Goal: Information Seeking & Learning: Learn about a topic

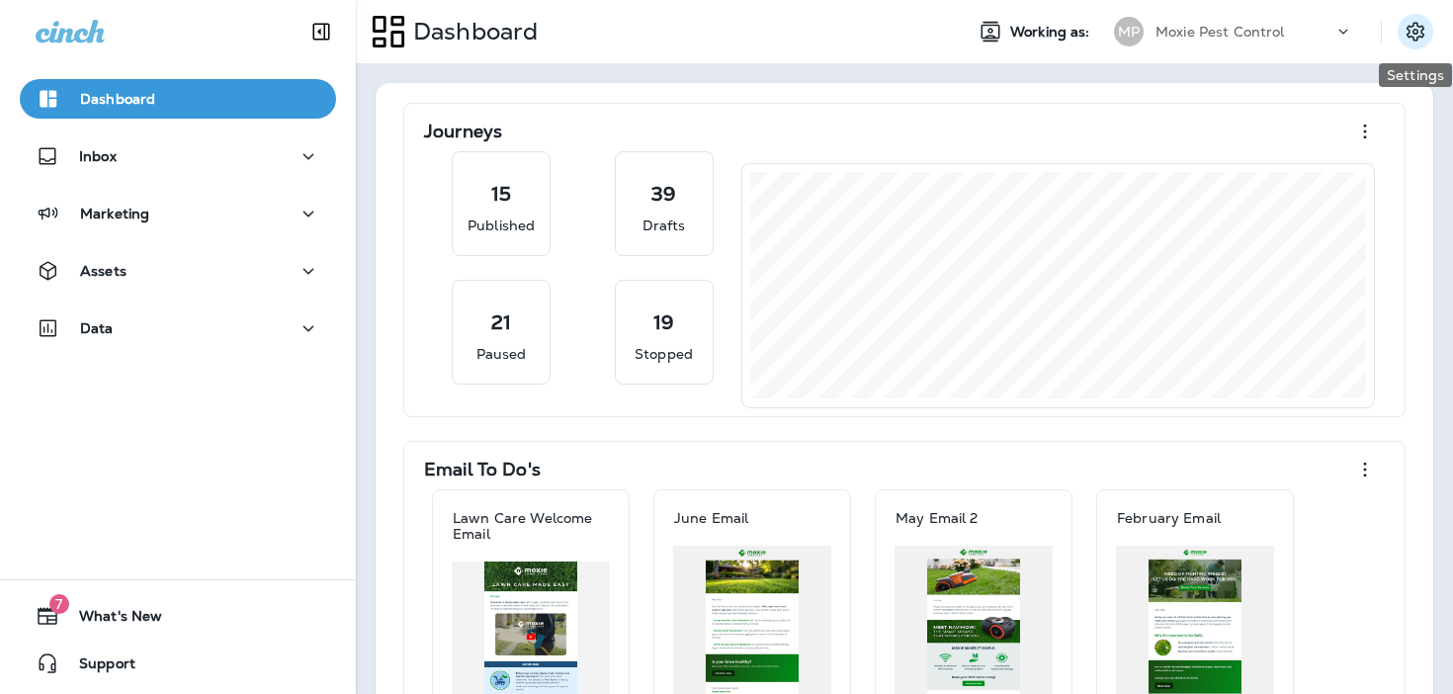
click at [1407, 38] on icon "Settings" at bounding box center [1415, 32] width 24 height 24
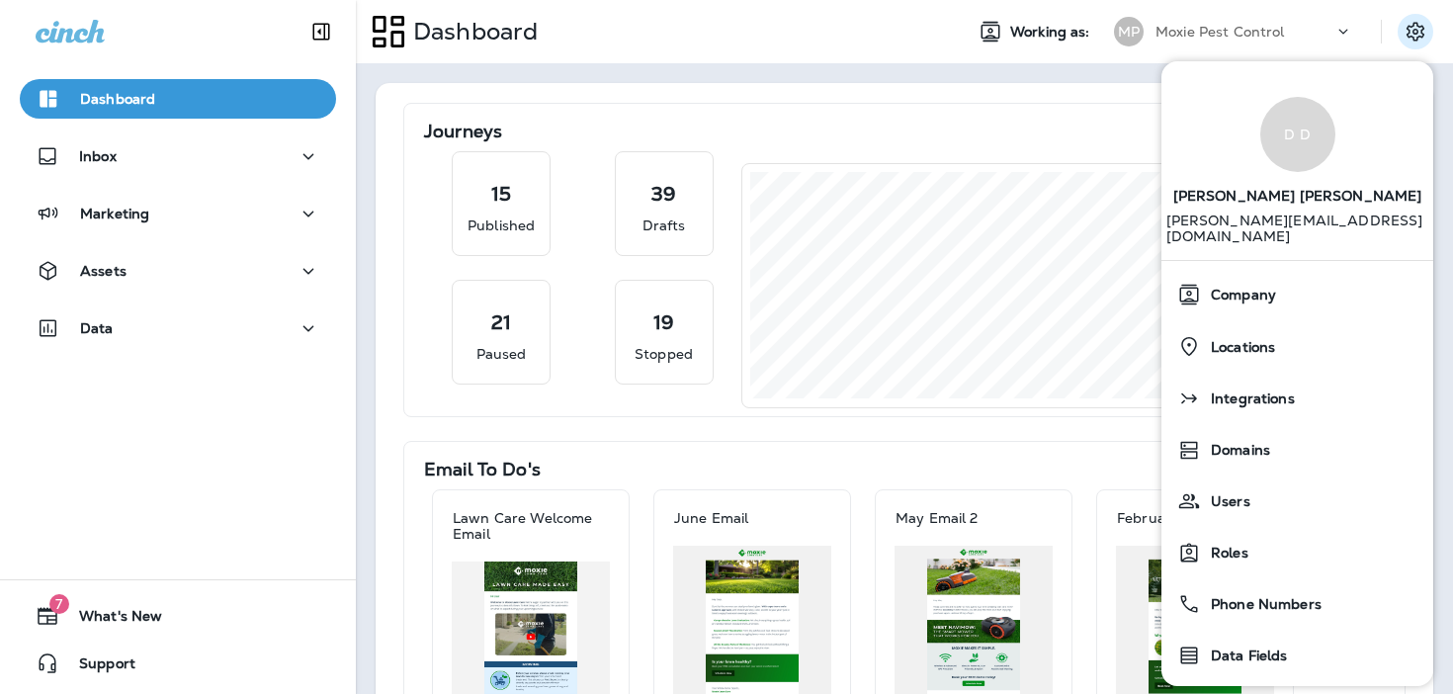
scroll to position [98, 0]
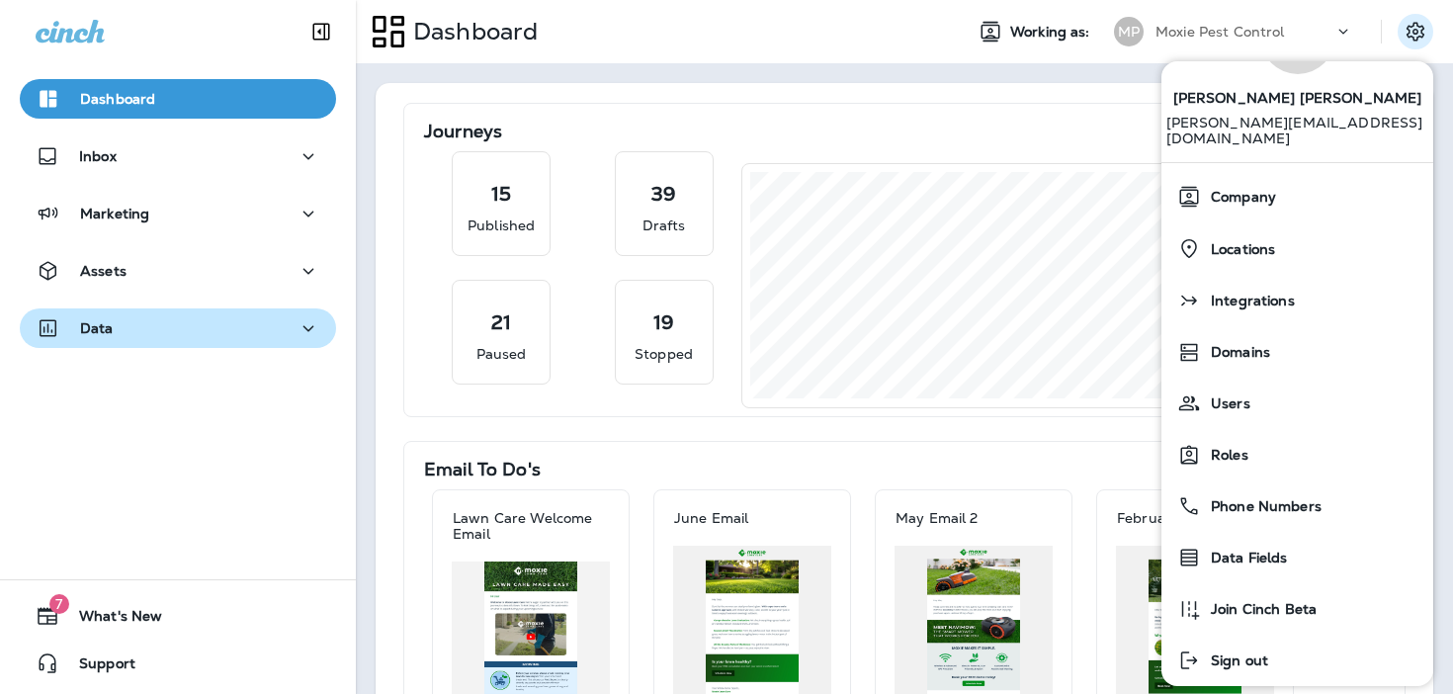
click at [182, 330] on div "Data" at bounding box center [178, 328] width 285 height 25
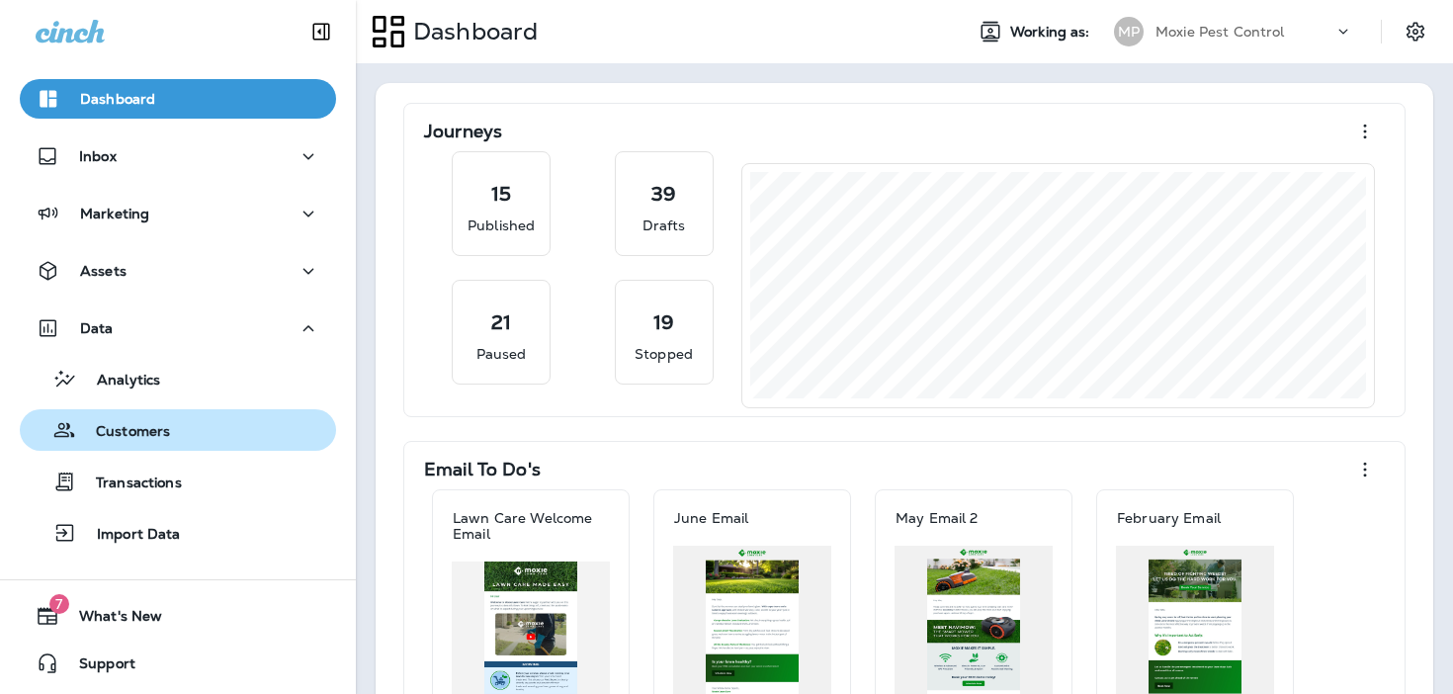
click at [169, 430] on div "Customers" at bounding box center [178, 430] width 300 height 30
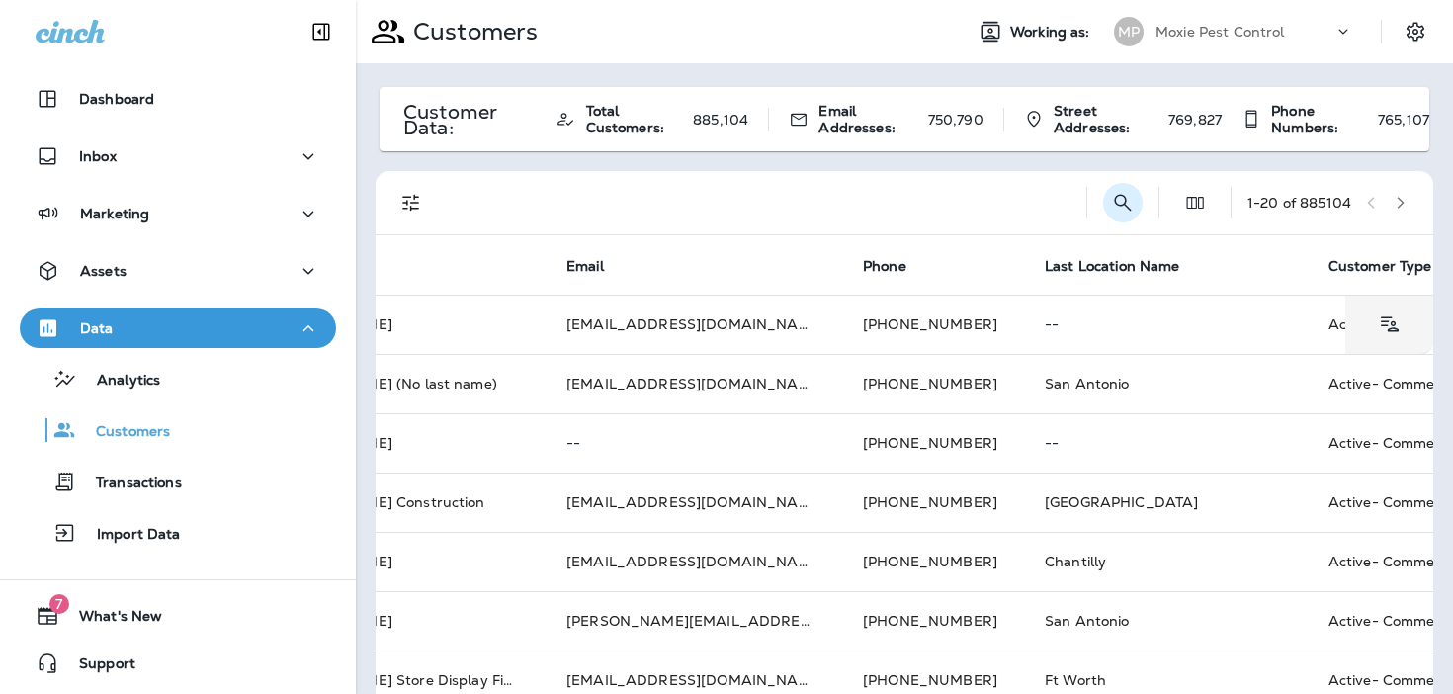
scroll to position [0, 122]
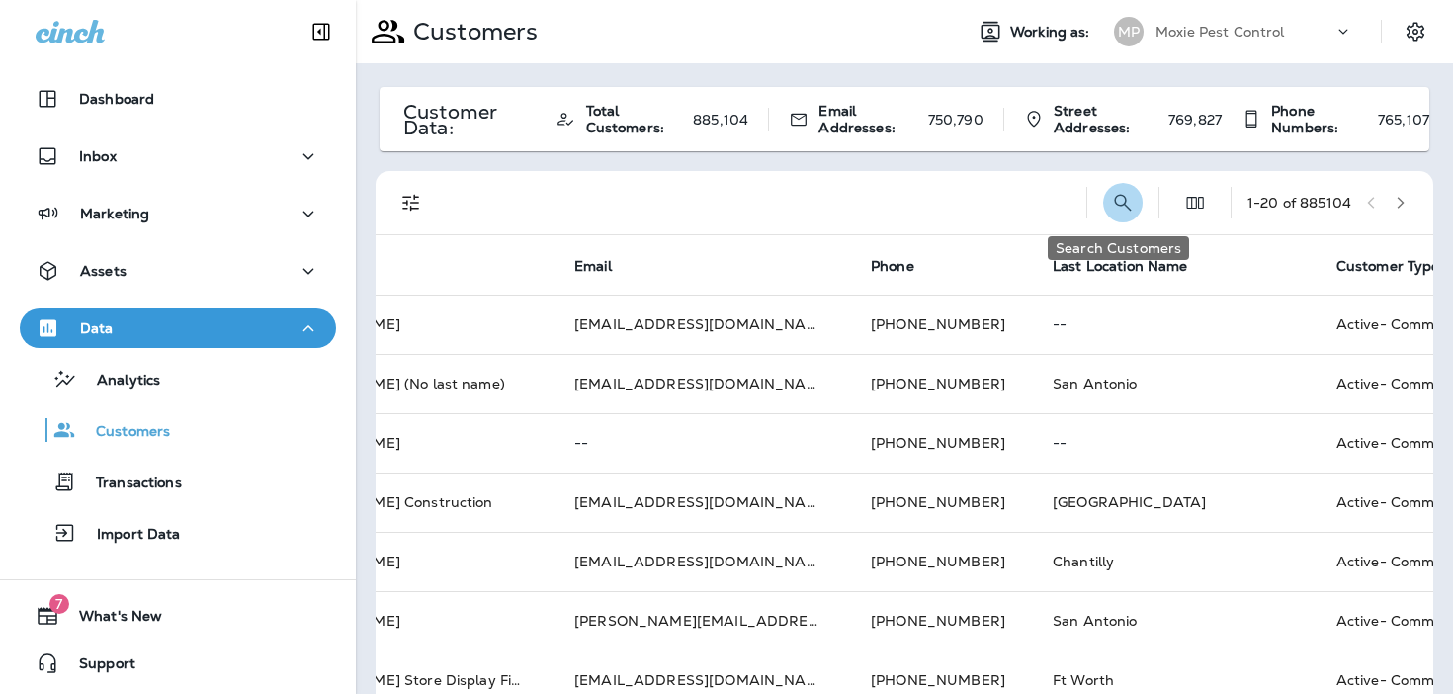
click at [1113, 207] on icon "Search Customers" at bounding box center [1123, 203] width 24 height 24
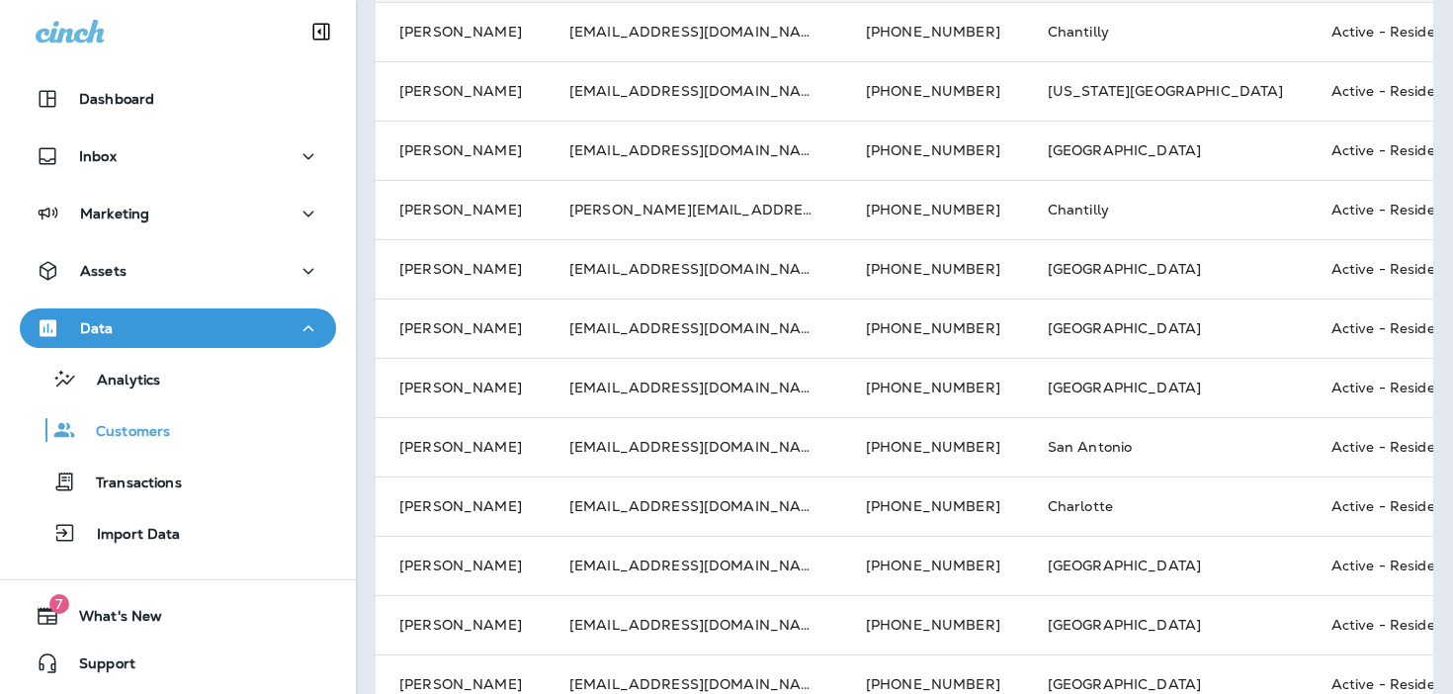
scroll to position [0, 0]
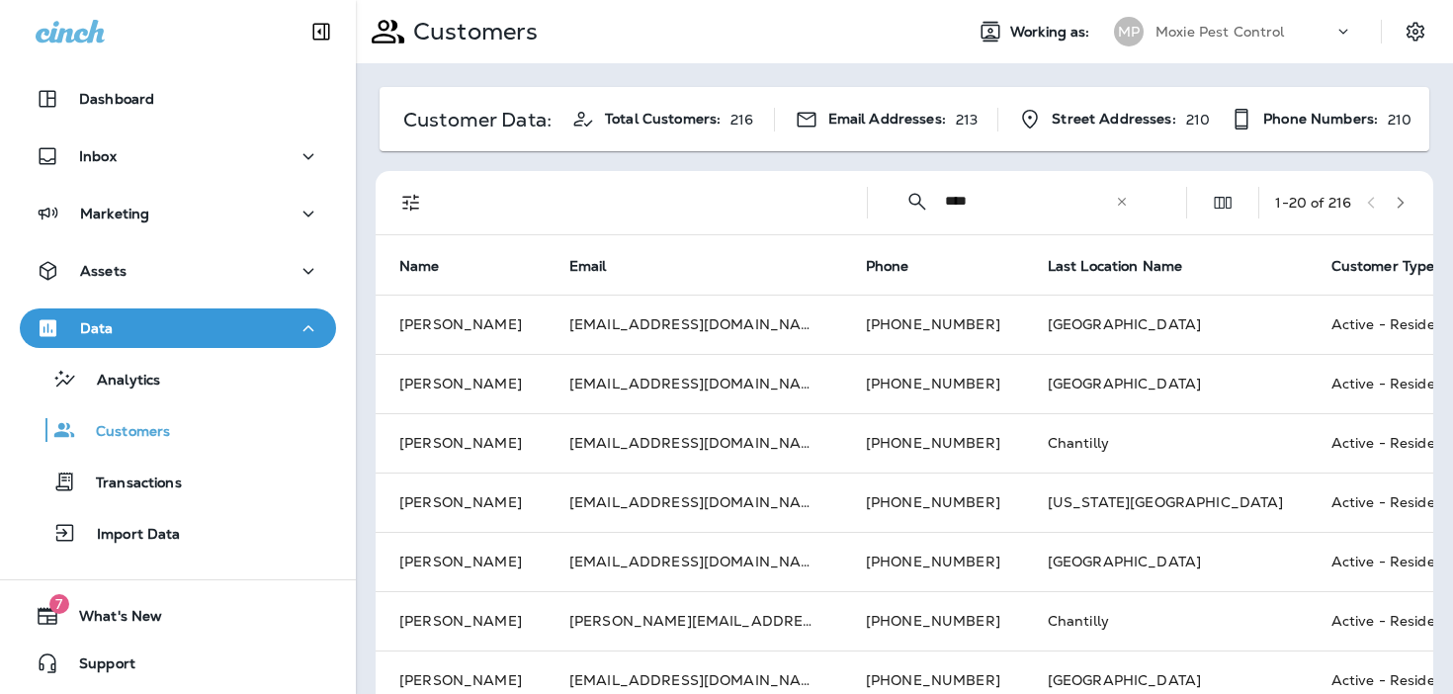
type input "****"
click at [1119, 203] on icon at bounding box center [1122, 202] width 14 height 14
click at [1049, 204] on input "text" at bounding box center [1048, 201] width 206 height 52
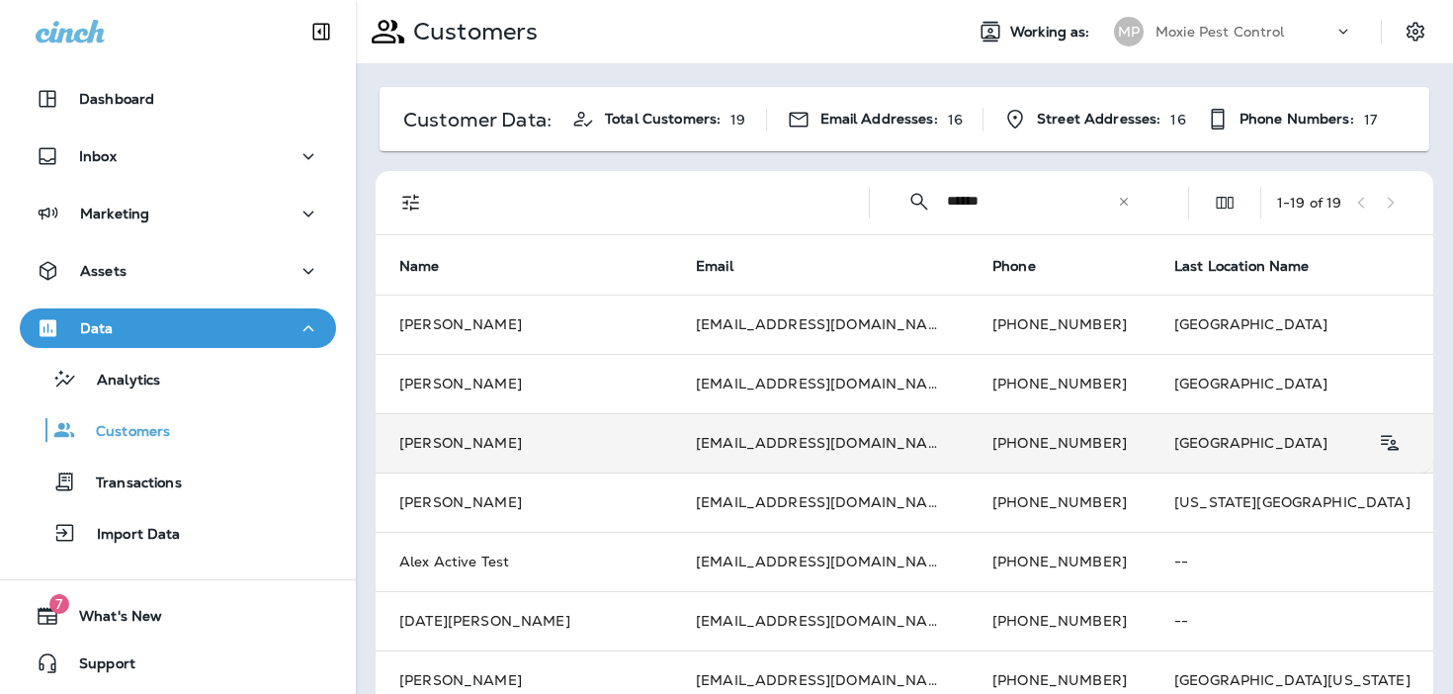
scroll to position [0, 134]
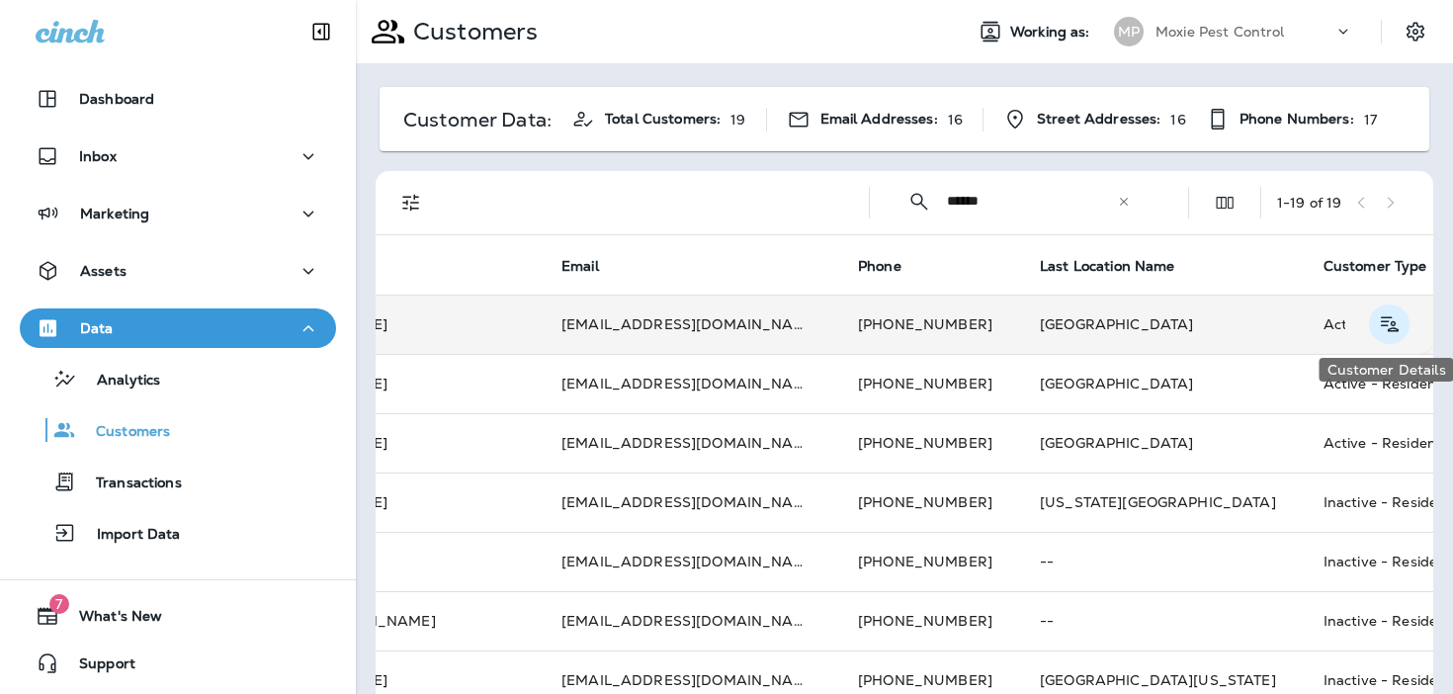
click at [1390, 329] on icon "Customer Details" at bounding box center [1388, 324] width 25 height 24
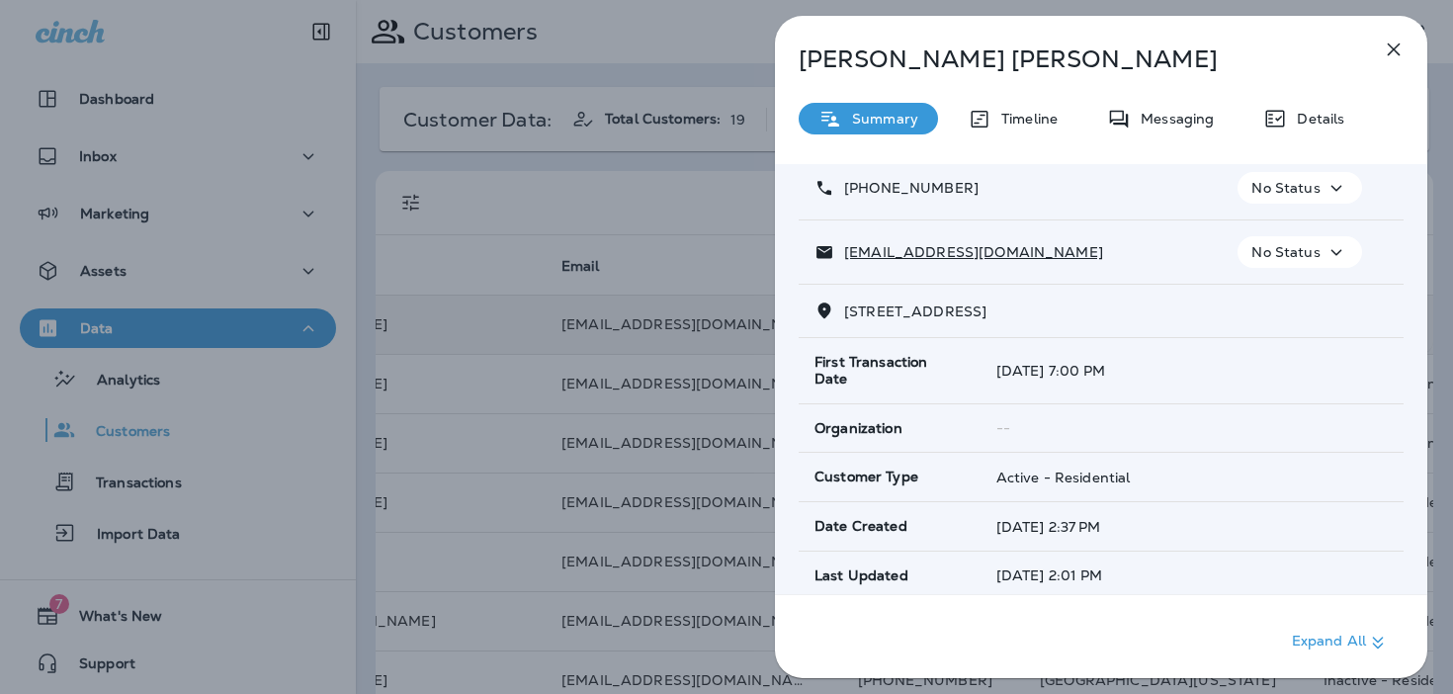
scroll to position [125, 0]
drag, startPoint x: 1148, startPoint y: 462, endPoint x: 993, endPoint y: 461, distance: 155.1
click at [993, 461] on td "Active - Residential" at bounding box center [1191, 476] width 423 height 49
copy span "Active - Residential"
click at [650, 458] on div "[PERSON_NAME] Summary Timeline Messaging Details Customer Info Basic Info Opt S…" at bounding box center [726, 347] width 1453 height 694
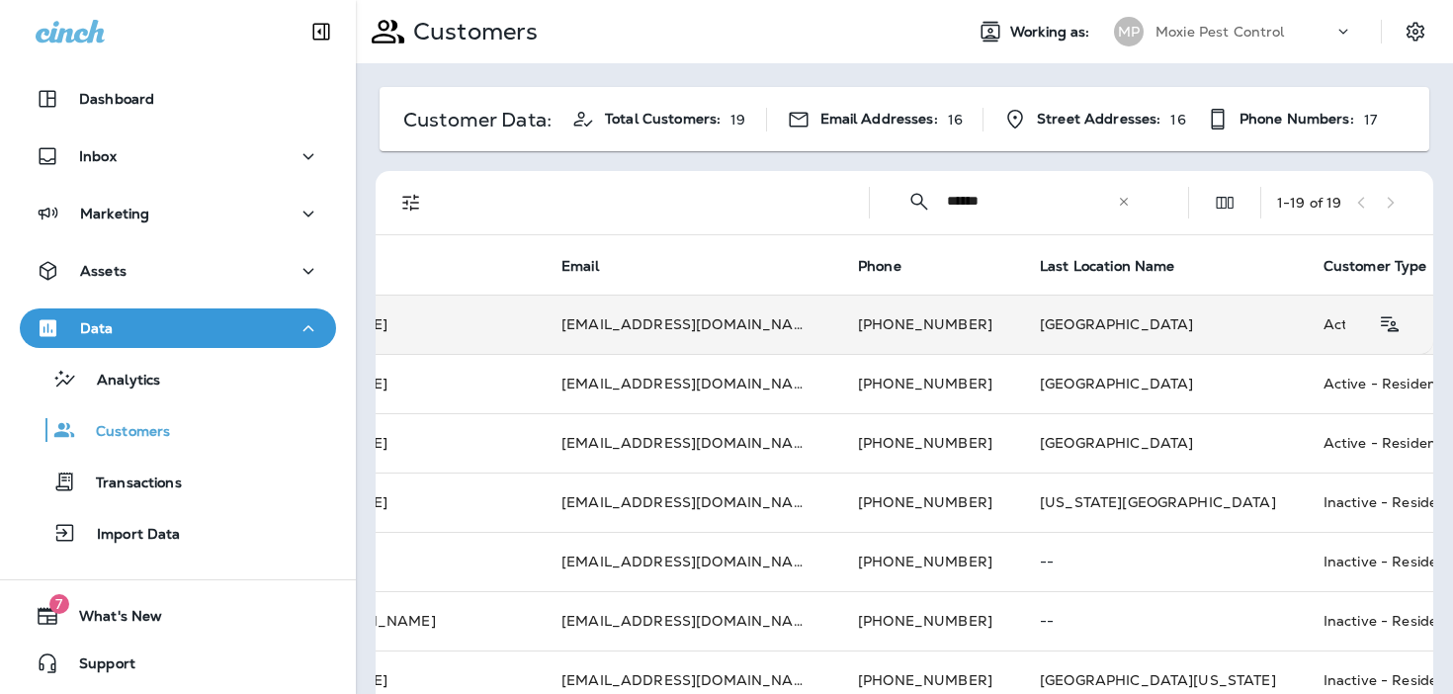
click at [973, 204] on input "******" at bounding box center [1032, 201] width 170 height 52
paste input "**********"
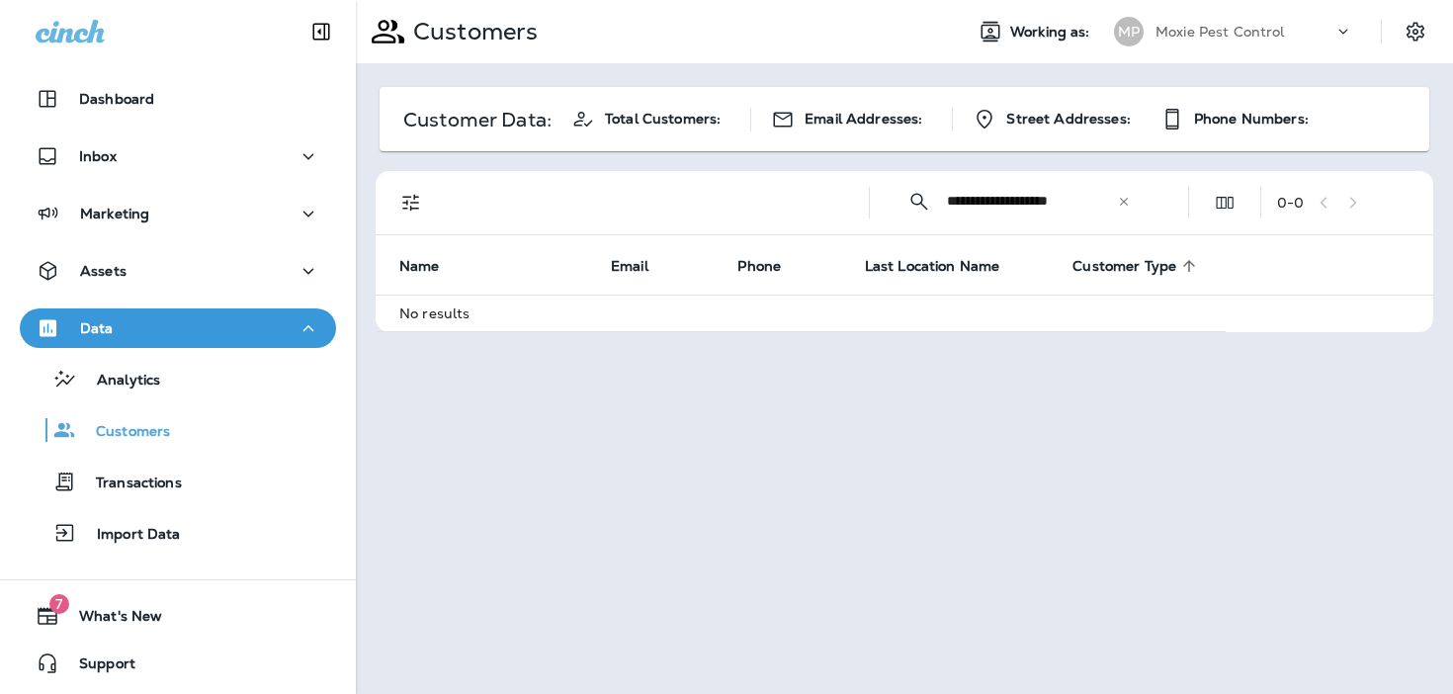
type input "**********"
click at [1126, 208] on div "​" at bounding box center [1124, 202] width 14 height 20
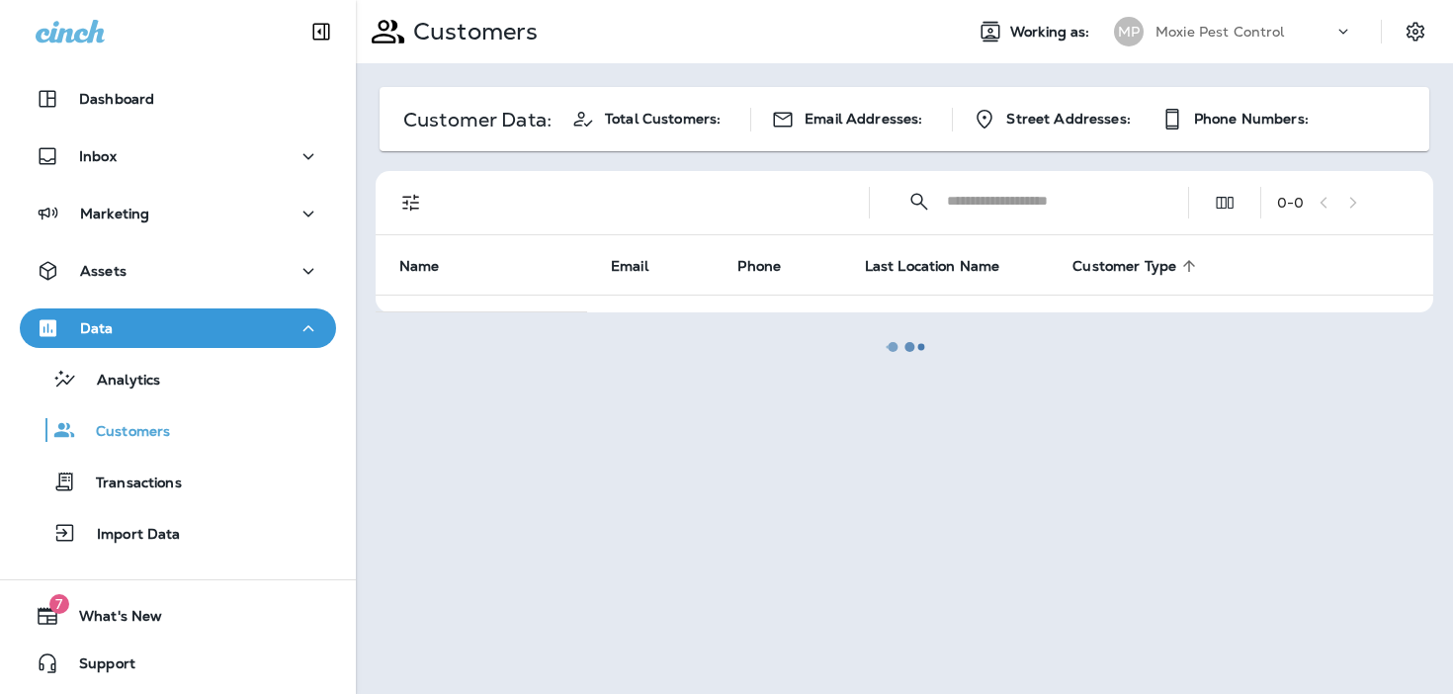
click at [731, 208] on div at bounding box center [904, 347] width 1093 height 690
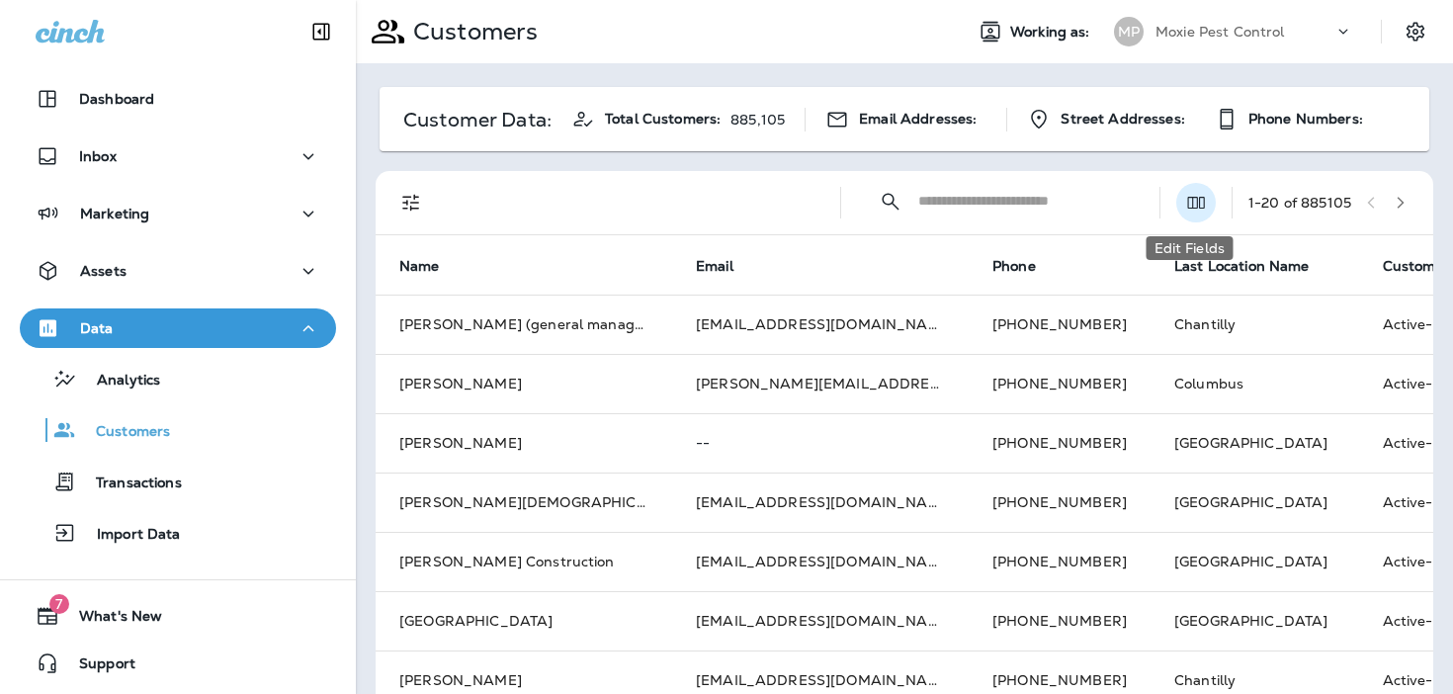
click at [1194, 205] on icon "Edit Fields" at bounding box center [1196, 203] width 20 height 20
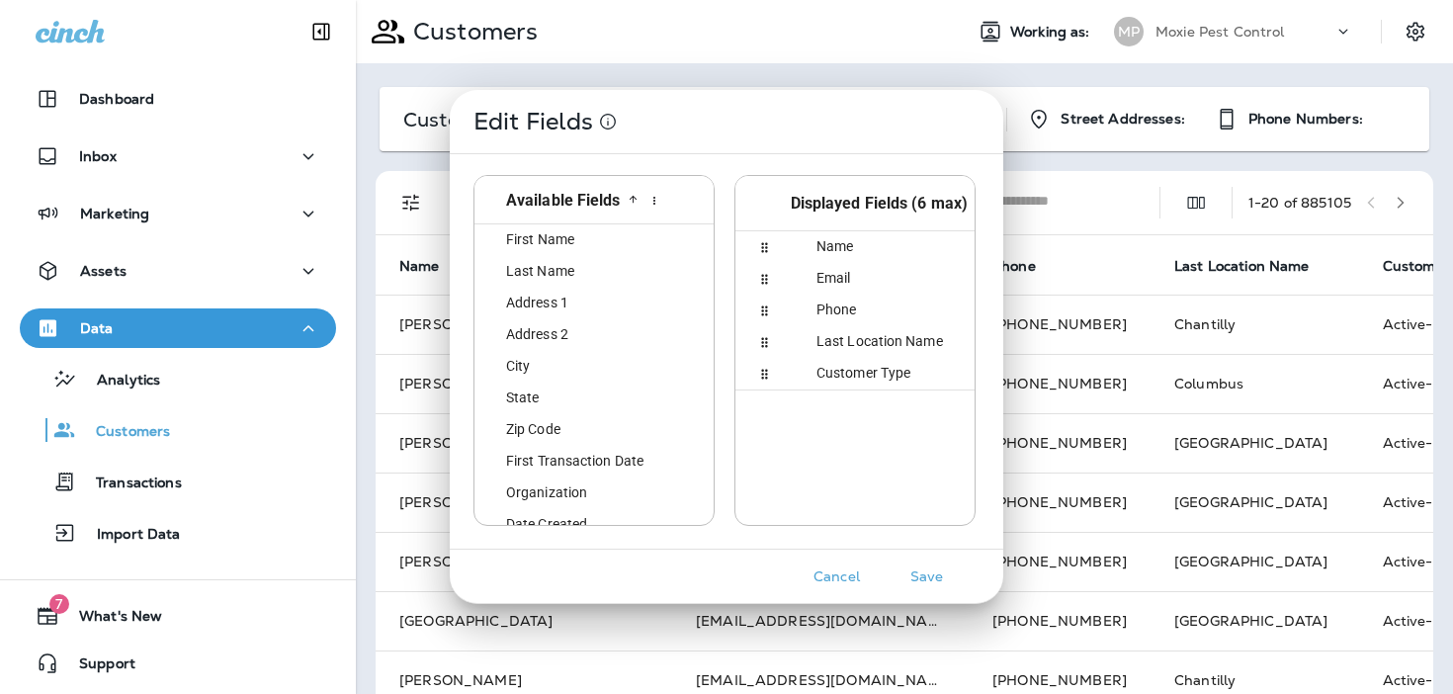
click at [1307, 176] on div "Edit Fields Available Fields id First Name first_name Last Name last_name Addre…" at bounding box center [726, 347] width 1453 height 694
click at [840, 567] on button "Cancel" at bounding box center [836, 576] width 74 height 31
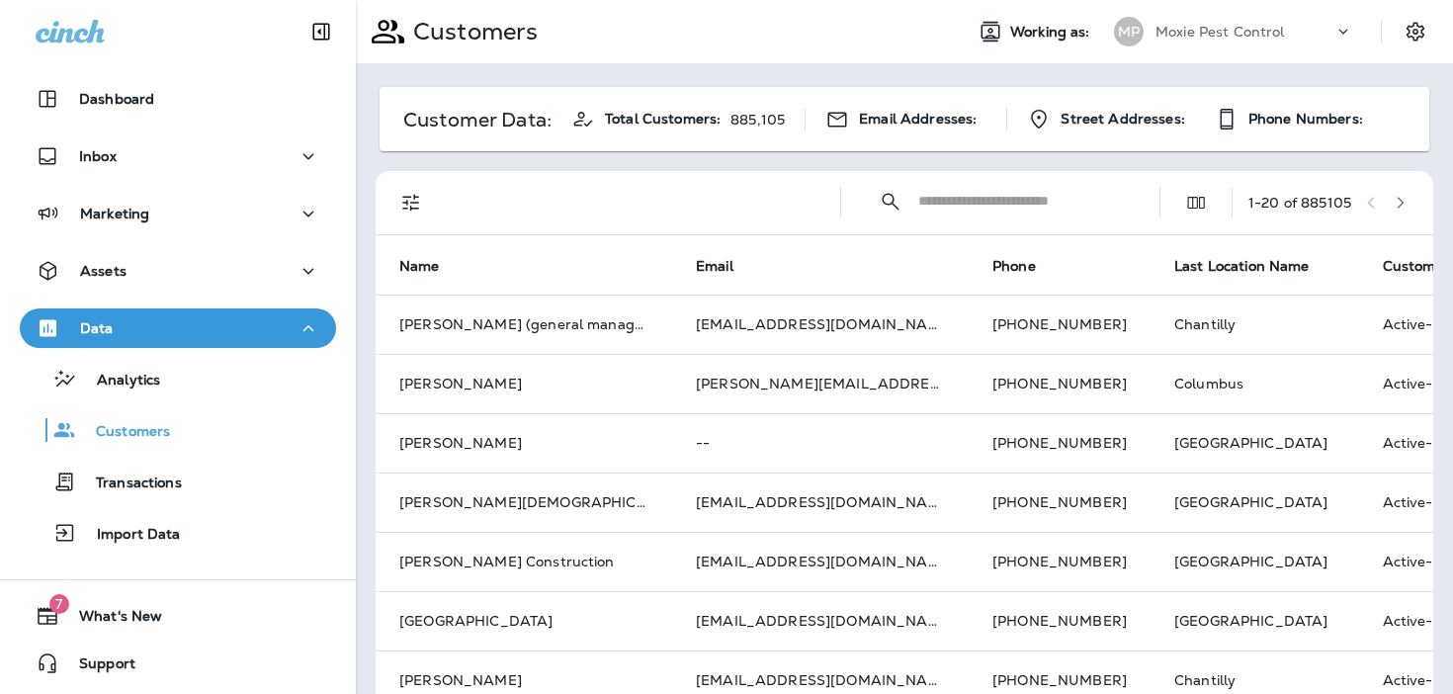
click at [1406, 200] on icon "button" at bounding box center [1400, 203] width 14 height 14
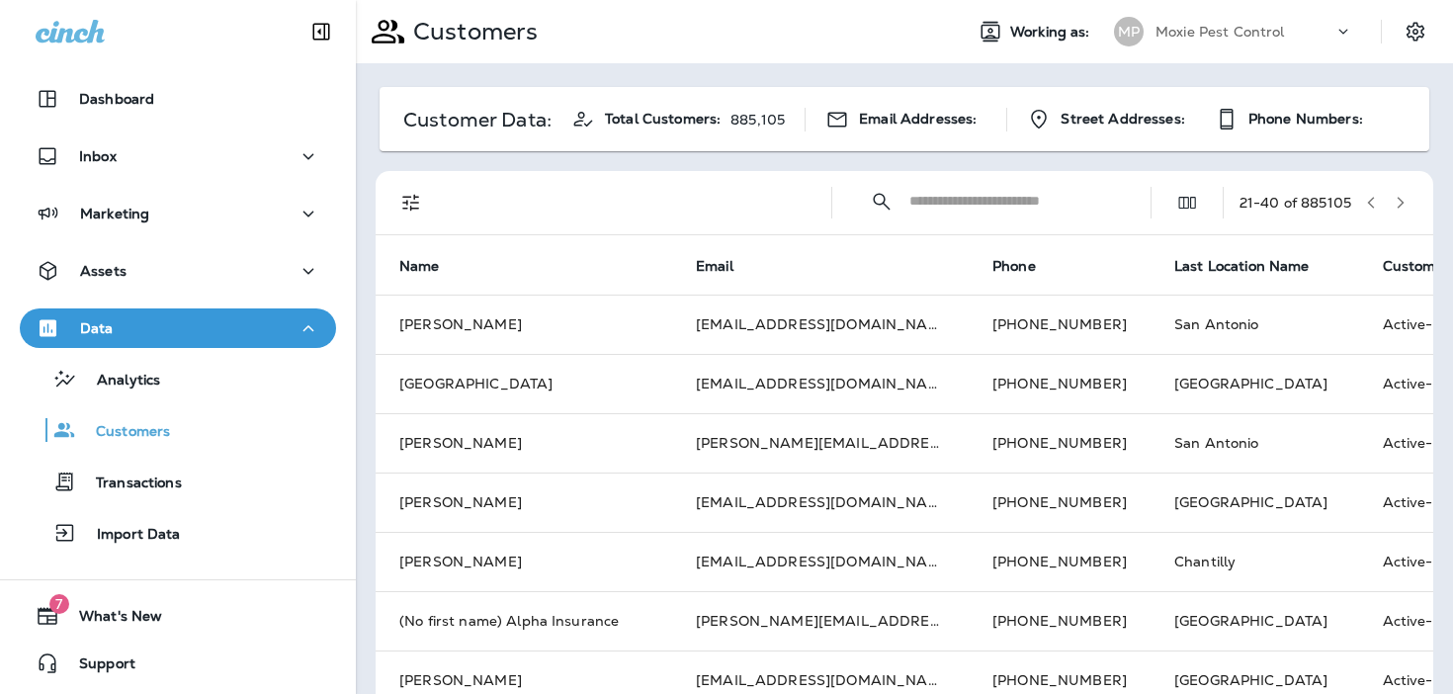
click at [1024, 201] on input "text" at bounding box center [1012, 201] width 206 height 52
type input "*****"
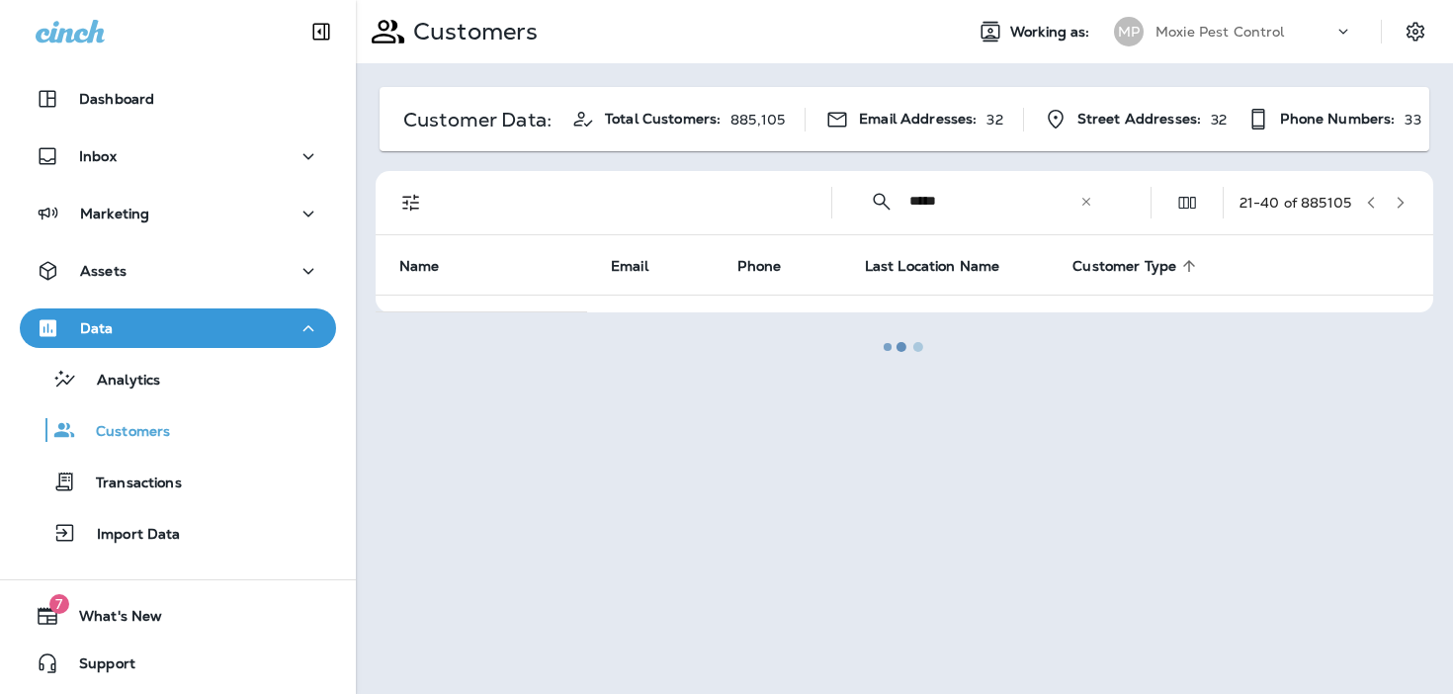
click at [1082, 202] on div at bounding box center [904, 347] width 1093 height 690
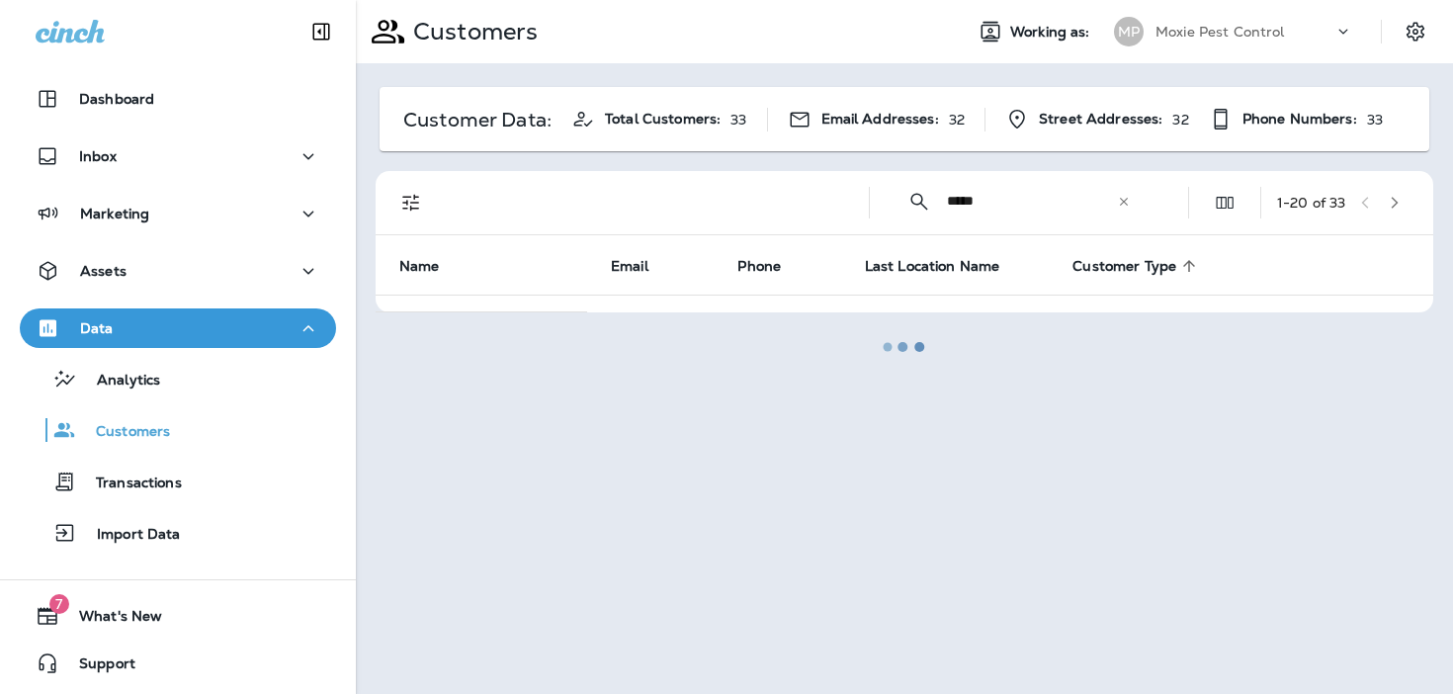
click at [1121, 206] on div at bounding box center [904, 347] width 1093 height 690
click at [1122, 198] on div at bounding box center [904, 347] width 1093 height 690
click at [1042, 202] on div at bounding box center [904, 347] width 1093 height 690
click at [968, 201] on div at bounding box center [904, 347] width 1093 height 690
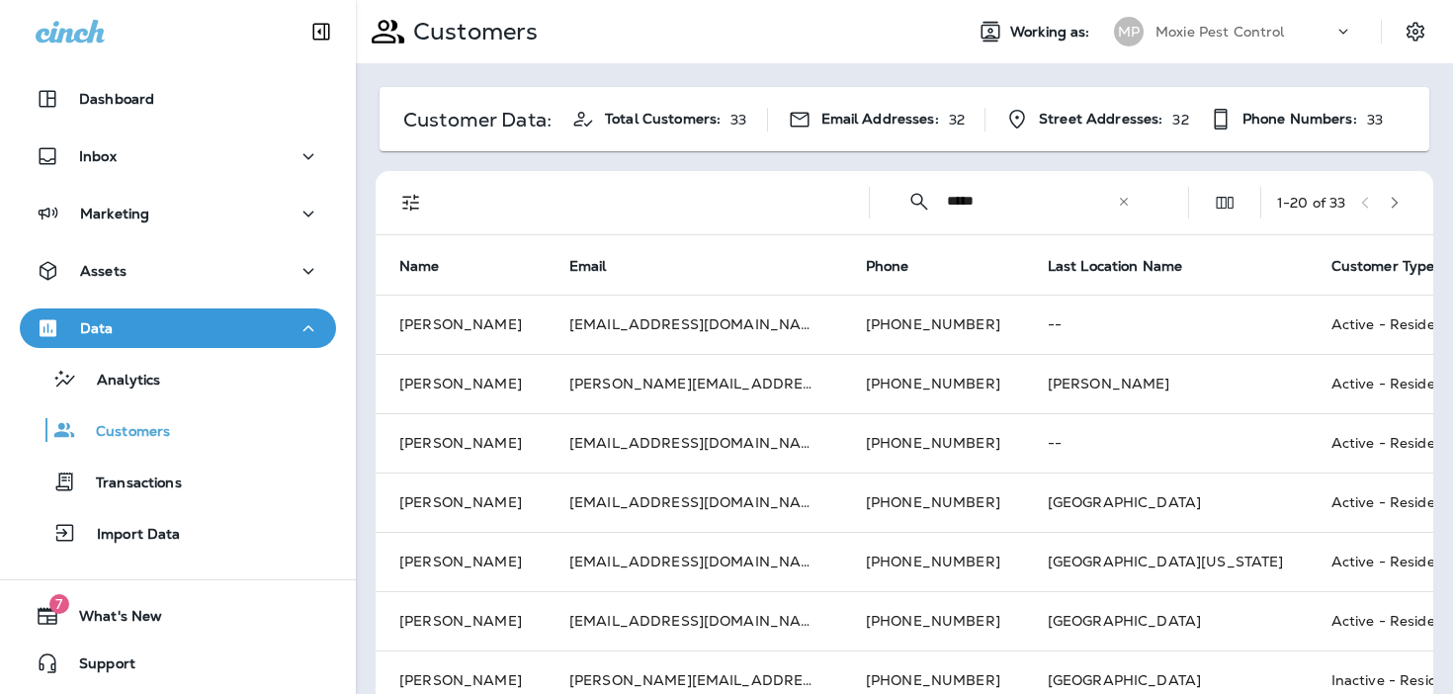
click at [1118, 201] on icon at bounding box center [1124, 202] width 14 height 14
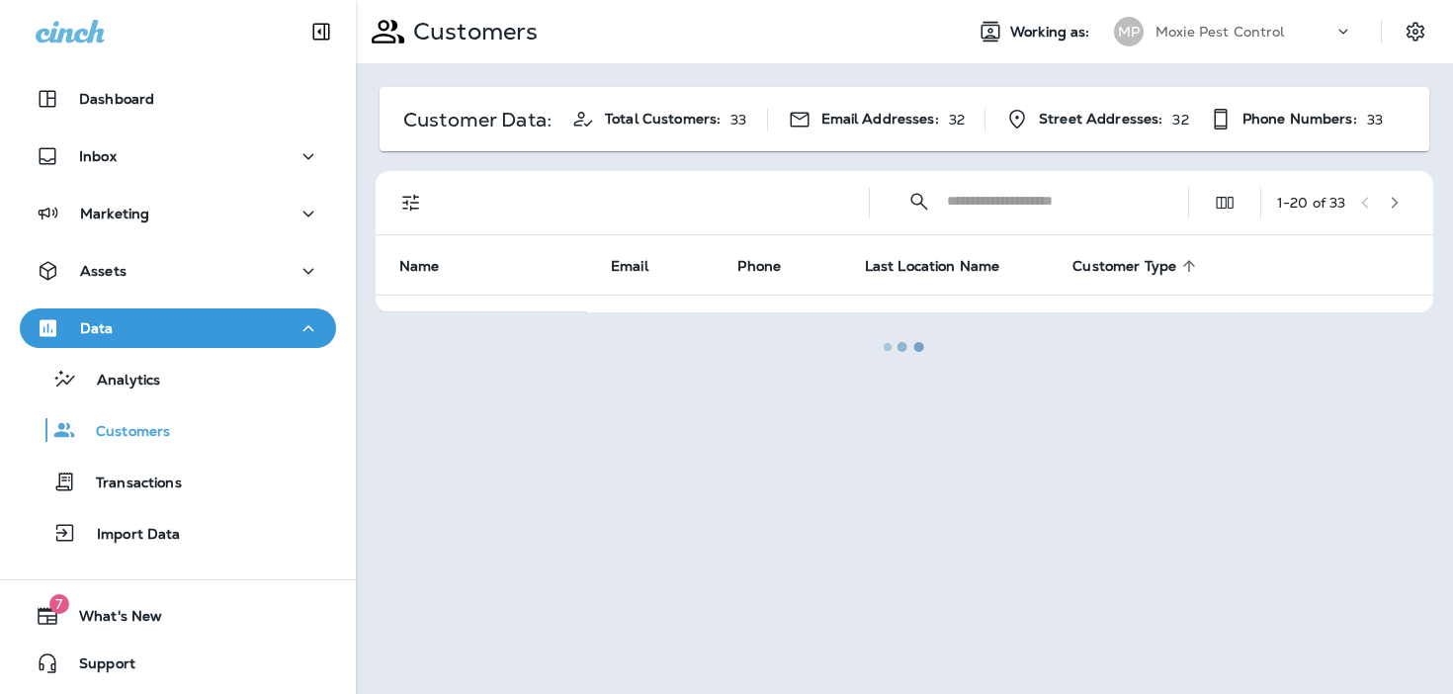
click at [818, 187] on div at bounding box center [904, 347] width 1093 height 690
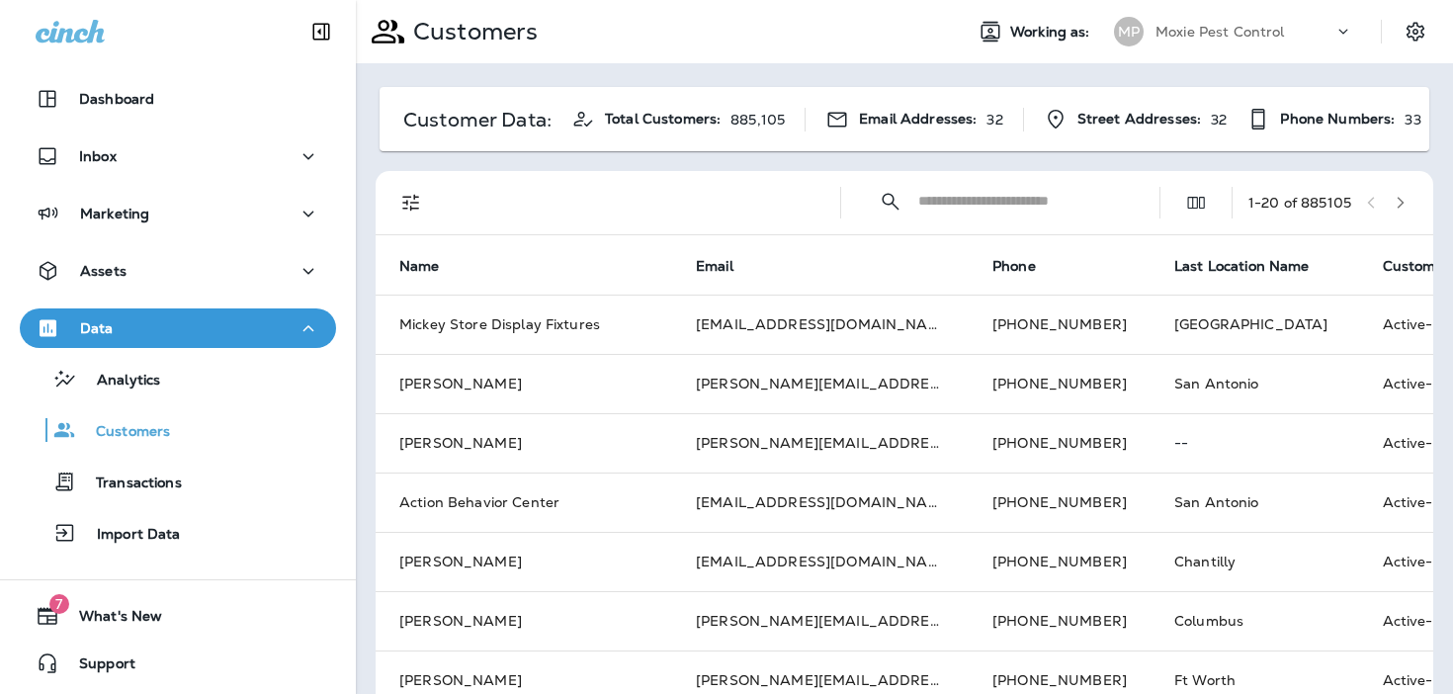
click at [1306, 202] on div "1 - 20 of 885105" at bounding box center [1299, 203] width 103 height 16
click at [1403, 196] on icon "button" at bounding box center [1400, 203] width 14 height 14
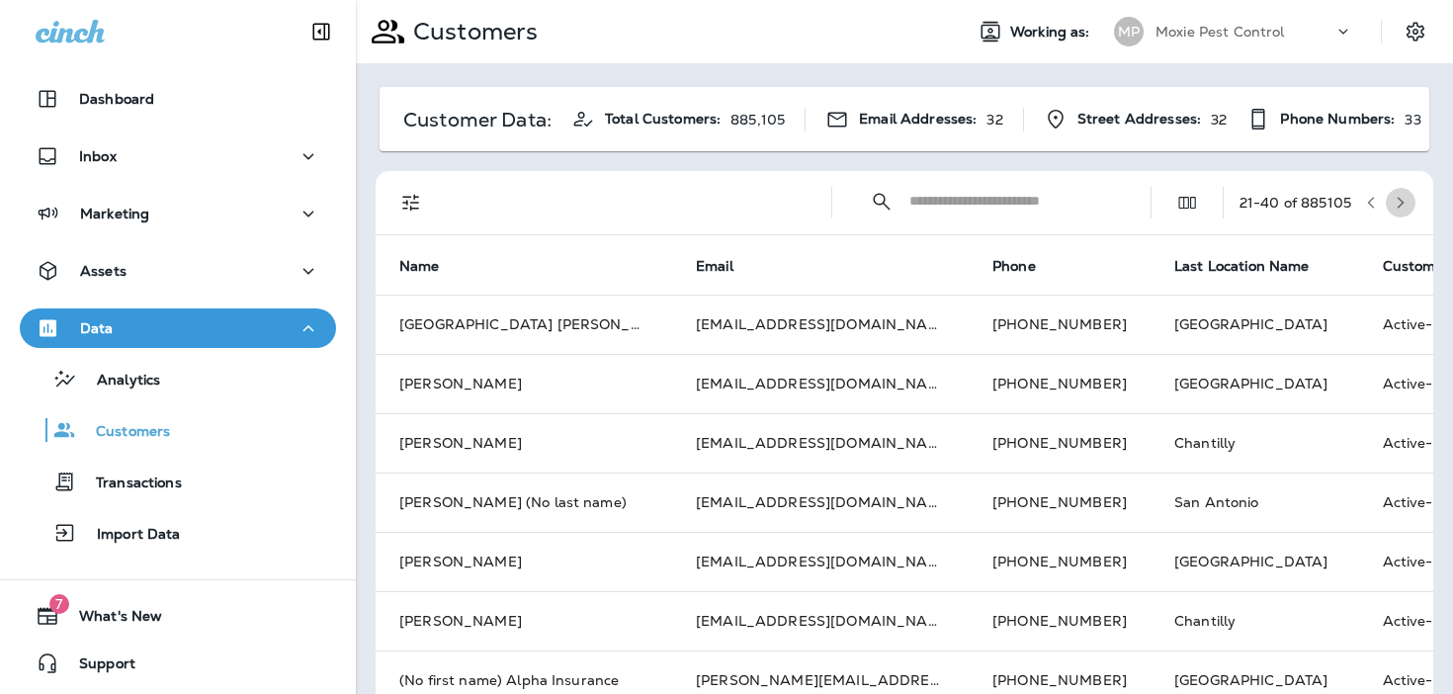
click at [1403, 207] on icon "button" at bounding box center [1400, 203] width 14 height 14
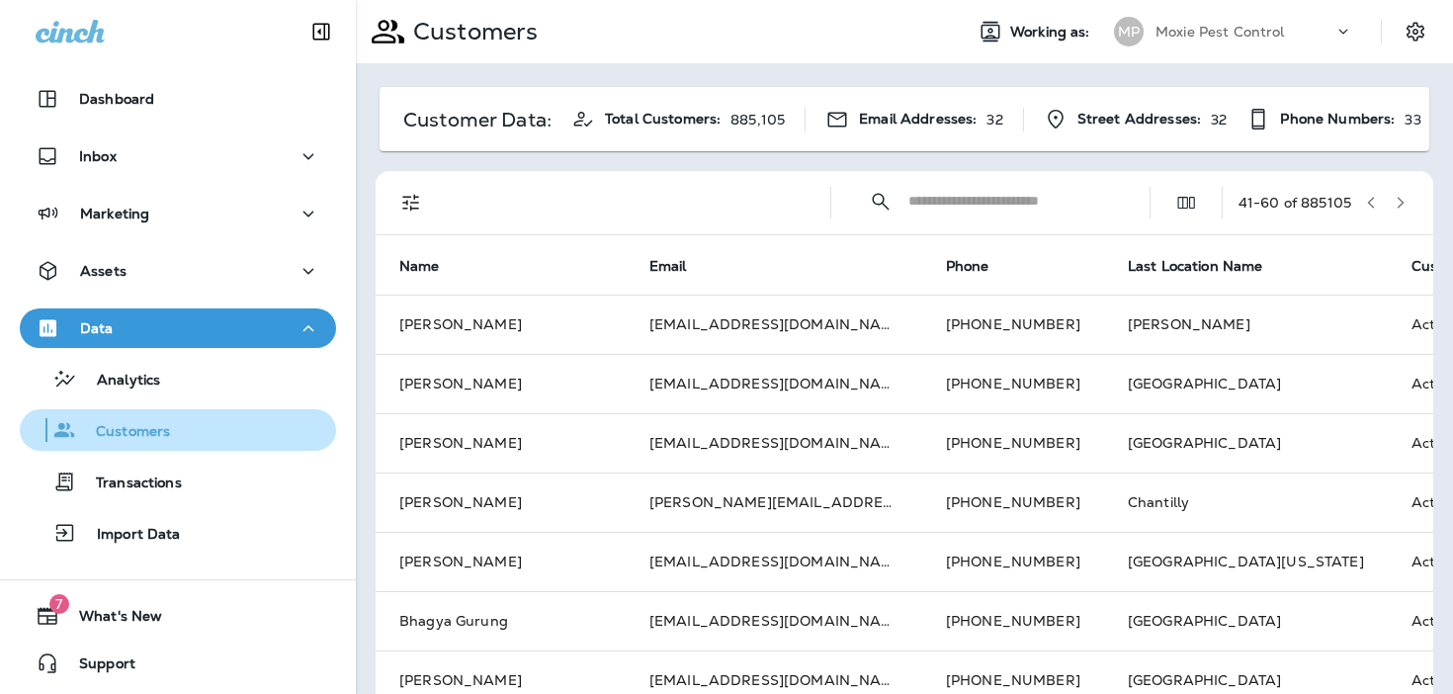
click at [185, 424] on div "Customers" at bounding box center [178, 430] width 300 height 30
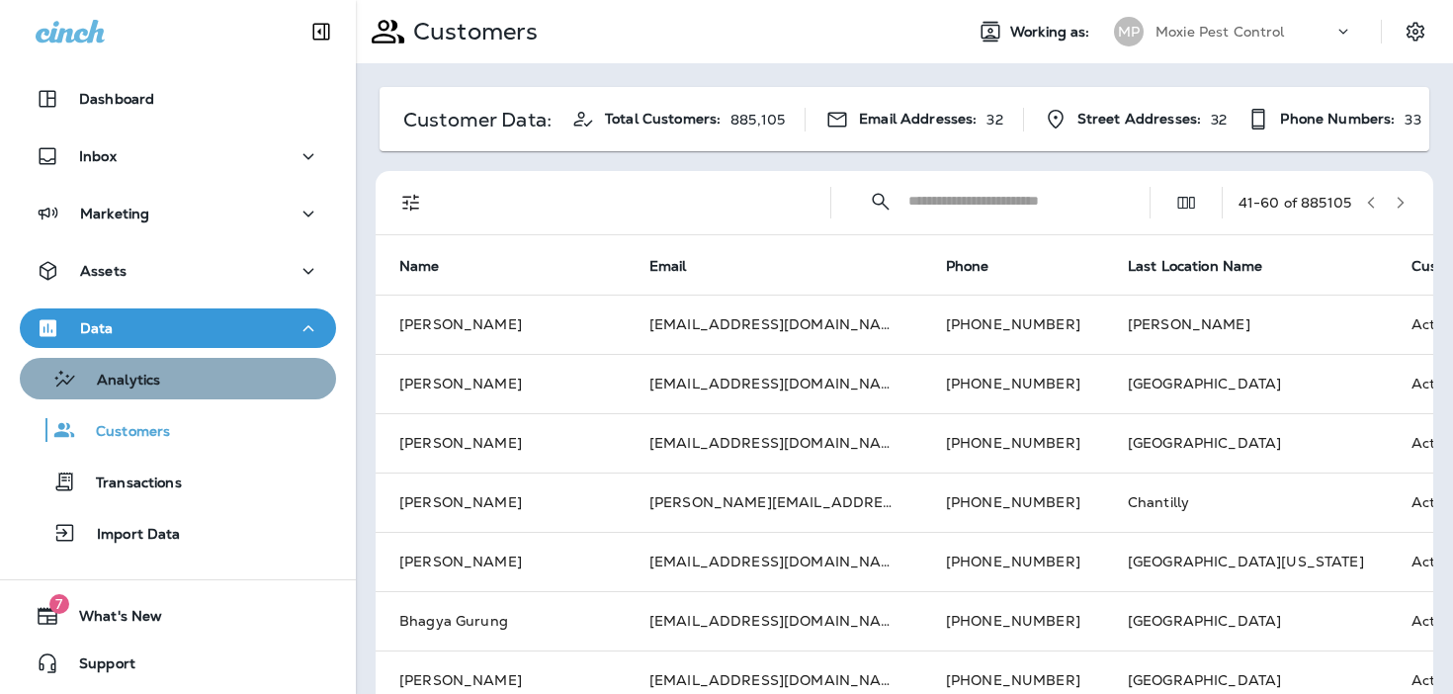
click at [139, 383] on p "Analytics" at bounding box center [118, 381] width 83 height 19
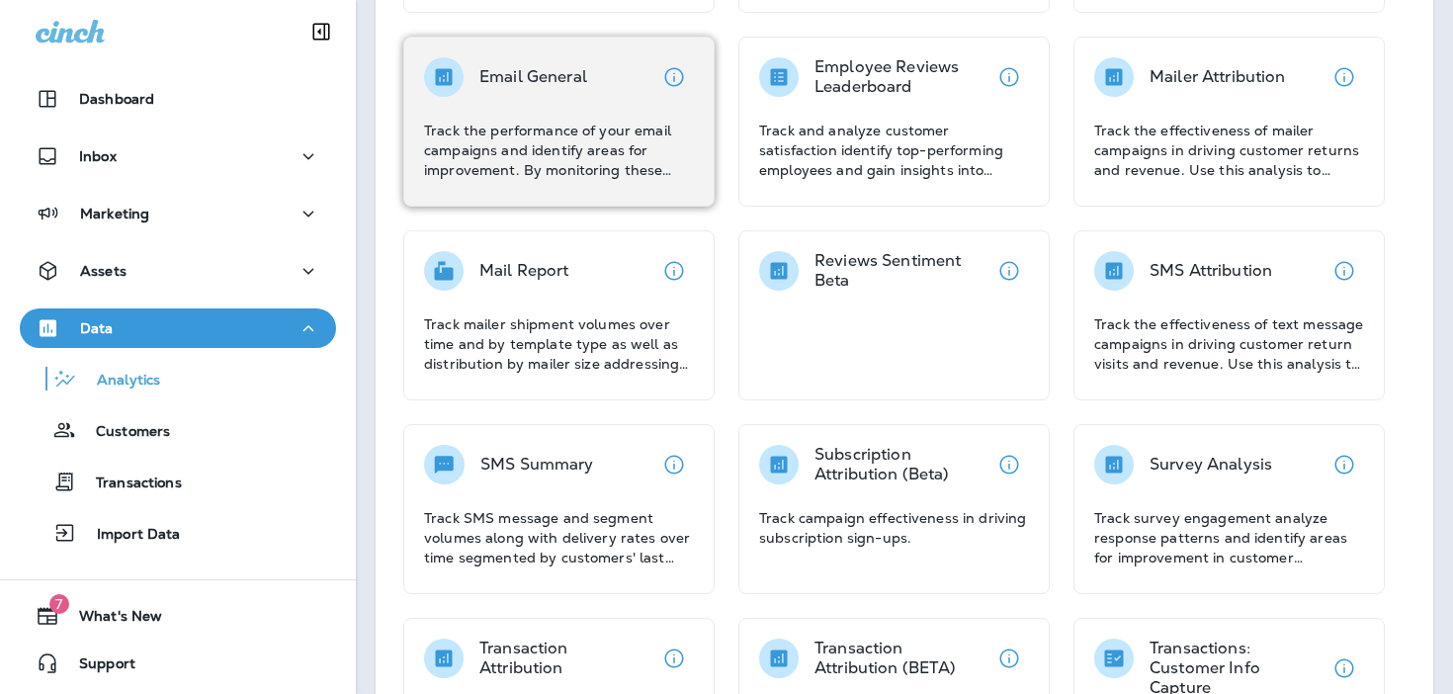
scroll to position [445, 0]
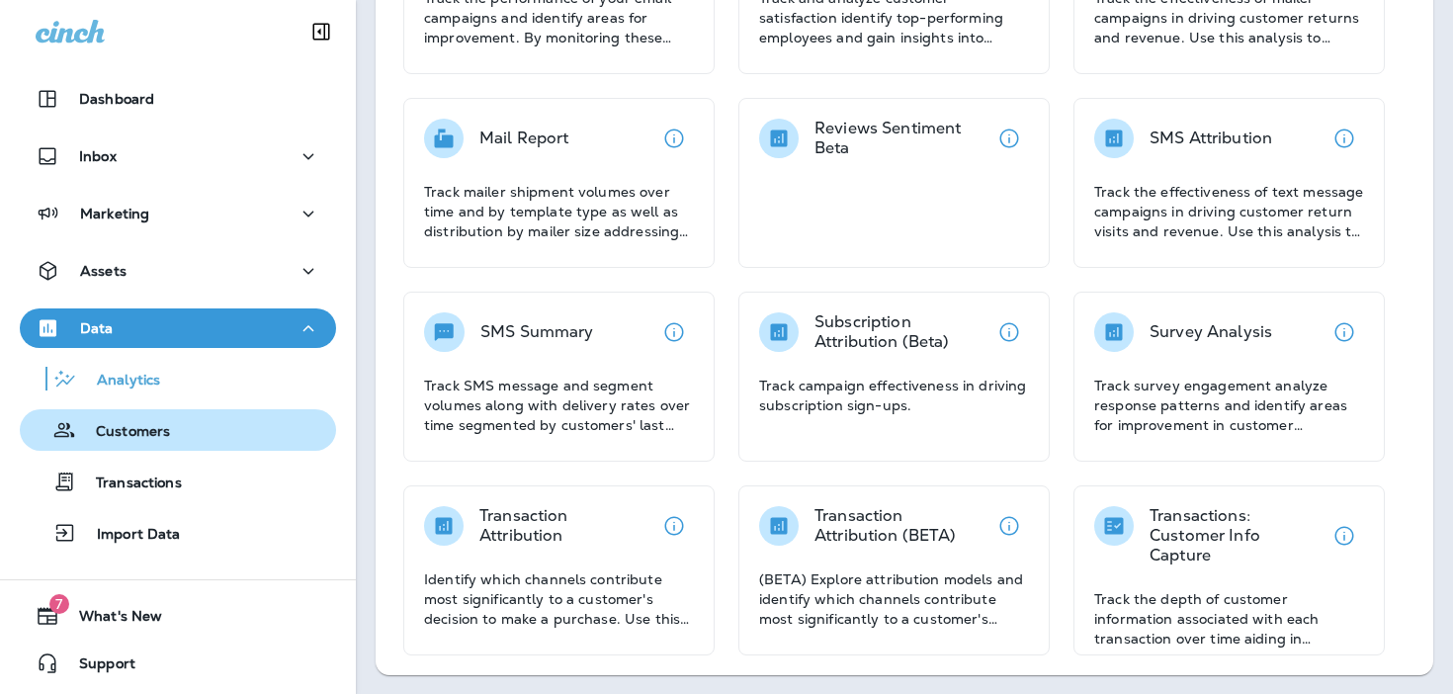
click at [192, 445] on button "Customers" at bounding box center [178, 430] width 316 height 42
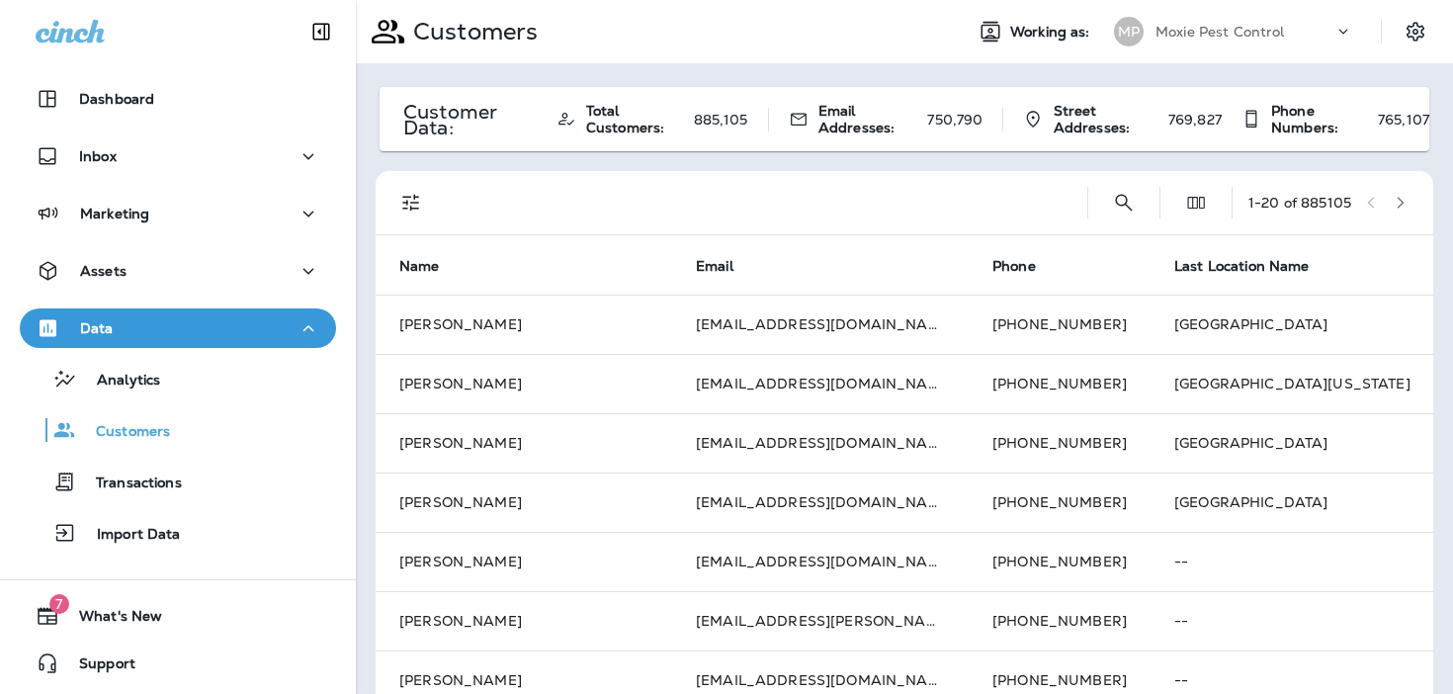
click at [408, 212] on icon "Filters" at bounding box center [411, 203] width 24 height 24
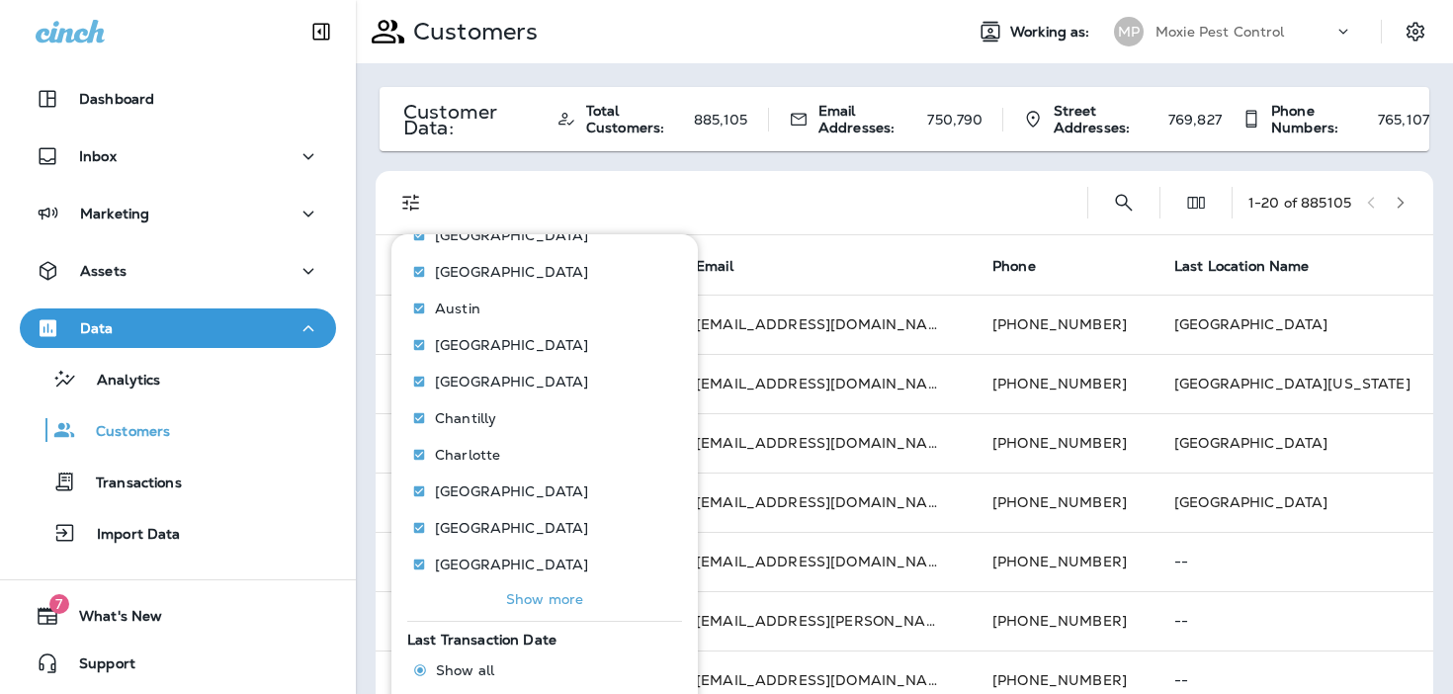
scroll to position [250, 0]
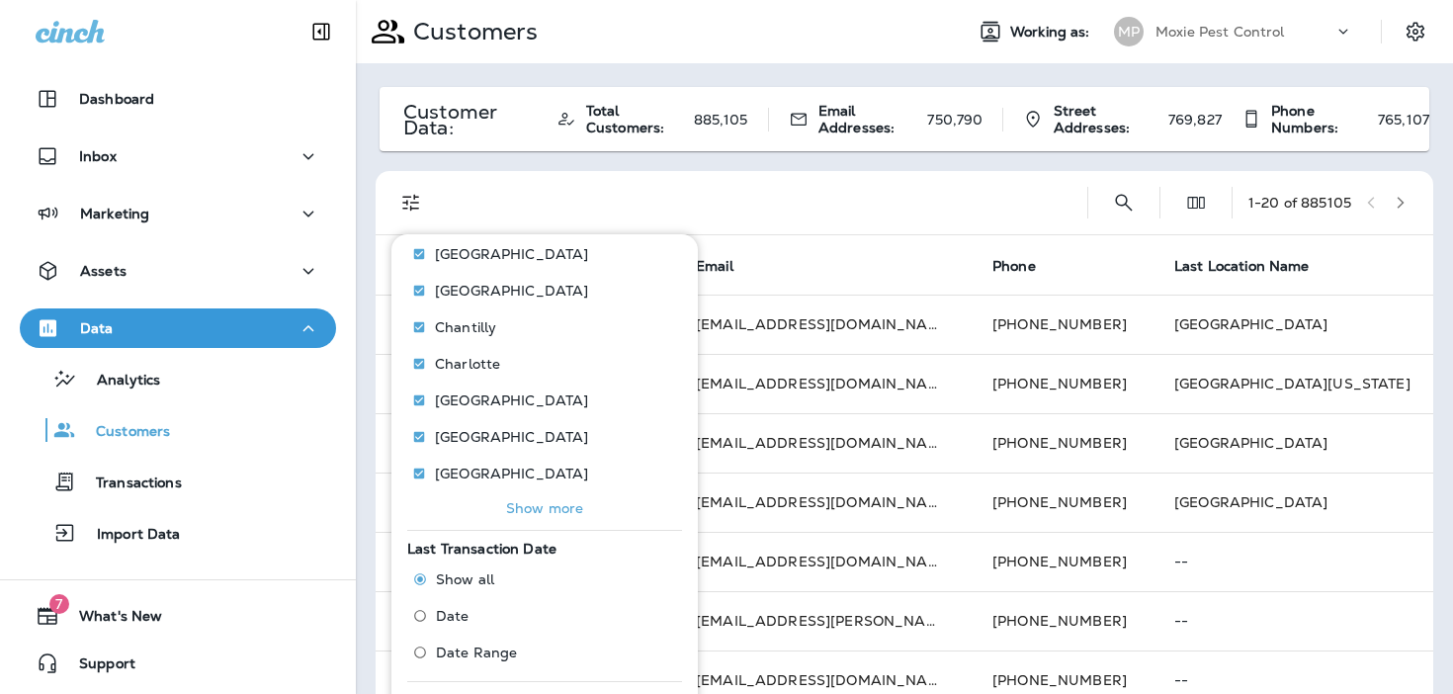
click at [488, 653] on span "Date Range" at bounding box center [476, 652] width 81 height 16
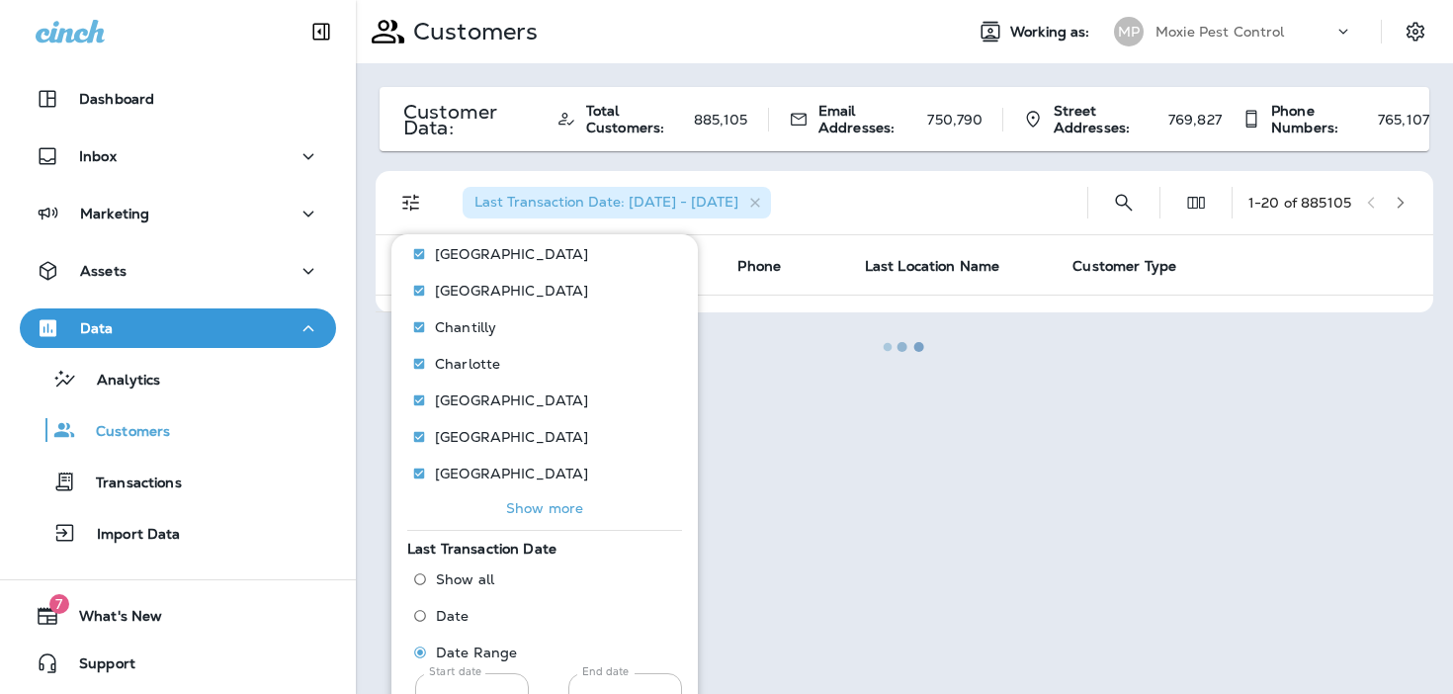
scroll to position [302, 0]
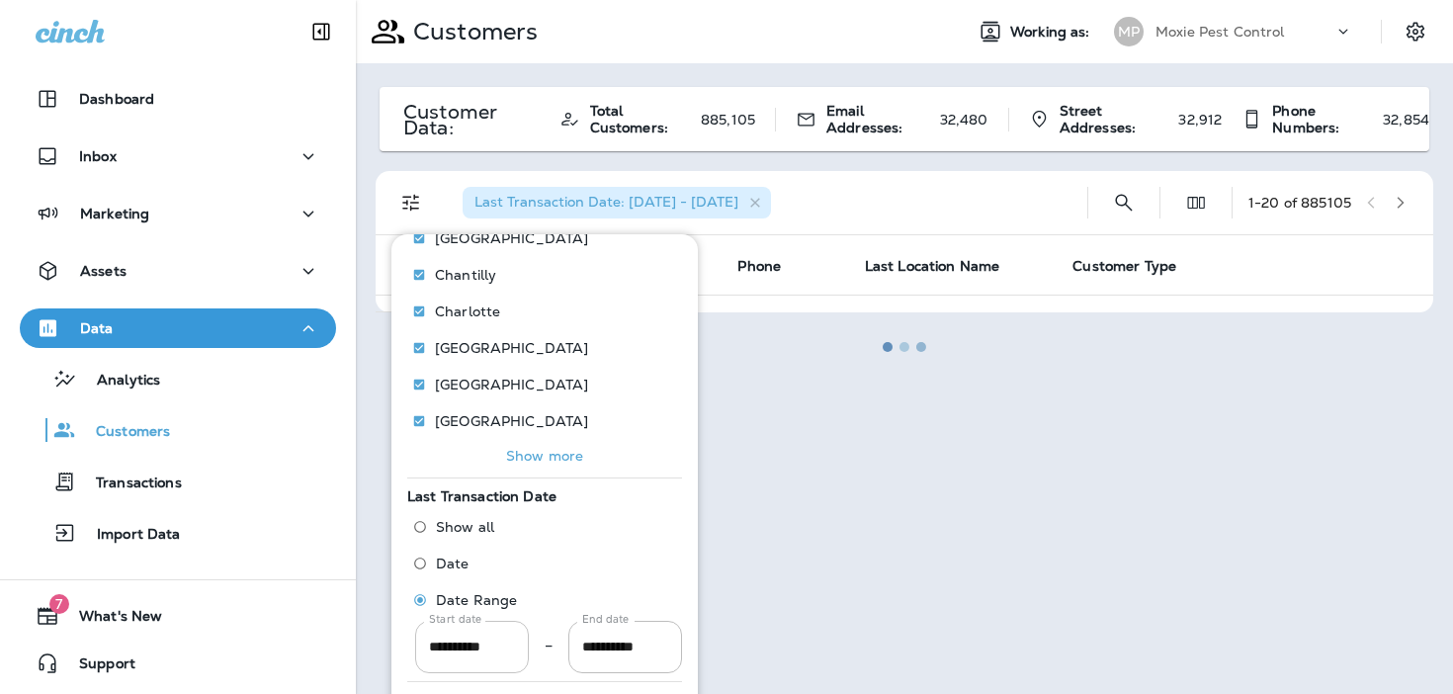
click at [489, 653] on input "**********" at bounding box center [472, 647] width 114 height 52
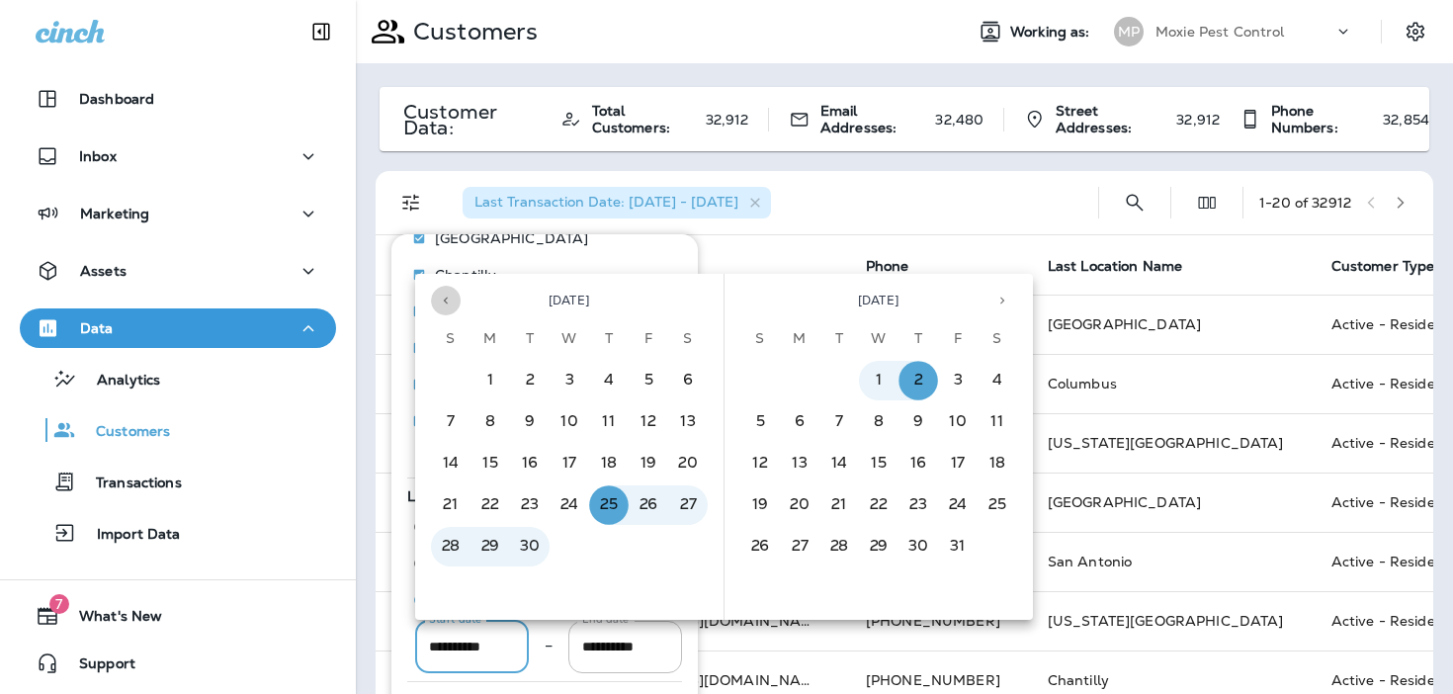
click at [439, 302] on icon "Previous month" at bounding box center [446, 300] width 14 height 14
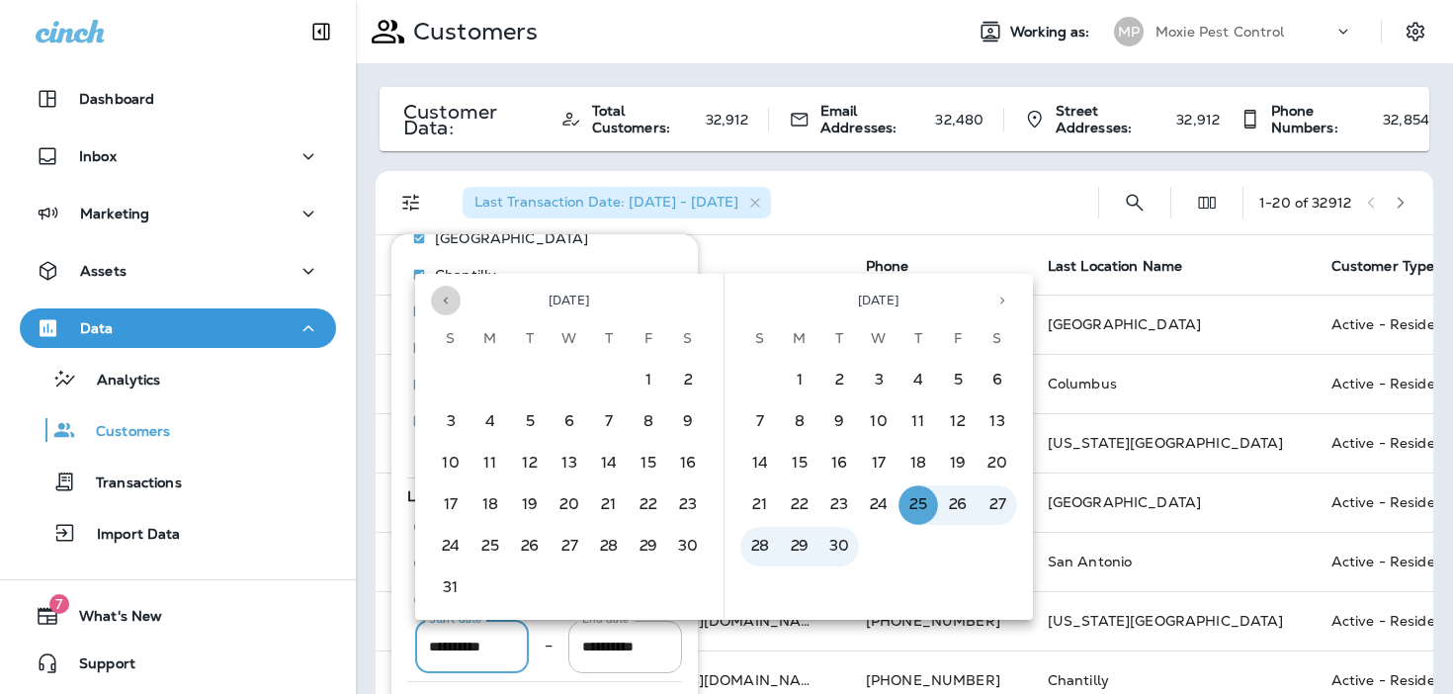
click at [439, 302] on icon "Previous month" at bounding box center [446, 300] width 14 height 14
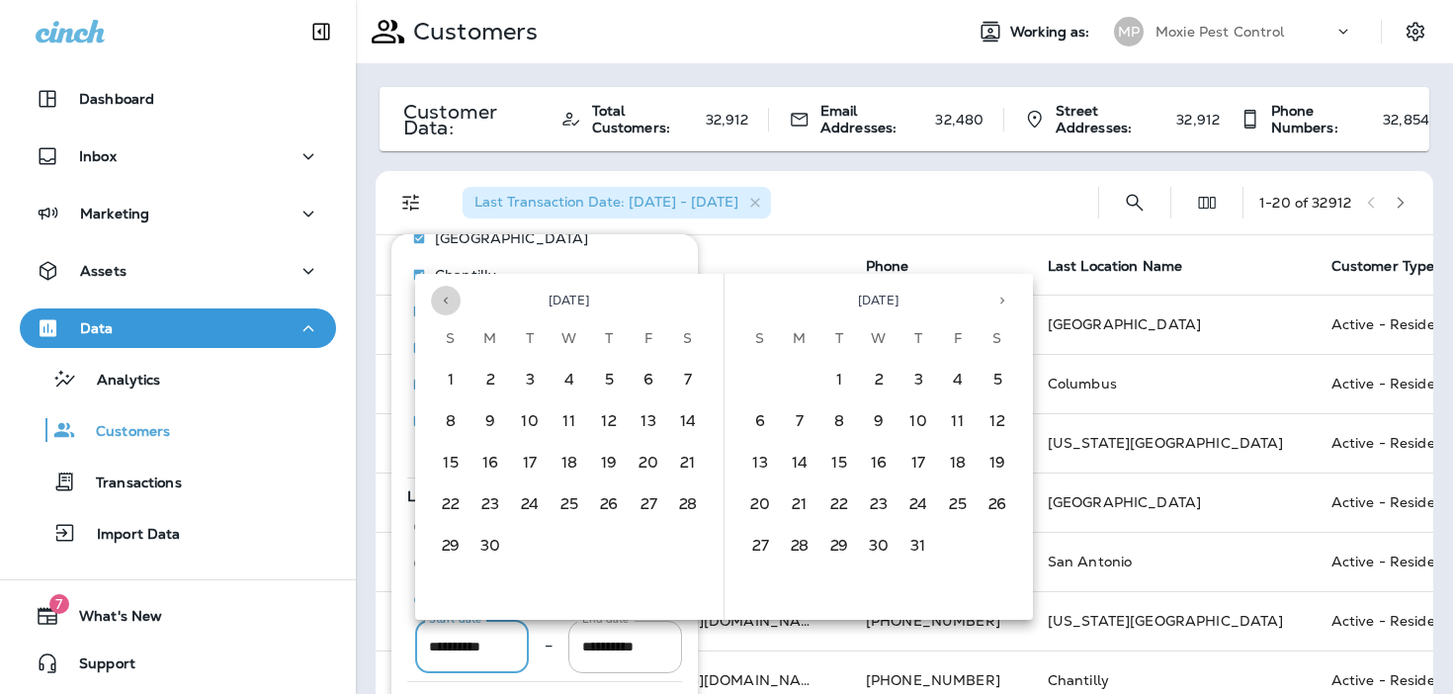
click at [438, 302] on button "Previous month" at bounding box center [446, 301] width 30 height 30
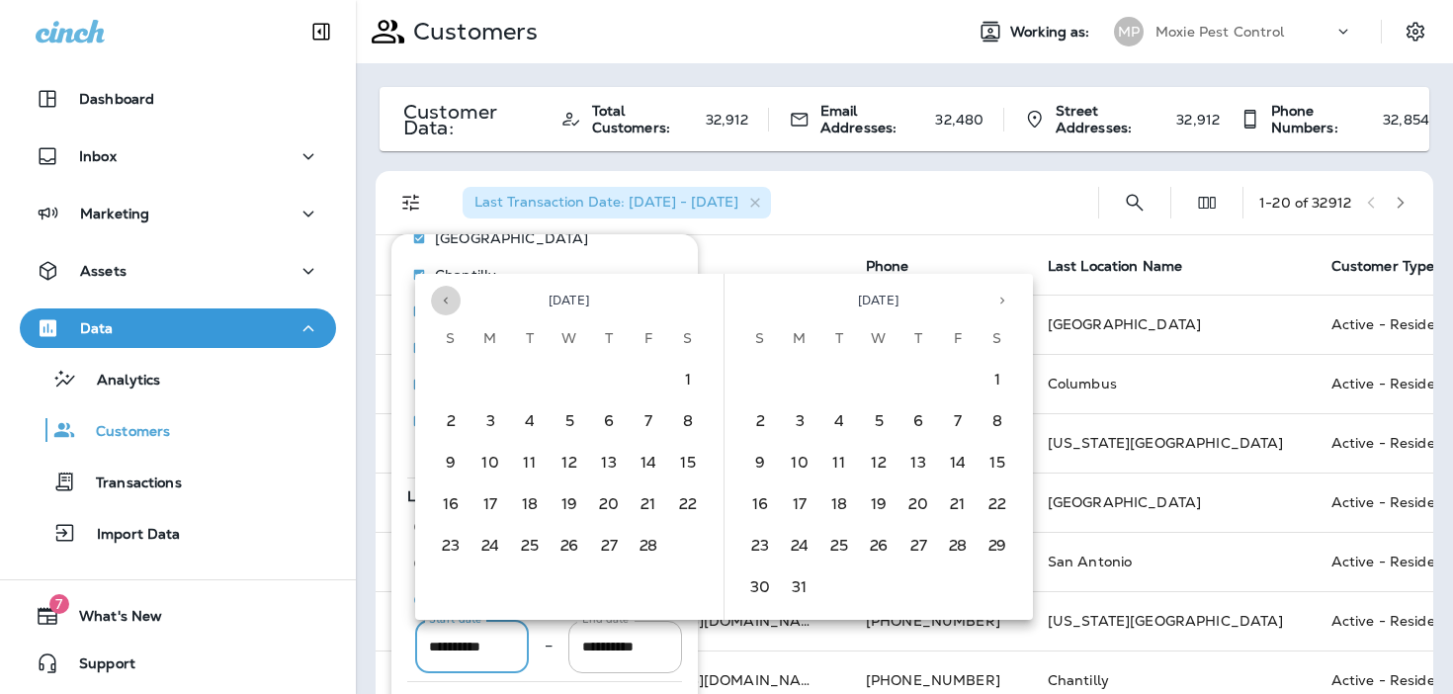
click at [438, 302] on button "Previous month" at bounding box center [446, 301] width 30 height 30
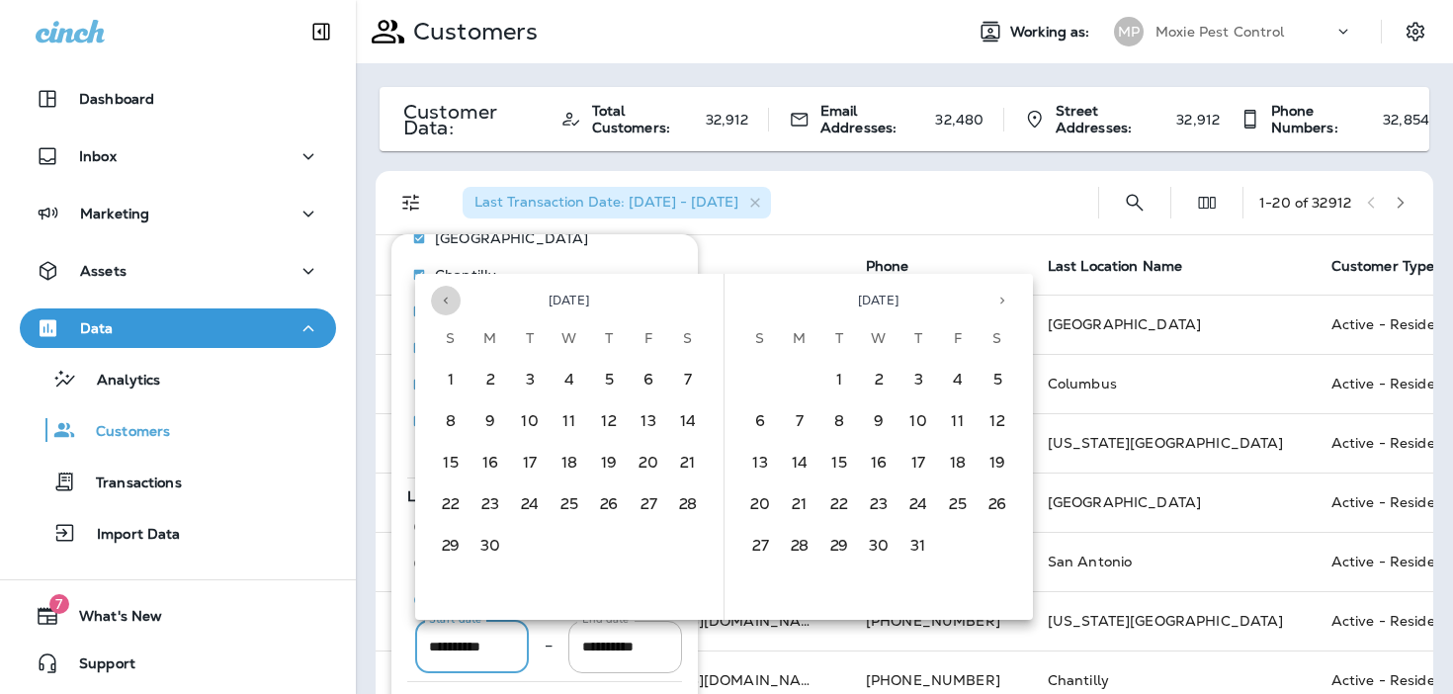
click at [438, 302] on button "Previous month" at bounding box center [446, 301] width 30 height 30
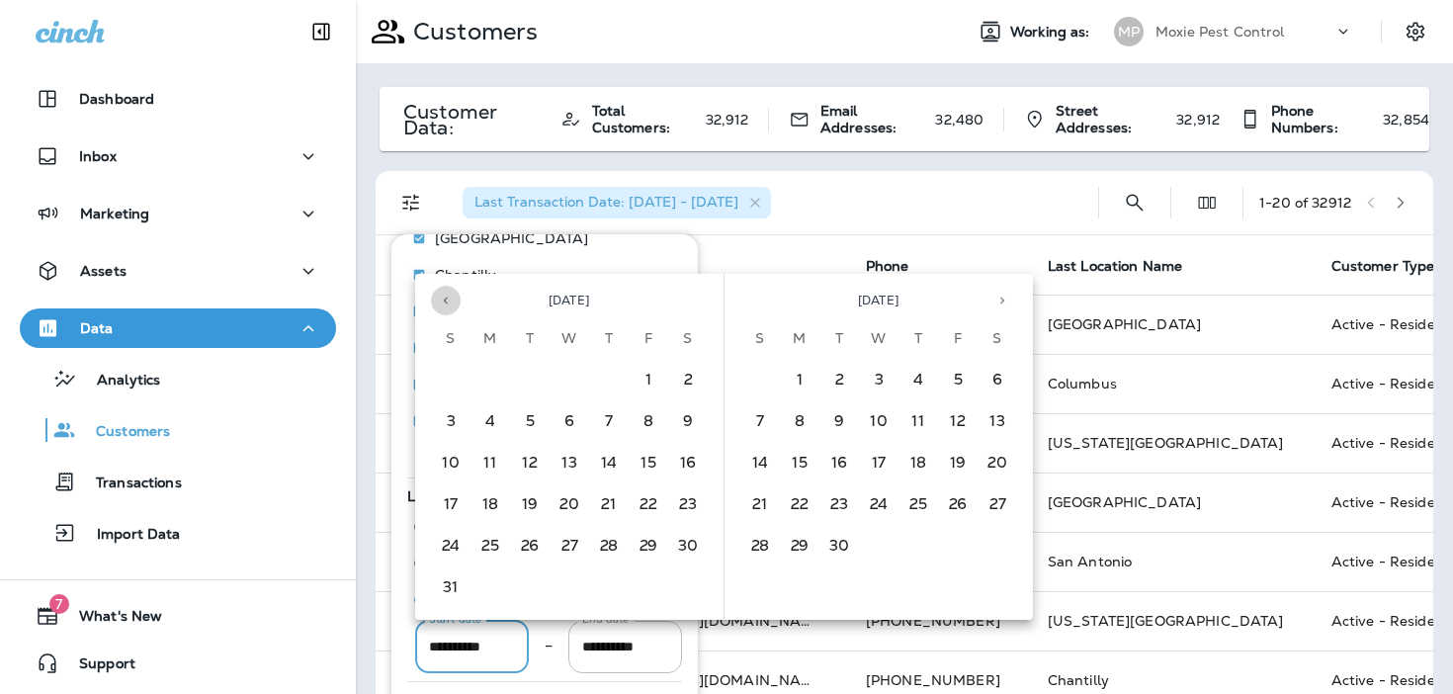
click at [438, 302] on button "Previous month" at bounding box center [446, 301] width 30 height 30
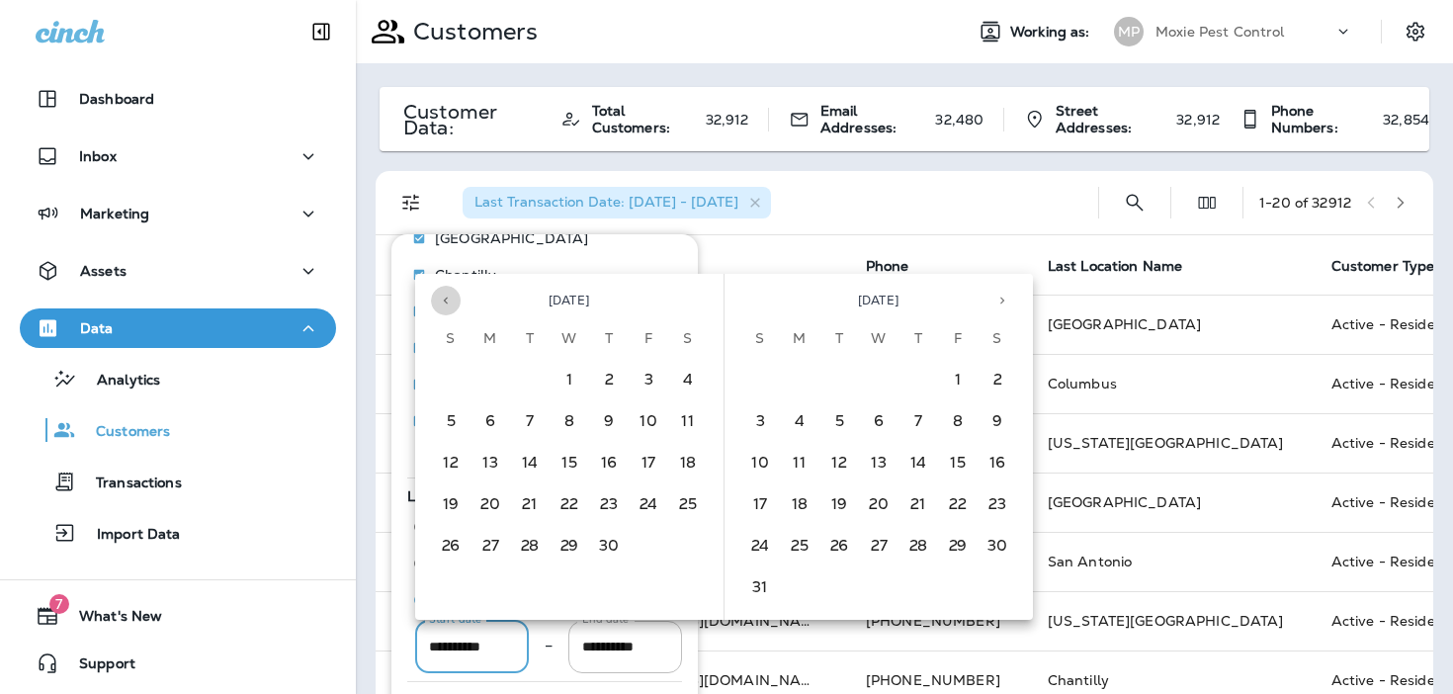
click at [438, 302] on button "Previous month" at bounding box center [446, 301] width 30 height 30
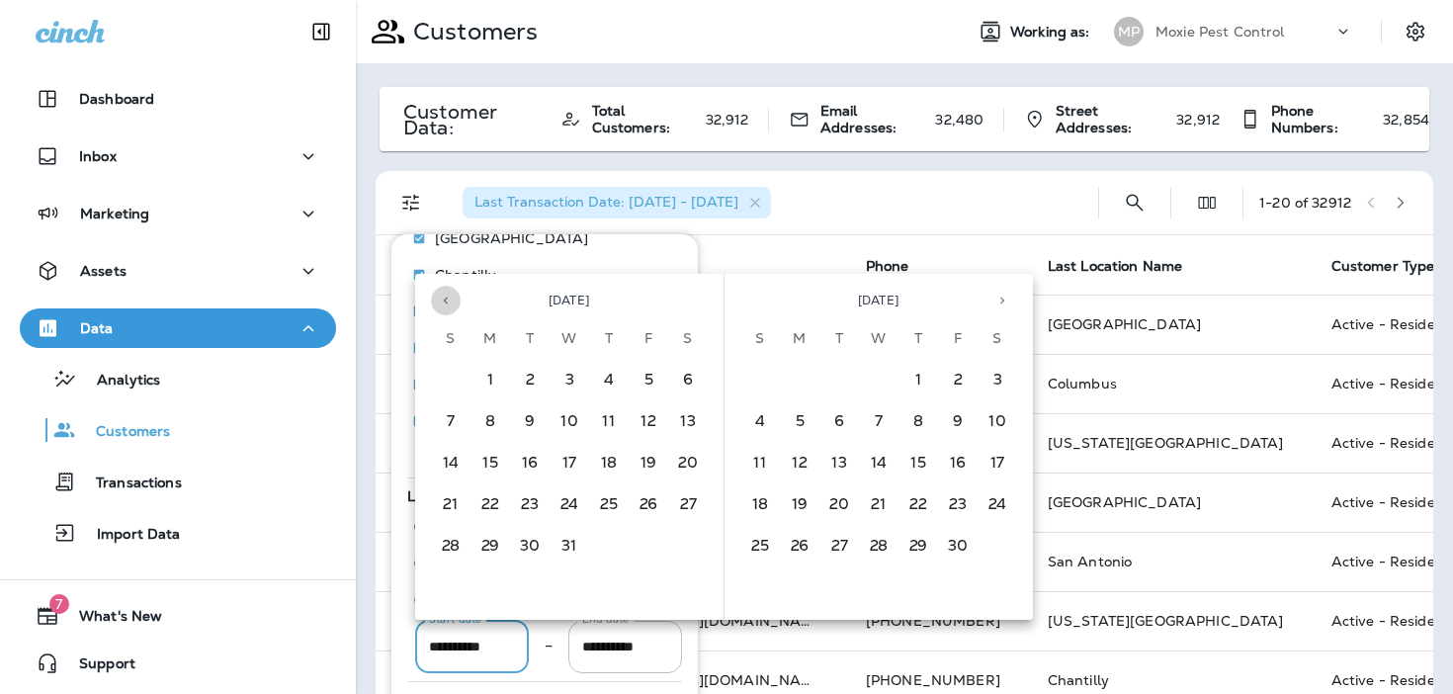
click at [438, 302] on button "Previous month" at bounding box center [446, 301] width 30 height 30
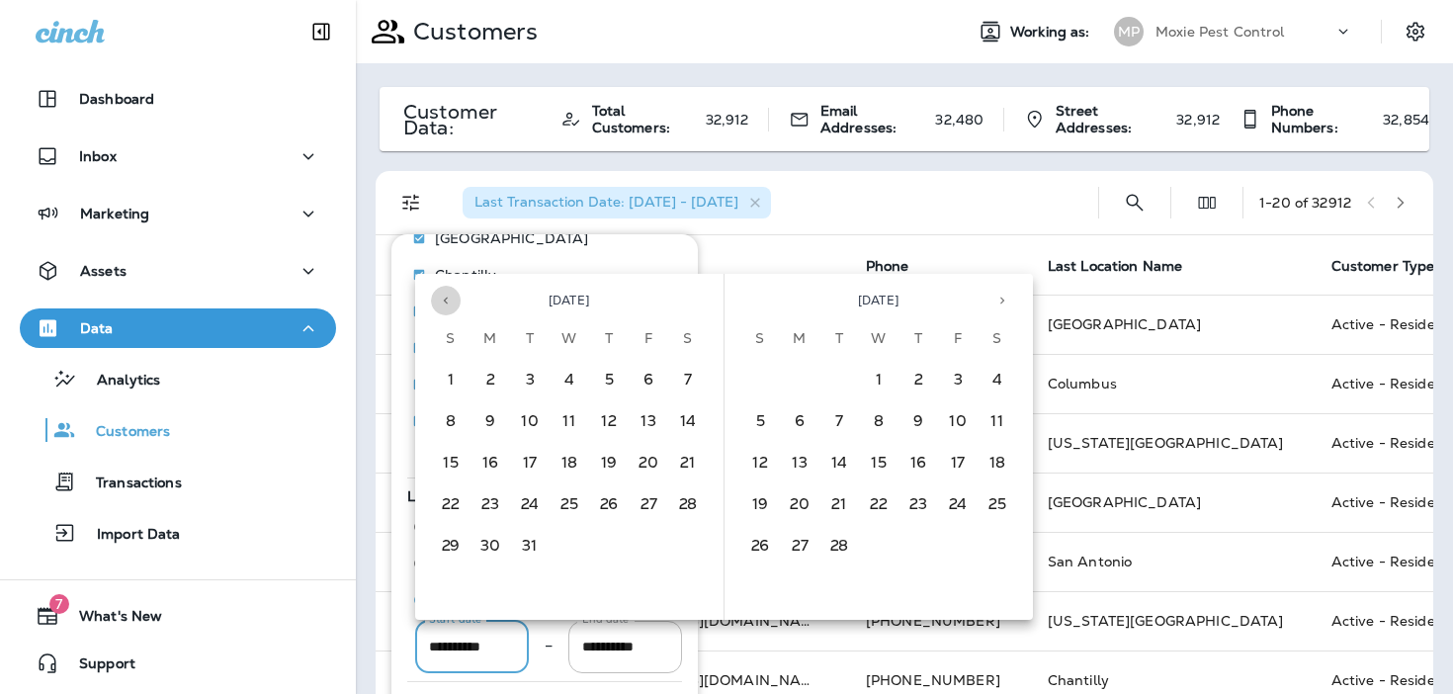
click at [438, 302] on button "Previous month" at bounding box center [446, 301] width 30 height 30
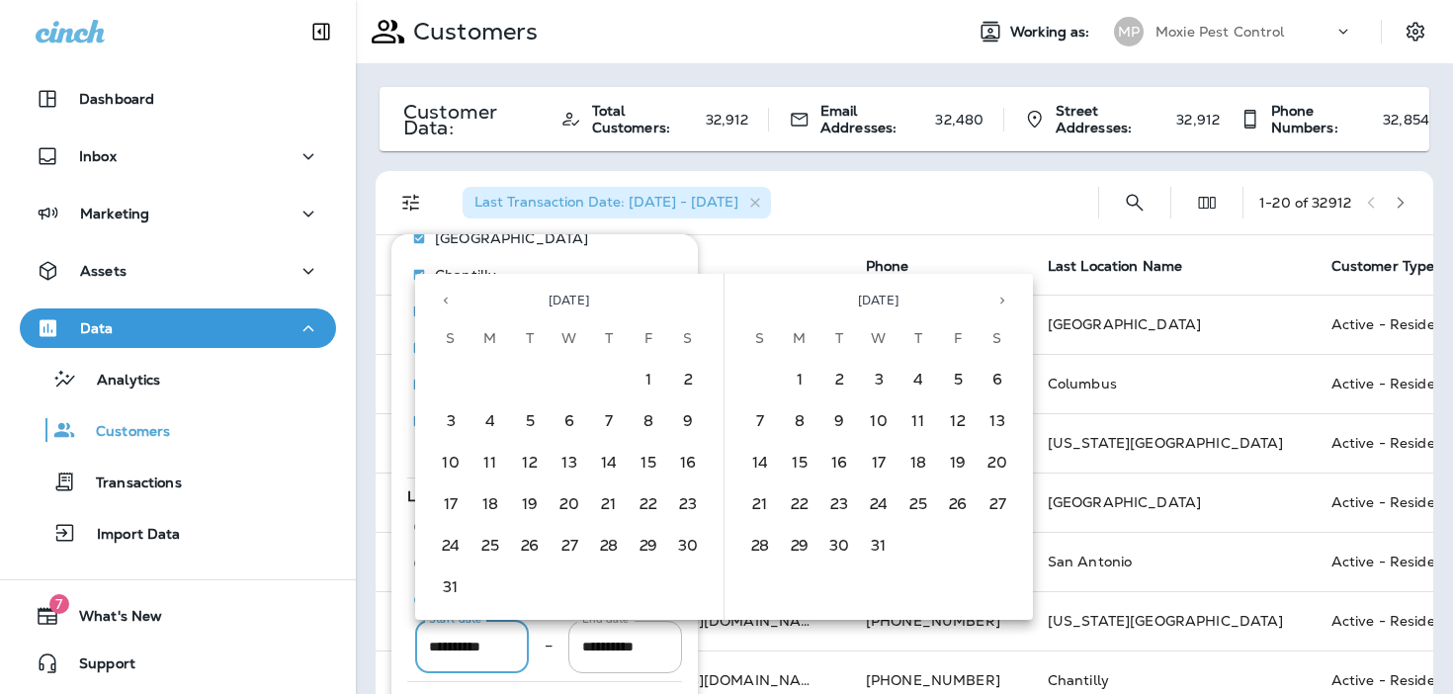
click at [438, 302] on button "Previous month" at bounding box center [446, 301] width 30 height 30
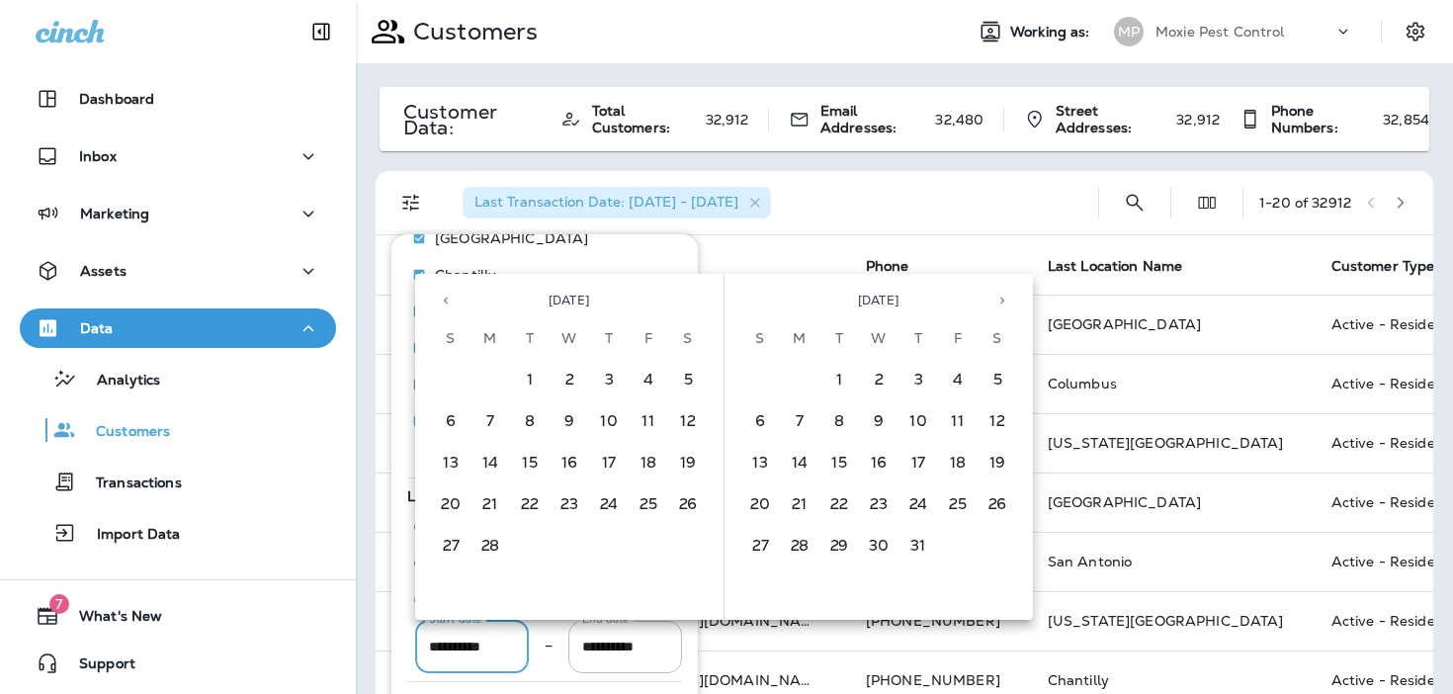
click at [438, 302] on button "Previous month" at bounding box center [446, 301] width 30 height 30
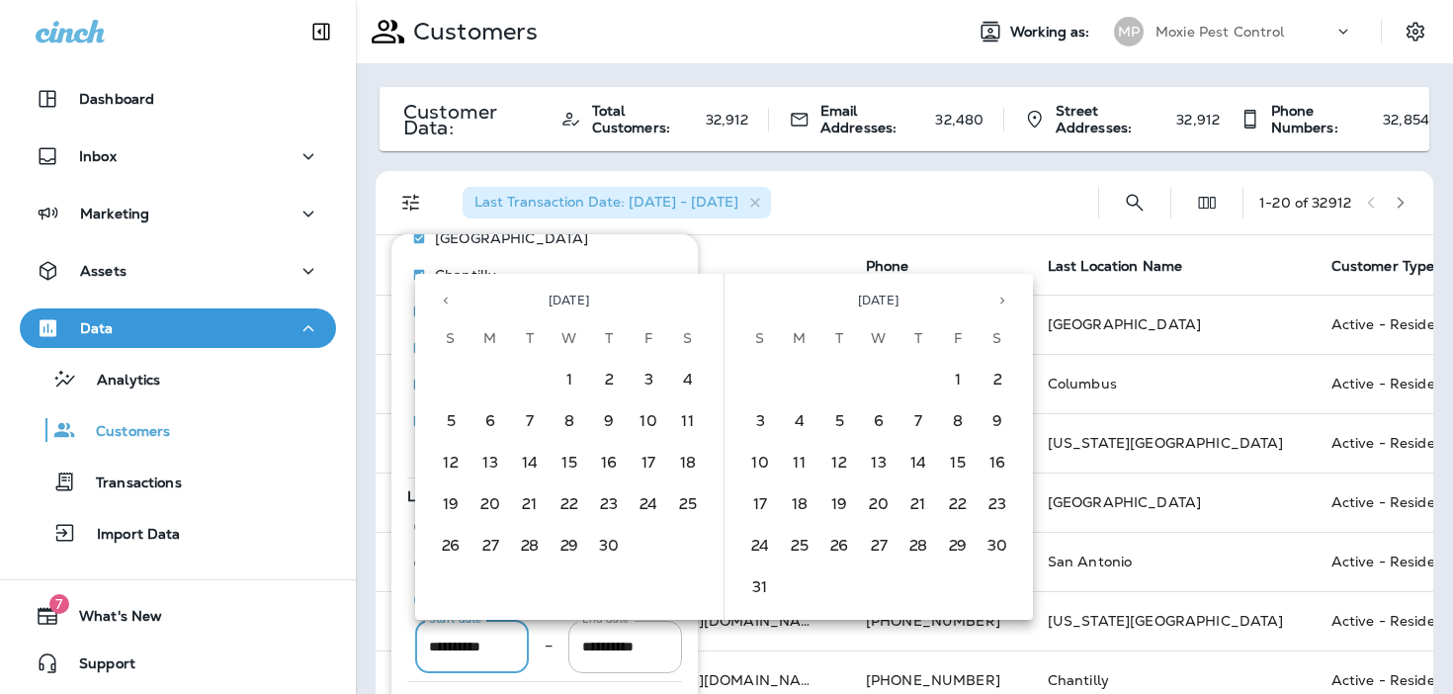
click at [438, 302] on button "Previous month" at bounding box center [446, 301] width 30 height 30
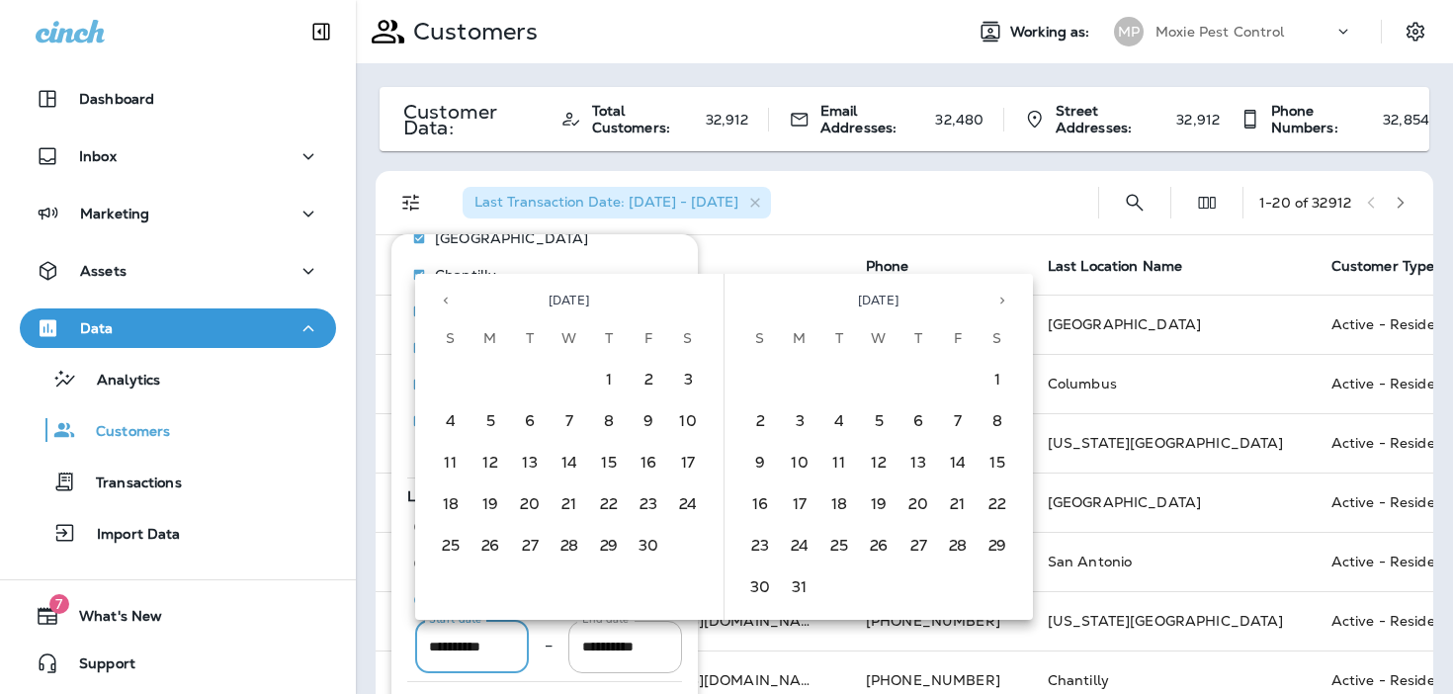
click at [438, 302] on button "Previous month" at bounding box center [446, 301] width 30 height 30
click at [656, 377] on button "1" at bounding box center [648, 381] width 40 height 40
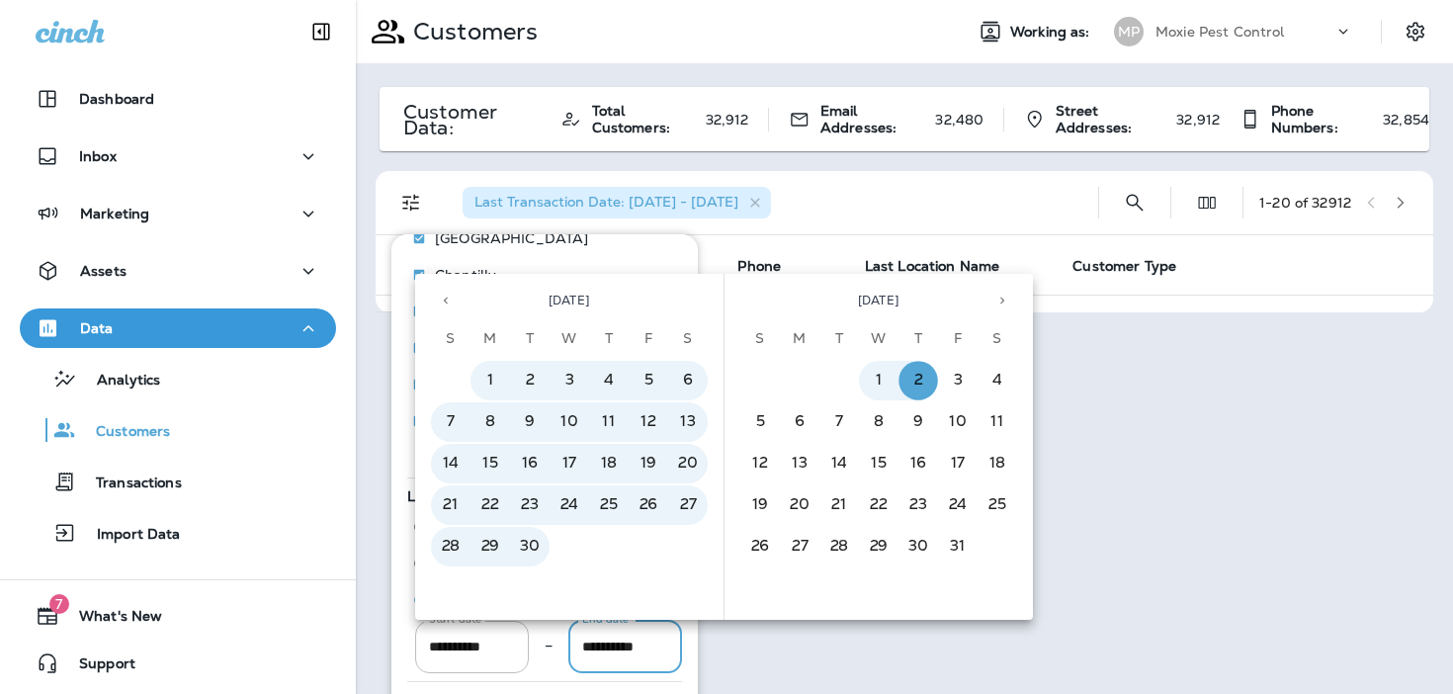
type input "**********"
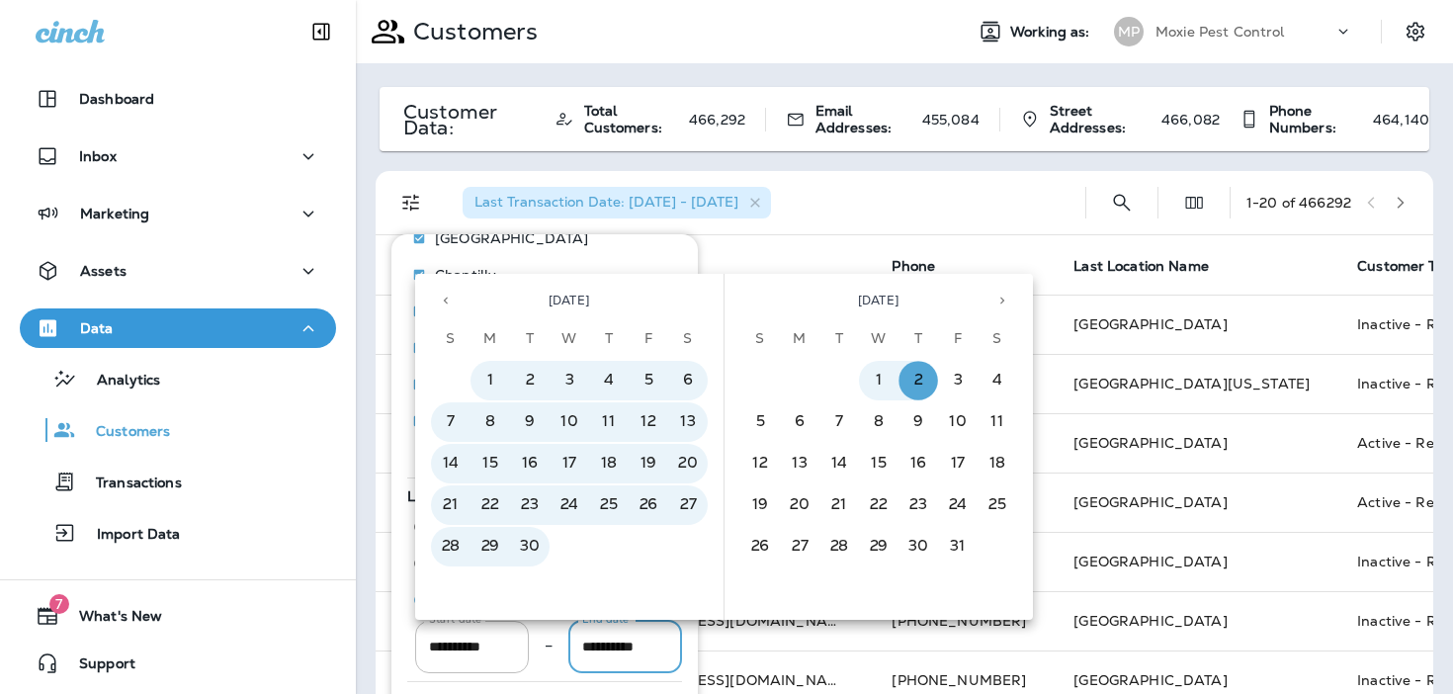
click at [443, 302] on icon "Previous month" at bounding box center [446, 300] width 14 height 14
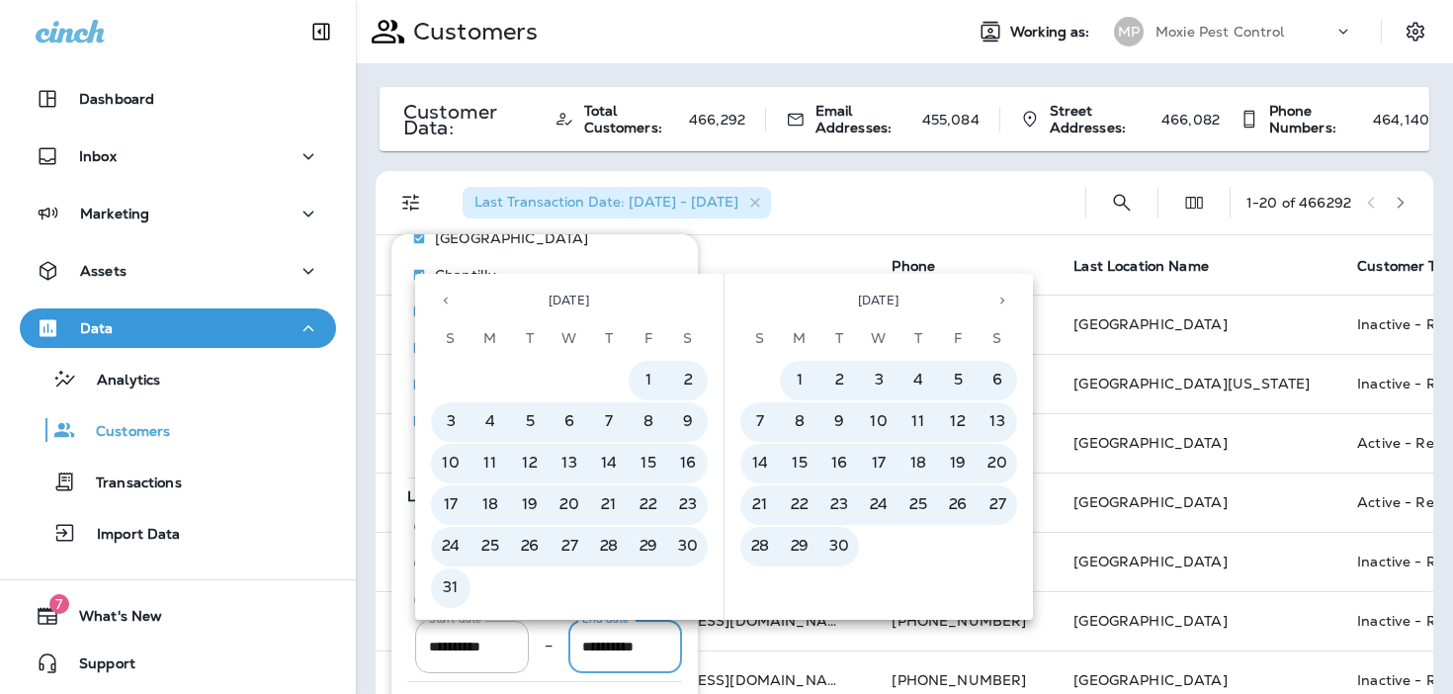
click at [443, 302] on icon "Previous month" at bounding box center [446, 300] width 14 height 14
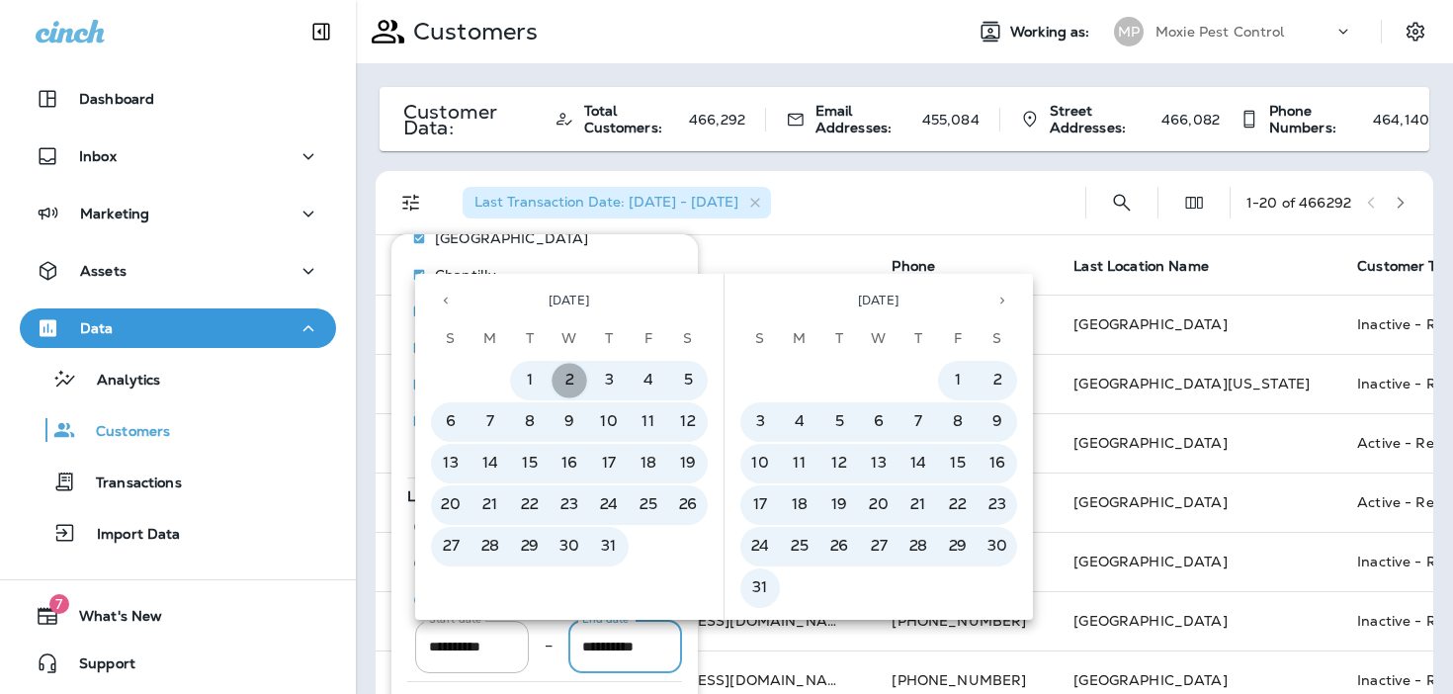
click at [572, 374] on button "2" at bounding box center [569, 381] width 40 height 40
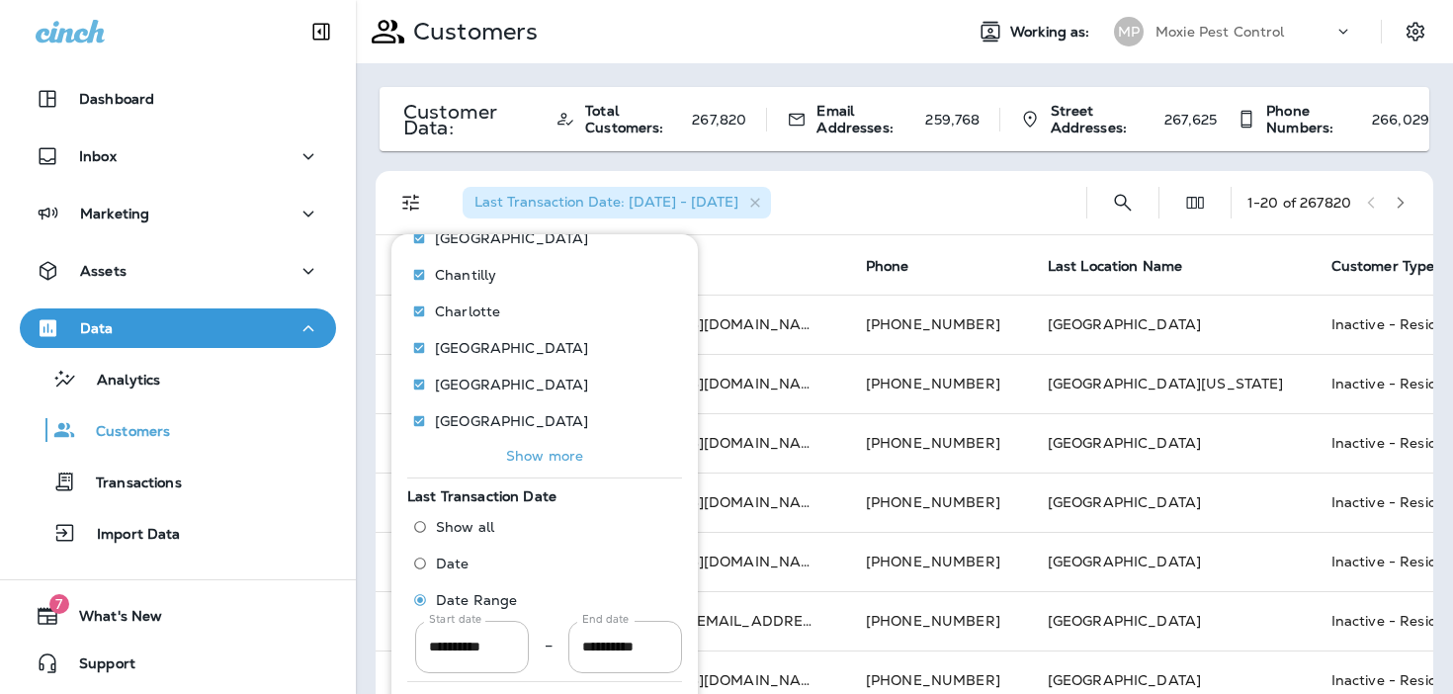
click at [966, 208] on div "Last Transaction Date: [DATE] - [DATE]" at bounding box center [759, 202] width 624 height 63
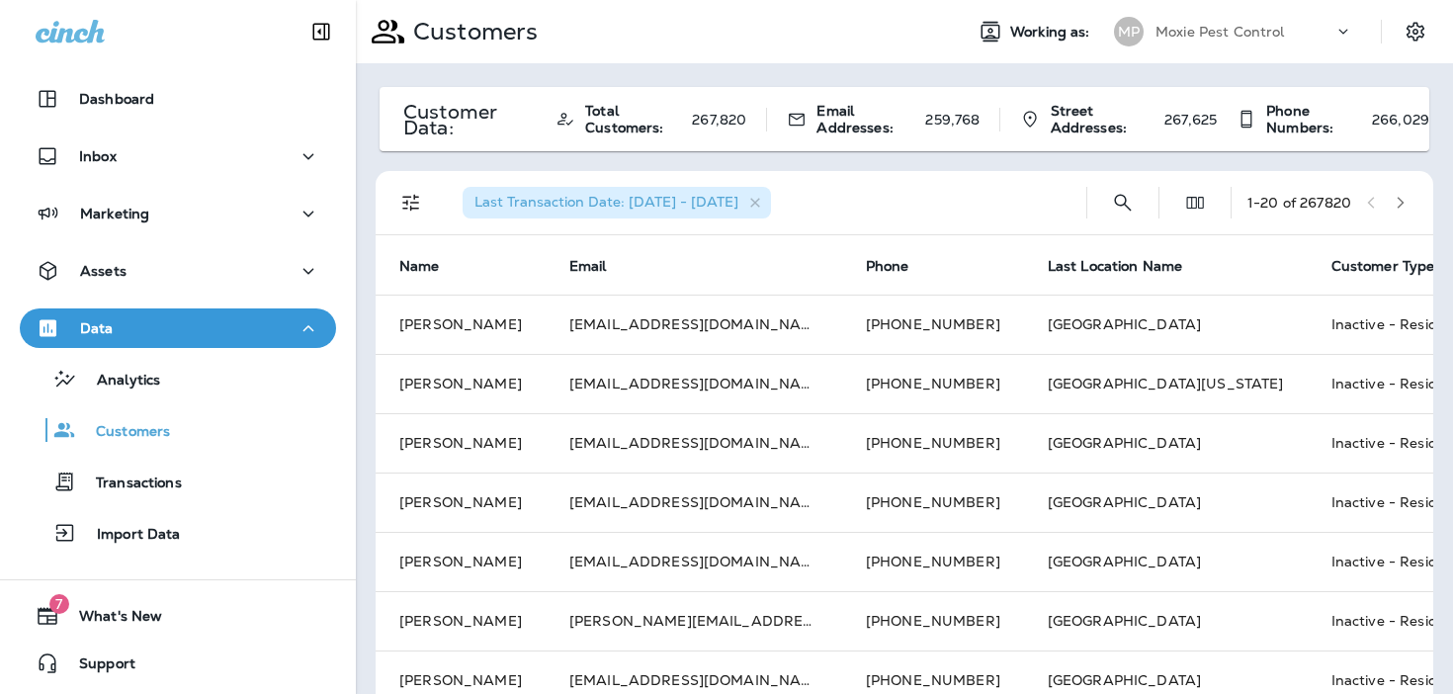
click at [1331, 273] on span "Customer Type" at bounding box center [1383, 266] width 104 height 17
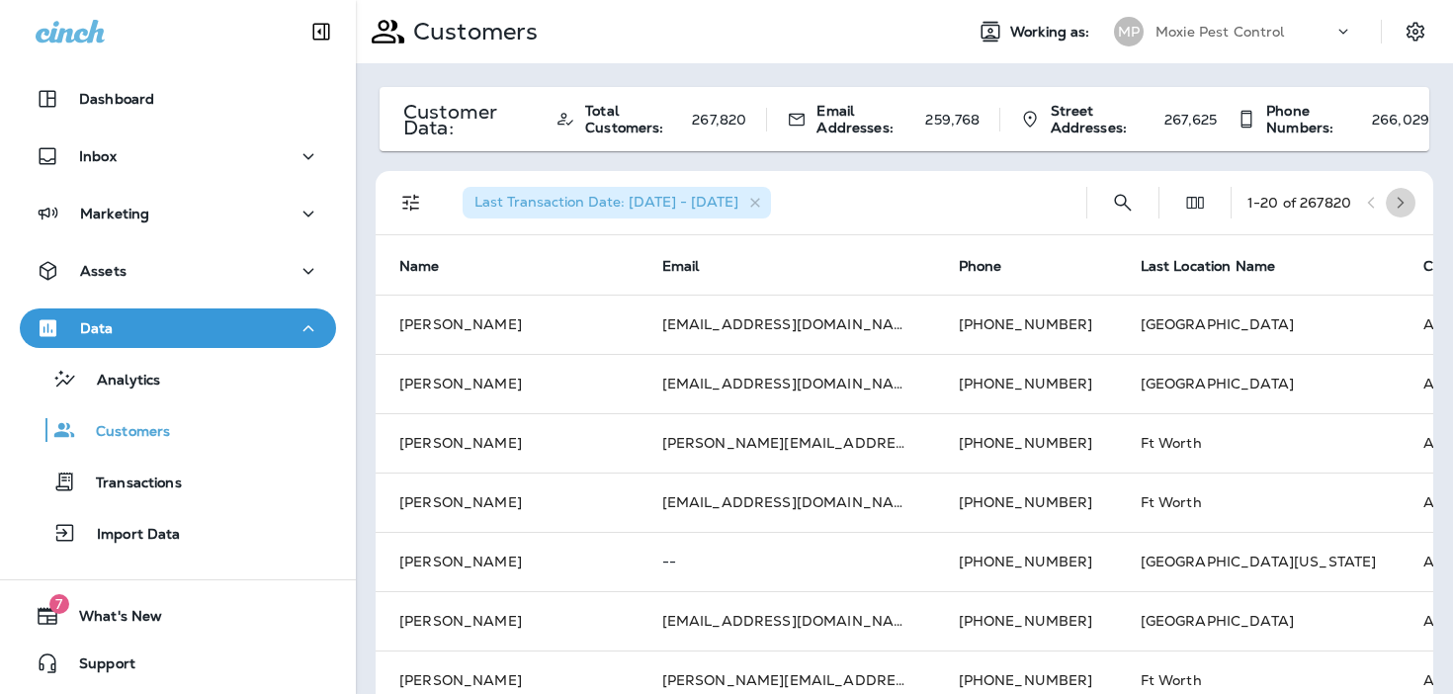
click at [1409, 200] on button "button" at bounding box center [1400, 203] width 30 height 30
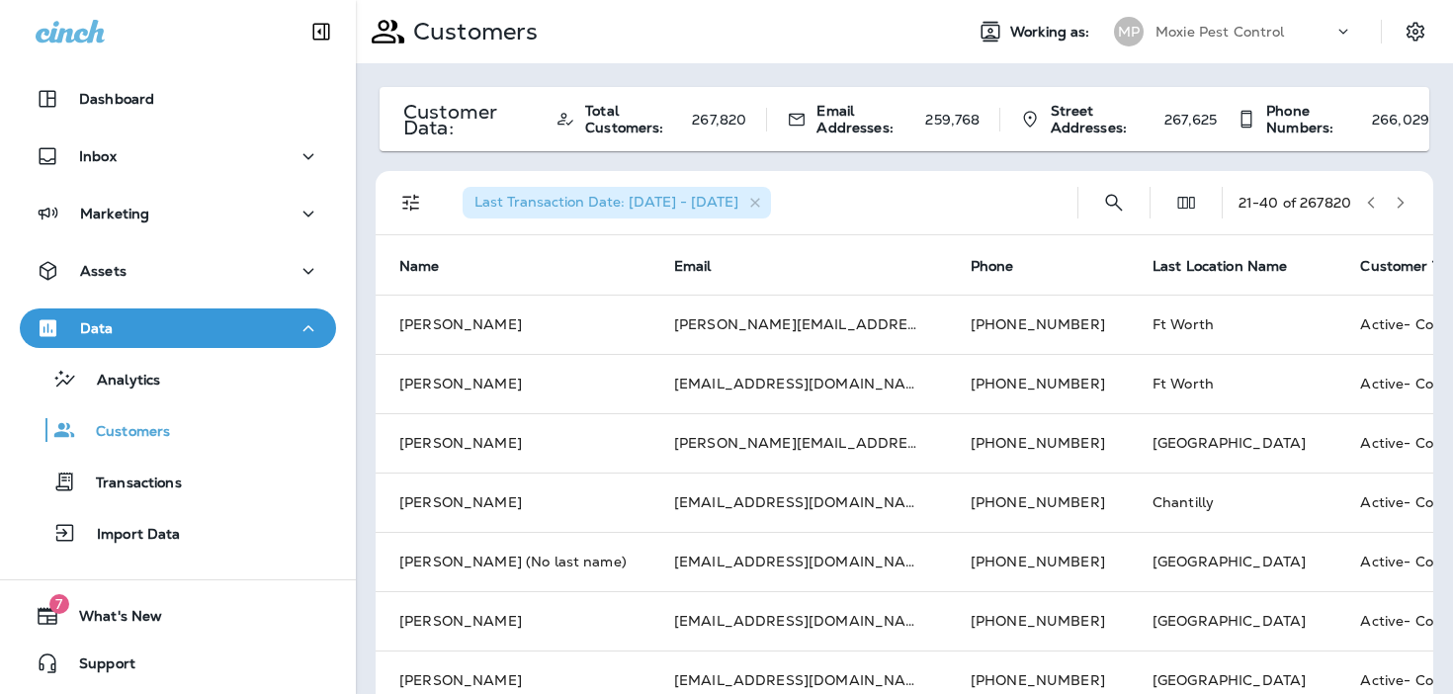
click at [1409, 200] on button "button" at bounding box center [1400, 203] width 30 height 30
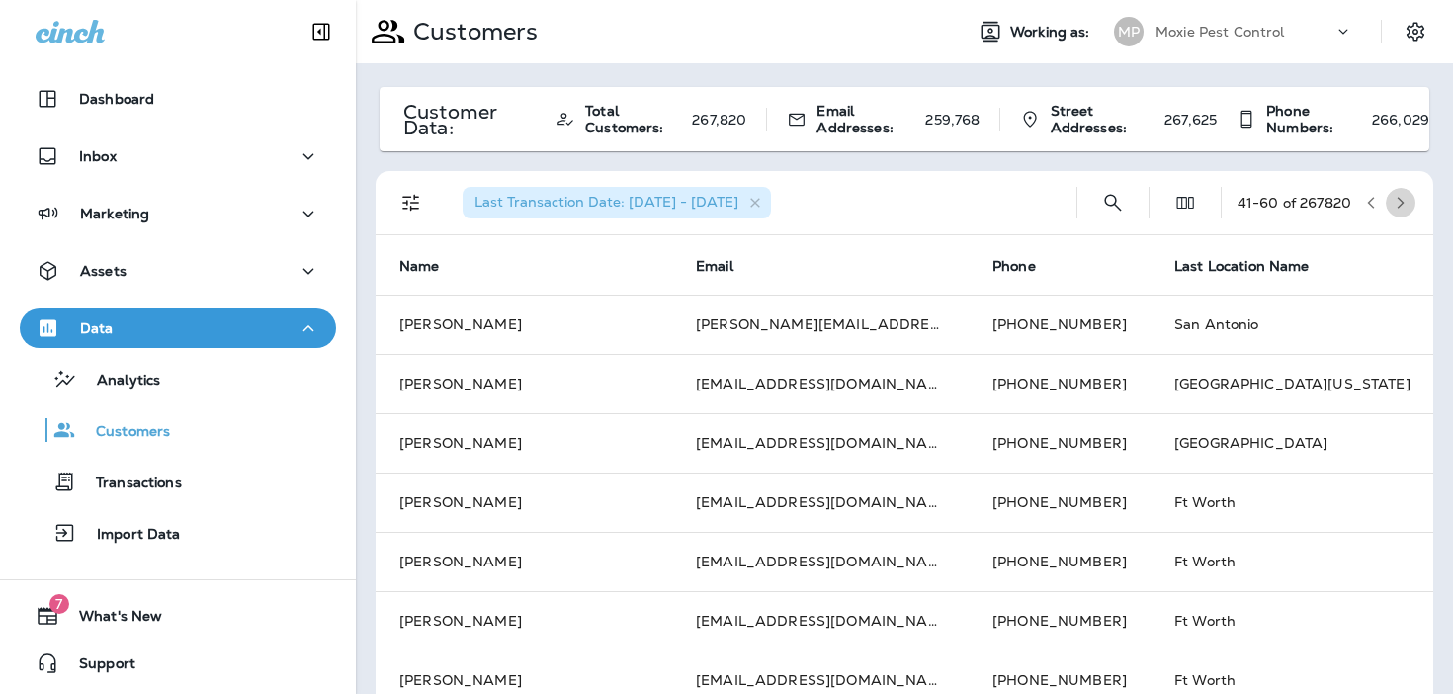
click at [1400, 197] on icon "button" at bounding box center [1400, 203] width 14 height 14
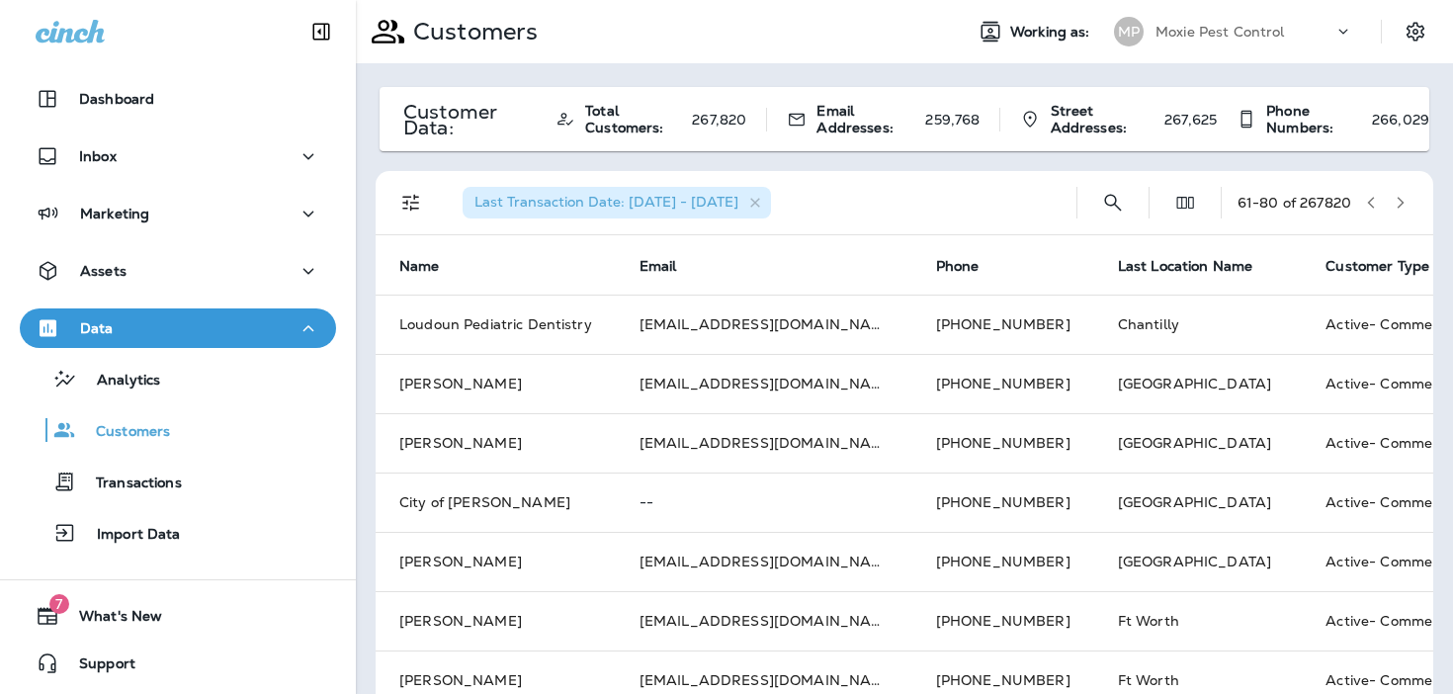
click at [1400, 197] on icon "button" at bounding box center [1400, 203] width 14 height 14
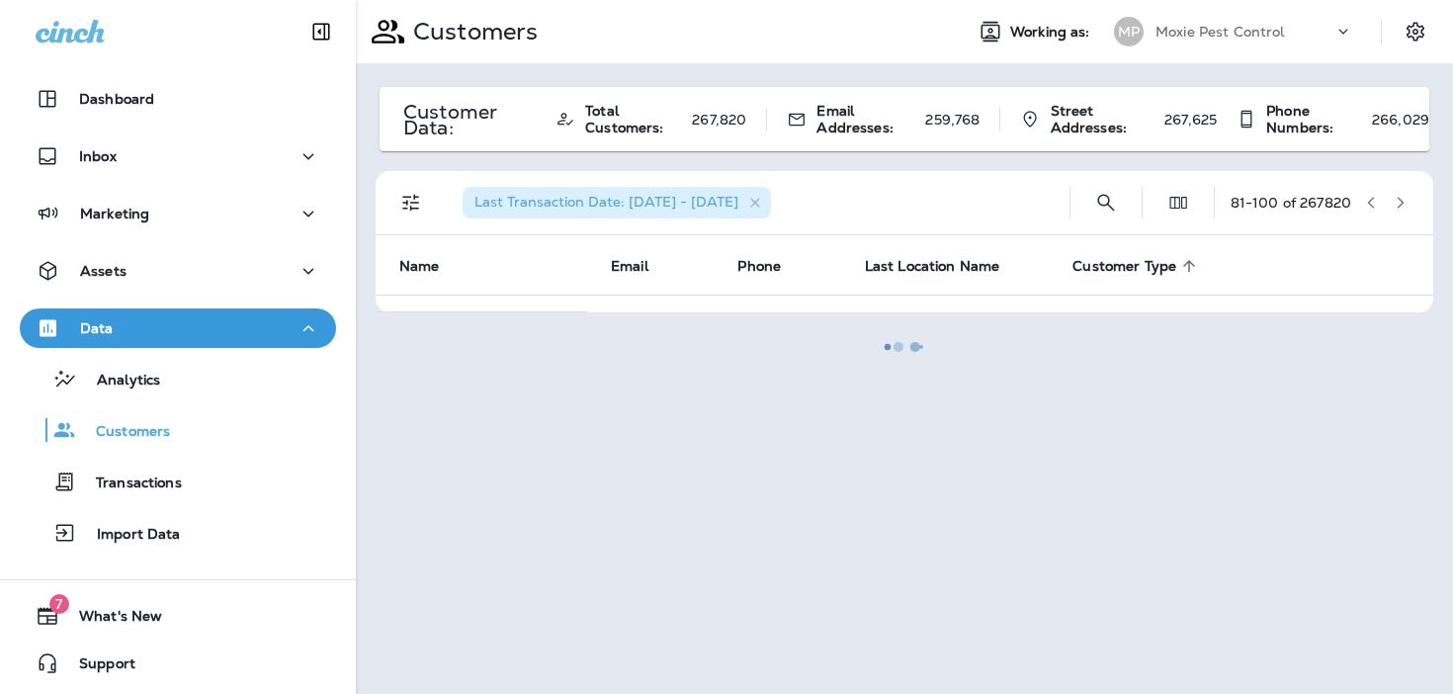
click at [1326, 205] on div at bounding box center [904, 347] width 1093 height 690
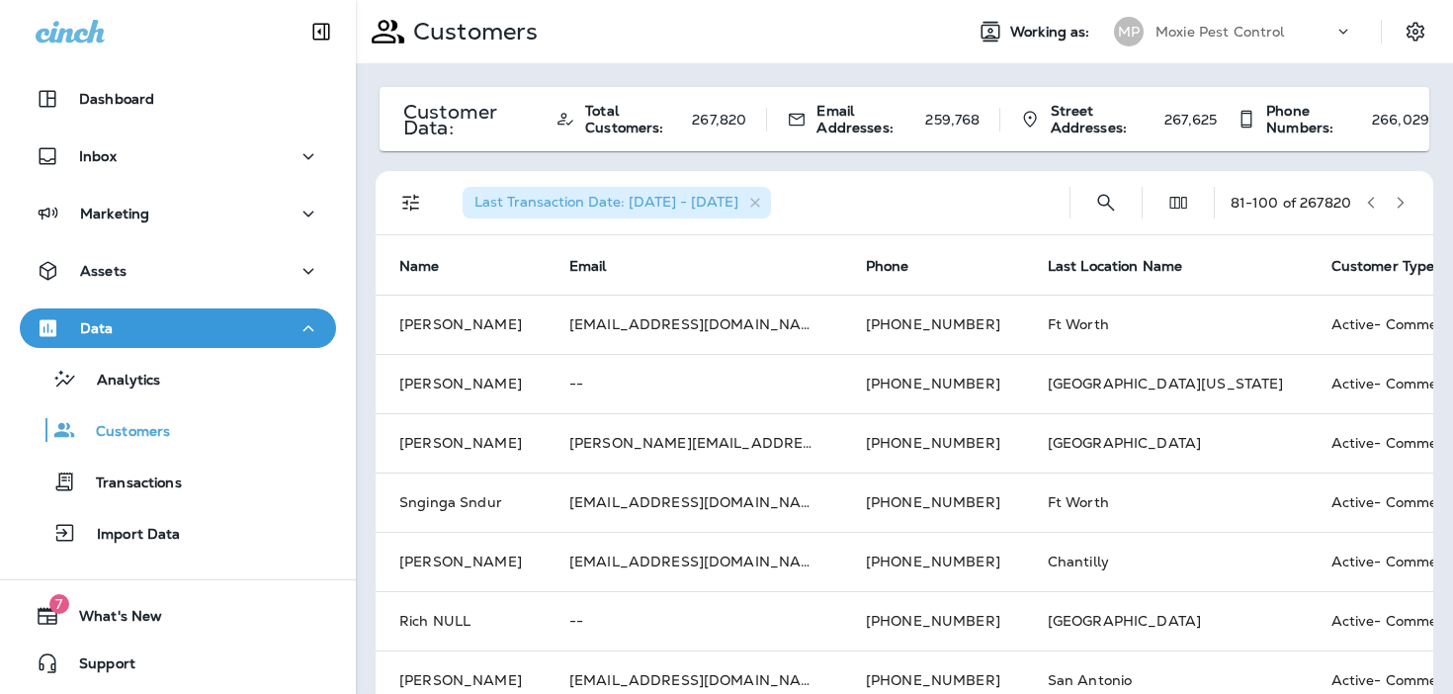
click at [1353, 40] on div at bounding box center [1352, 37] width 38 height 30
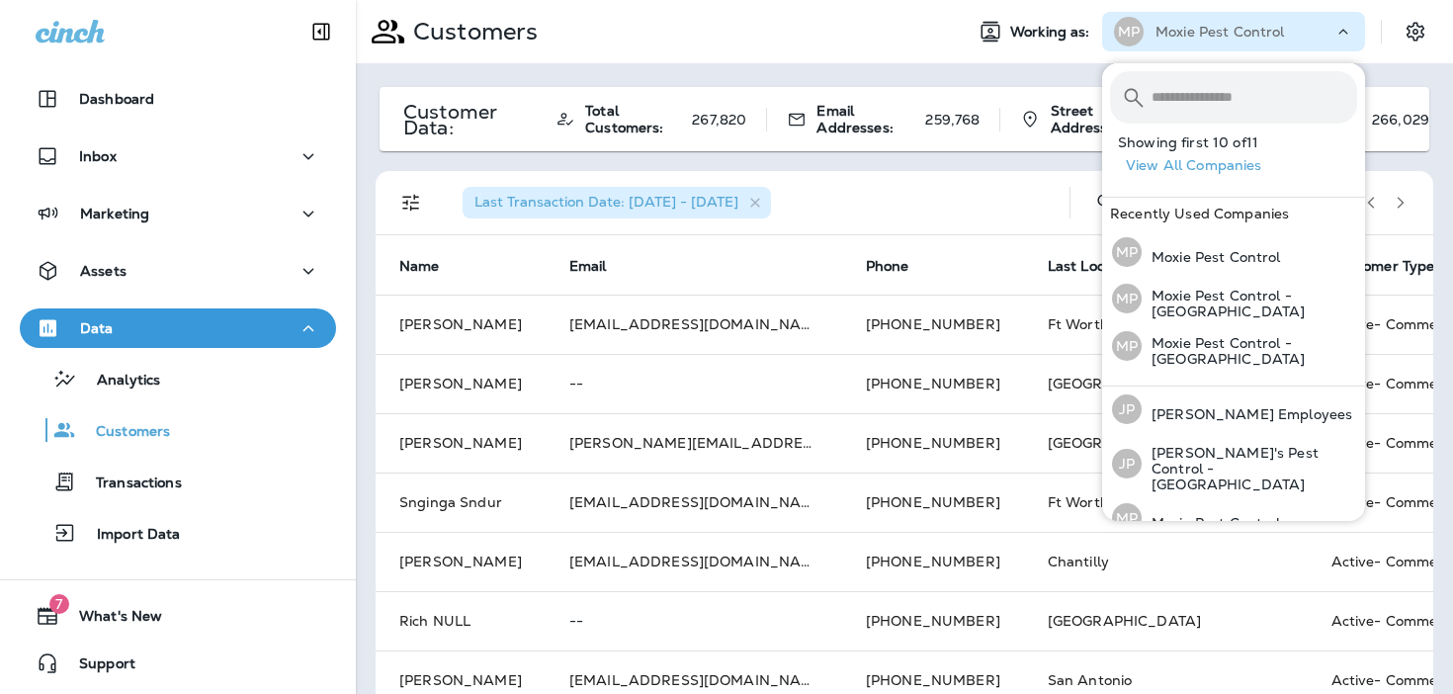
click at [1353, 40] on div at bounding box center [1352, 27] width 38 height 30
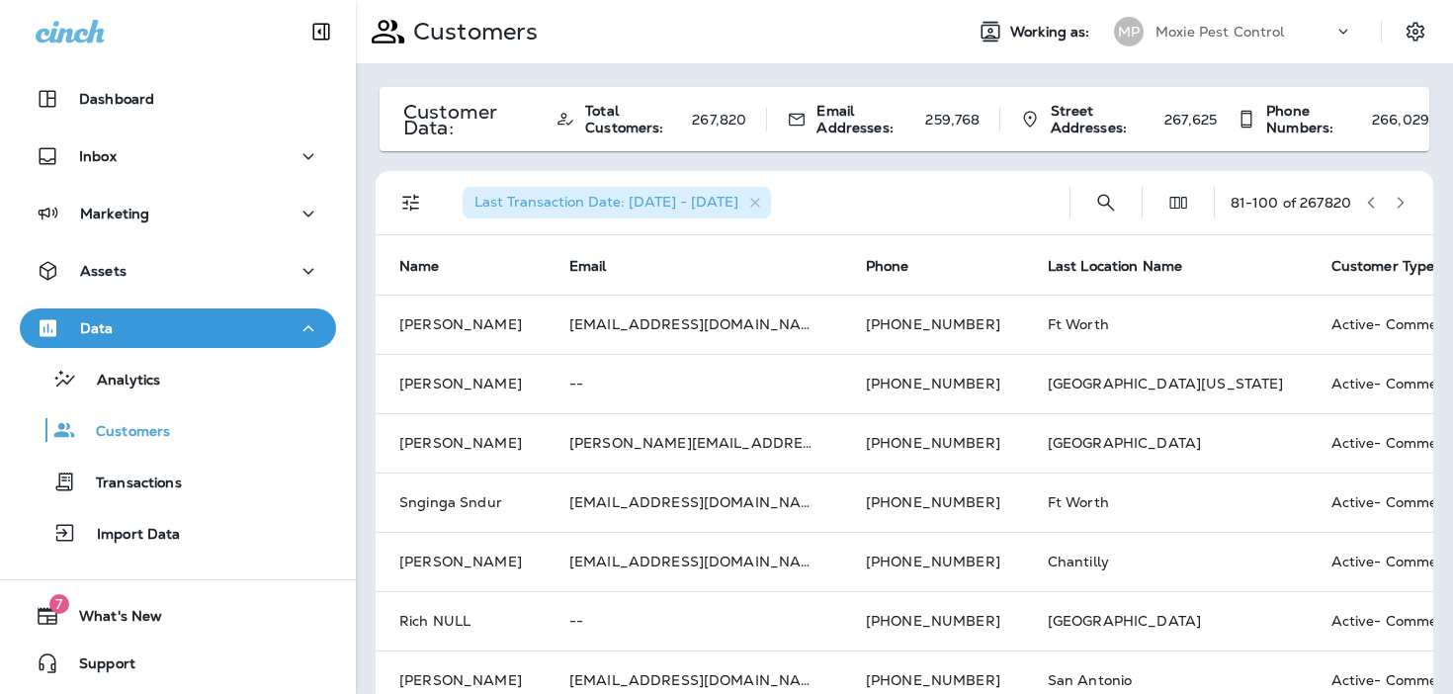
click at [1393, 204] on icon "button" at bounding box center [1400, 203] width 14 height 14
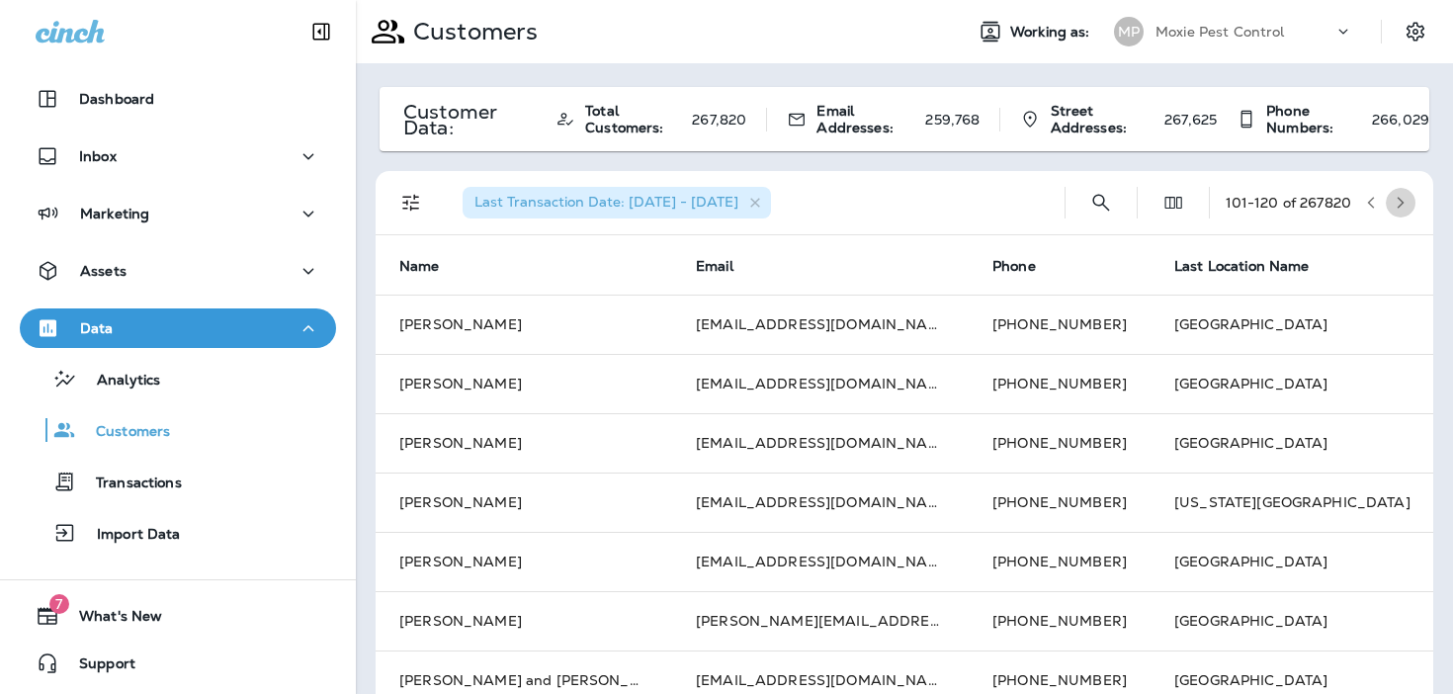
click at [1393, 204] on icon "button" at bounding box center [1400, 203] width 14 height 14
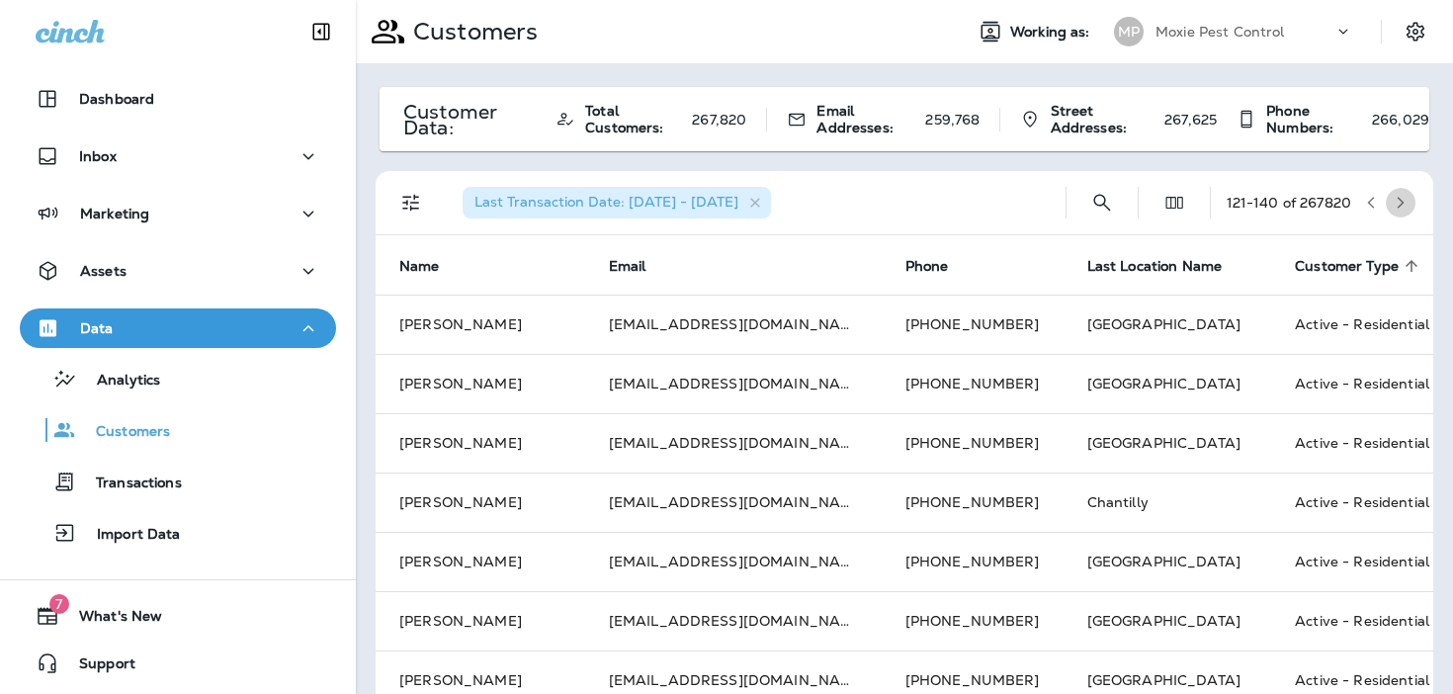
click at [1399, 201] on icon "button" at bounding box center [1400, 203] width 14 height 14
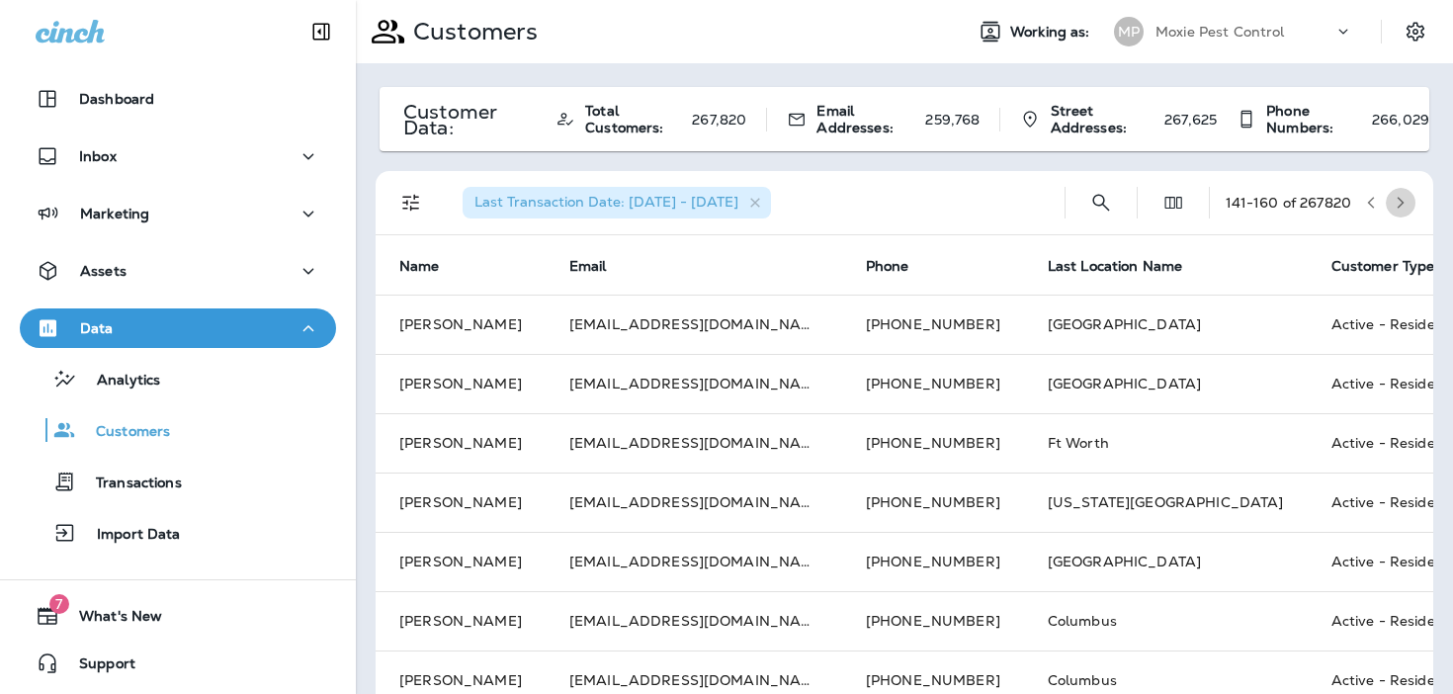
click at [1399, 201] on icon "button" at bounding box center [1400, 203] width 14 height 14
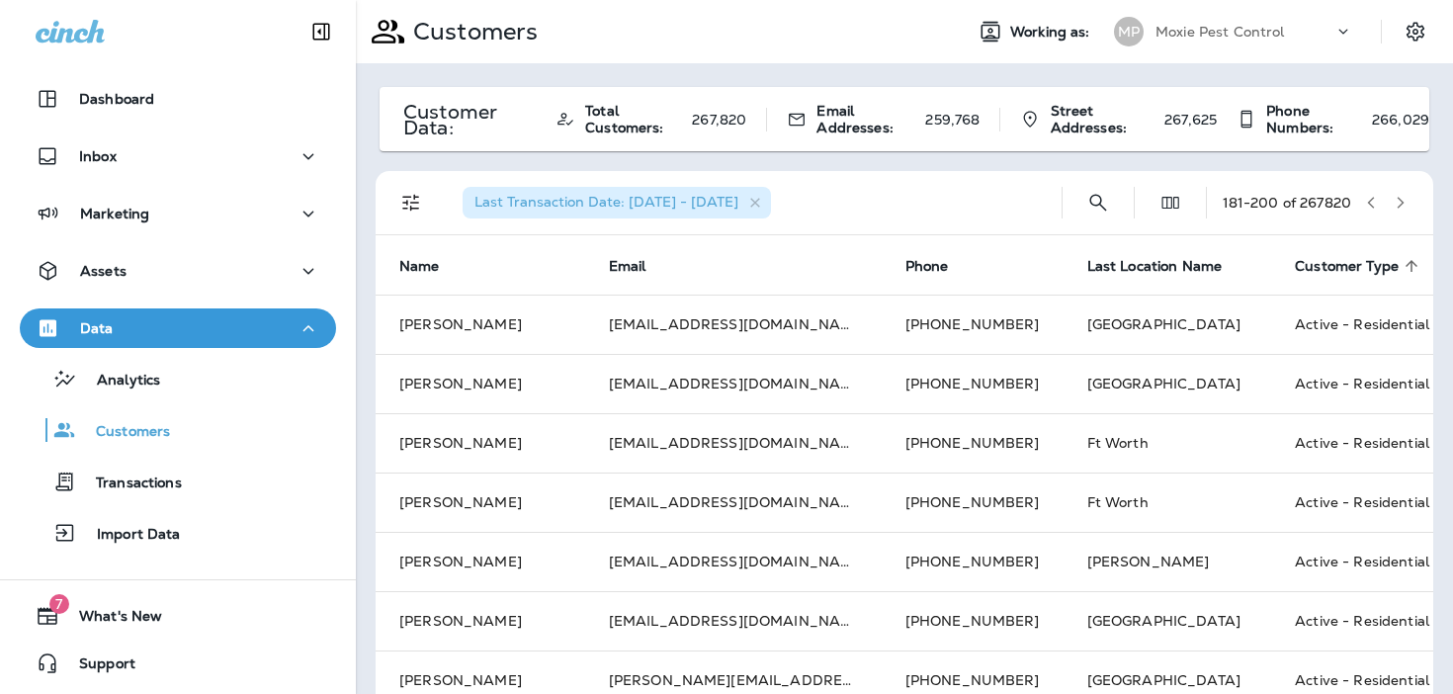
click at [1399, 201] on icon "button" at bounding box center [1400, 203] width 14 height 14
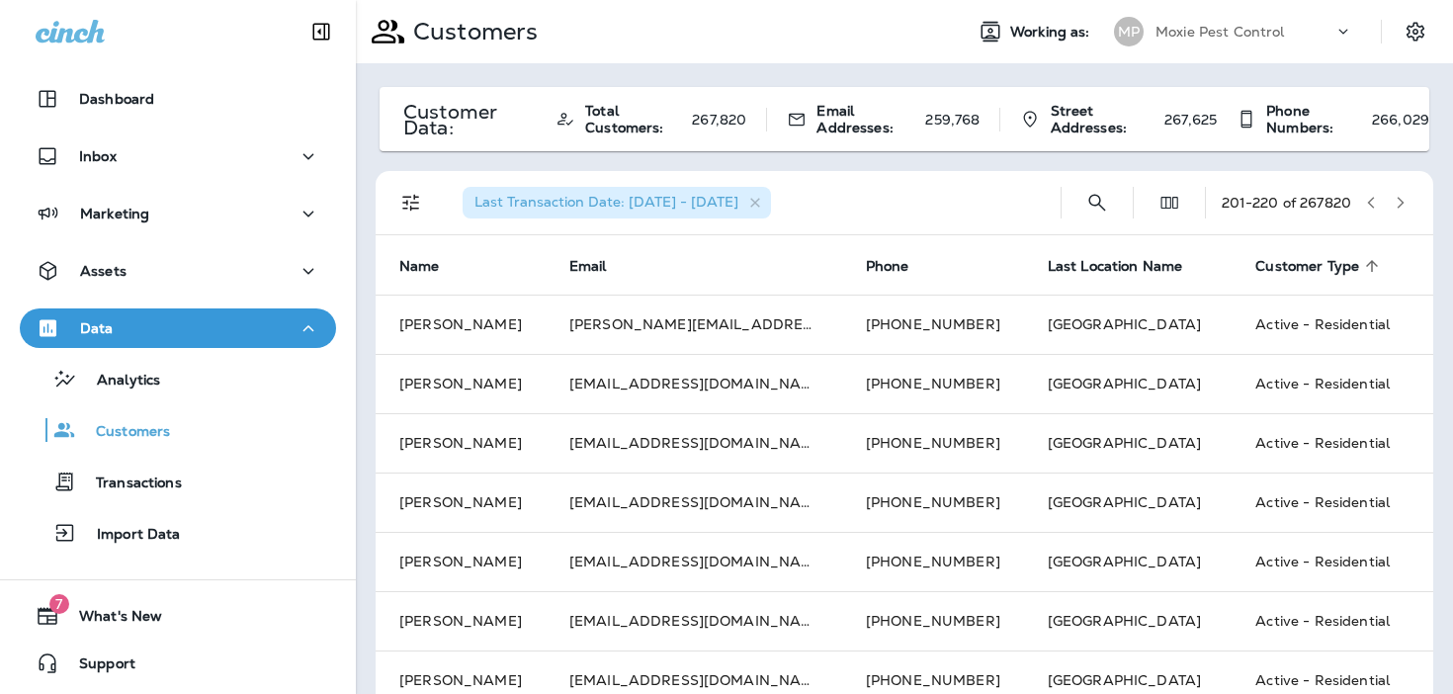
click at [1399, 201] on icon "button" at bounding box center [1400, 203] width 14 height 14
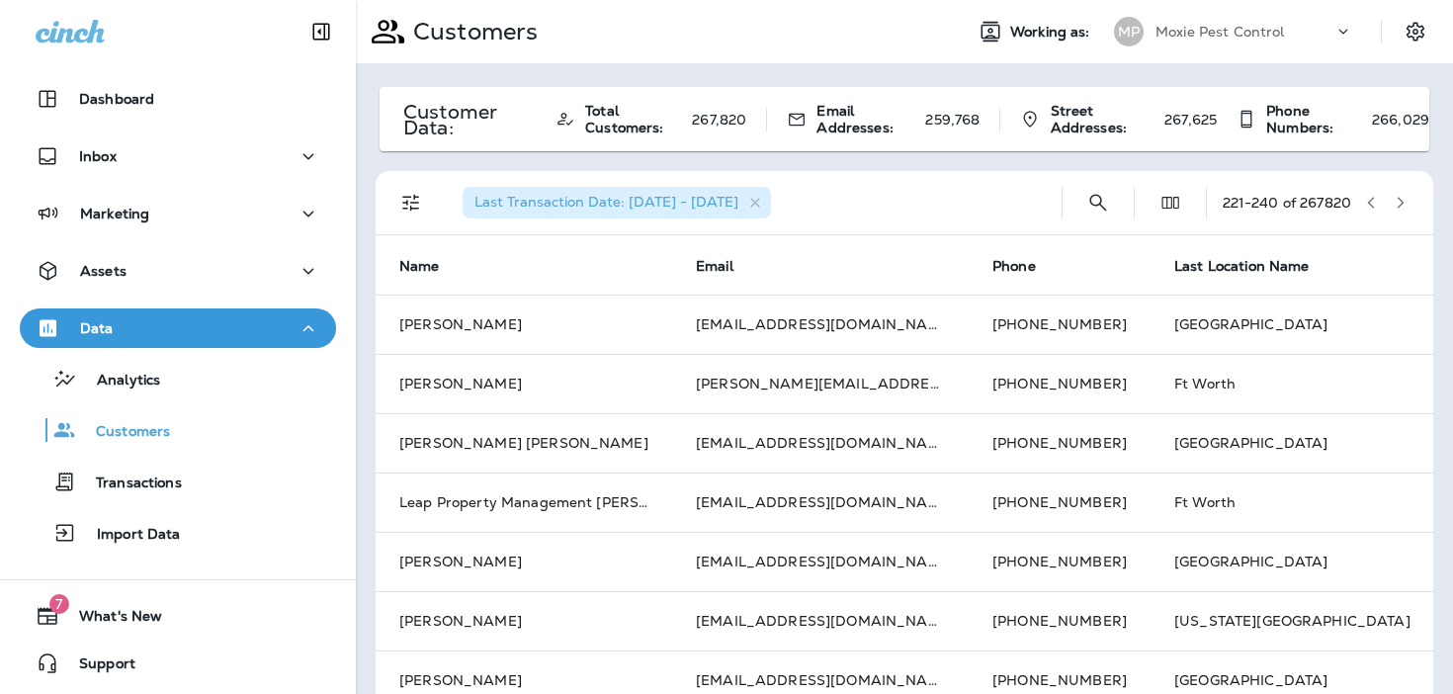
click at [1399, 201] on icon "button" at bounding box center [1400, 203] width 14 height 14
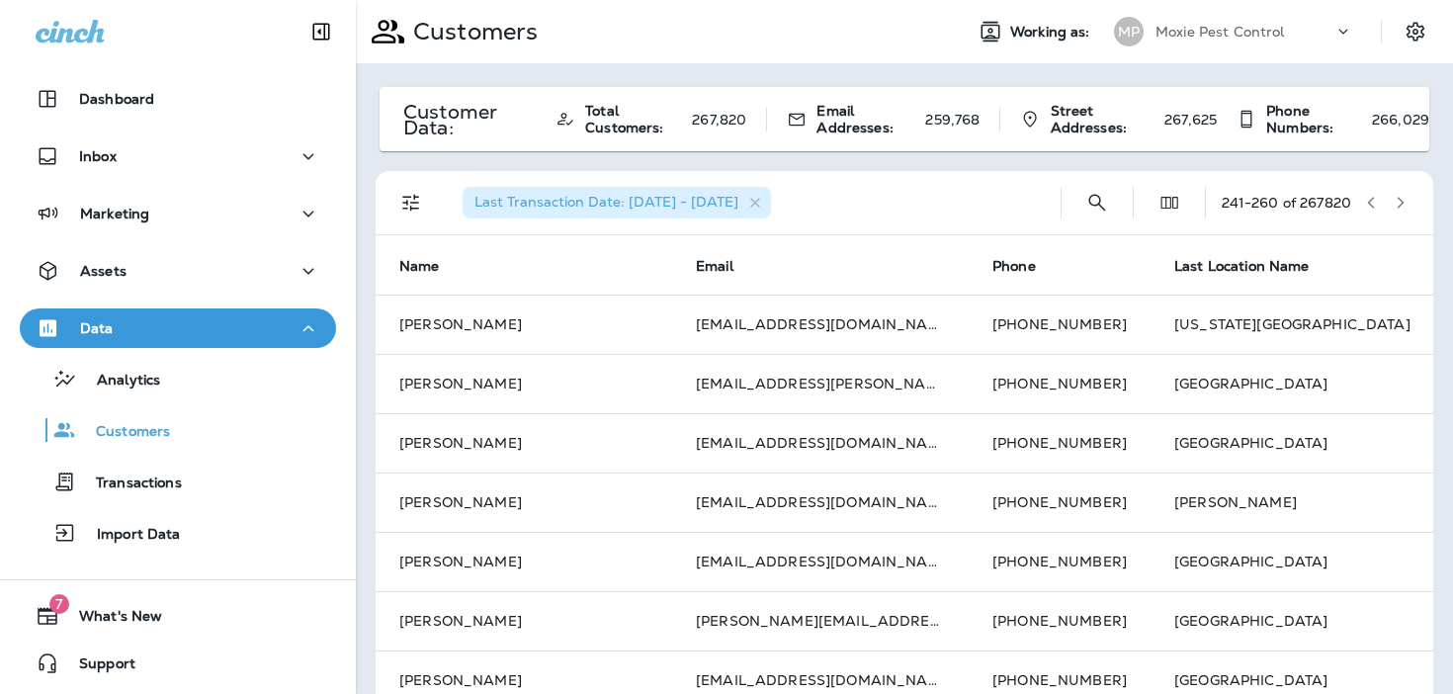
click at [1399, 201] on icon "button" at bounding box center [1400, 203] width 14 height 14
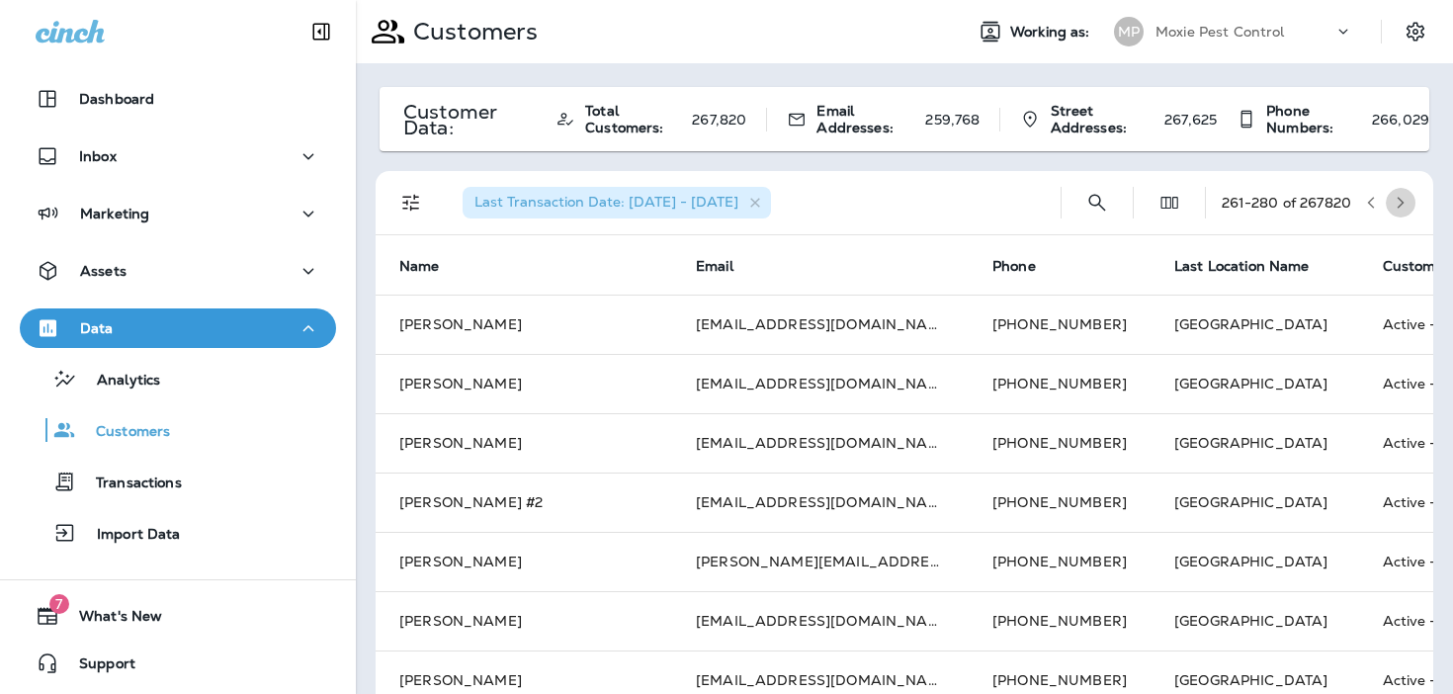
click at [1399, 201] on icon "button" at bounding box center [1400, 203] width 14 height 14
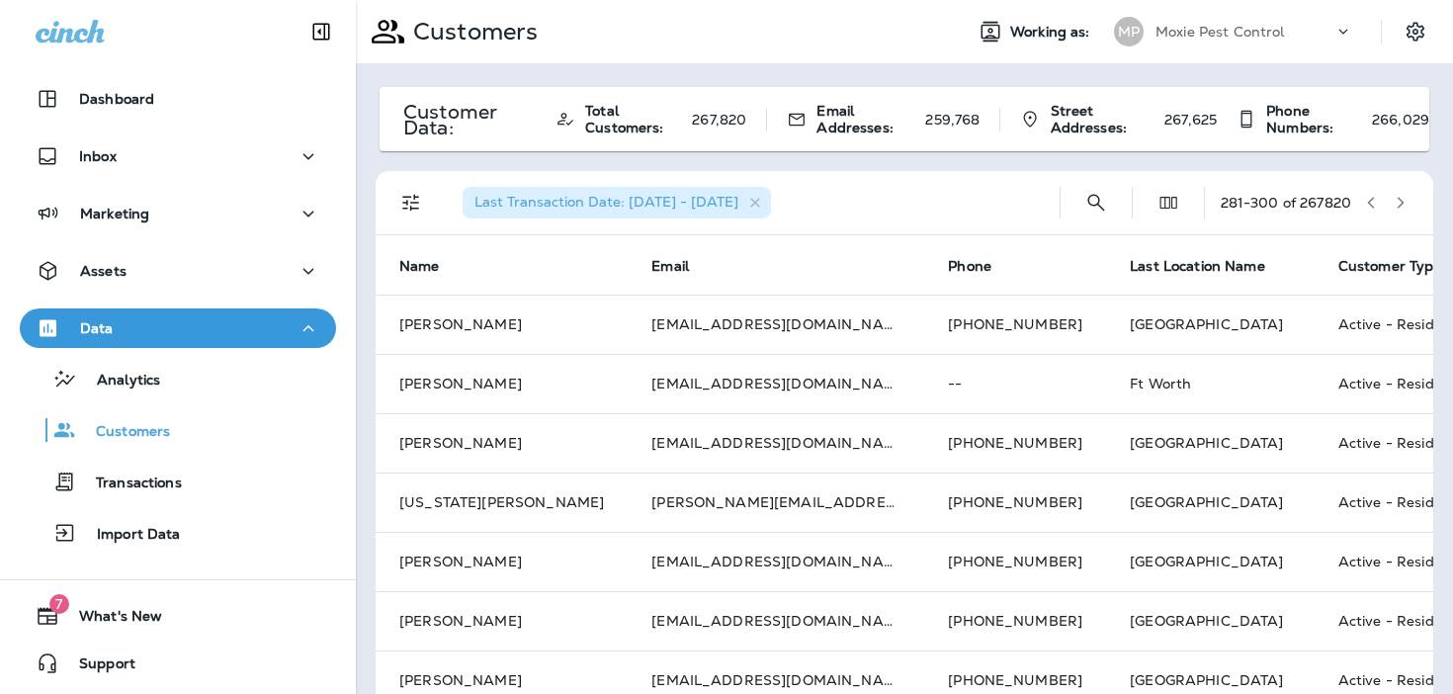
click at [1399, 201] on icon "button" at bounding box center [1400, 203] width 14 height 14
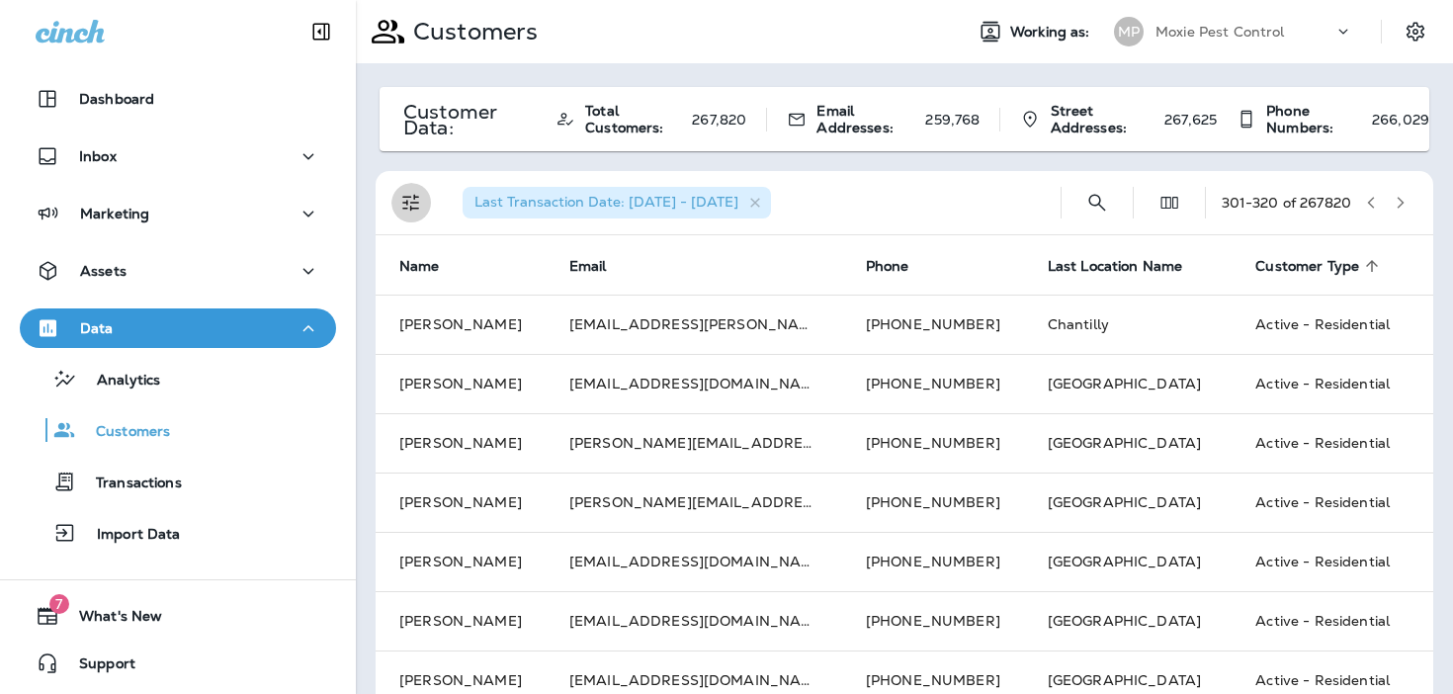
click at [411, 191] on icon "Filters" at bounding box center [411, 203] width 24 height 24
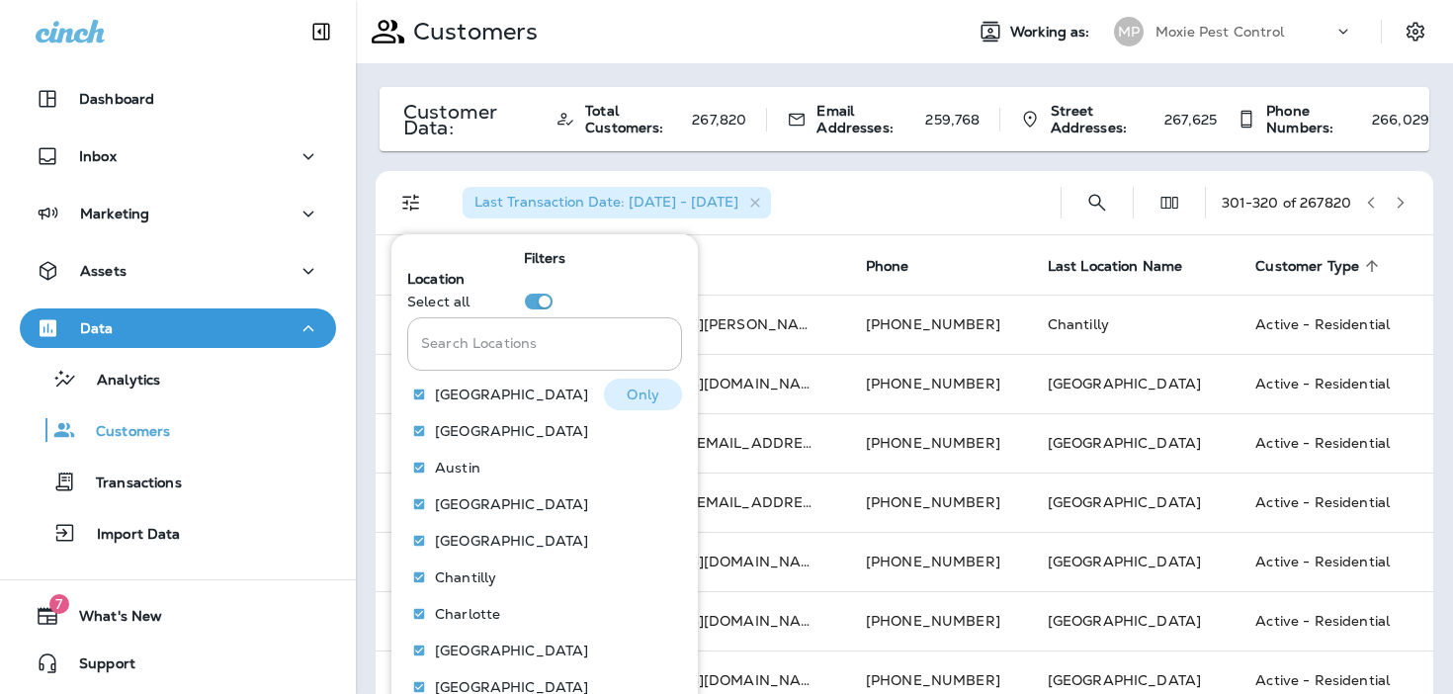
scroll to position [302, 0]
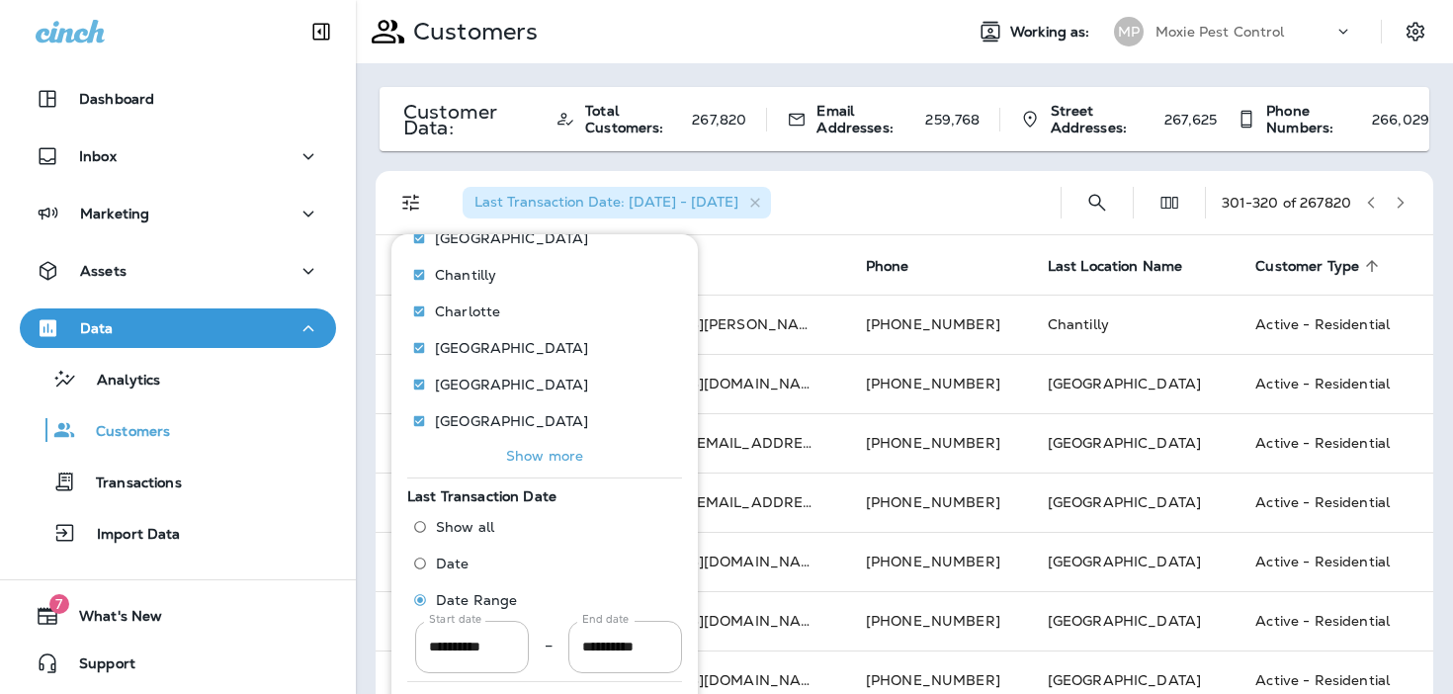
click at [459, 562] on span "Date" at bounding box center [453, 563] width 34 height 16
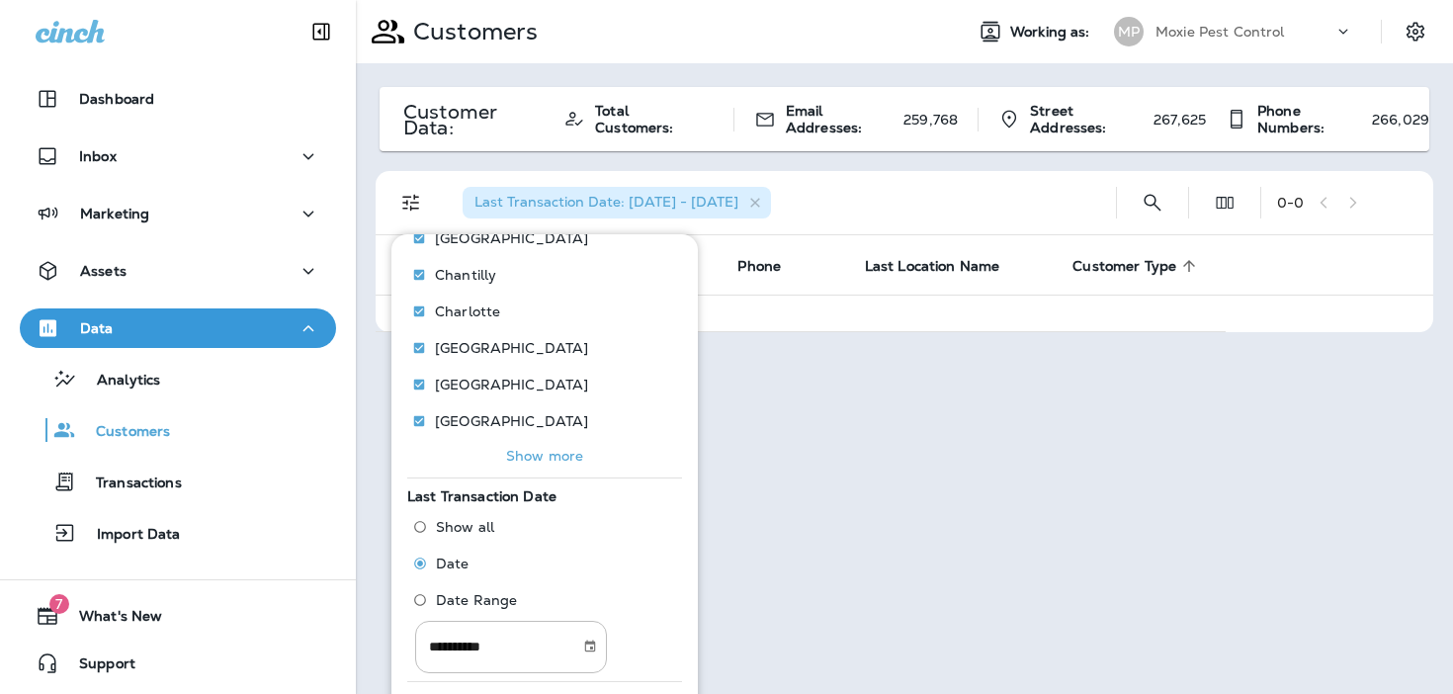
click at [452, 595] on span "Date Range" at bounding box center [476, 600] width 81 height 16
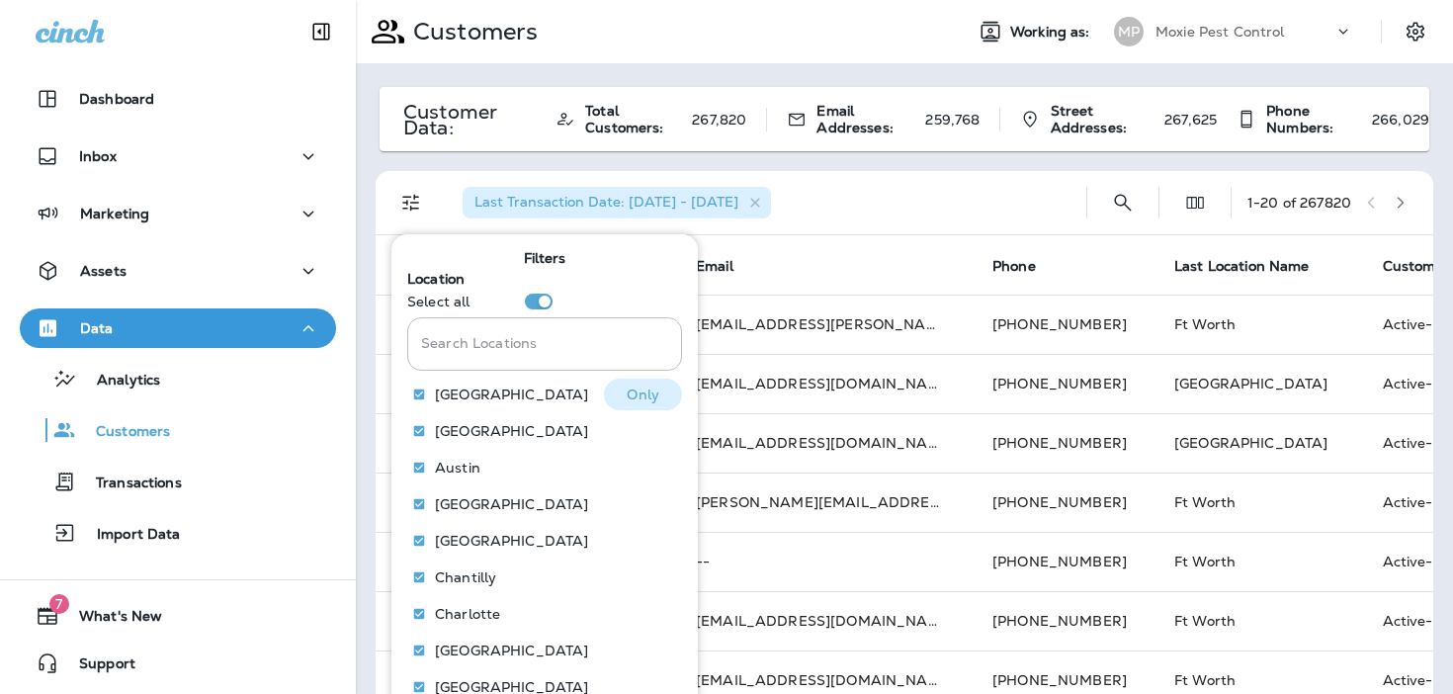
click at [649, 392] on p "Only" at bounding box center [642, 394] width 33 height 16
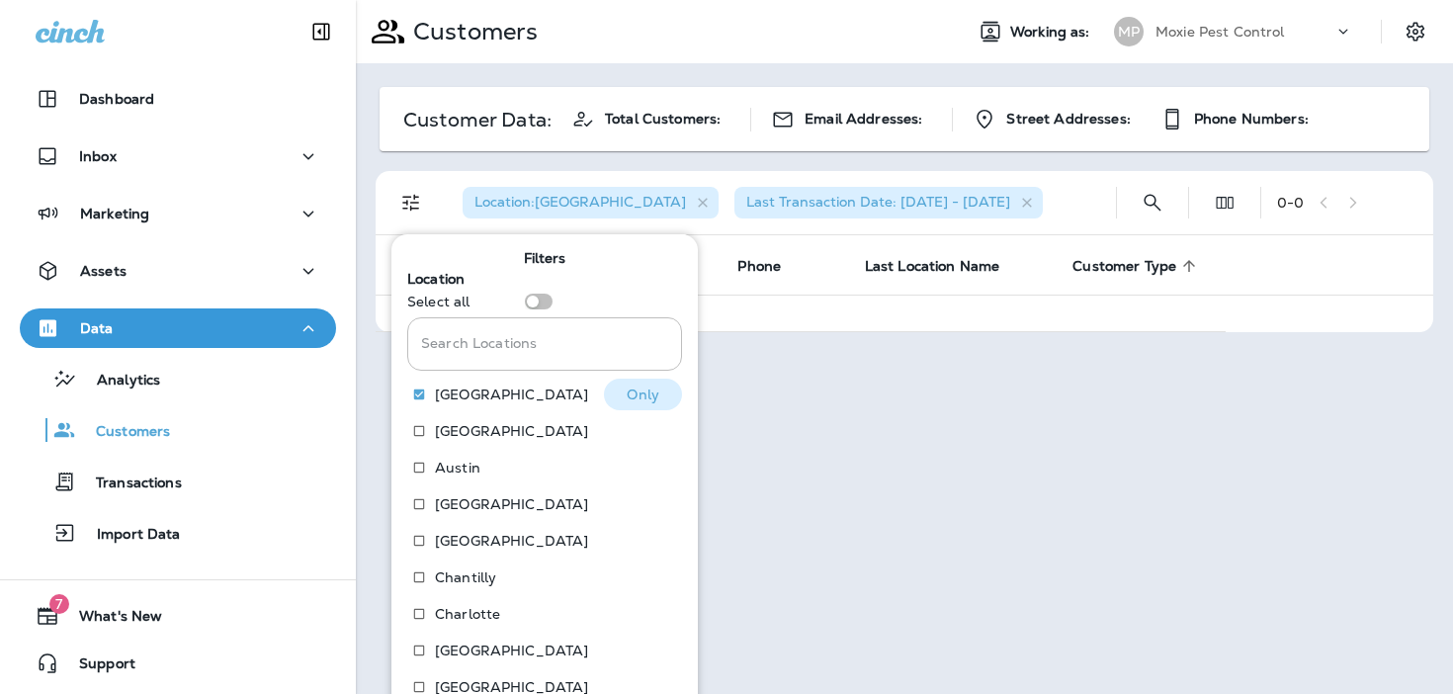
click at [644, 389] on p "Only" at bounding box center [642, 394] width 33 height 16
click at [653, 423] on p "Only" at bounding box center [642, 431] width 33 height 16
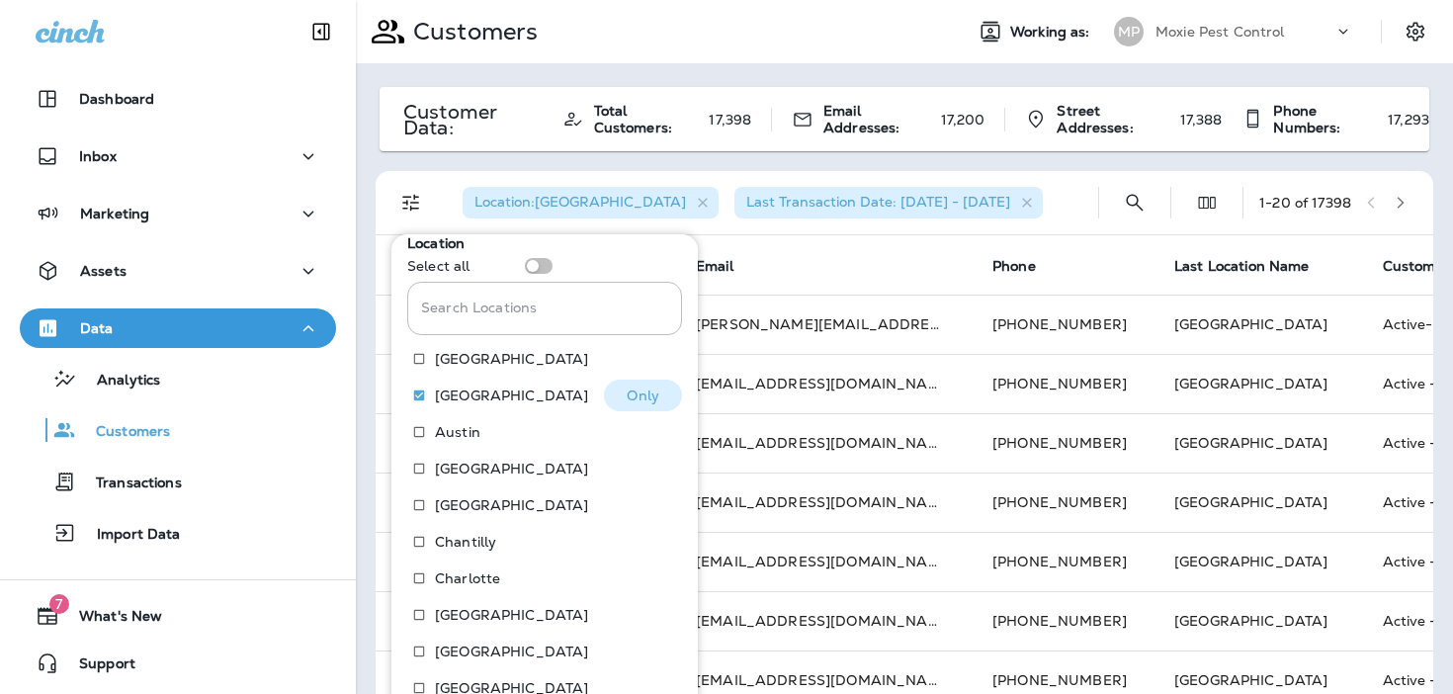
scroll to position [42, 0]
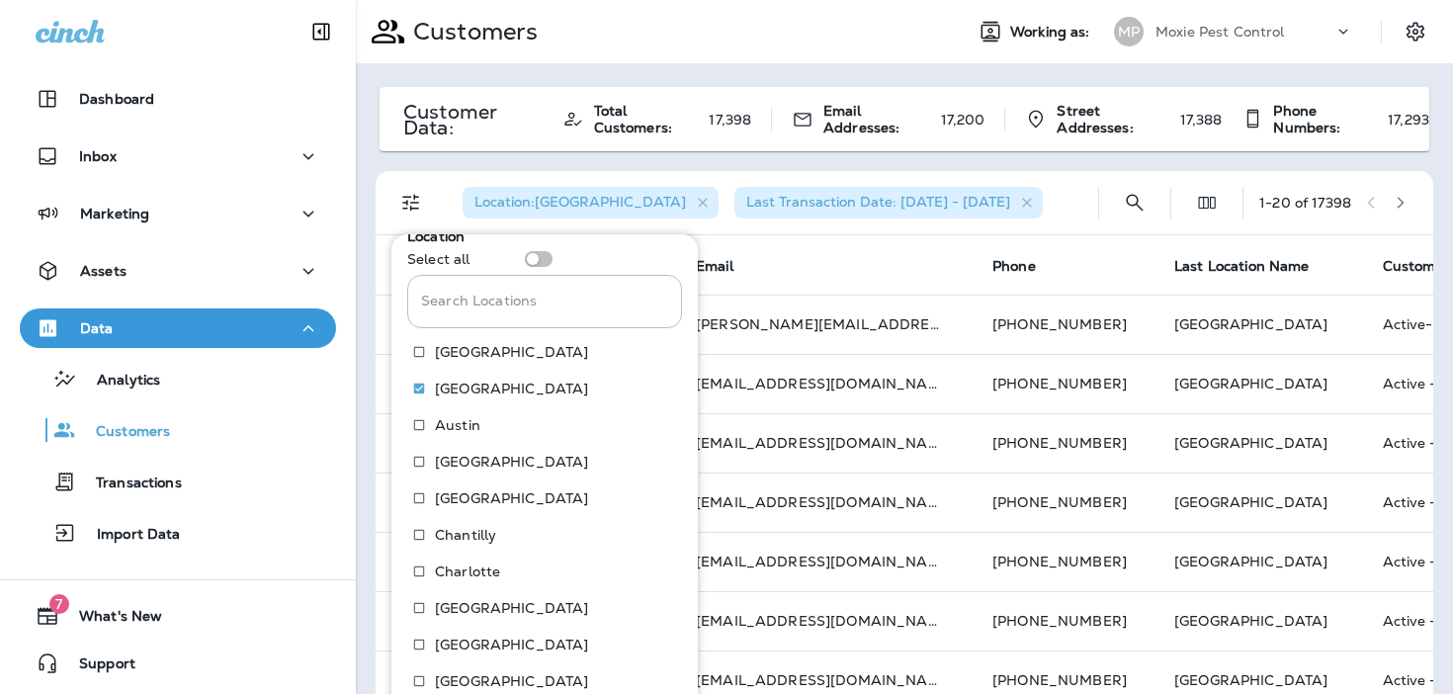
click at [1108, 172] on div "Location : [GEOGRAPHIC_DATA] Last Transaction Date: [DATE] - [DATE] 1 - 20 of 1…" at bounding box center [908, 202] width 1034 height 63
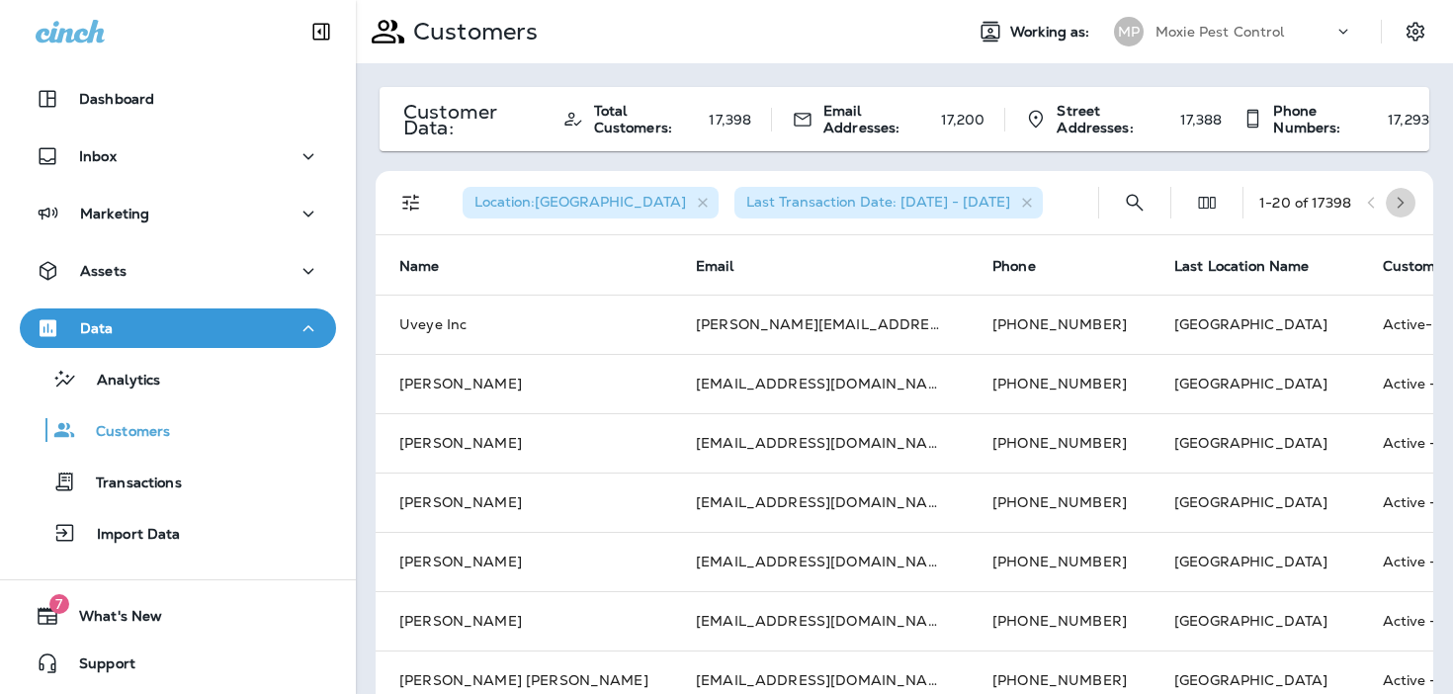
click at [1393, 201] on icon "button" at bounding box center [1400, 203] width 14 height 14
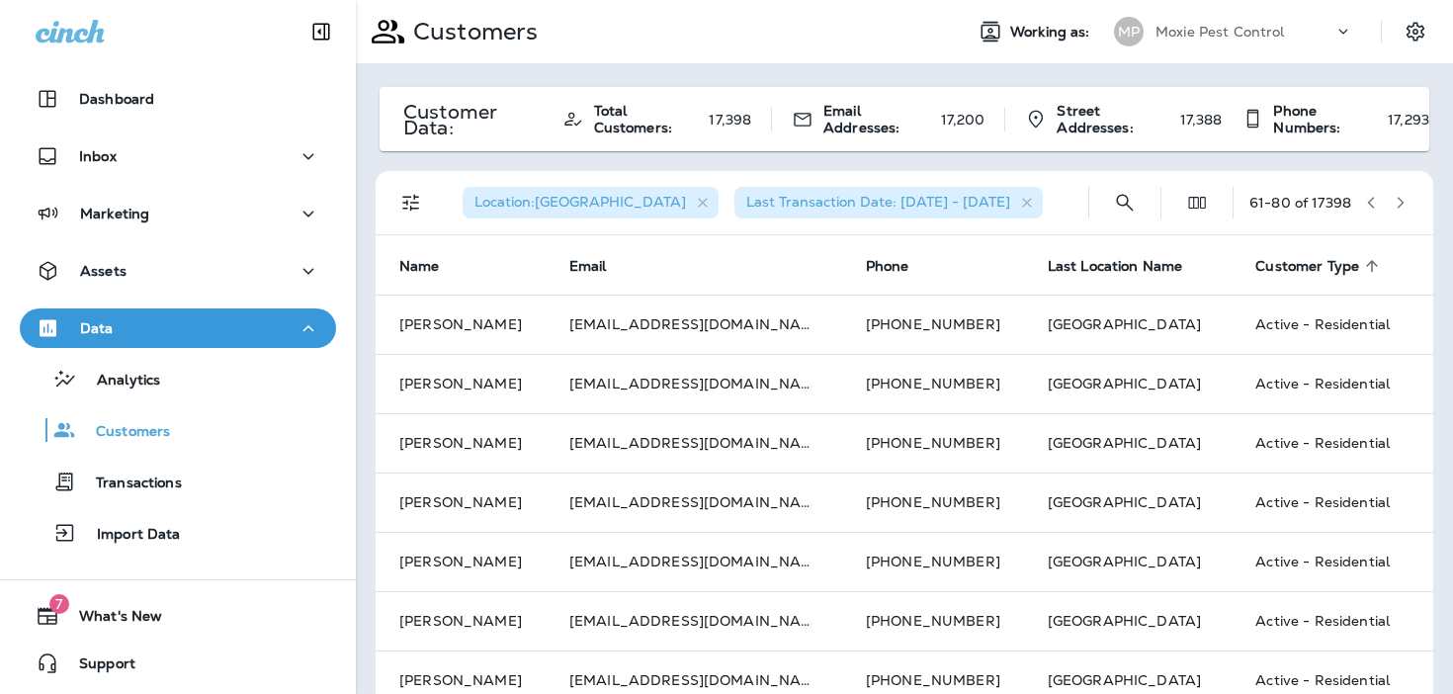
click at [1393, 201] on icon "button" at bounding box center [1400, 203] width 14 height 14
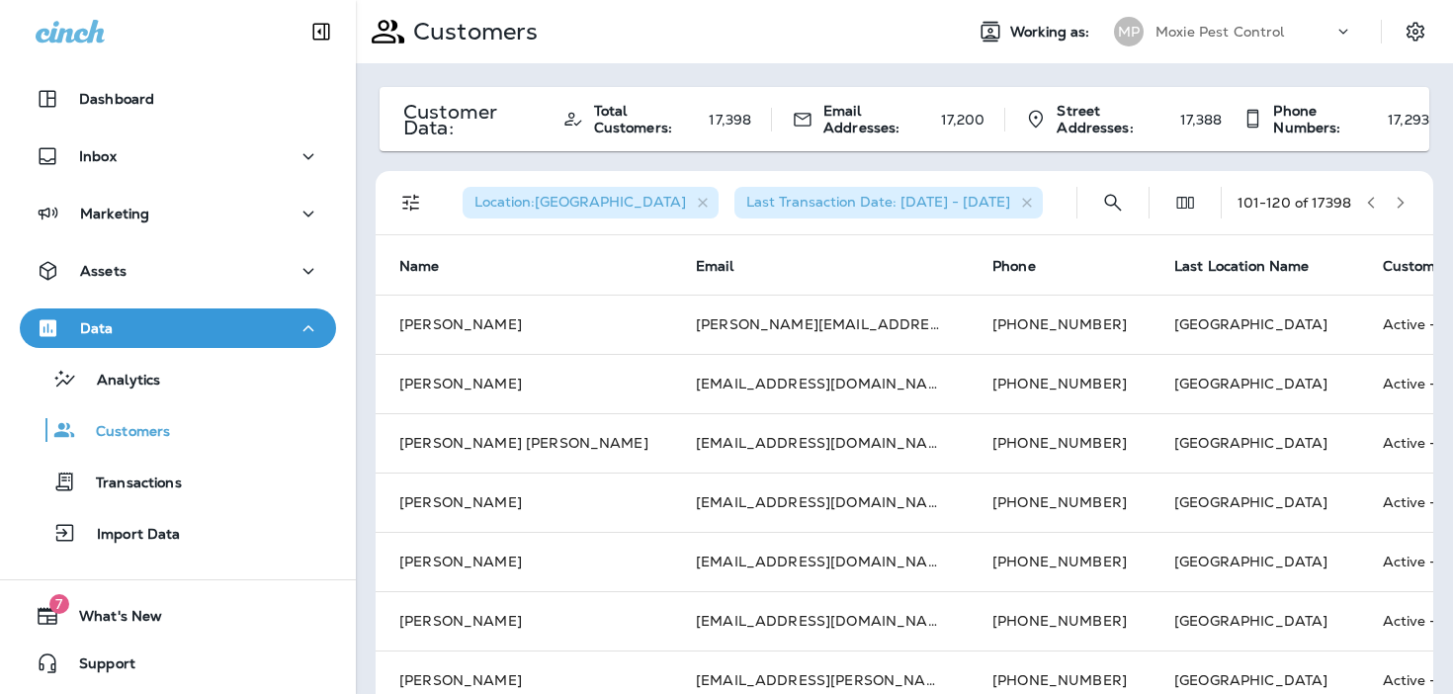
click at [1393, 201] on icon "button" at bounding box center [1400, 203] width 14 height 14
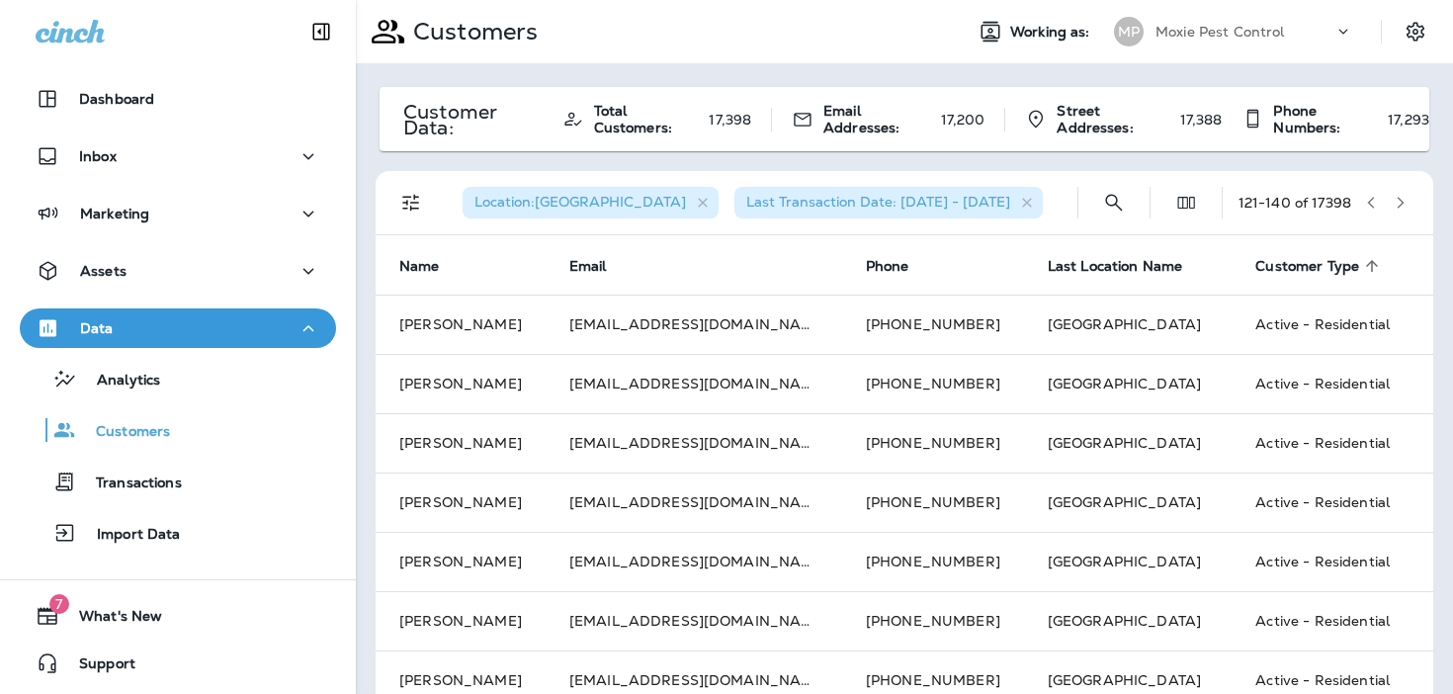
click at [1393, 201] on icon "button" at bounding box center [1400, 203] width 14 height 14
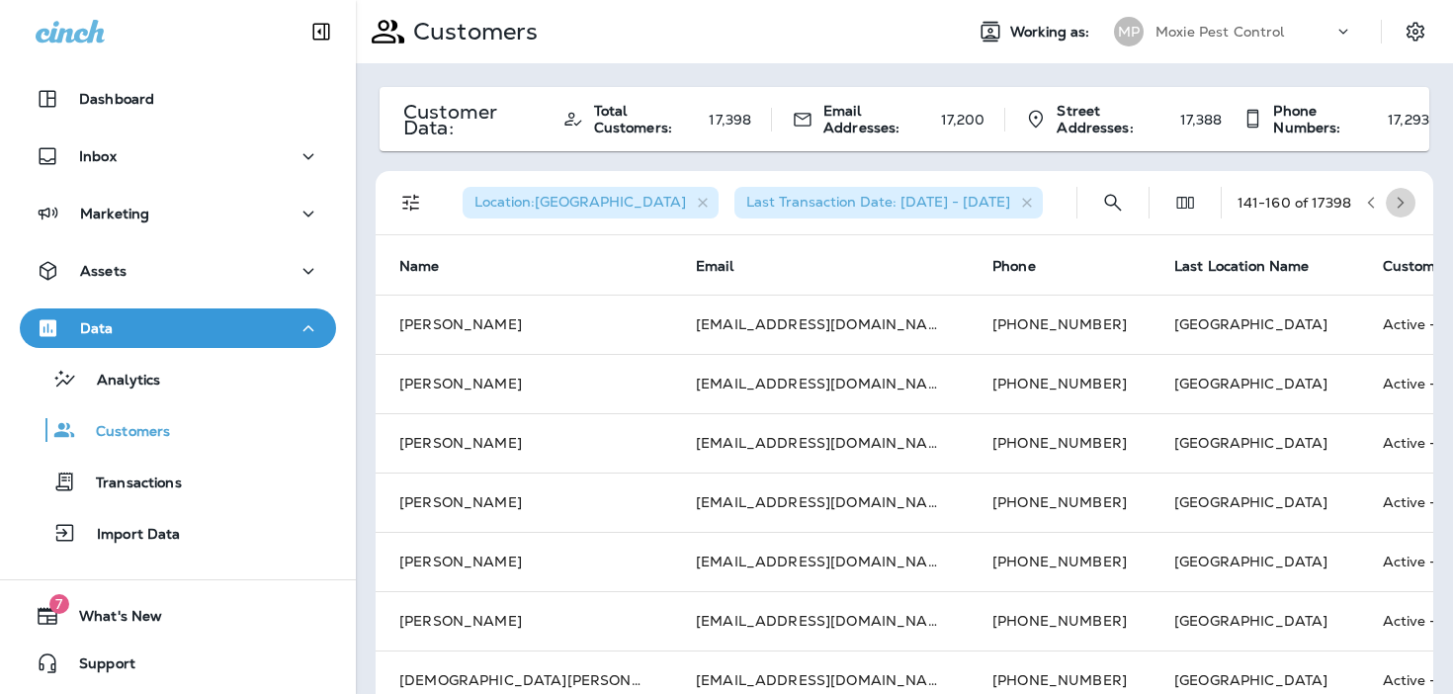
click at [1393, 201] on icon "button" at bounding box center [1400, 203] width 14 height 14
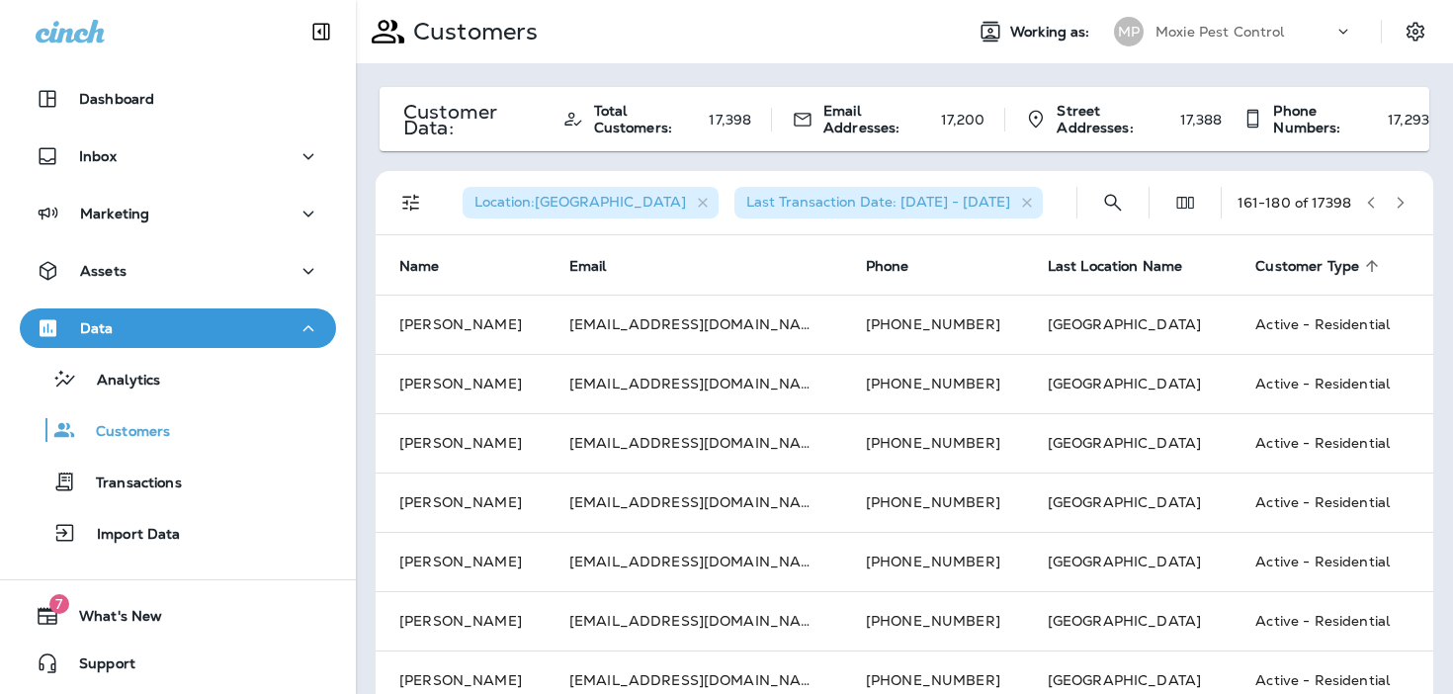
click at [1393, 201] on icon "button" at bounding box center [1400, 203] width 14 height 14
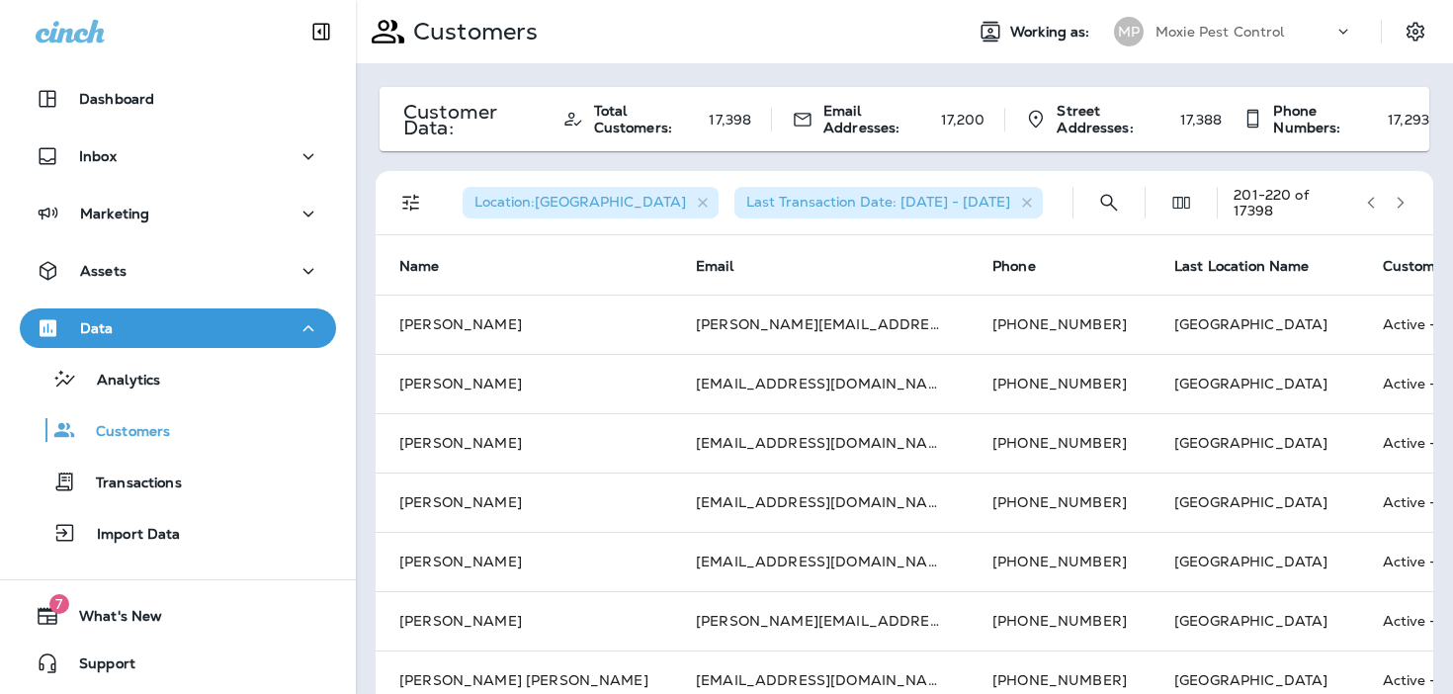
click at [1397, 201] on icon "button" at bounding box center [1400, 203] width 14 height 14
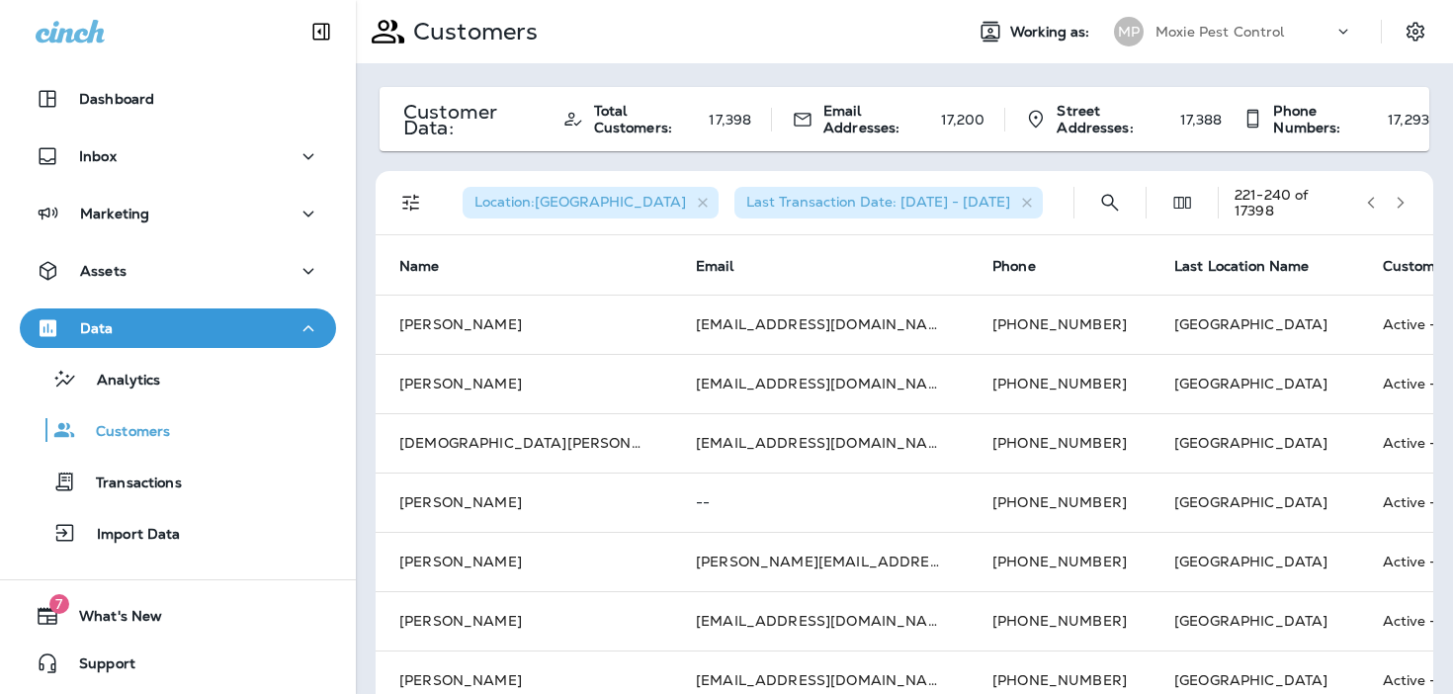
click at [1397, 201] on icon "button" at bounding box center [1400, 203] width 14 height 14
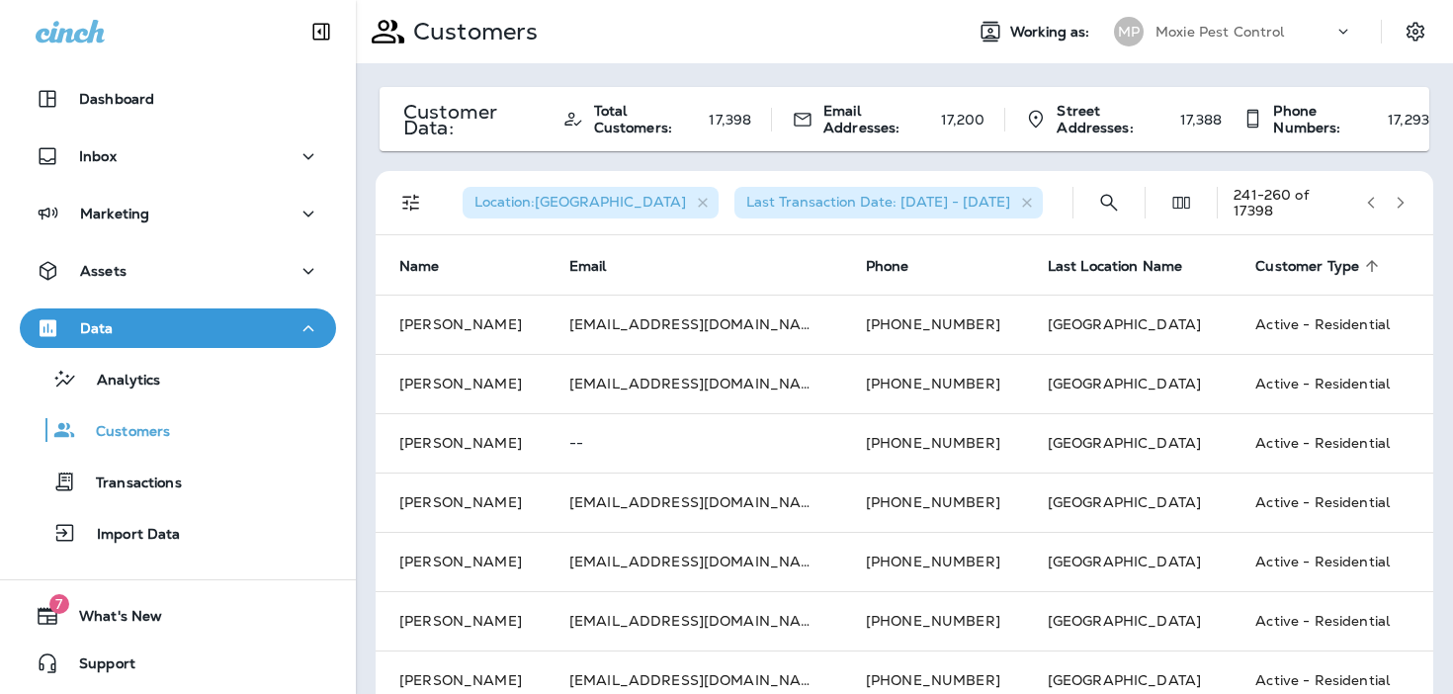
click at [1397, 201] on icon "button" at bounding box center [1400, 203] width 14 height 14
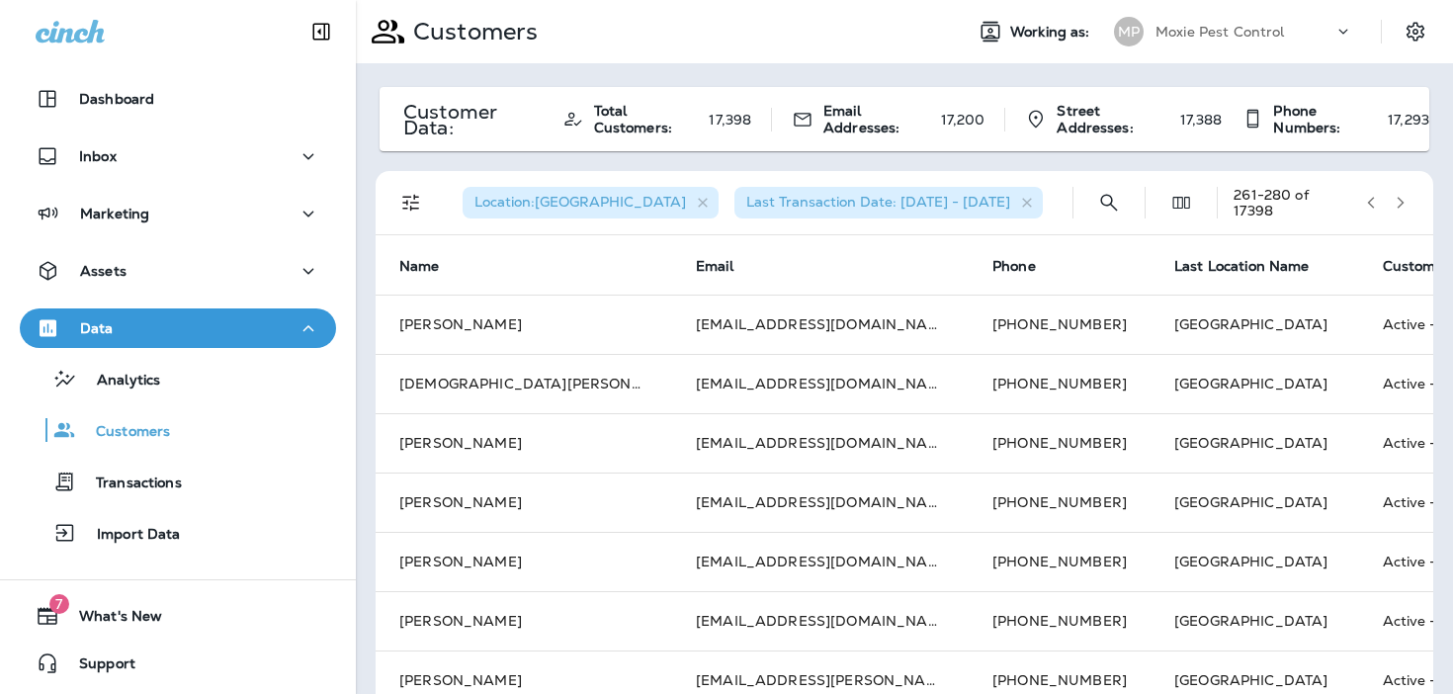
click at [1397, 201] on icon "button" at bounding box center [1400, 203] width 14 height 14
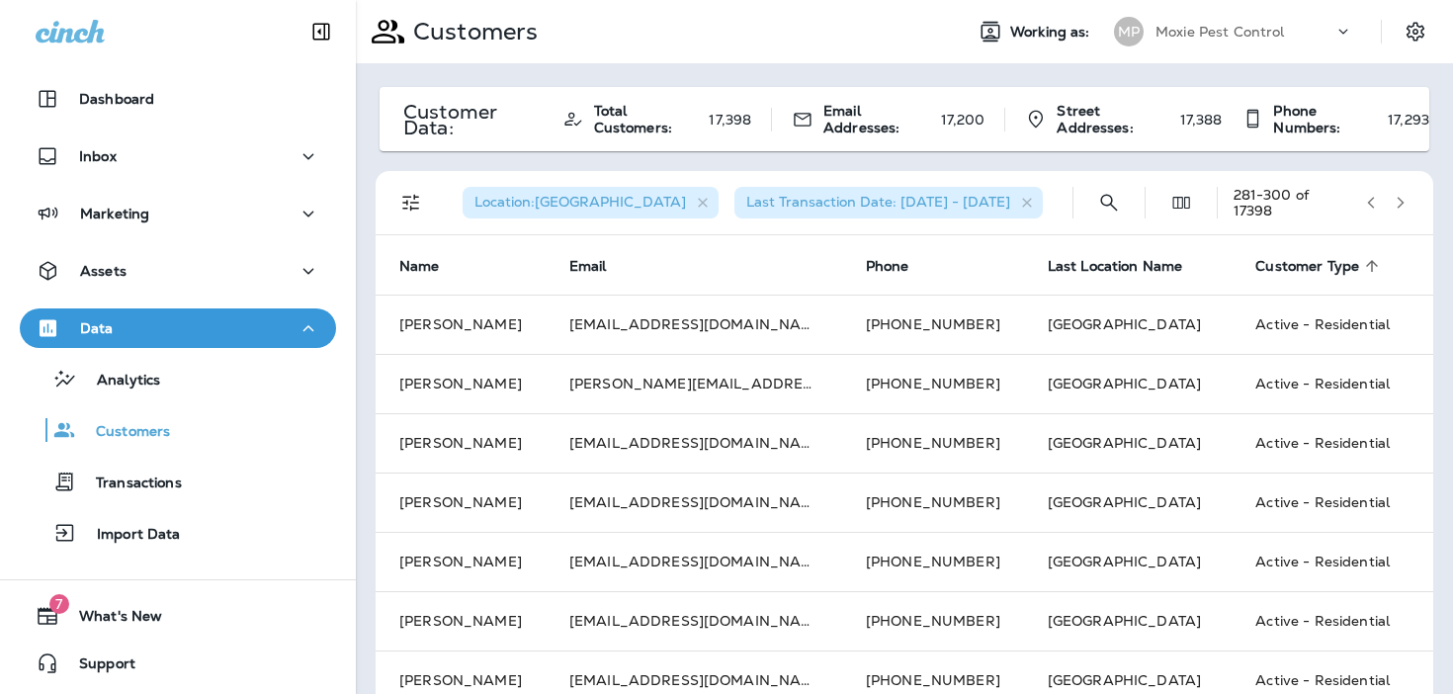
click at [1397, 201] on icon "button" at bounding box center [1400, 203] width 14 height 14
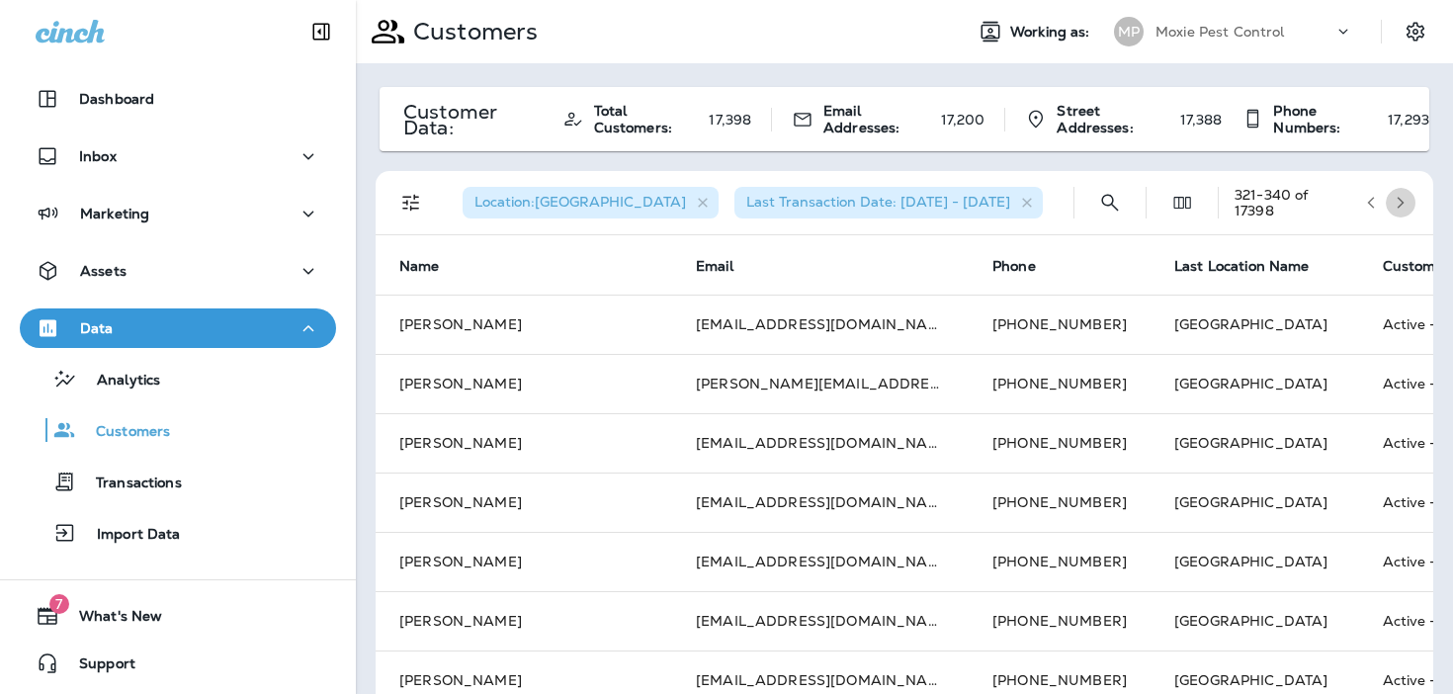
click at [1397, 201] on icon "button" at bounding box center [1400, 203] width 14 height 14
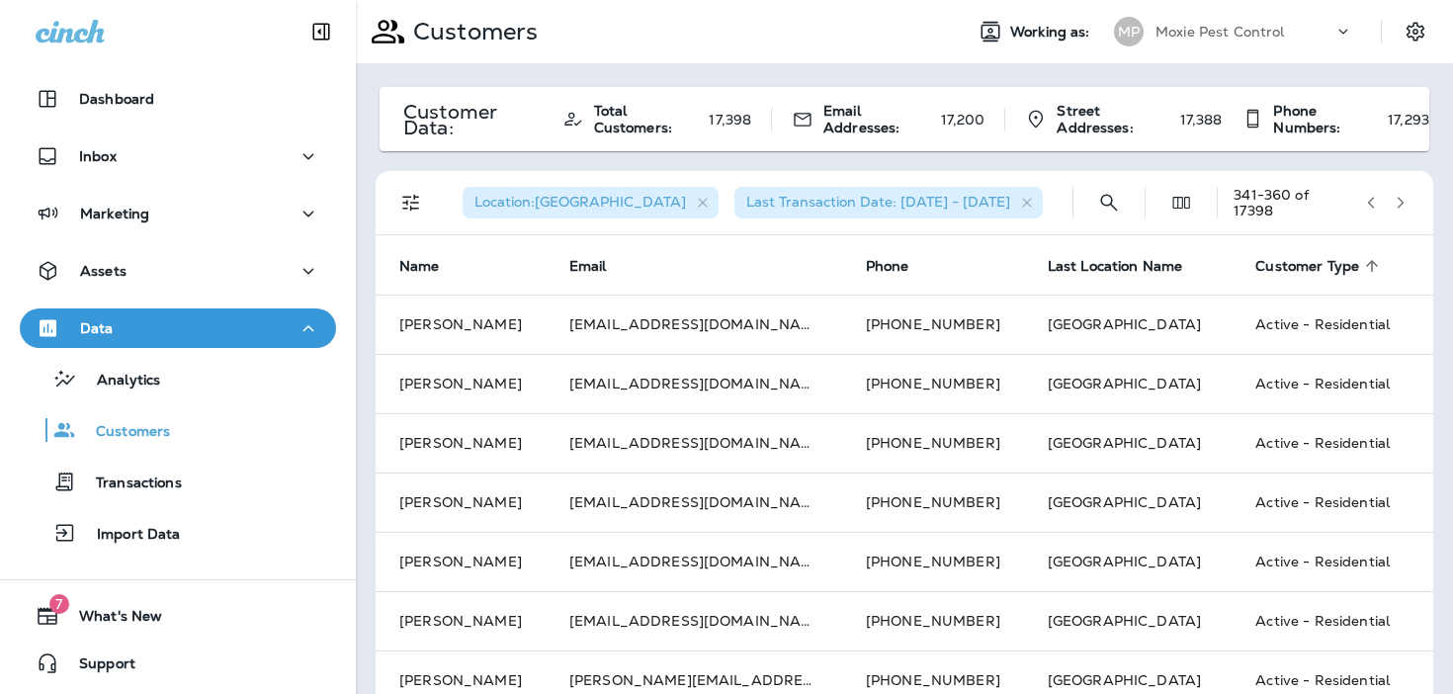
click at [1397, 201] on icon "button" at bounding box center [1400, 203] width 14 height 14
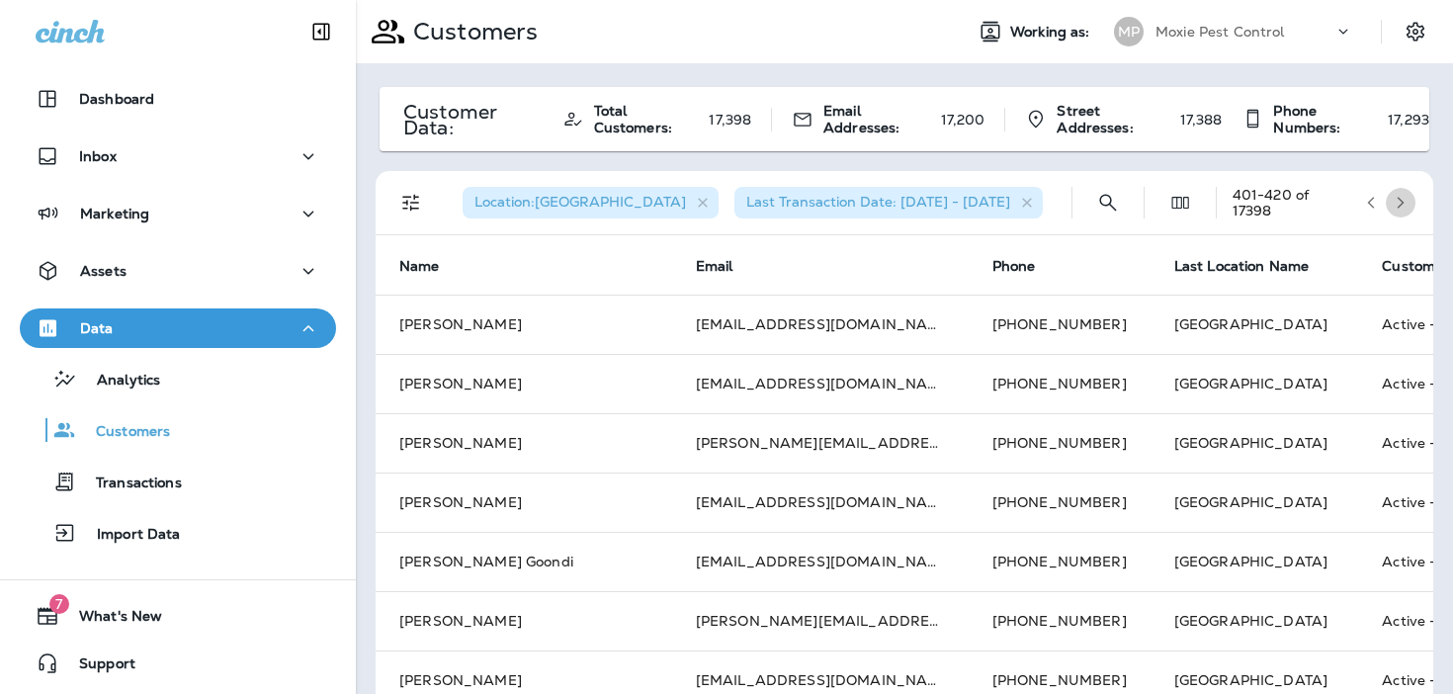
click at [1397, 201] on icon "button" at bounding box center [1400, 203] width 14 height 14
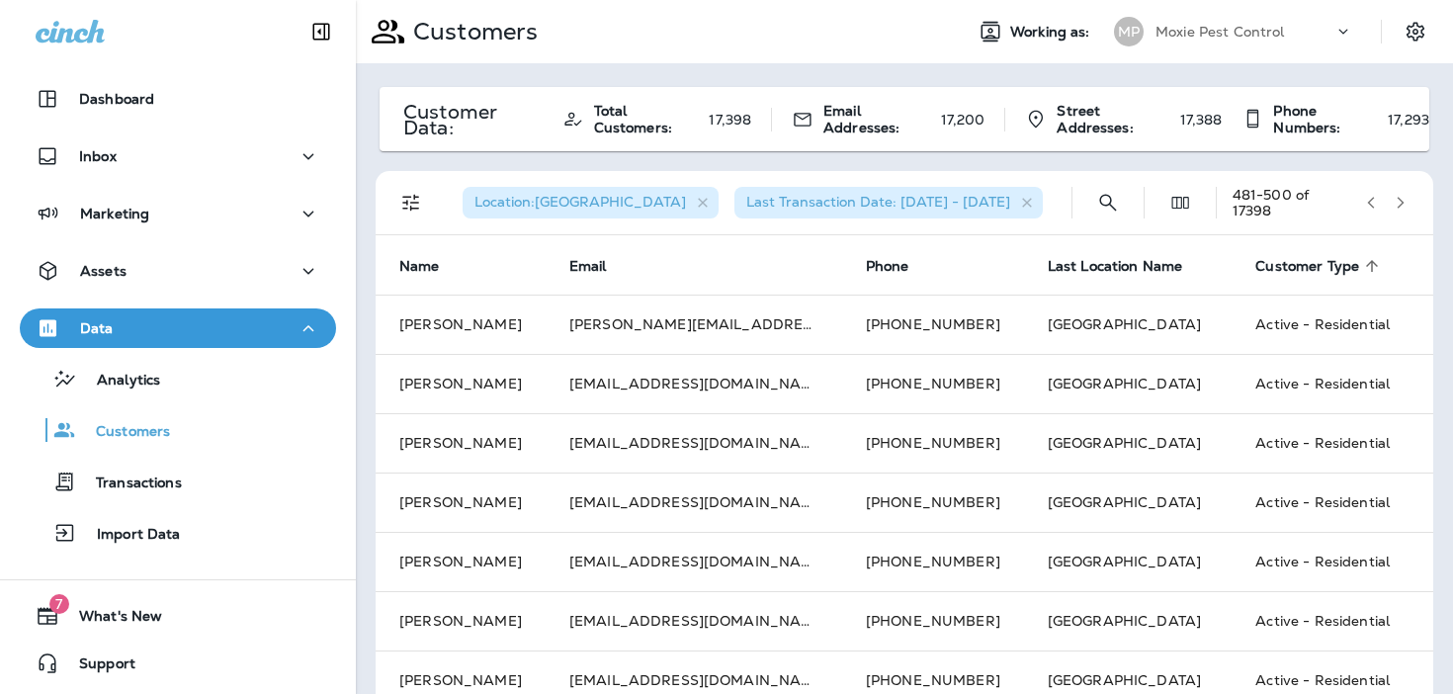
click at [1397, 201] on icon "button" at bounding box center [1400, 203] width 14 height 14
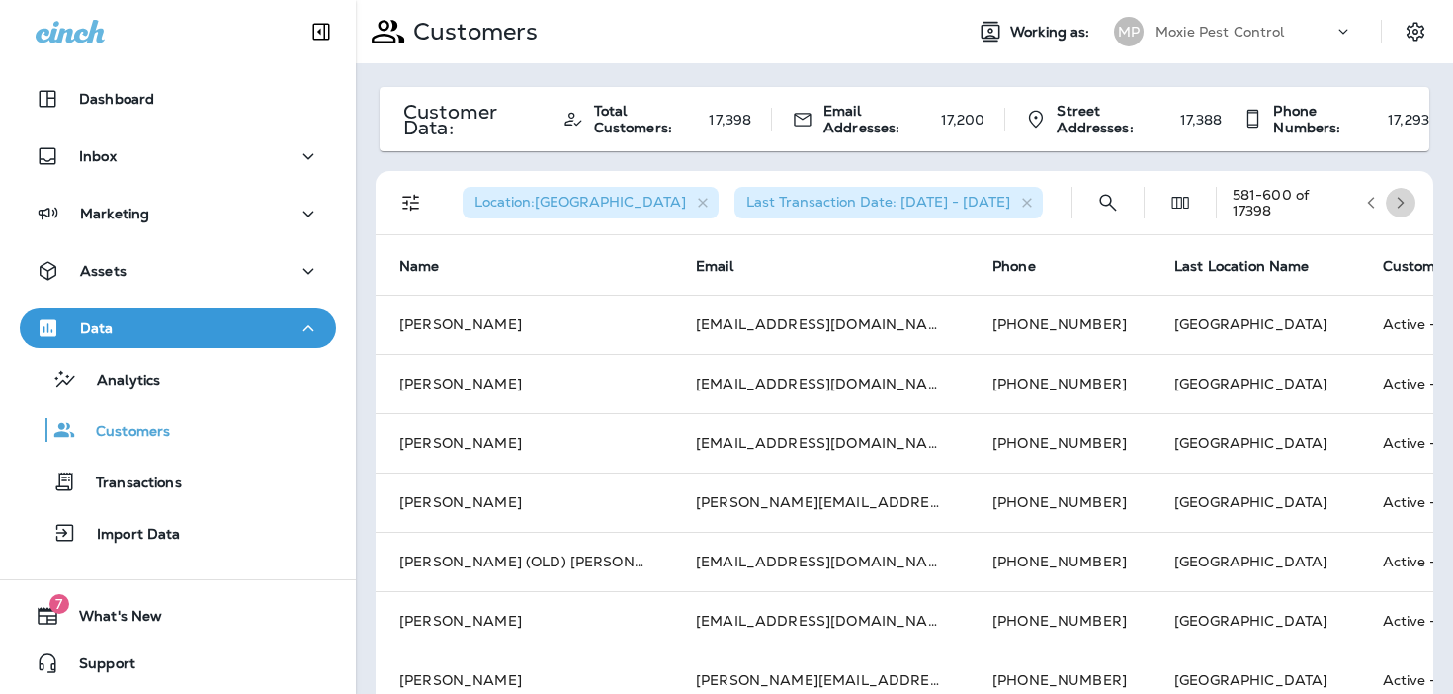
click at [1397, 201] on icon "button" at bounding box center [1400, 203] width 14 height 14
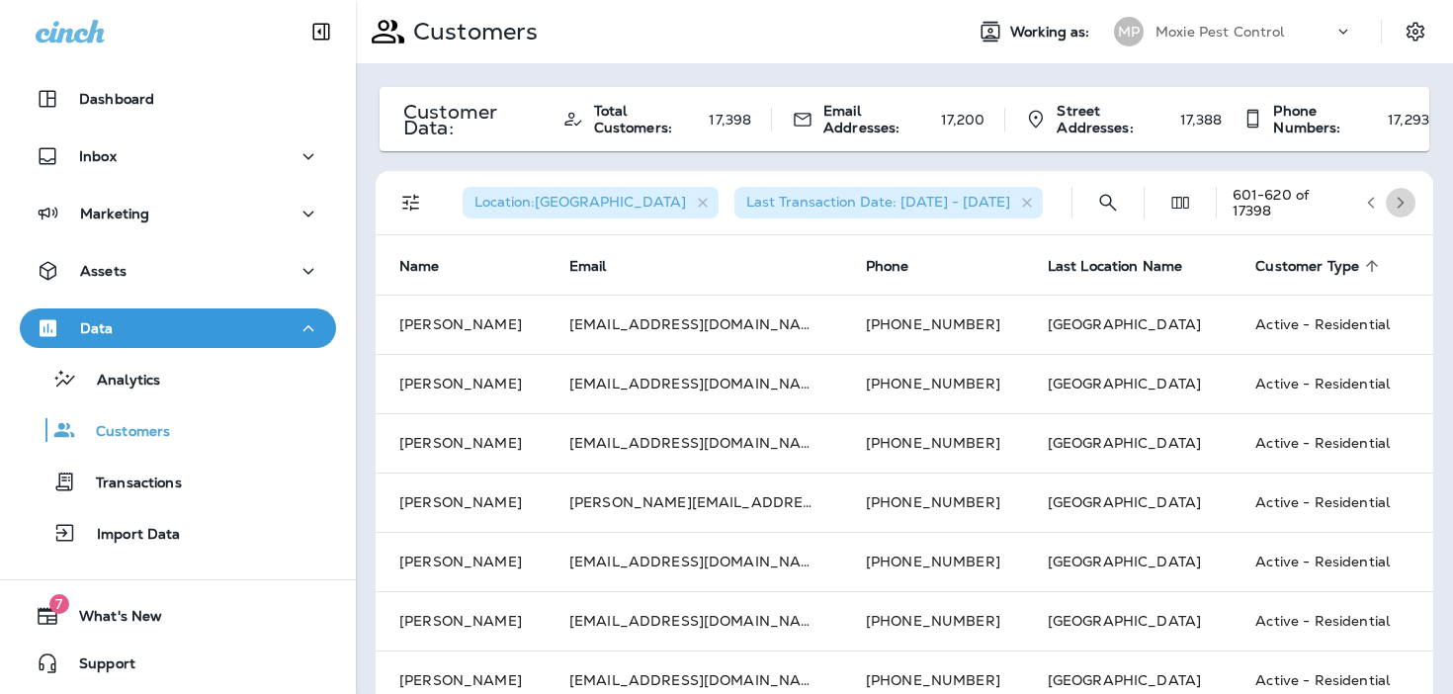
click at [1397, 201] on icon "button" at bounding box center [1400, 203] width 14 height 14
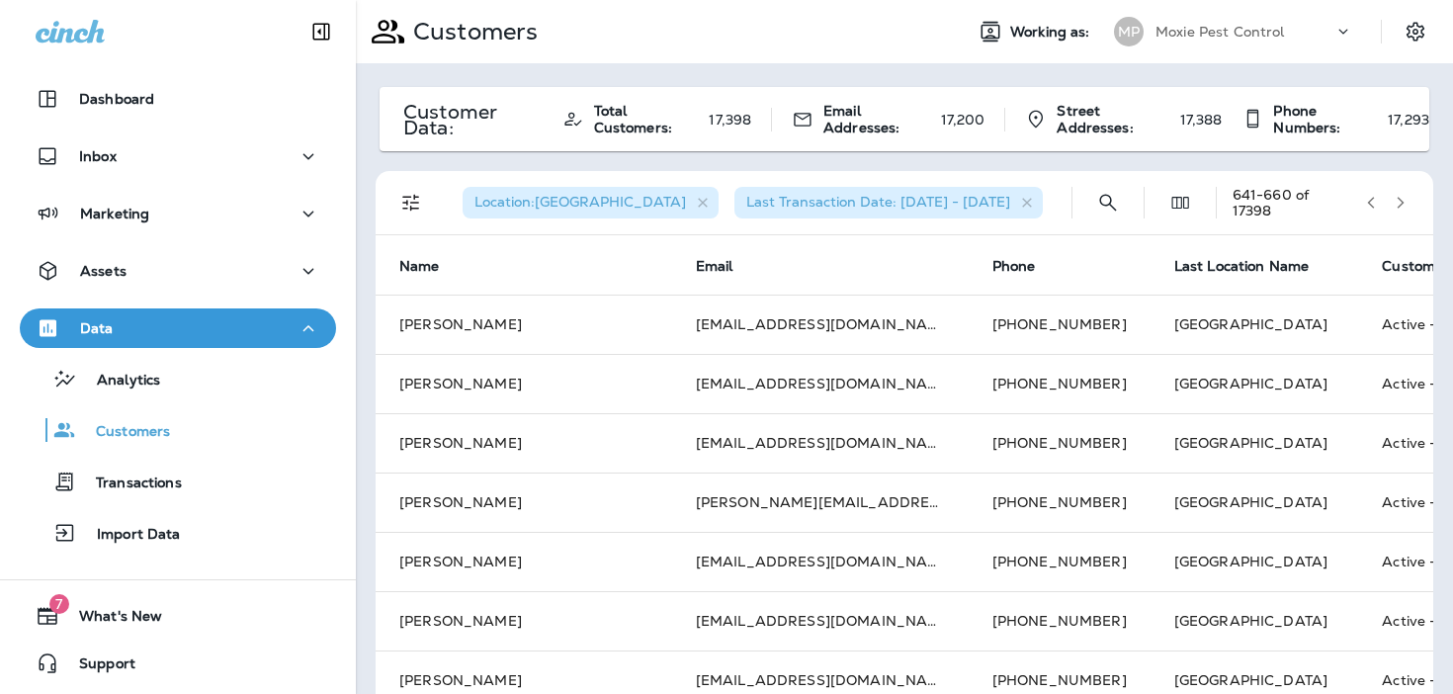
click at [1397, 201] on icon "button" at bounding box center [1400, 203] width 14 height 14
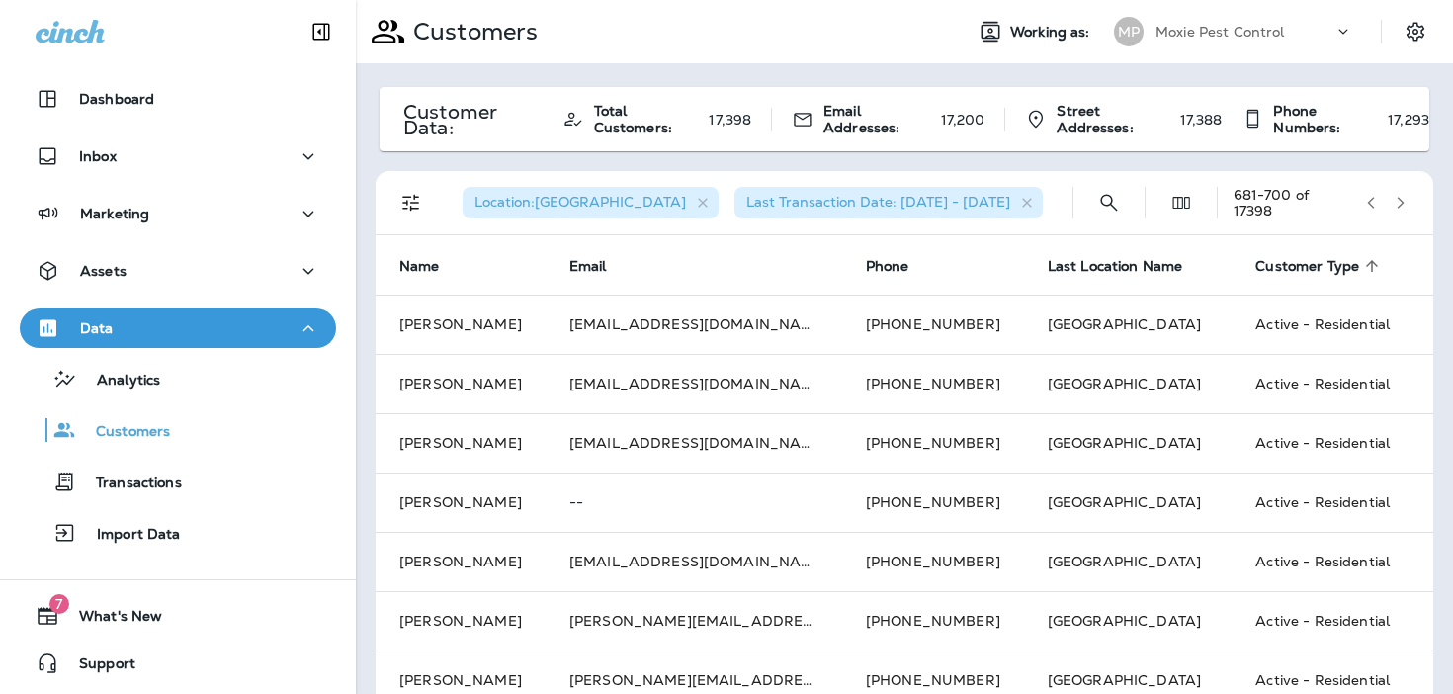
click at [1397, 201] on icon "button" at bounding box center [1400, 203] width 14 height 14
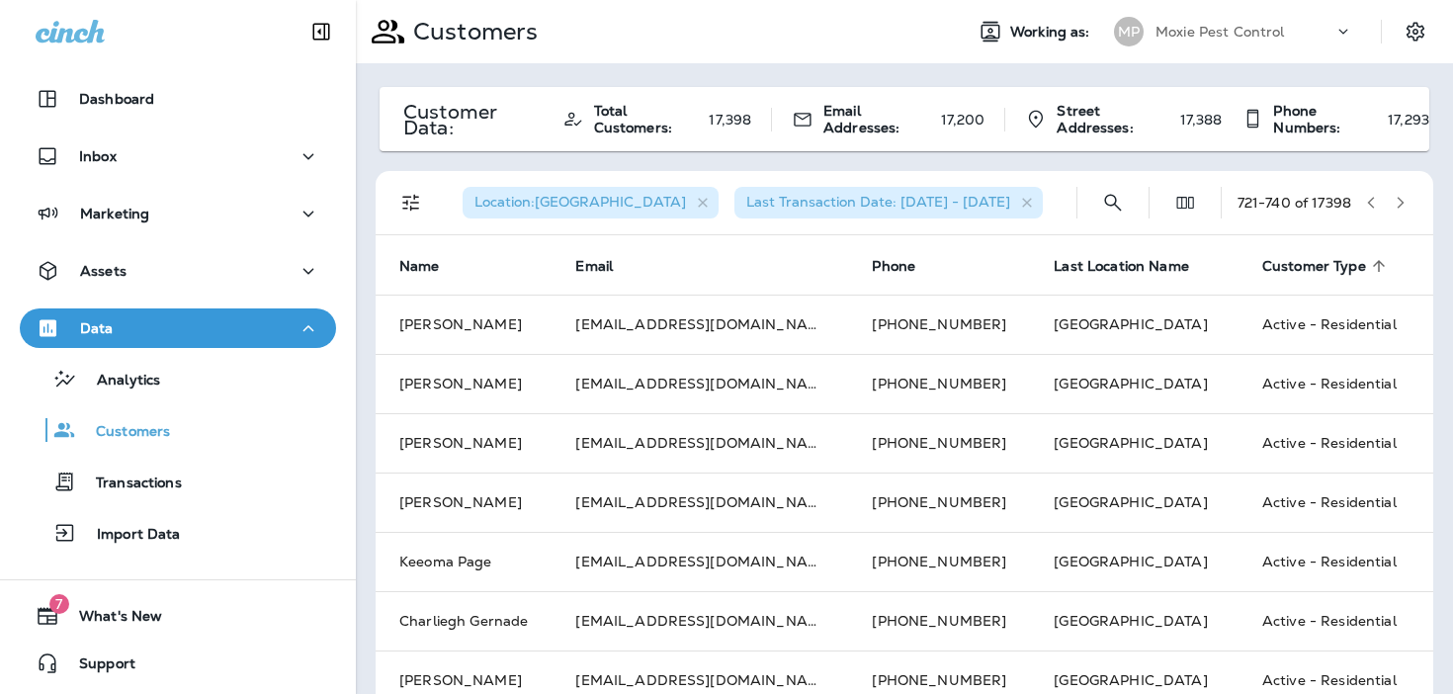
click at [1397, 201] on icon "button" at bounding box center [1400, 203] width 14 height 14
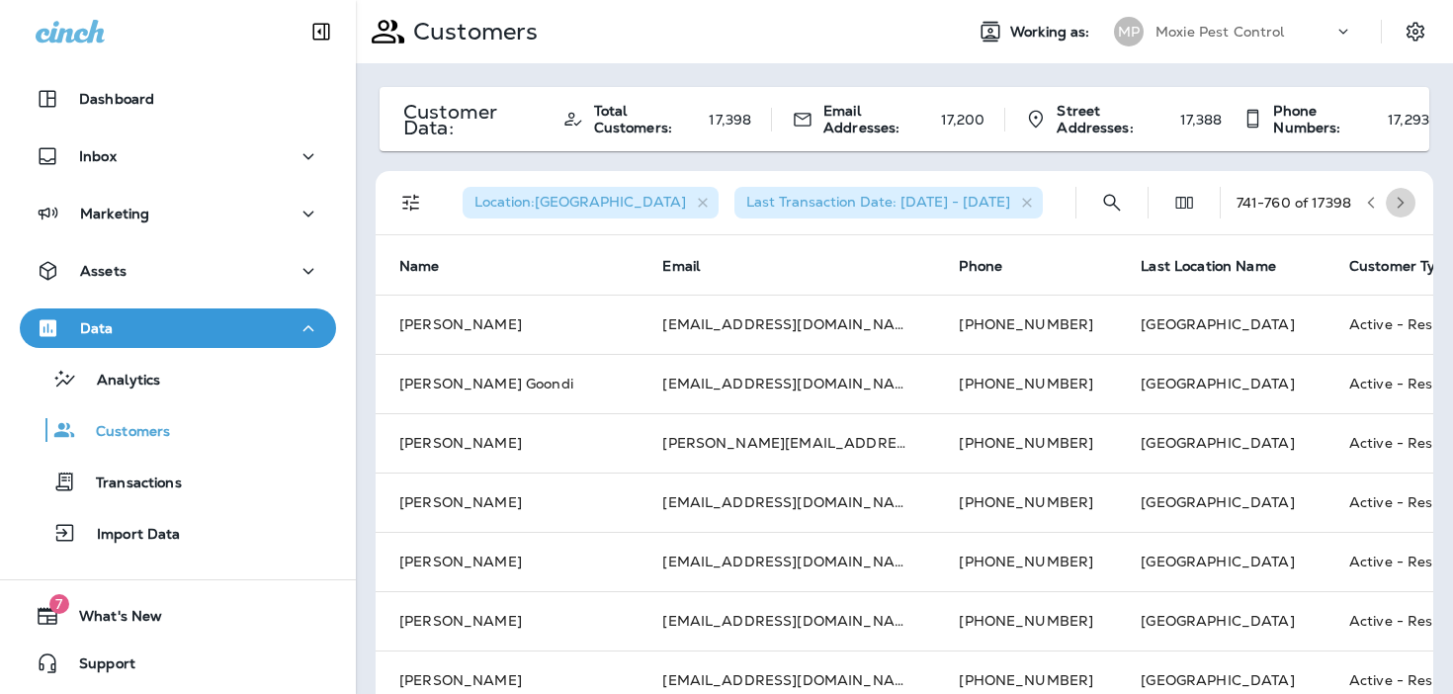
click at [1397, 201] on icon "button" at bounding box center [1400, 203] width 14 height 14
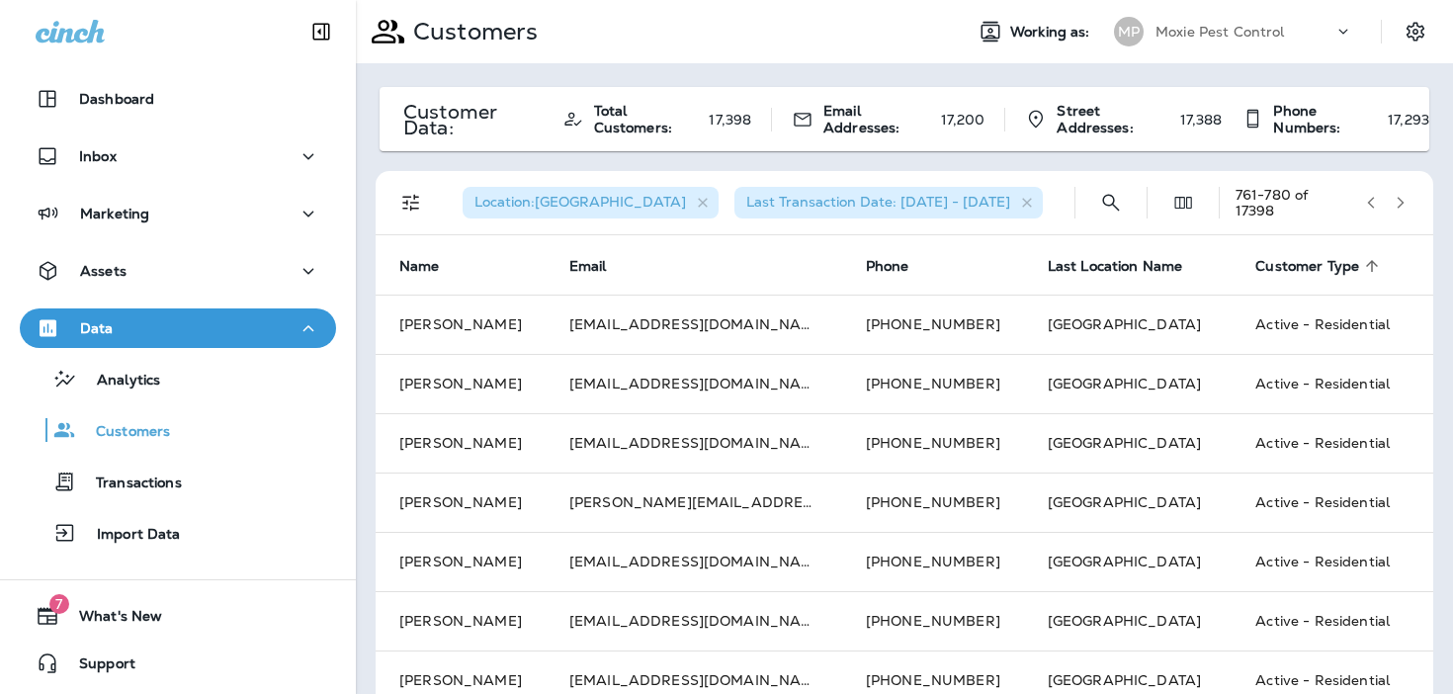
click at [1397, 201] on icon "button" at bounding box center [1400, 203] width 14 height 14
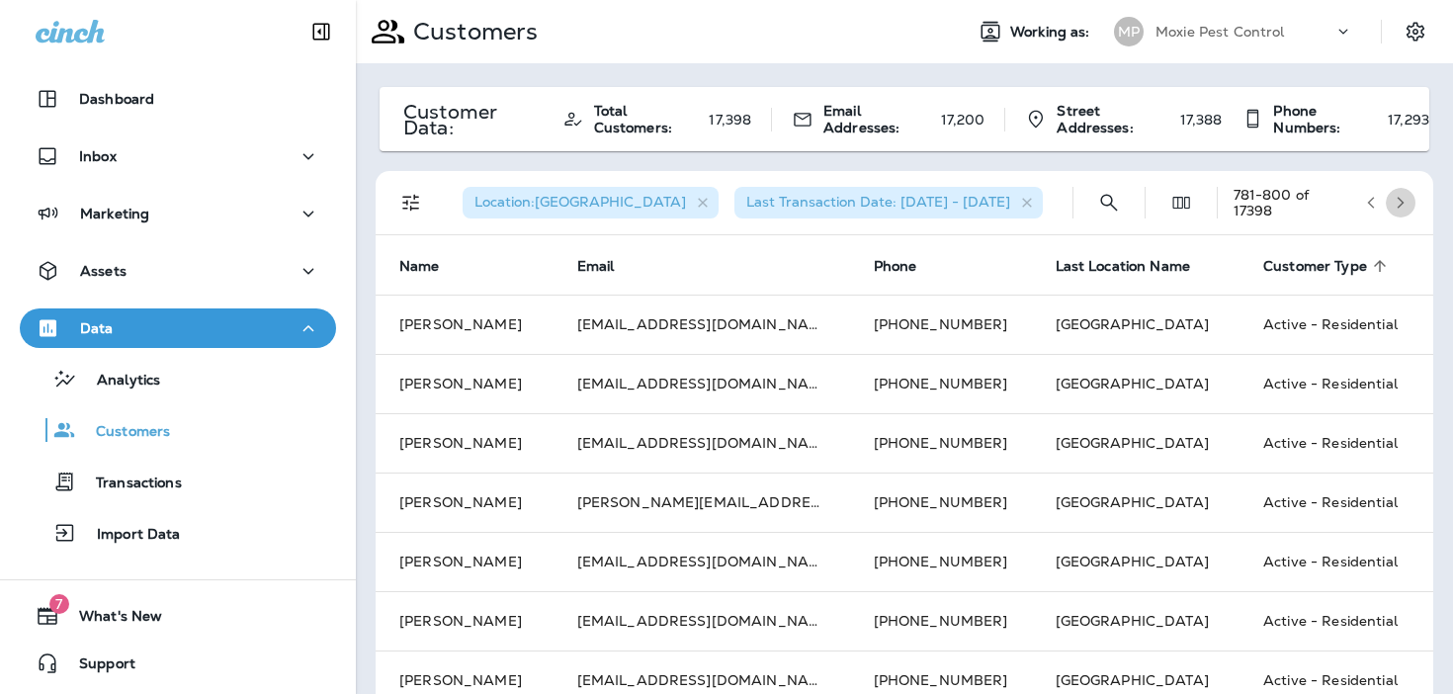
click at [1397, 201] on icon "button" at bounding box center [1400, 203] width 14 height 14
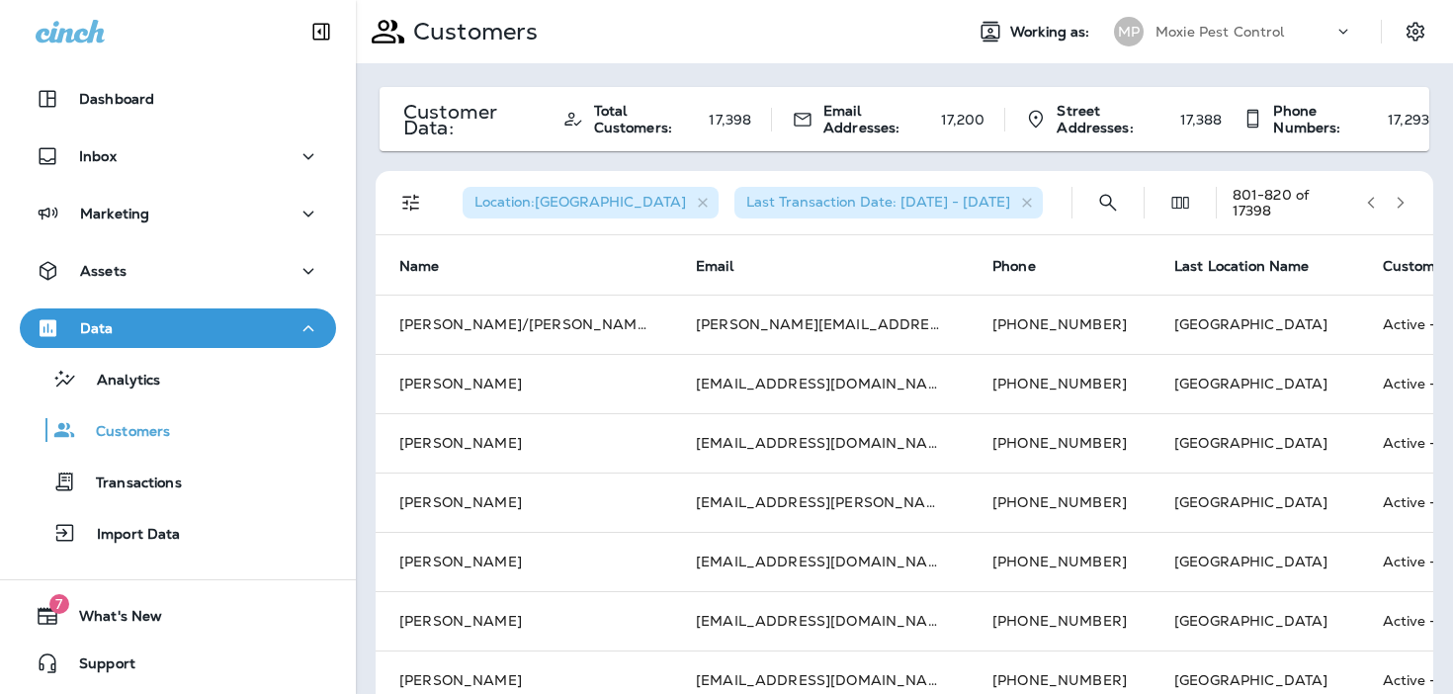
click at [1397, 201] on icon "button" at bounding box center [1400, 203] width 14 height 14
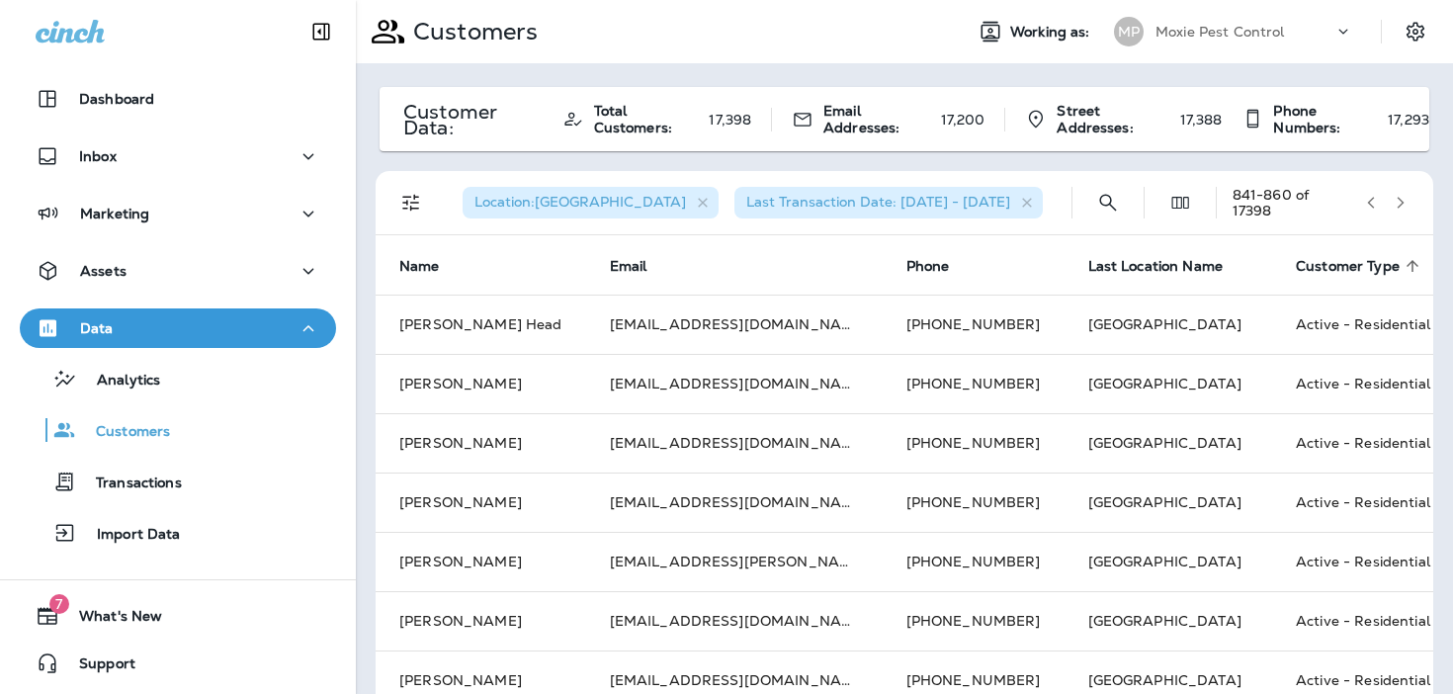
click at [1397, 201] on icon "button" at bounding box center [1400, 203] width 14 height 14
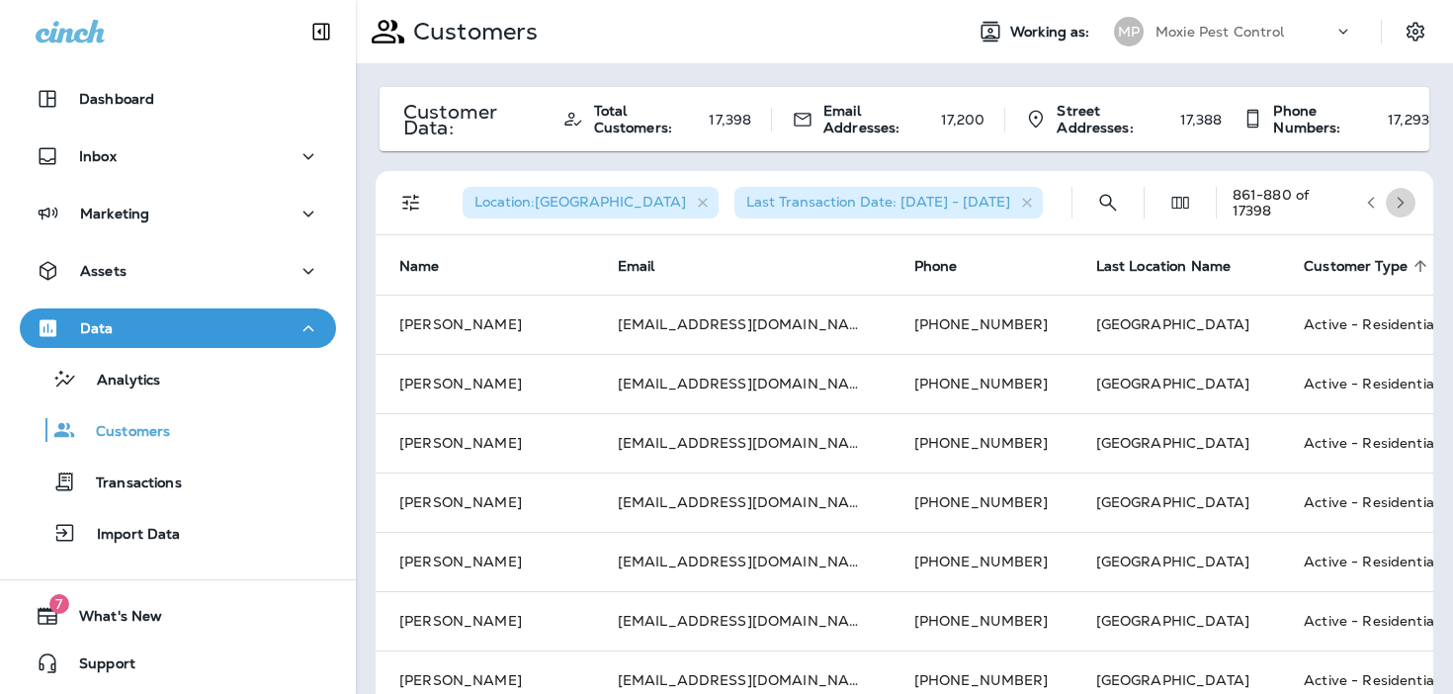
click at [1397, 201] on icon "button" at bounding box center [1400, 203] width 14 height 14
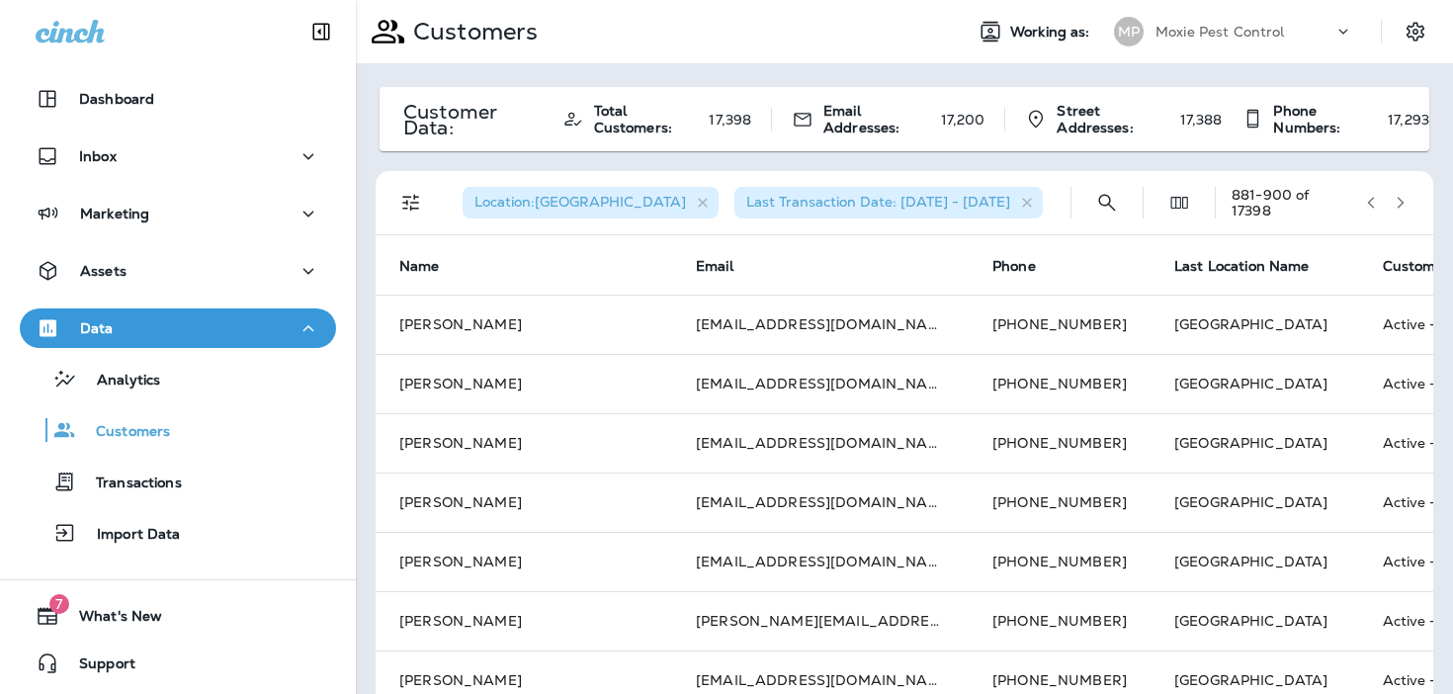
click at [1397, 201] on icon "button" at bounding box center [1400, 203] width 14 height 14
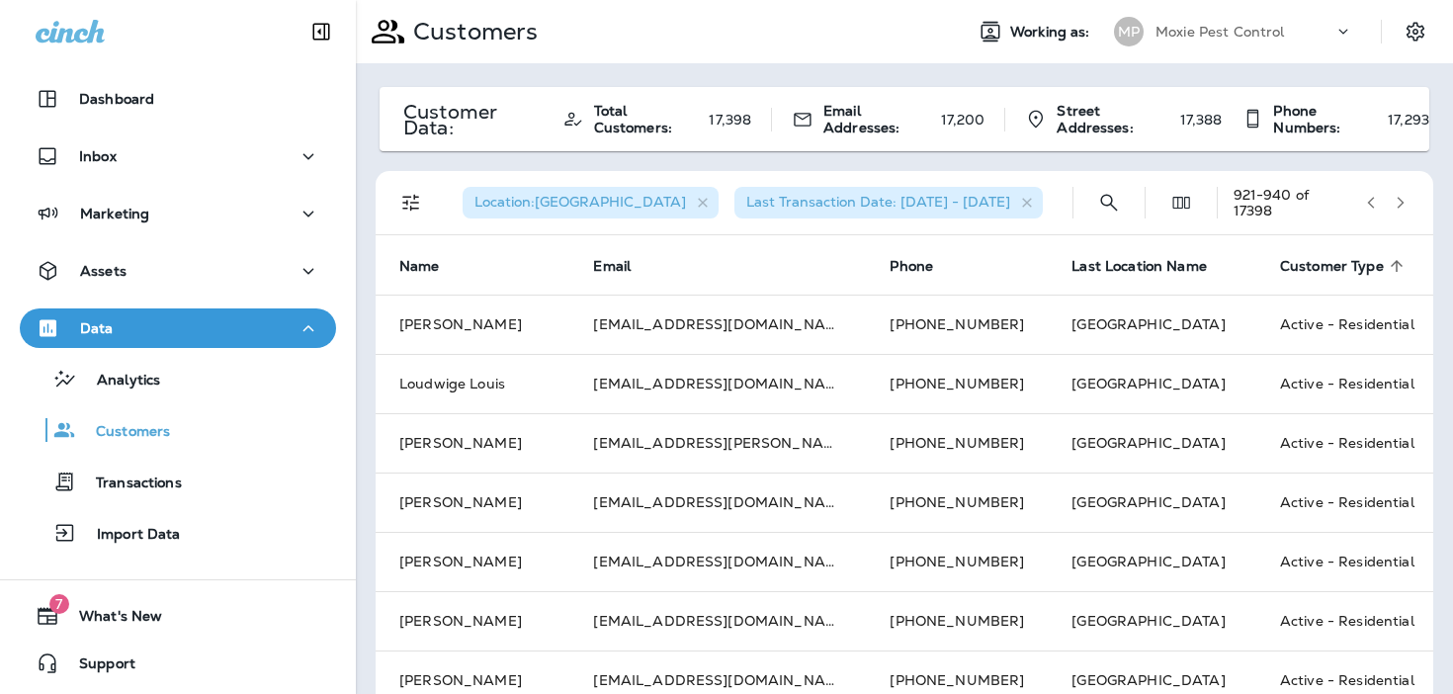
click at [1397, 201] on icon "button" at bounding box center [1400, 203] width 14 height 14
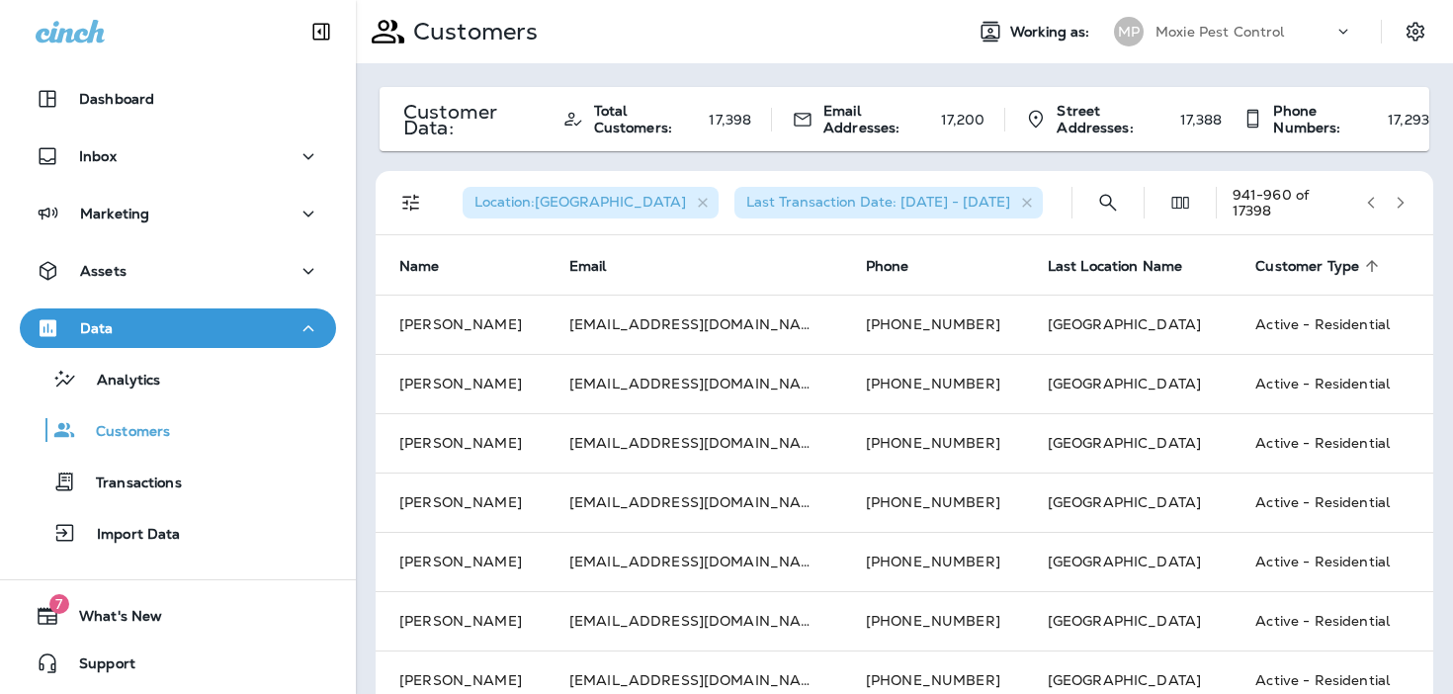
click at [1397, 201] on icon "button" at bounding box center [1400, 203] width 14 height 14
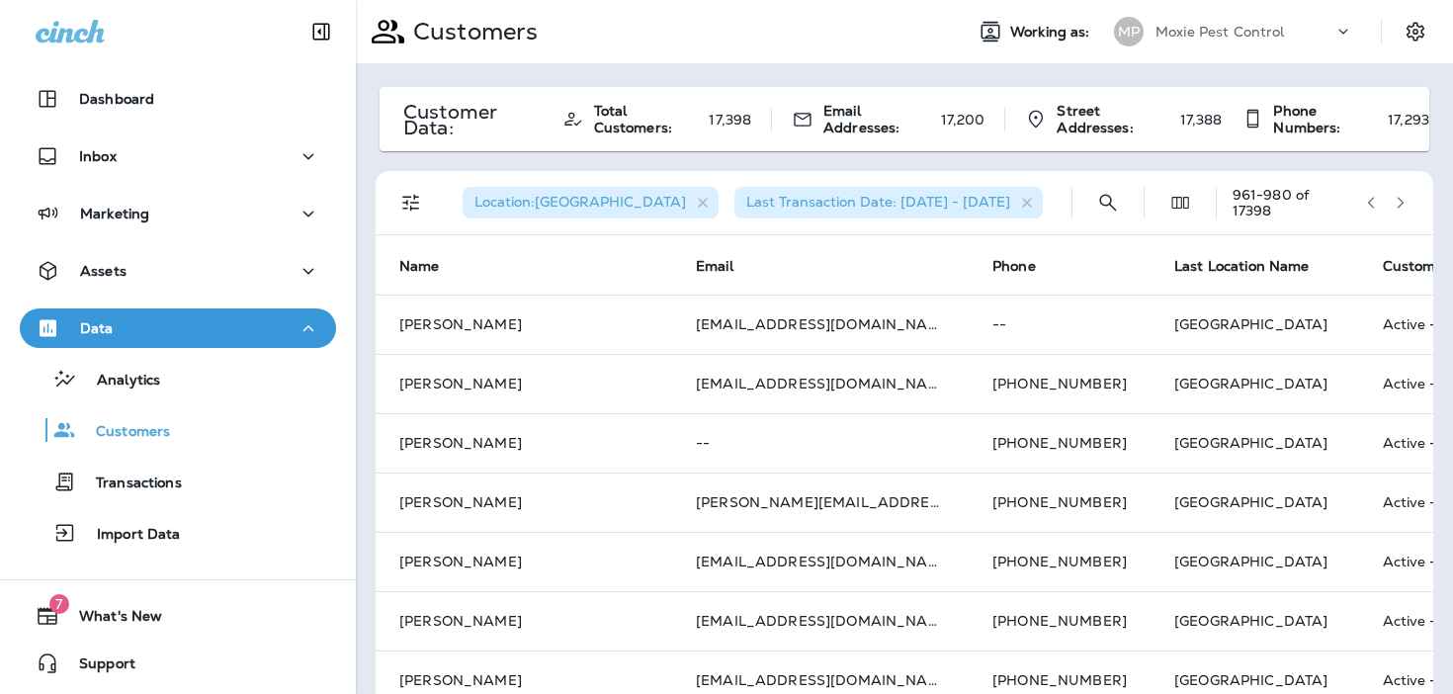
click at [1397, 201] on icon "button" at bounding box center [1400, 203] width 14 height 14
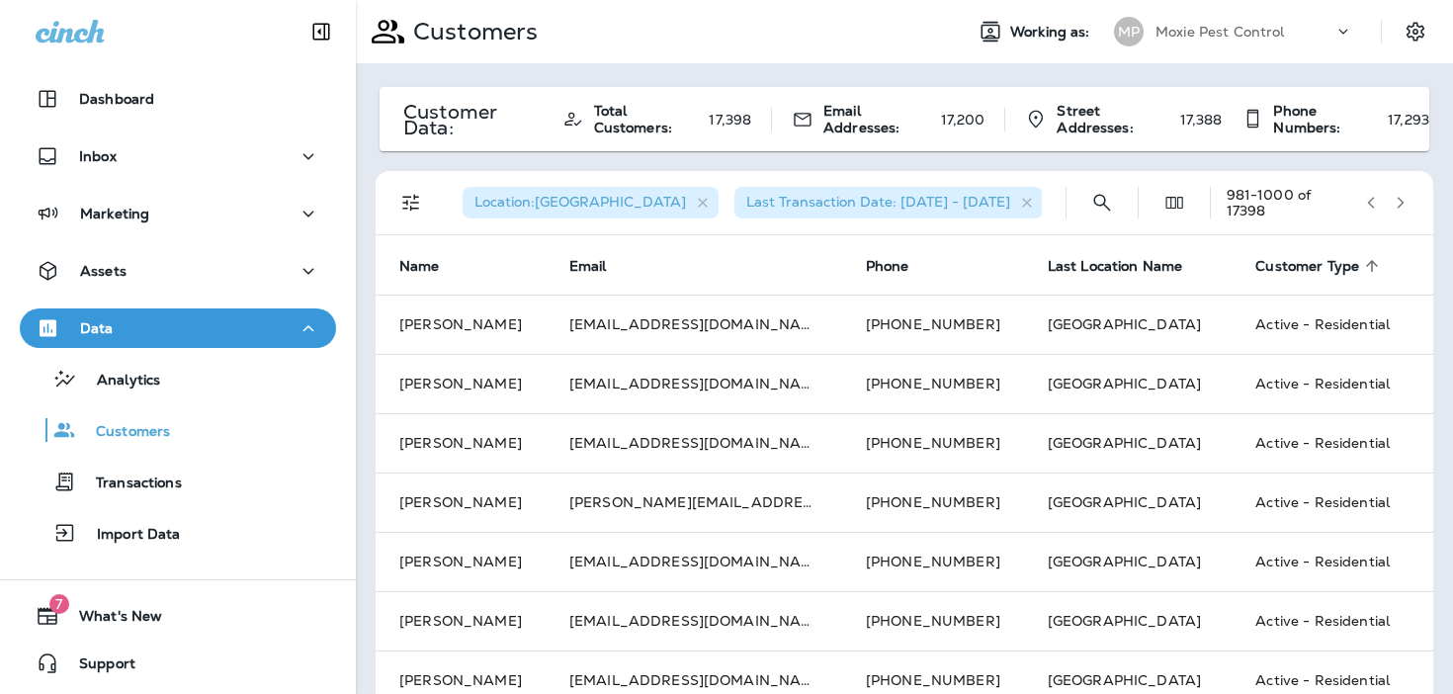
click at [1397, 201] on icon "button" at bounding box center [1400, 203] width 14 height 14
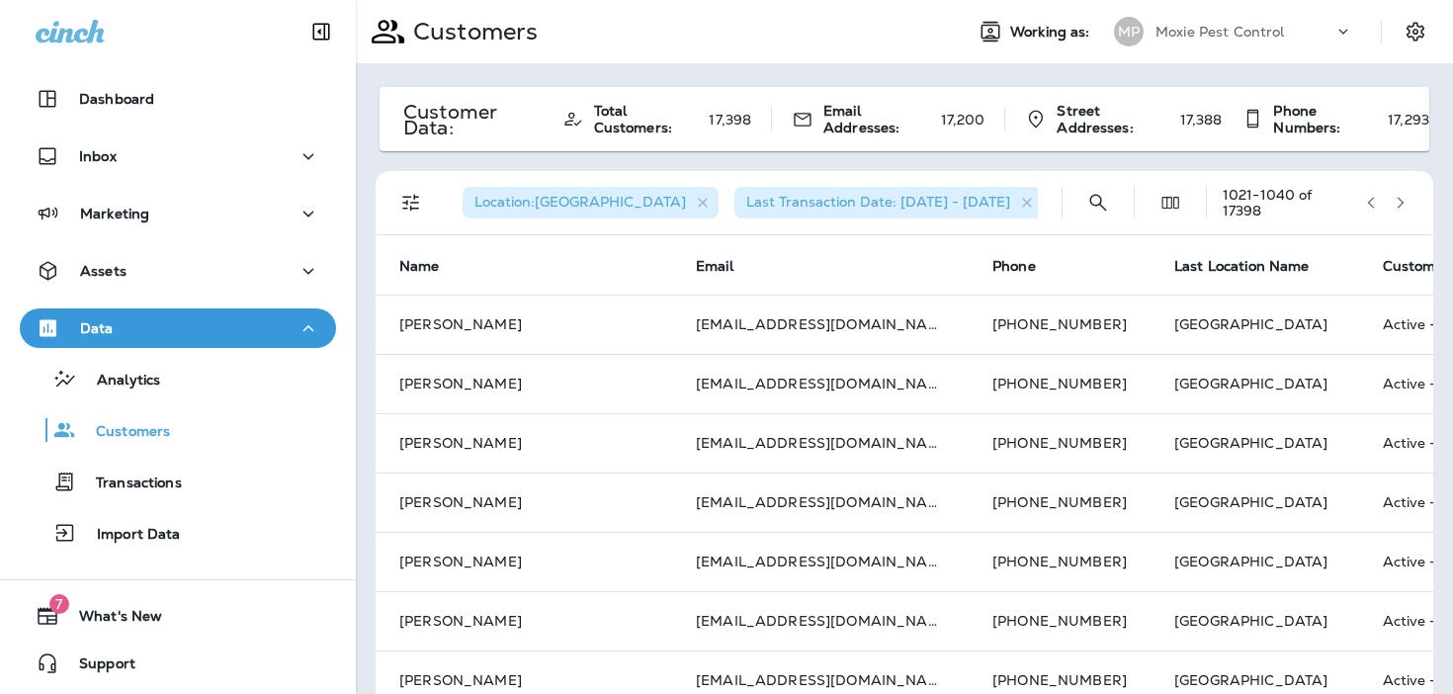
click at [1397, 201] on icon "button" at bounding box center [1400, 203] width 14 height 14
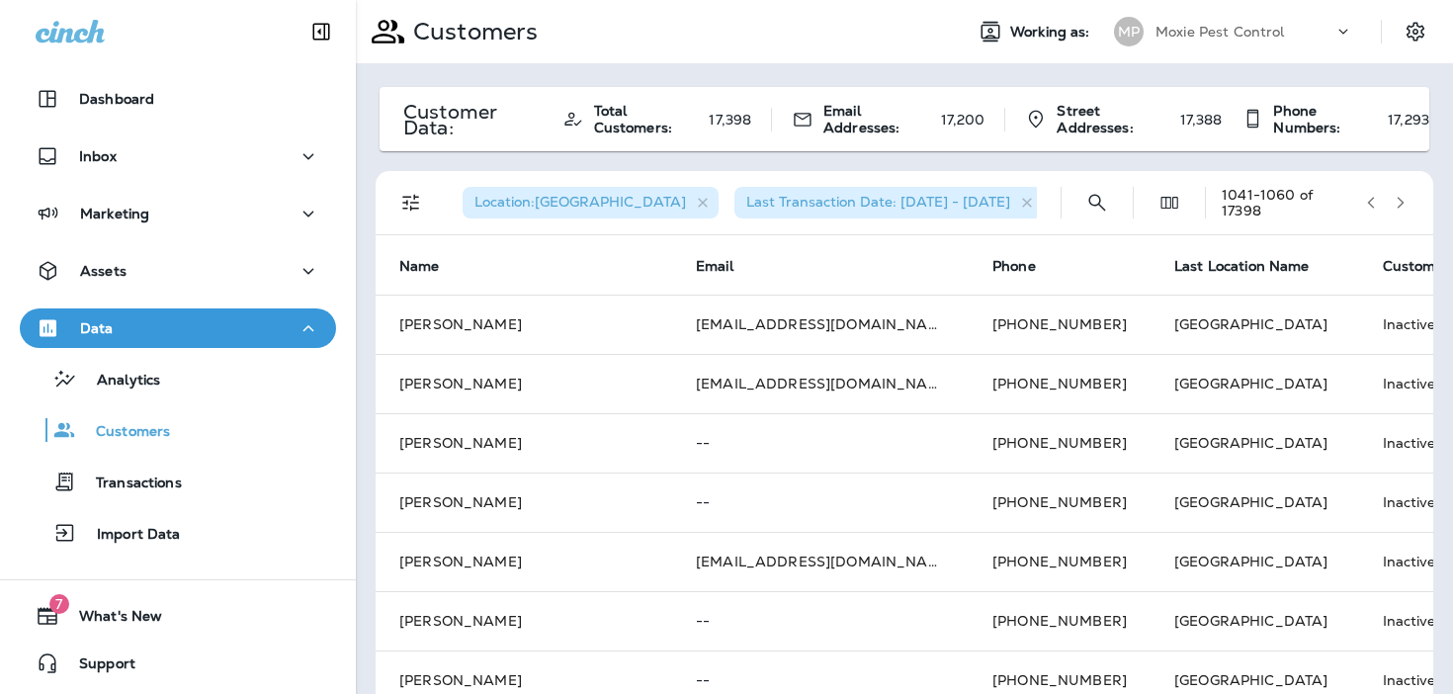
click at [1397, 201] on icon "button" at bounding box center [1400, 203] width 14 height 14
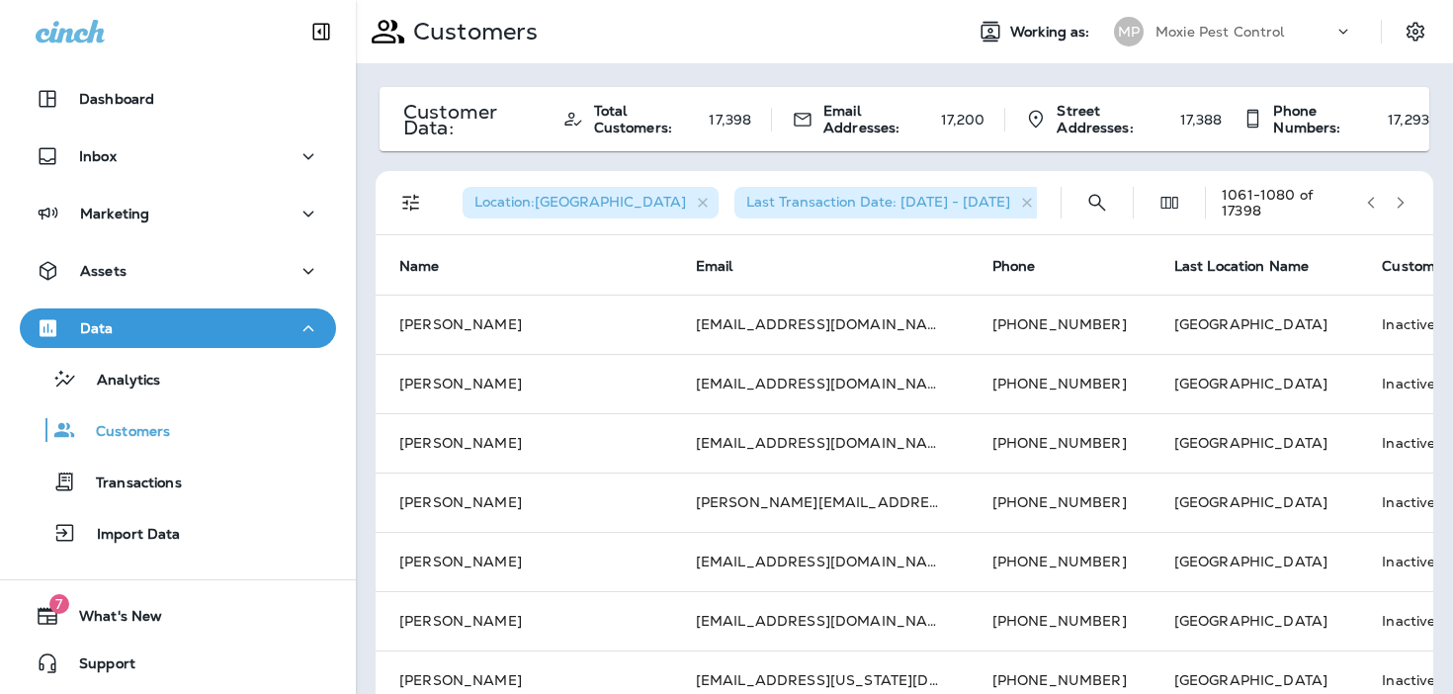
click at [1372, 200] on icon "button" at bounding box center [1371, 203] width 7 height 12
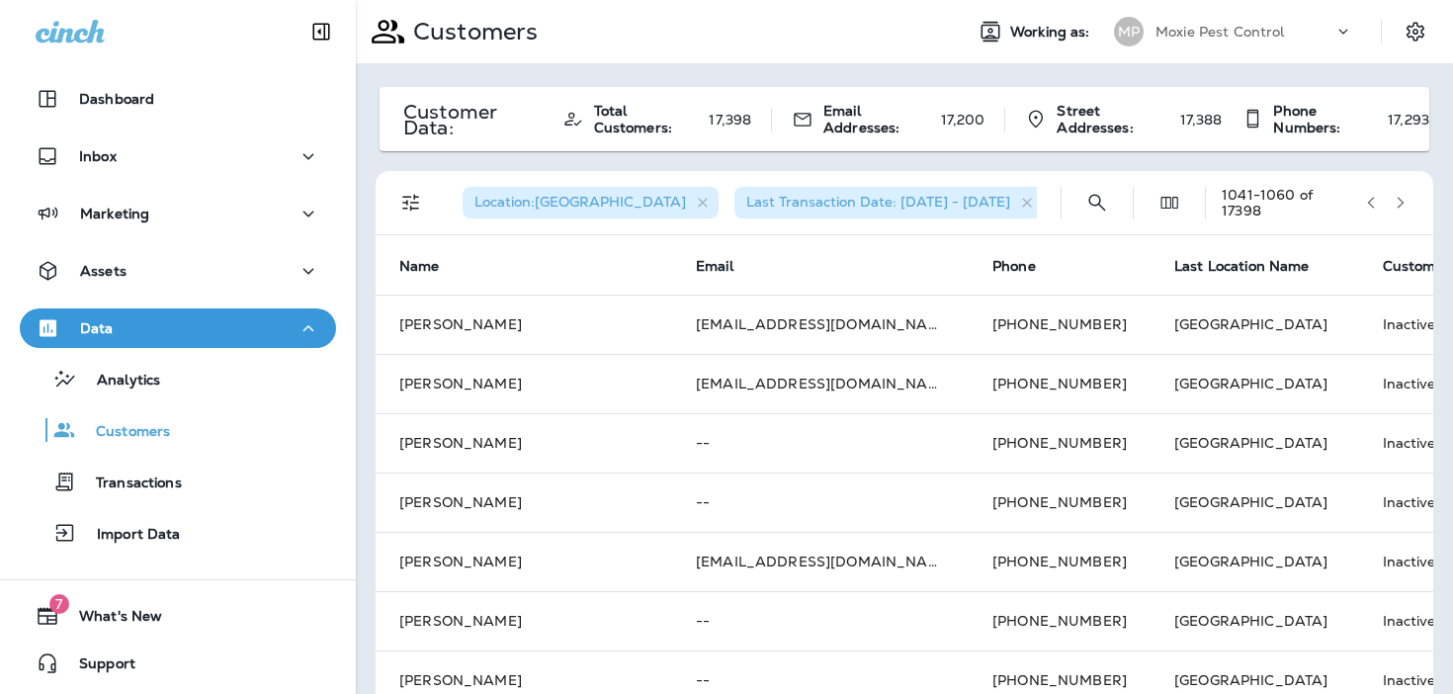
click at [1372, 200] on icon "button" at bounding box center [1371, 203] width 7 height 12
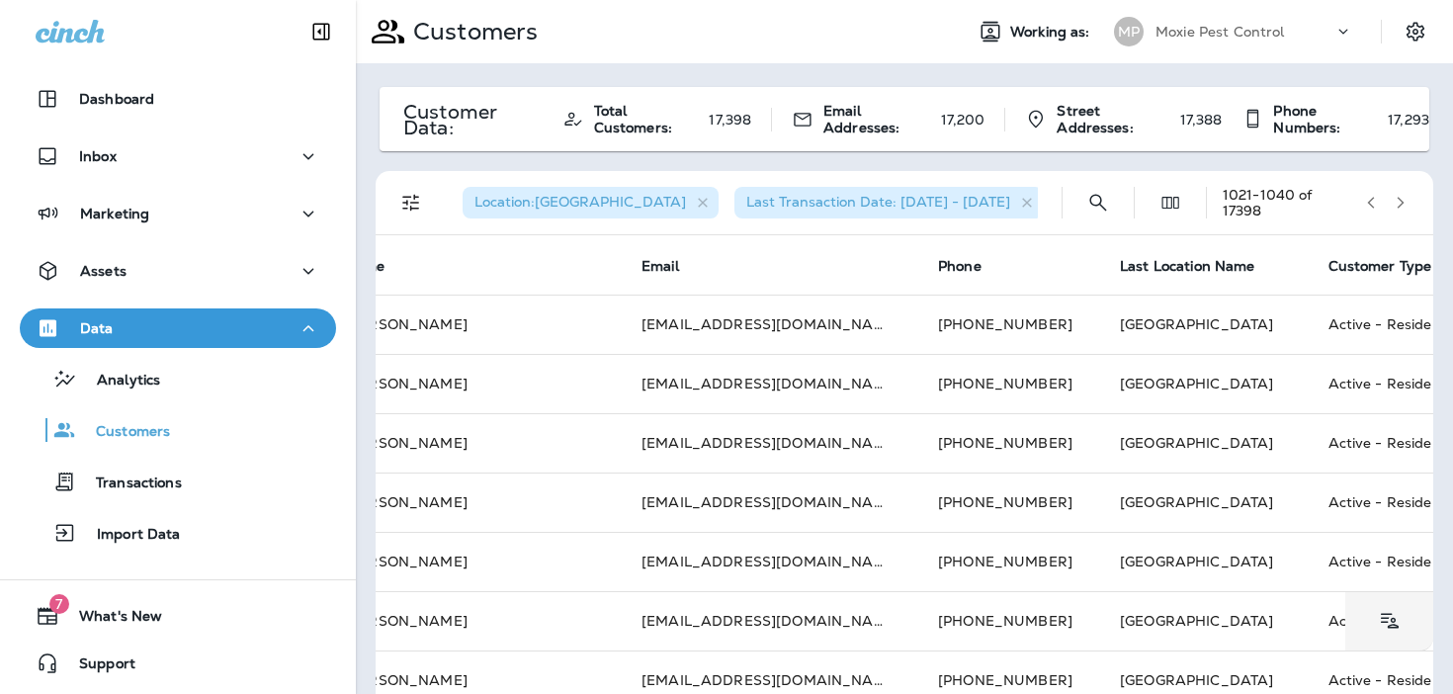
scroll to position [0, 48]
click at [417, 200] on icon "Filters" at bounding box center [411, 203] width 24 height 24
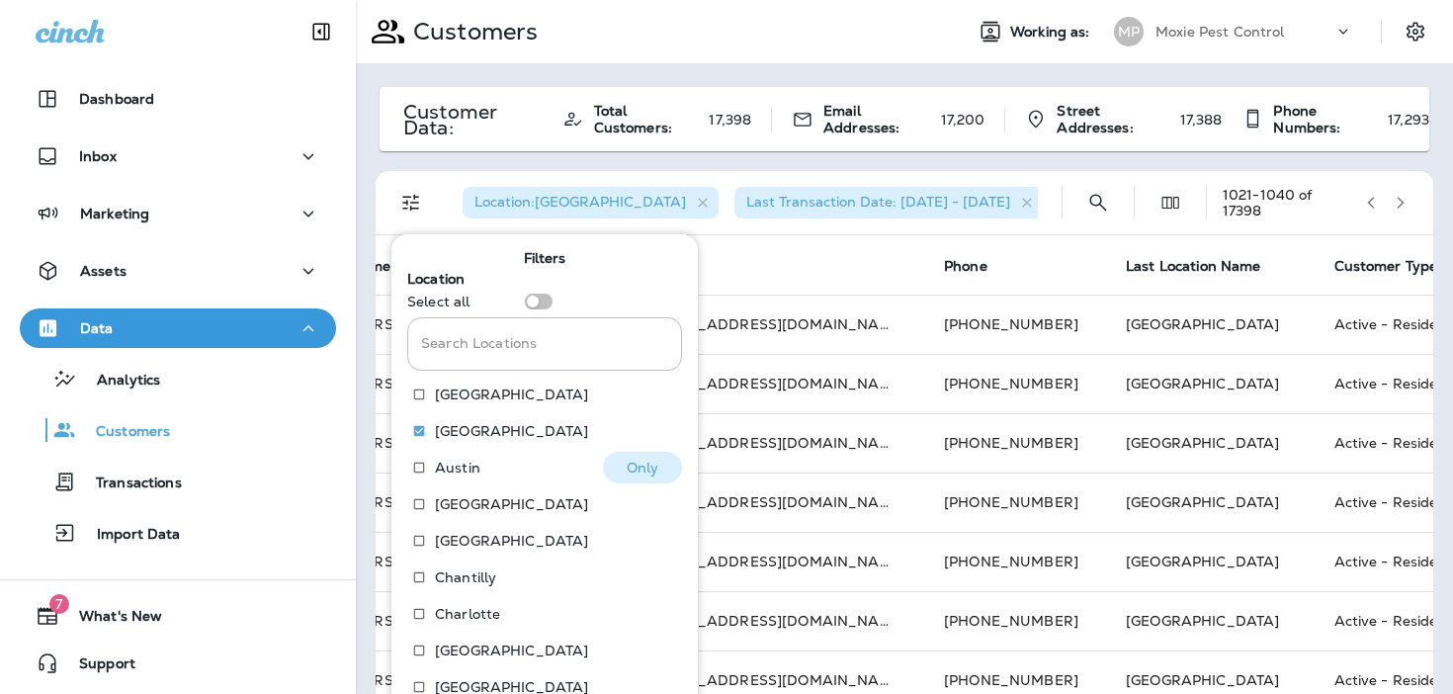
click at [623, 461] on button "Only" at bounding box center [642, 468] width 79 height 32
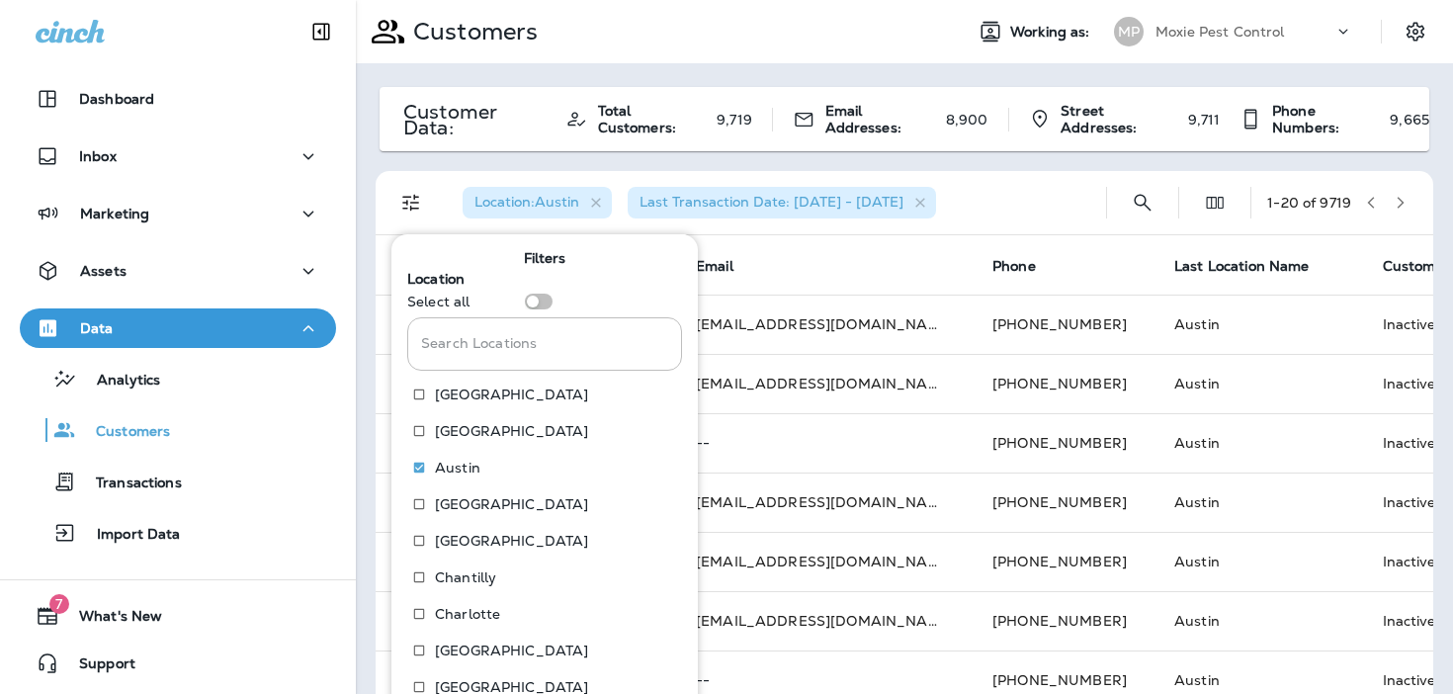
click at [1212, 234] on div "Location : [GEOGRAPHIC_DATA] Last Transaction Date: [DATE] - [DATE] 1 - 20 of 9…" at bounding box center [903, 203] width 1057 height 64
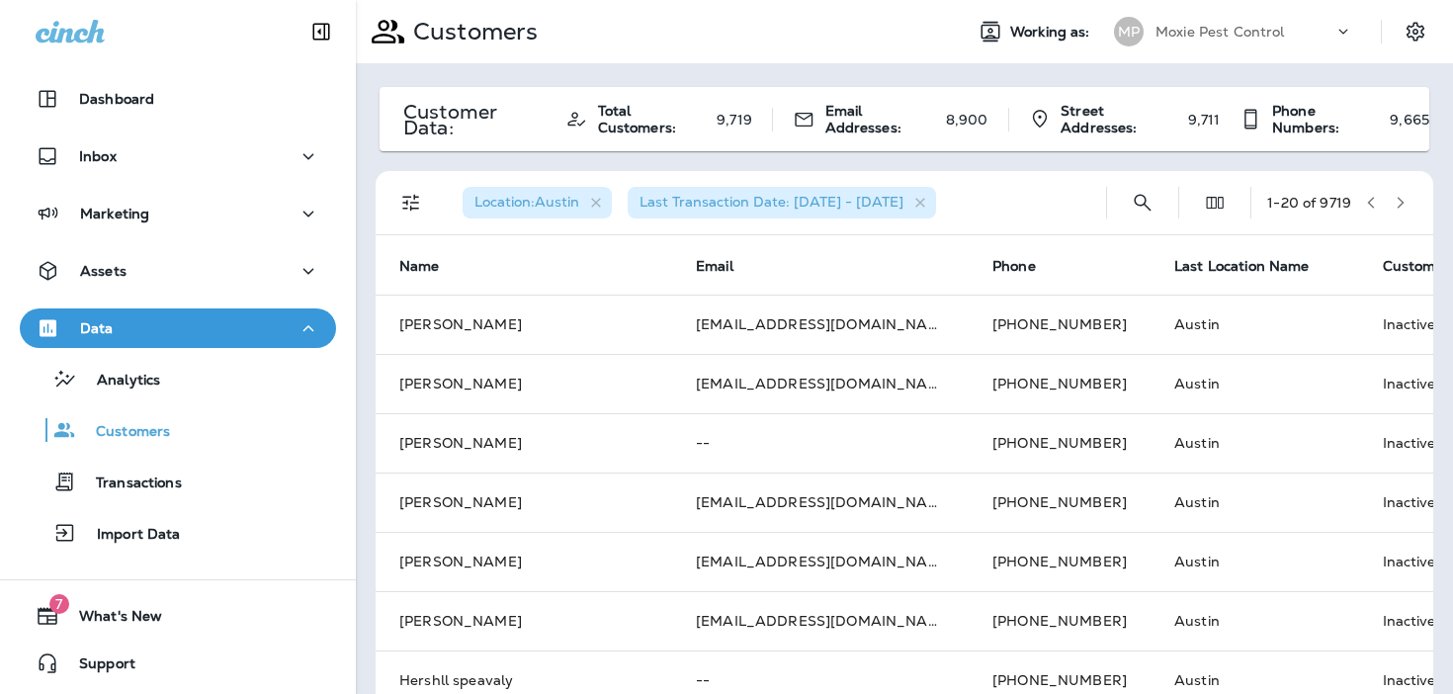
click at [1359, 252] on th "Customer Type sorted ascending" at bounding box center [1447, 264] width 177 height 59
click at [1382, 270] on span "Customer Type" at bounding box center [1434, 266] width 104 height 17
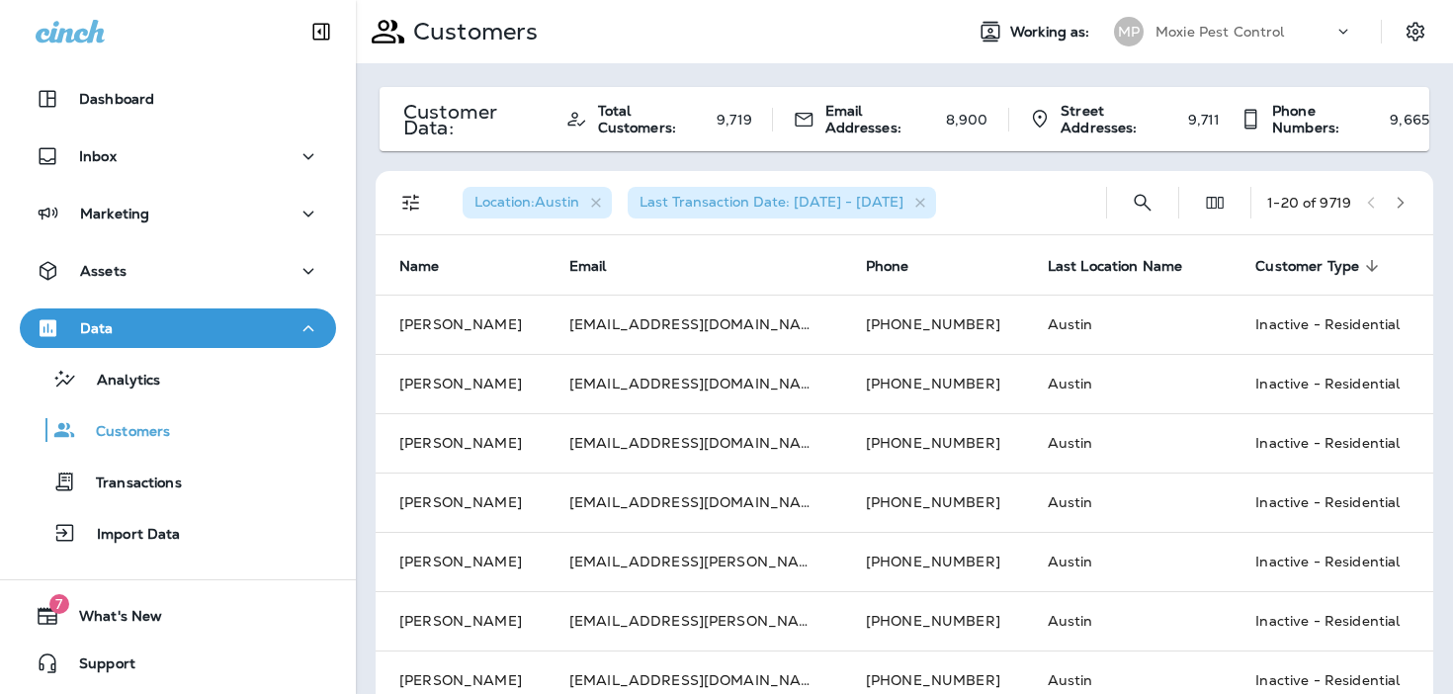
click at [1266, 268] on span "Customer Type" at bounding box center [1307, 266] width 104 height 17
click at [559, 206] on span "Location : [GEOGRAPHIC_DATA]" at bounding box center [526, 202] width 105 height 18
click at [434, 200] on div "Location : [GEOGRAPHIC_DATA] Last Transaction Date: [DATE] - [DATE] 1 - 20 of 9…" at bounding box center [908, 202] width 1034 height 63
click at [421, 201] on icon "Filters" at bounding box center [411, 203] width 24 height 24
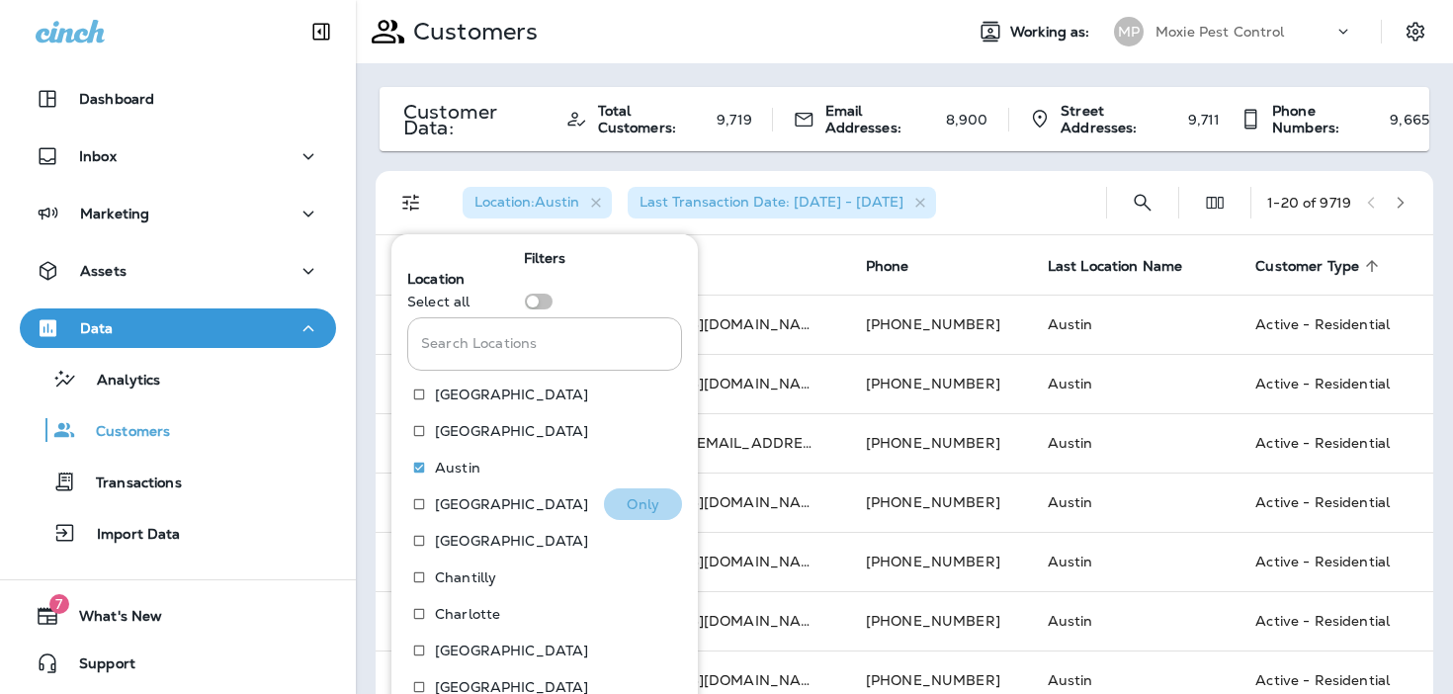
click at [620, 508] on button "Only" at bounding box center [643, 504] width 78 height 32
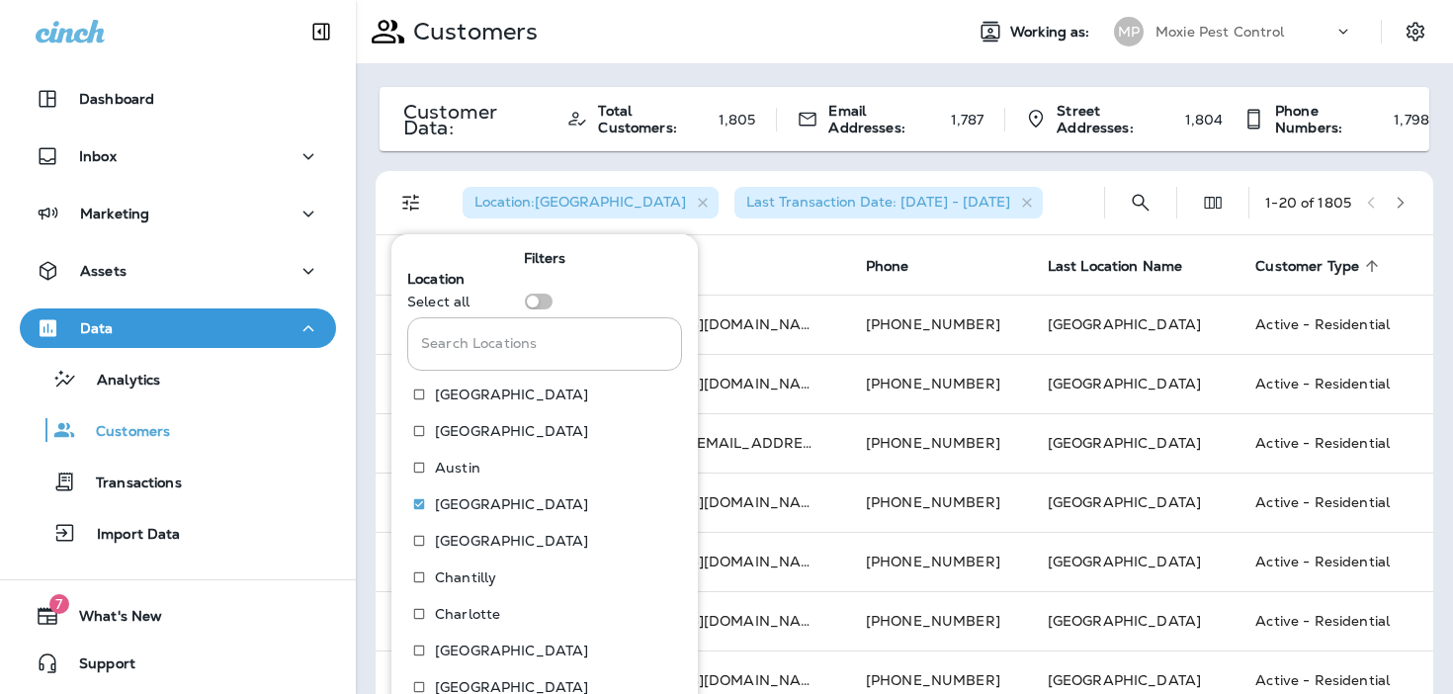
click at [1073, 225] on div "Location : [GEOGRAPHIC_DATA] Last Transaction Date: [DATE] - [DATE]" at bounding box center [767, 202] width 641 height 63
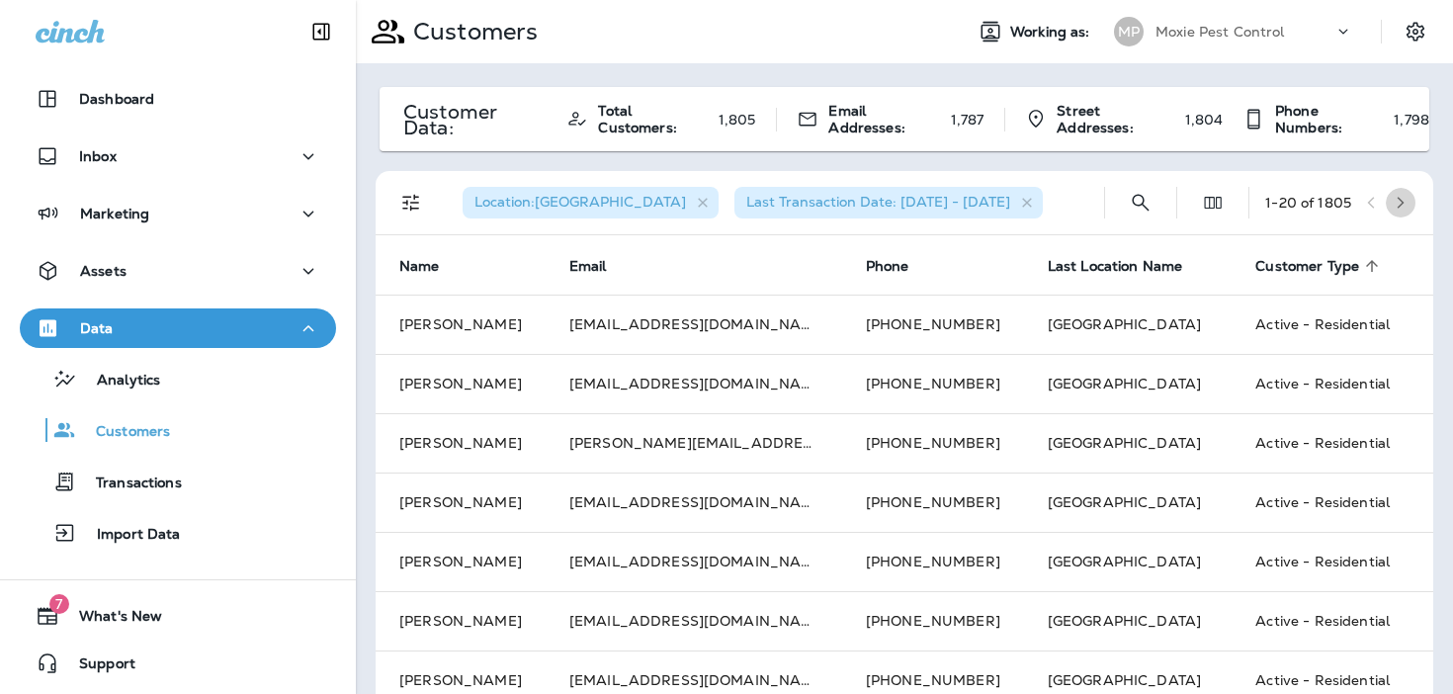
click at [1404, 205] on icon "button" at bounding box center [1400, 203] width 14 height 14
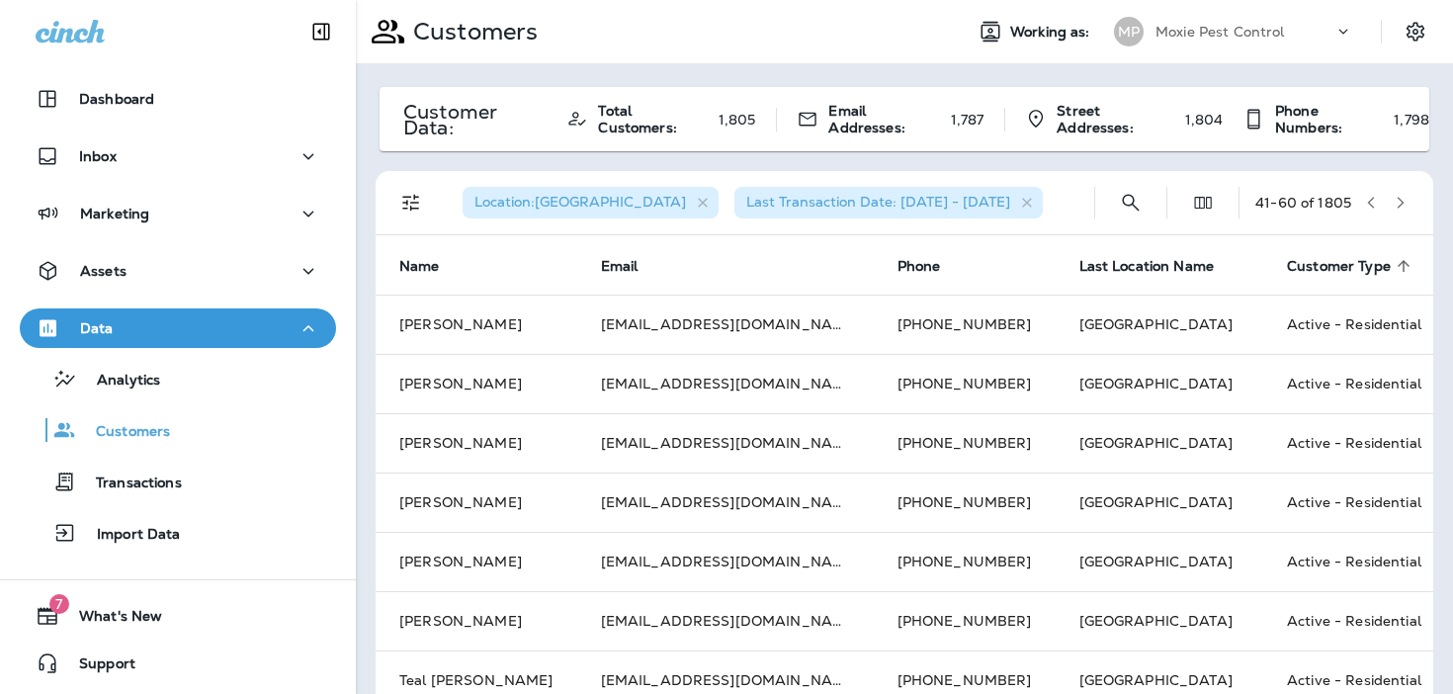
click at [1404, 205] on icon "button" at bounding box center [1400, 203] width 14 height 14
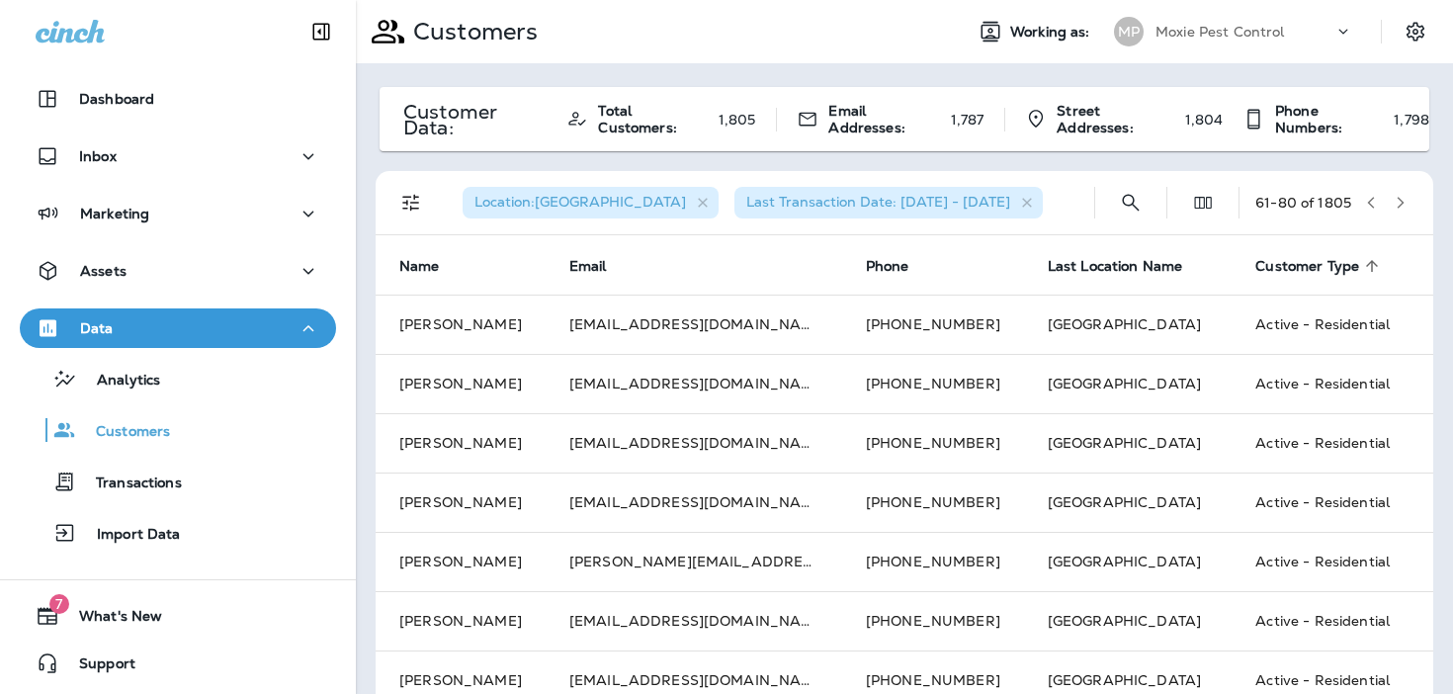
click at [1404, 205] on icon "button" at bounding box center [1400, 203] width 14 height 14
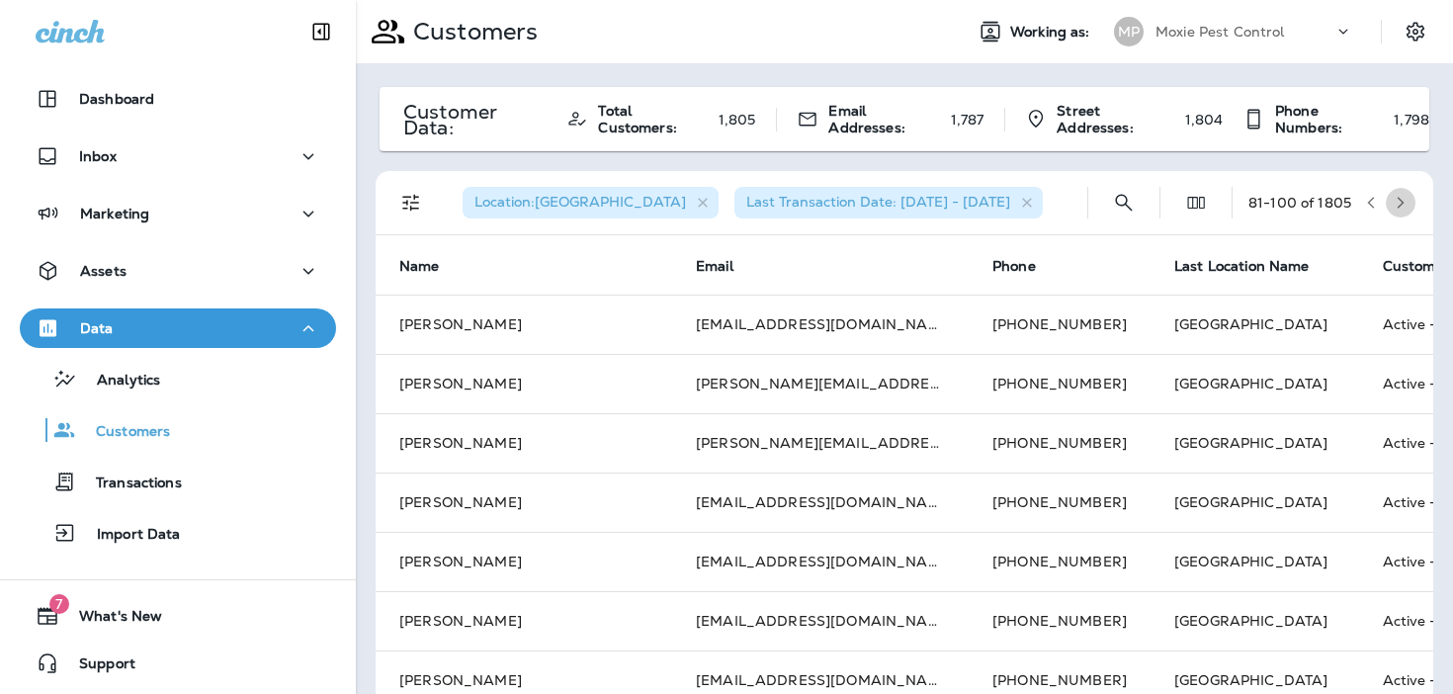
click at [1404, 205] on icon "button" at bounding box center [1400, 203] width 14 height 14
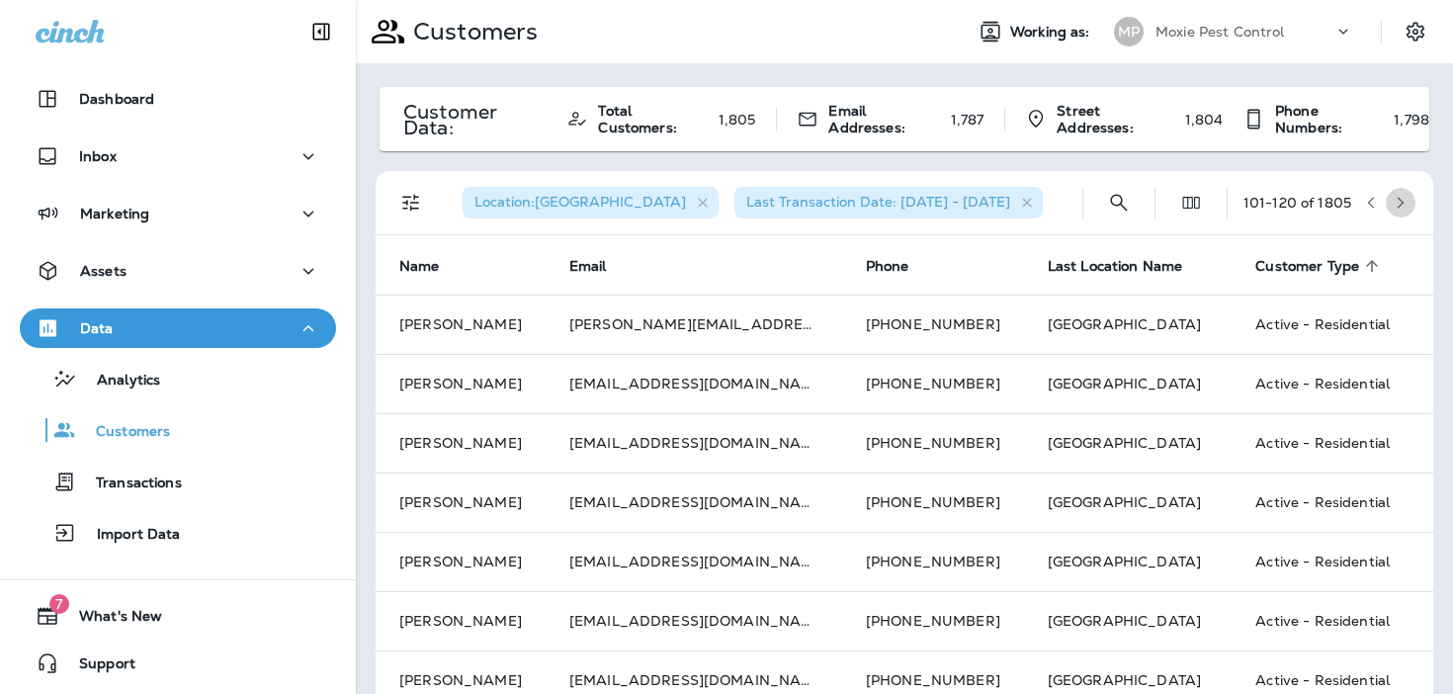
click at [1404, 205] on icon "button" at bounding box center [1400, 203] width 14 height 14
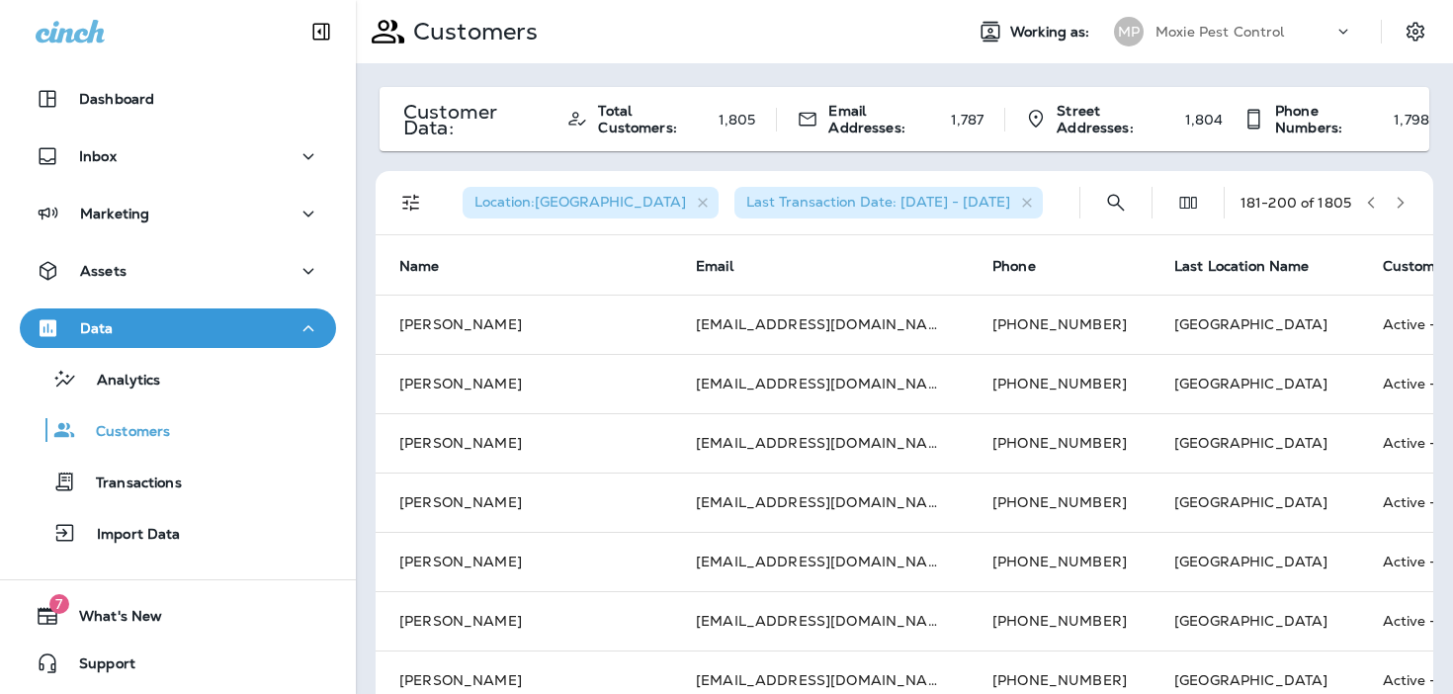
click at [1404, 205] on icon "button" at bounding box center [1400, 203] width 14 height 14
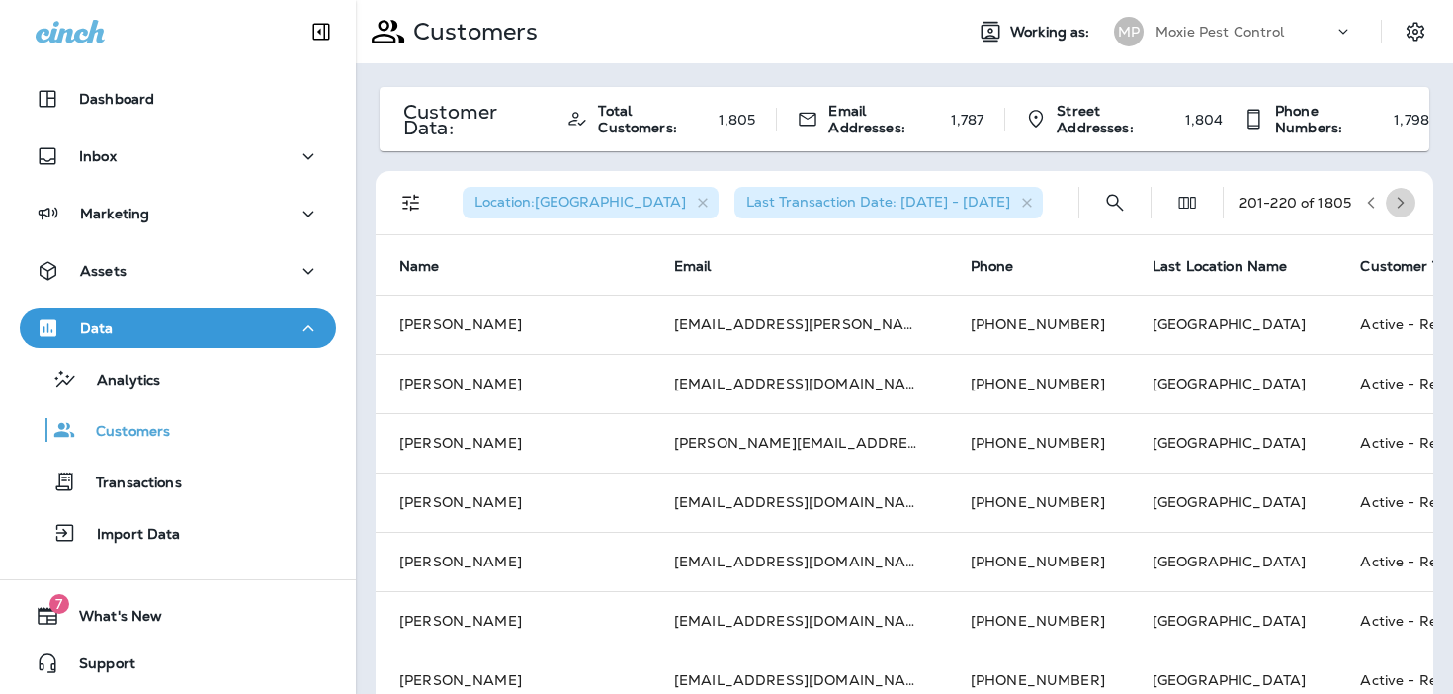
click at [1404, 205] on icon "button" at bounding box center [1400, 203] width 14 height 14
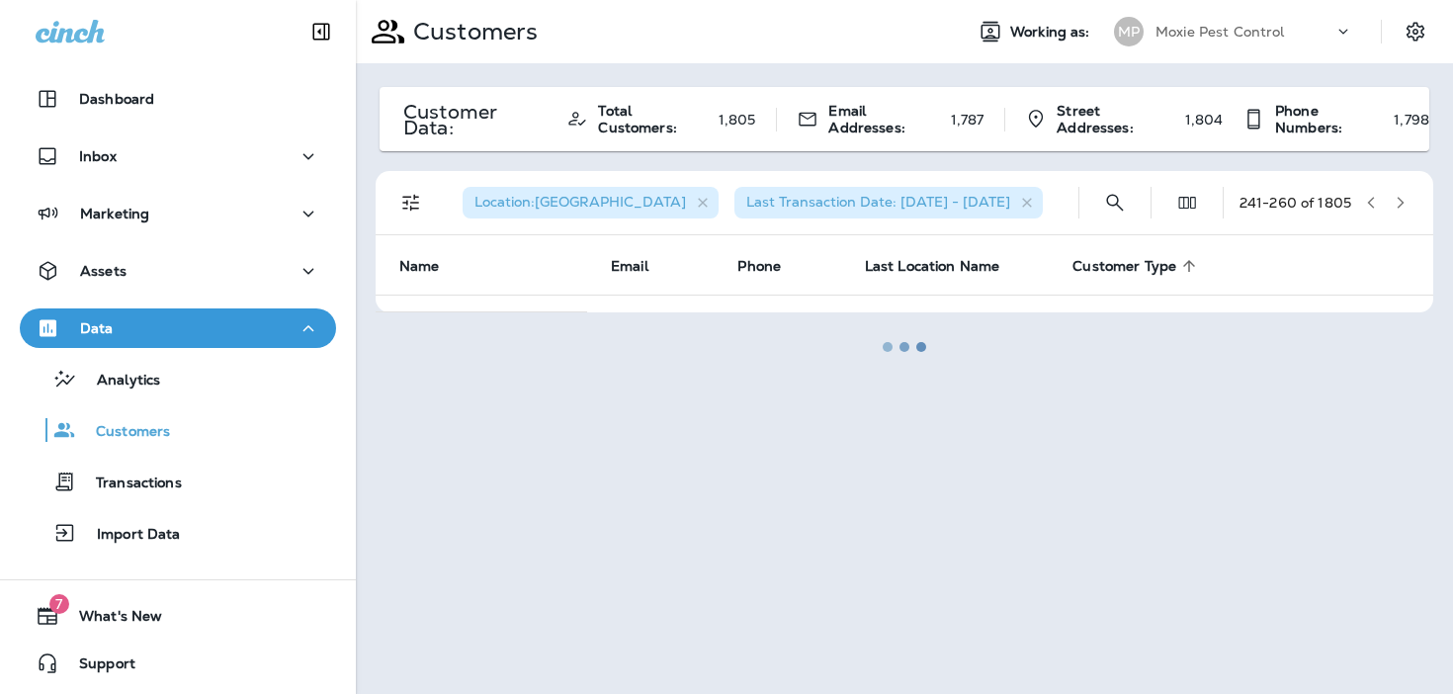
click at [1371, 202] on div at bounding box center [904, 347] width 1093 height 690
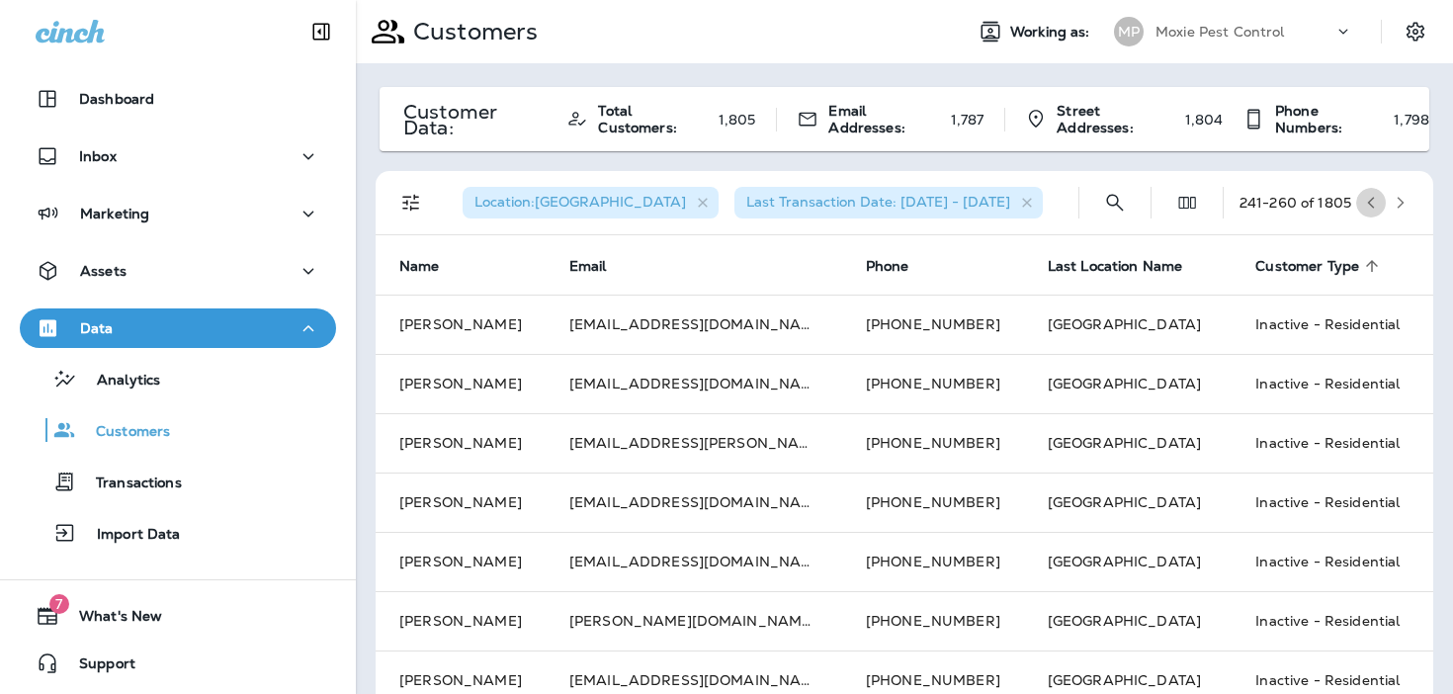
click at [1371, 202] on icon "button" at bounding box center [1371, 203] width 14 height 14
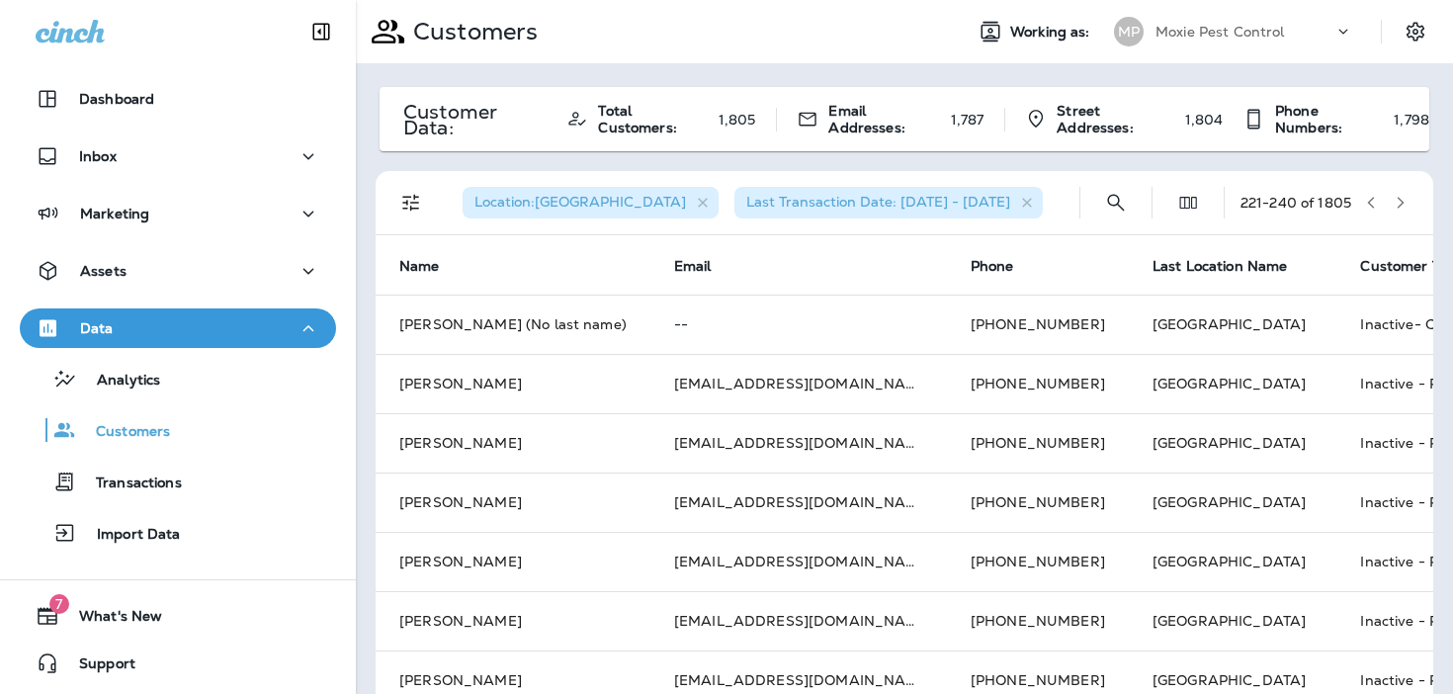
click at [1371, 202] on icon "button" at bounding box center [1371, 203] width 14 height 14
click at [424, 203] on button "Filters" at bounding box center [411, 203] width 40 height 40
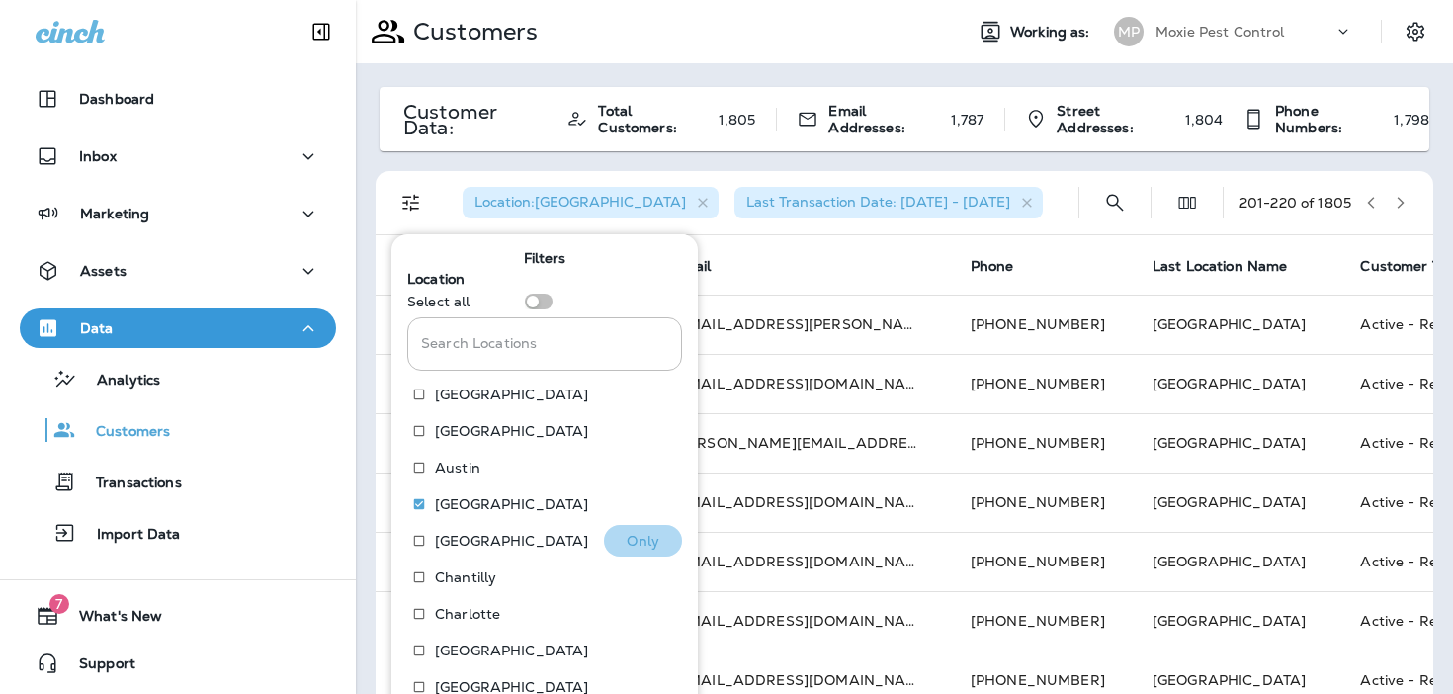
click at [628, 533] on p "Only" at bounding box center [642, 541] width 33 height 16
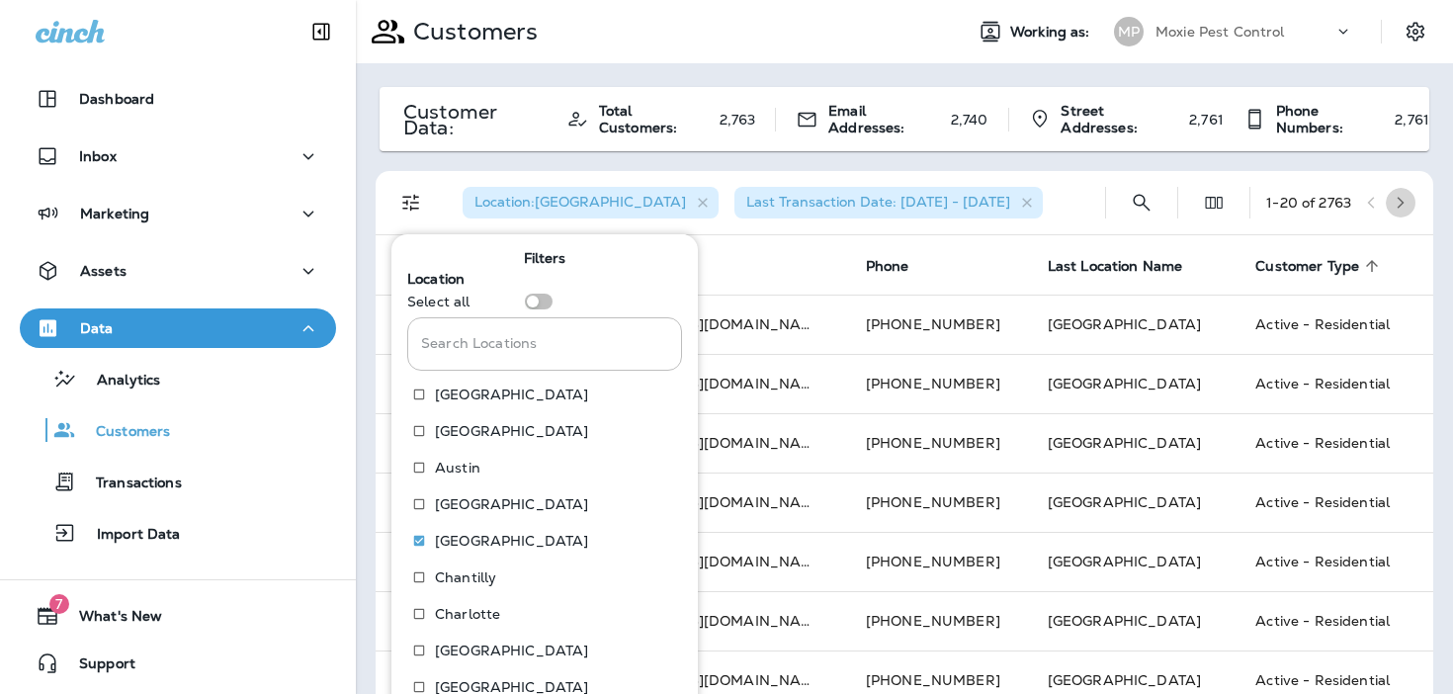
click at [1405, 200] on icon "button" at bounding box center [1400, 203] width 14 height 14
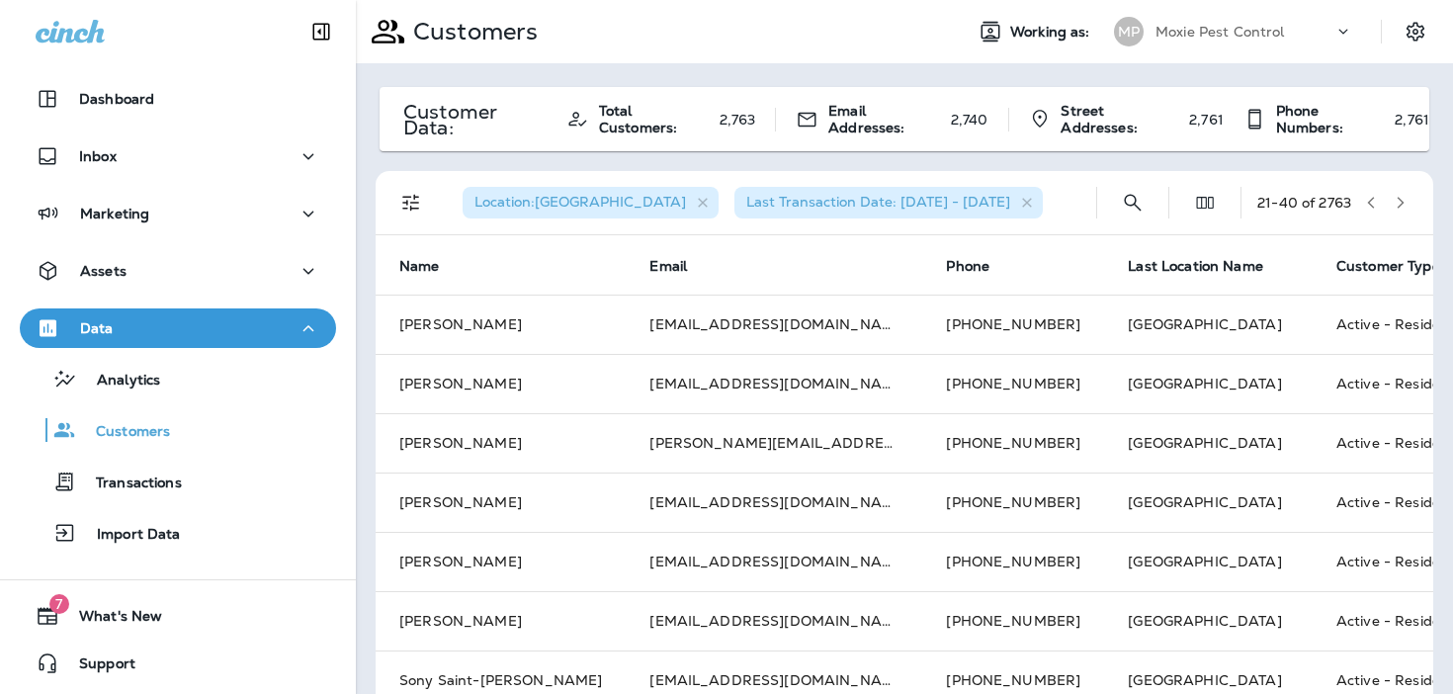
click at [1405, 200] on icon "button" at bounding box center [1400, 203] width 14 height 14
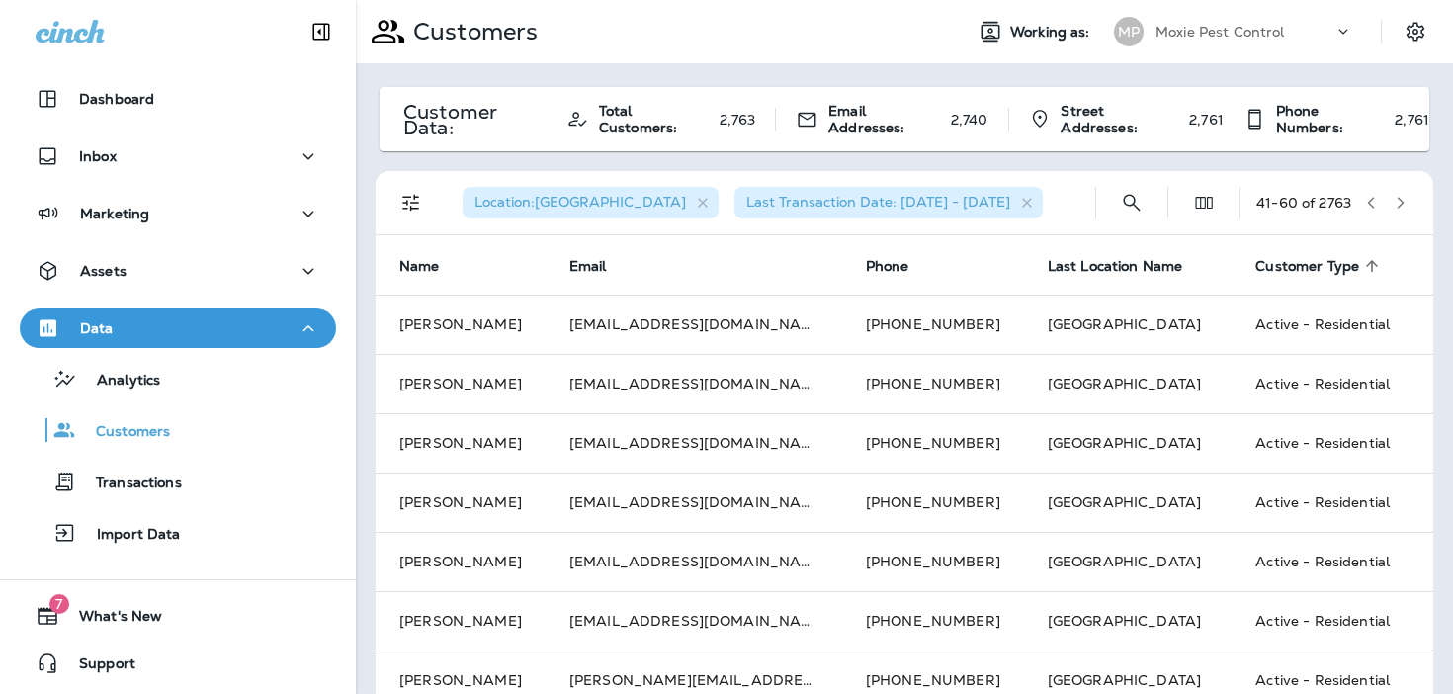
click at [1405, 200] on icon "button" at bounding box center [1400, 203] width 14 height 14
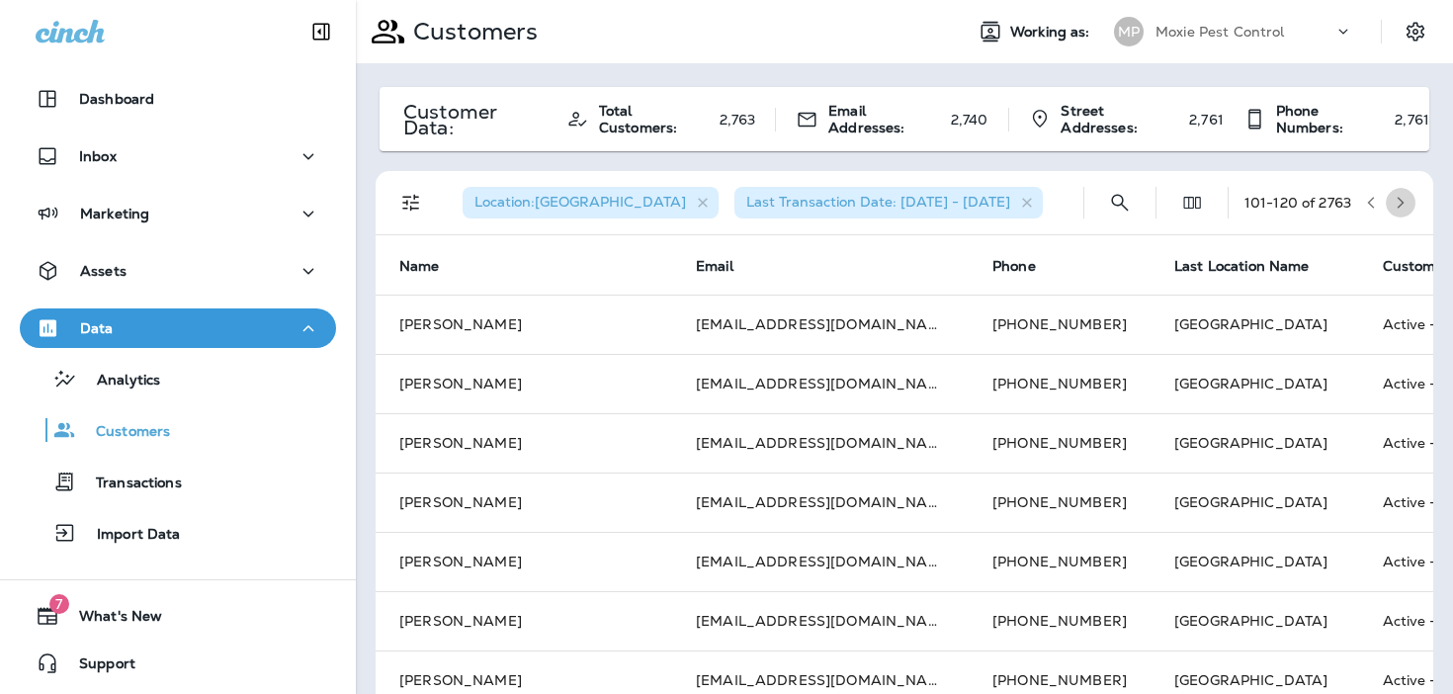
click at [1405, 200] on icon "button" at bounding box center [1400, 203] width 14 height 14
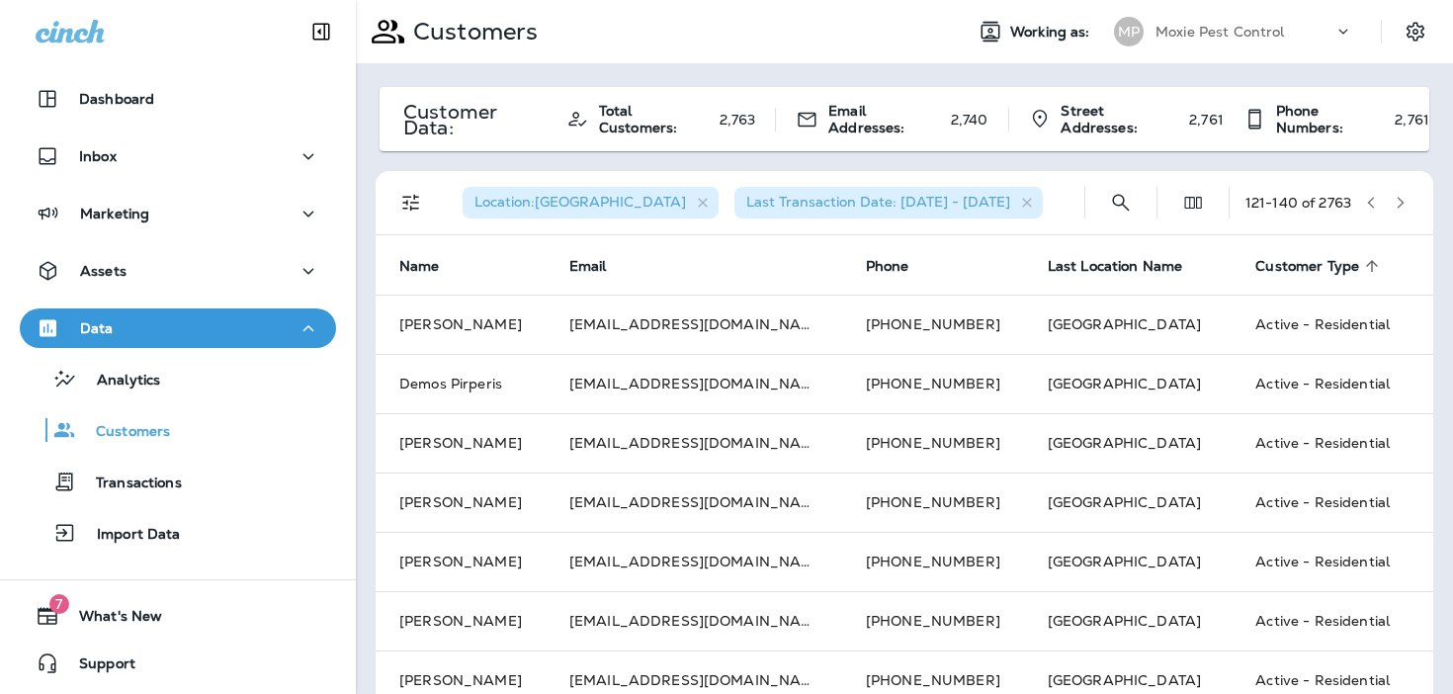
click at [1405, 200] on icon "button" at bounding box center [1400, 203] width 14 height 14
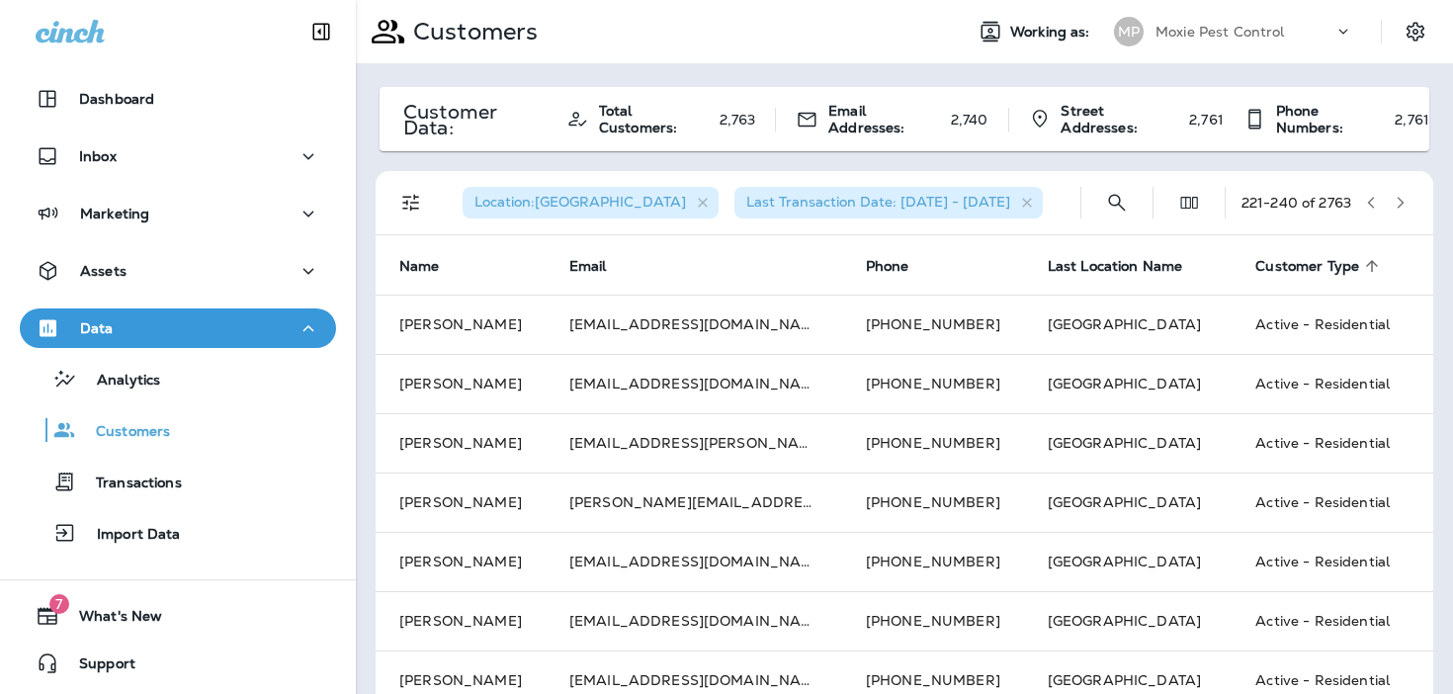
click at [1405, 200] on icon "button" at bounding box center [1400, 203] width 14 height 14
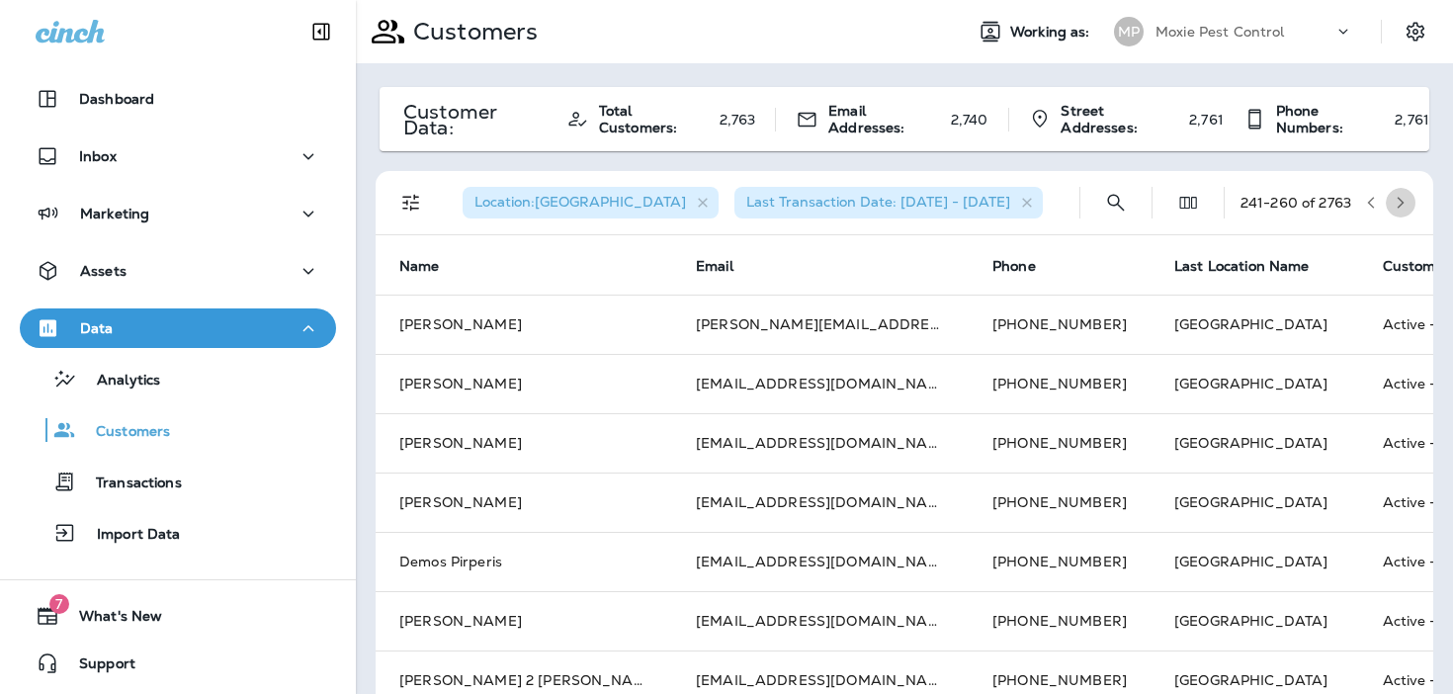
click at [1405, 200] on icon "button" at bounding box center [1400, 203] width 14 height 14
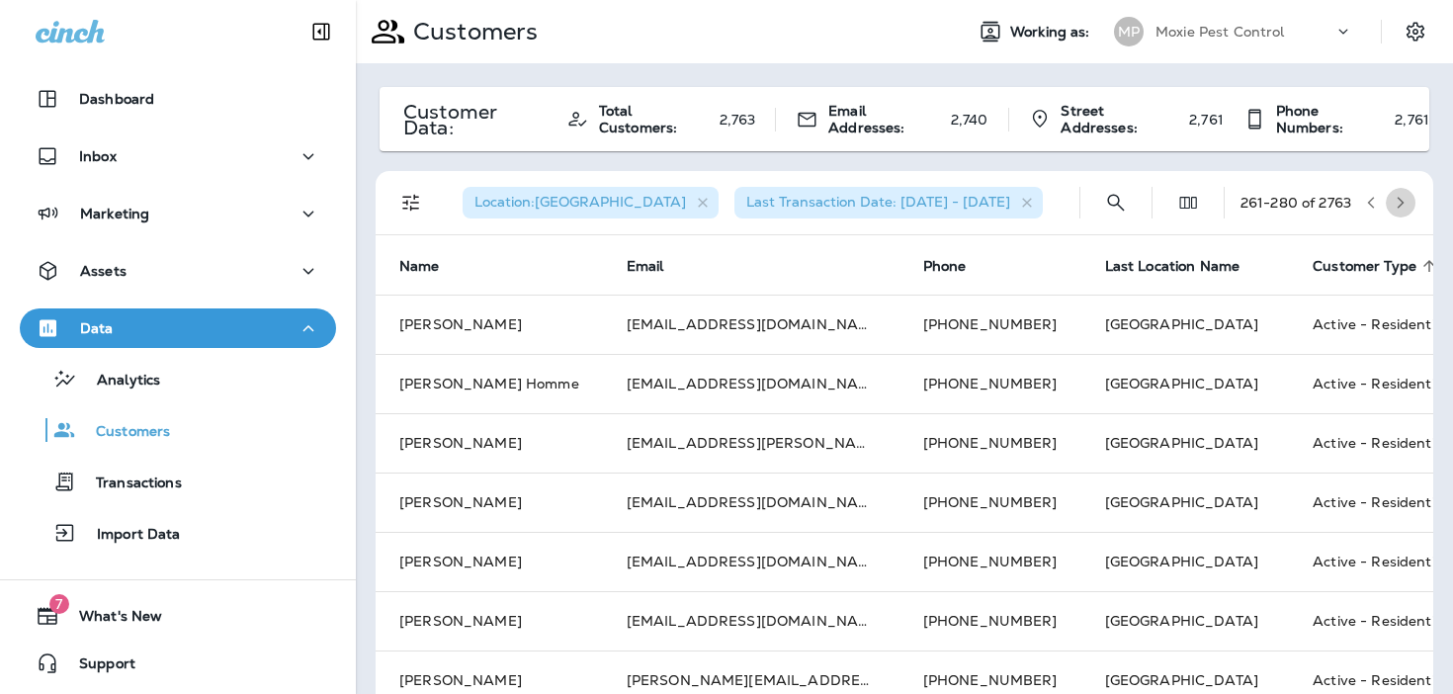
click at [1405, 200] on icon "button" at bounding box center [1400, 203] width 14 height 14
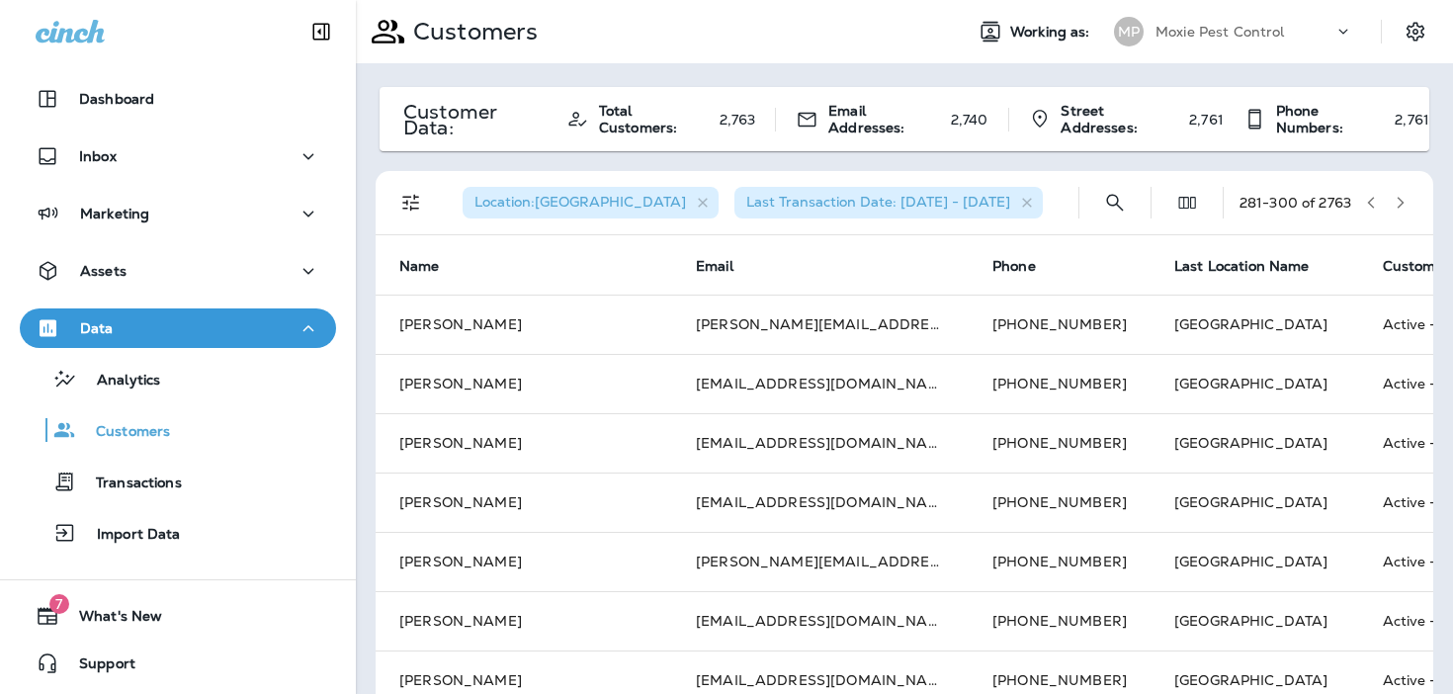
click at [1405, 200] on icon "button" at bounding box center [1400, 203] width 14 height 14
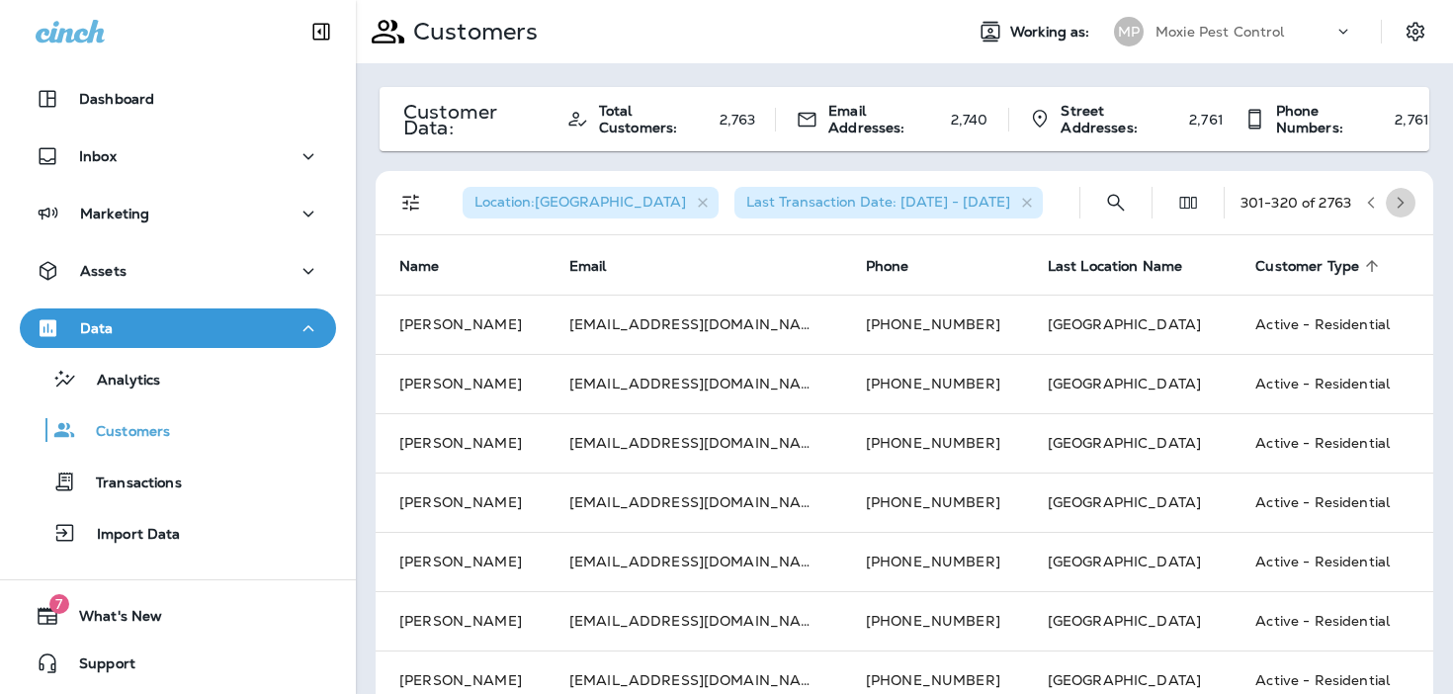
click at [1405, 200] on icon "button" at bounding box center [1400, 203] width 14 height 14
click at [1369, 199] on icon "button" at bounding box center [1371, 203] width 14 height 14
click at [403, 211] on icon "Filters" at bounding box center [411, 203] width 24 height 24
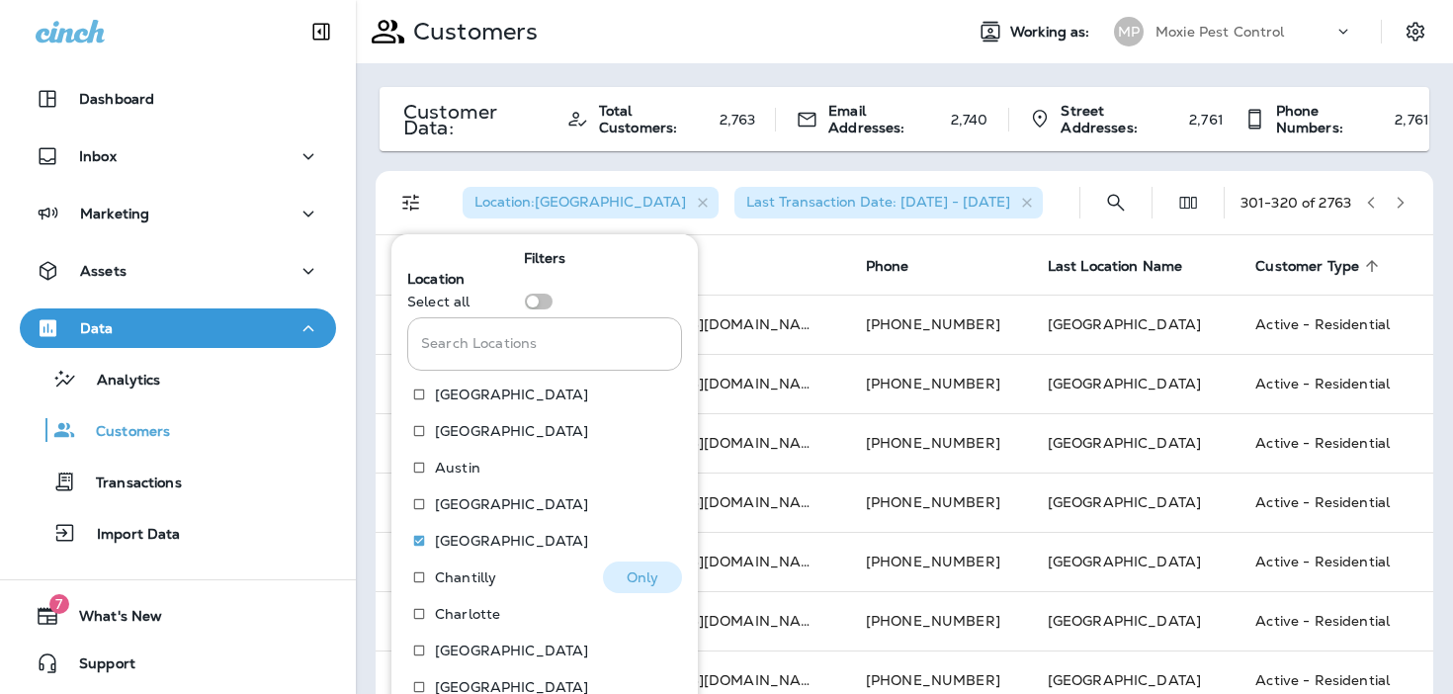
click at [637, 574] on p "Only" at bounding box center [642, 577] width 33 height 16
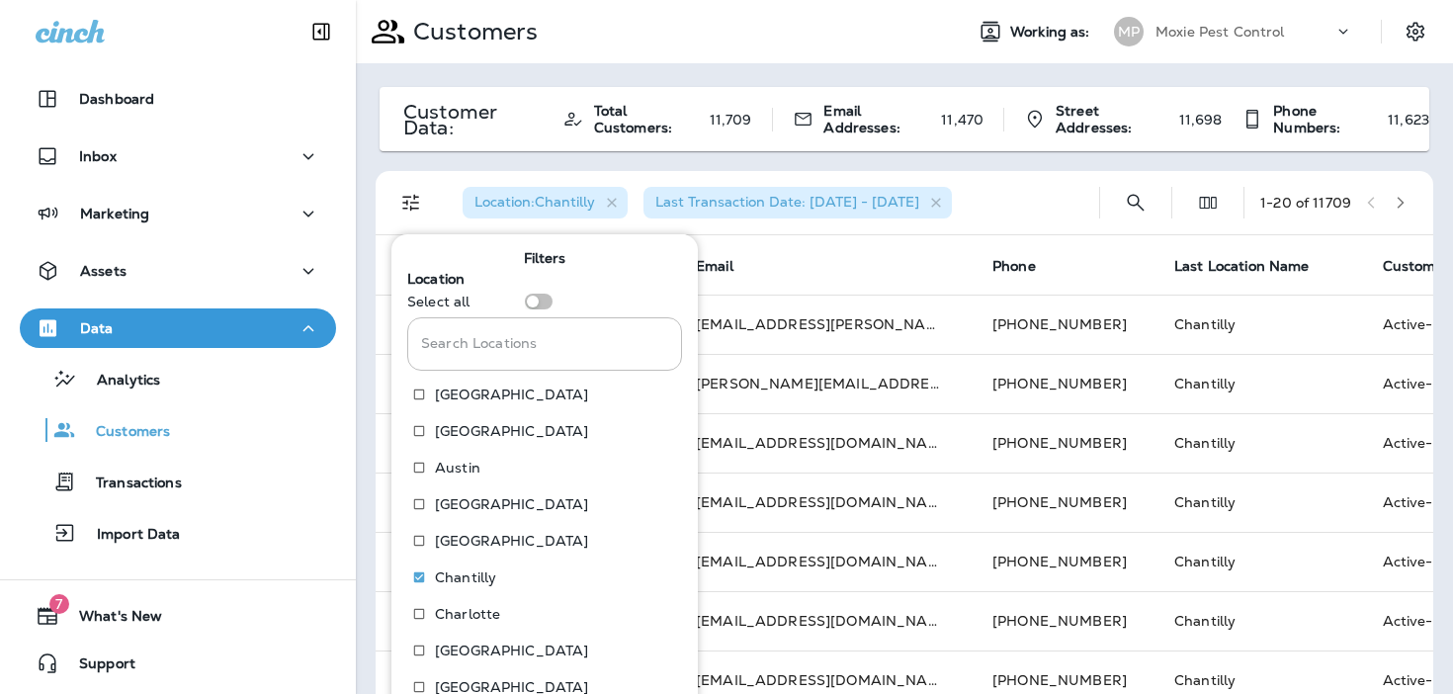
click at [1405, 203] on icon "button" at bounding box center [1400, 203] width 14 height 14
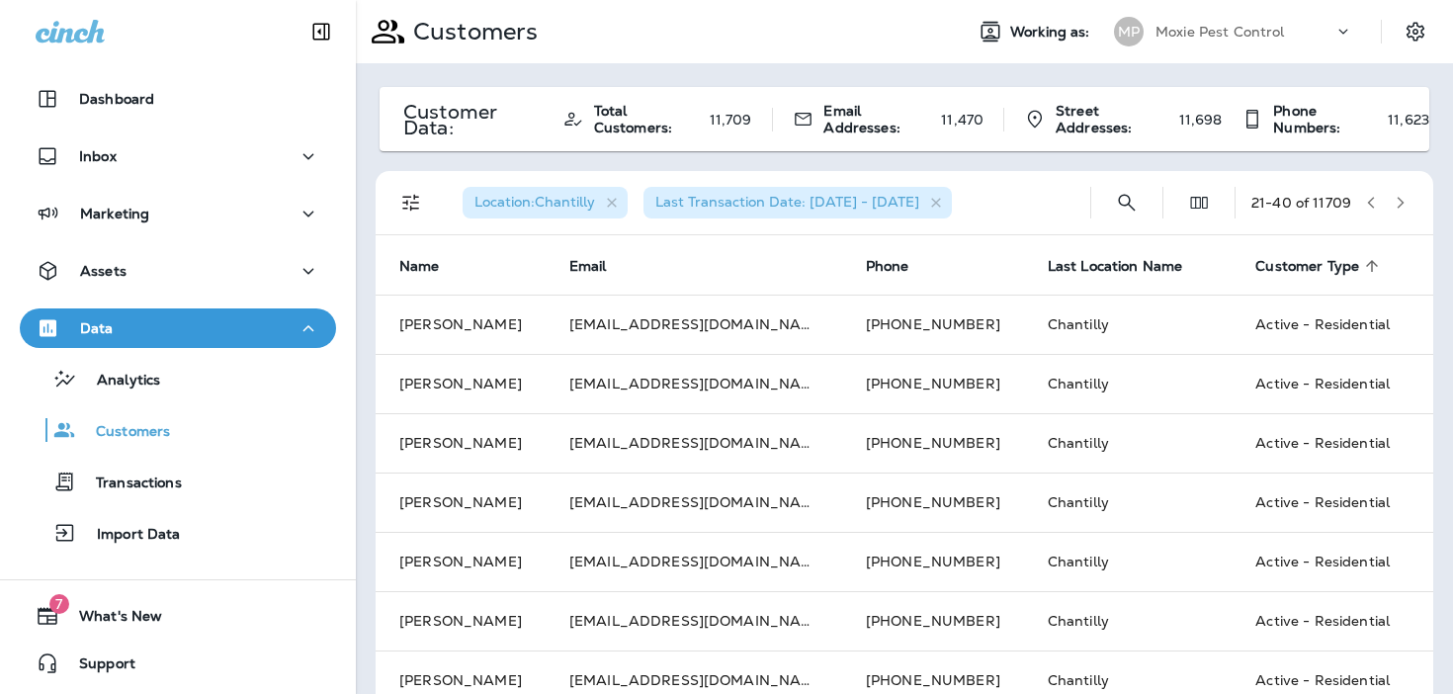
click at [1405, 203] on icon "button" at bounding box center [1400, 203] width 14 height 14
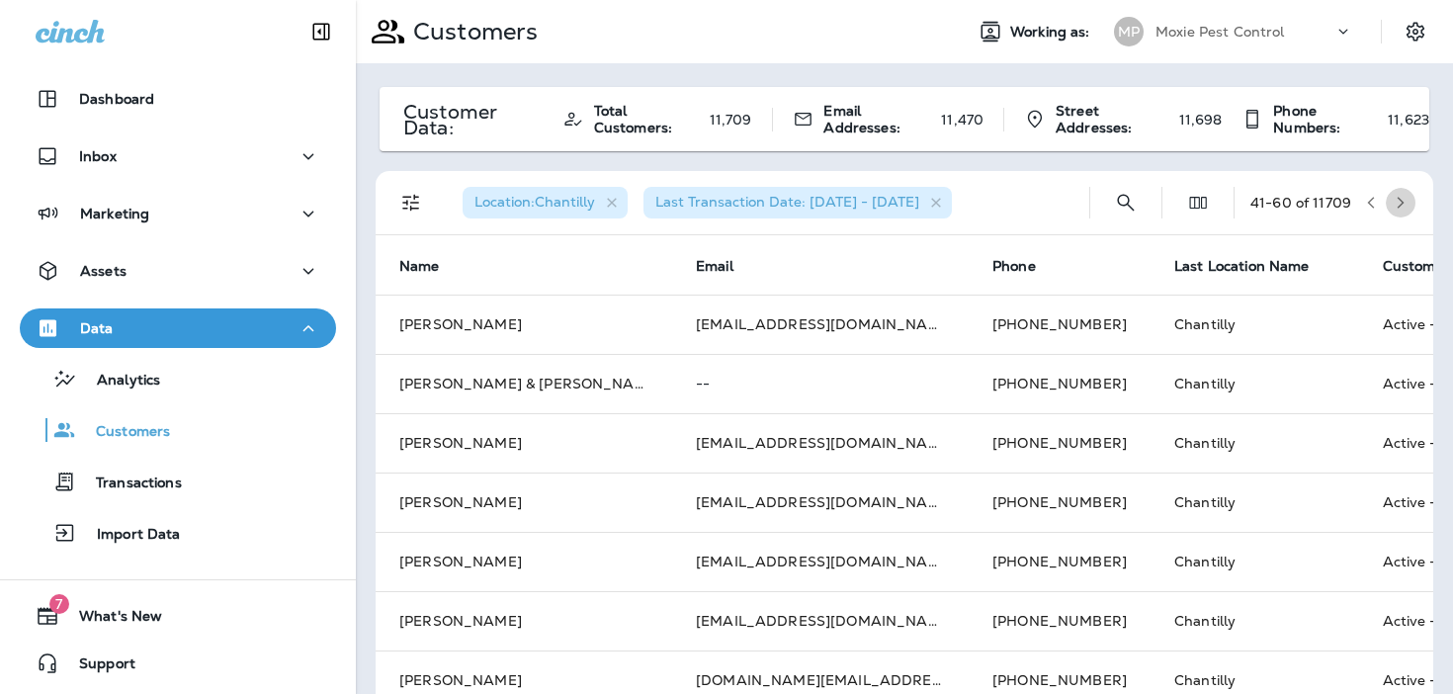
click at [1405, 203] on icon "button" at bounding box center [1400, 203] width 14 height 14
click at [1399, 203] on icon "button" at bounding box center [1400, 203] width 14 height 14
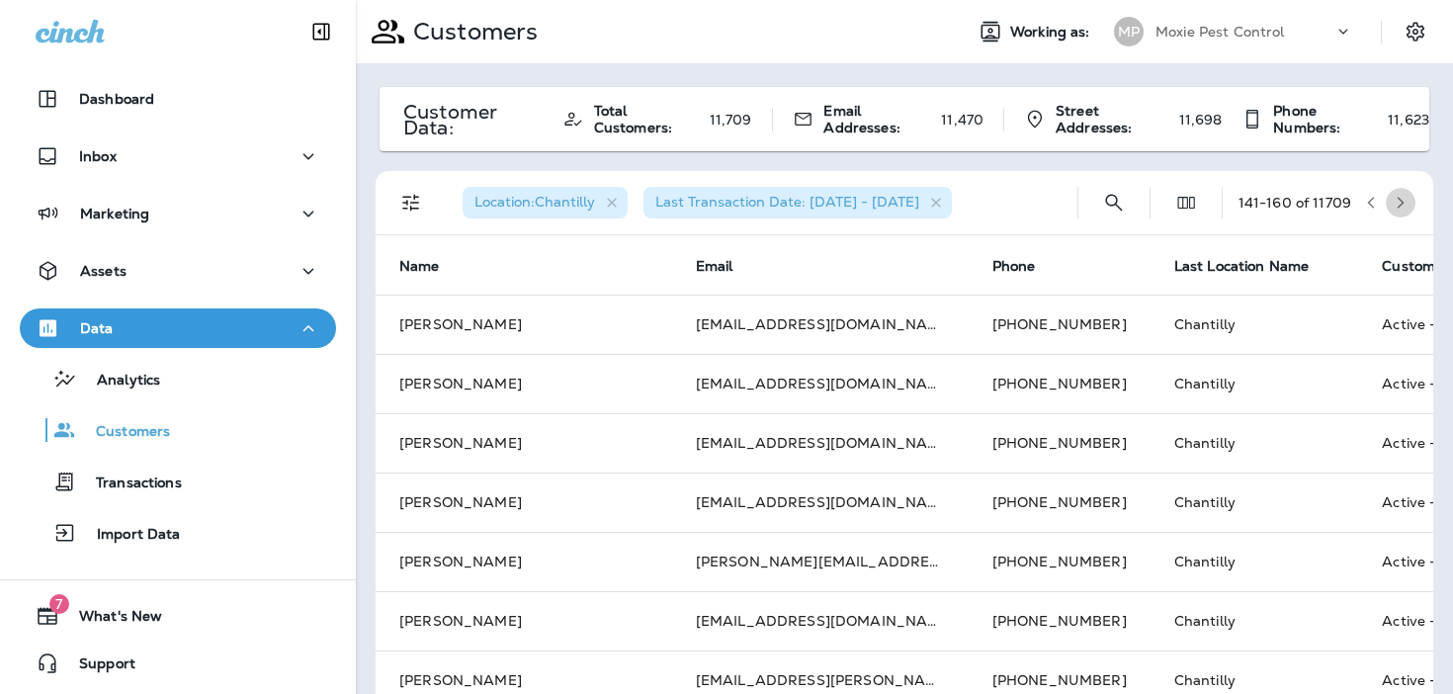
click at [1399, 203] on icon "button" at bounding box center [1400, 203] width 14 height 14
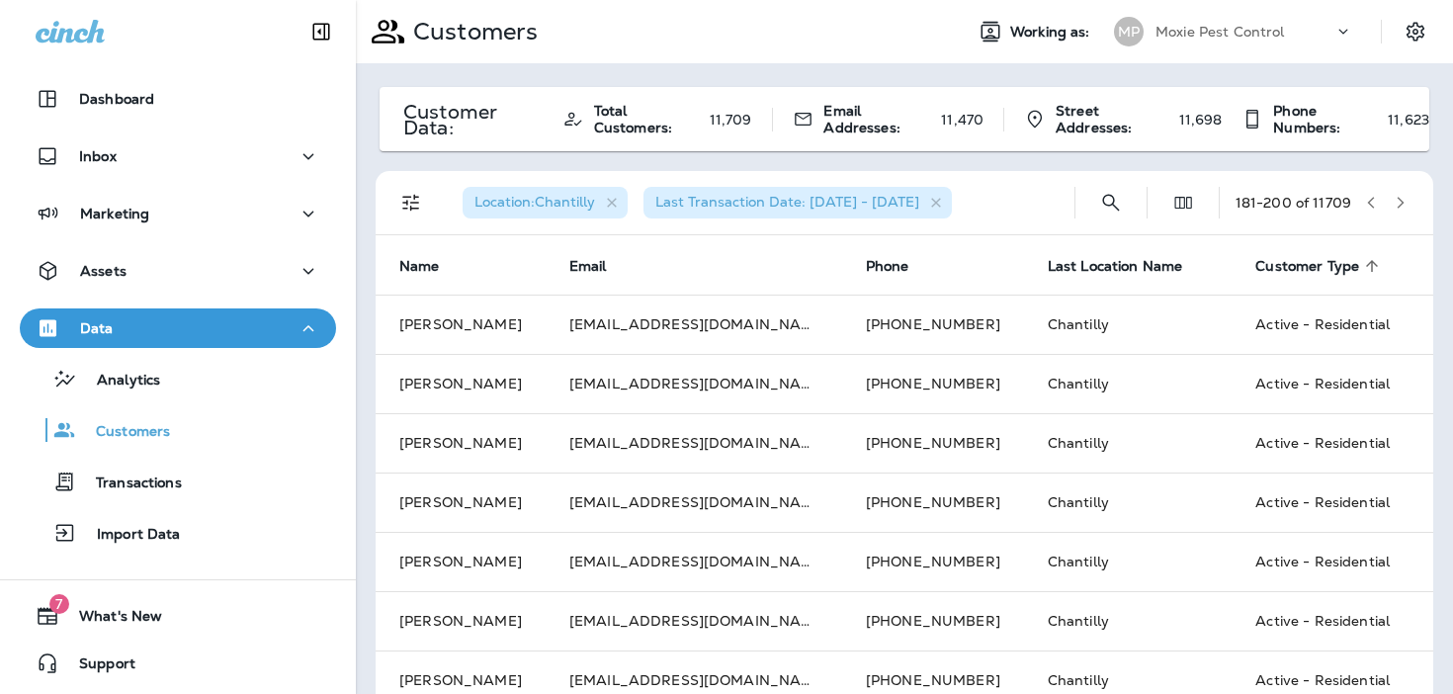
click at [1399, 203] on icon "button" at bounding box center [1400, 203] width 14 height 14
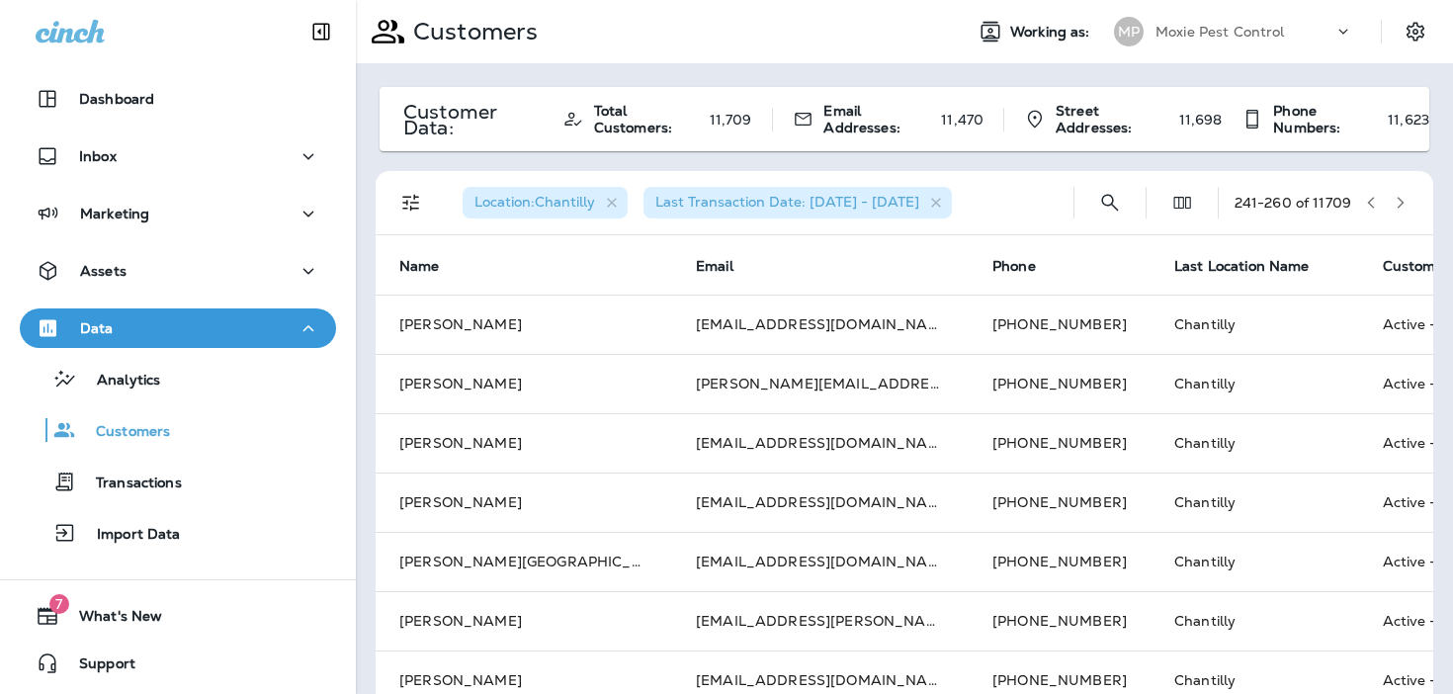
click at [1399, 203] on icon "button" at bounding box center [1400, 203] width 14 height 14
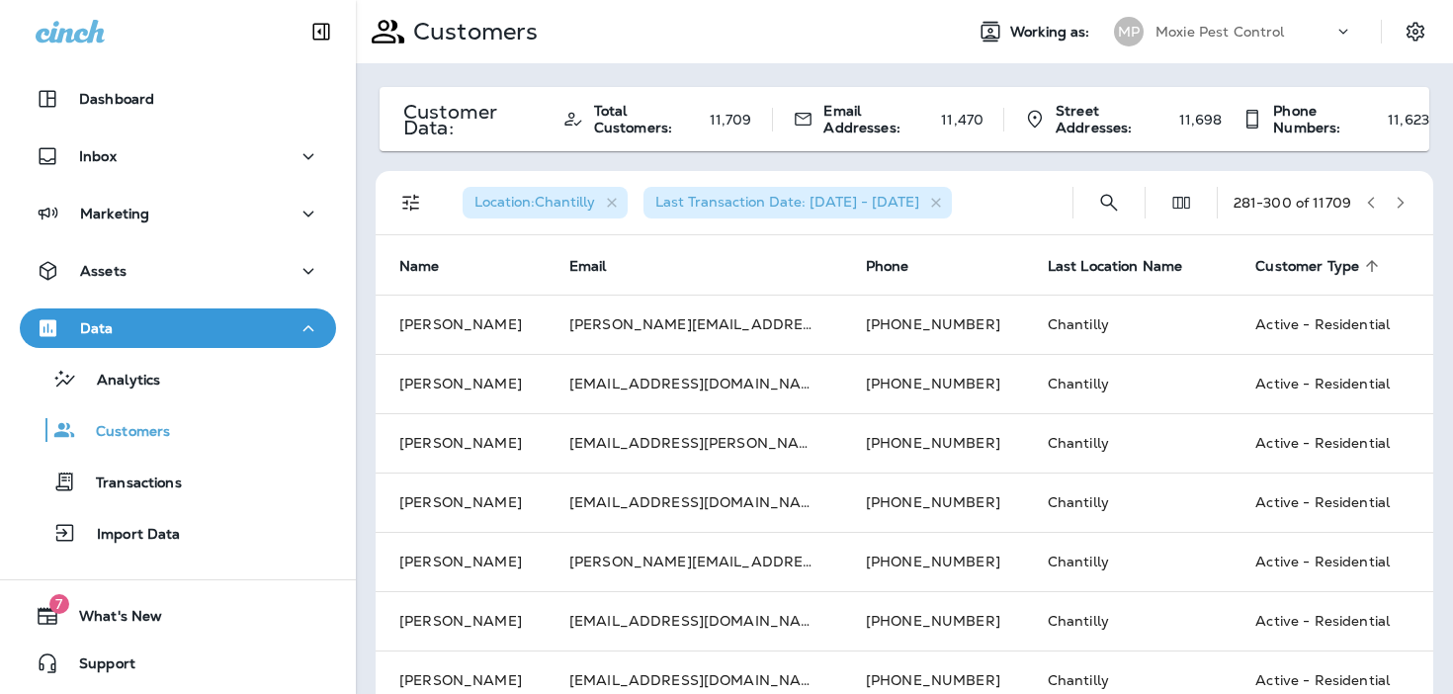
click at [1399, 203] on icon "button" at bounding box center [1400, 203] width 14 height 14
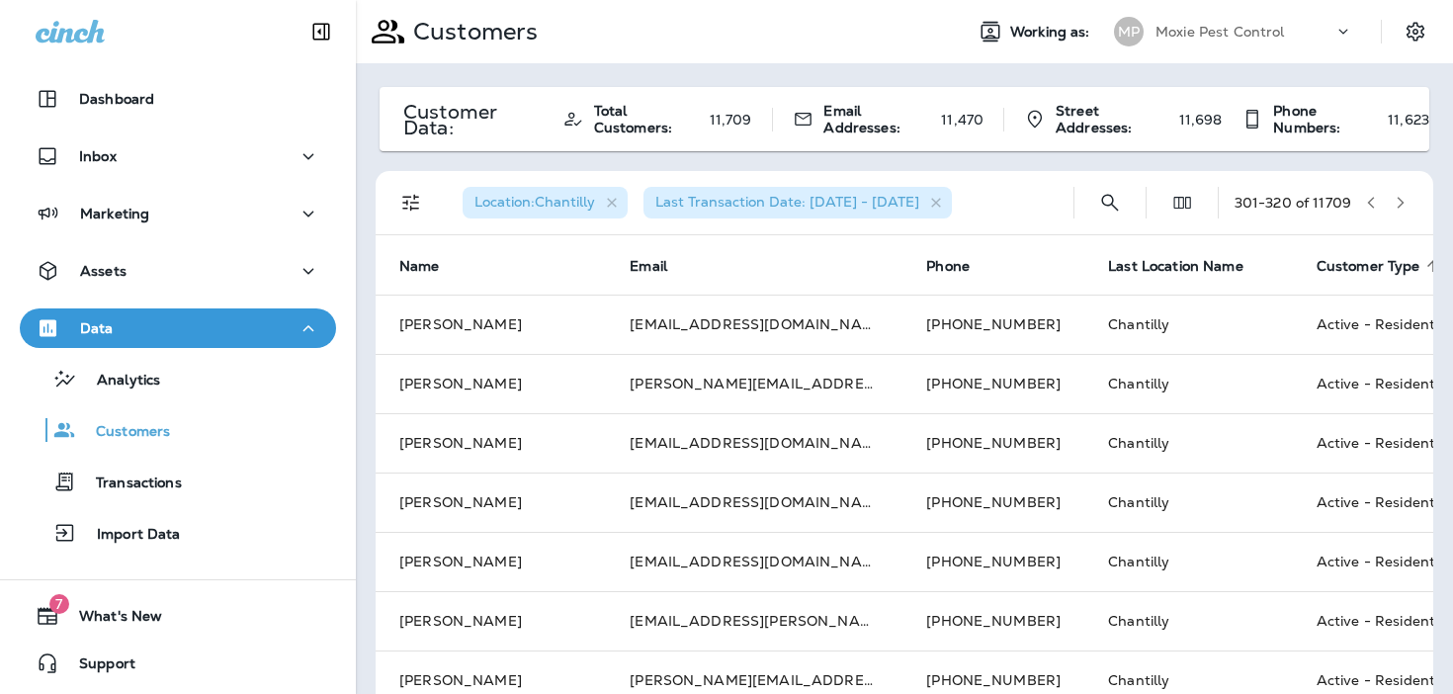
click at [1399, 203] on icon "button" at bounding box center [1400, 203] width 14 height 14
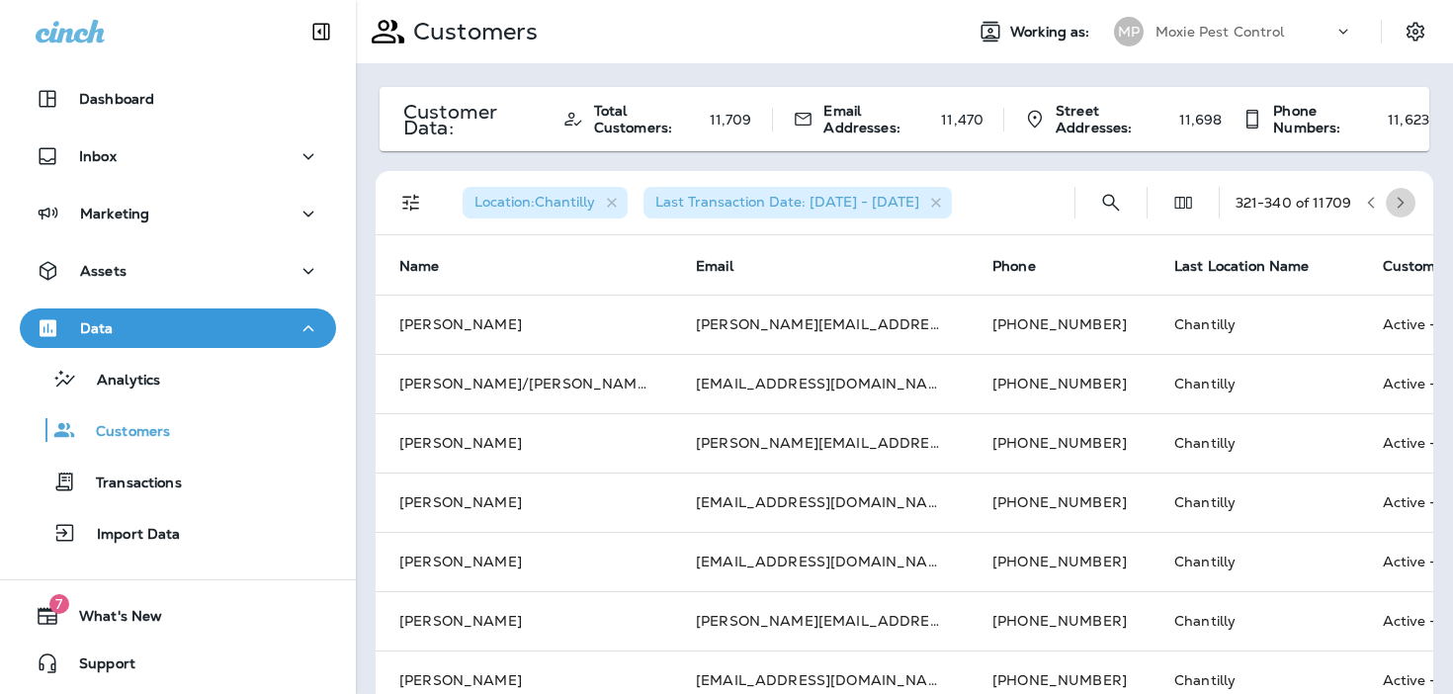
click at [1399, 203] on icon "button" at bounding box center [1400, 203] width 14 height 14
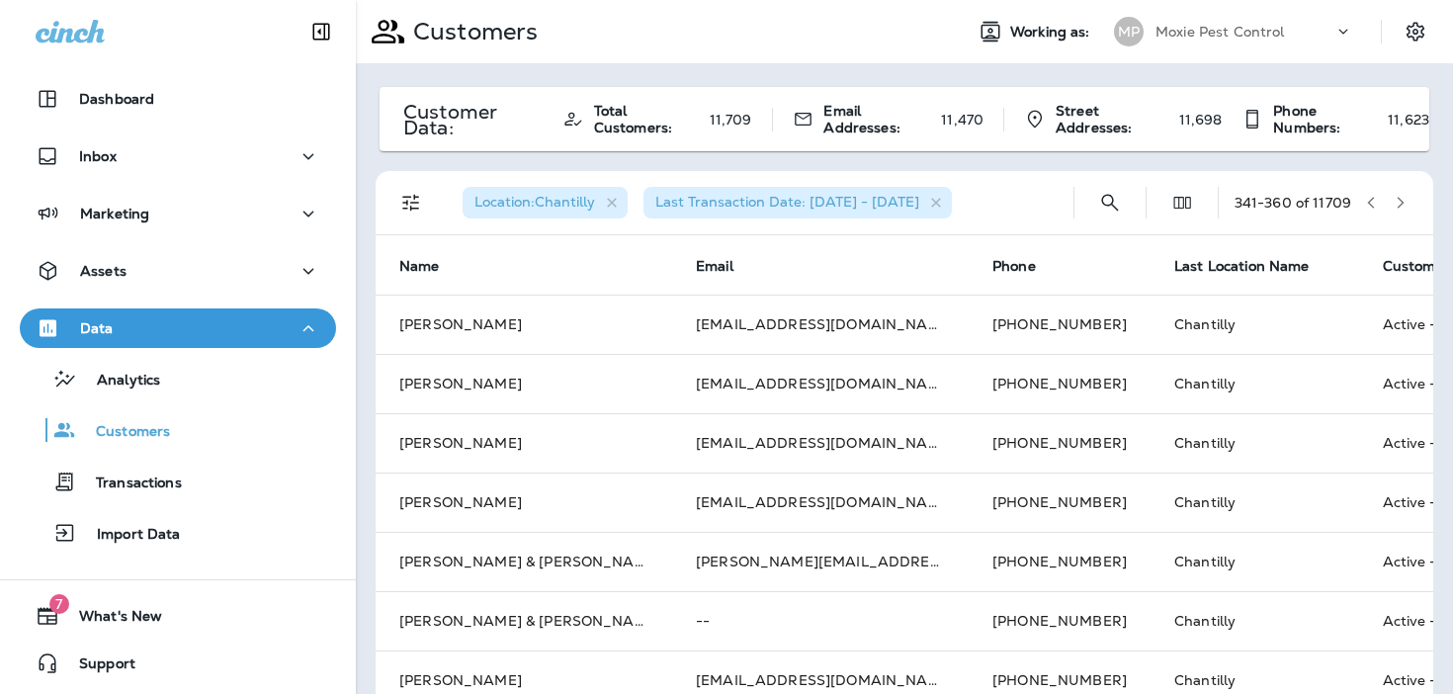
click at [1399, 203] on icon "button" at bounding box center [1400, 203] width 14 height 14
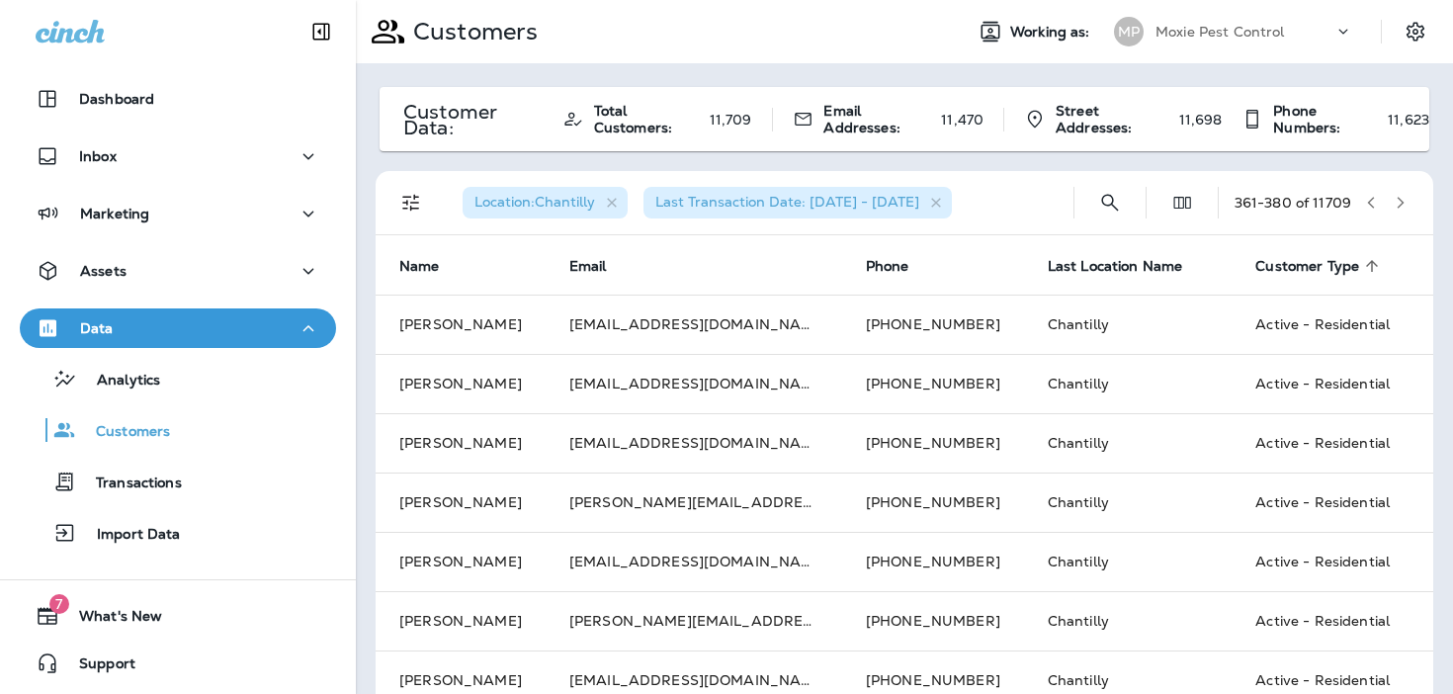
click at [1399, 203] on icon "button" at bounding box center [1400, 203] width 14 height 14
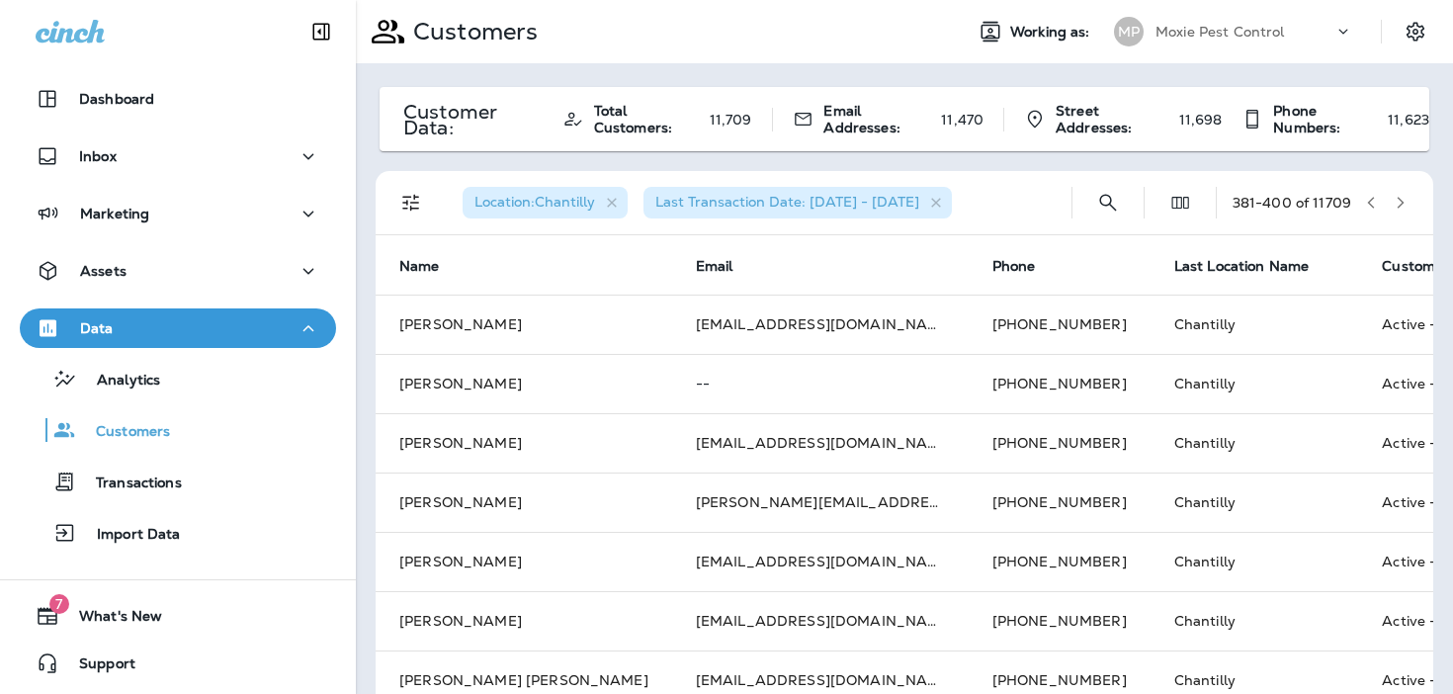
click at [1399, 203] on icon "button" at bounding box center [1400, 203] width 14 height 14
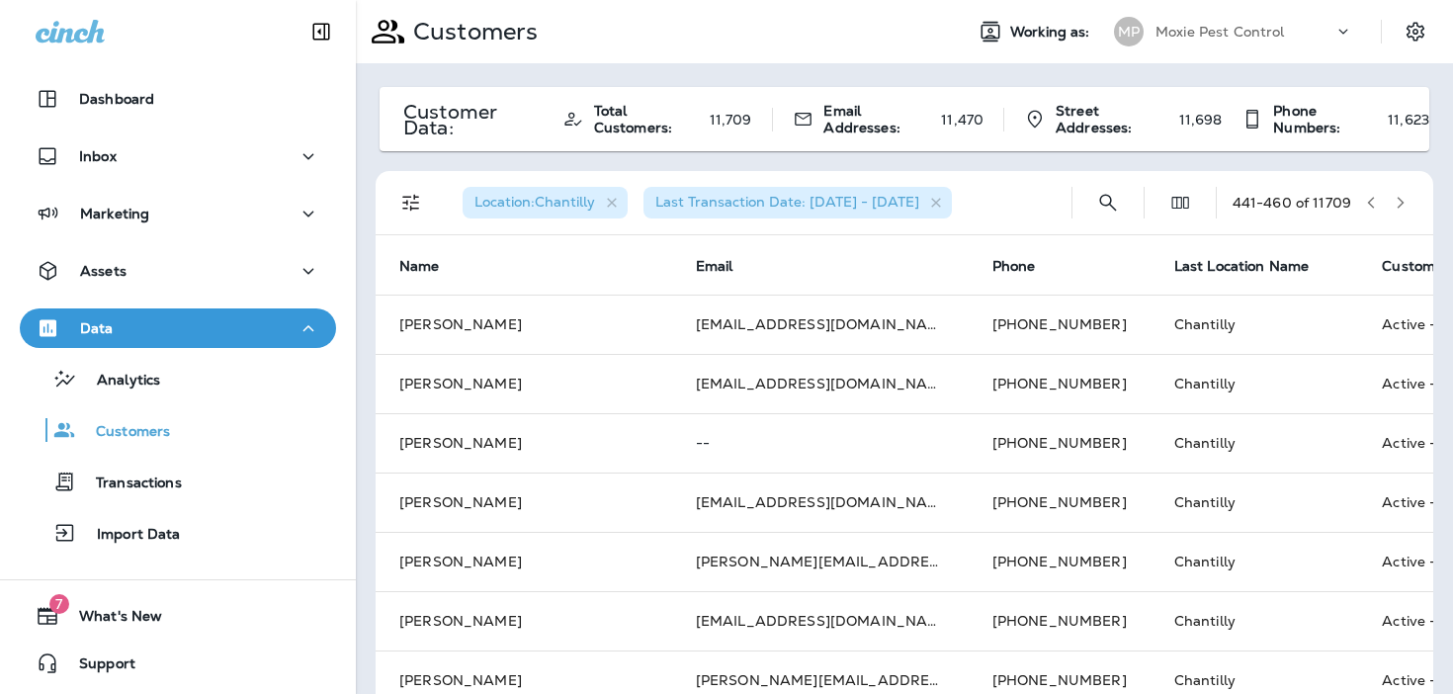
click at [1399, 203] on icon "button" at bounding box center [1400, 203] width 14 height 14
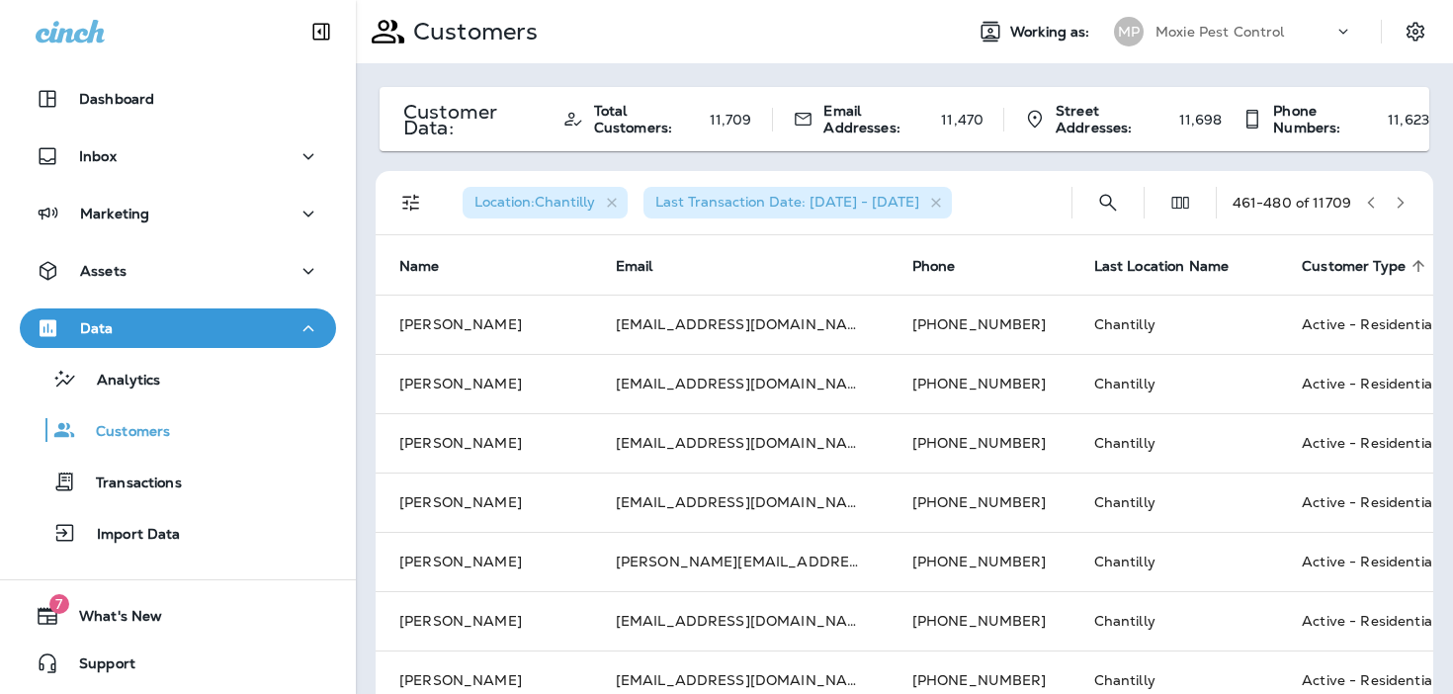
click at [1399, 203] on icon "button" at bounding box center [1400, 203] width 14 height 14
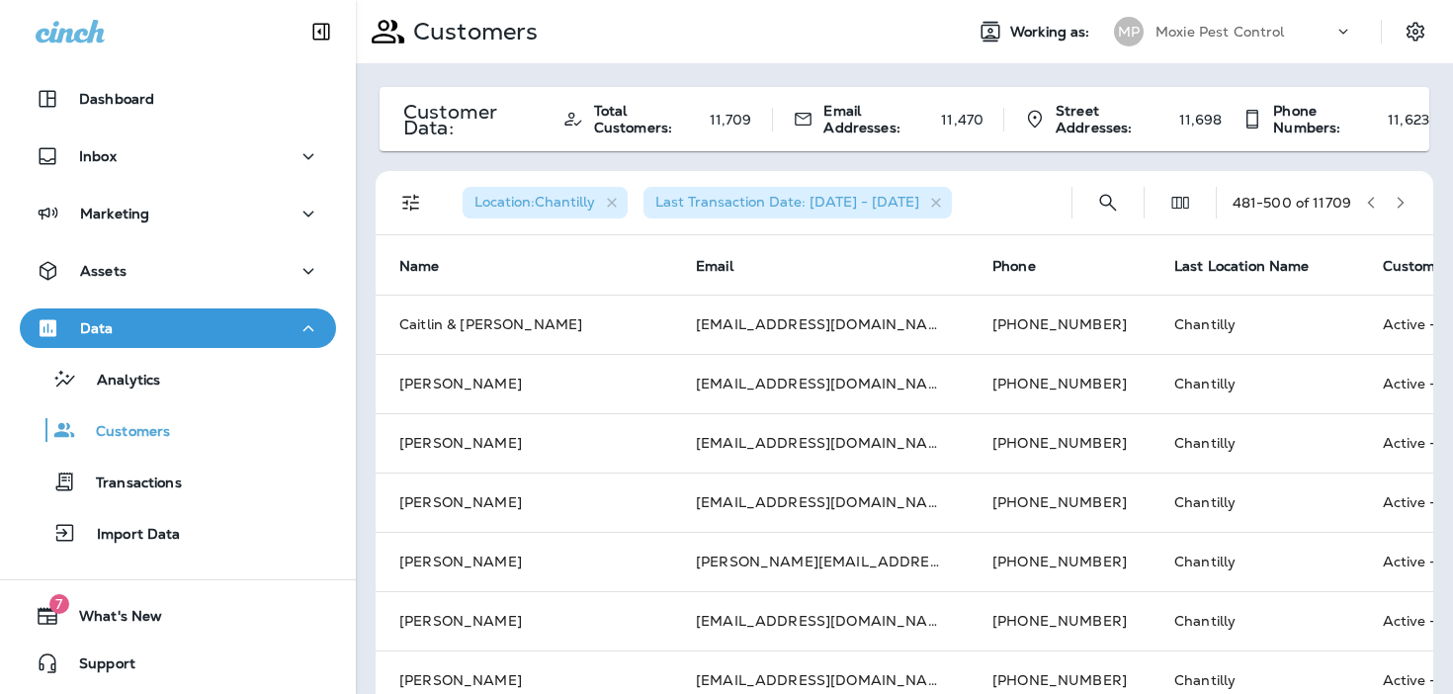
click at [1399, 203] on icon "button" at bounding box center [1400, 203] width 14 height 14
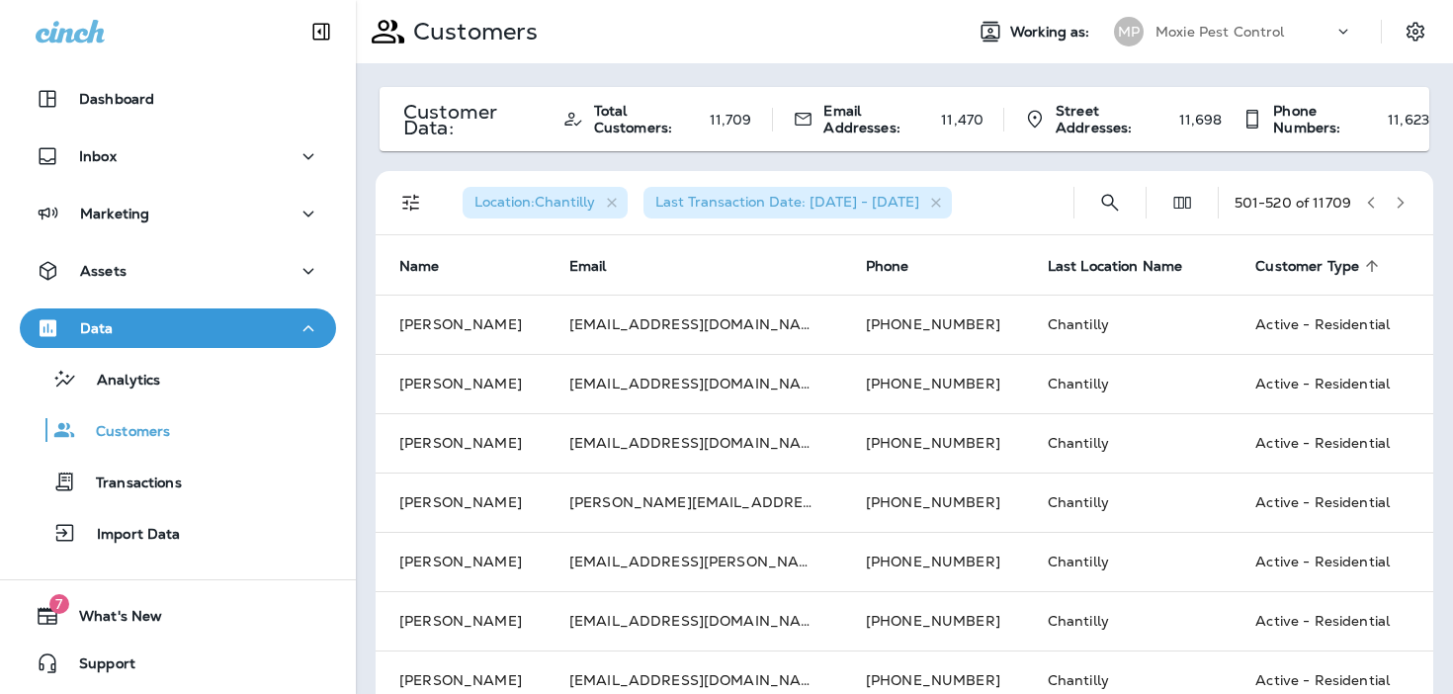
click at [1399, 203] on icon "button" at bounding box center [1400, 203] width 14 height 14
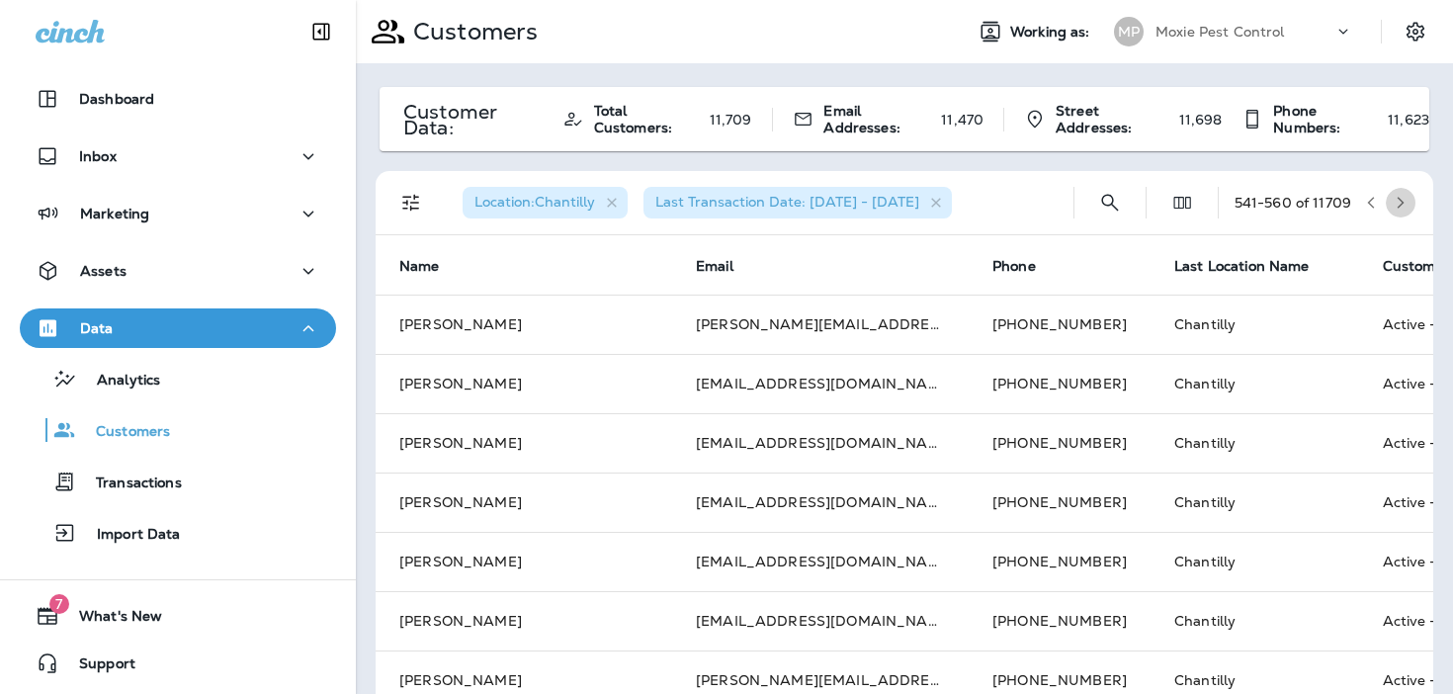
click at [1399, 203] on icon "button" at bounding box center [1400, 203] width 14 height 14
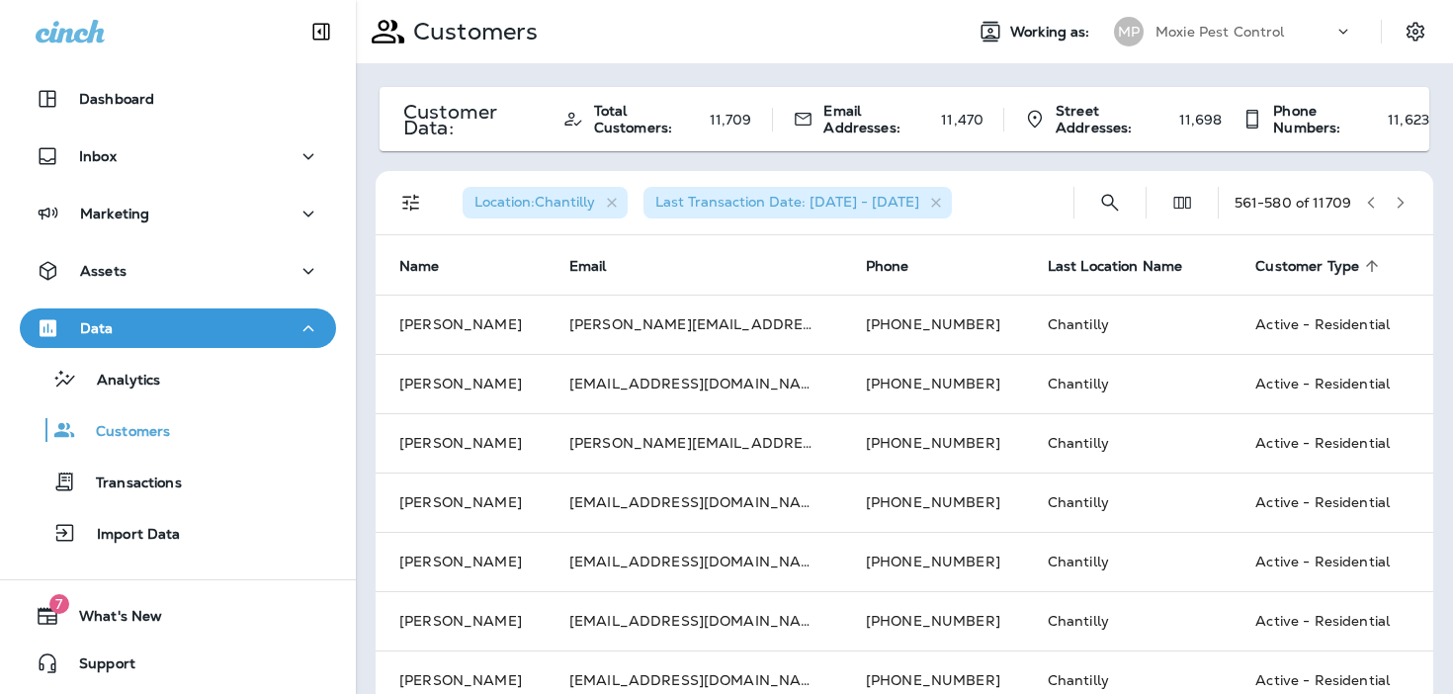
click at [1399, 203] on icon "button" at bounding box center [1400, 203] width 14 height 14
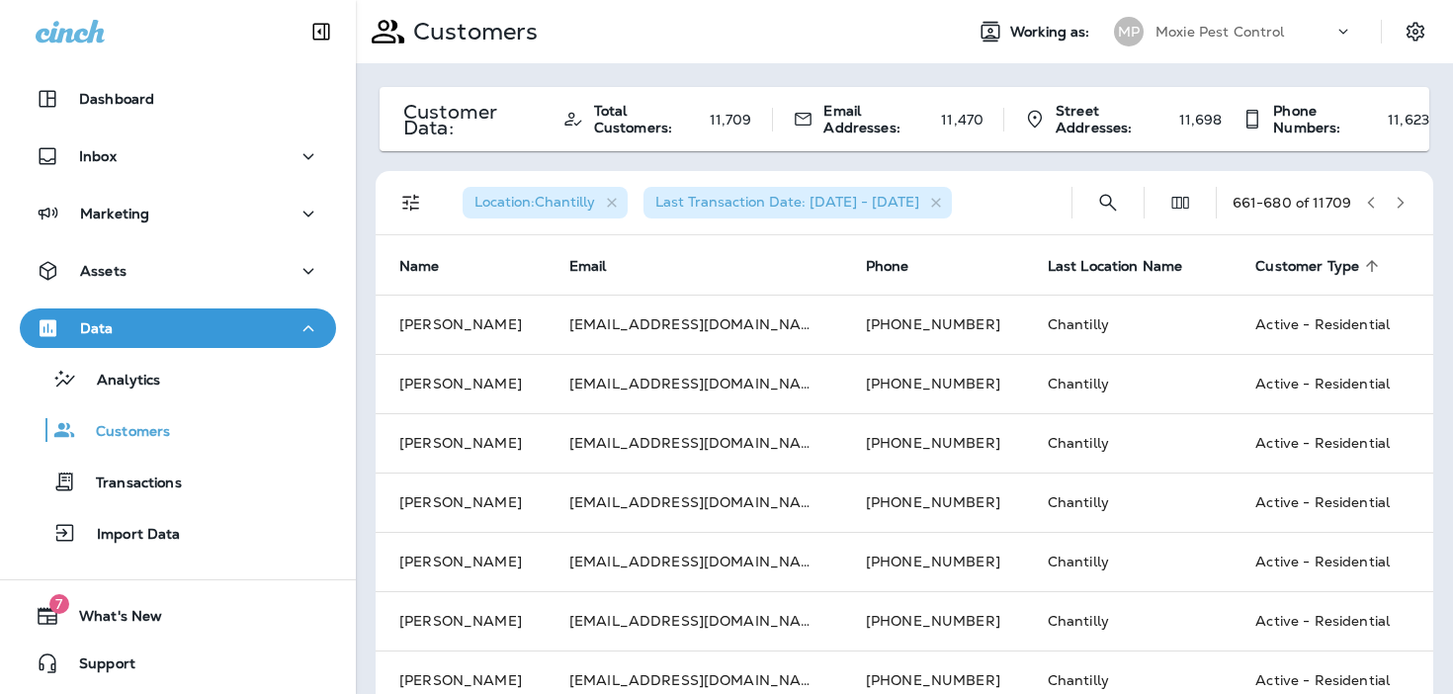
click at [1399, 203] on icon "button" at bounding box center [1400, 203] width 14 height 14
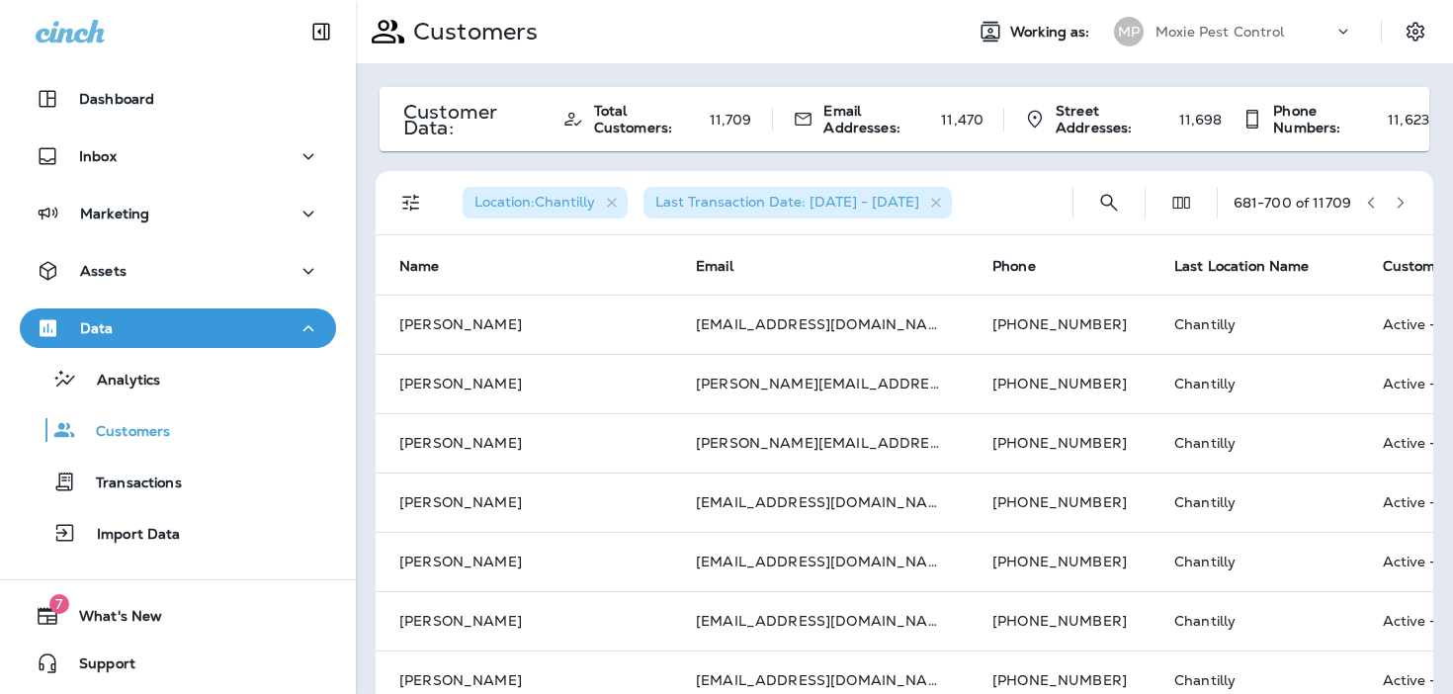
click at [1399, 203] on icon "button" at bounding box center [1400, 203] width 14 height 14
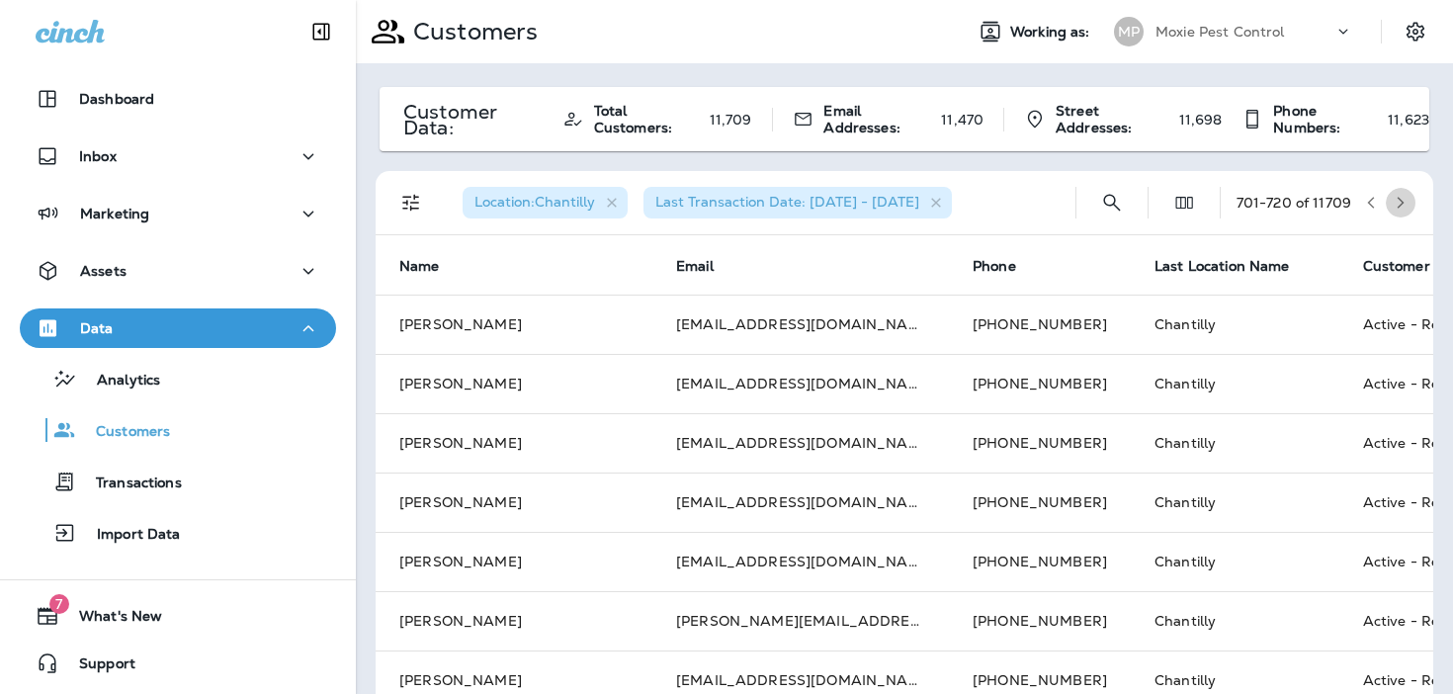
click at [1399, 203] on icon "button" at bounding box center [1400, 203] width 14 height 14
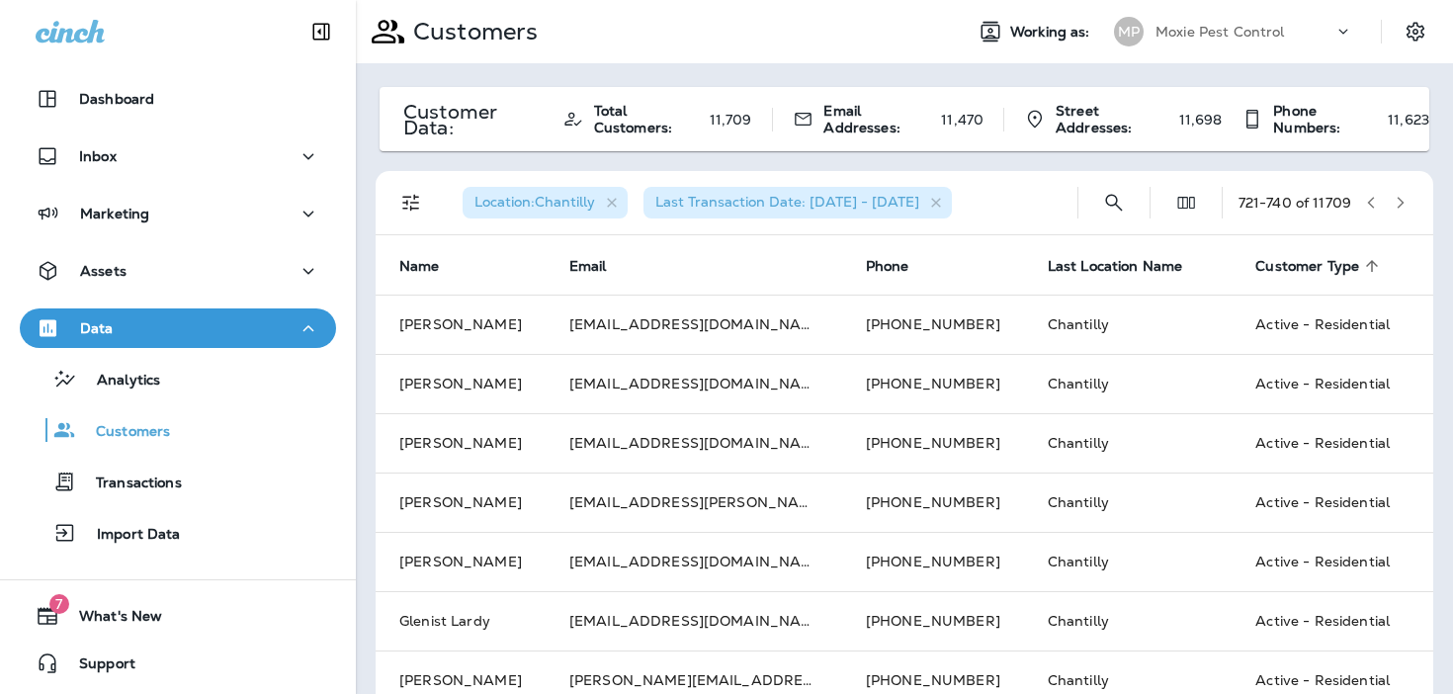
click at [1399, 203] on icon "button" at bounding box center [1400, 203] width 14 height 14
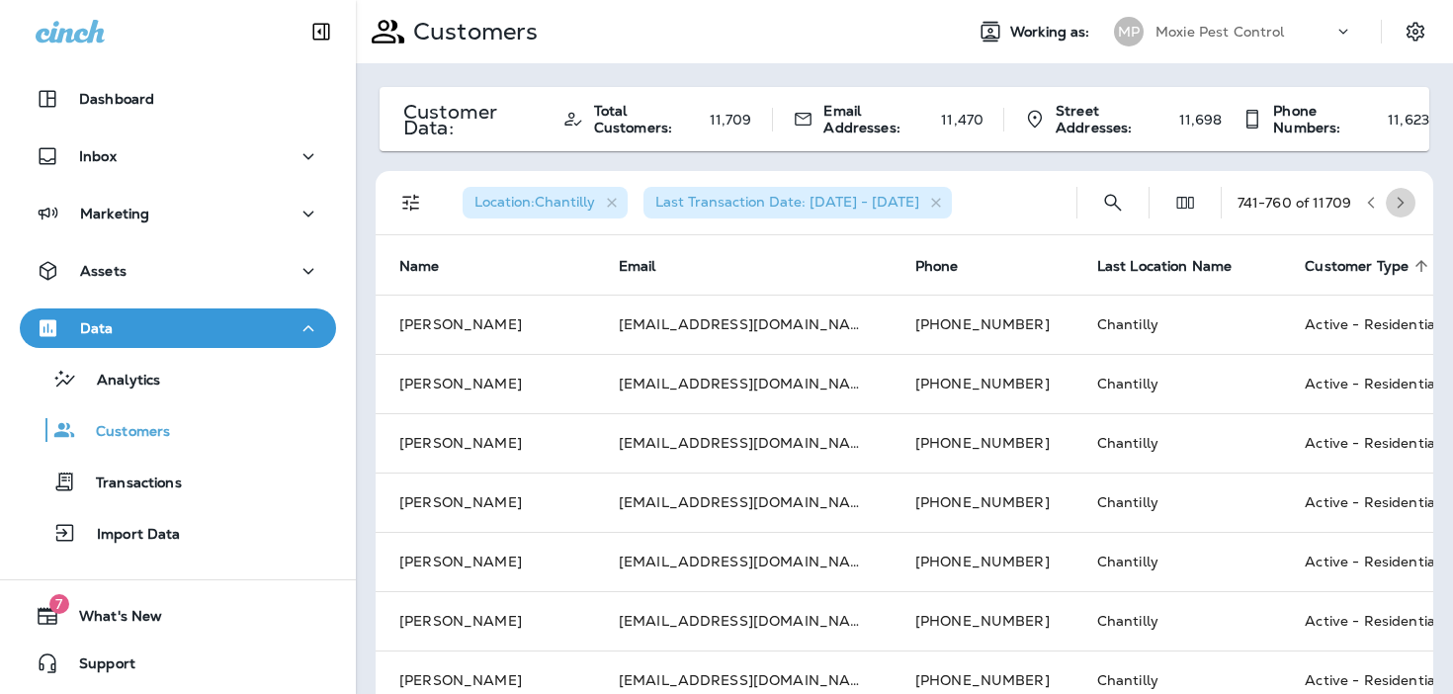
click at [1399, 203] on icon "button" at bounding box center [1400, 203] width 14 height 14
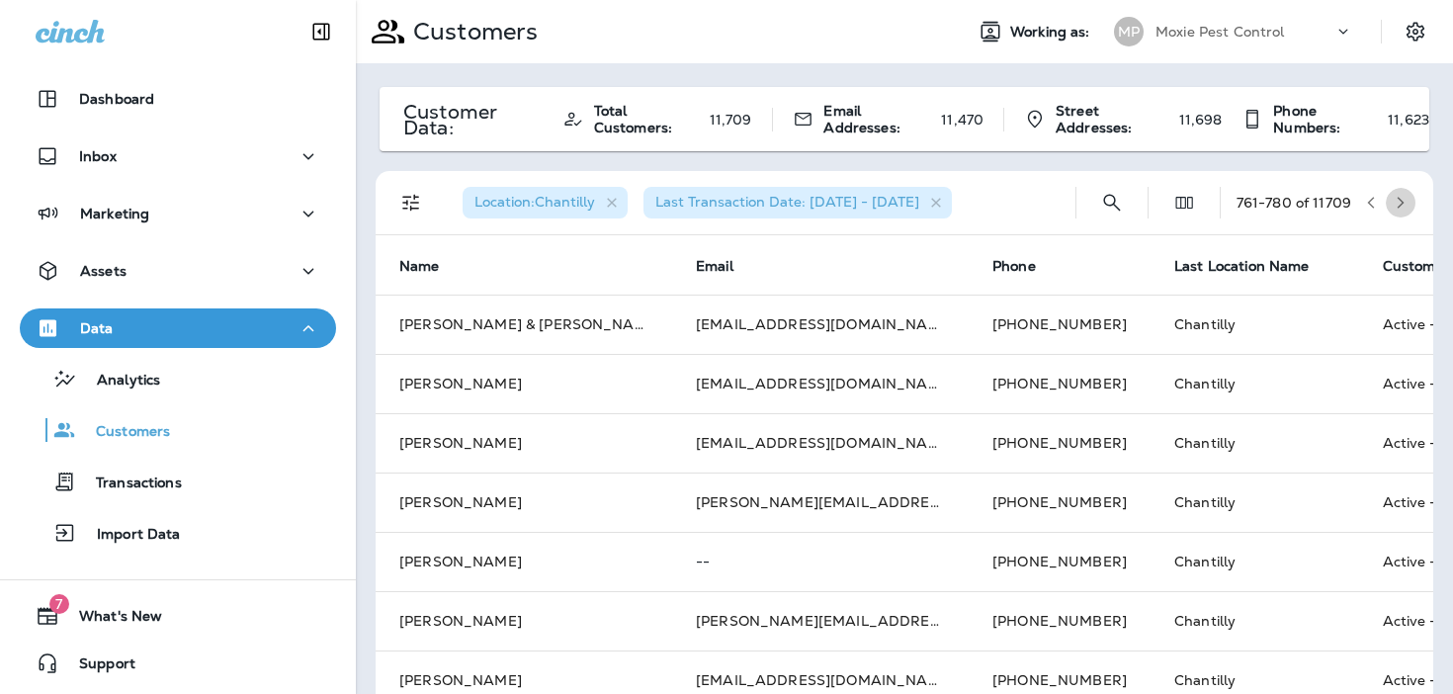
click at [1399, 203] on icon "button" at bounding box center [1400, 203] width 14 height 14
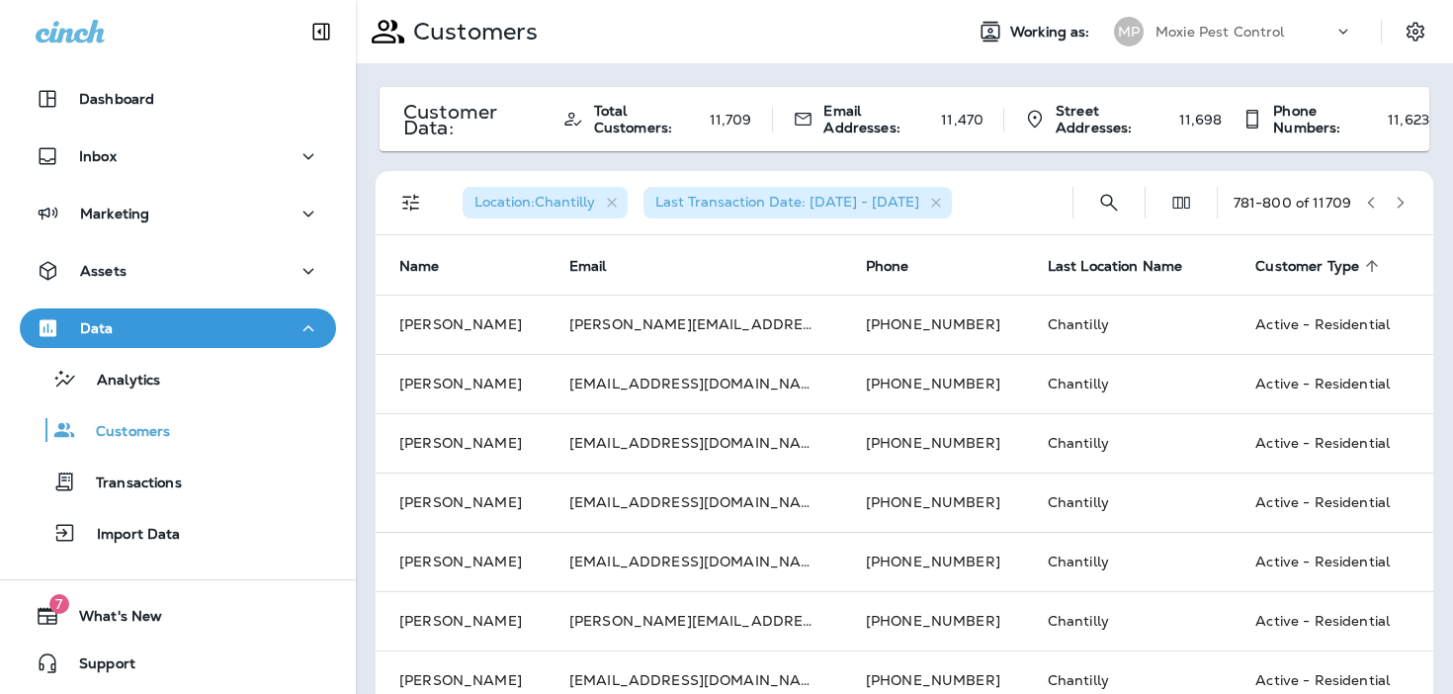
click at [1399, 203] on icon "button" at bounding box center [1400, 203] width 14 height 14
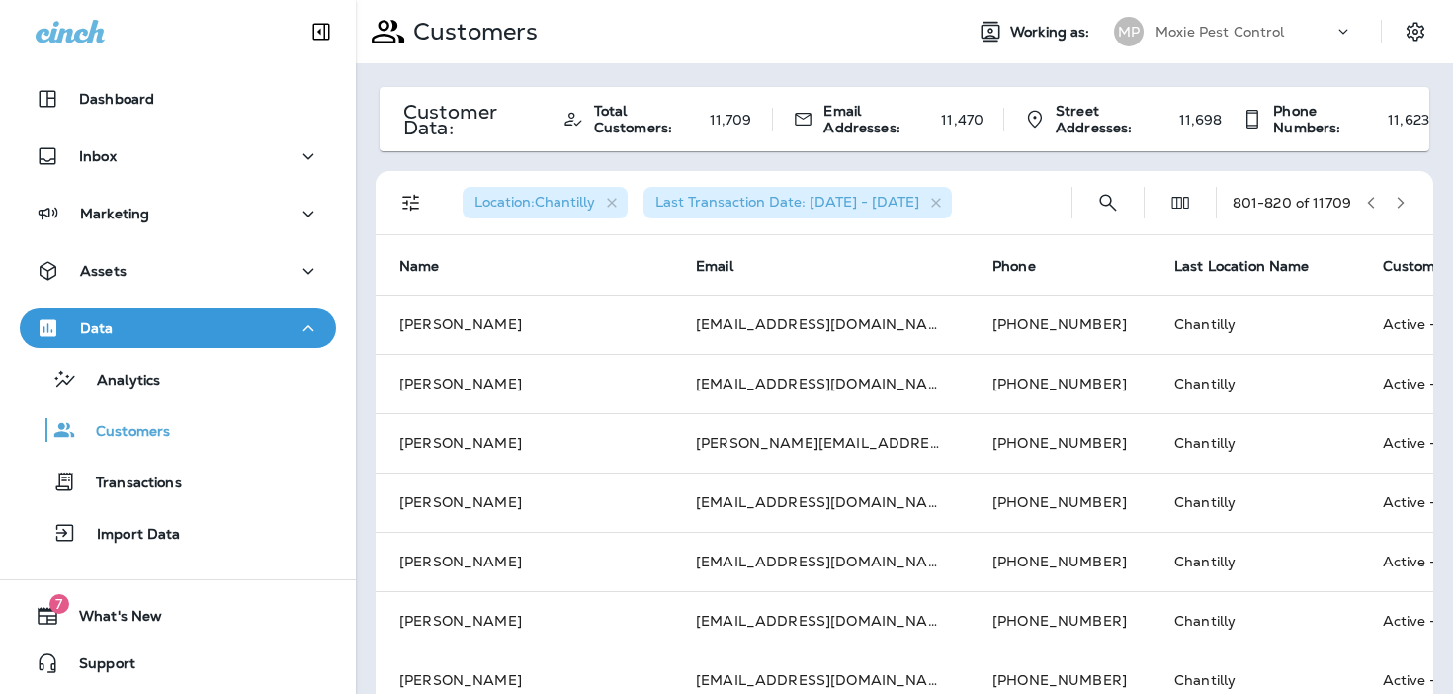
click at [1399, 203] on icon "button" at bounding box center [1400, 203] width 14 height 14
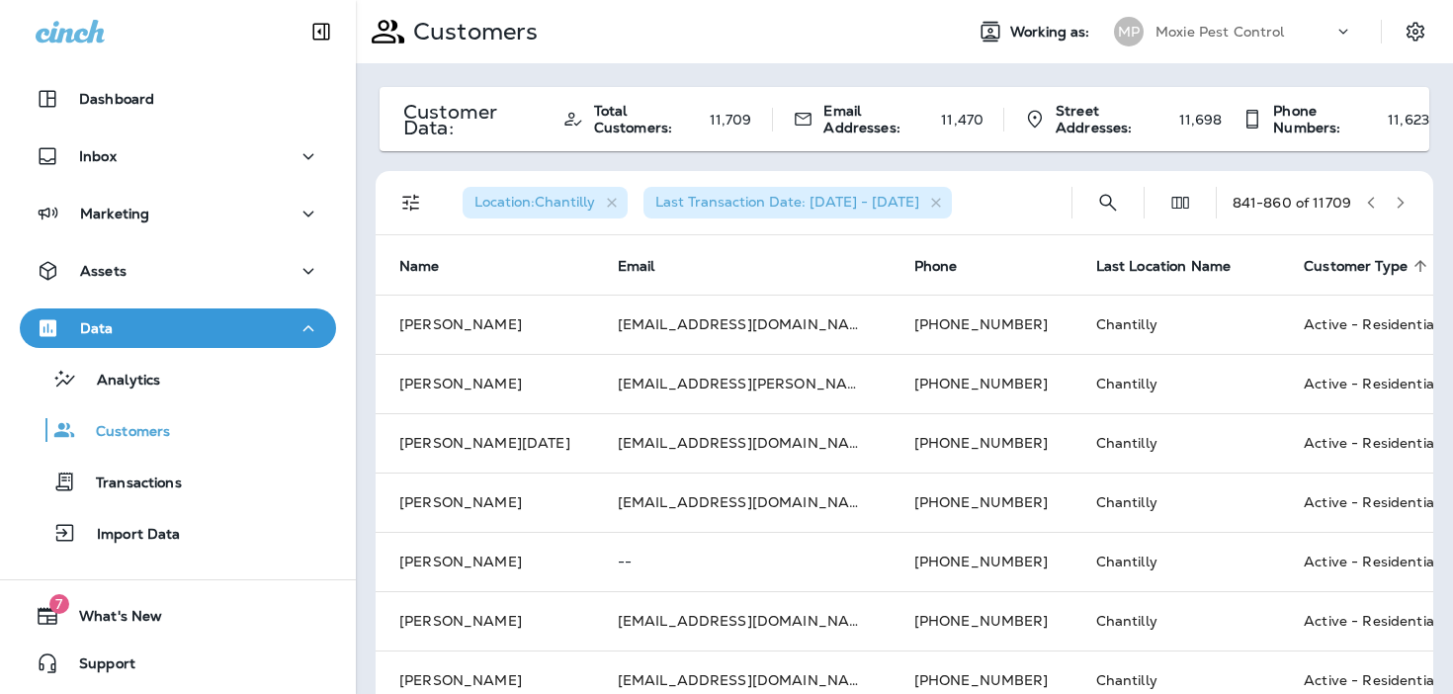
click at [1399, 203] on icon "button" at bounding box center [1400, 203] width 14 height 14
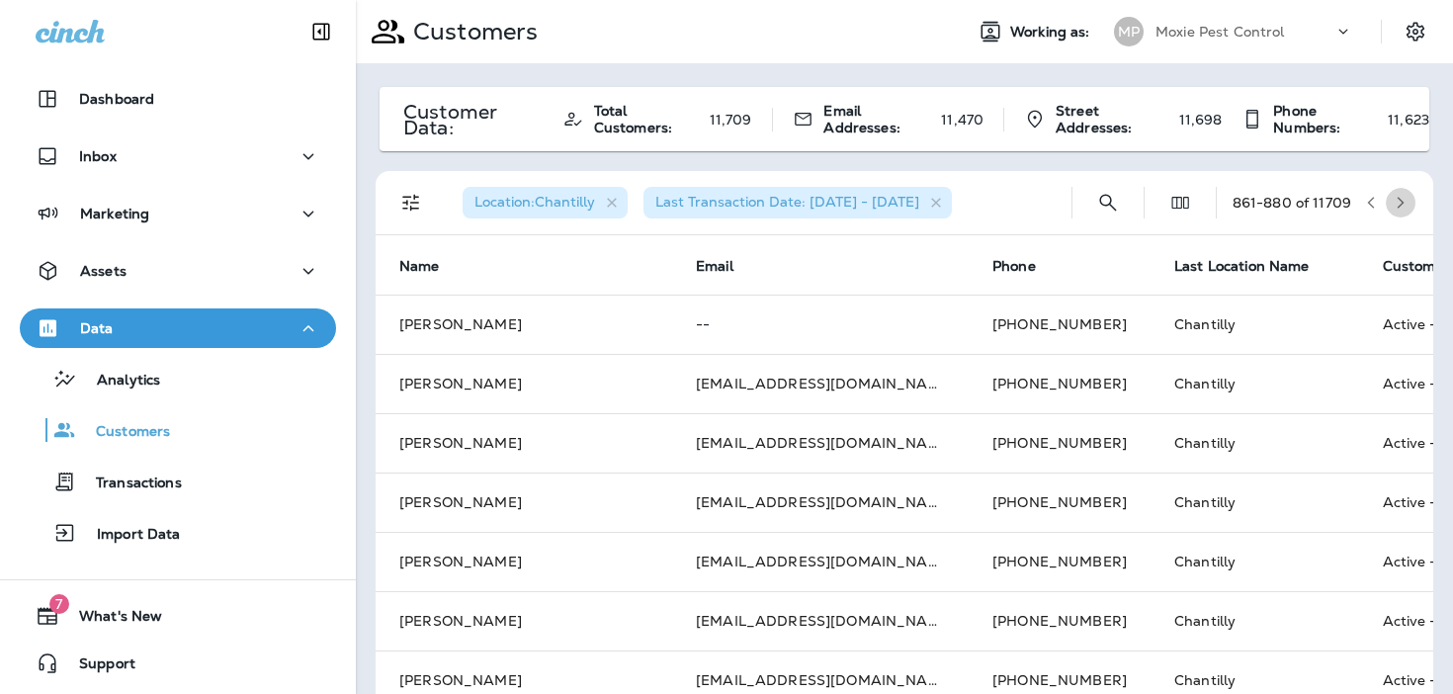
click at [1399, 203] on icon "button" at bounding box center [1400, 203] width 14 height 14
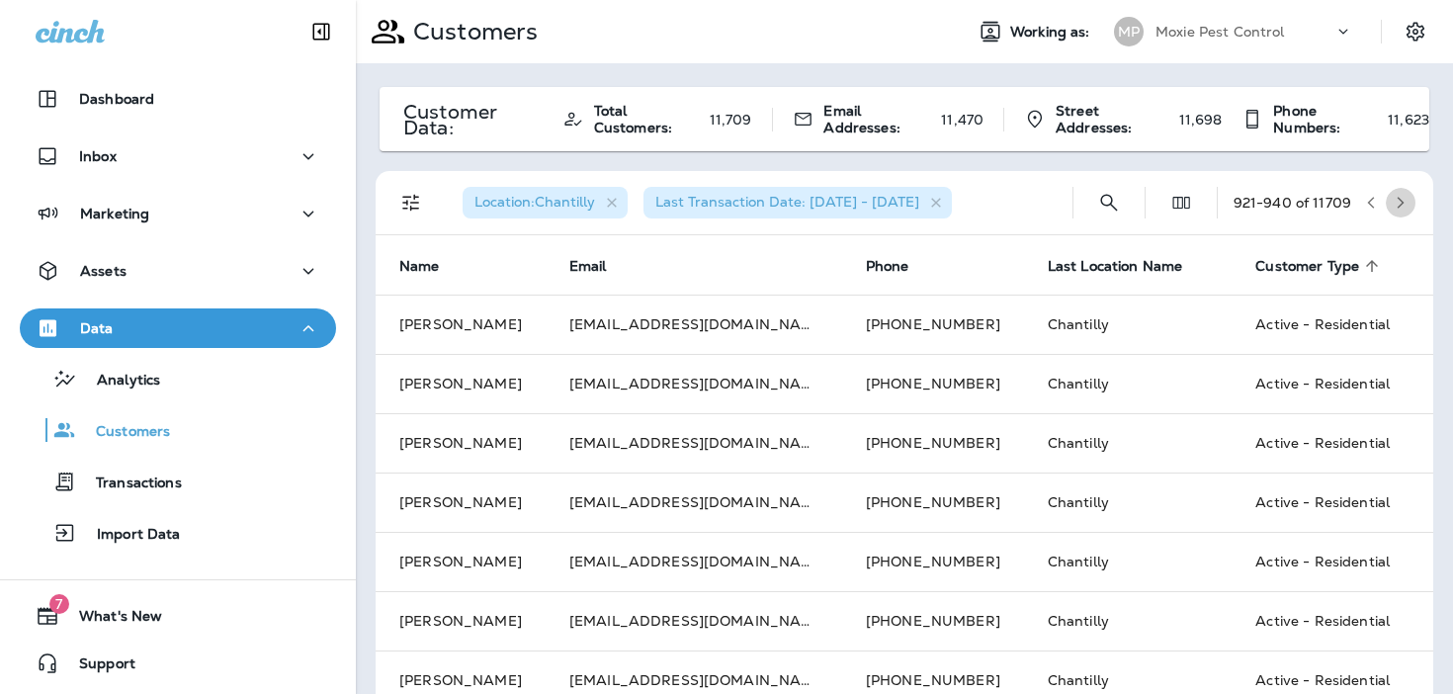
click at [1399, 203] on icon "button" at bounding box center [1400, 203] width 14 height 14
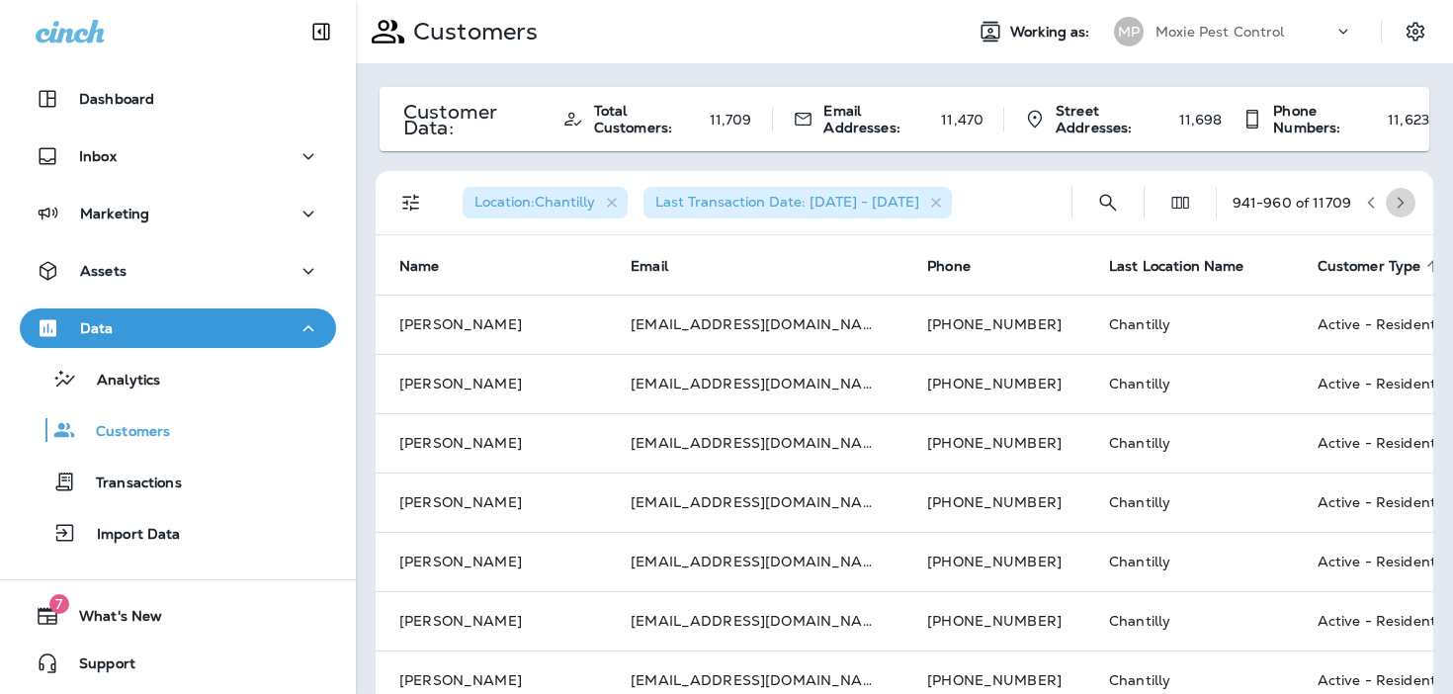
click at [1399, 203] on icon "button" at bounding box center [1400, 203] width 14 height 14
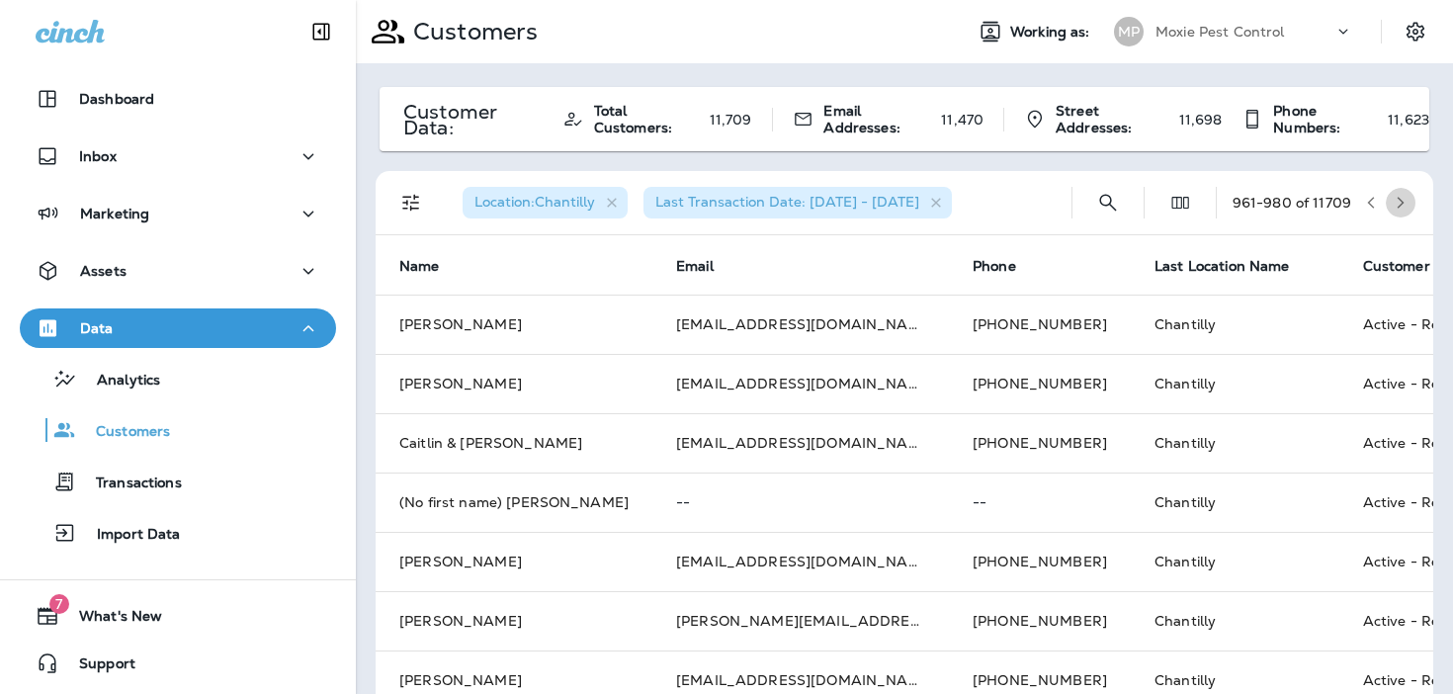
click at [1399, 203] on icon "button" at bounding box center [1400, 203] width 14 height 14
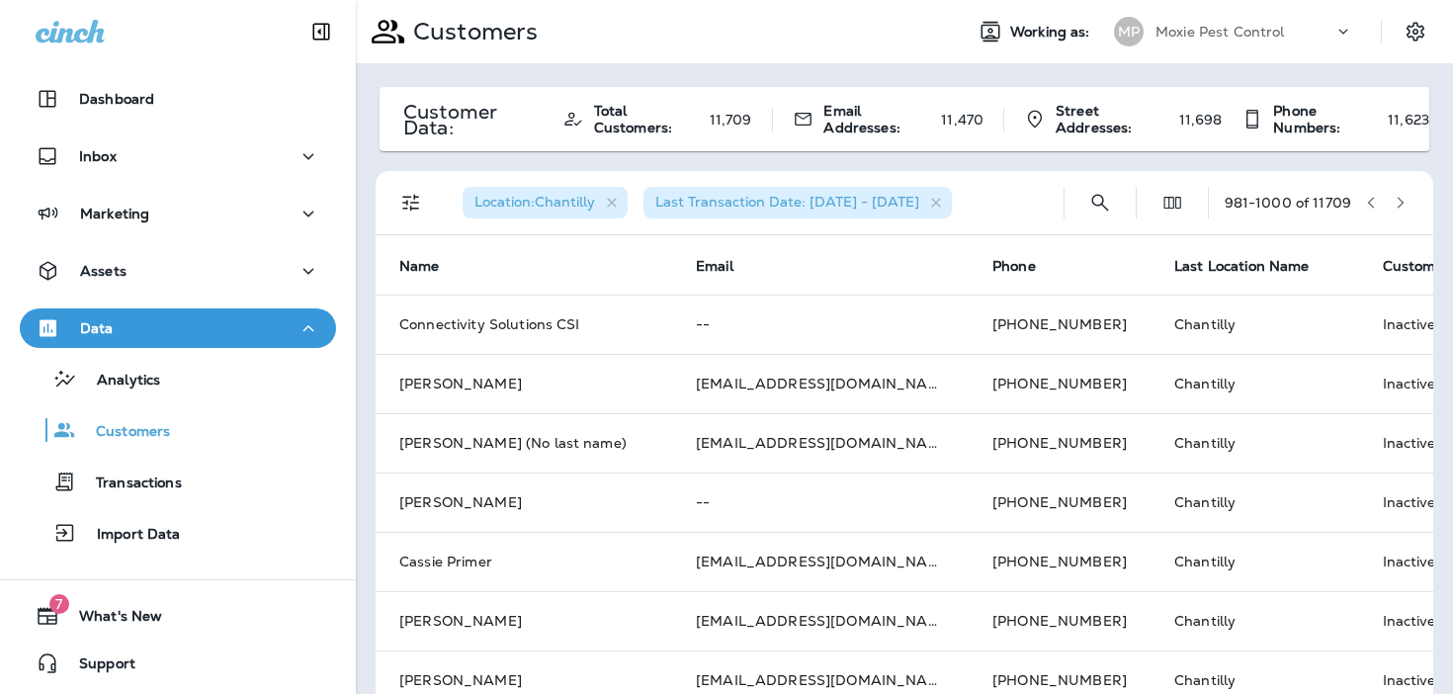
click at [1376, 207] on icon "button" at bounding box center [1371, 203] width 14 height 14
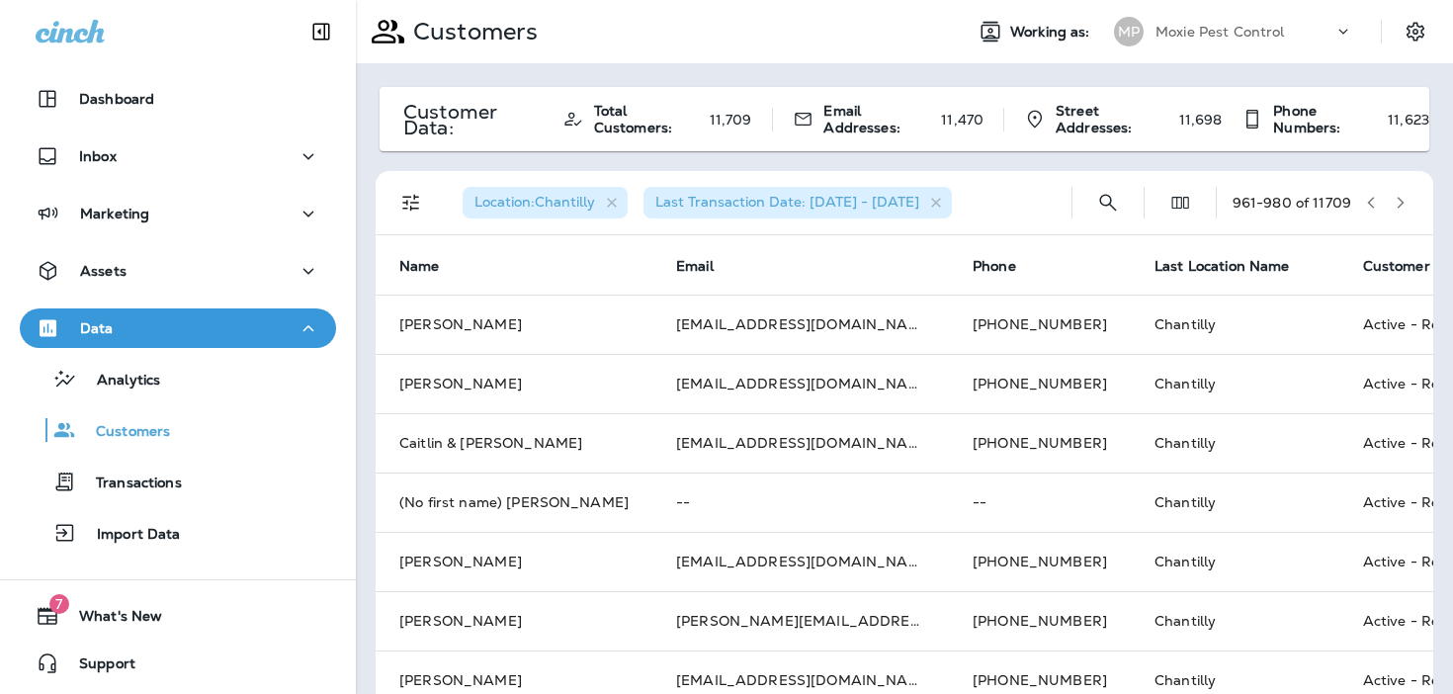
click at [1411, 190] on div "961 - 980 of 11709" at bounding box center [1323, 203] width 183 height 30
click at [1402, 199] on icon "button" at bounding box center [1400, 203] width 14 height 14
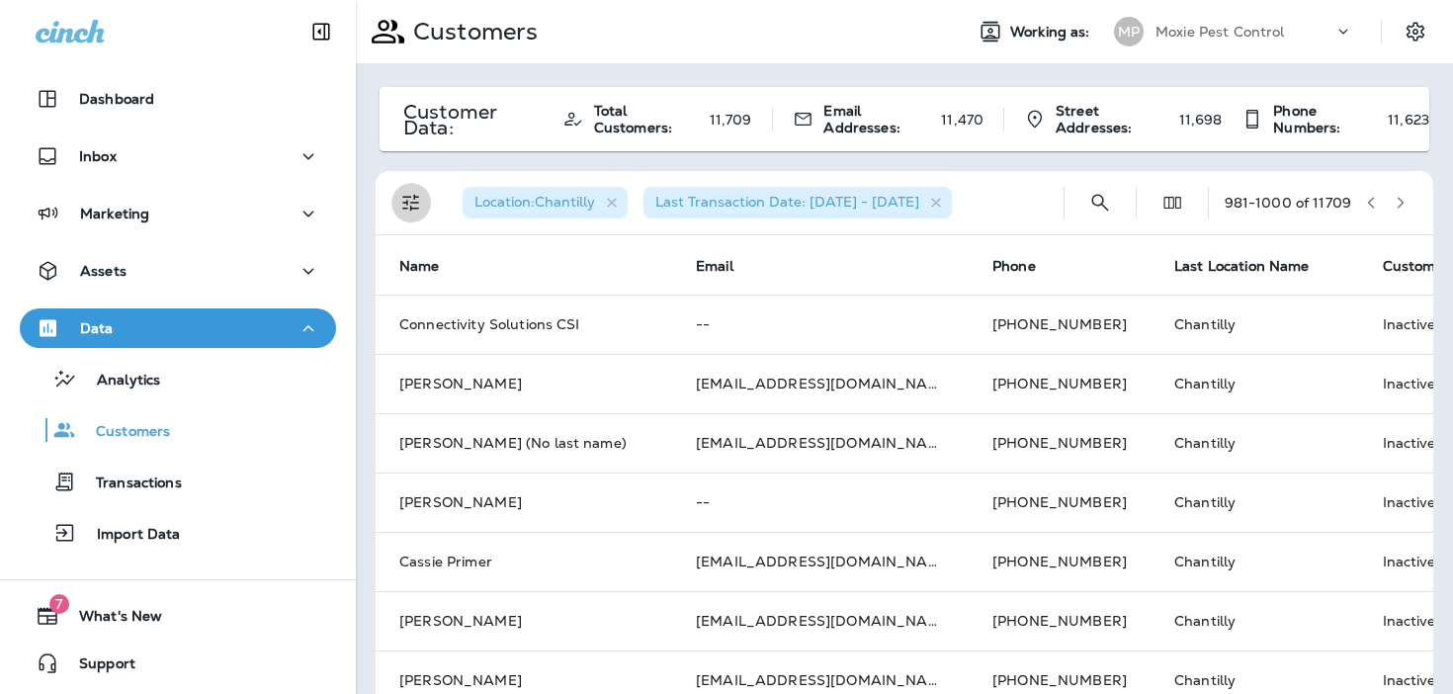
click at [405, 206] on icon "Filters" at bounding box center [411, 203] width 24 height 24
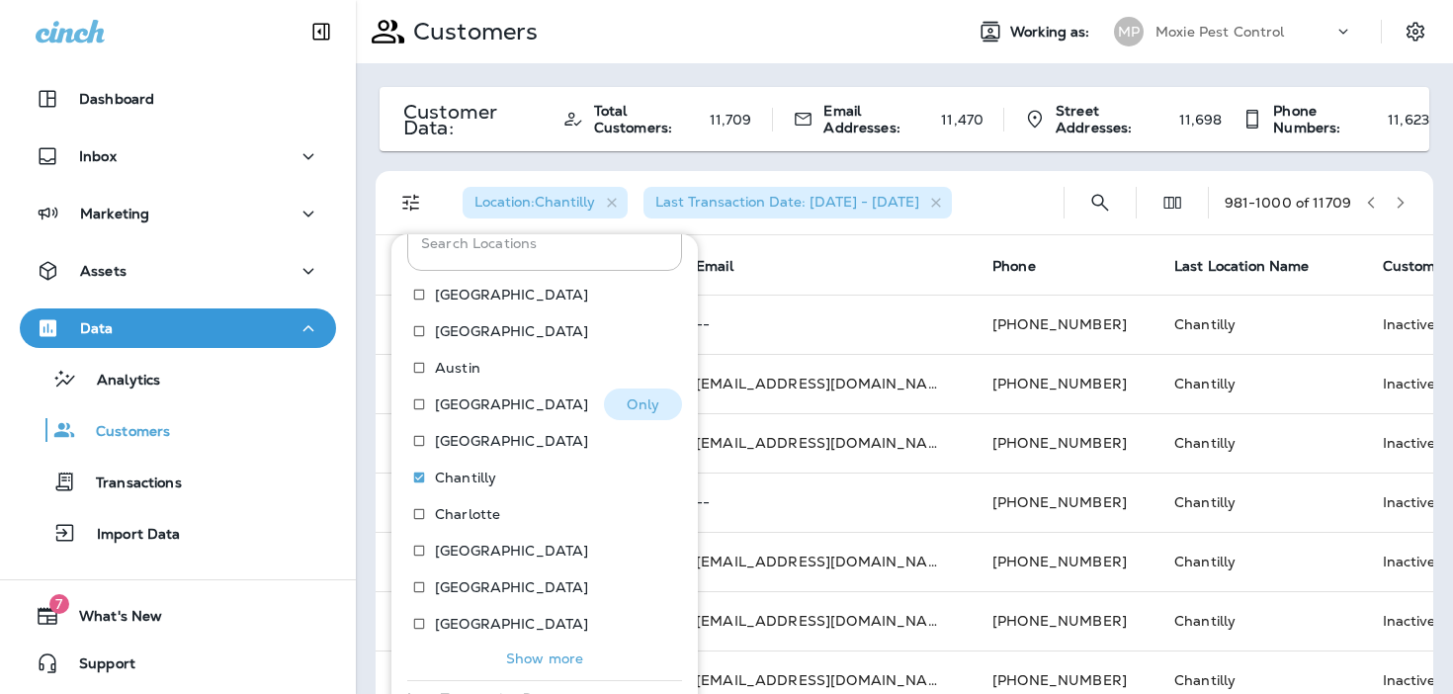
scroll to position [131, 0]
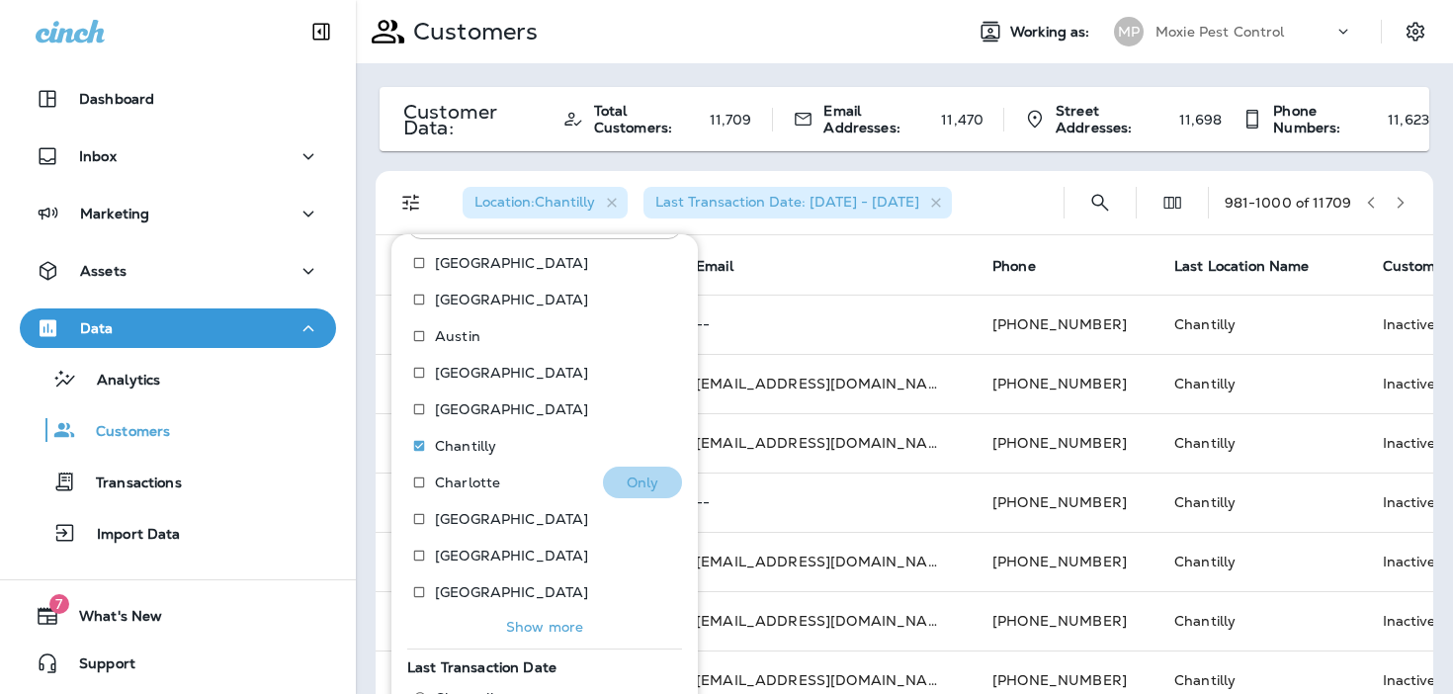
click at [637, 487] on p "Only" at bounding box center [642, 482] width 33 height 16
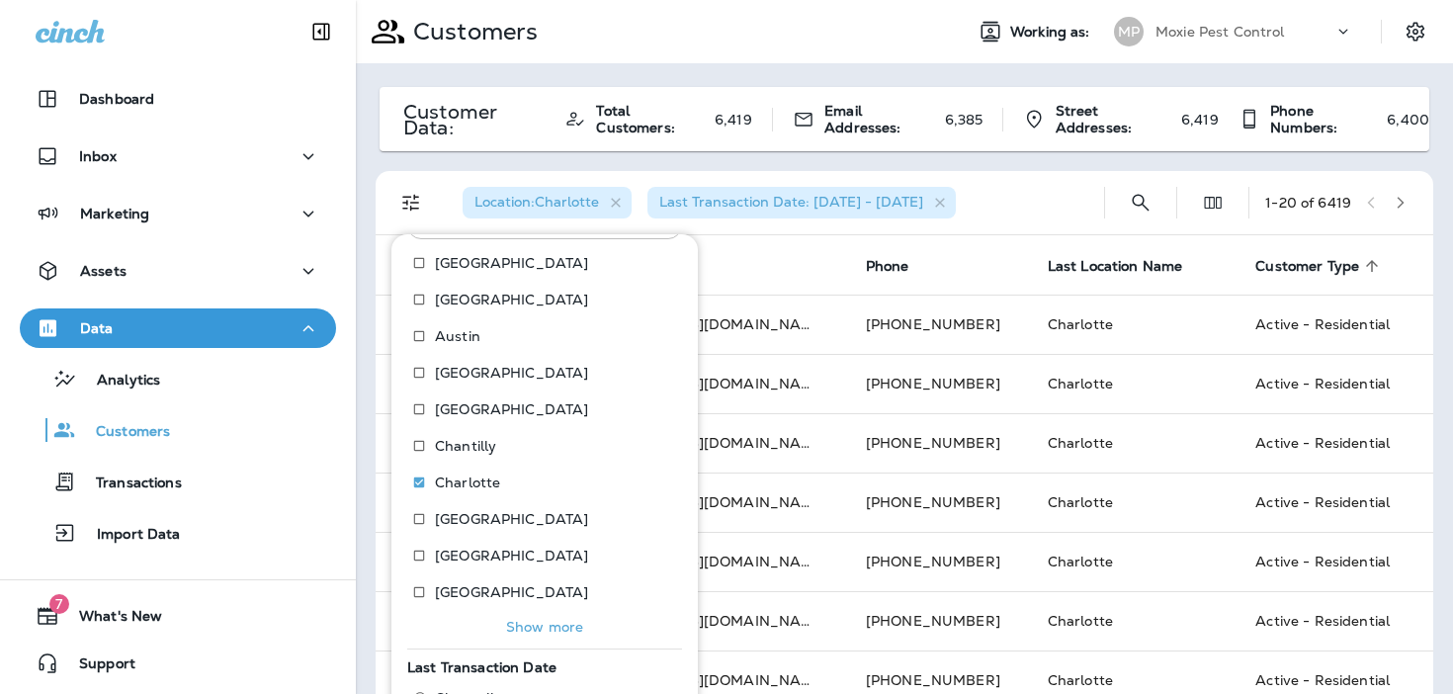
click at [1408, 201] on button "button" at bounding box center [1400, 203] width 30 height 30
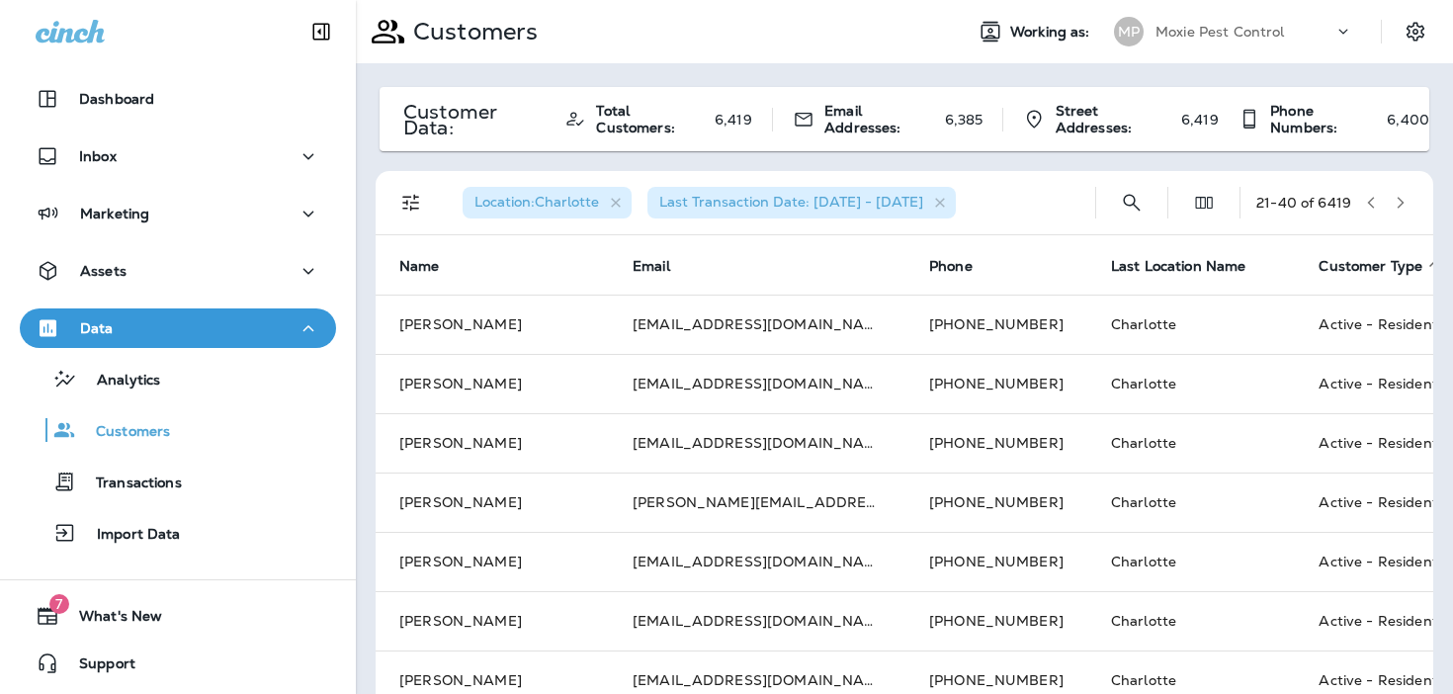
click at [1408, 201] on button "button" at bounding box center [1400, 203] width 30 height 30
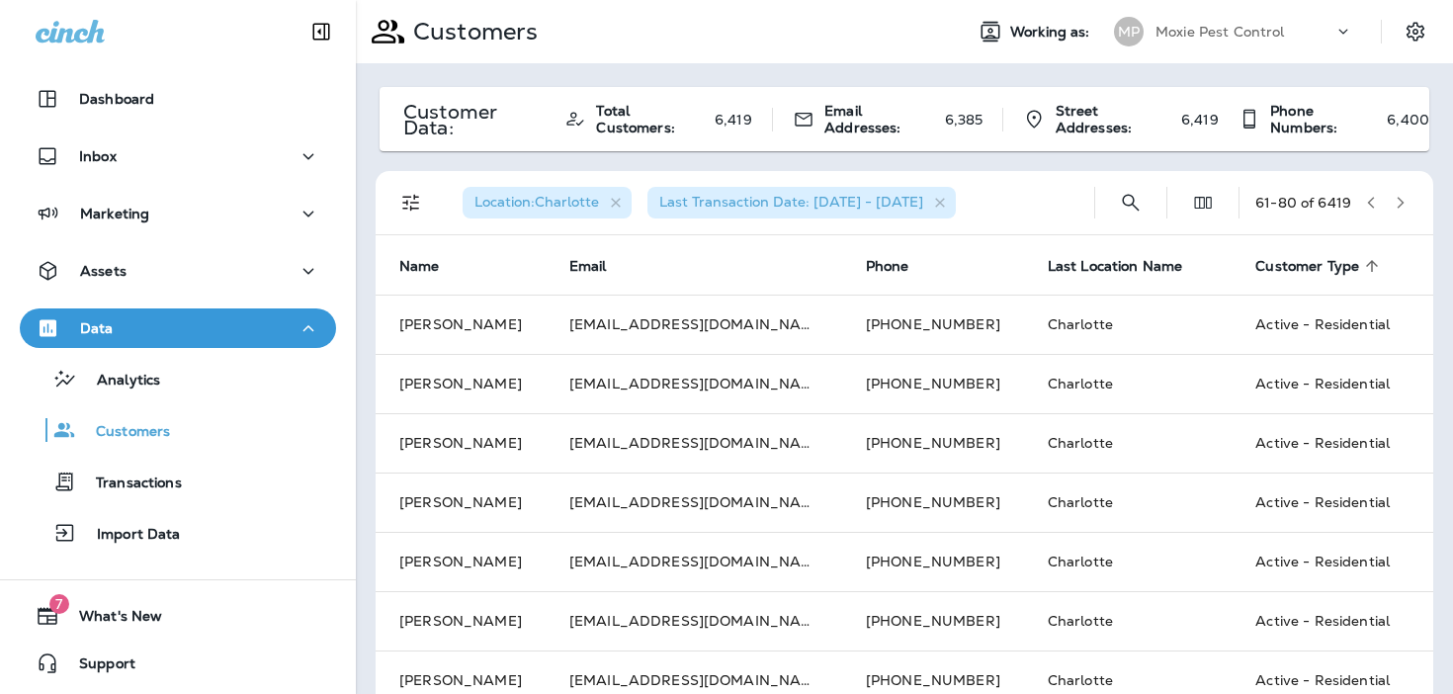
click at [1408, 201] on button "button" at bounding box center [1400, 203] width 30 height 30
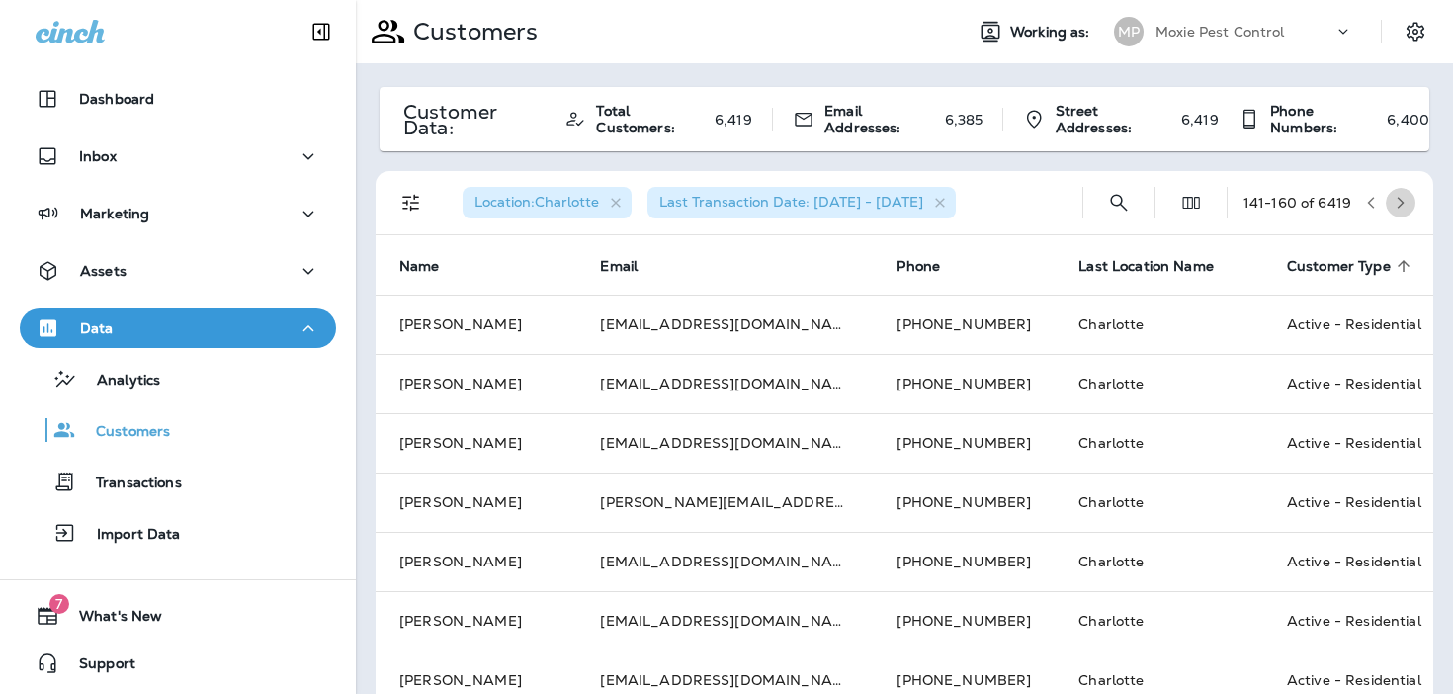
click at [1408, 201] on button "button" at bounding box center [1400, 203] width 30 height 30
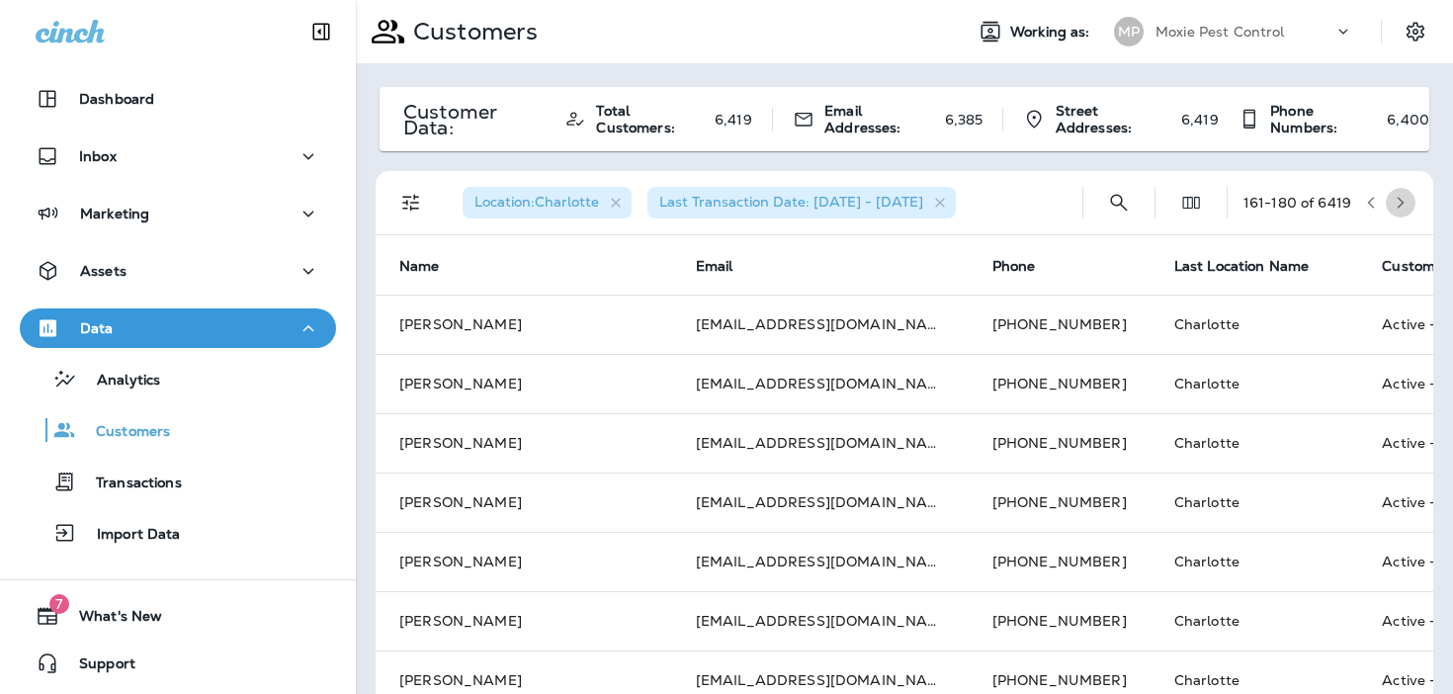
click at [1408, 201] on button "button" at bounding box center [1400, 203] width 30 height 30
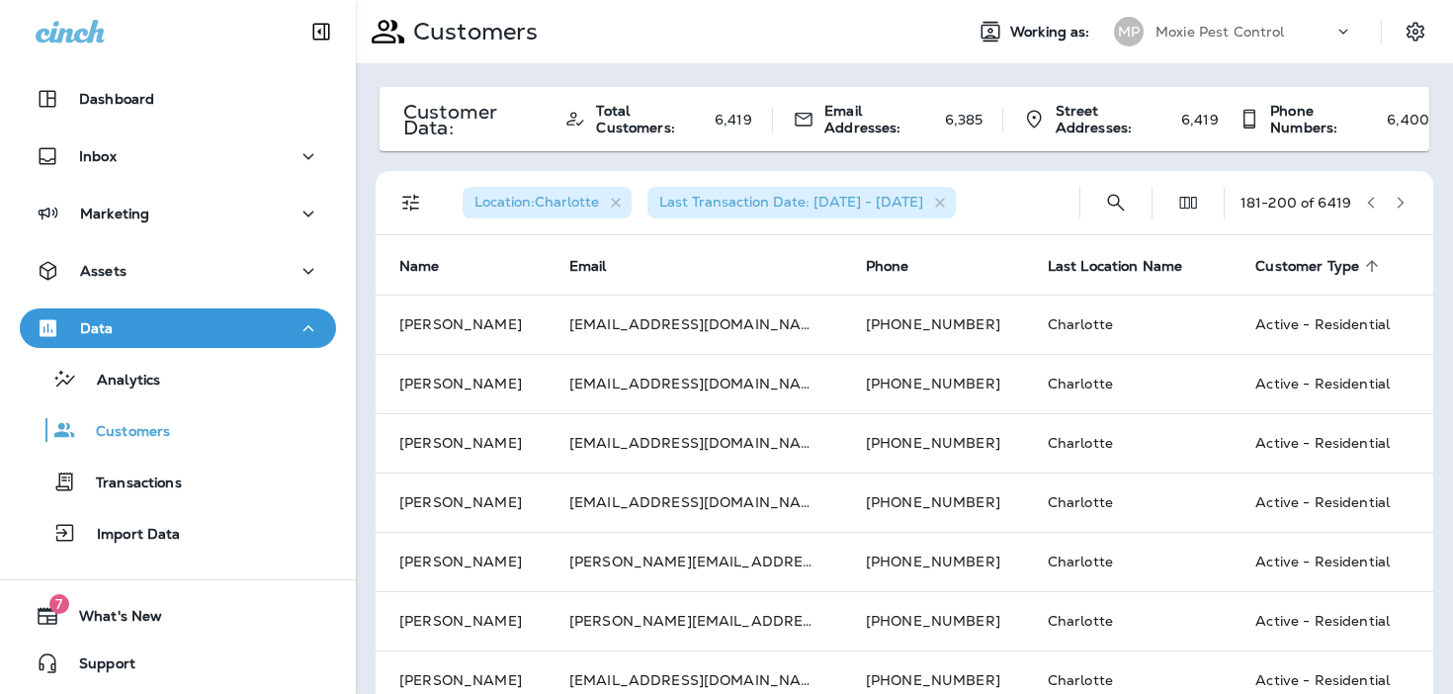
click at [1408, 201] on button "button" at bounding box center [1400, 203] width 30 height 30
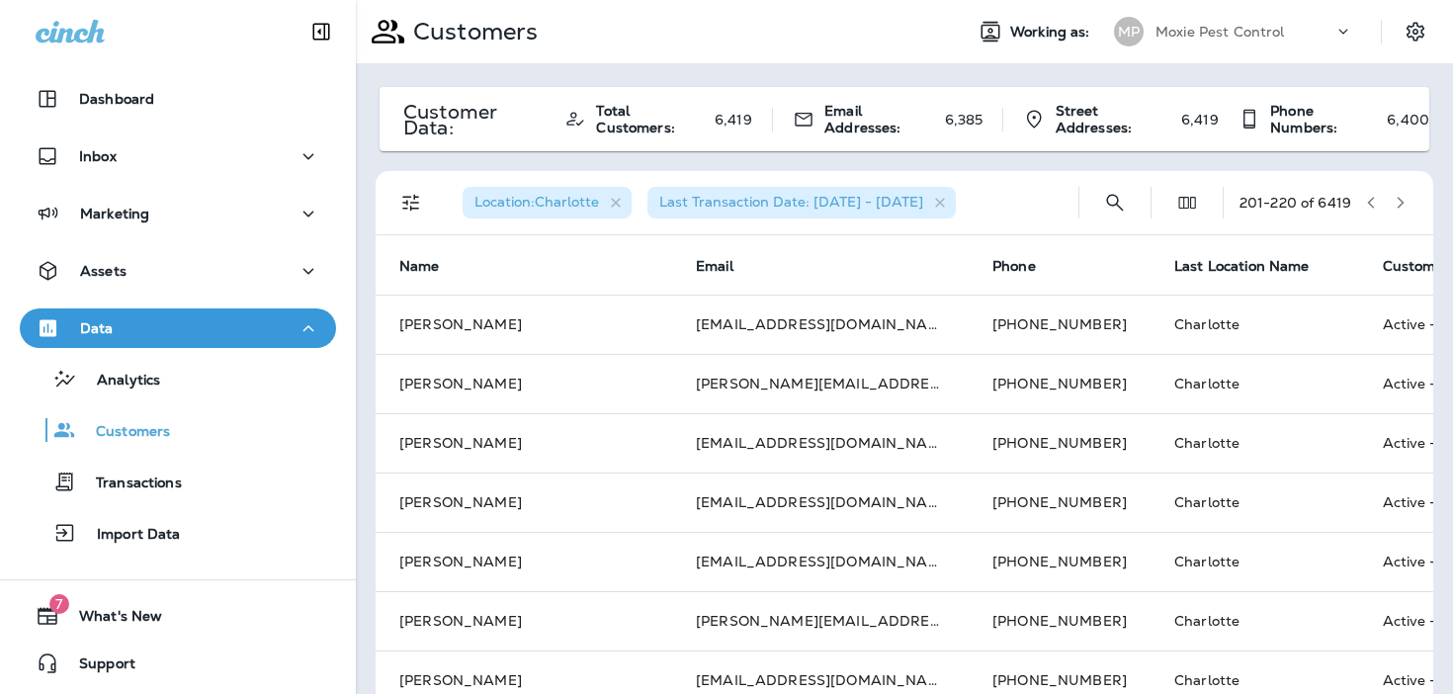
click at [1408, 201] on button "button" at bounding box center [1400, 203] width 30 height 30
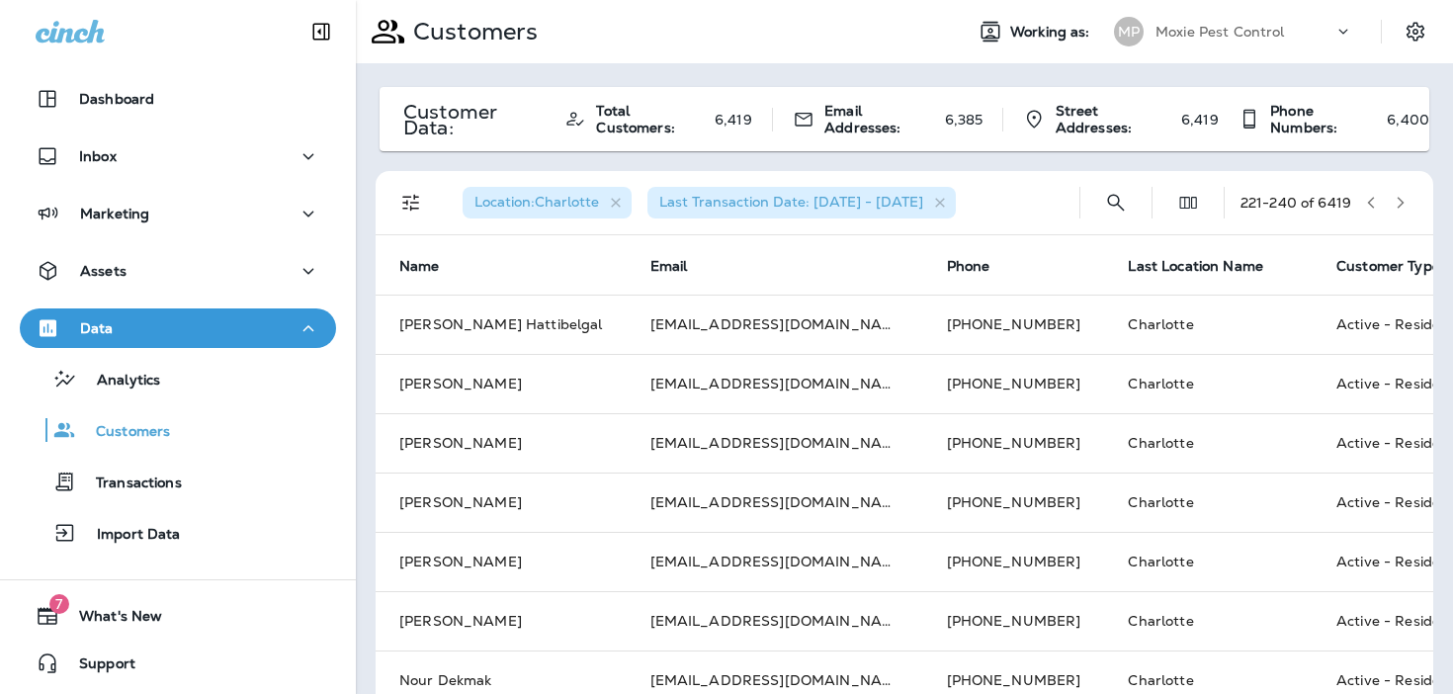
click at [1408, 201] on button "button" at bounding box center [1400, 203] width 30 height 30
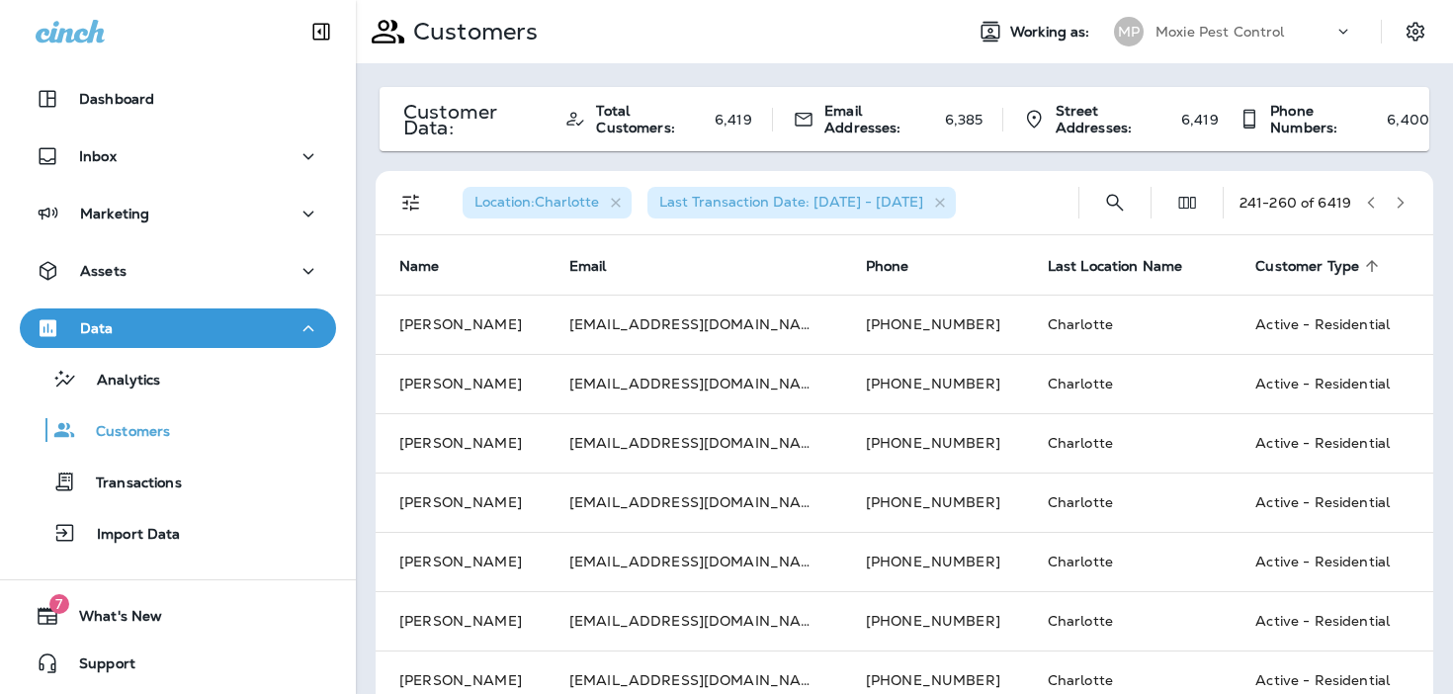
click at [1408, 201] on button "button" at bounding box center [1400, 203] width 30 height 30
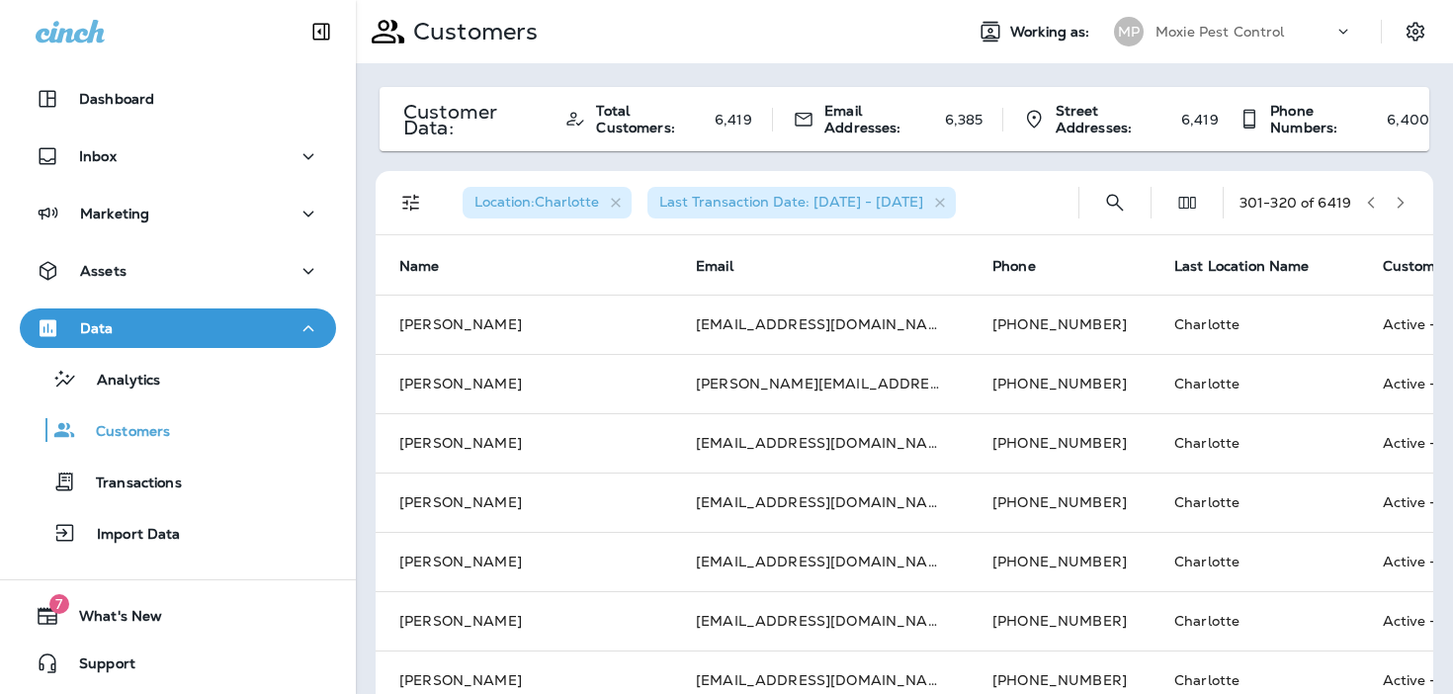
click at [1408, 201] on button "button" at bounding box center [1400, 203] width 30 height 30
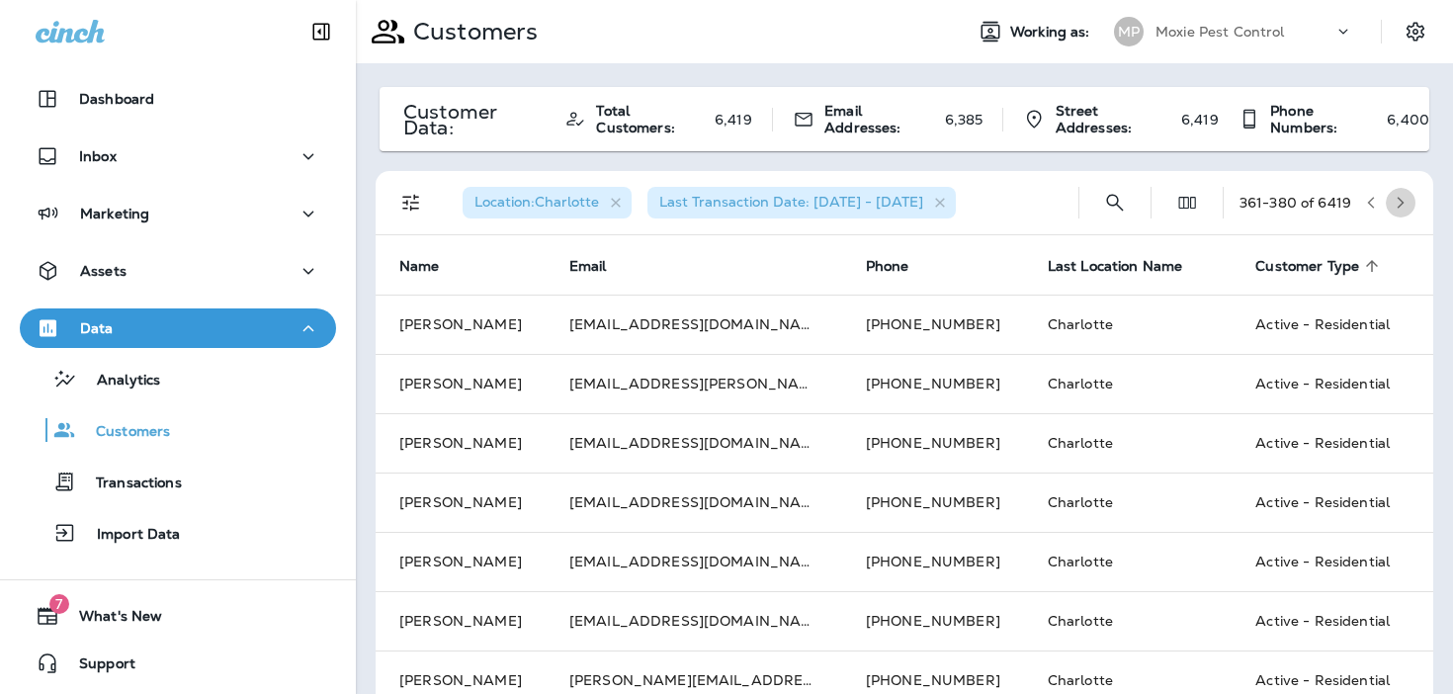
click at [1408, 201] on button "button" at bounding box center [1400, 203] width 30 height 30
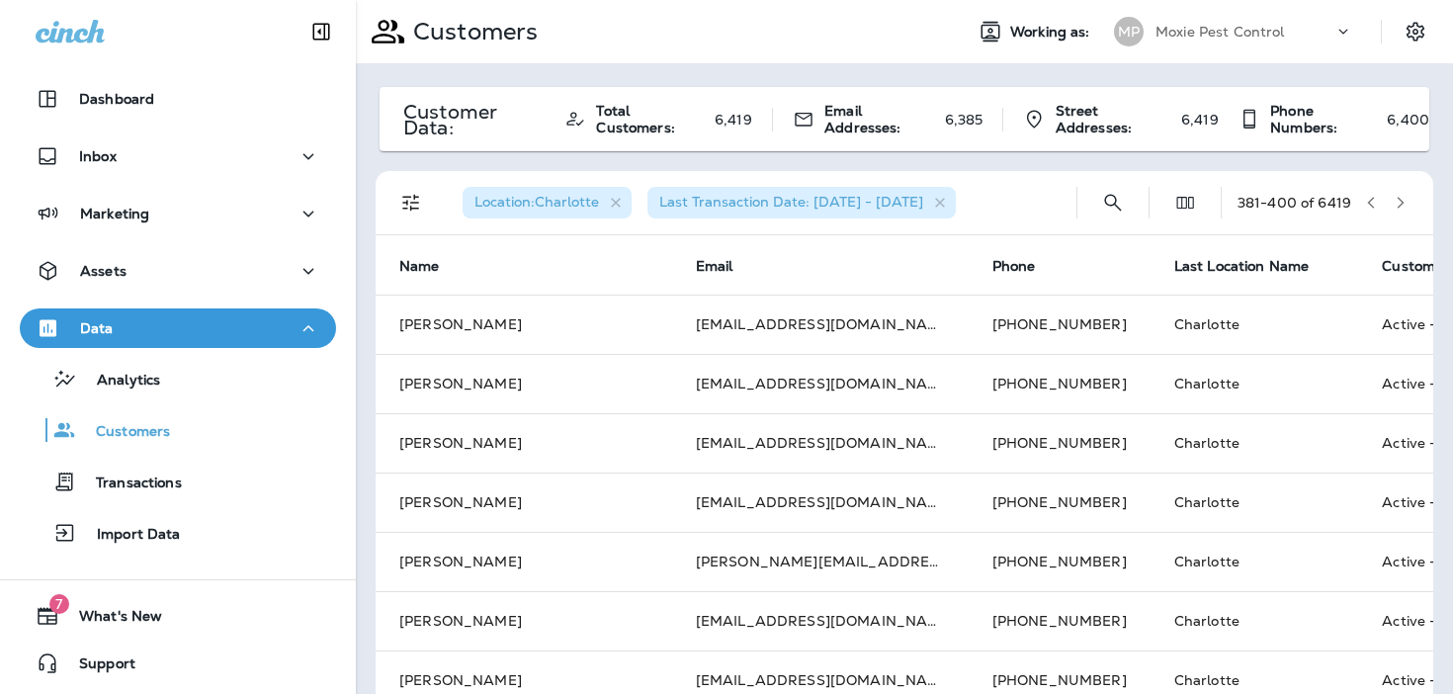
click at [1408, 201] on button "button" at bounding box center [1400, 203] width 30 height 30
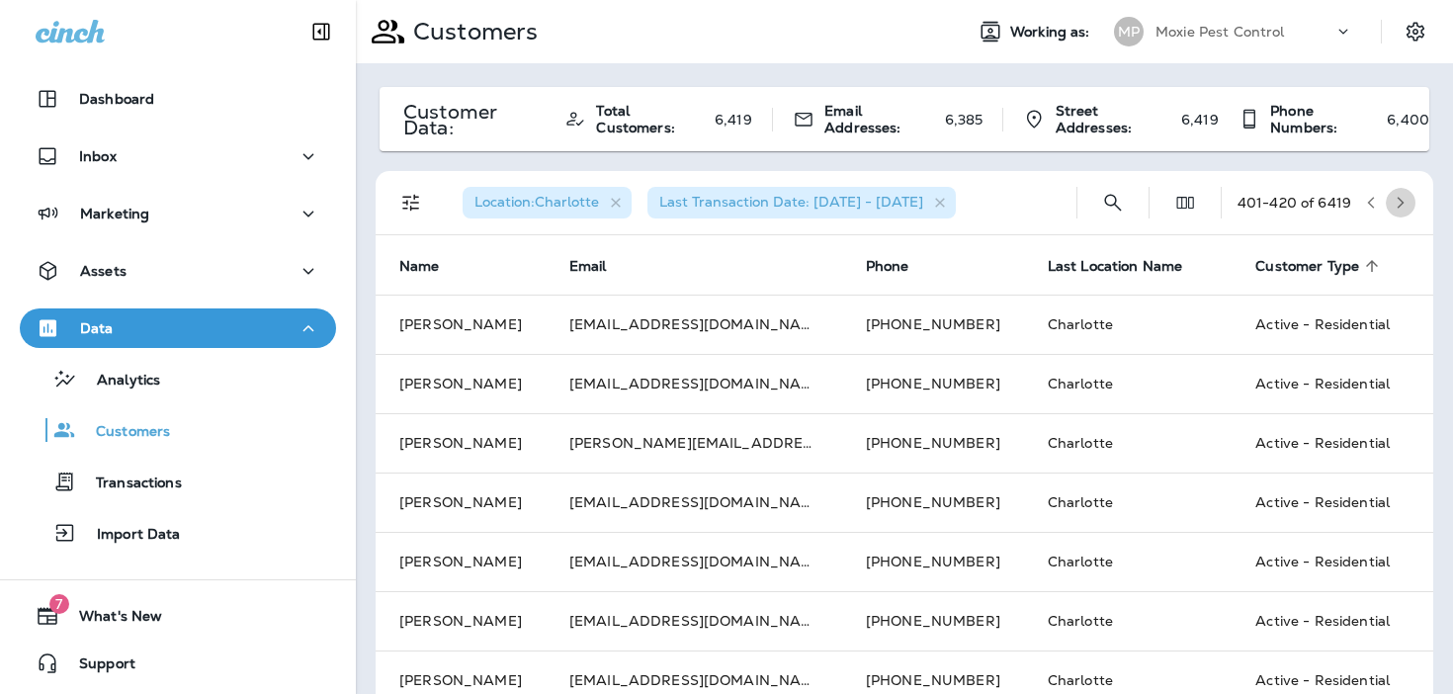
click at [1408, 201] on button "button" at bounding box center [1400, 203] width 30 height 30
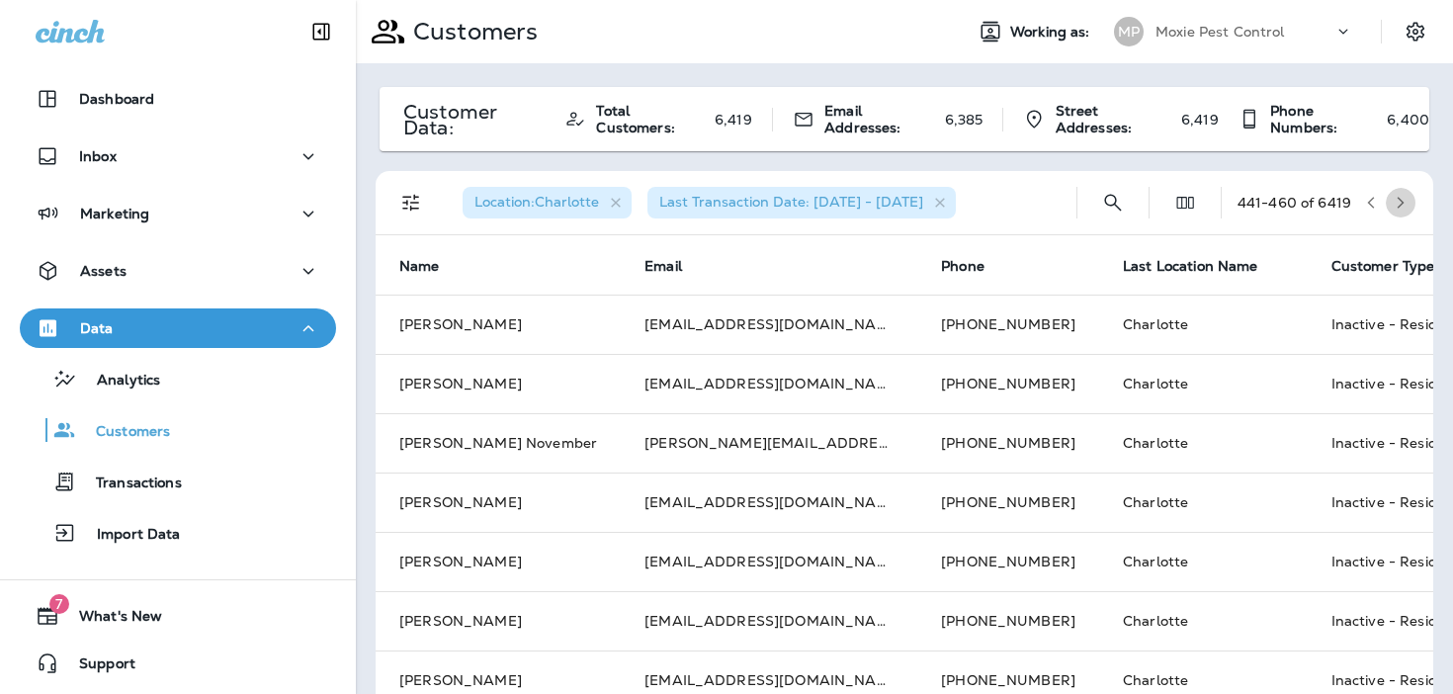
click at [1408, 201] on button "button" at bounding box center [1400, 203] width 30 height 30
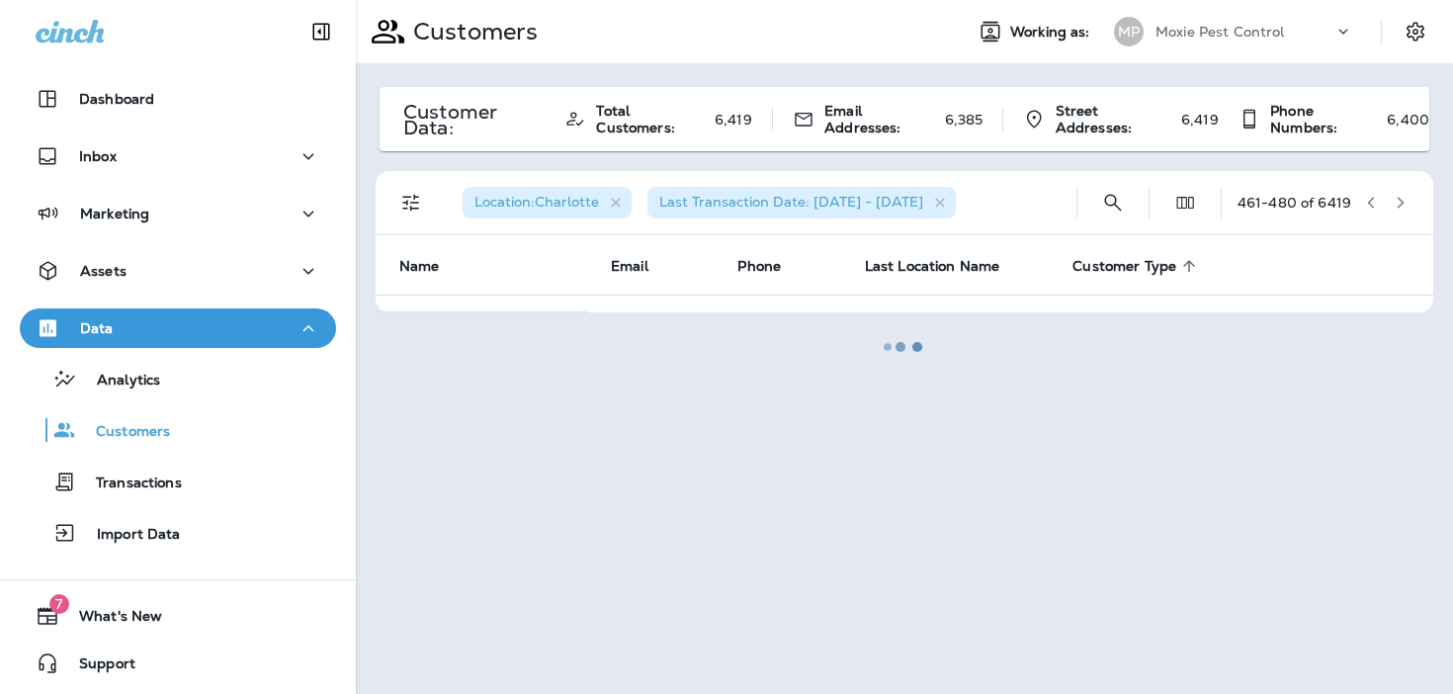
click at [1370, 197] on div at bounding box center [904, 347] width 1093 height 690
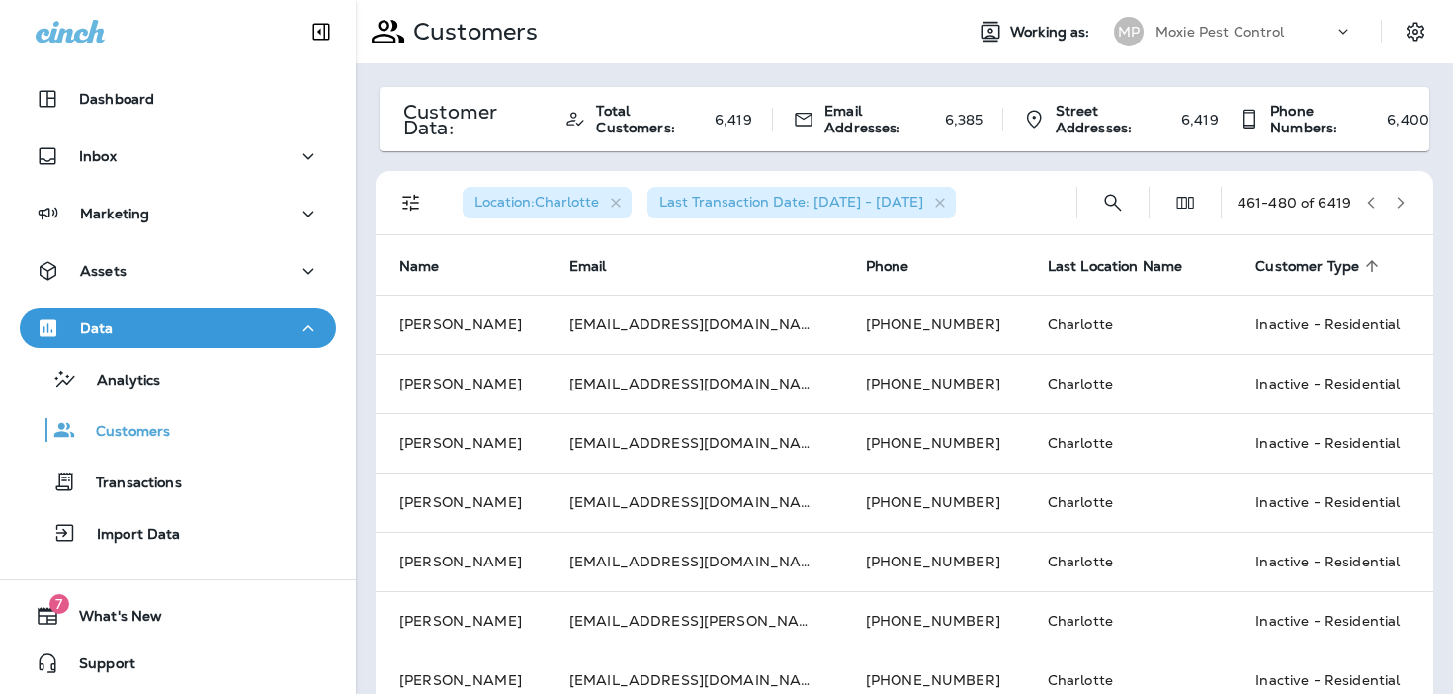
click at [1370, 197] on icon "button" at bounding box center [1371, 203] width 14 height 14
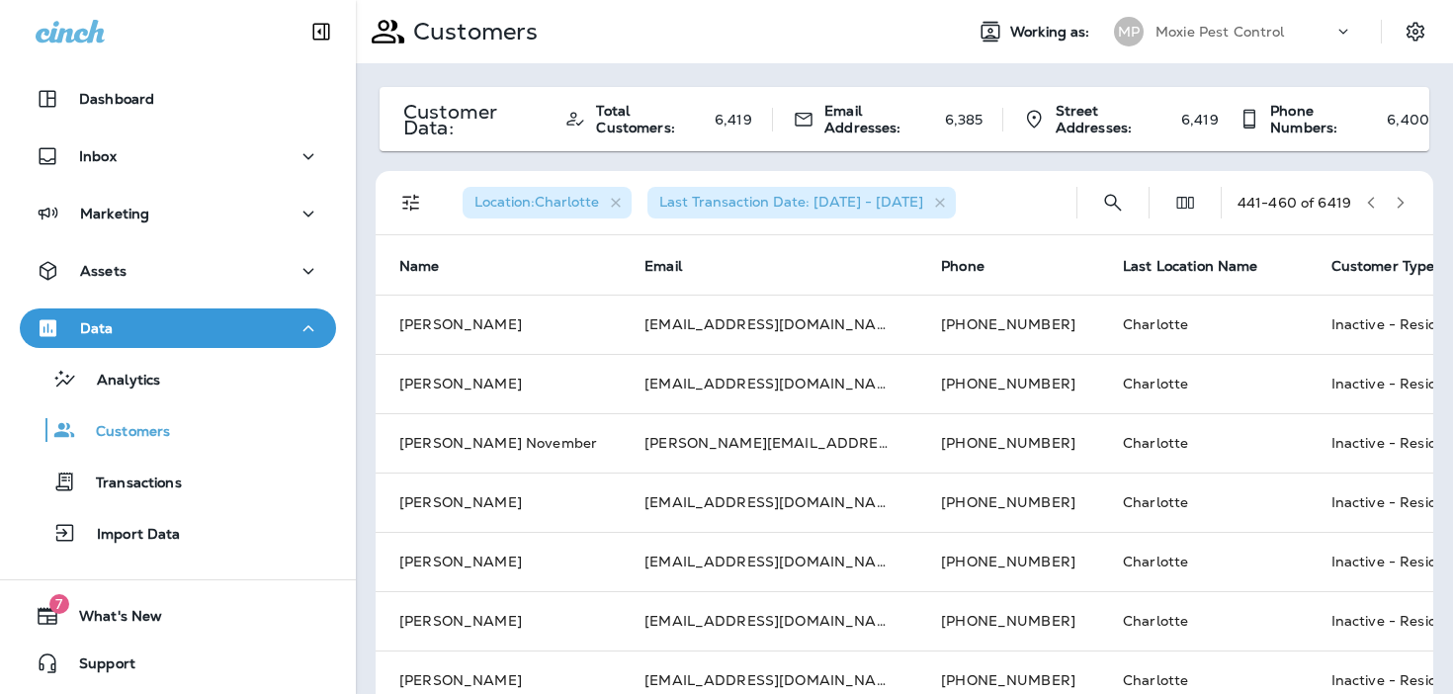
click at [1370, 197] on icon "button" at bounding box center [1371, 203] width 14 height 14
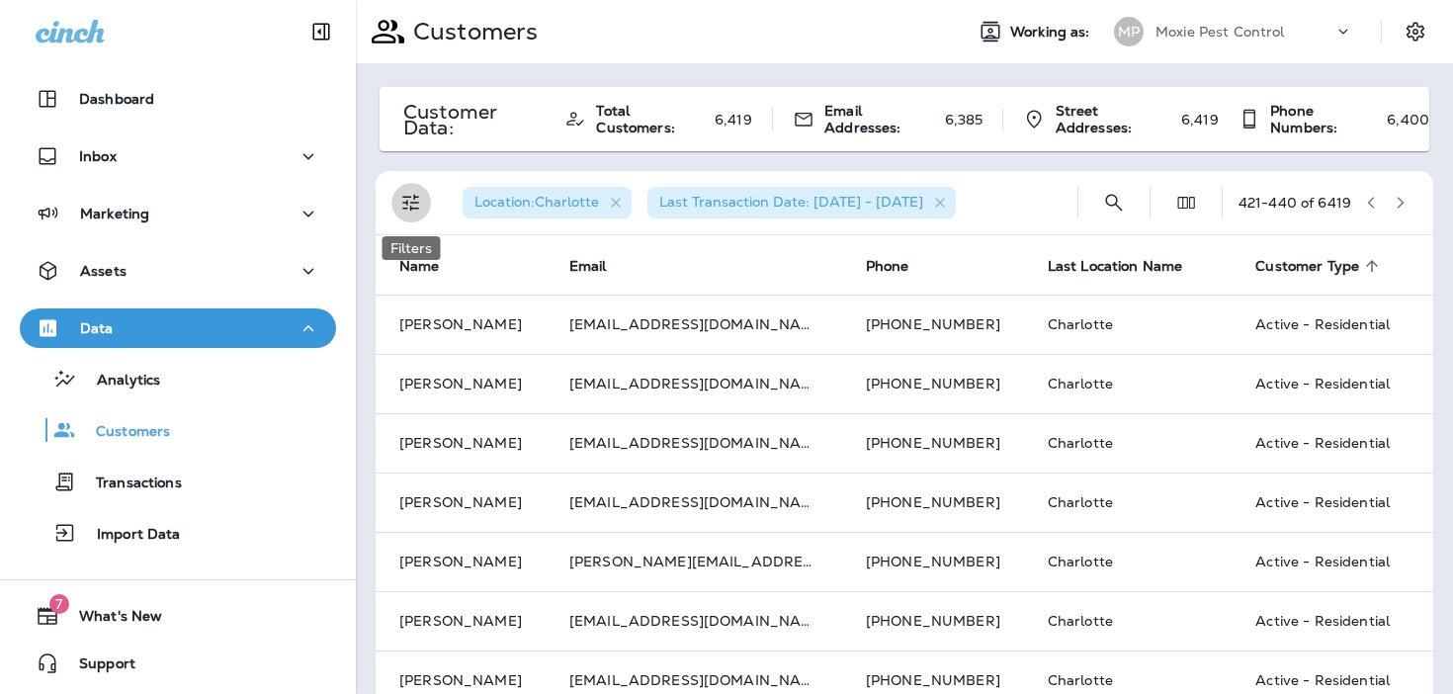
click at [412, 206] on icon "Filters" at bounding box center [411, 203] width 24 height 24
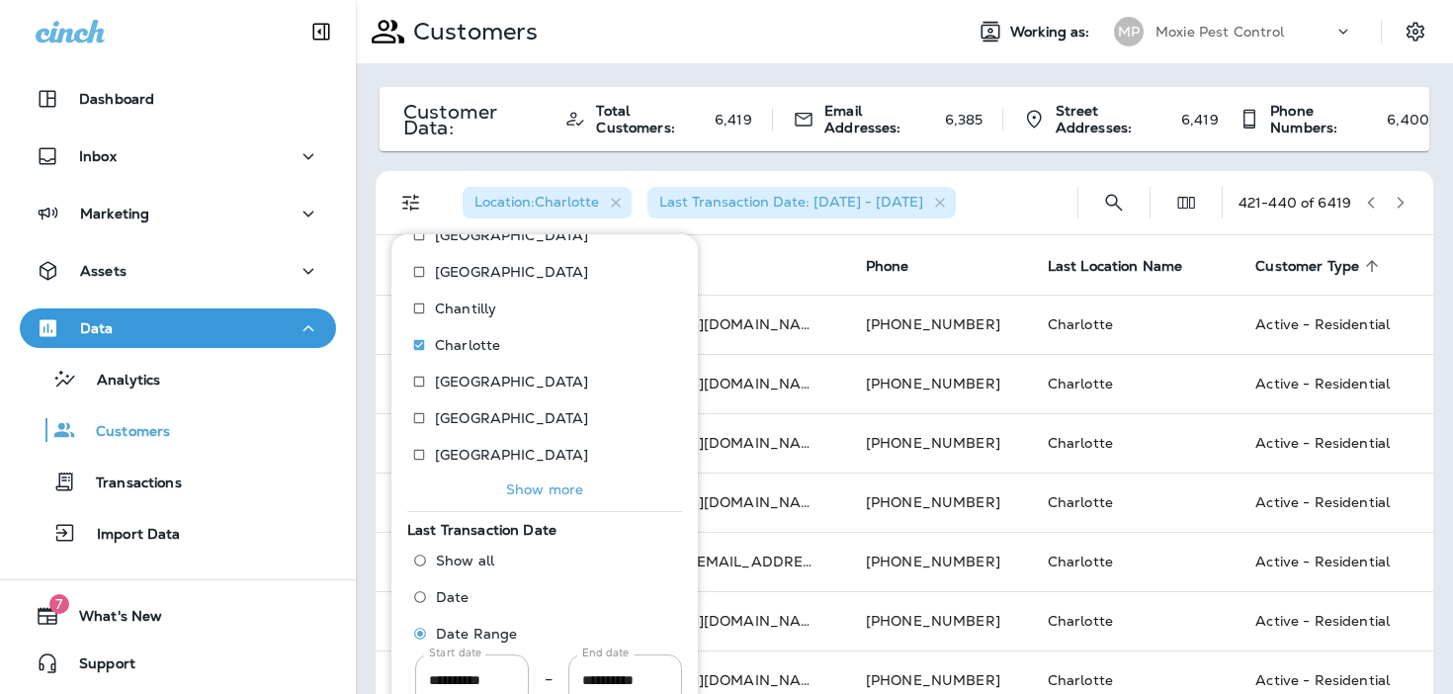
scroll to position [276, 0]
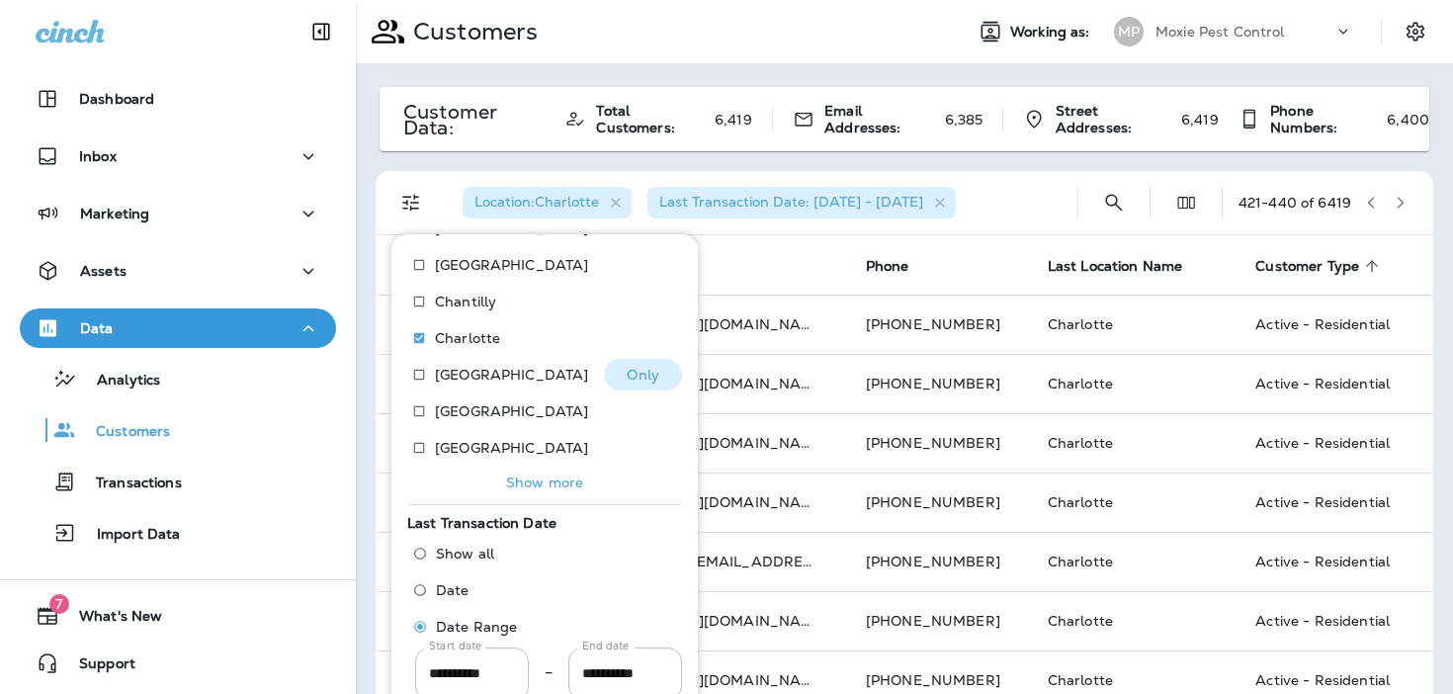
click at [641, 374] on p "Only" at bounding box center [642, 375] width 33 height 16
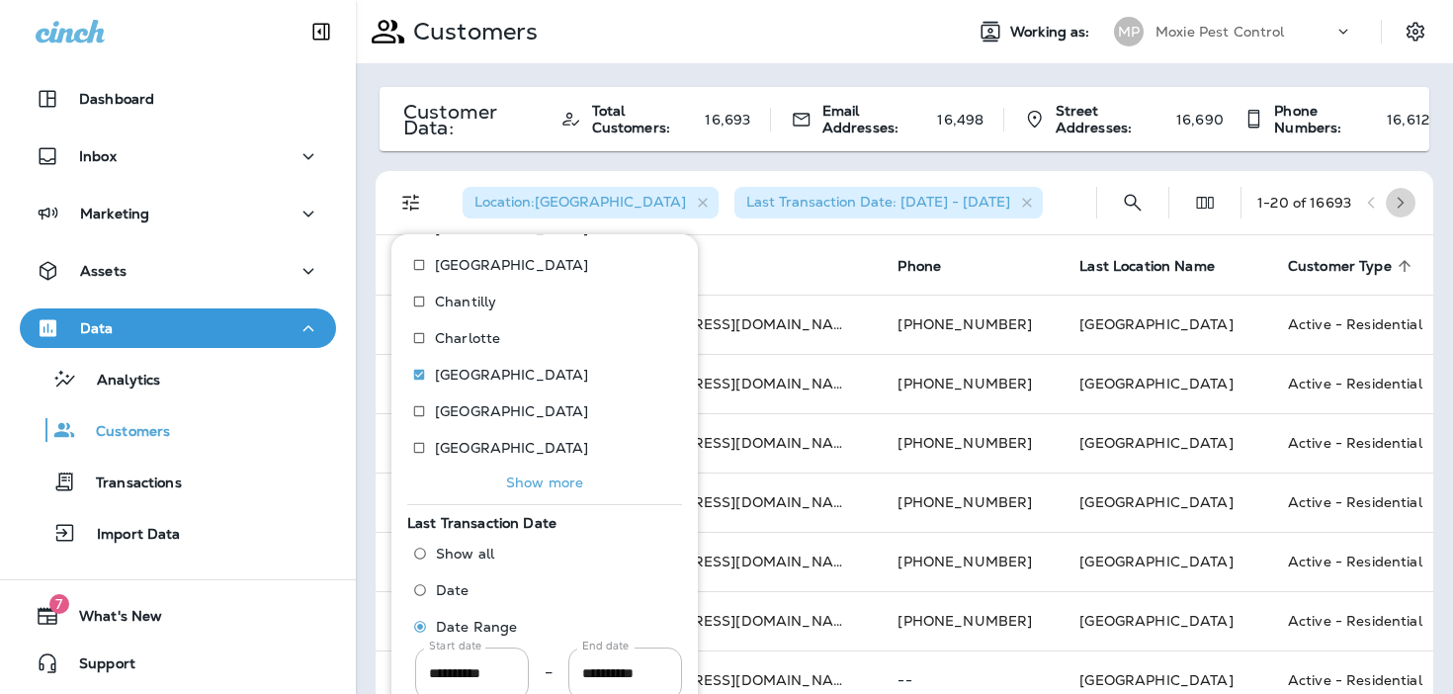
click at [1409, 201] on button "button" at bounding box center [1400, 203] width 30 height 30
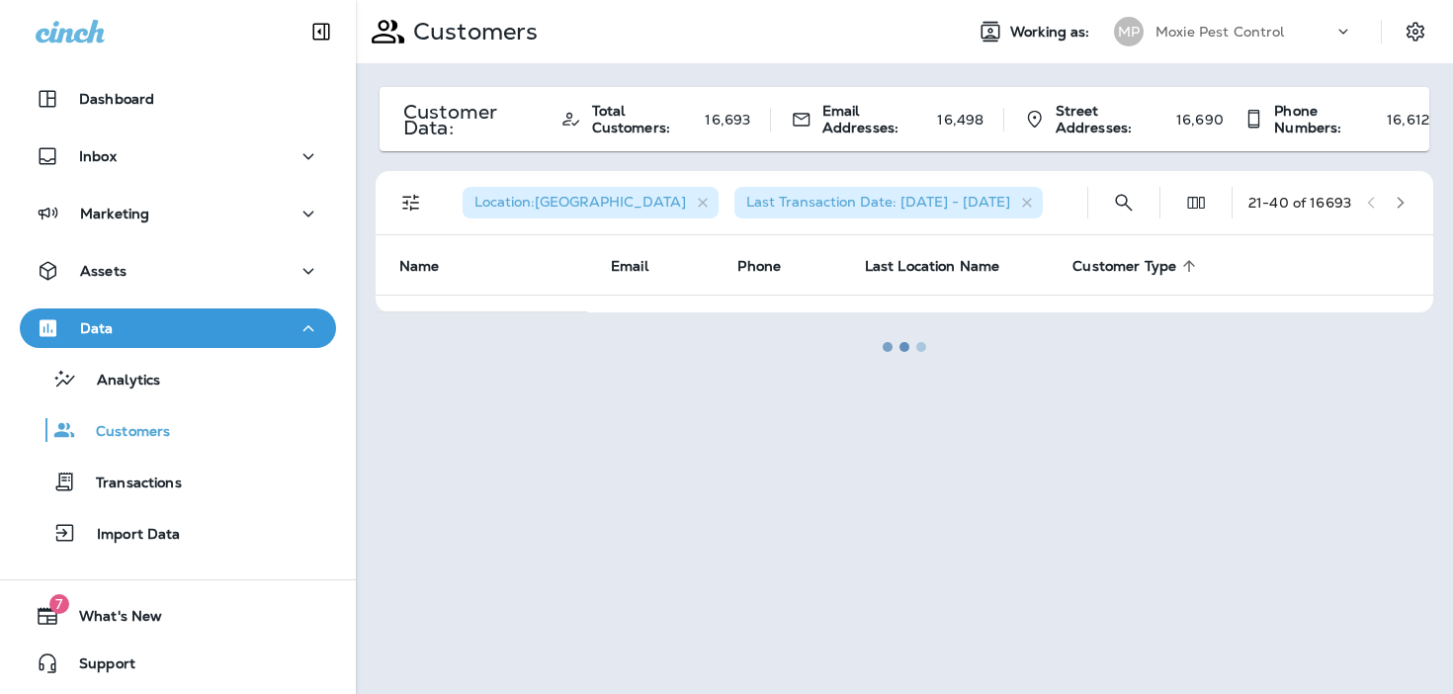
click at [1409, 201] on div at bounding box center [904, 347] width 1093 height 690
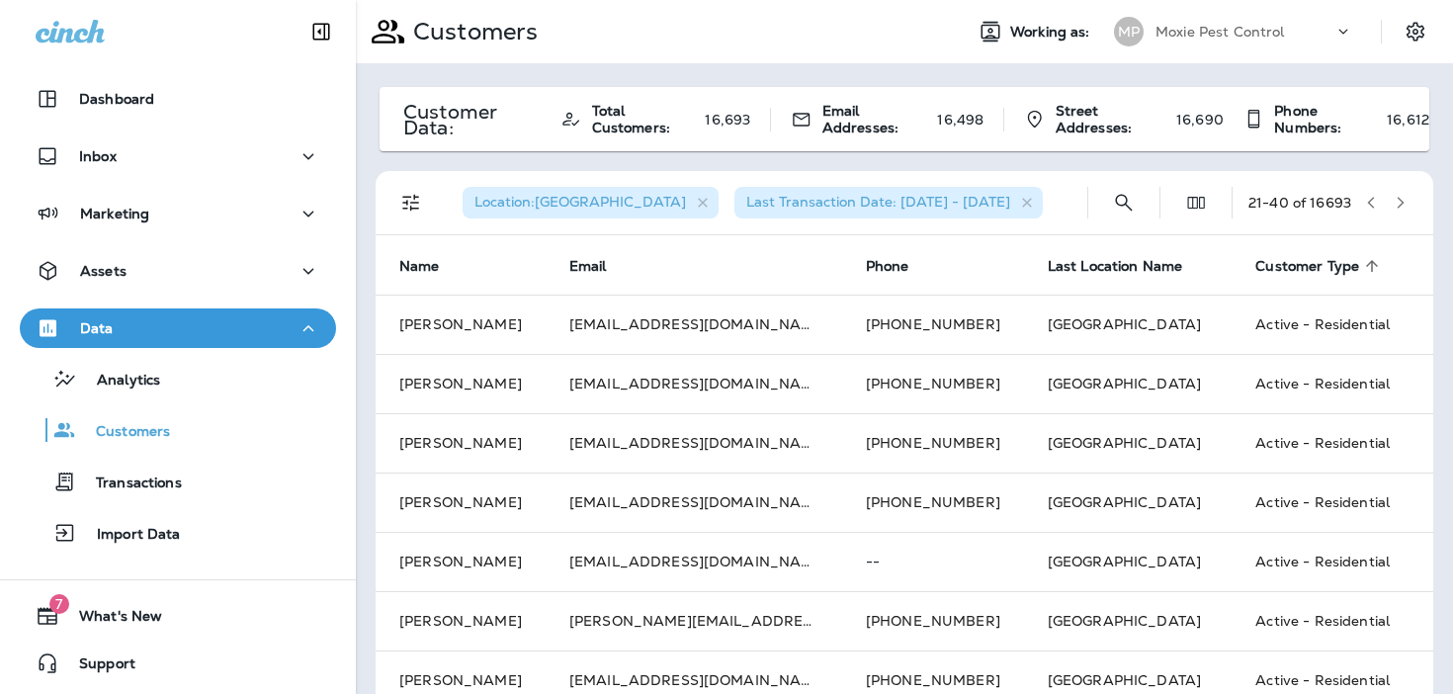
click at [1409, 201] on button "button" at bounding box center [1400, 203] width 30 height 30
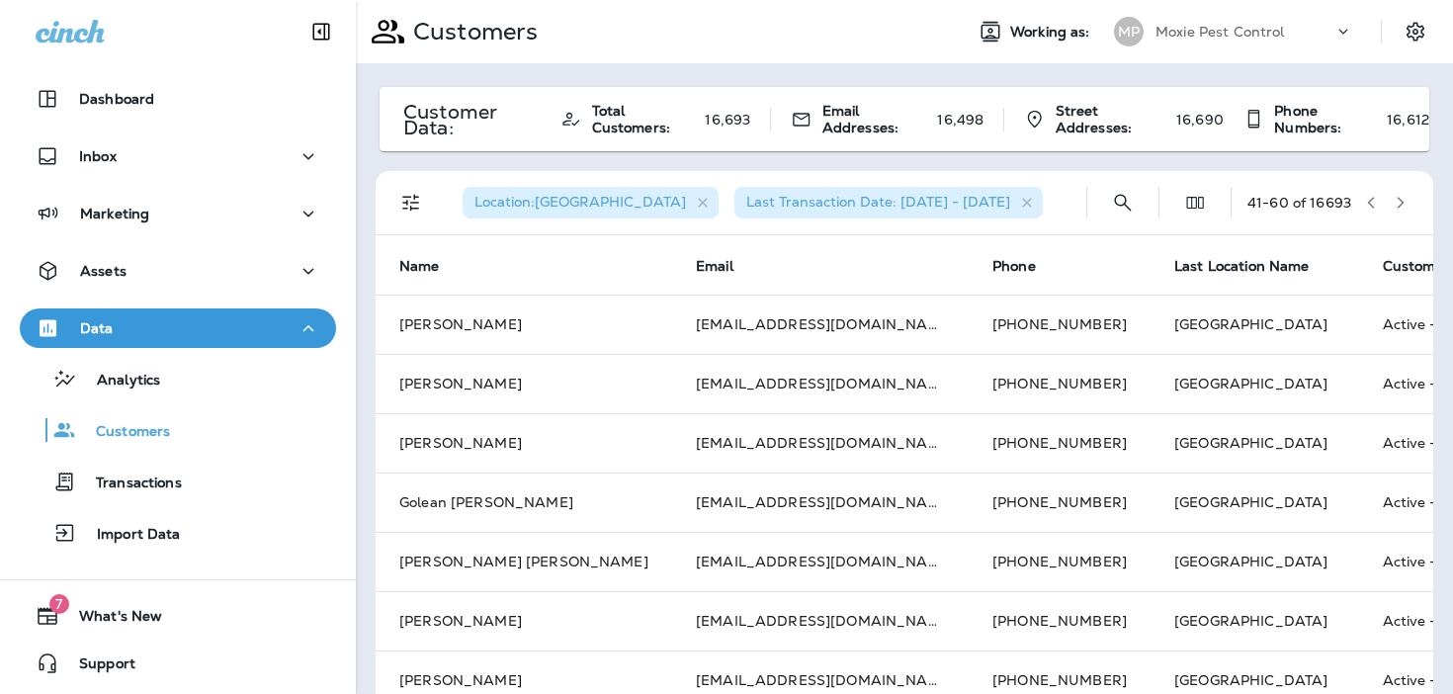
click at [1069, 202] on div "Location : [GEOGRAPHIC_DATA] Last Transaction Date: [DATE] - [DATE] 41 - 60 of …" at bounding box center [908, 202] width 1034 height 63
click at [1399, 205] on icon "button" at bounding box center [1400, 203] width 7 height 12
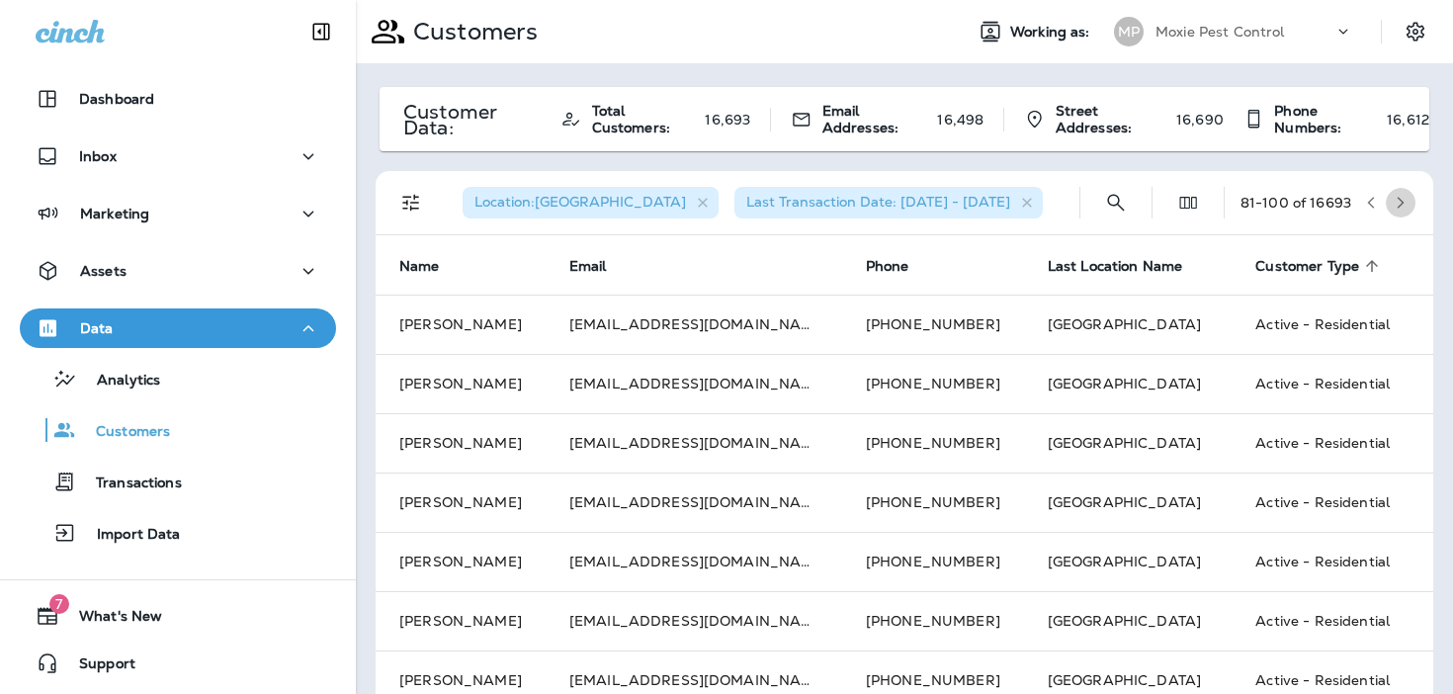
click at [1399, 205] on icon "button" at bounding box center [1400, 203] width 7 height 12
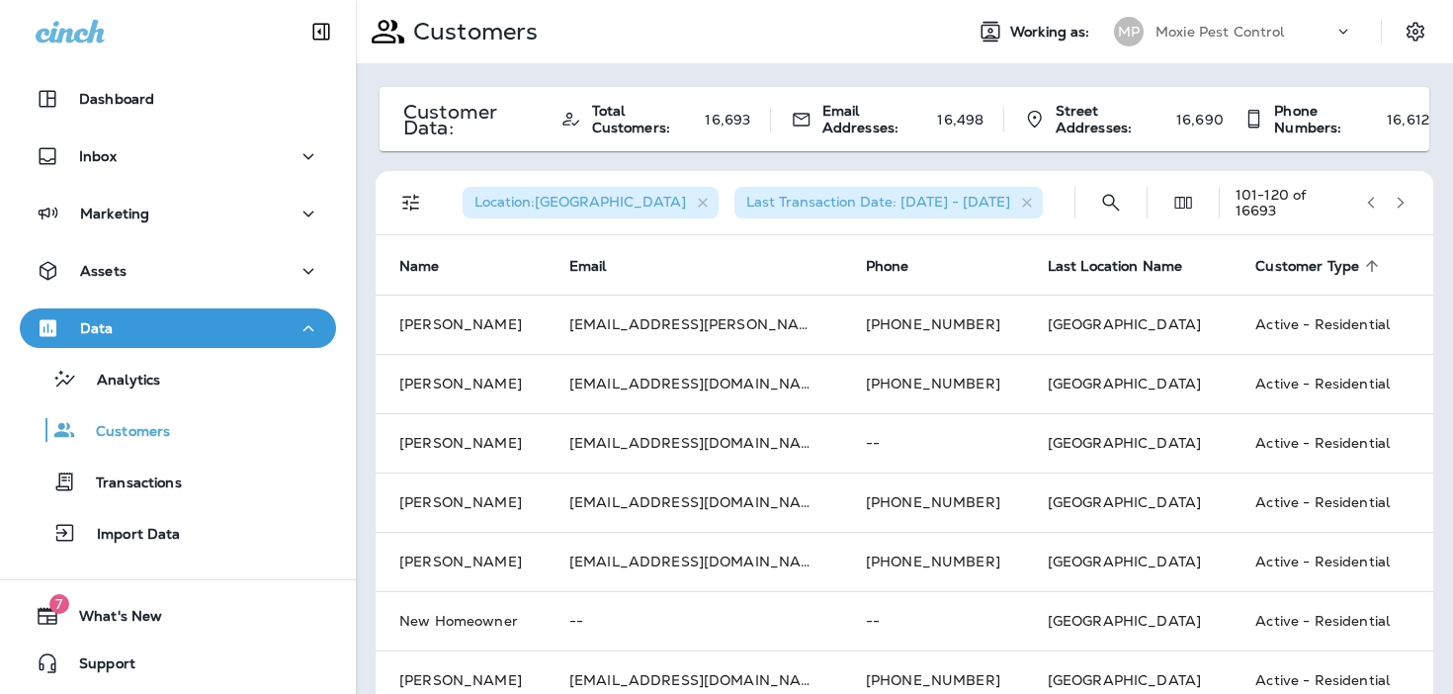
click at [1399, 205] on icon "button" at bounding box center [1400, 203] width 7 height 12
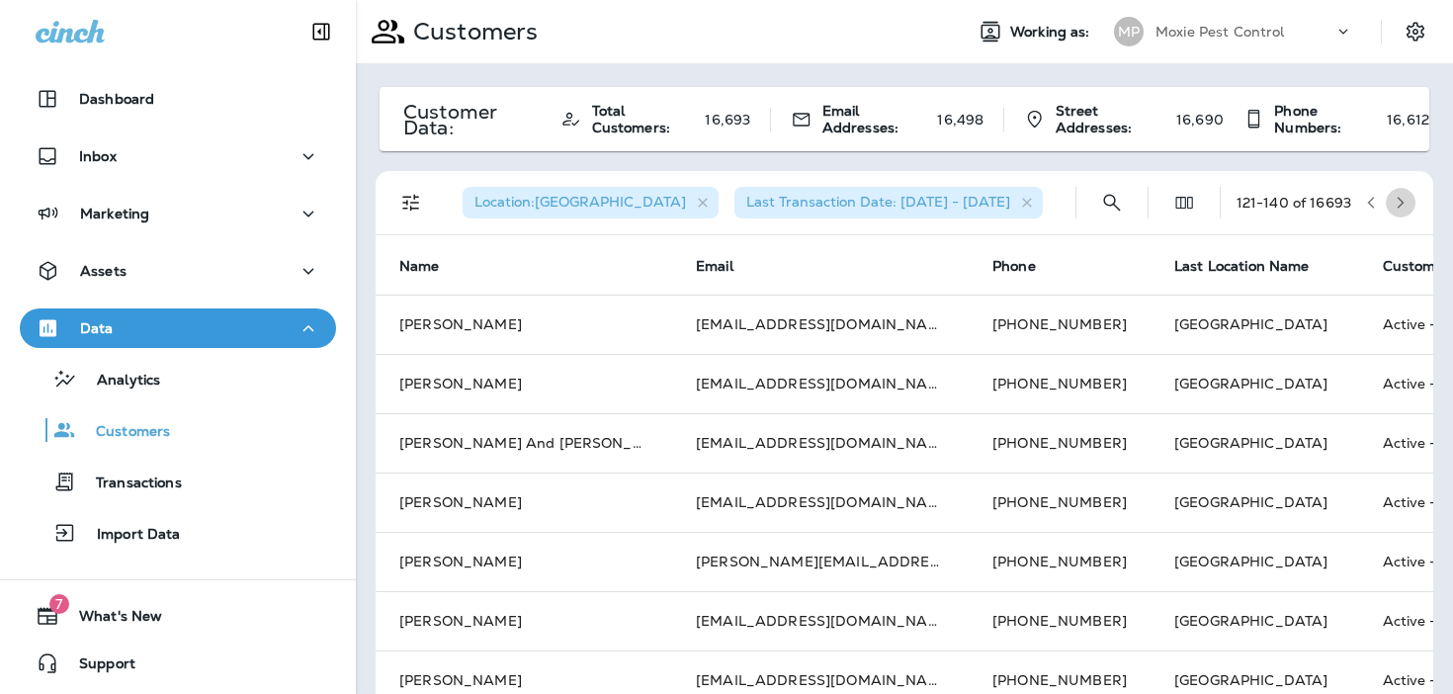
click at [1399, 205] on icon "button" at bounding box center [1400, 203] width 7 height 12
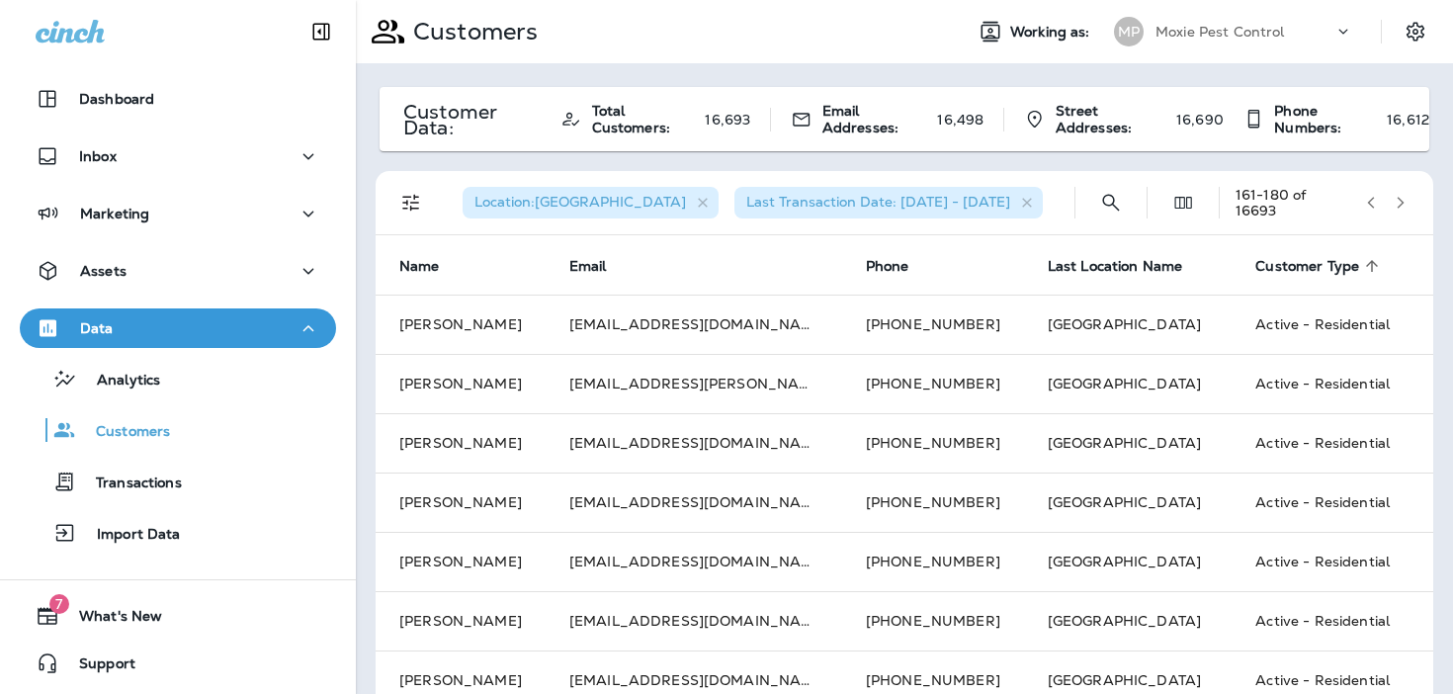
click at [1399, 205] on icon "button" at bounding box center [1400, 203] width 7 height 12
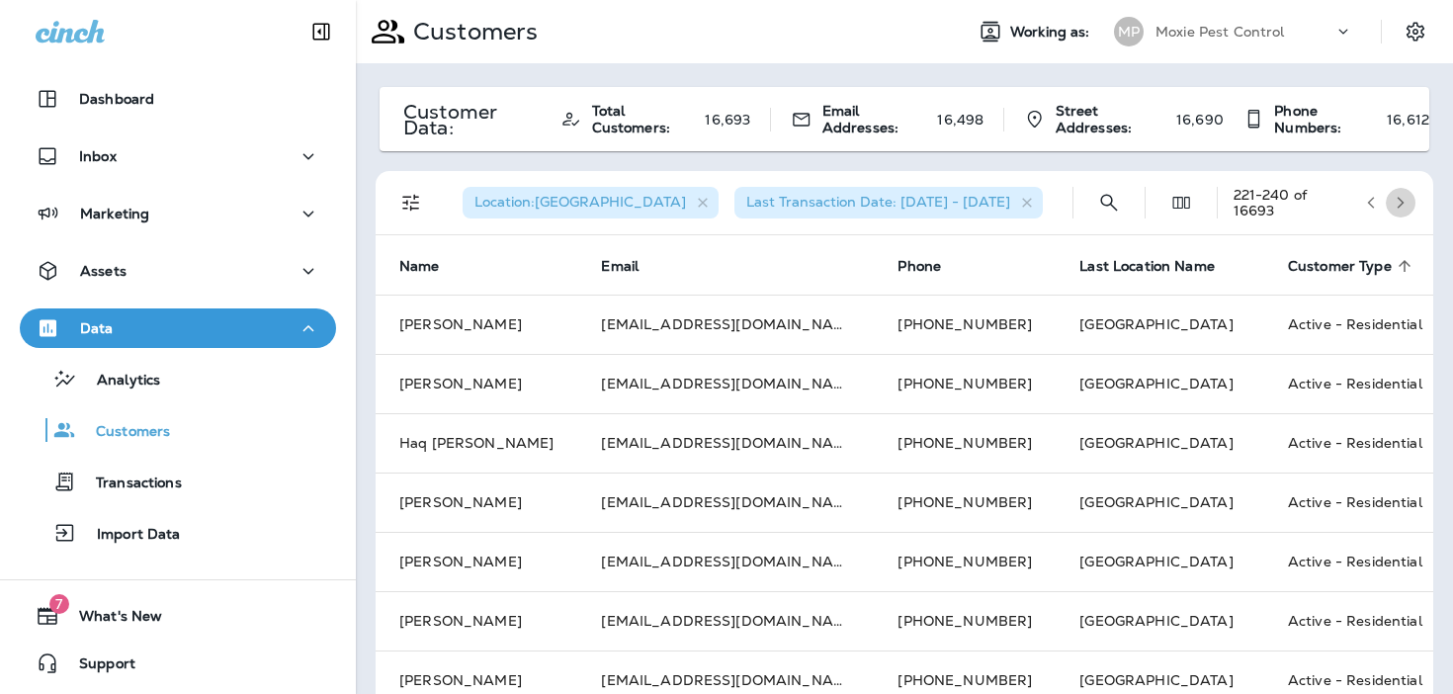
click at [1399, 205] on icon "button" at bounding box center [1400, 203] width 7 height 12
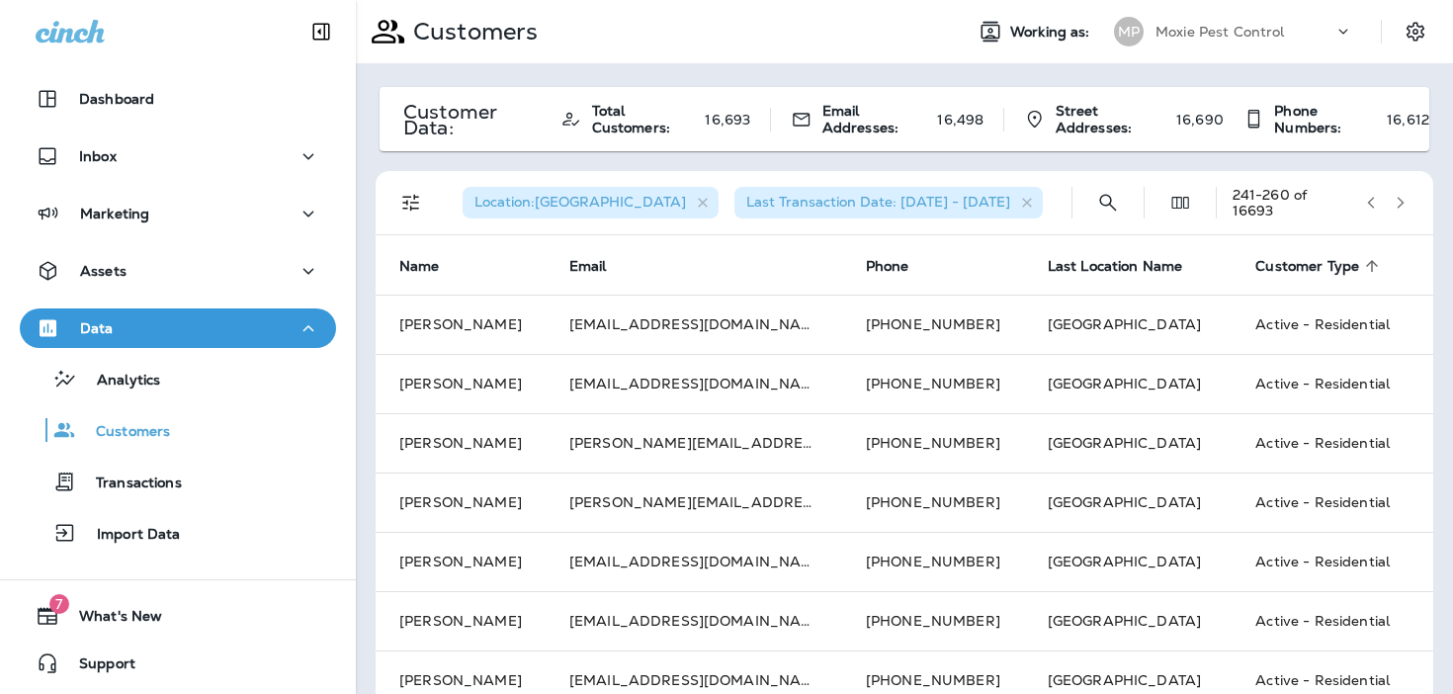
click at [1399, 205] on icon "button" at bounding box center [1400, 203] width 7 height 12
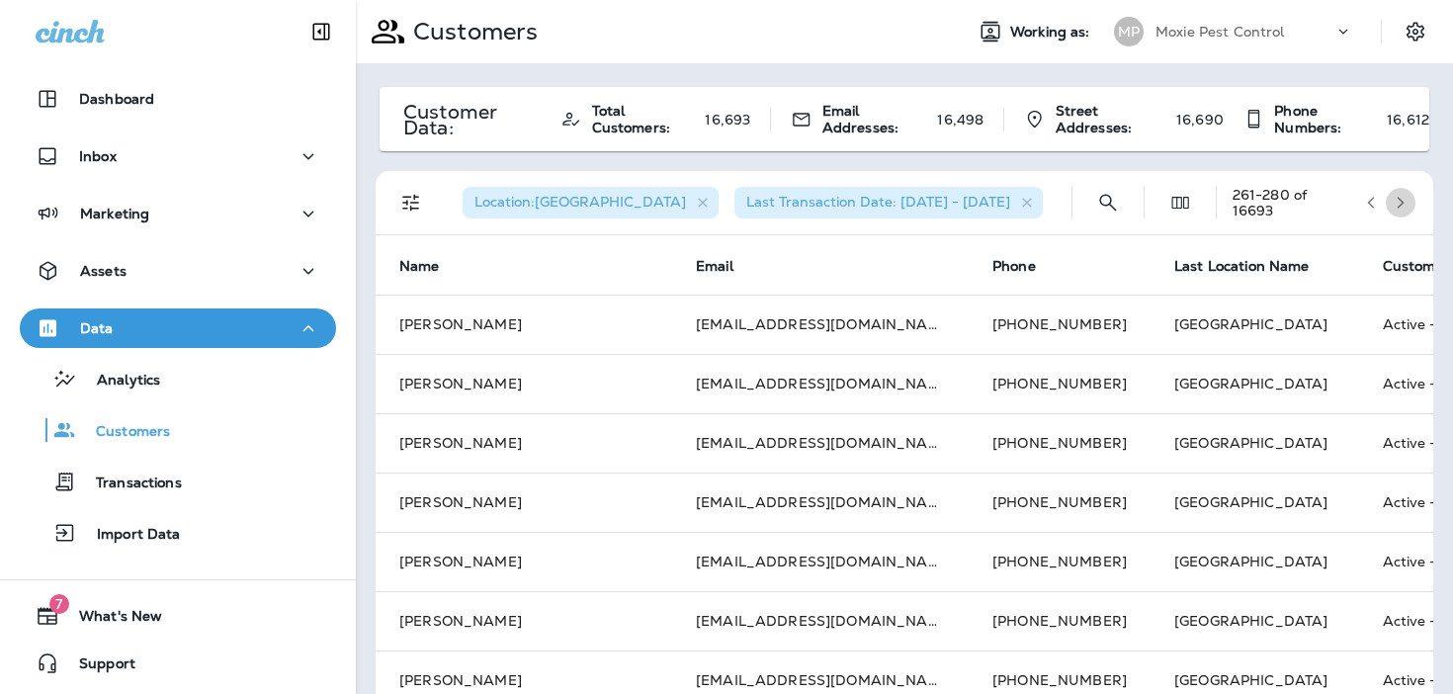
click at [1399, 205] on icon "button" at bounding box center [1400, 203] width 7 height 12
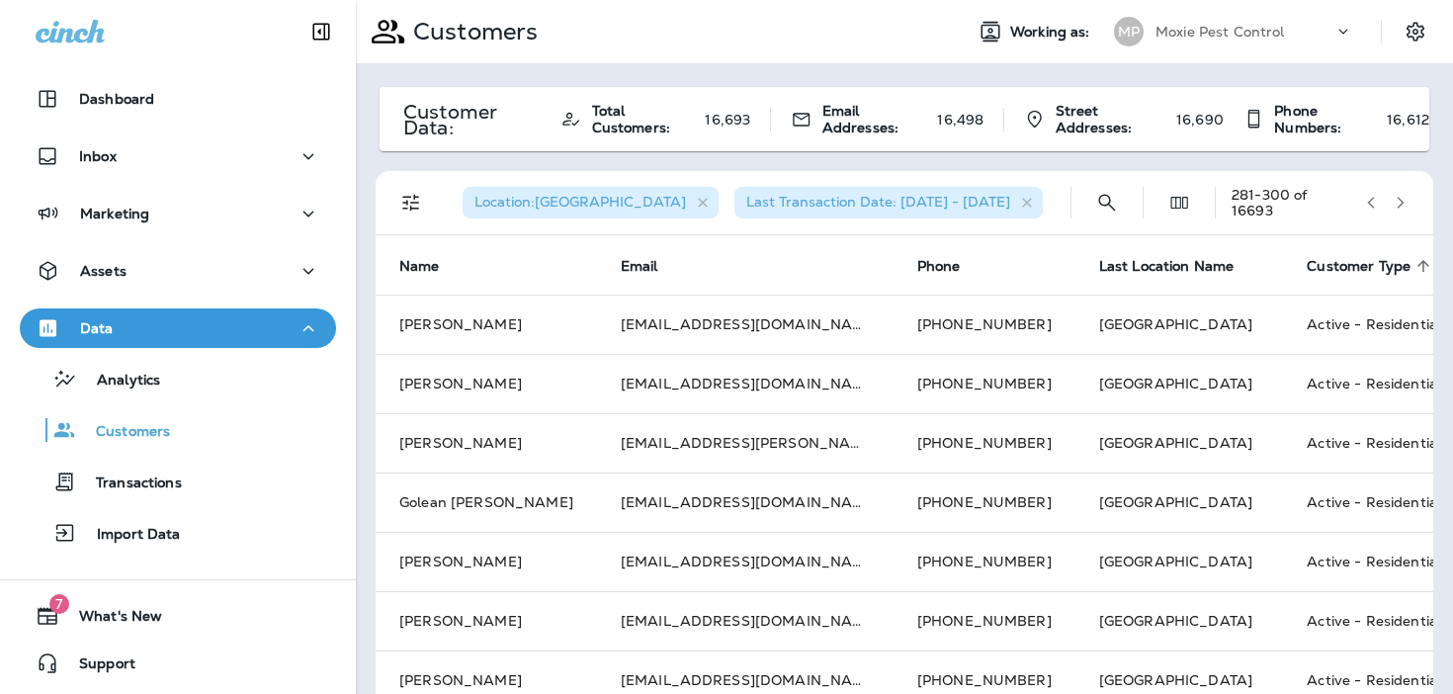
click at [1399, 205] on icon "button" at bounding box center [1400, 203] width 7 height 12
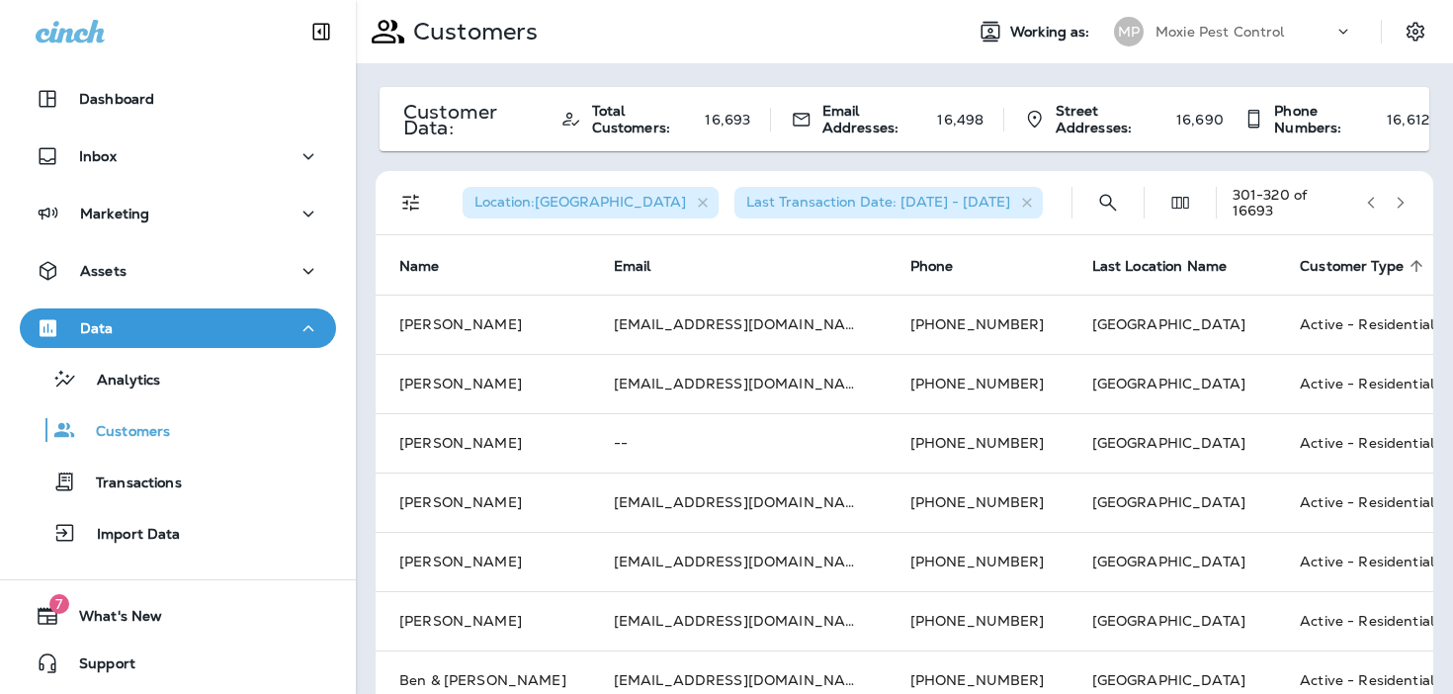
click at [1399, 205] on icon "button" at bounding box center [1400, 203] width 7 height 12
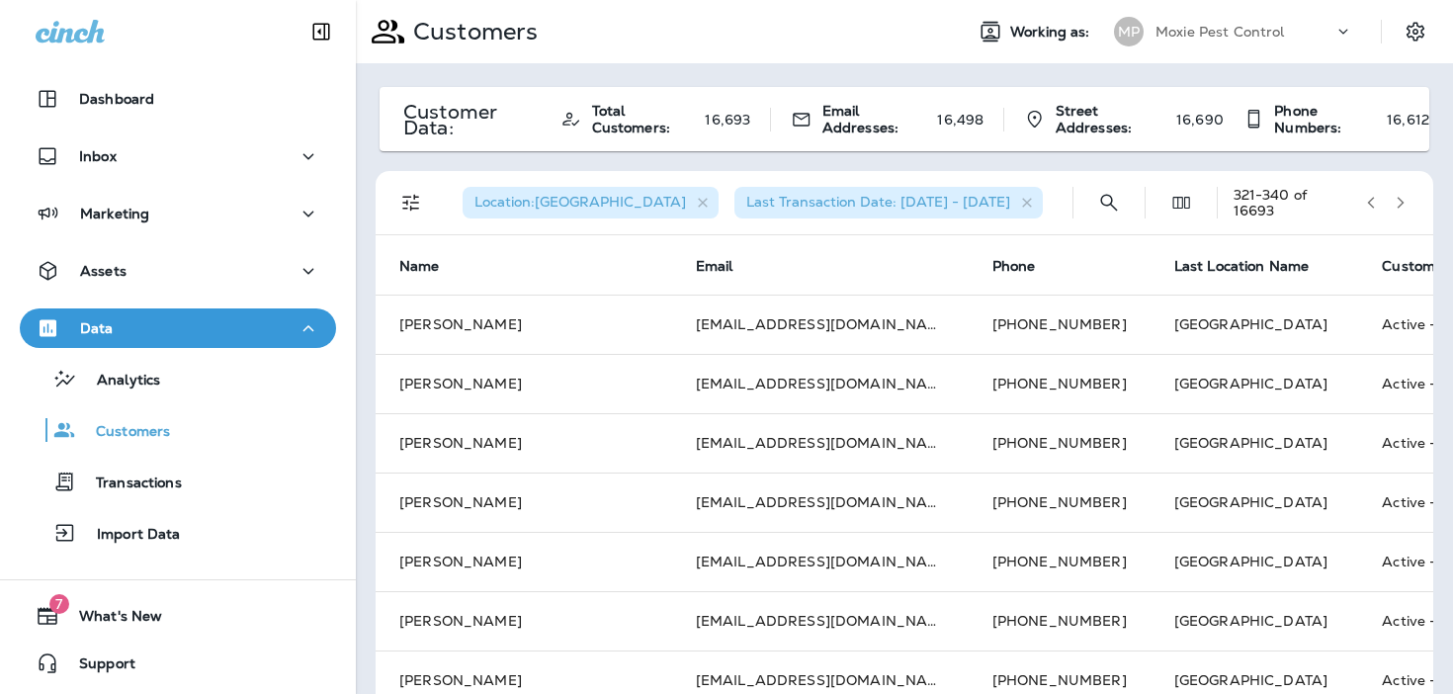
click at [1399, 205] on icon "button" at bounding box center [1400, 203] width 7 height 12
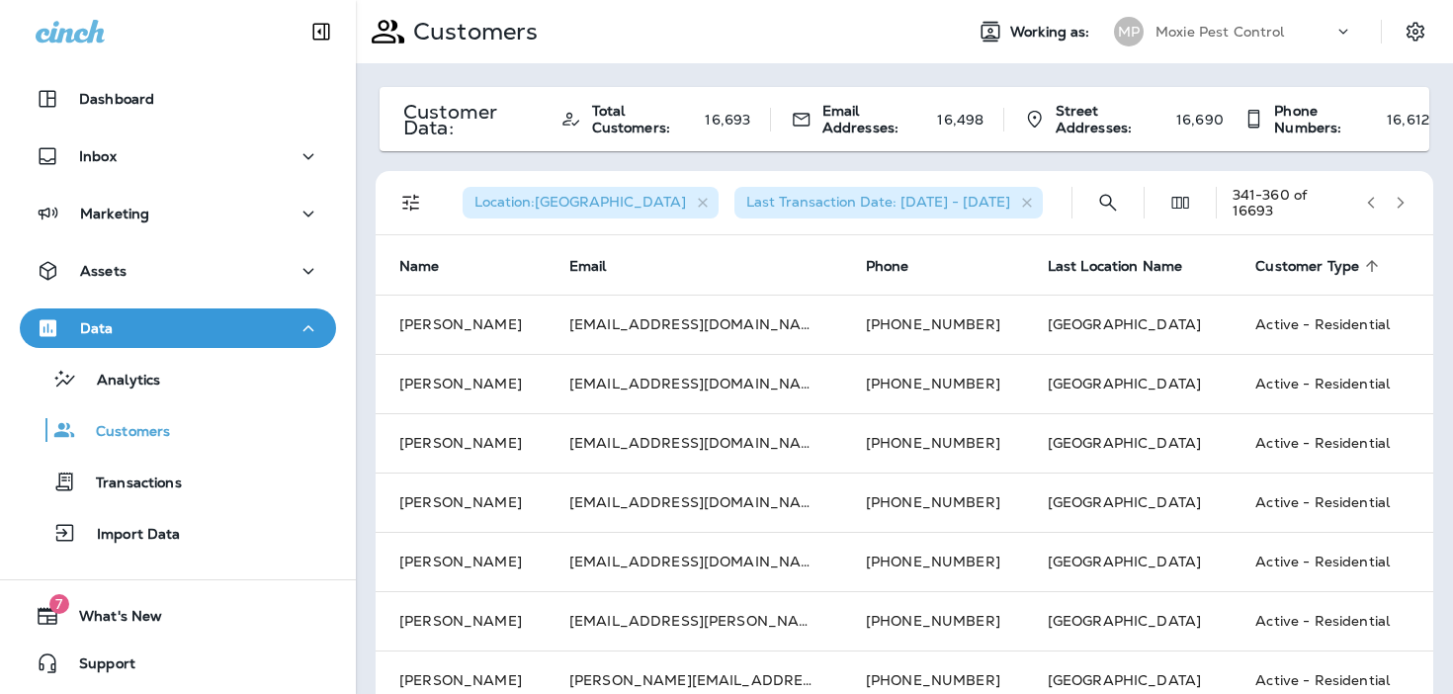
click at [1399, 205] on icon "button" at bounding box center [1400, 203] width 7 height 12
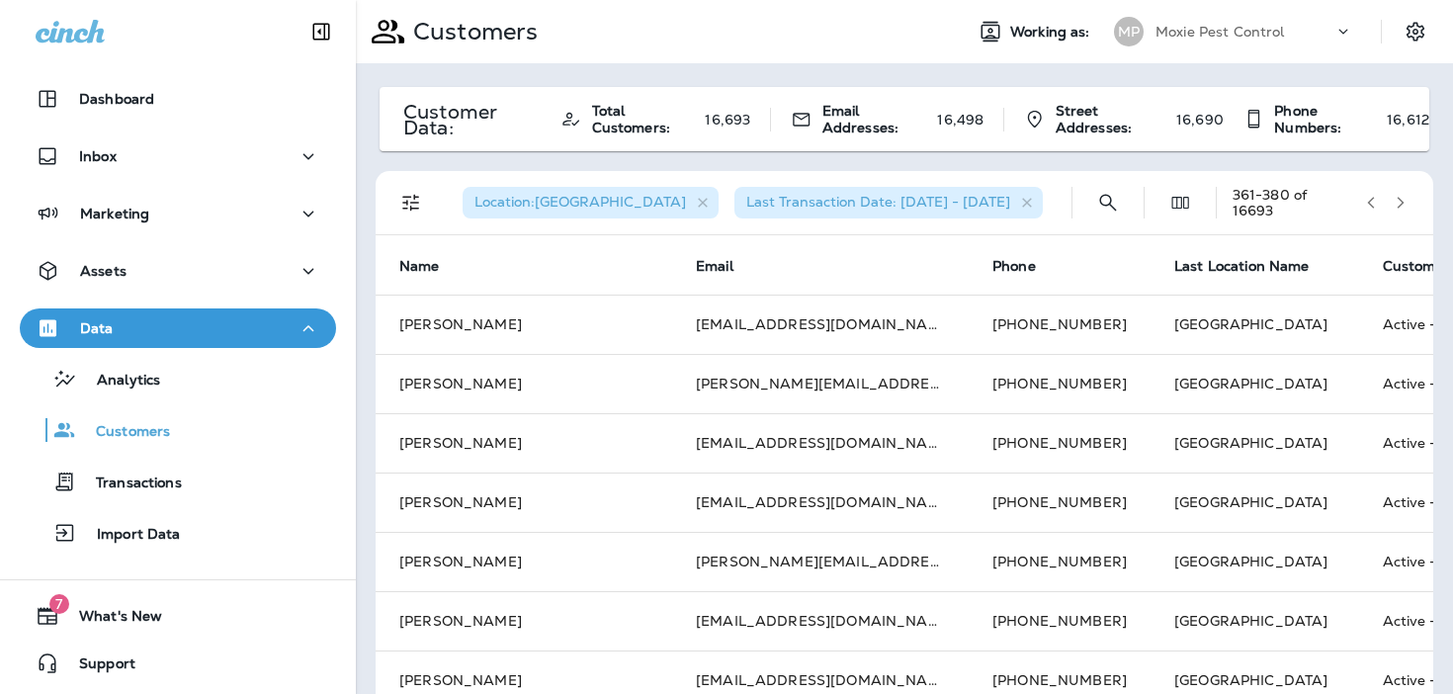
click at [1399, 205] on icon "button" at bounding box center [1400, 203] width 7 height 12
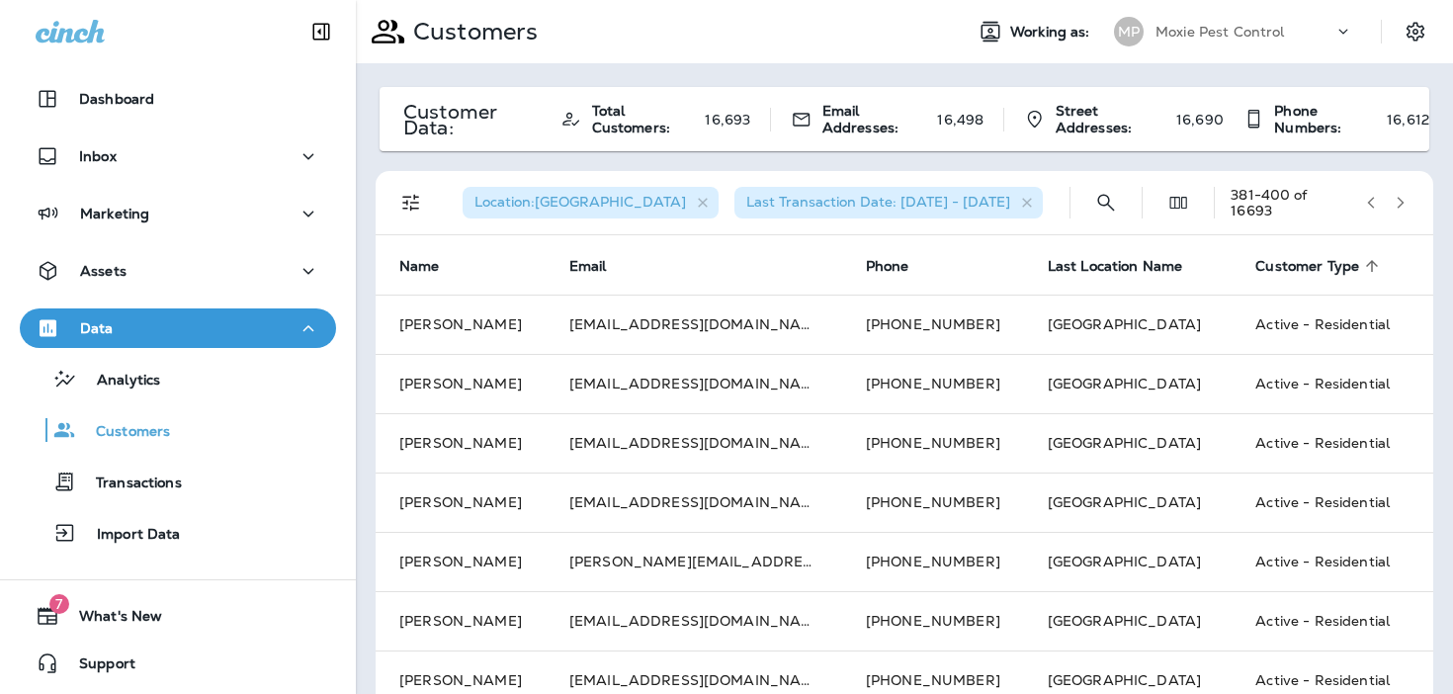
click at [1399, 205] on icon "button" at bounding box center [1400, 203] width 7 height 12
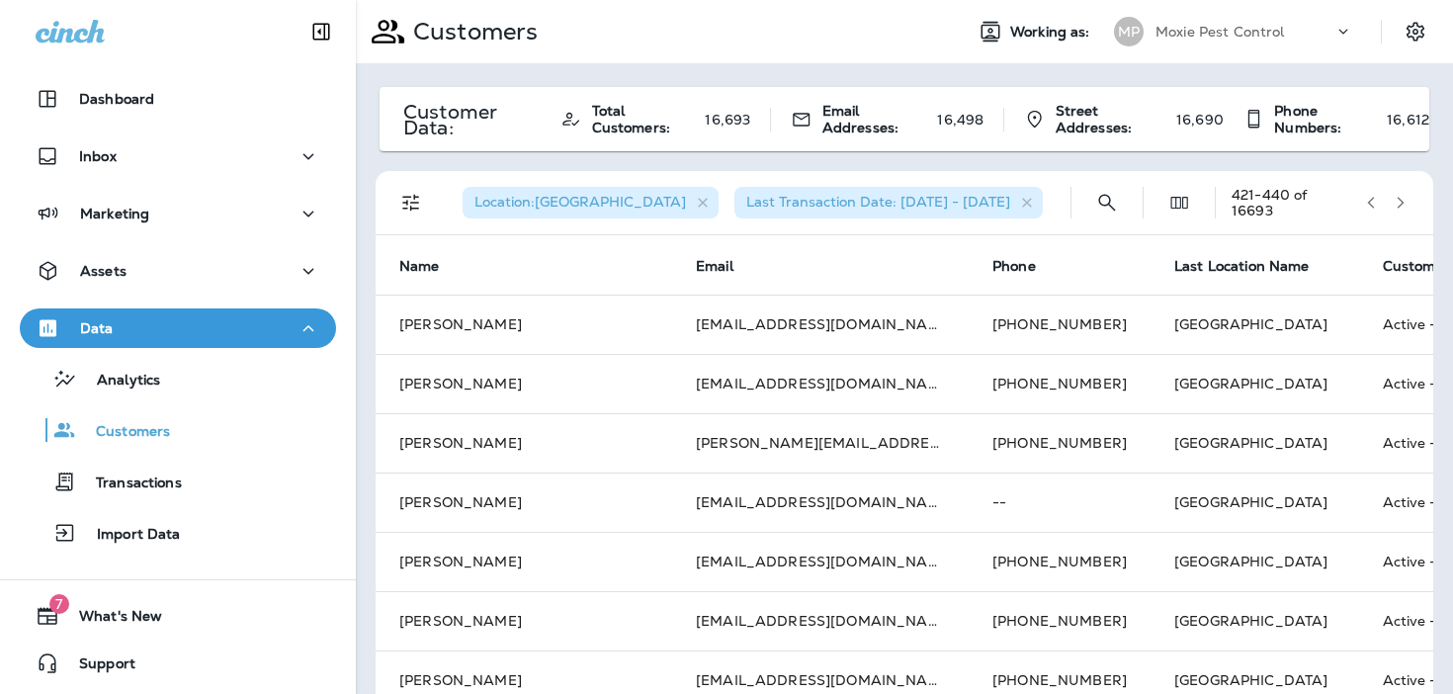
click at [1399, 205] on icon "button" at bounding box center [1400, 203] width 7 height 12
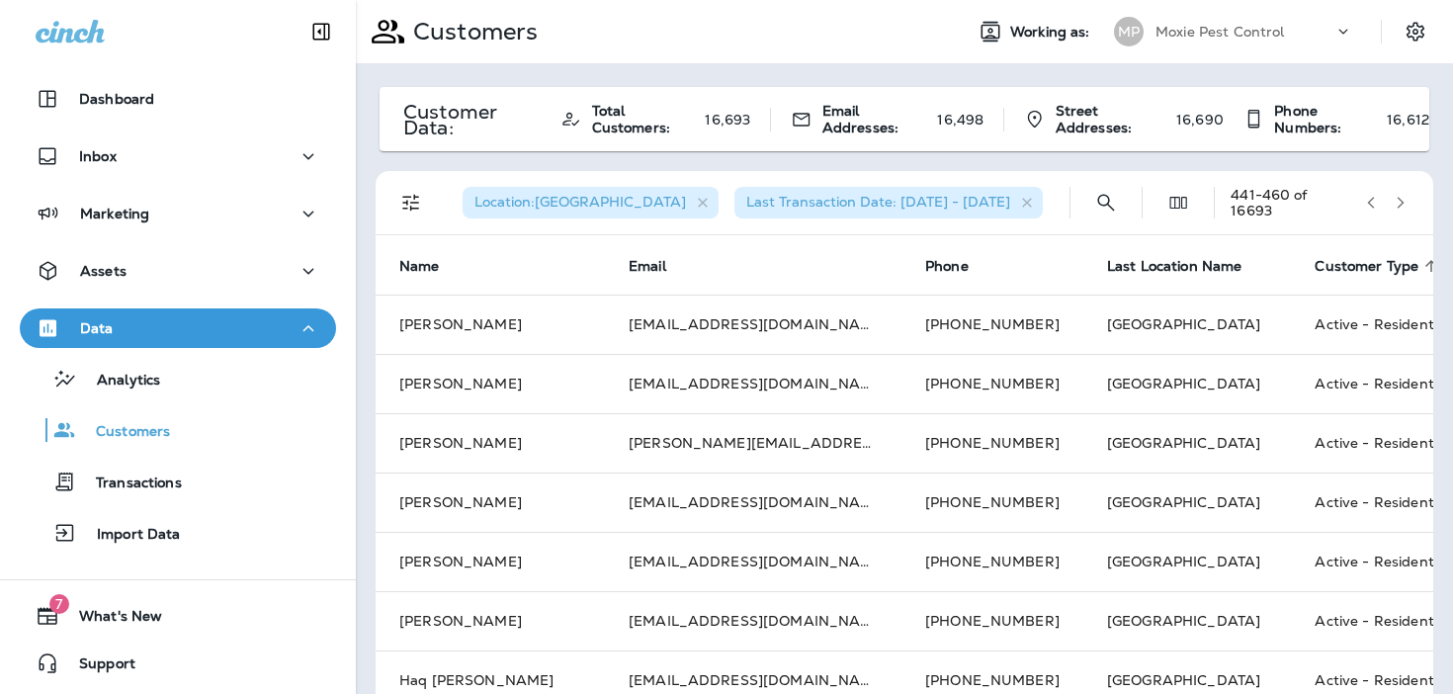
click at [1399, 205] on icon "button" at bounding box center [1400, 203] width 7 height 12
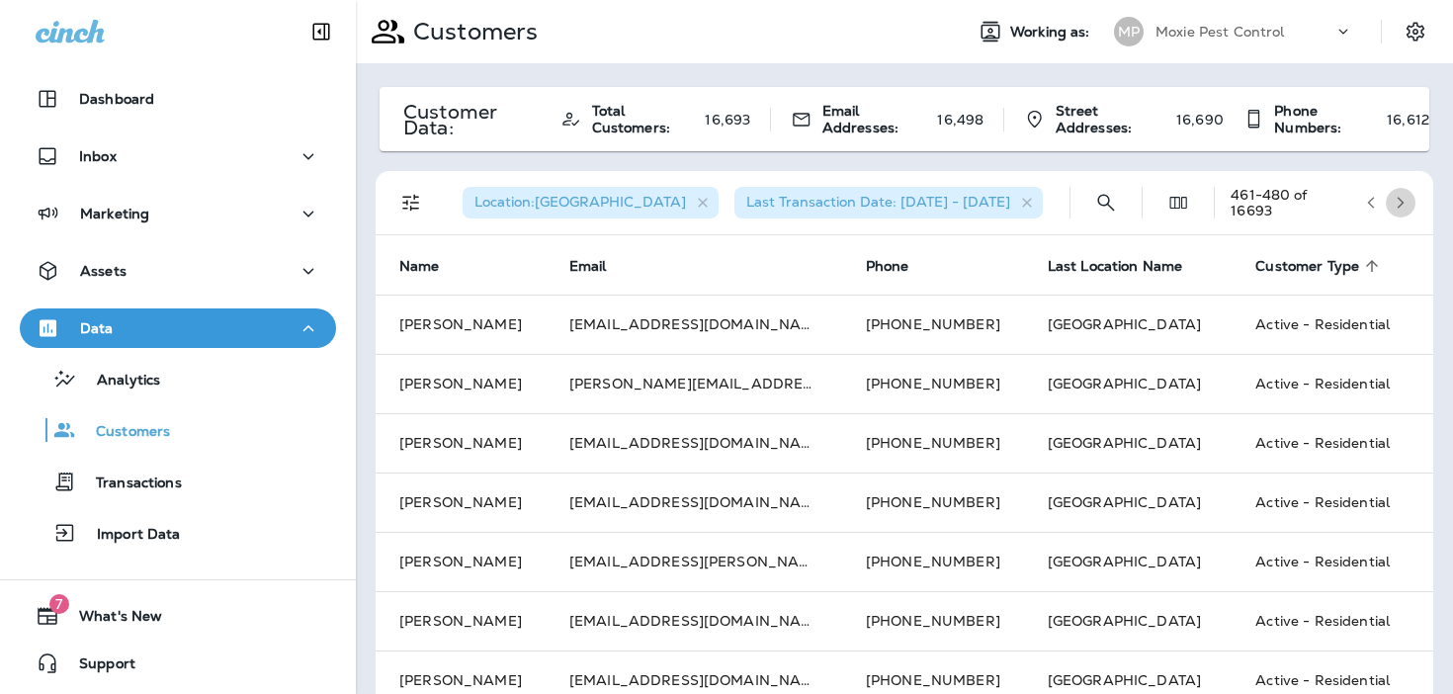
click at [1399, 205] on icon "button" at bounding box center [1400, 203] width 7 height 12
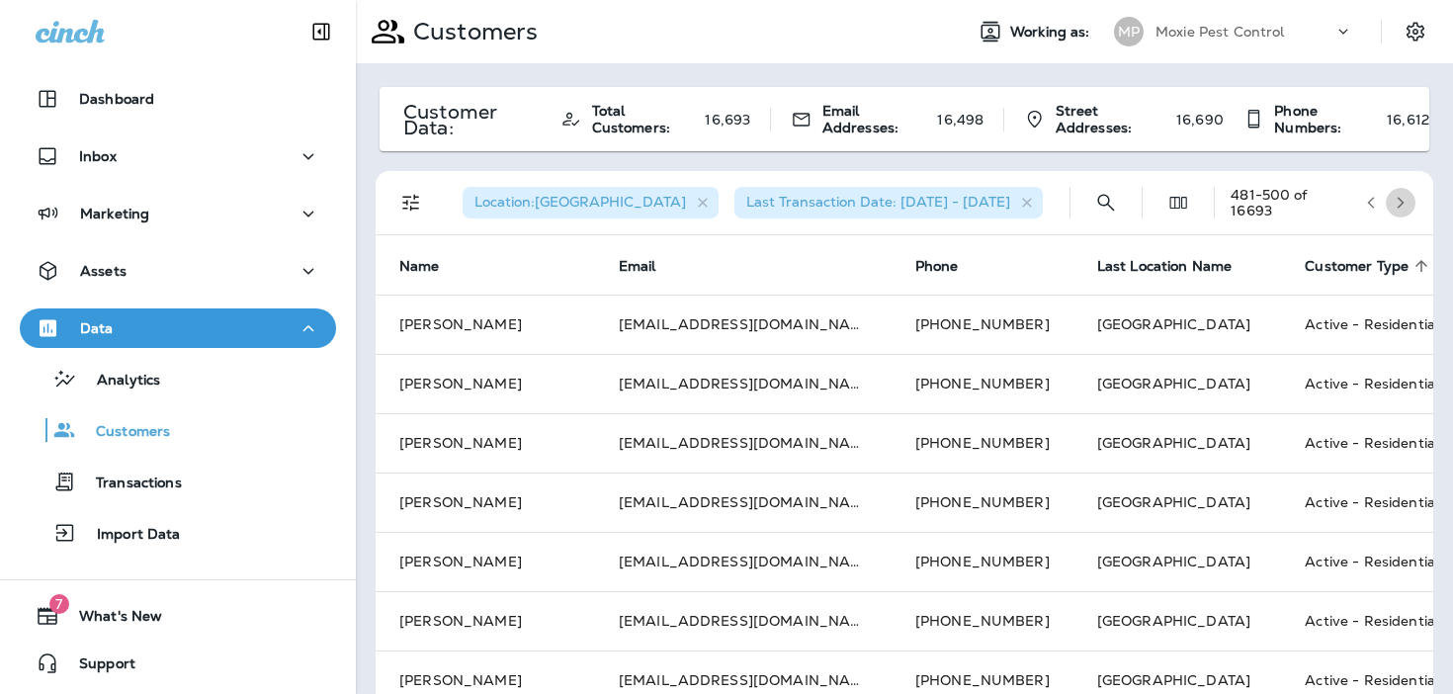
click at [1401, 203] on icon "button" at bounding box center [1400, 203] width 7 height 12
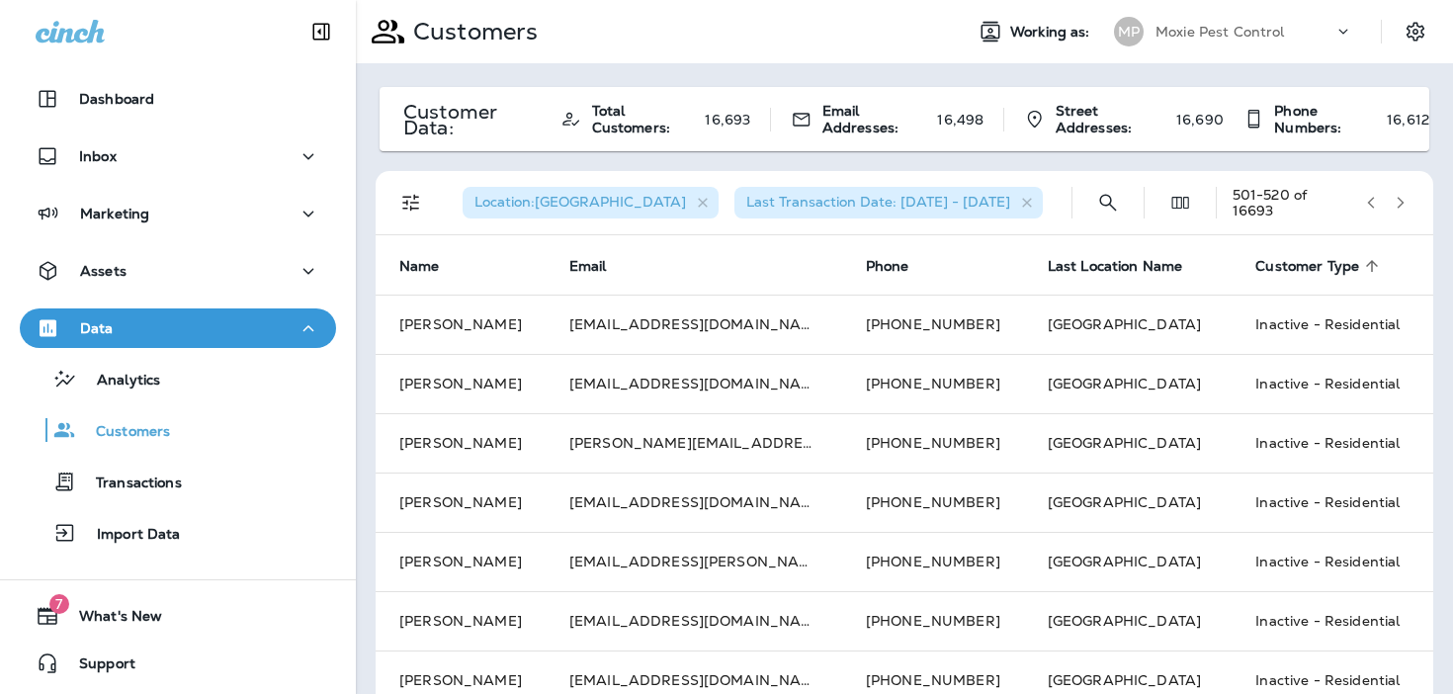
click at [1401, 204] on icon "button" at bounding box center [1400, 203] width 7 height 12
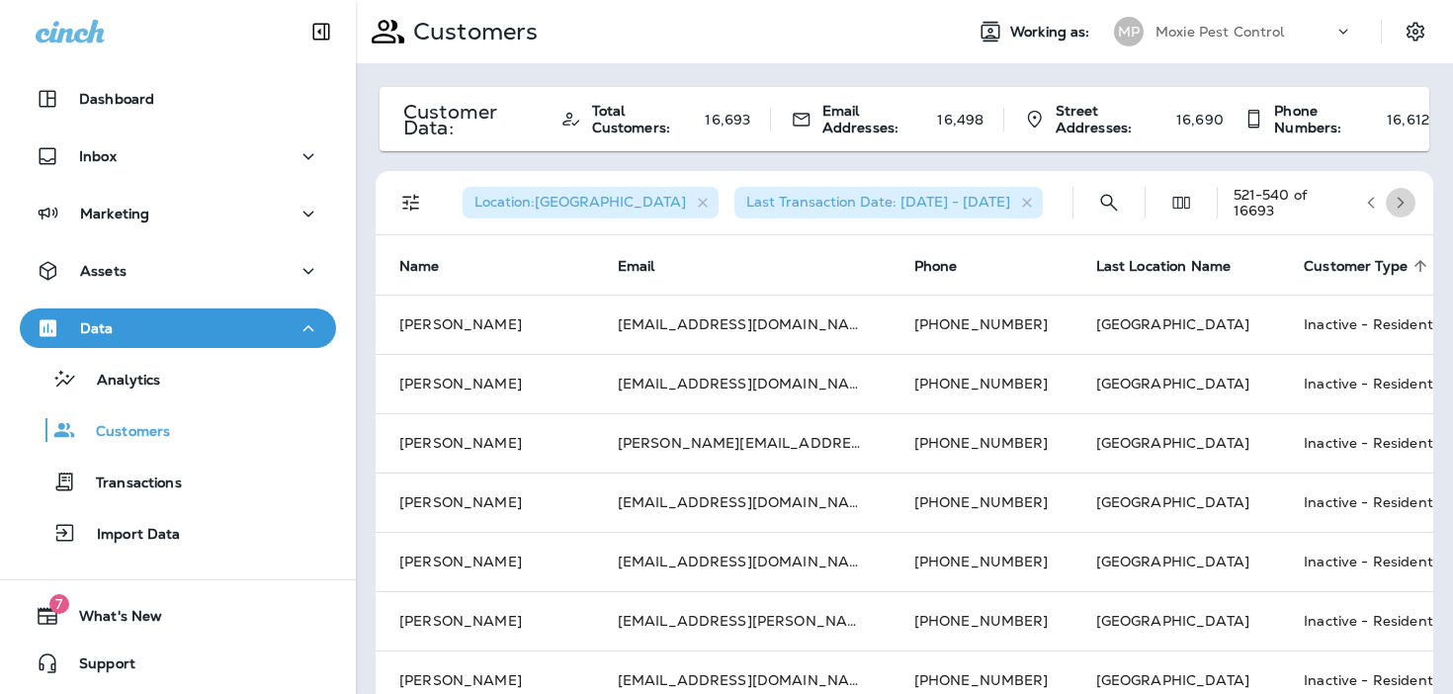
click at [1401, 204] on icon "button" at bounding box center [1400, 203] width 7 height 12
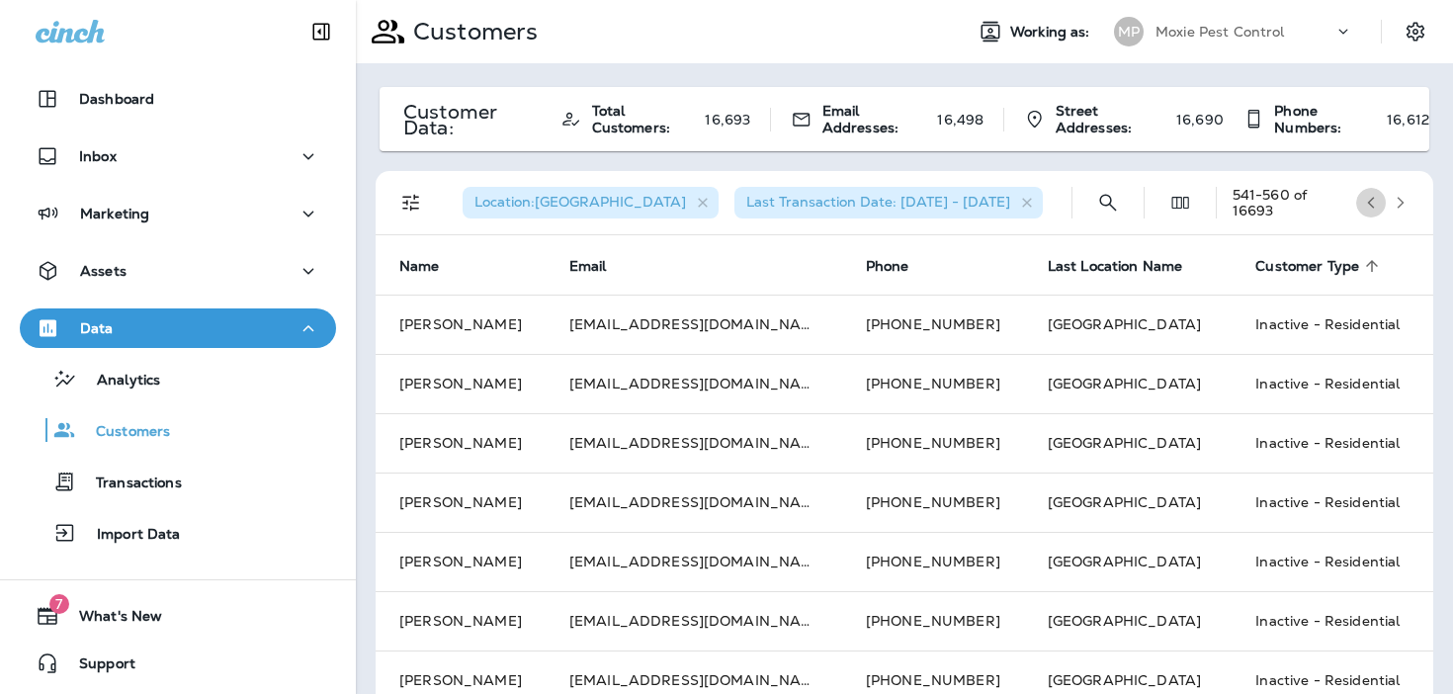
click at [1366, 199] on icon "button" at bounding box center [1371, 203] width 14 height 14
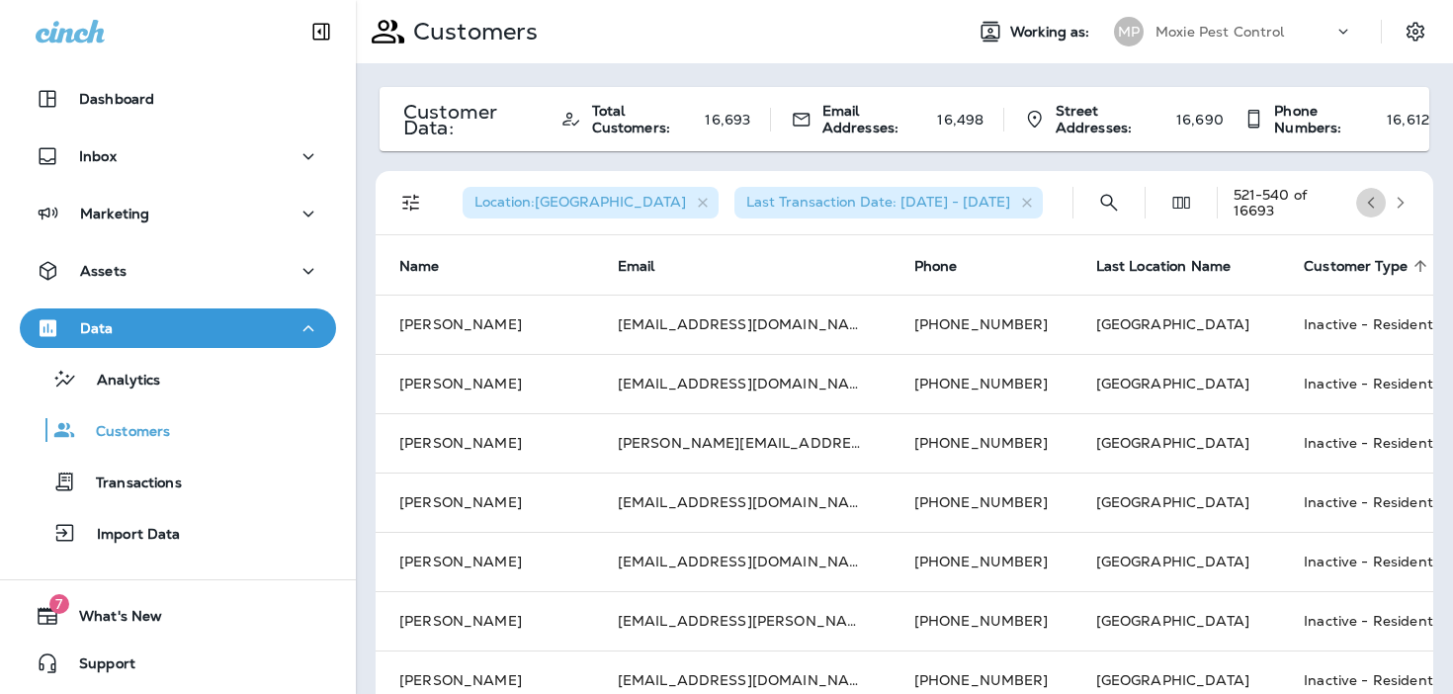
click at [1366, 199] on icon "button" at bounding box center [1371, 203] width 14 height 14
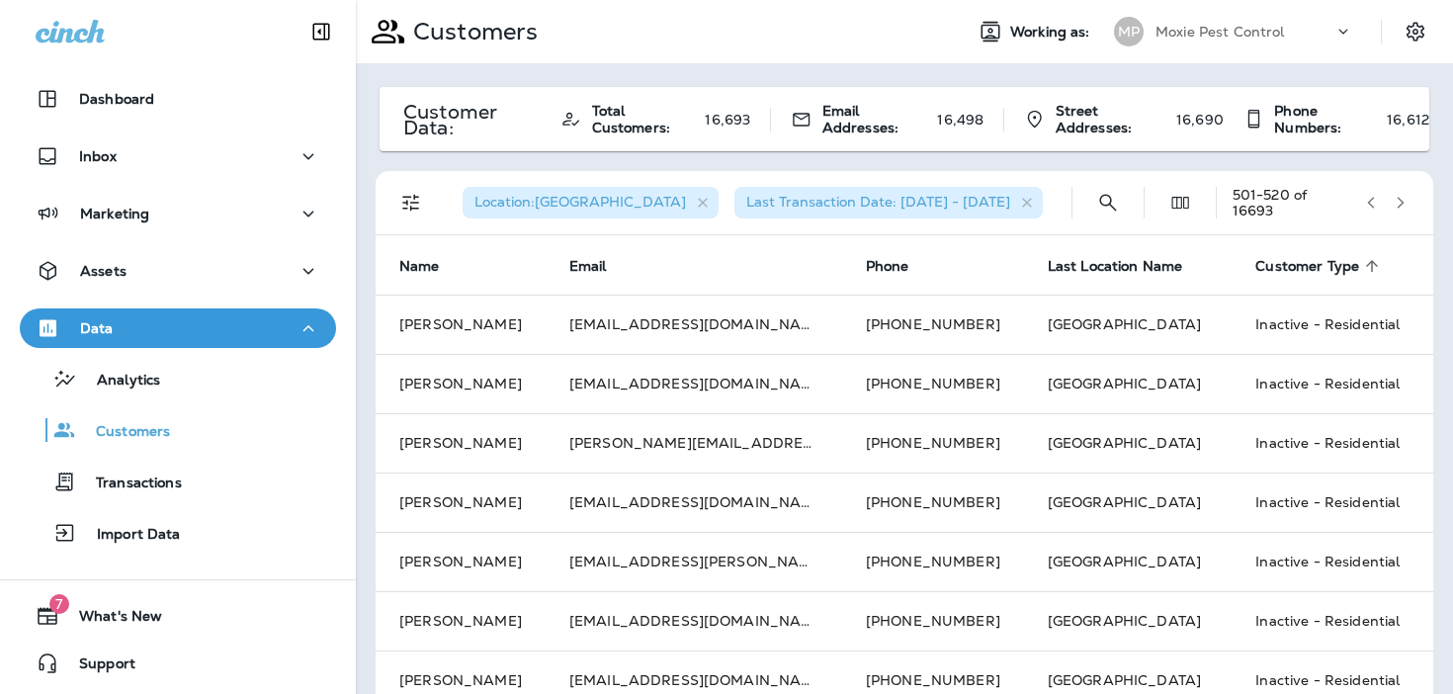
click at [1366, 199] on icon "button" at bounding box center [1371, 203] width 14 height 14
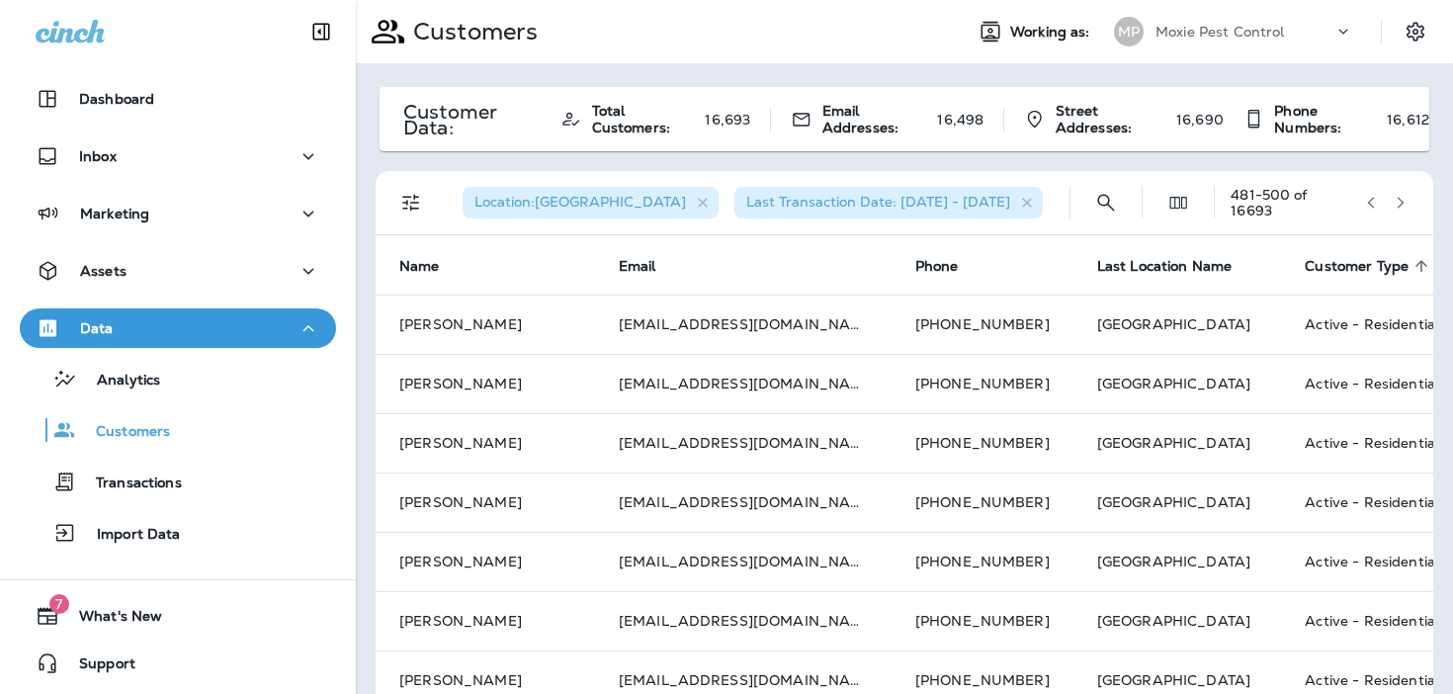
click at [419, 197] on icon "Filters" at bounding box center [411, 203] width 24 height 24
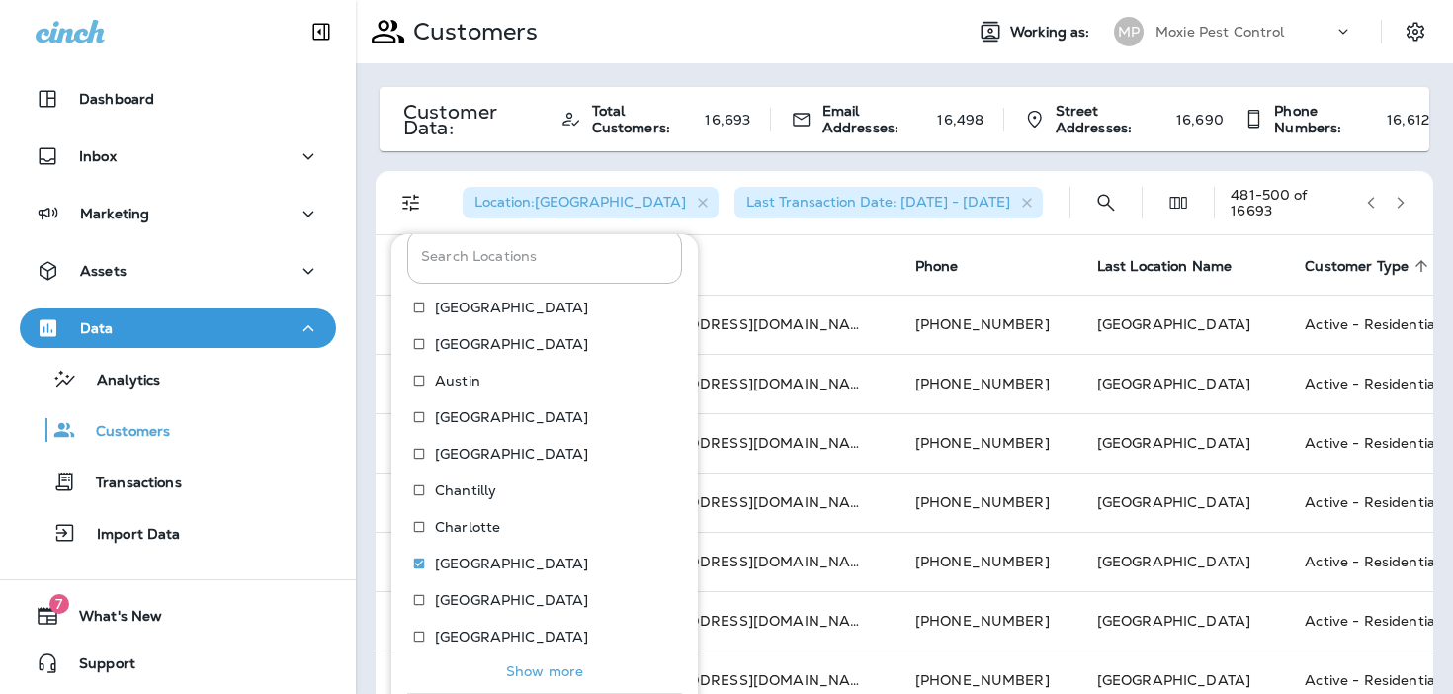
scroll to position [119, 0]
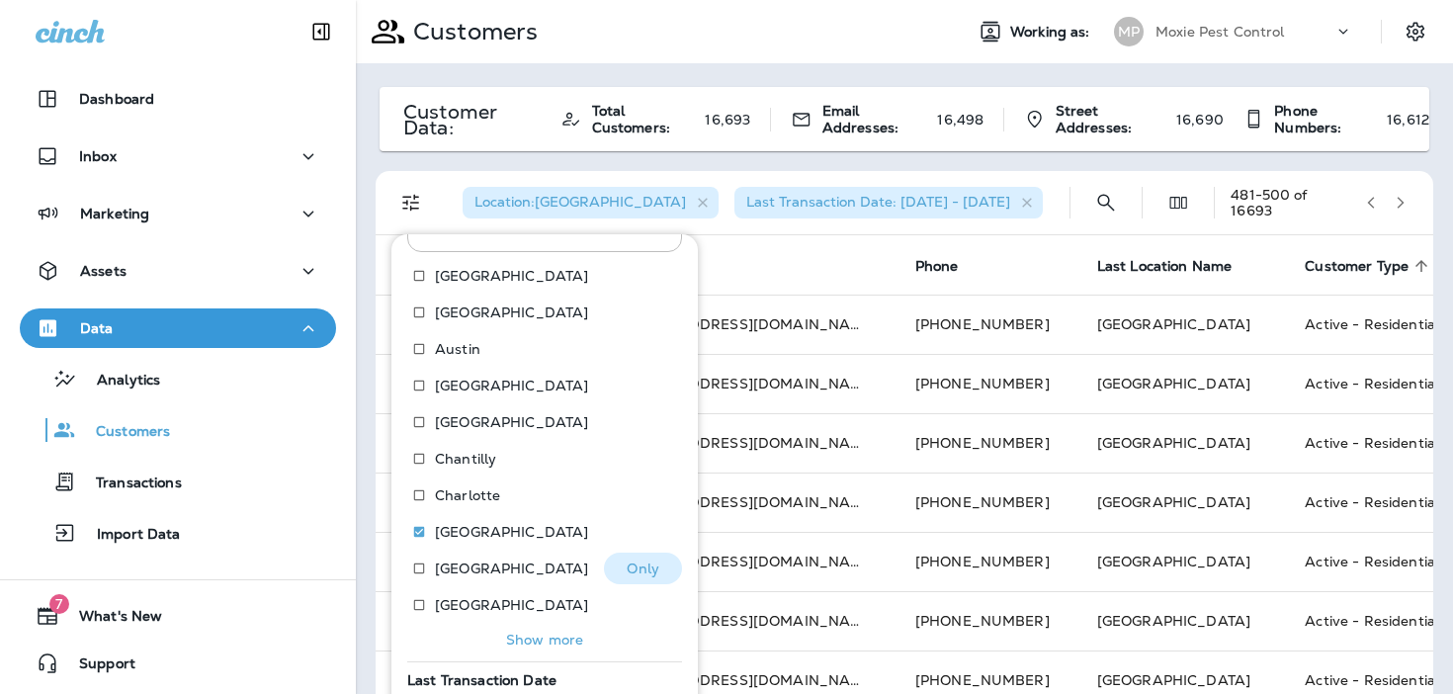
click at [651, 575] on p "Only" at bounding box center [642, 568] width 33 height 16
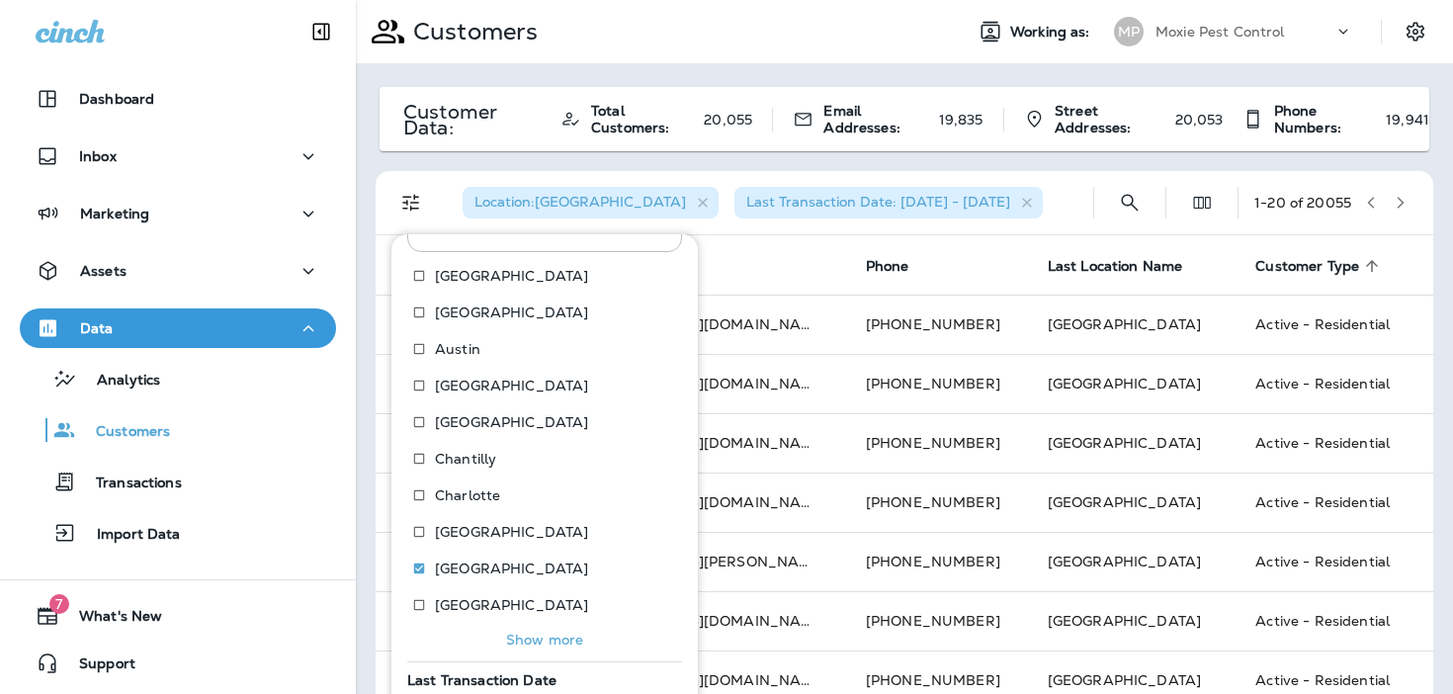
click at [1406, 200] on icon "button" at bounding box center [1400, 203] width 14 height 14
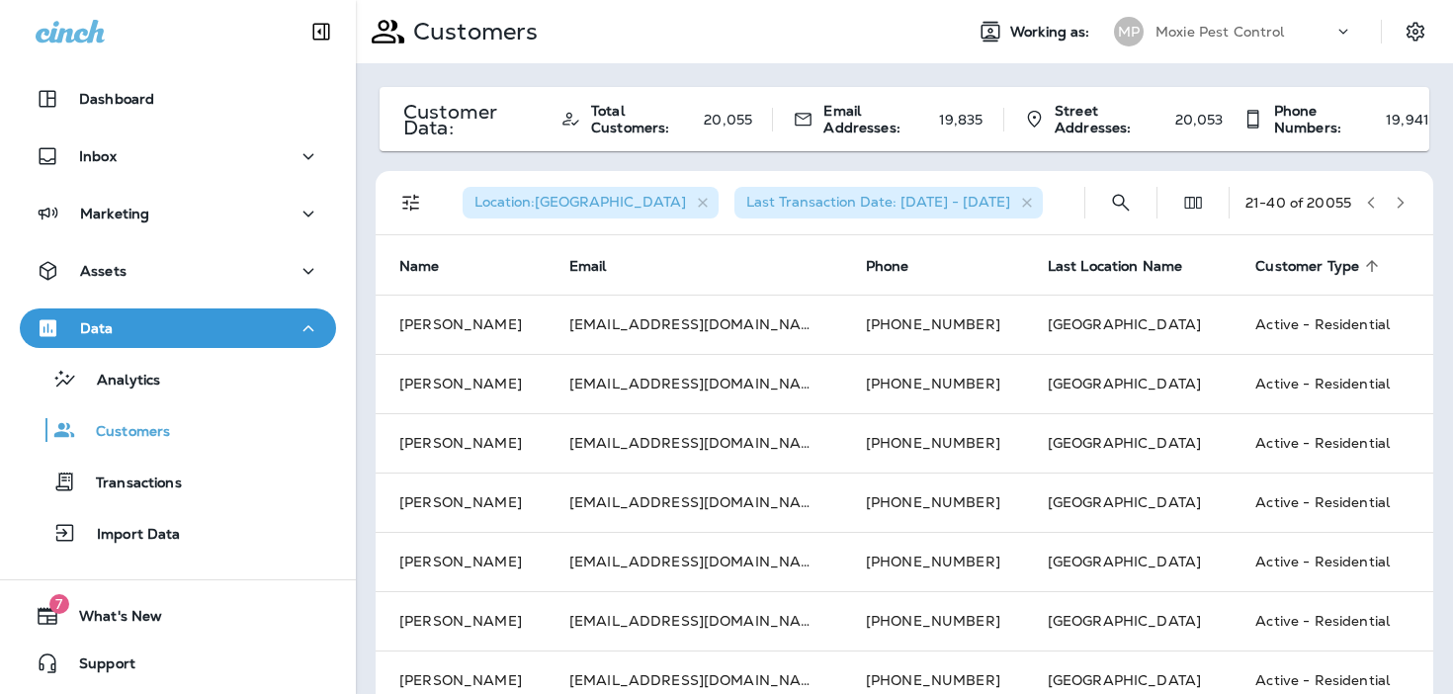
click at [1406, 200] on icon "button" at bounding box center [1400, 203] width 14 height 14
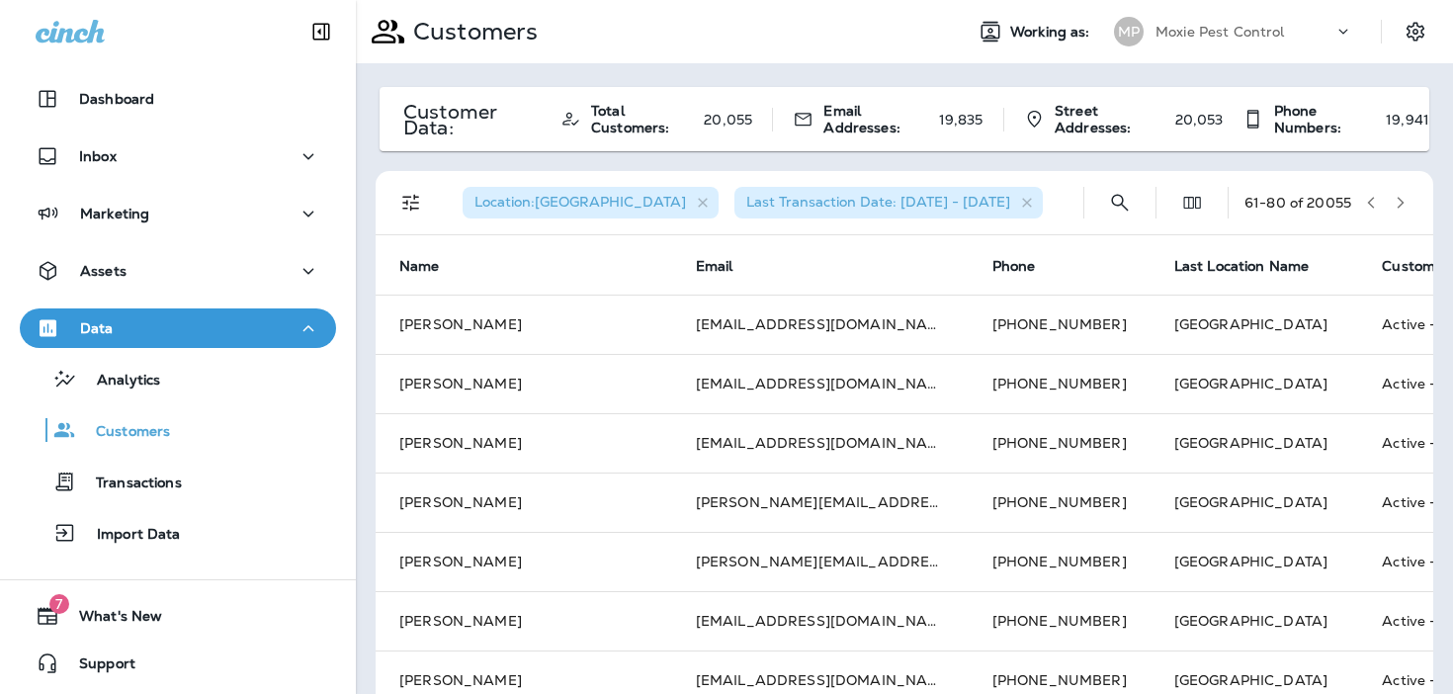
click at [1406, 200] on icon "button" at bounding box center [1400, 203] width 14 height 14
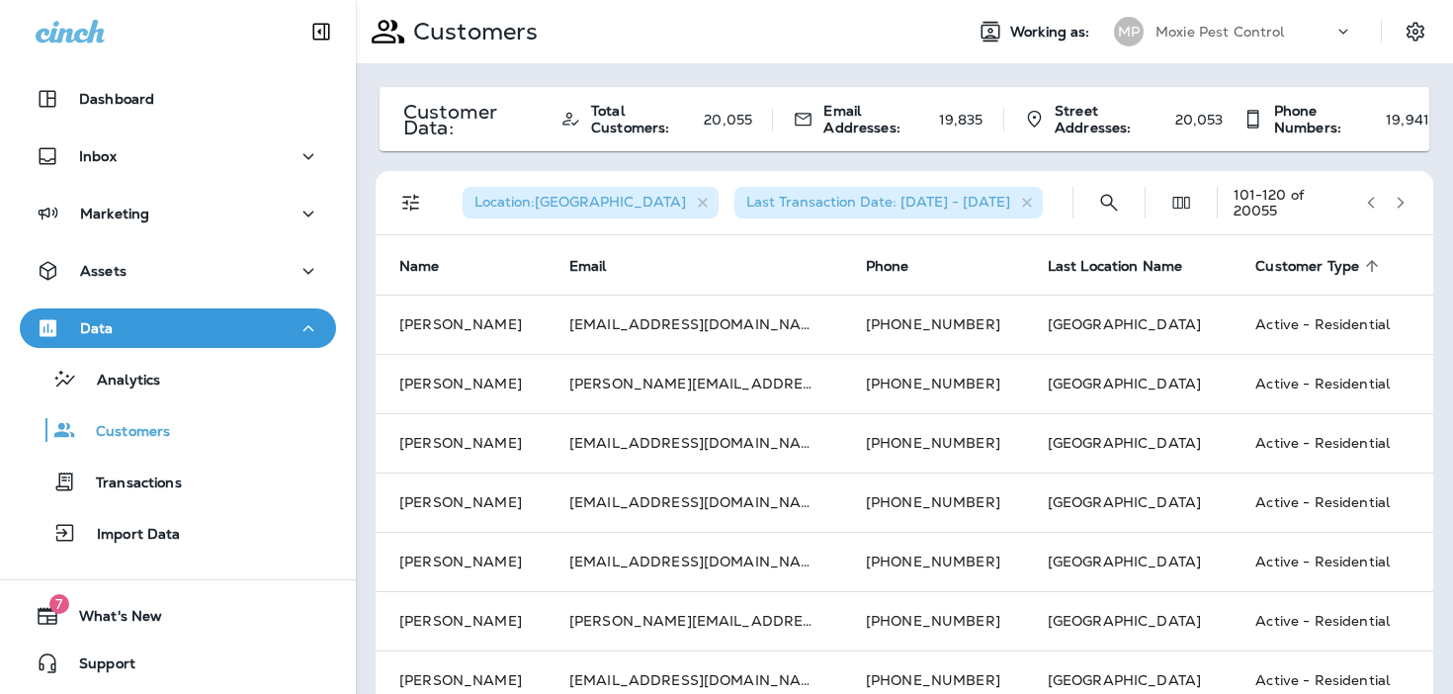
click at [1406, 200] on icon "button" at bounding box center [1400, 203] width 14 height 14
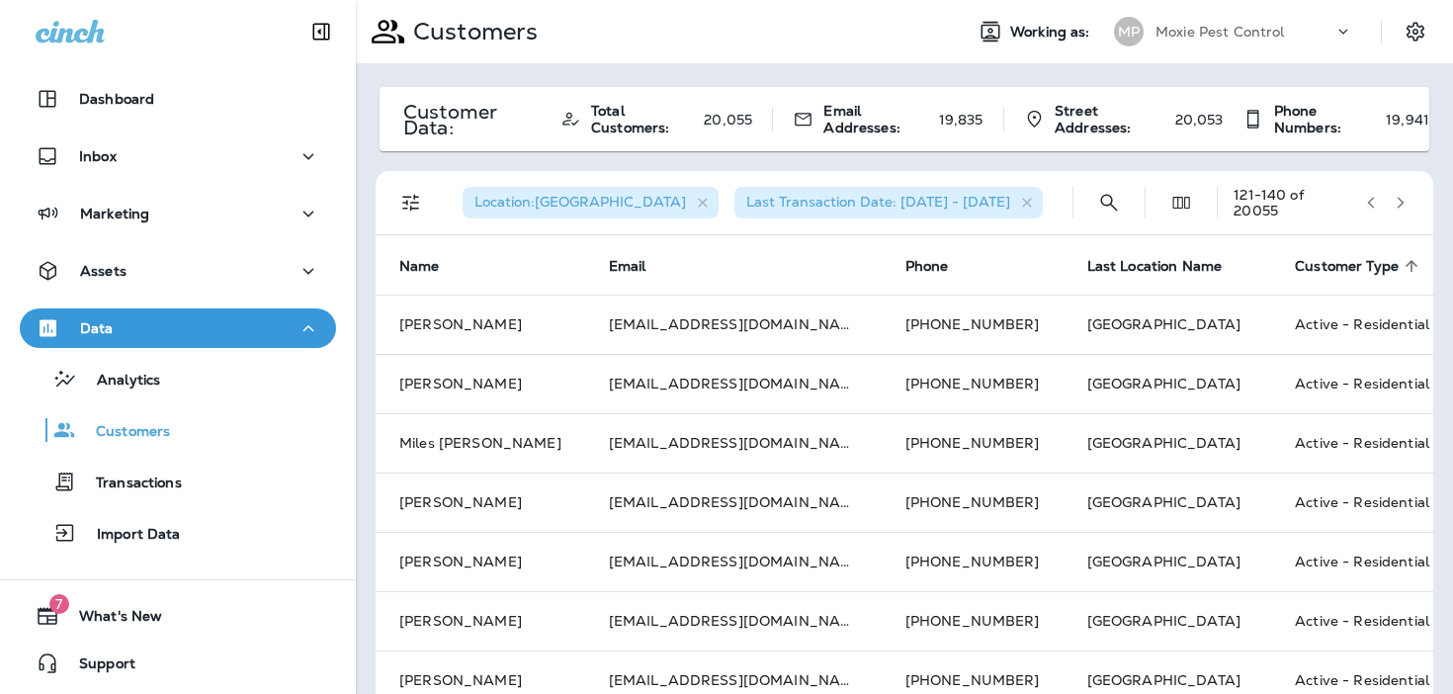
click at [1406, 200] on icon "button" at bounding box center [1400, 203] width 14 height 14
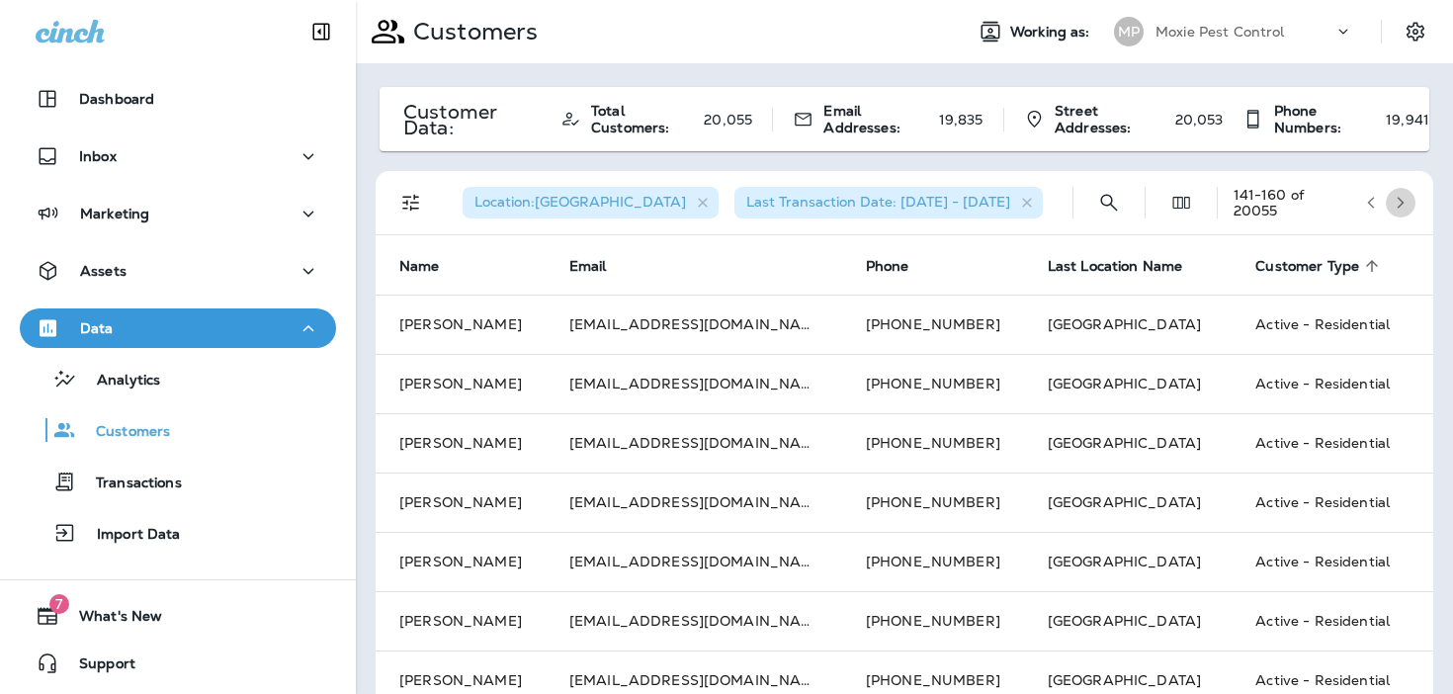
click at [1406, 200] on icon "button" at bounding box center [1400, 203] width 14 height 14
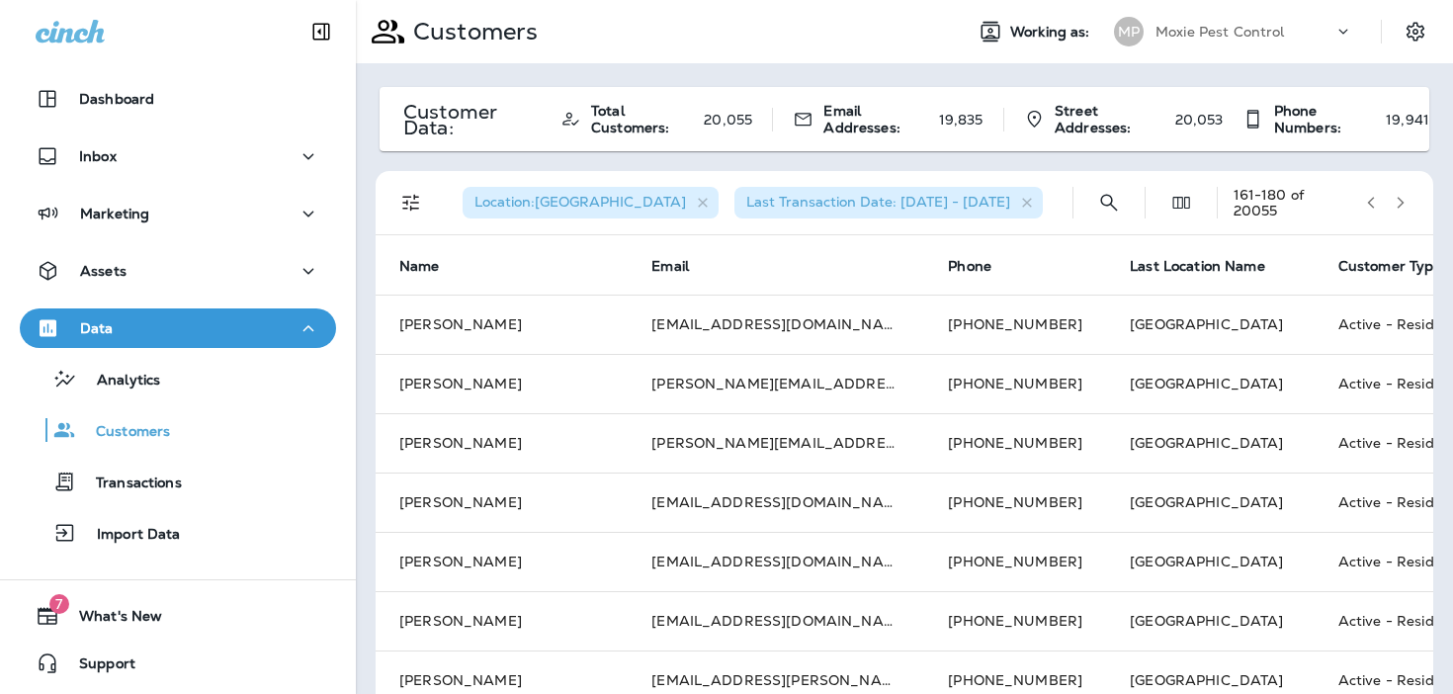
click at [1406, 200] on icon "button" at bounding box center [1400, 203] width 14 height 14
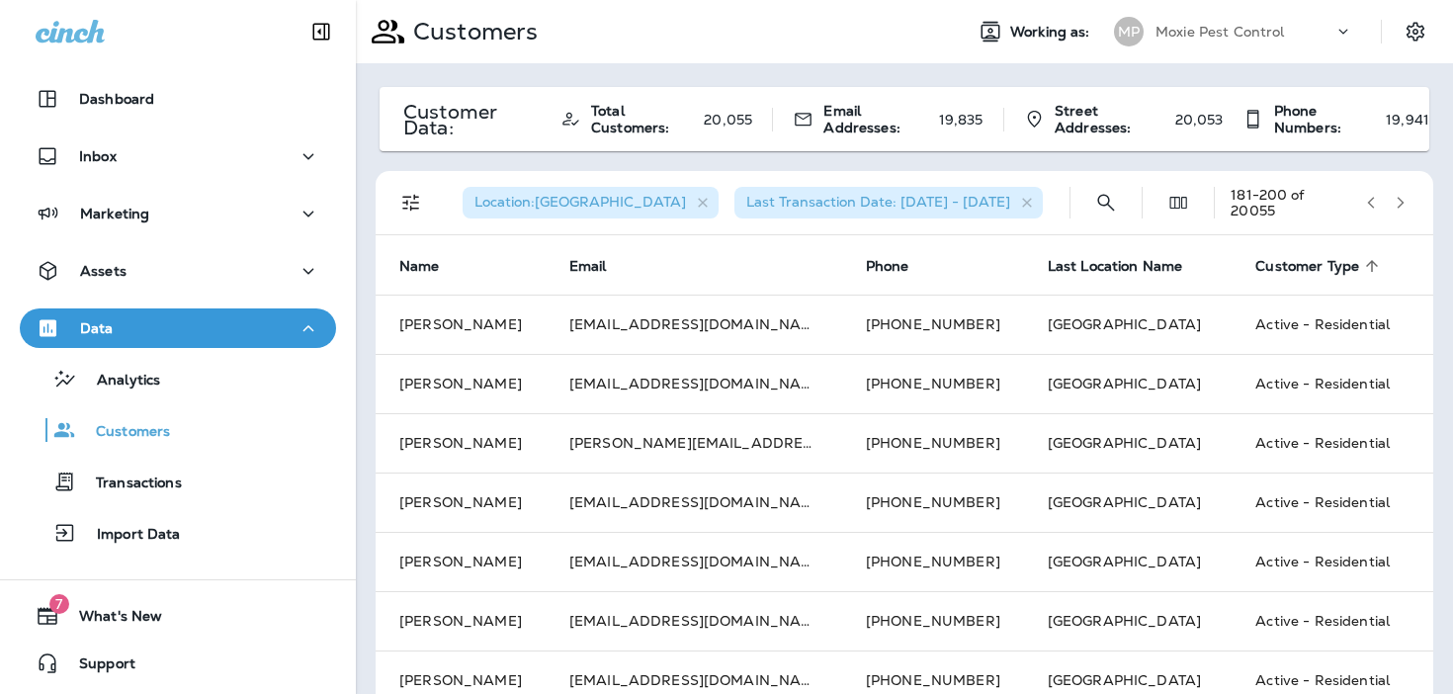
click at [1406, 200] on icon "button" at bounding box center [1400, 203] width 14 height 14
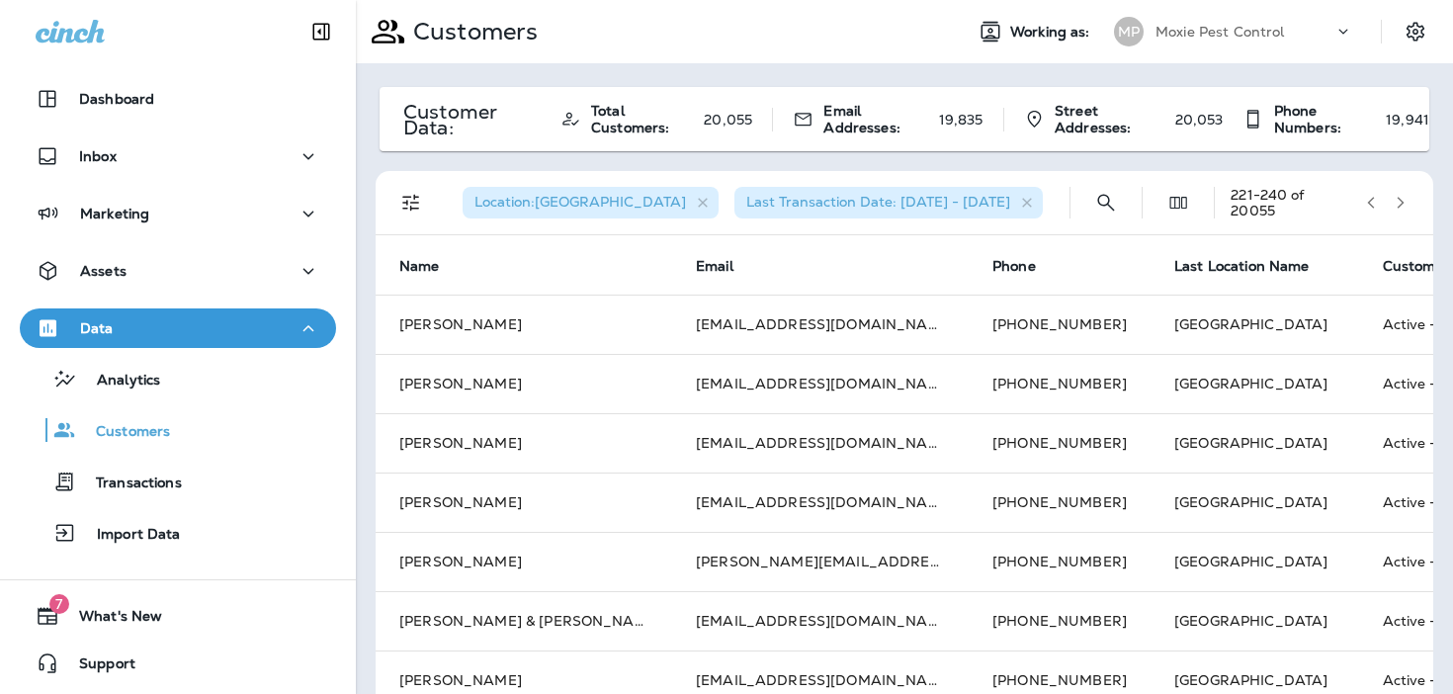
click at [1406, 200] on icon "button" at bounding box center [1400, 203] width 14 height 14
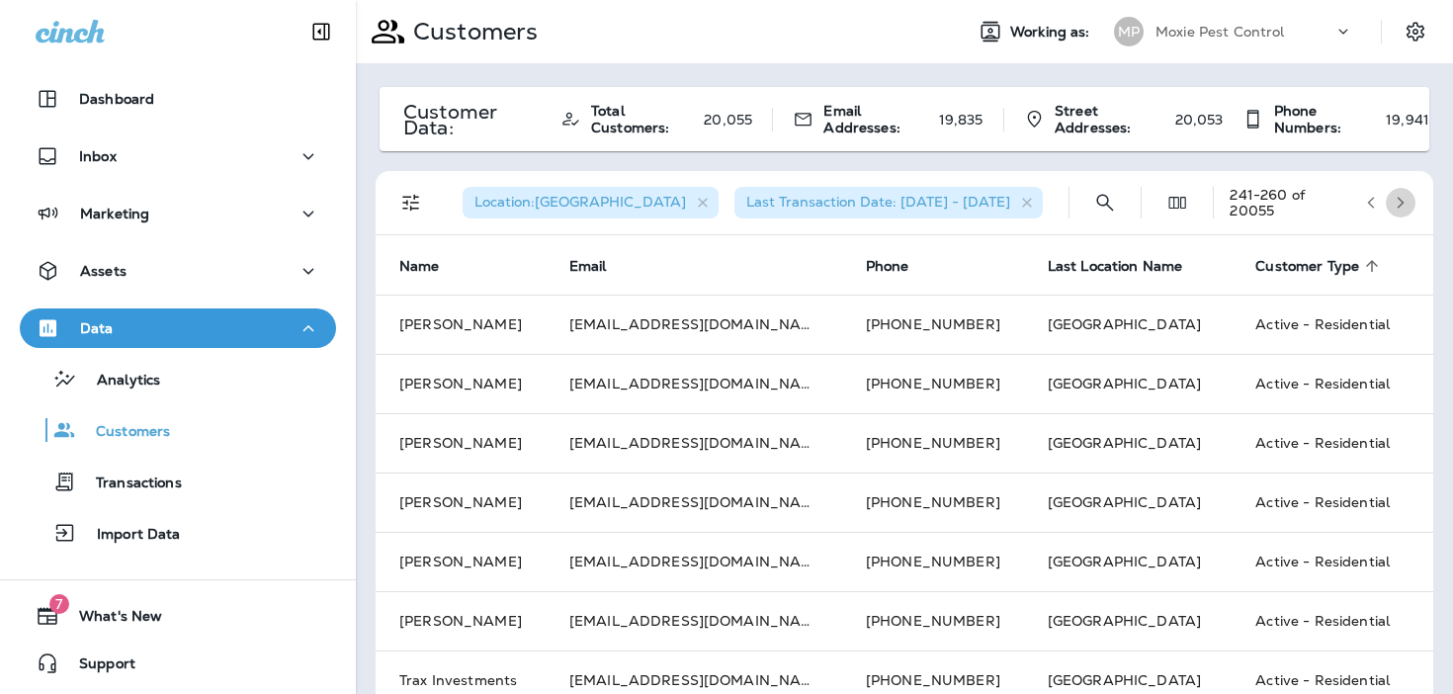
click at [1406, 200] on icon "button" at bounding box center [1400, 203] width 14 height 14
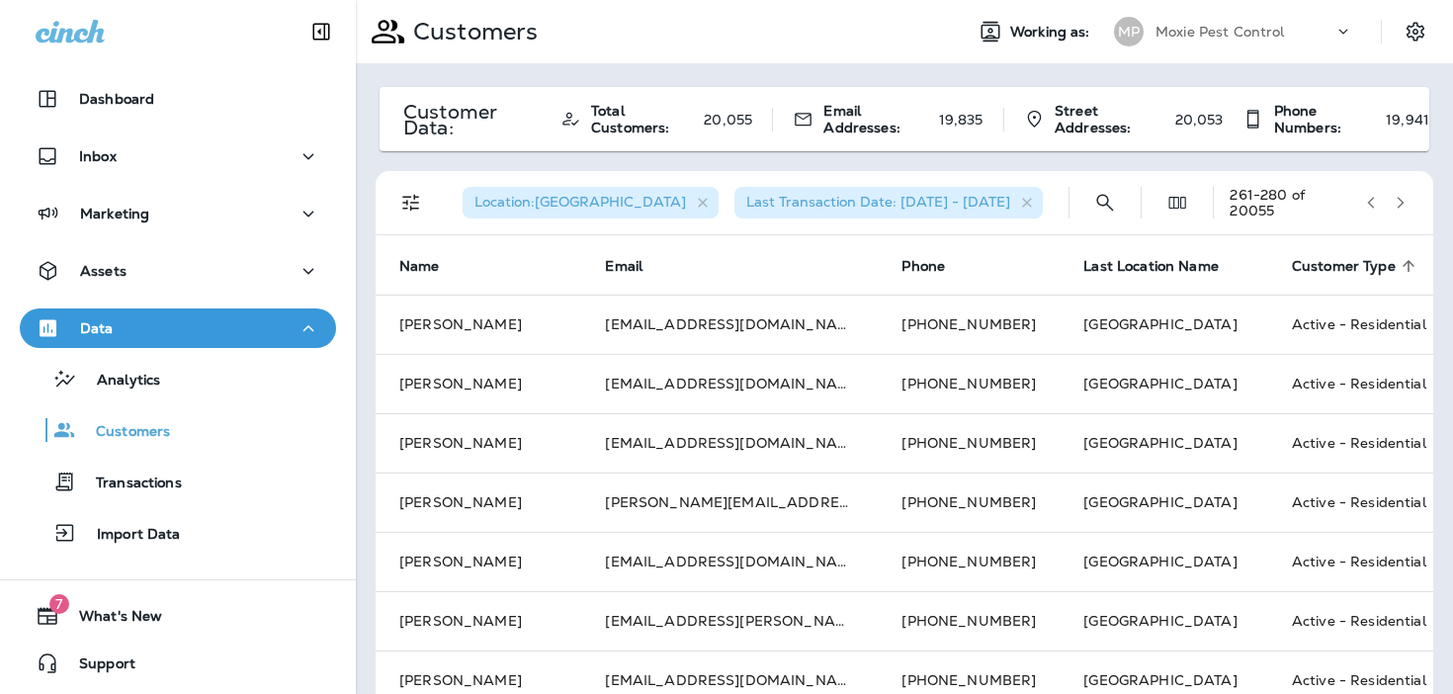
click at [1406, 200] on icon "button" at bounding box center [1400, 203] width 14 height 14
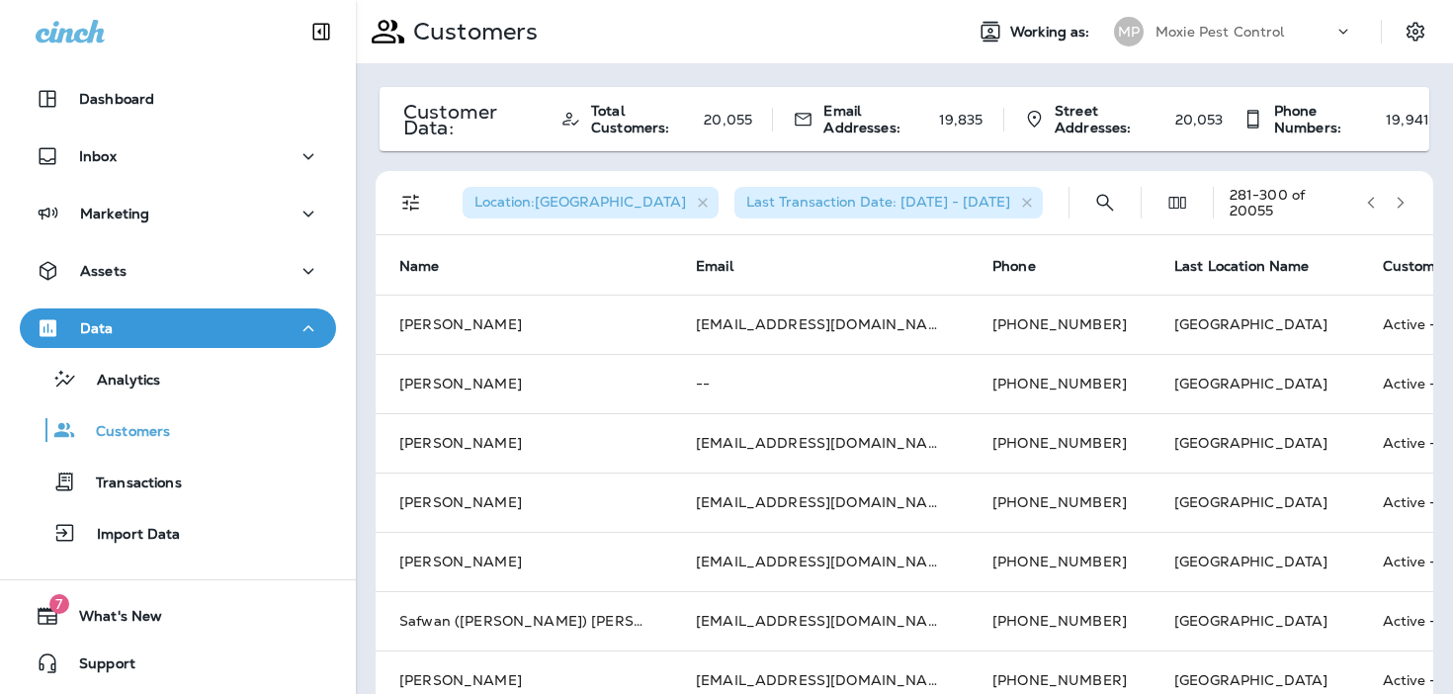
click at [1406, 200] on icon "button" at bounding box center [1400, 203] width 14 height 14
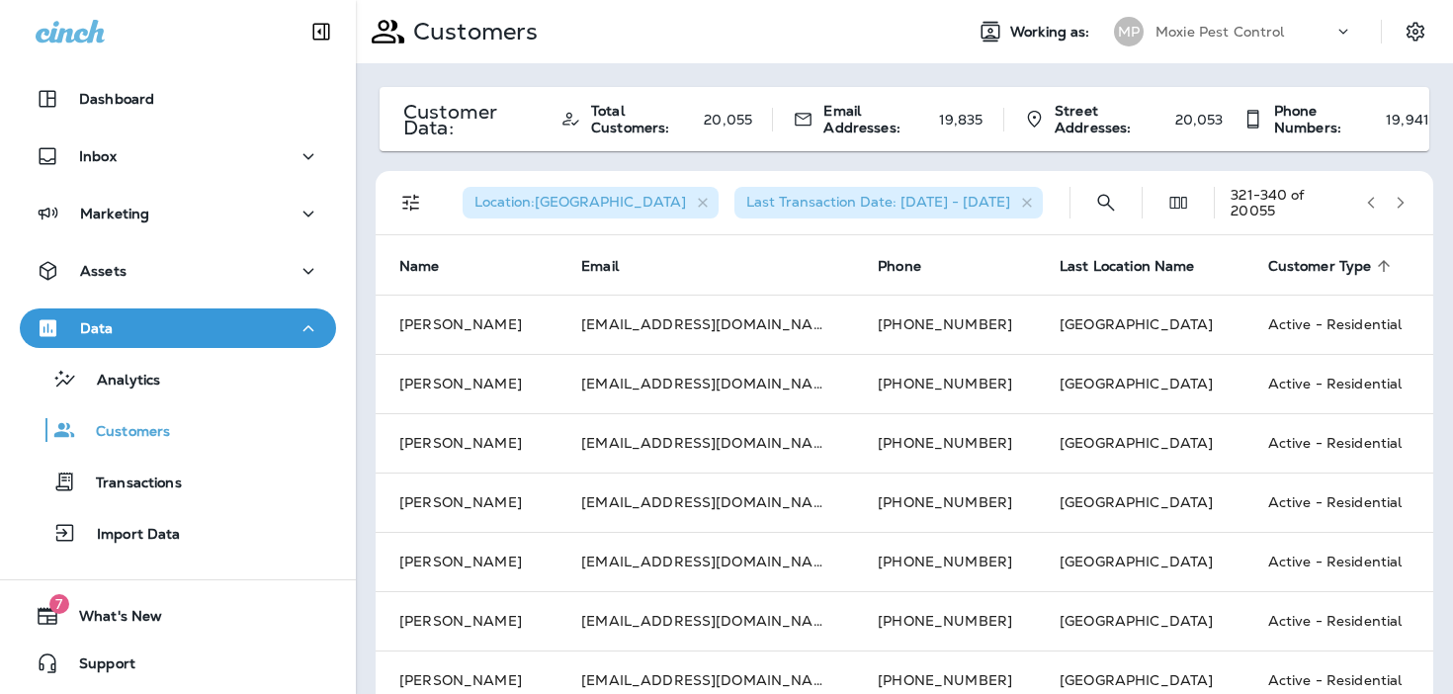
click at [1406, 201] on icon "button" at bounding box center [1400, 203] width 14 height 14
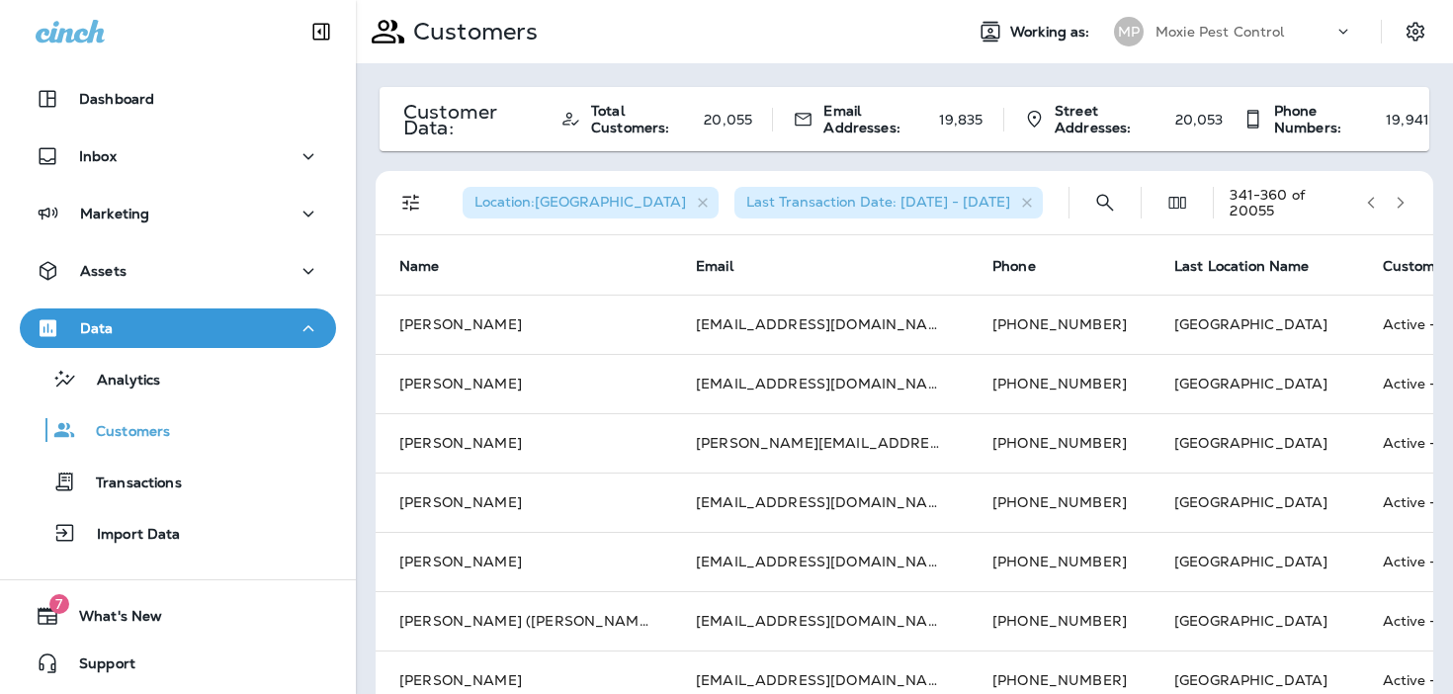
click at [1406, 201] on icon "button" at bounding box center [1400, 203] width 14 height 14
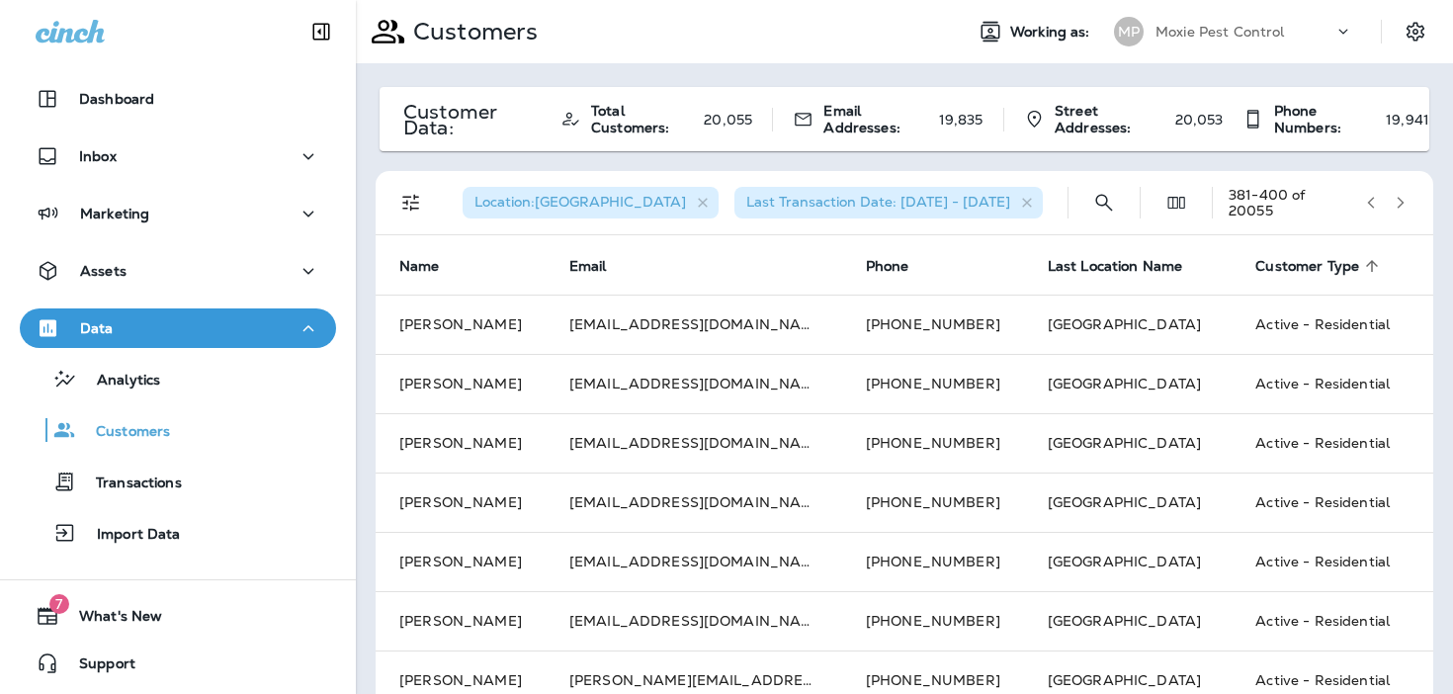
click at [1406, 201] on icon "button" at bounding box center [1400, 203] width 14 height 14
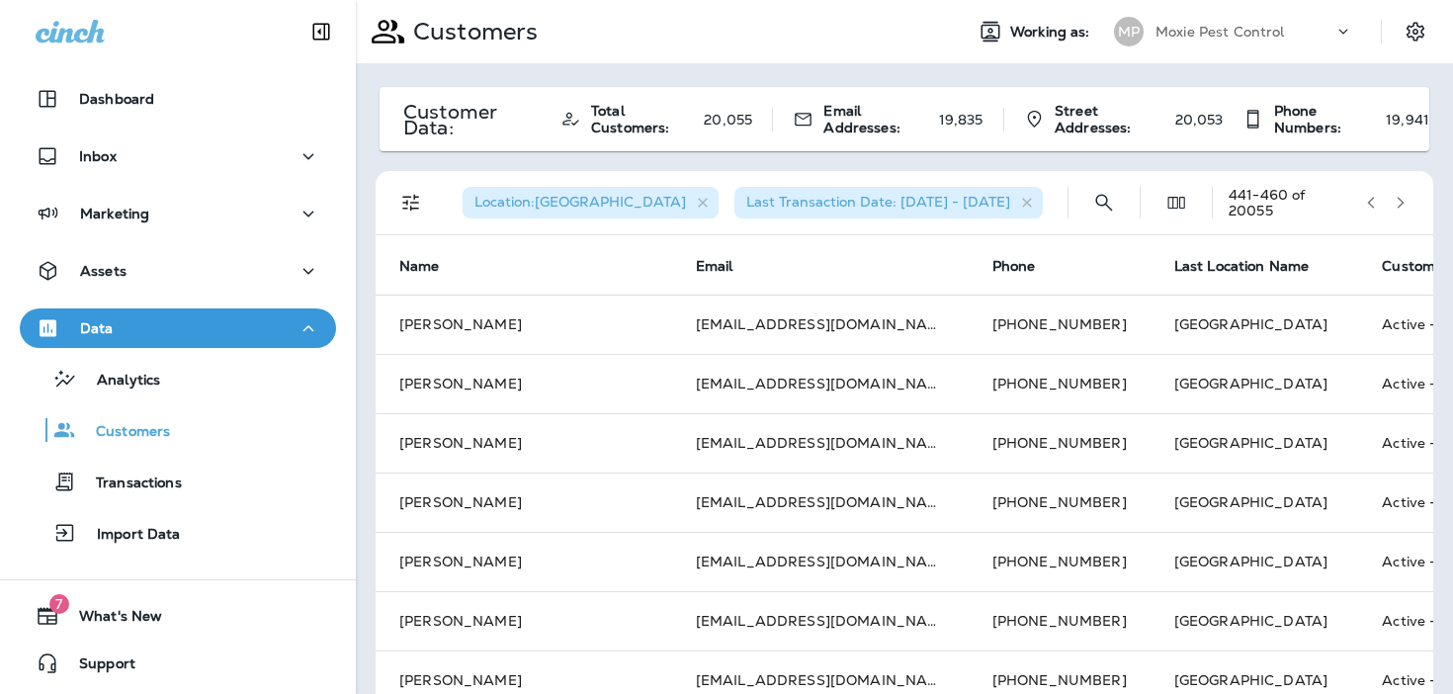
click at [1406, 201] on icon "button" at bounding box center [1400, 203] width 14 height 14
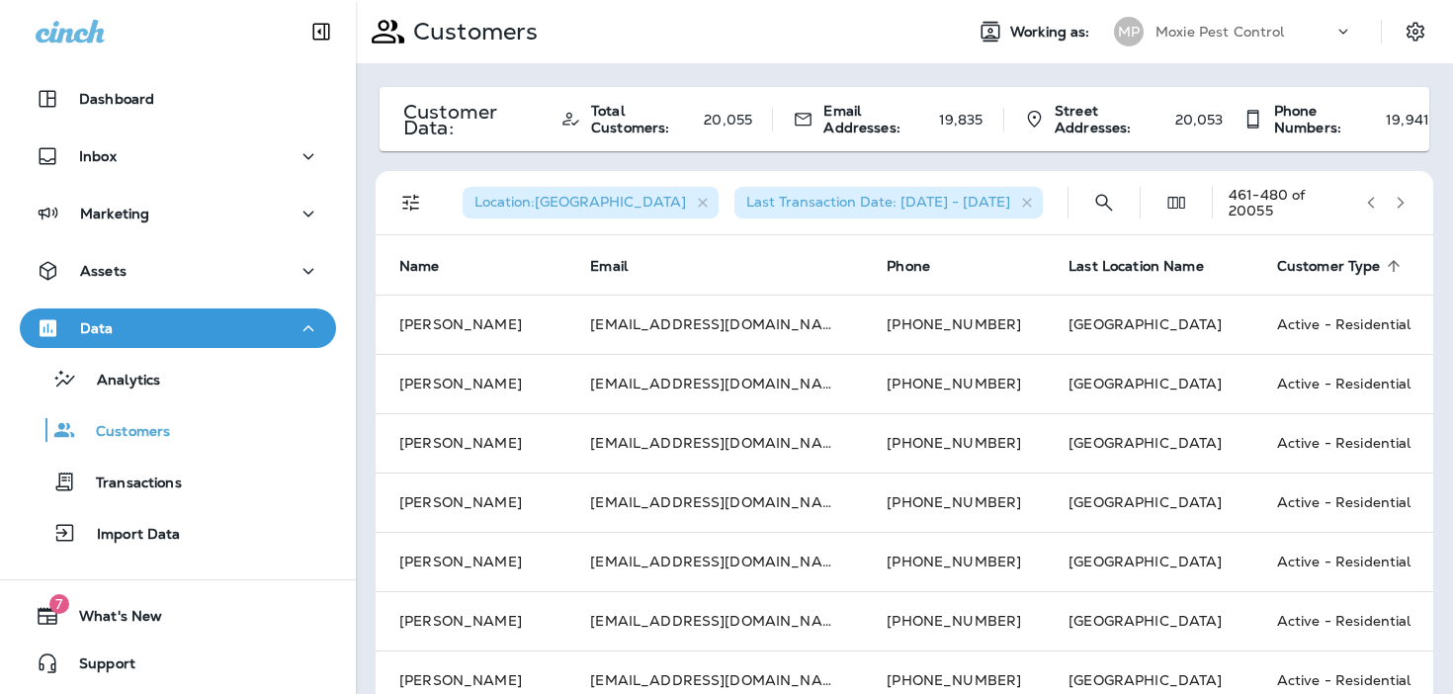
click at [1406, 201] on icon "button" at bounding box center [1400, 203] width 14 height 14
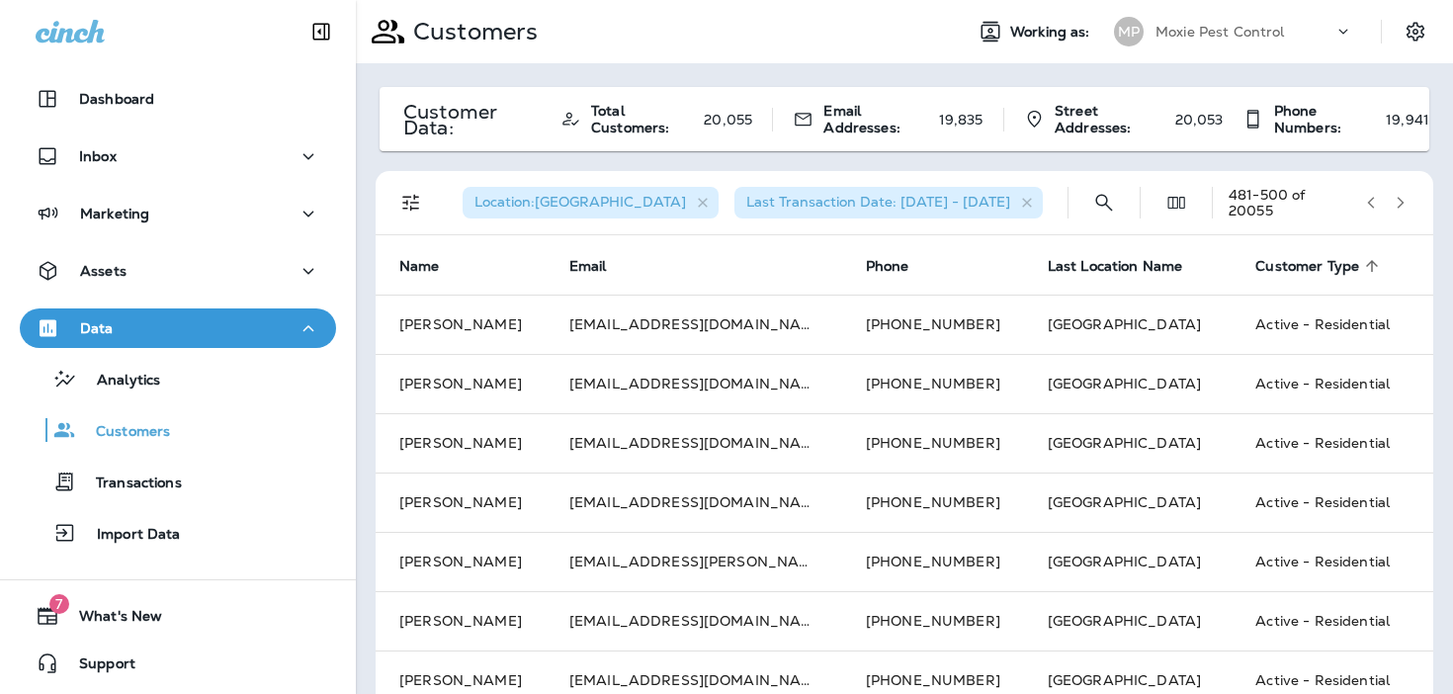
click at [1406, 201] on icon "button" at bounding box center [1400, 203] width 14 height 14
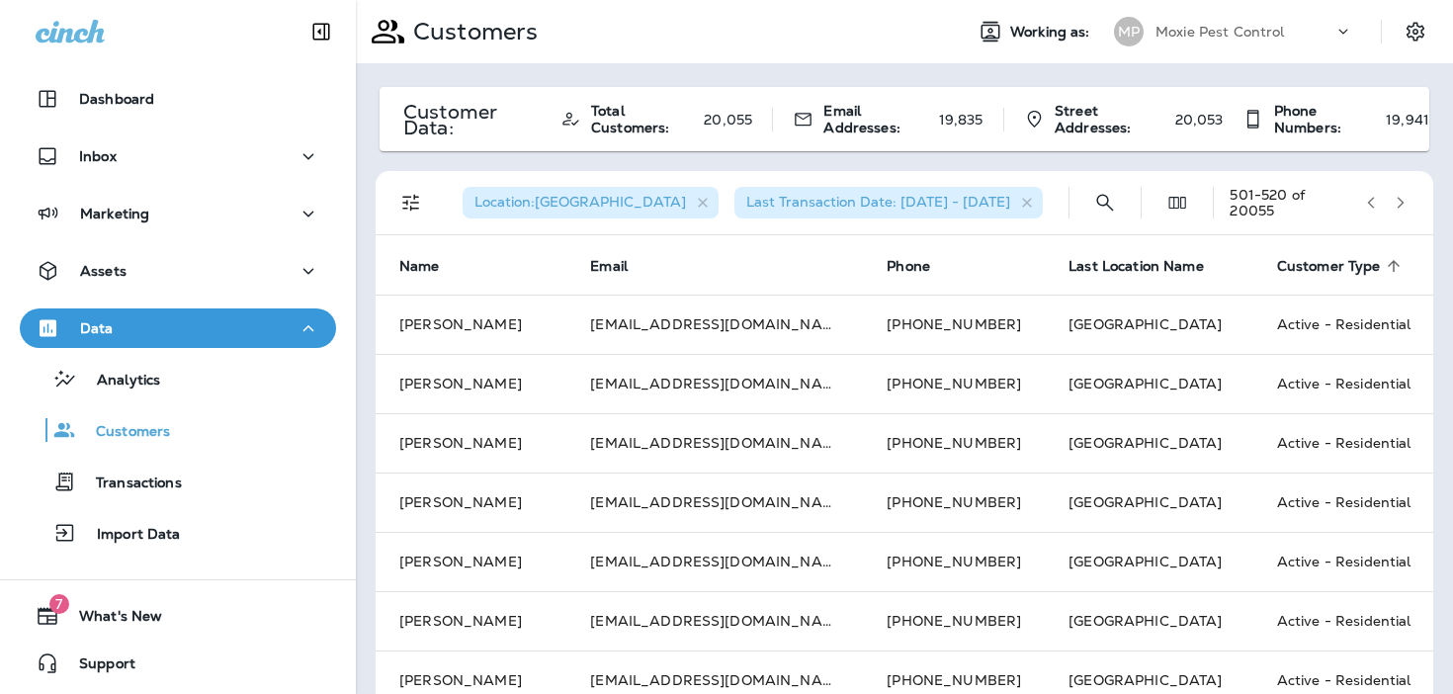
click at [1406, 201] on icon "button" at bounding box center [1400, 203] width 14 height 14
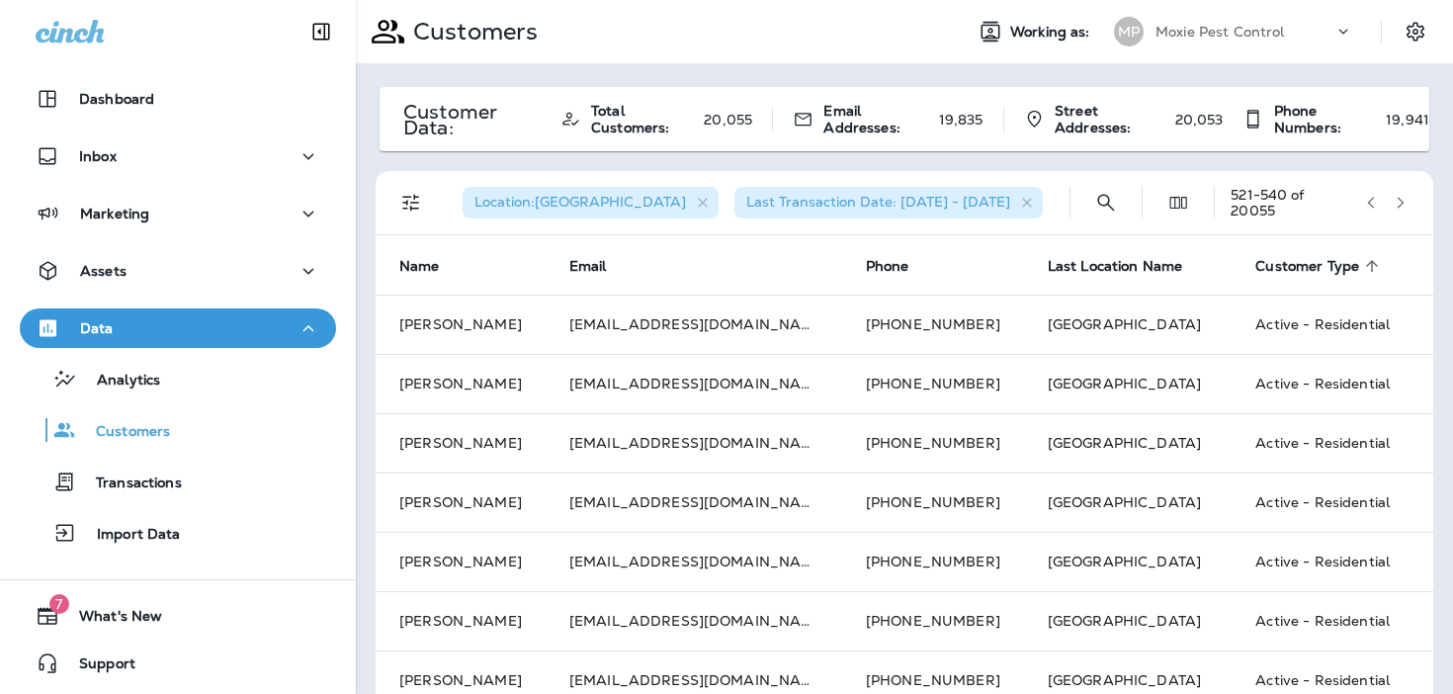
click at [1406, 201] on icon "button" at bounding box center [1400, 203] width 14 height 14
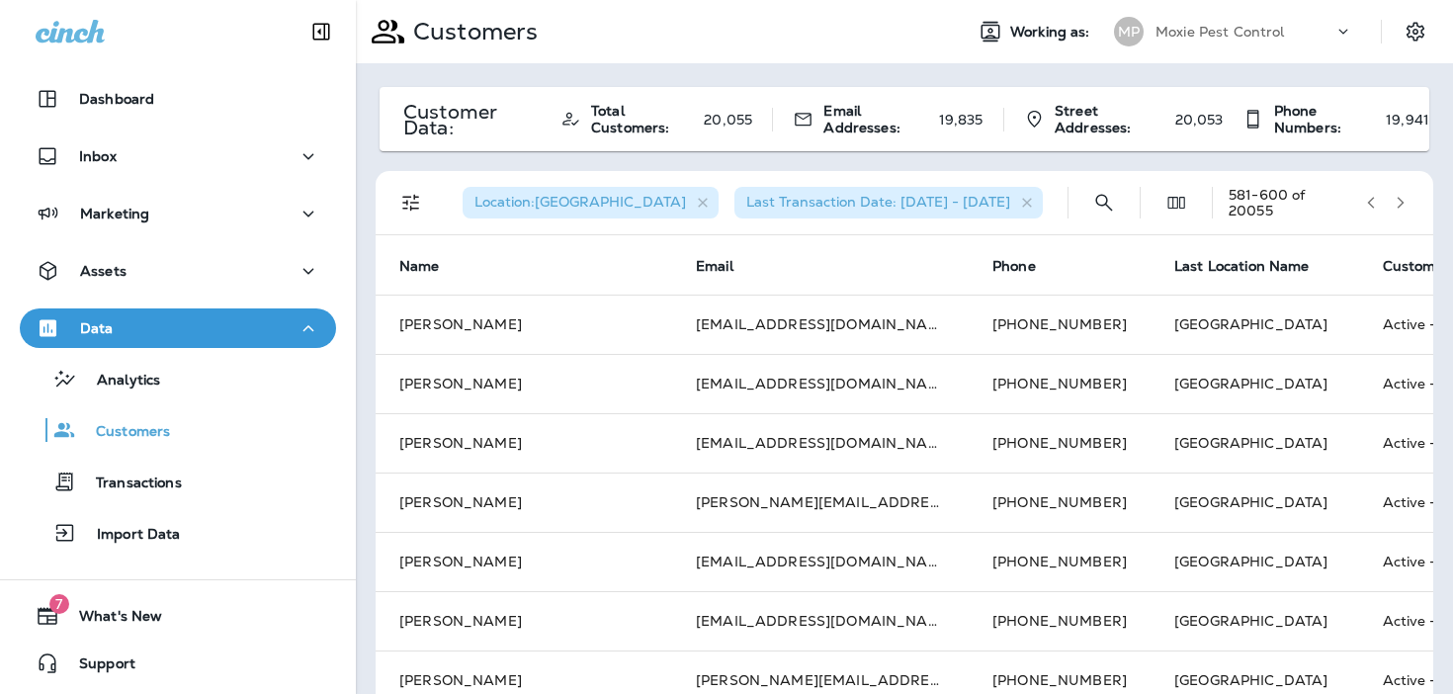
click at [1406, 201] on icon "button" at bounding box center [1400, 203] width 14 height 14
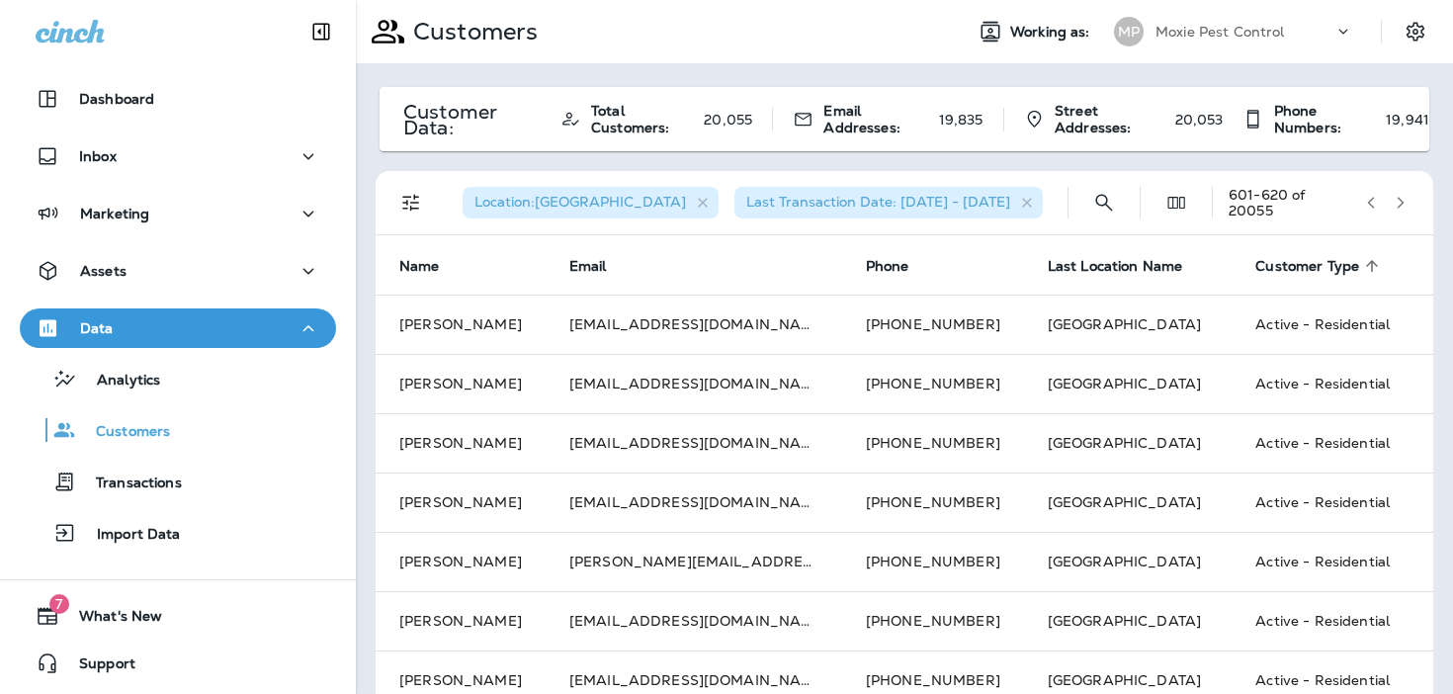
click at [1406, 201] on icon "button" at bounding box center [1400, 203] width 14 height 14
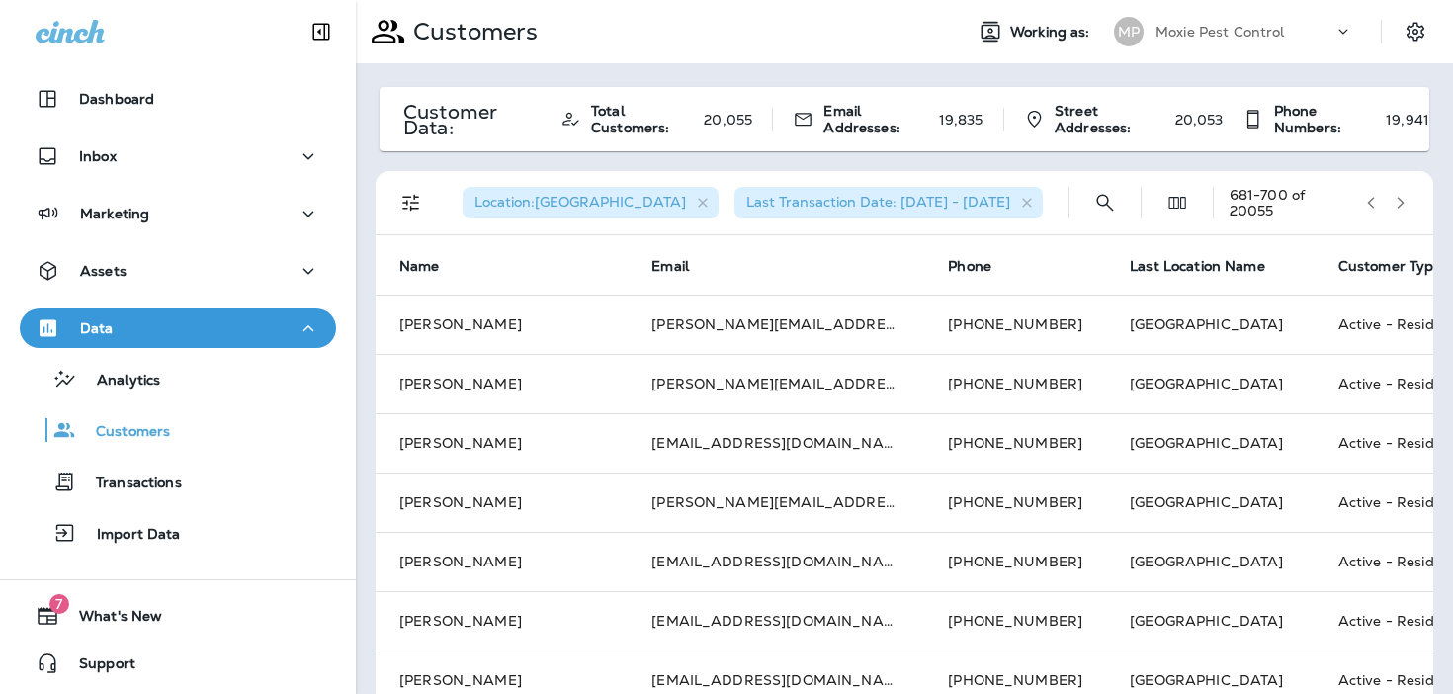
click at [1406, 201] on icon "button" at bounding box center [1400, 203] width 14 height 14
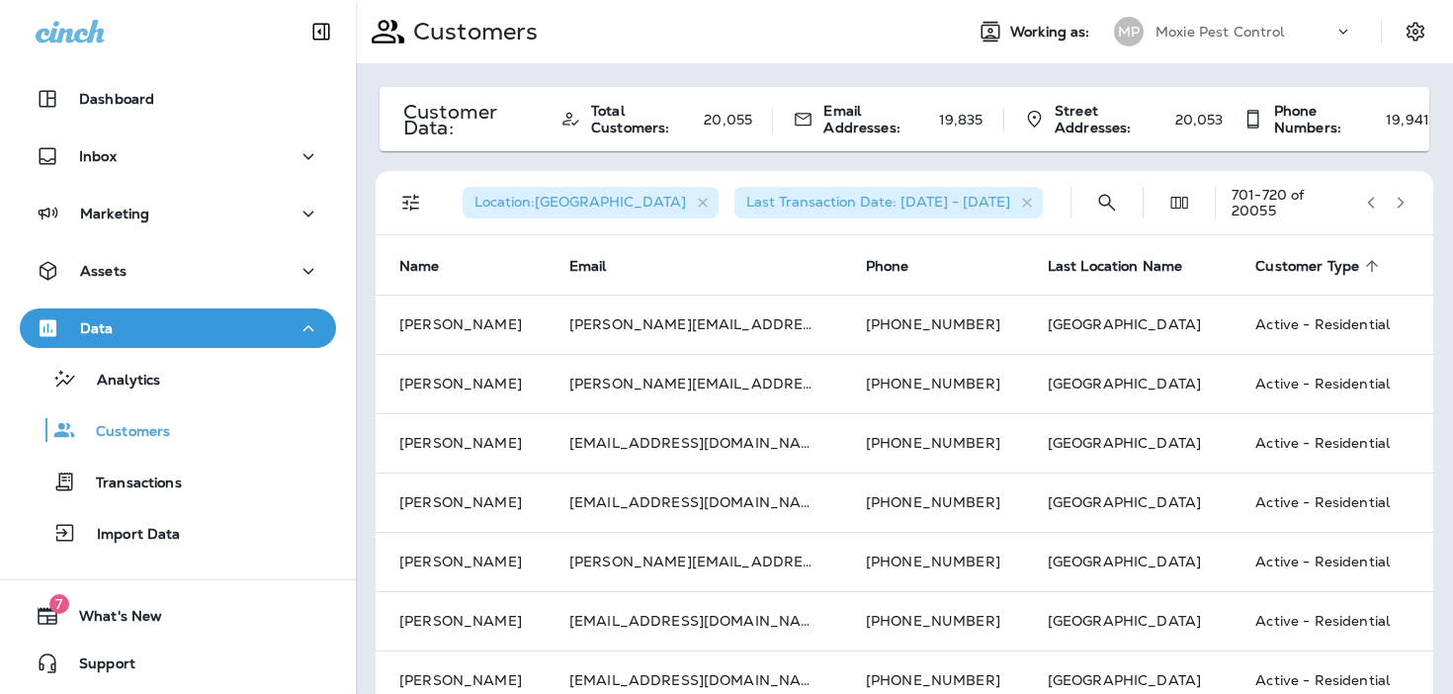
click at [1406, 201] on icon "button" at bounding box center [1400, 203] width 14 height 14
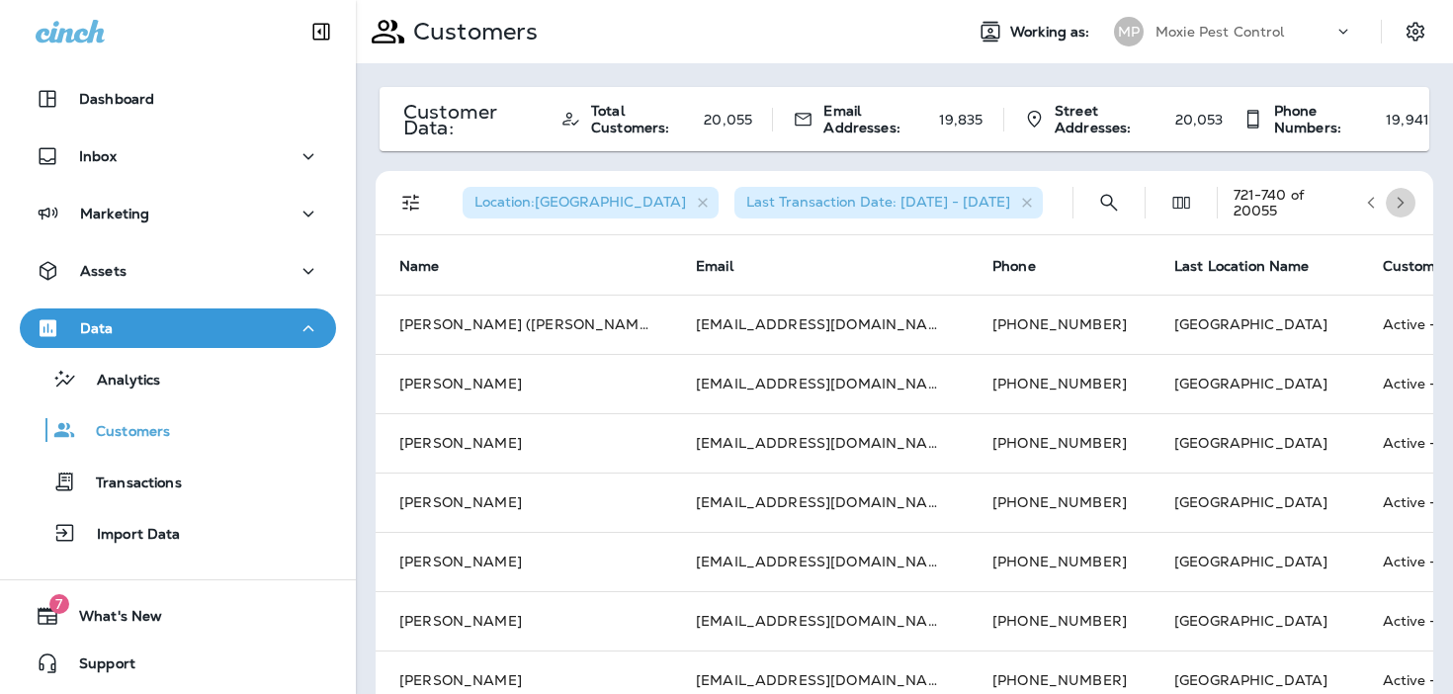
click at [1406, 201] on icon "button" at bounding box center [1400, 203] width 14 height 14
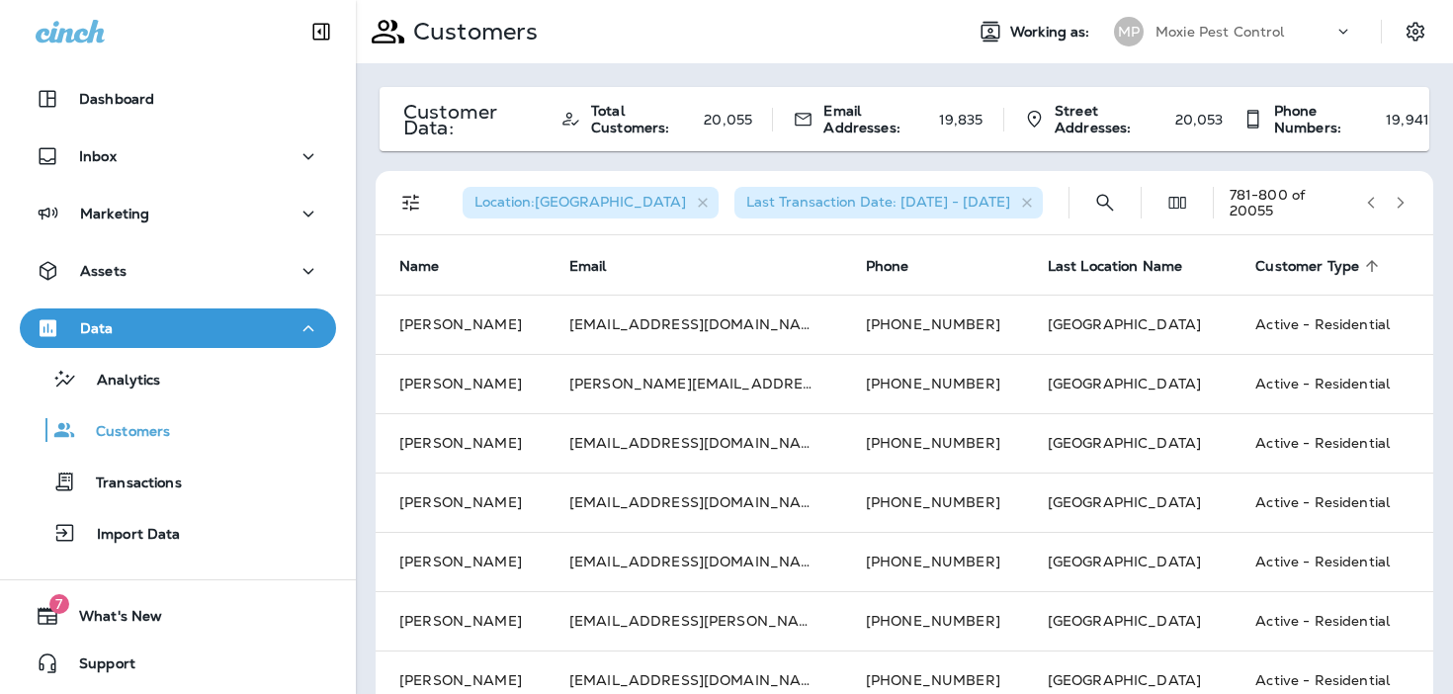
click at [1406, 201] on icon "button" at bounding box center [1400, 203] width 14 height 14
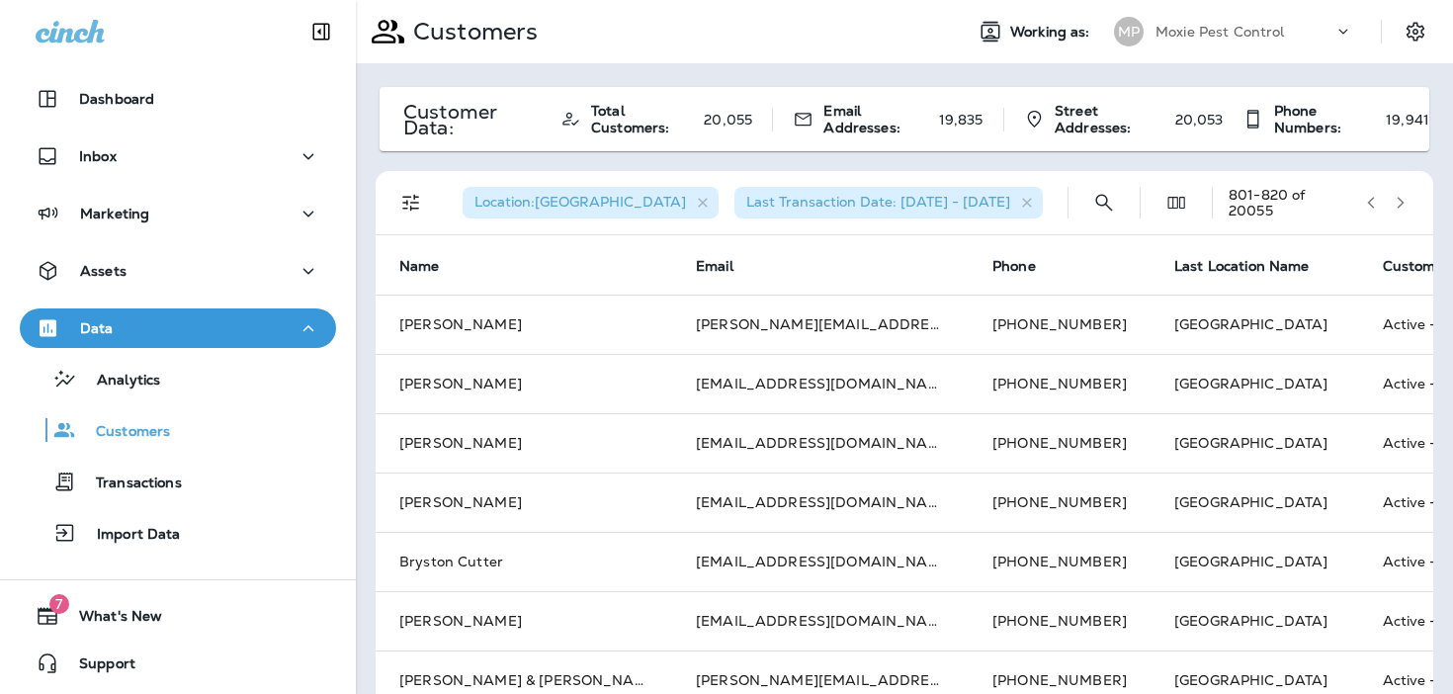
click at [1406, 201] on icon "button" at bounding box center [1400, 203] width 14 height 14
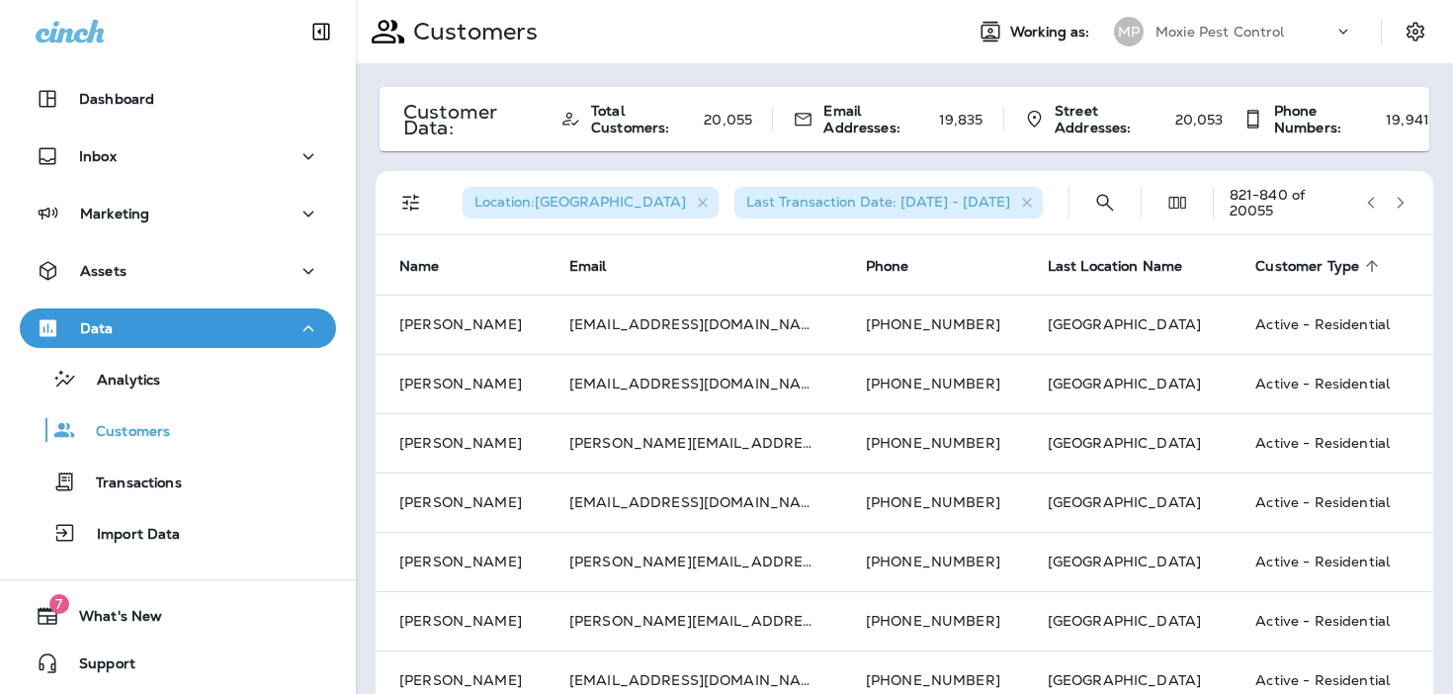
click at [1406, 201] on icon "button" at bounding box center [1400, 203] width 14 height 14
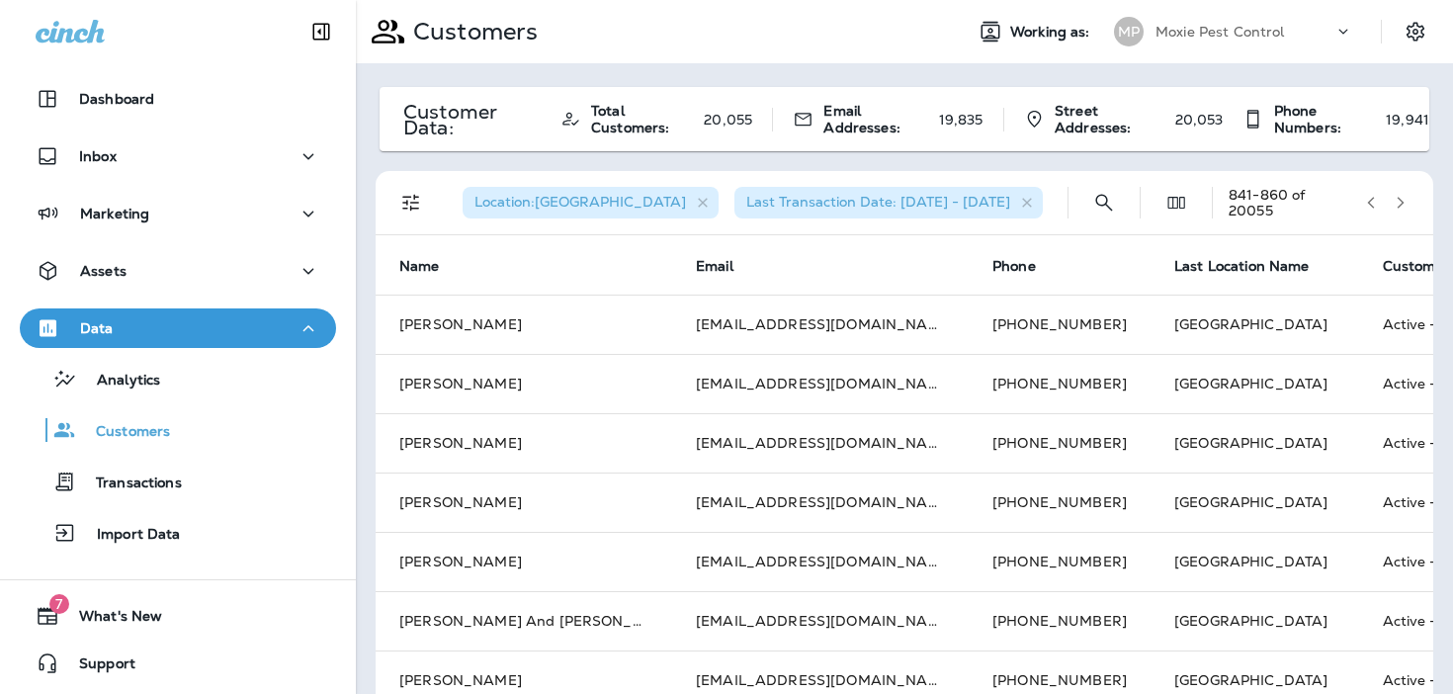
click at [1406, 201] on icon "button" at bounding box center [1400, 203] width 14 height 14
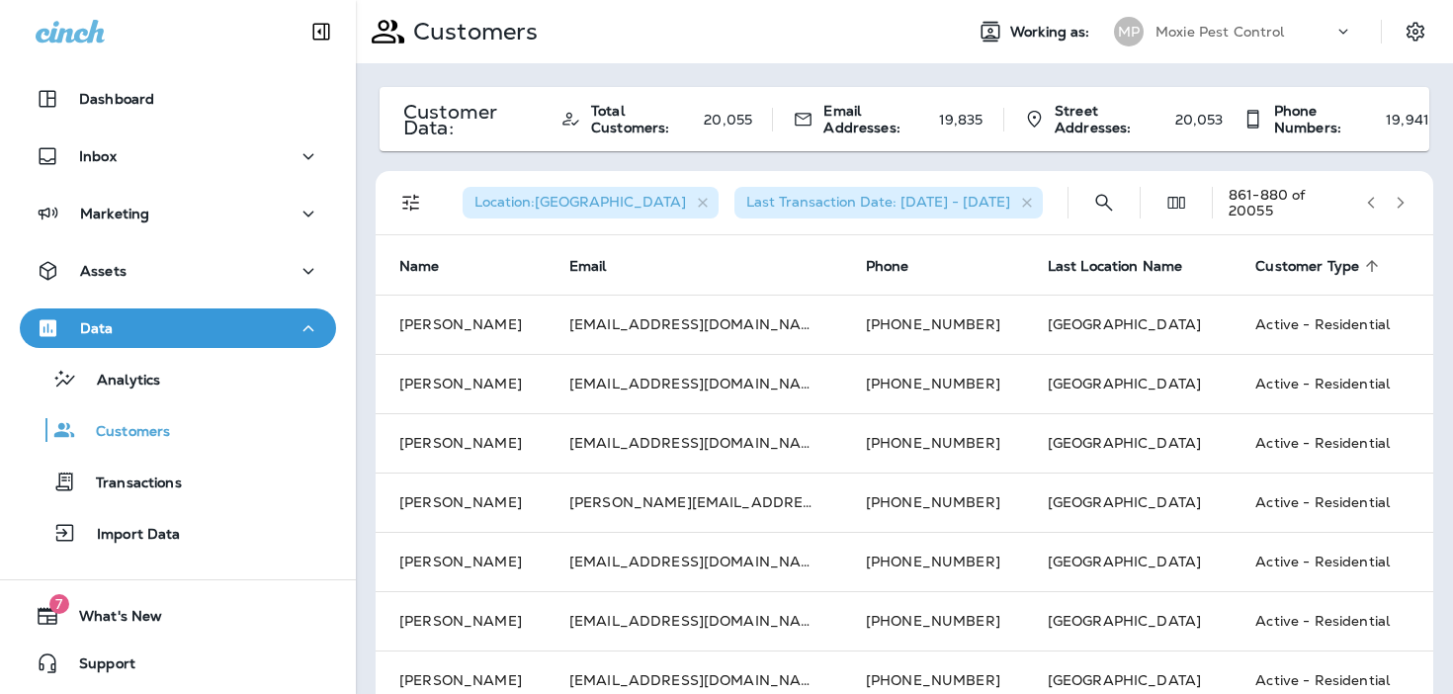
click at [1406, 201] on icon "button" at bounding box center [1400, 203] width 14 height 14
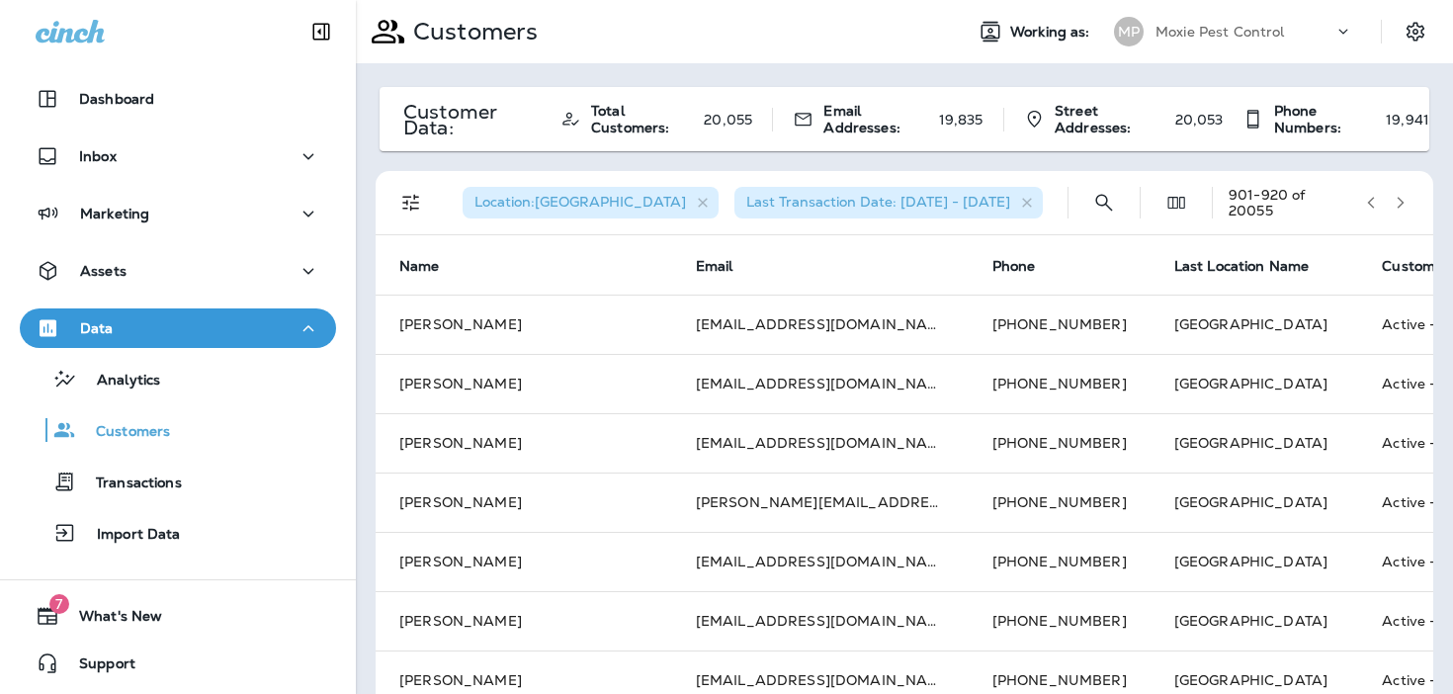
click at [1406, 201] on icon "button" at bounding box center [1400, 203] width 14 height 14
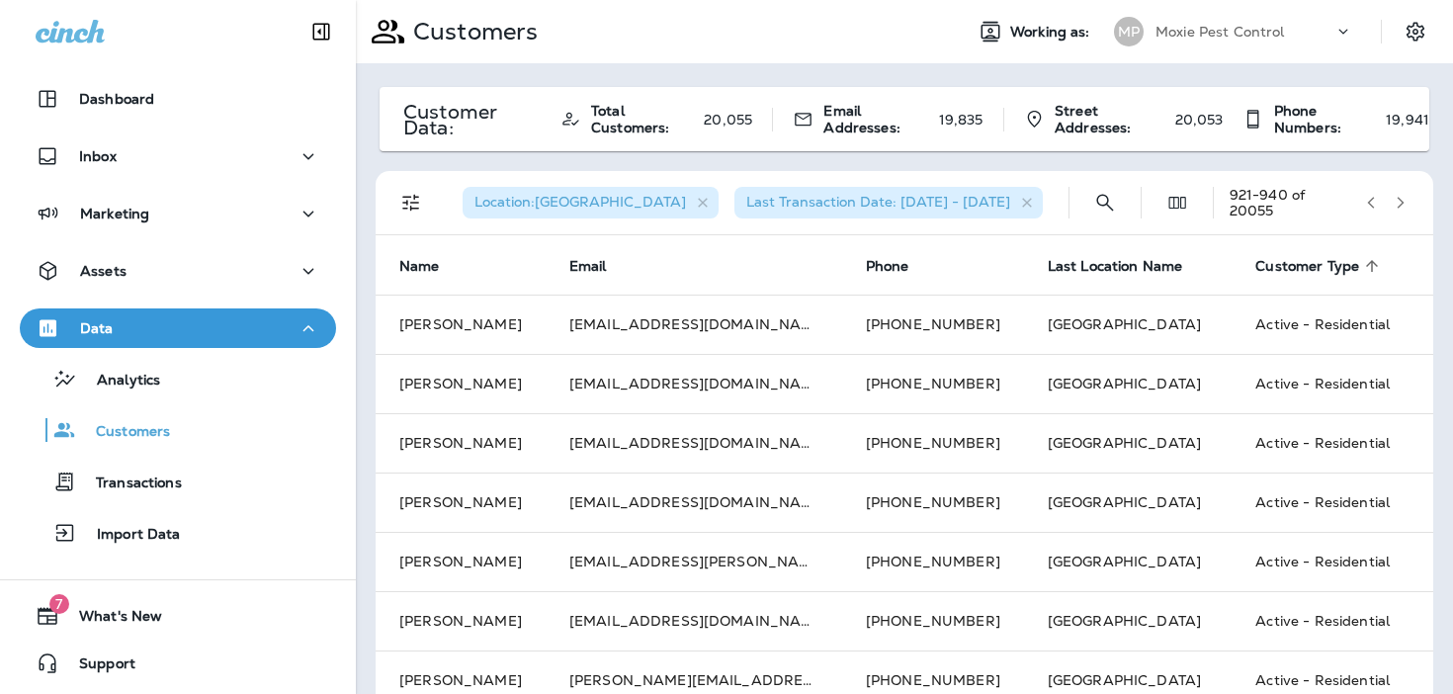
click at [1406, 201] on icon "button" at bounding box center [1400, 203] width 14 height 14
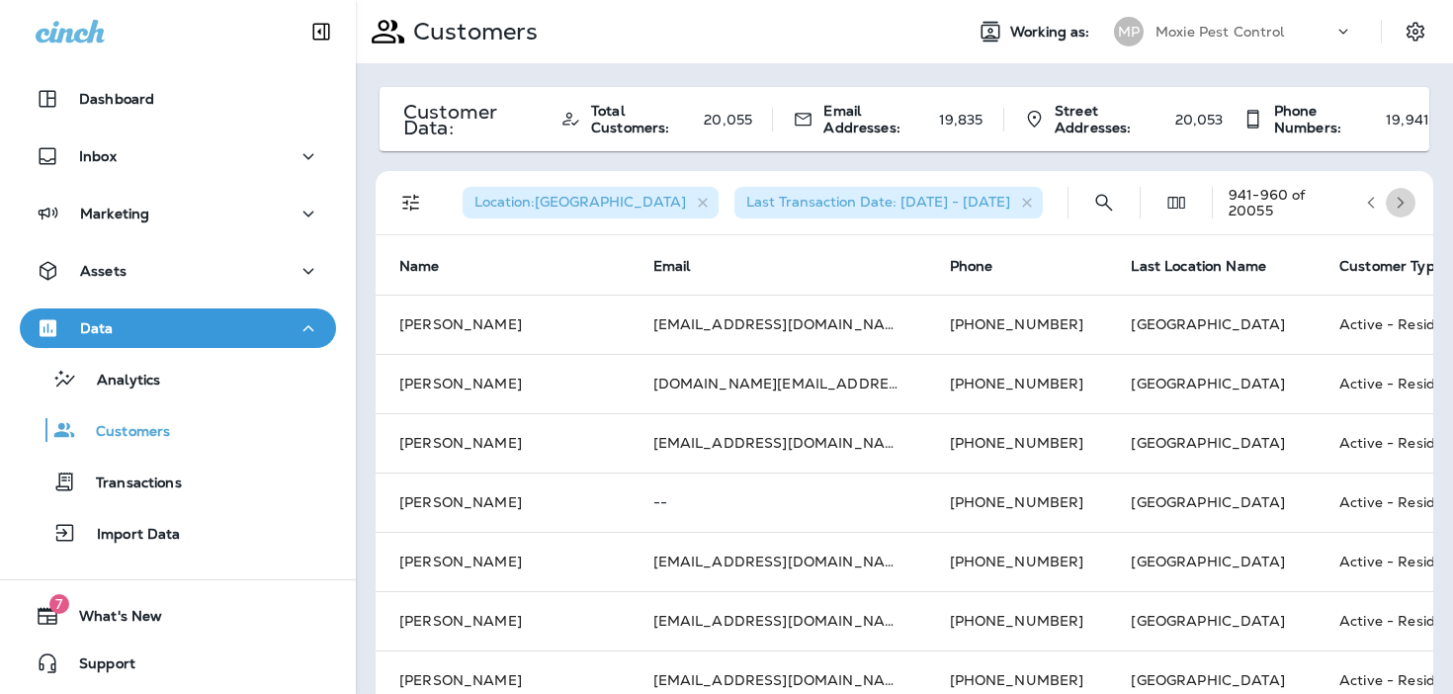
click at [1406, 201] on icon "button" at bounding box center [1400, 203] width 14 height 14
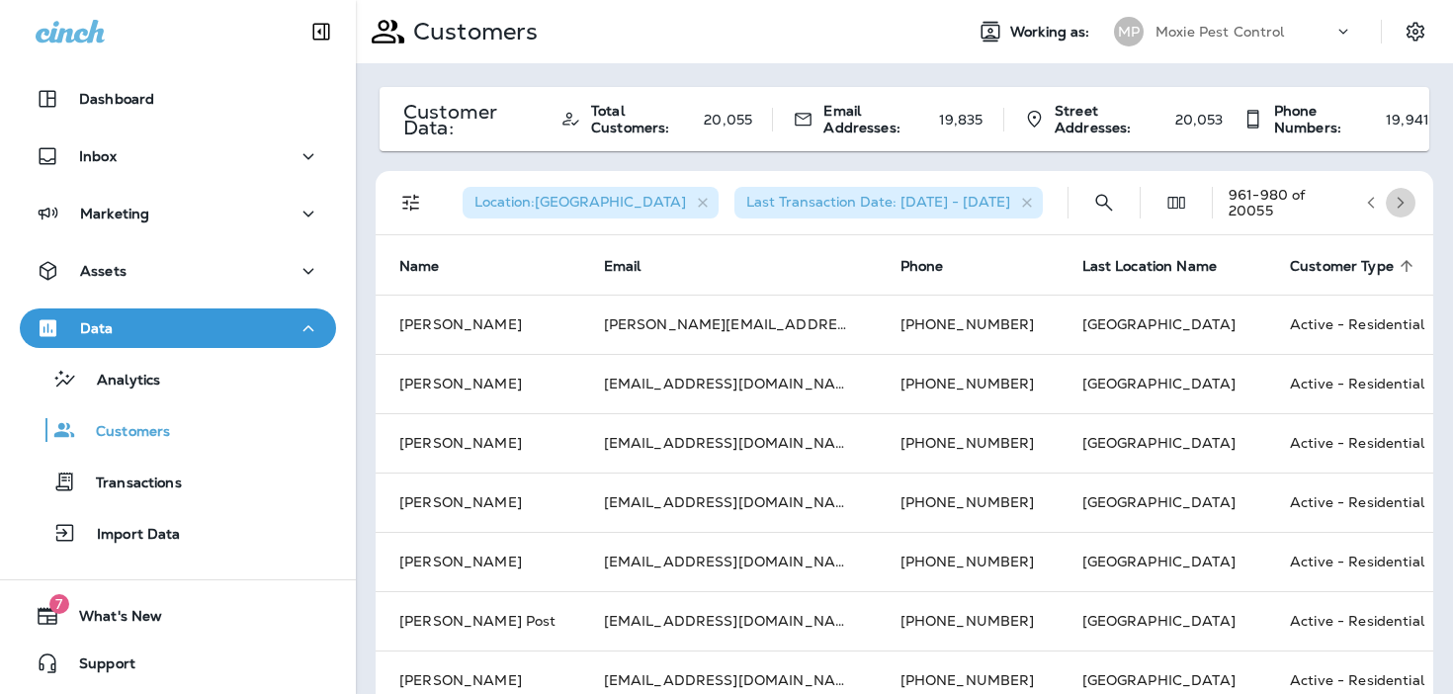
click at [1406, 201] on icon "button" at bounding box center [1400, 203] width 14 height 14
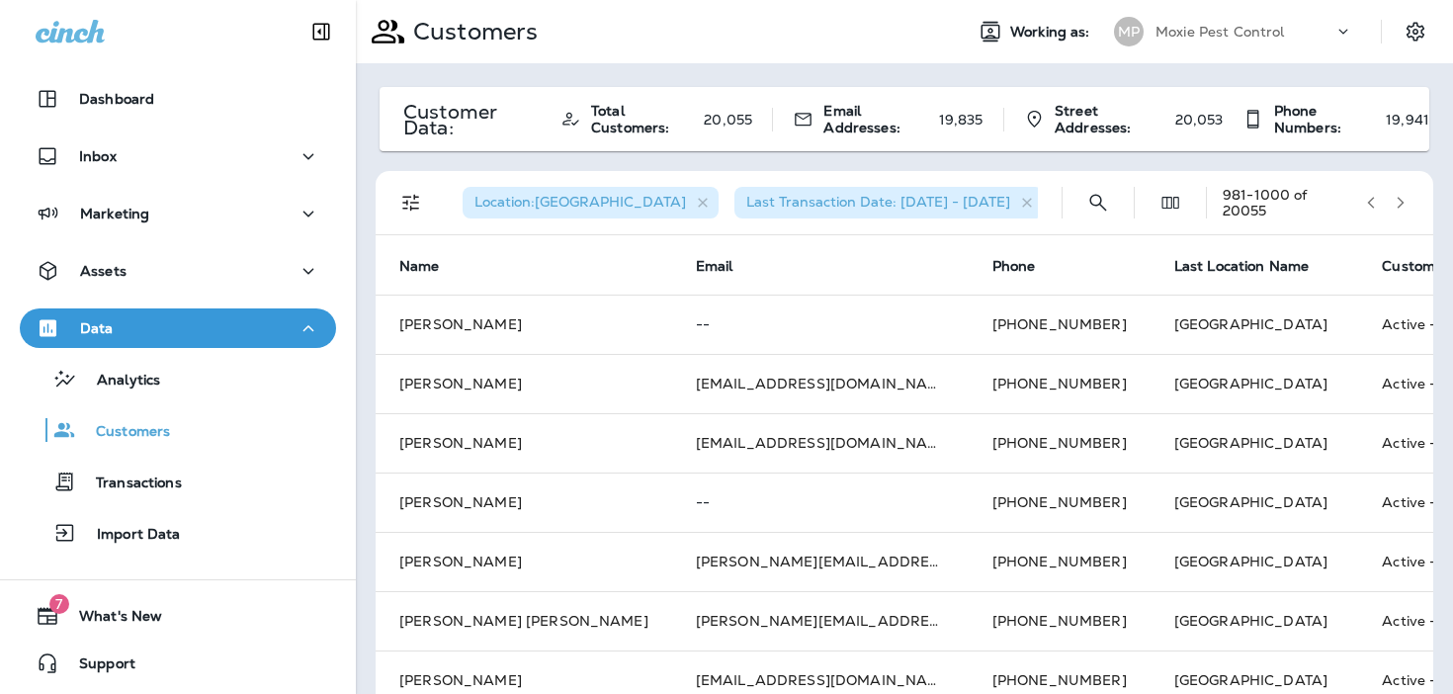
click at [1406, 201] on icon "button" at bounding box center [1400, 203] width 14 height 14
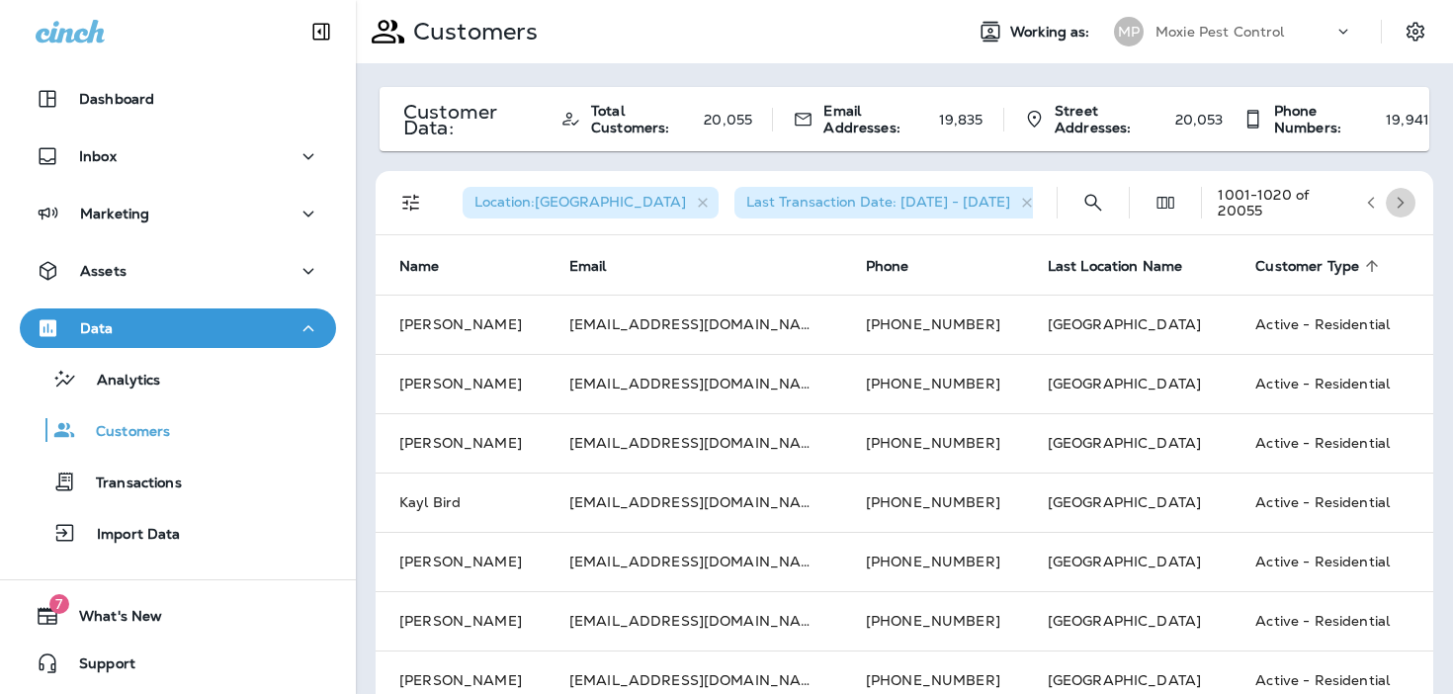
click at [1406, 201] on icon "button" at bounding box center [1400, 203] width 14 height 14
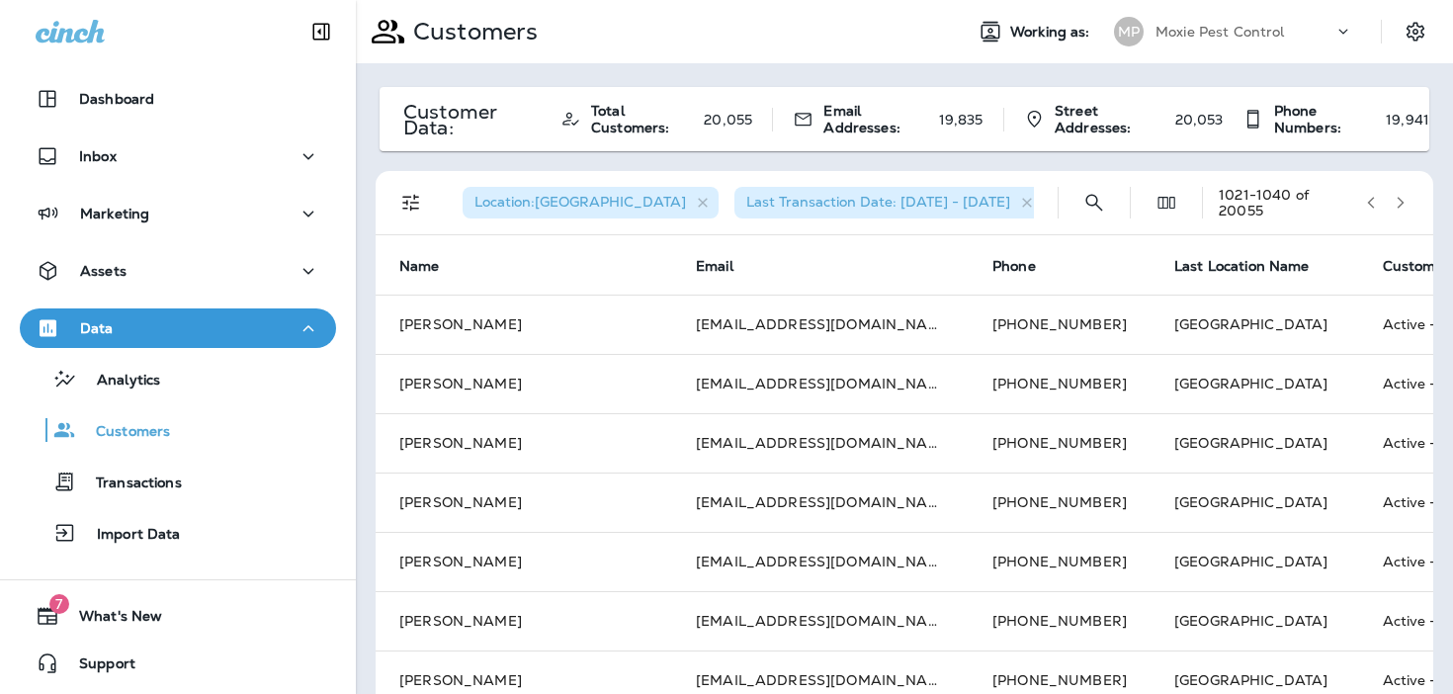
click at [1406, 201] on icon "button" at bounding box center [1400, 203] width 14 height 14
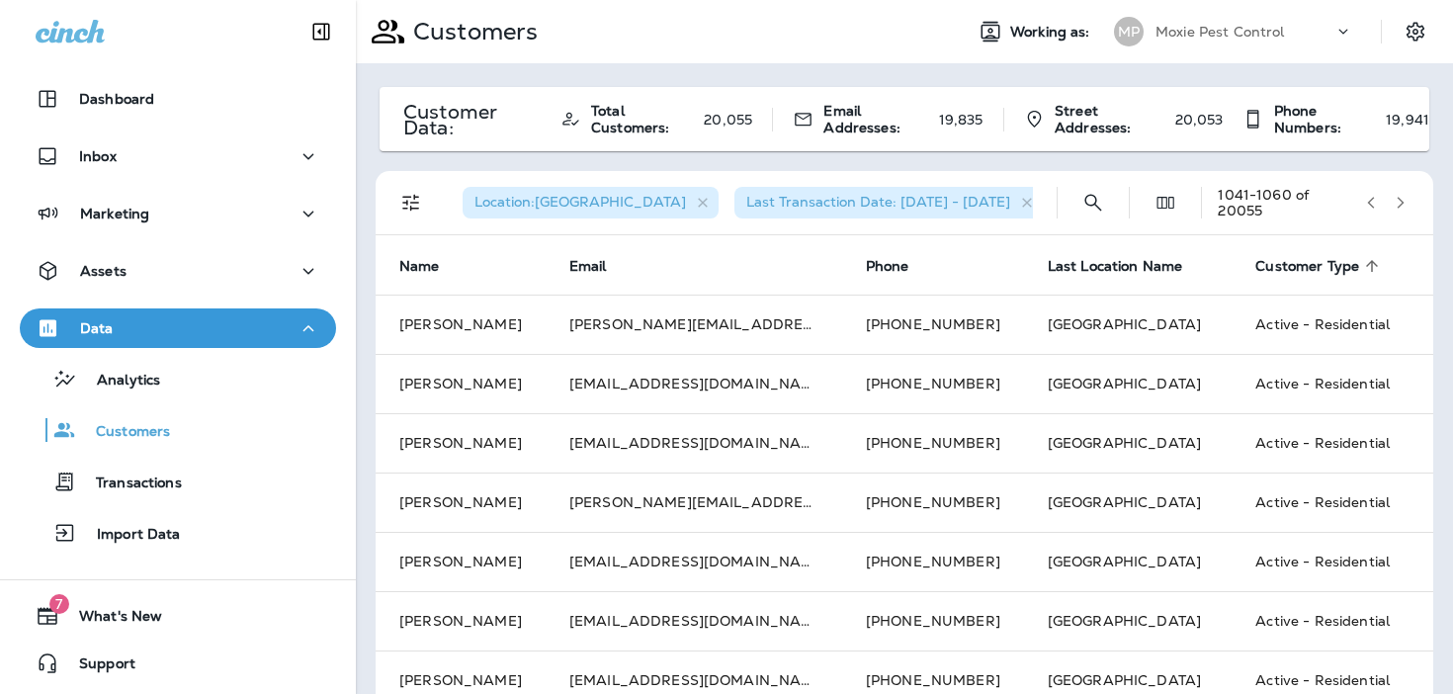
click at [1406, 201] on icon "button" at bounding box center [1400, 203] width 14 height 14
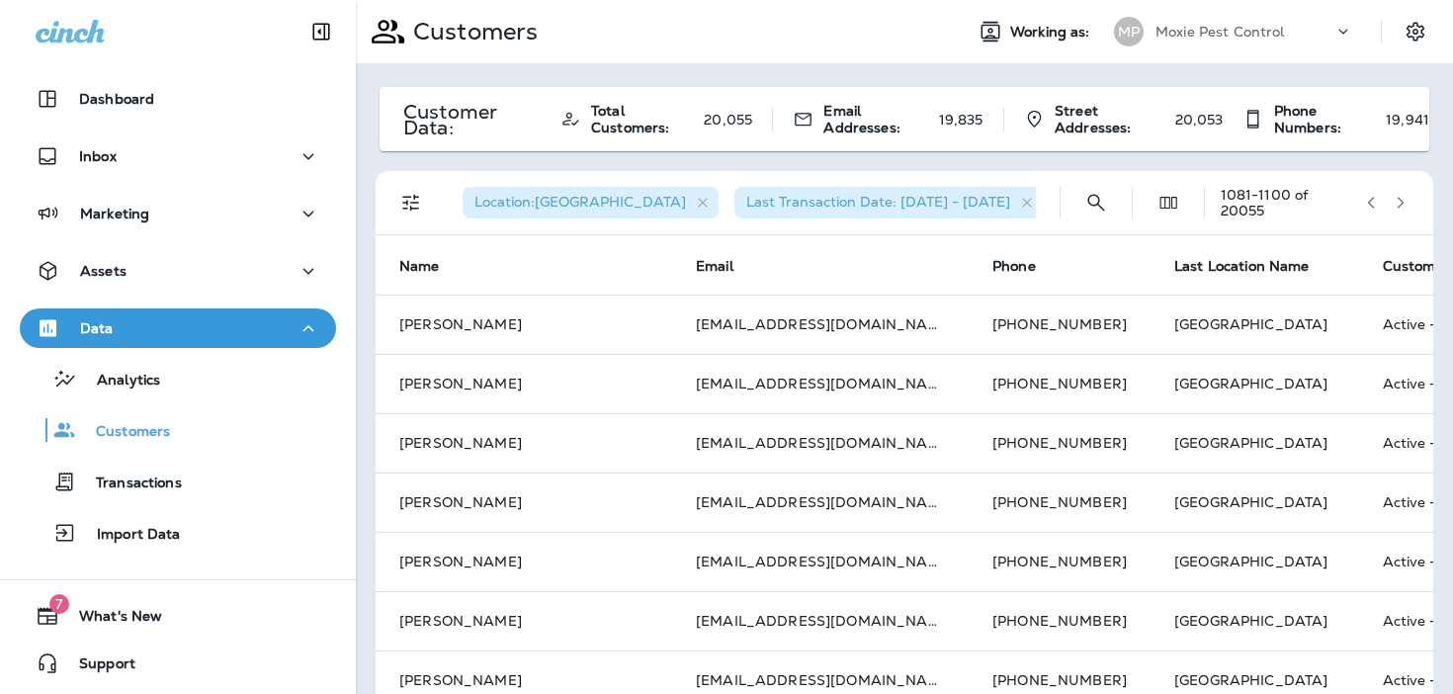
click at [1406, 201] on icon "button" at bounding box center [1400, 203] width 14 height 14
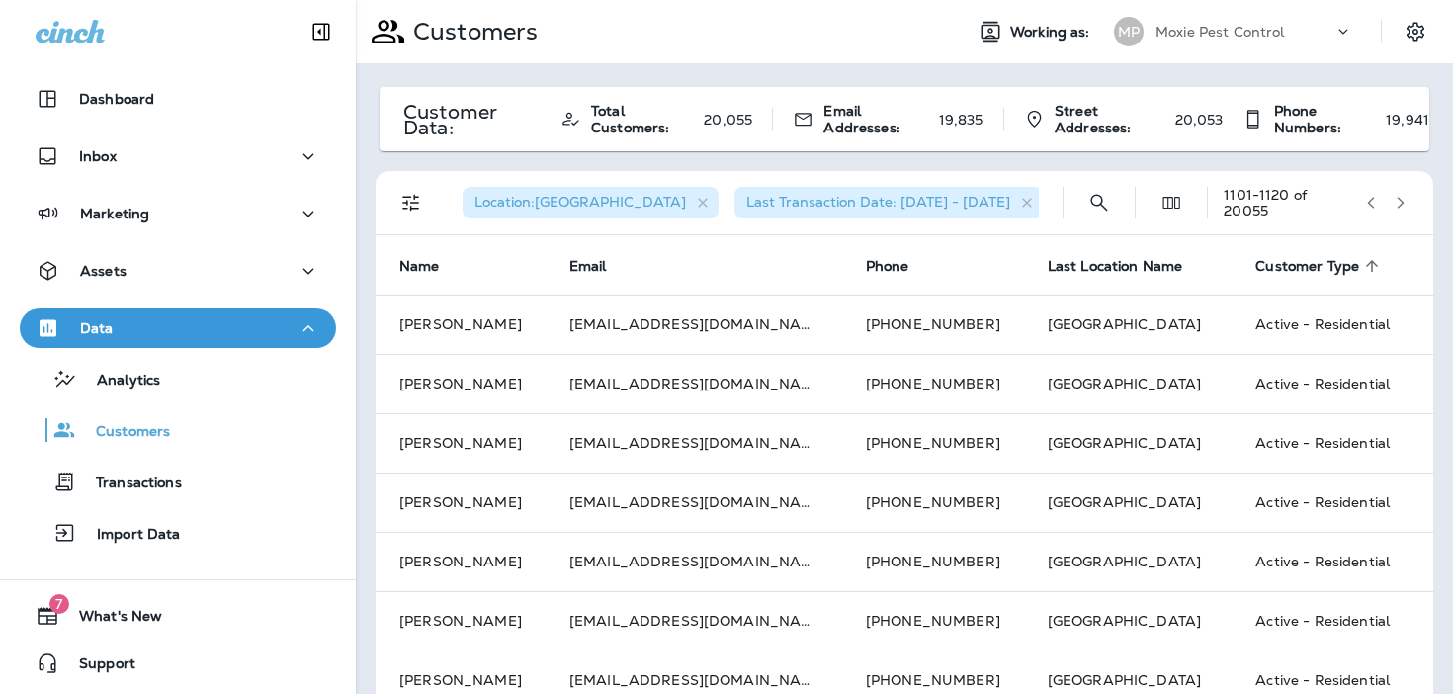
click at [1406, 201] on icon "button" at bounding box center [1400, 203] width 14 height 14
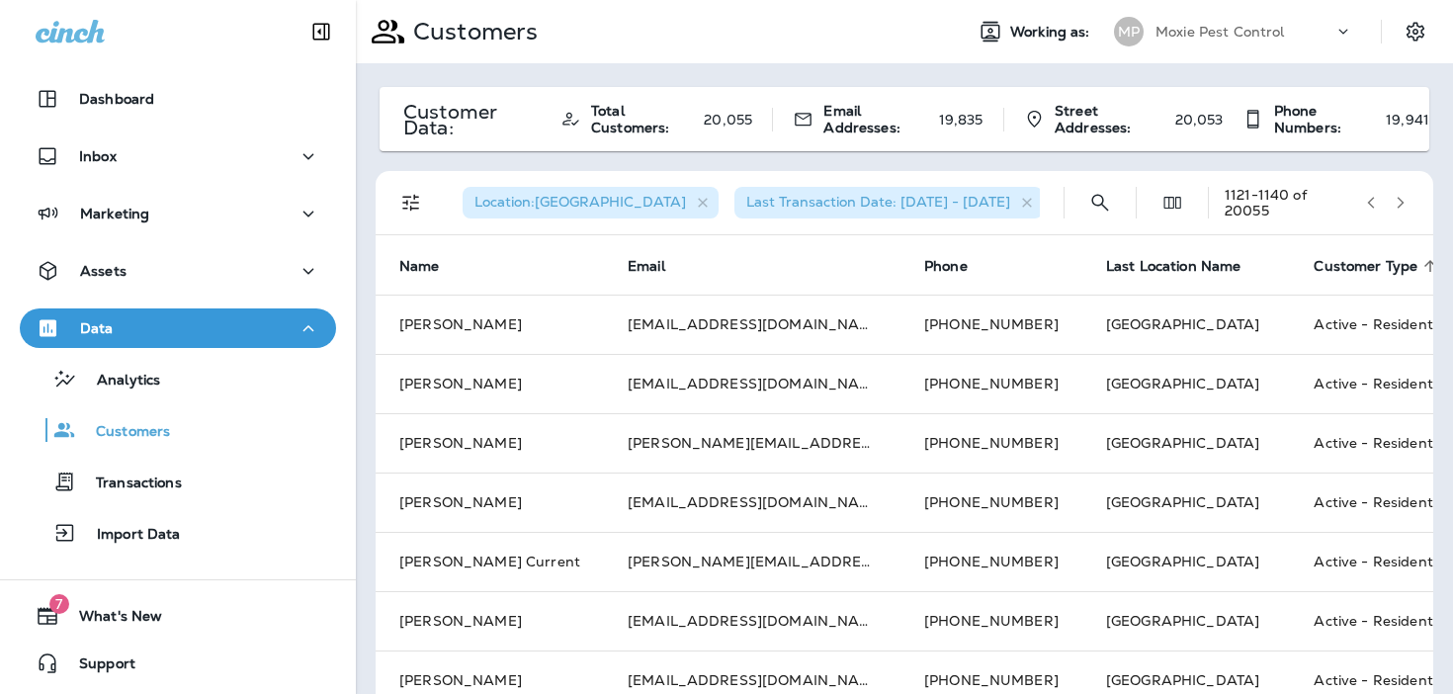
click at [1406, 201] on icon "button" at bounding box center [1400, 203] width 14 height 14
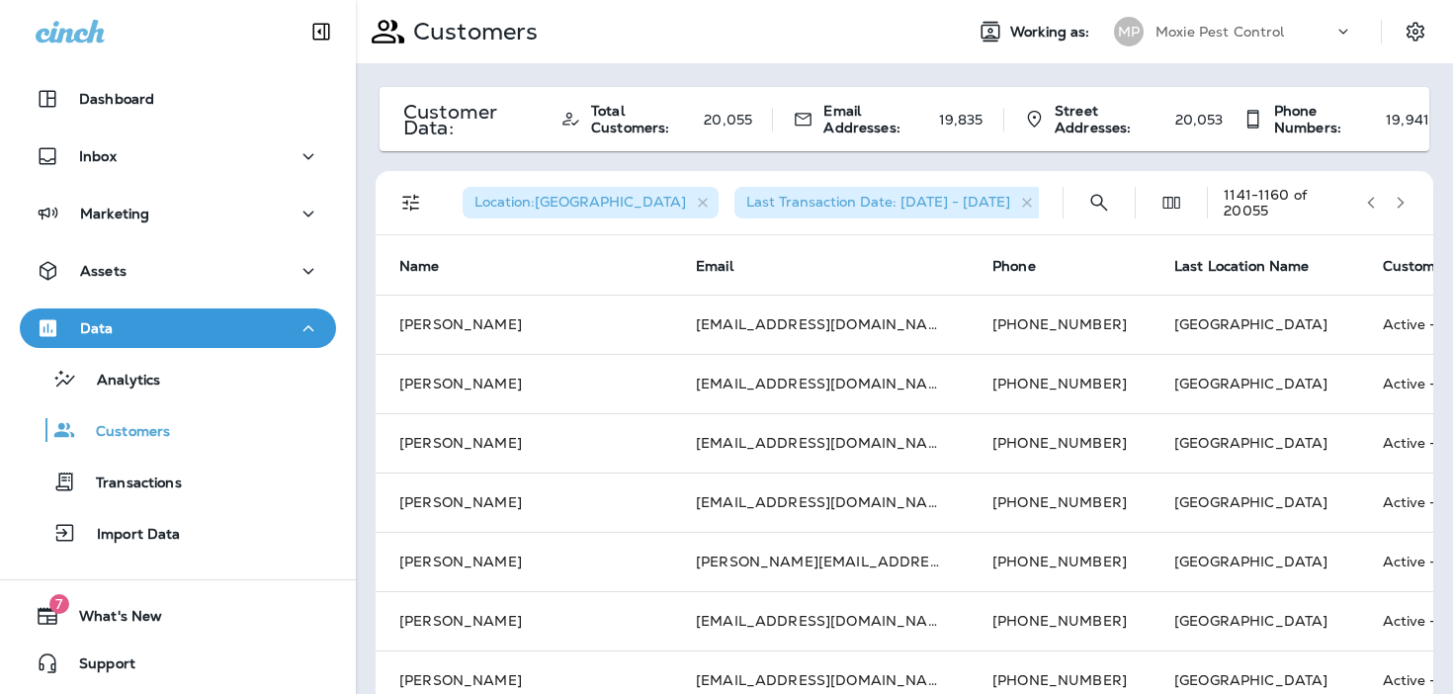
click at [1406, 201] on icon "button" at bounding box center [1400, 203] width 14 height 14
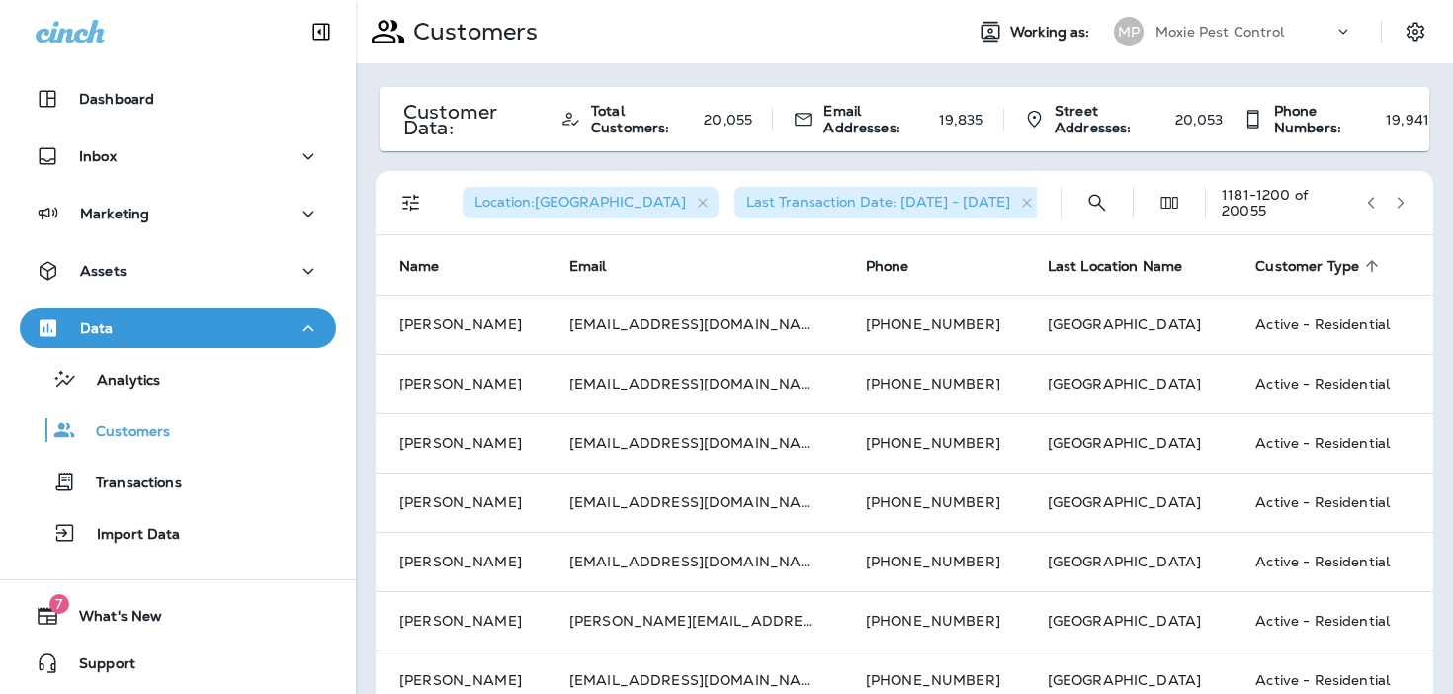
click at [1406, 201] on icon "button" at bounding box center [1400, 203] width 14 height 14
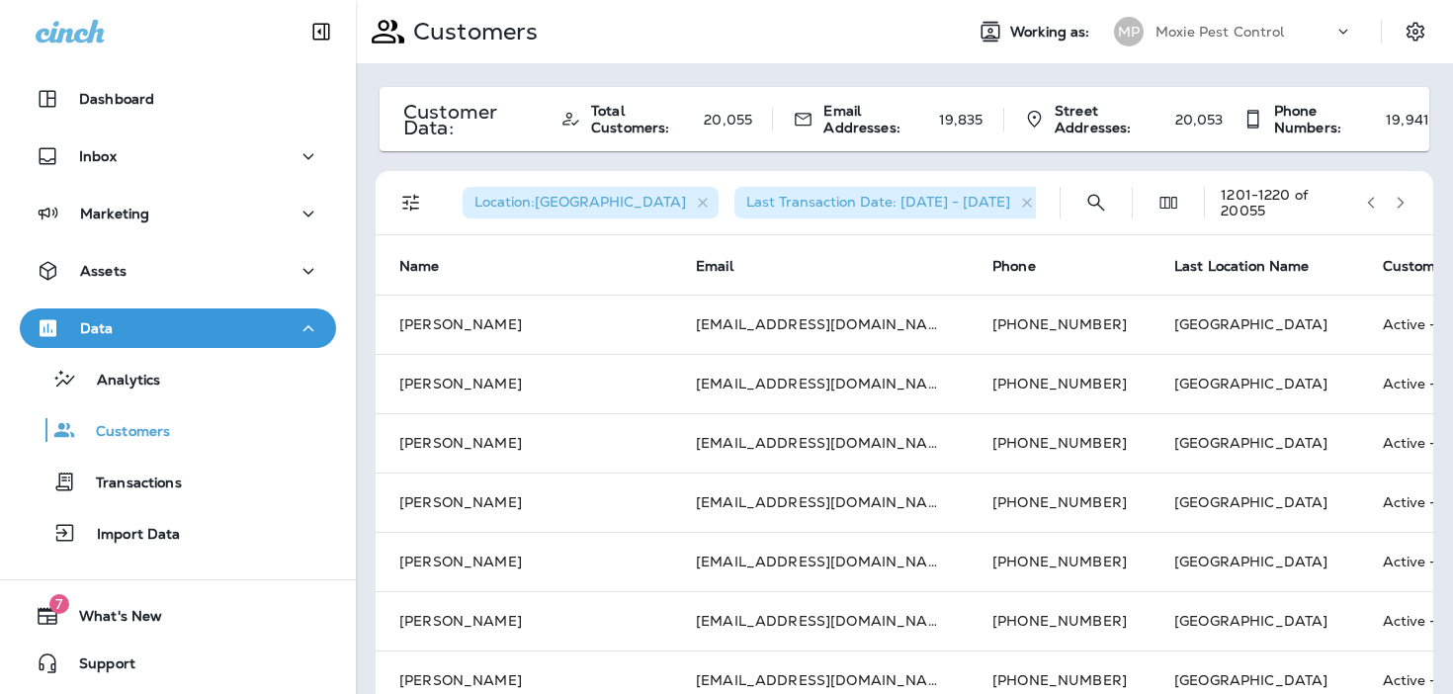
click at [1406, 201] on icon "button" at bounding box center [1400, 203] width 14 height 14
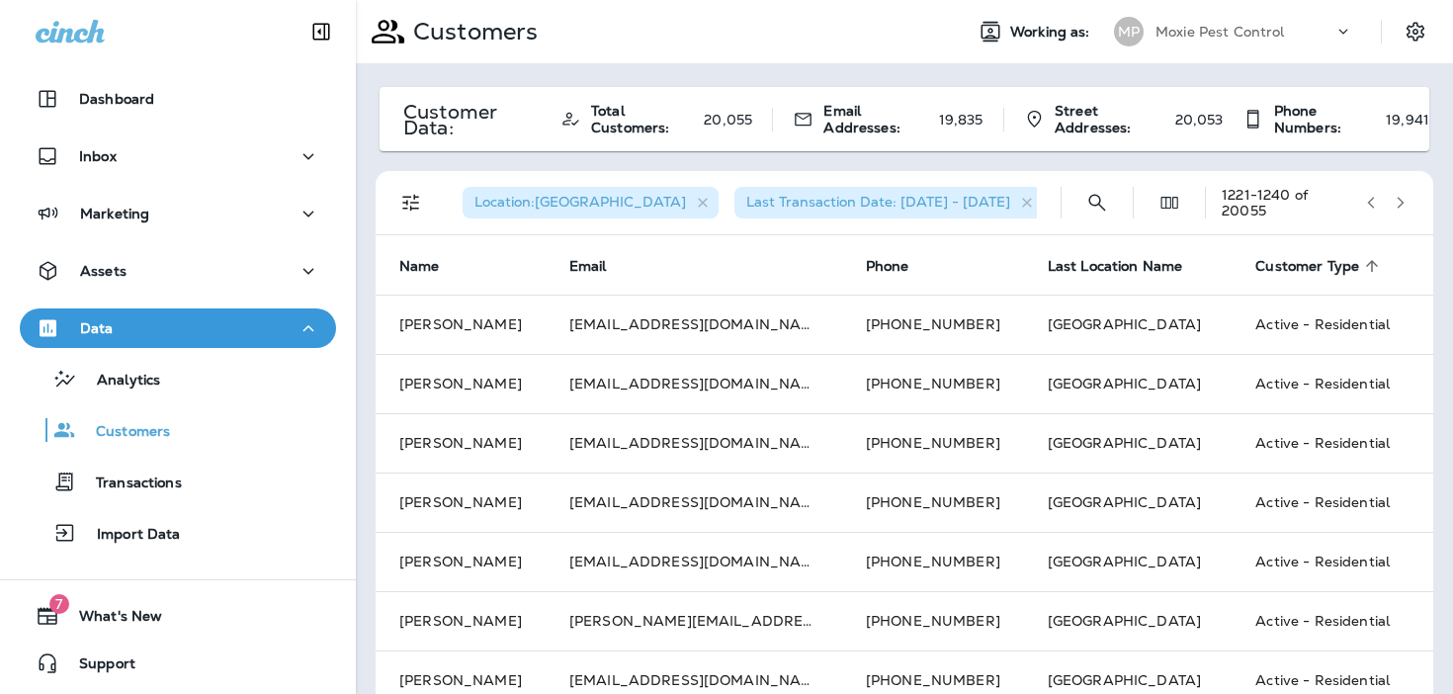
click at [1406, 201] on icon "button" at bounding box center [1400, 203] width 14 height 14
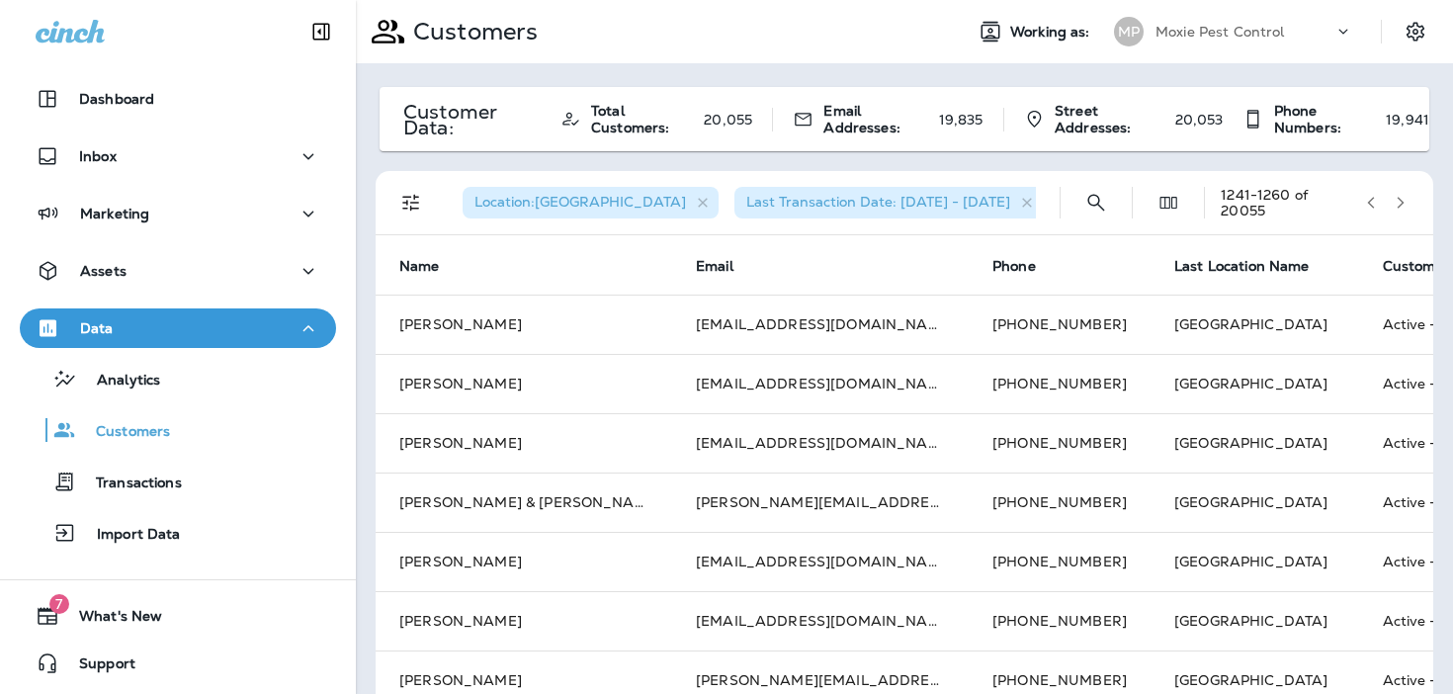
click at [1406, 201] on icon "button" at bounding box center [1400, 203] width 14 height 14
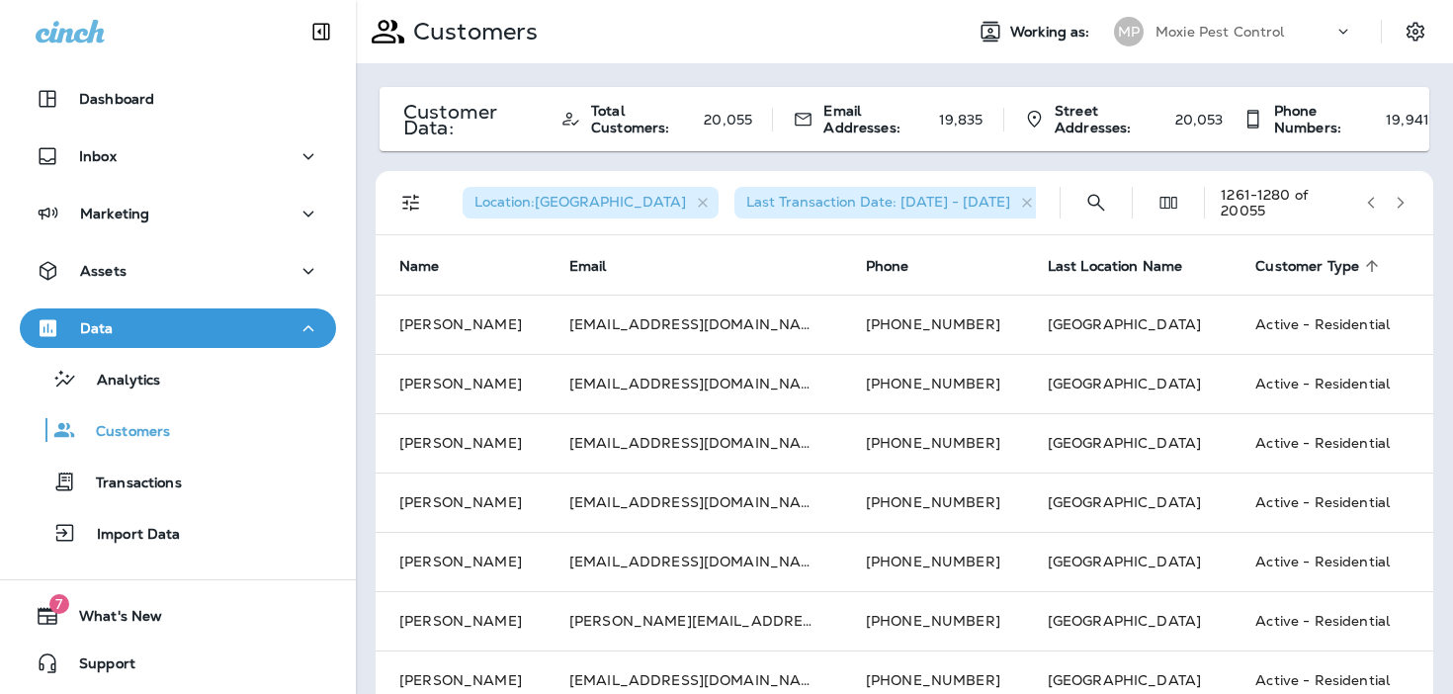
click at [1406, 201] on icon "button" at bounding box center [1400, 203] width 14 height 14
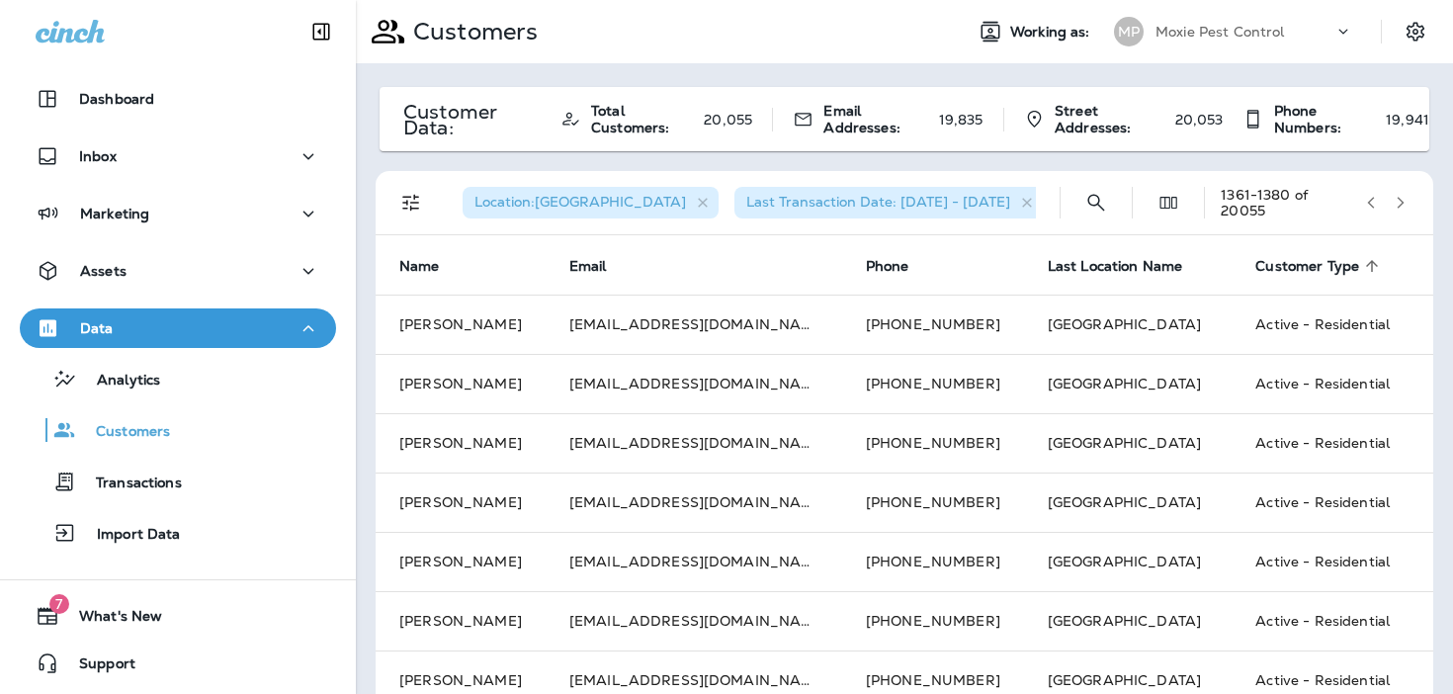
click at [1406, 201] on icon "button" at bounding box center [1400, 203] width 14 height 14
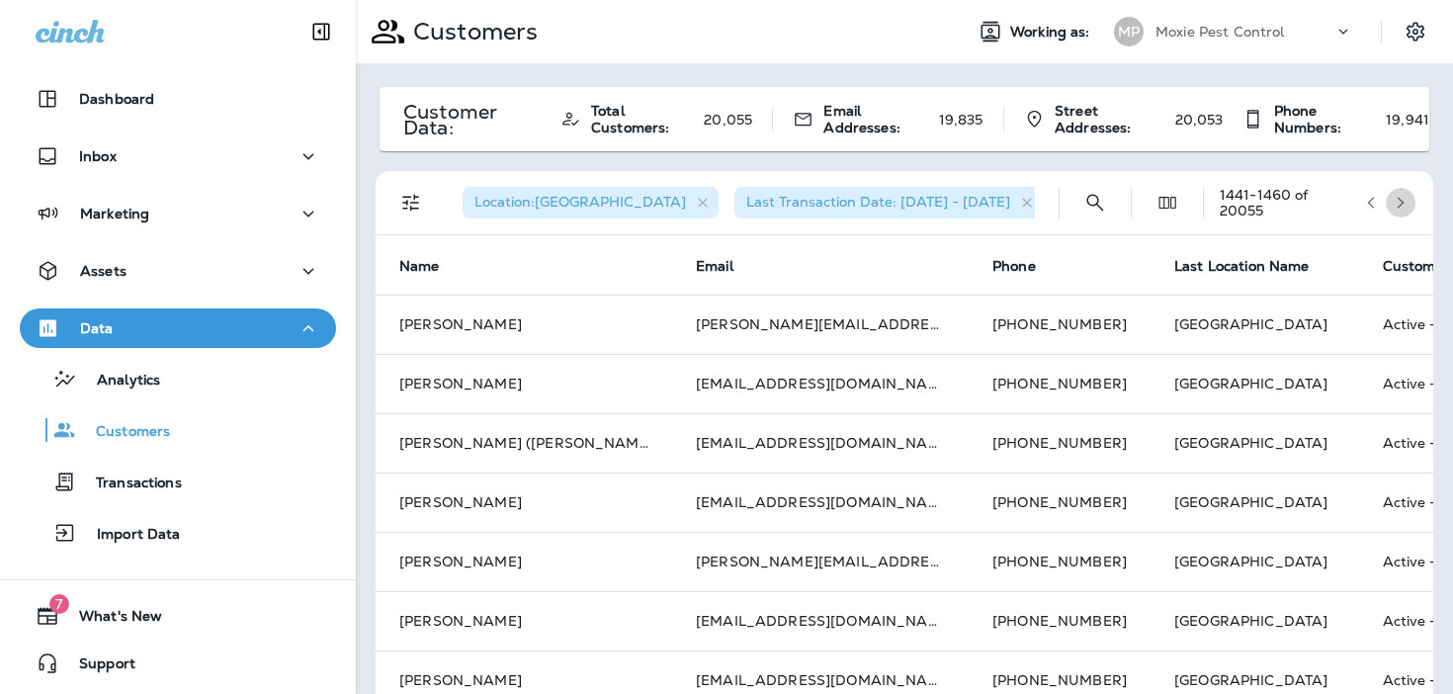
click at [1406, 201] on icon "button" at bounding box center [1400, 203] width 14 height 14
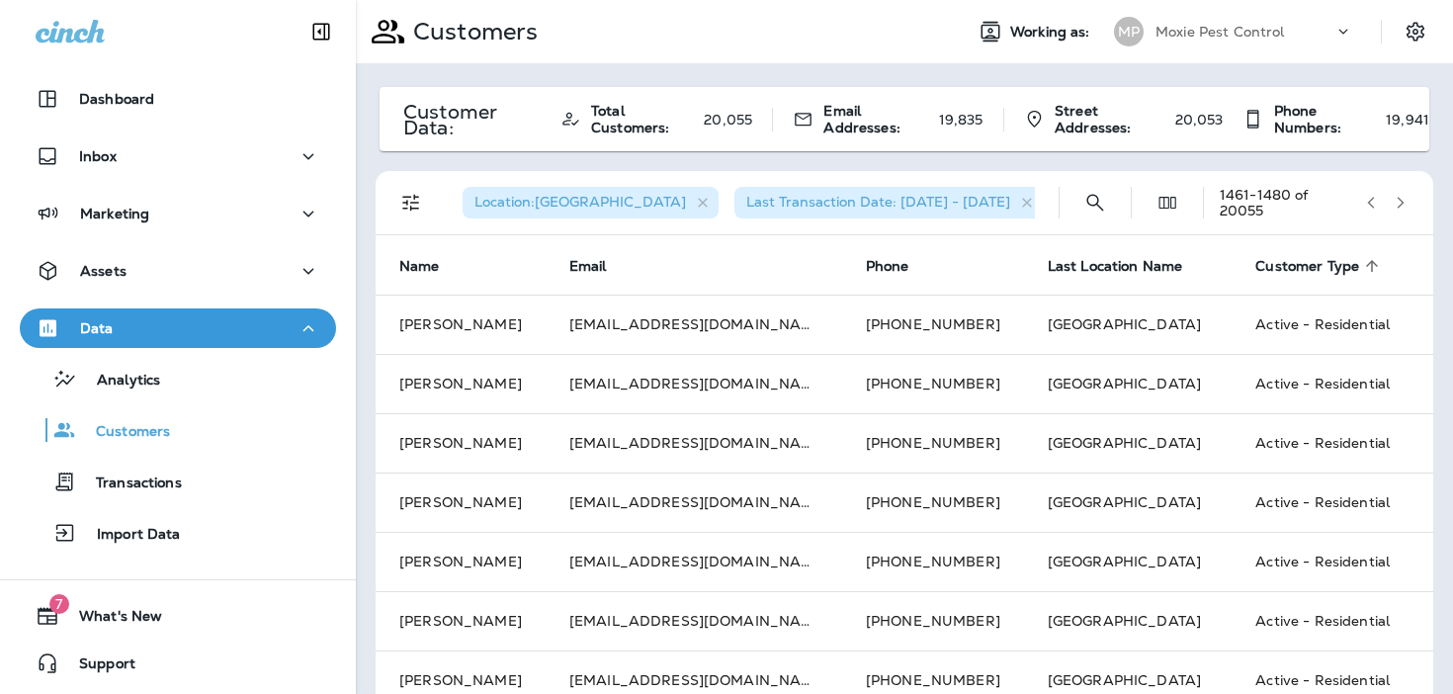
click at [1406, 201] on icon "button" at bounding box center [1400, 203] width 14 height 14
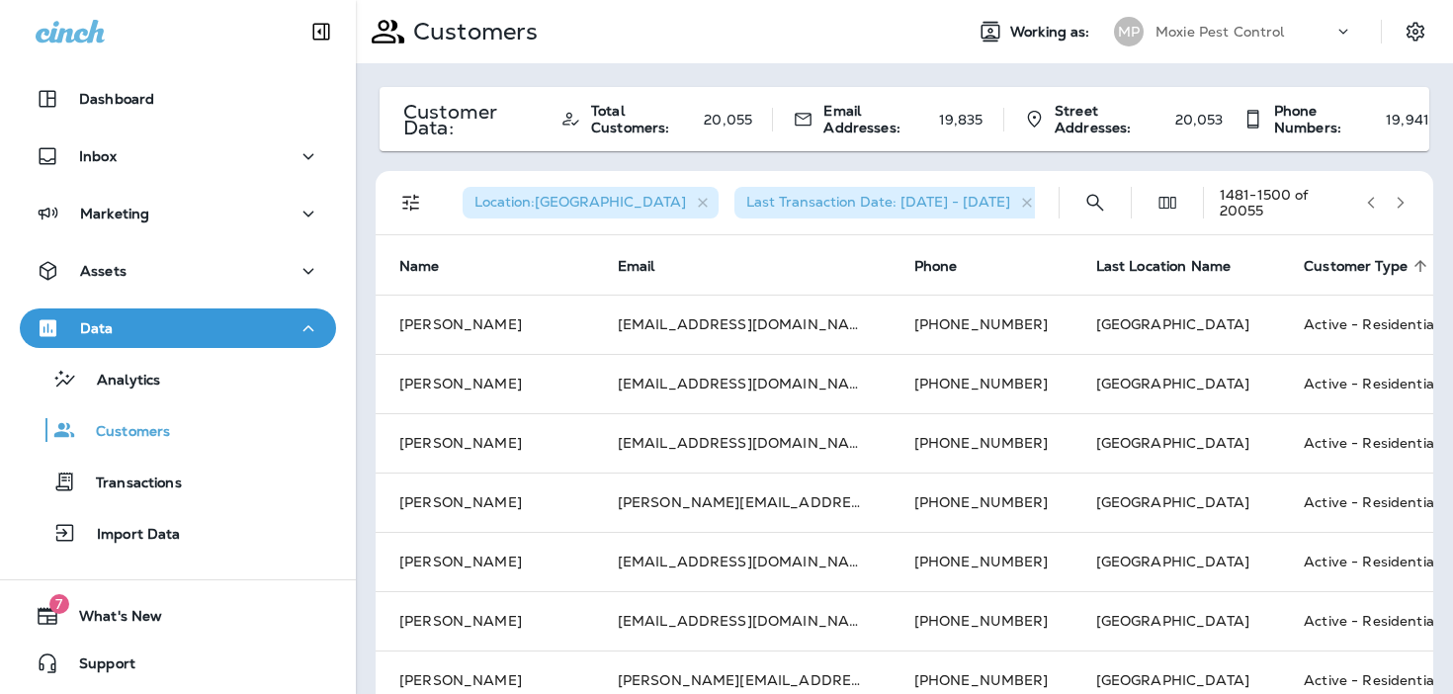
click at [1406, 201] on icon "button" at bounding box center [1400, 203] width 14 height 14
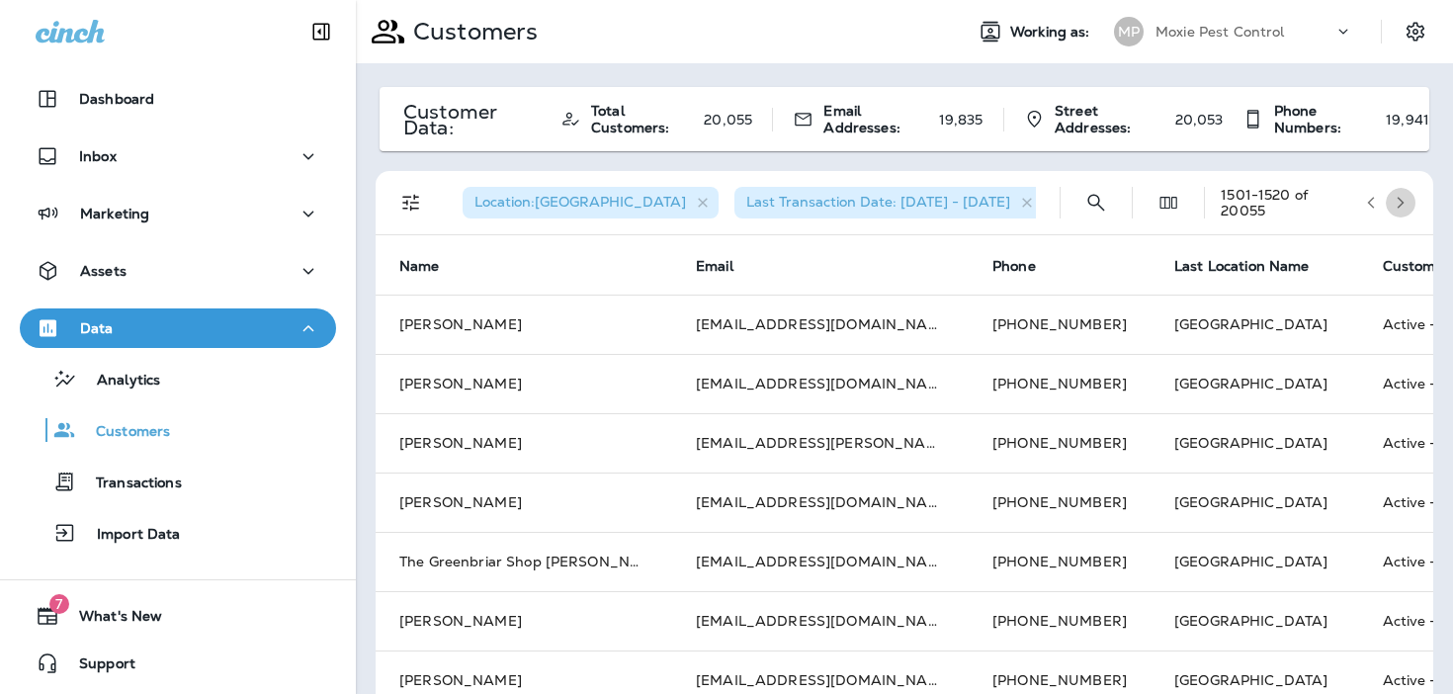
click at [1406, 201] on icon "button" at bounding box center [1400, 203] width 14 height 14
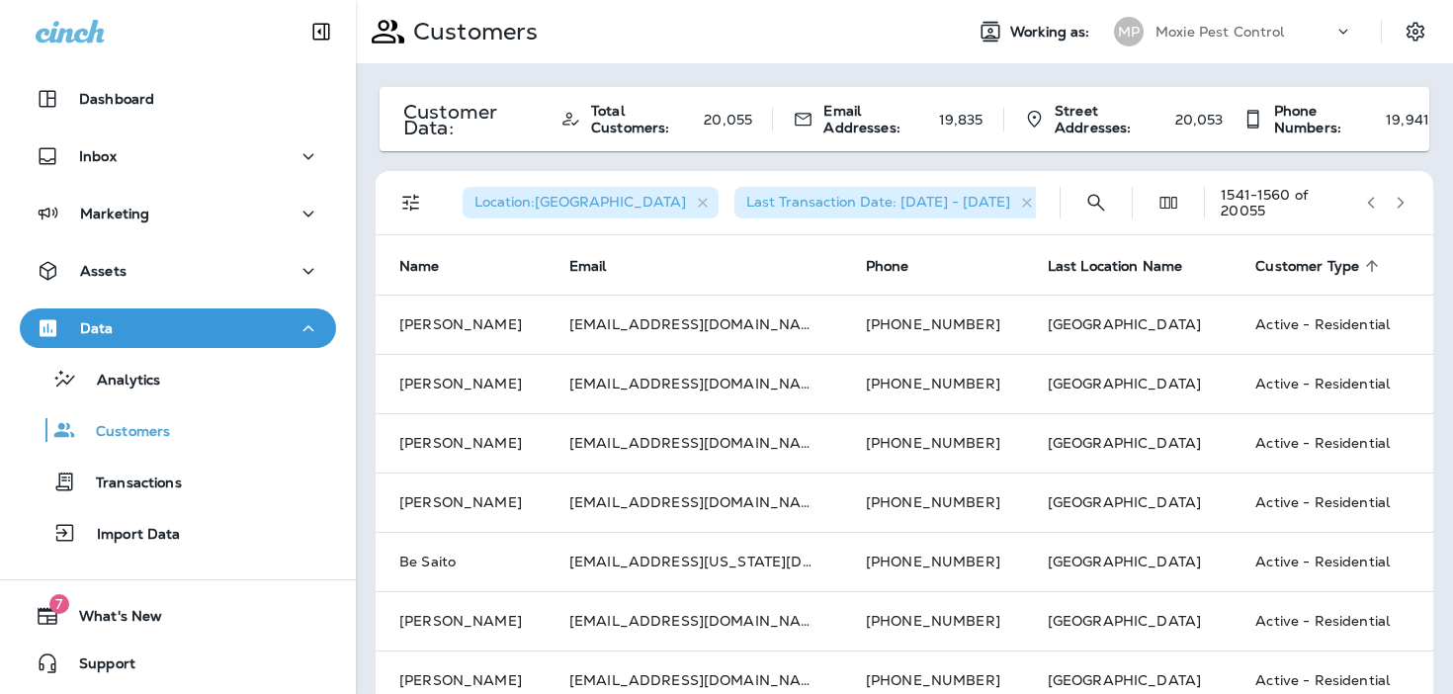
click at [1406, 201] on icon "button" at bounding box center [1400, 203] width 14 height 14
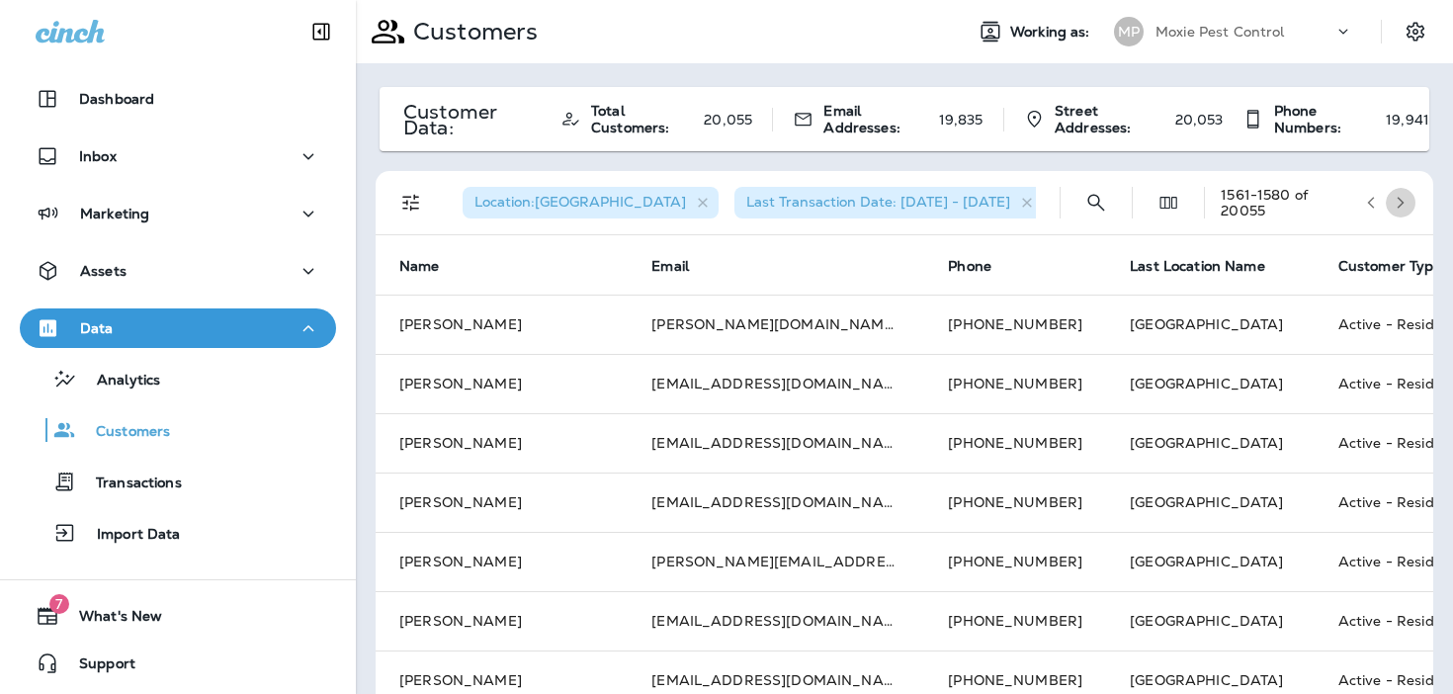
click at [1406, 201] on icon "button" at bounding box center [1400, 203] width 14 height 14
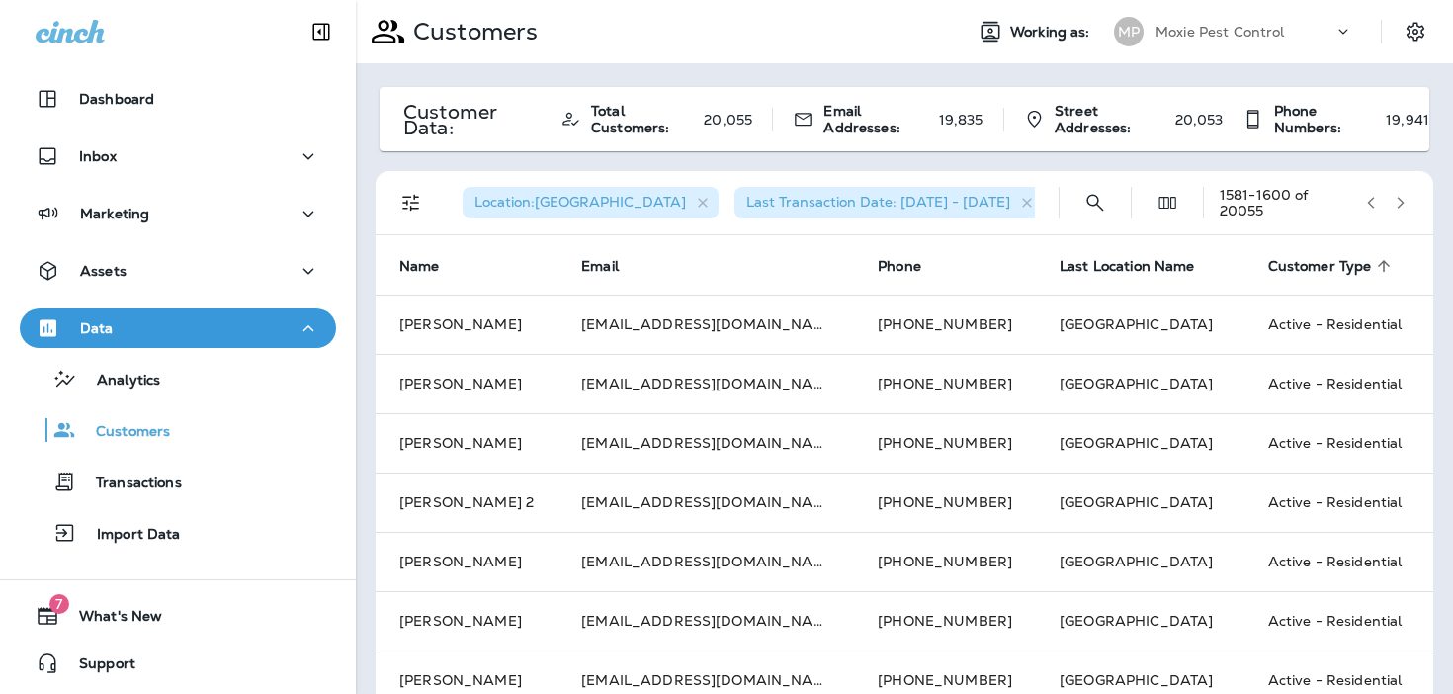
click at [1406, 201] on icon "button" at bounding box center [1400, 203] width 14 height 14
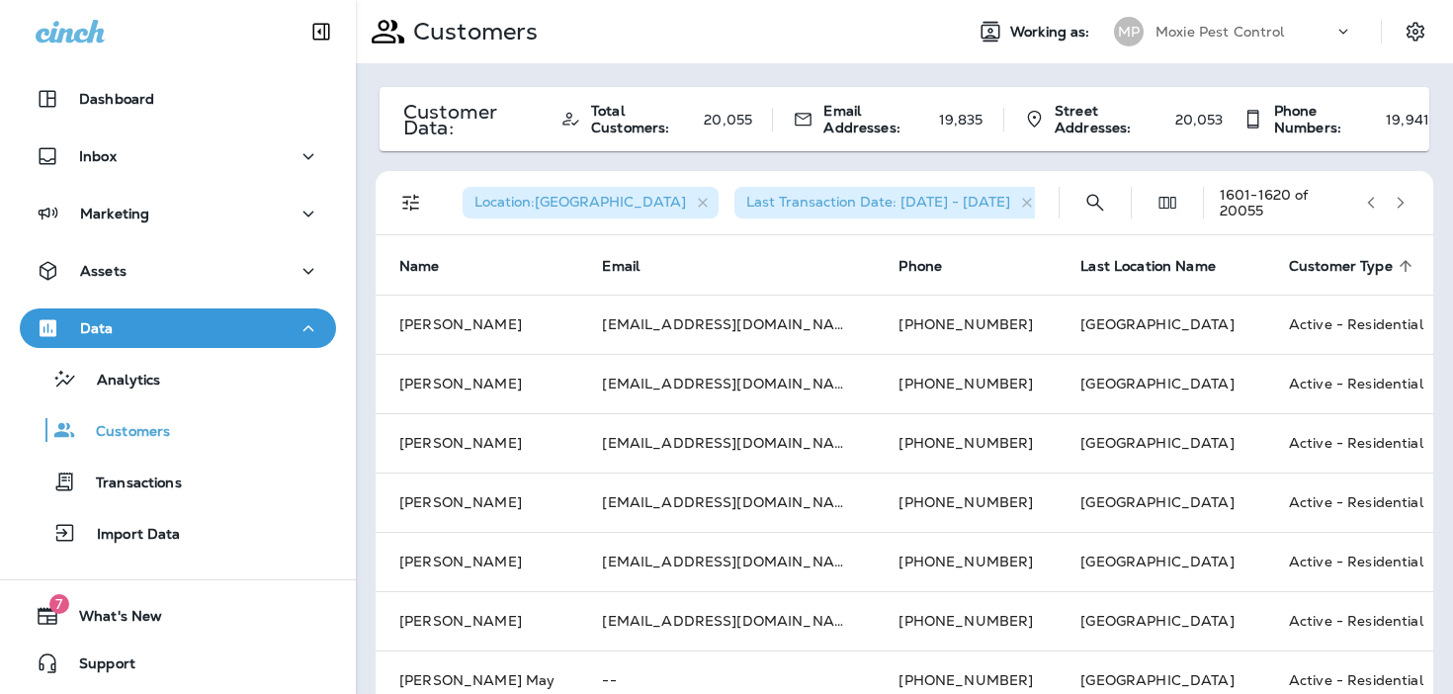
click at [1406, 201] on icon "button" at bounding box center [1400, 203] width 14 height 14
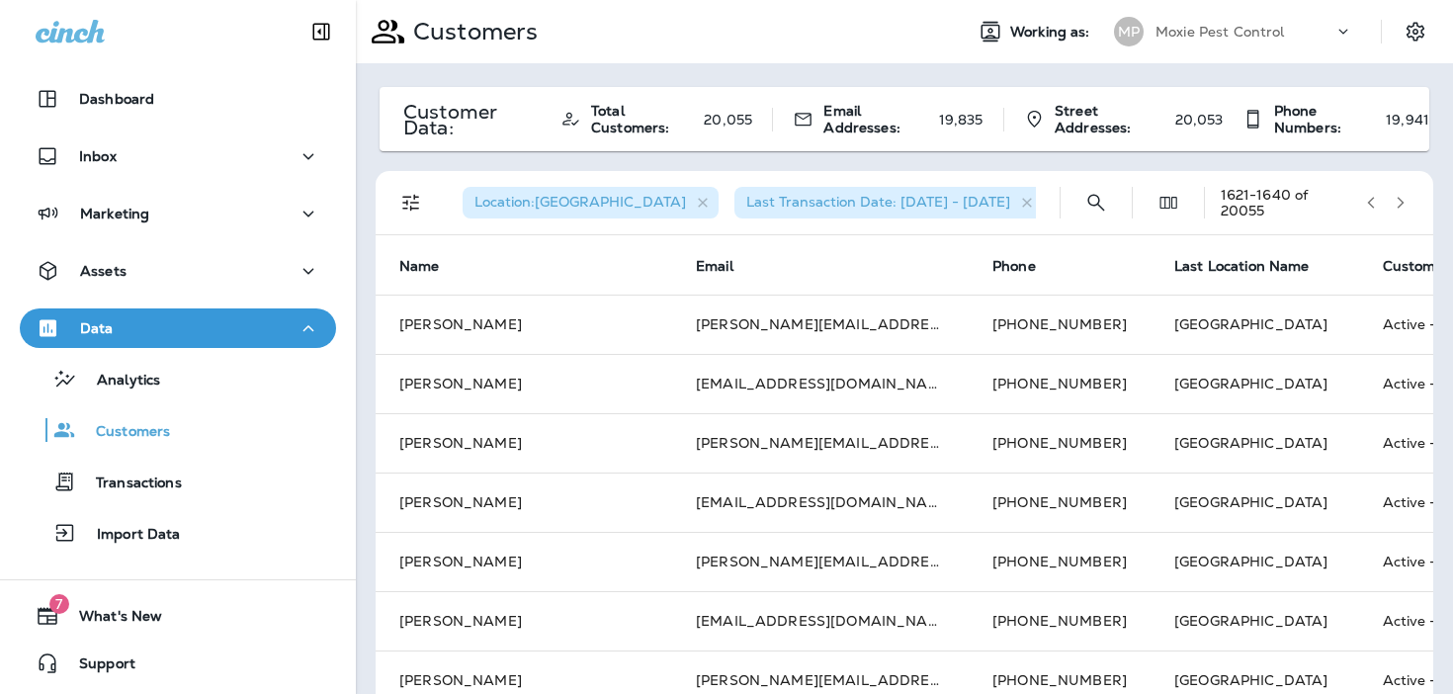
click at [1406, 201] on icon "button" at bounding box center [1400, 203] width 14 height 14
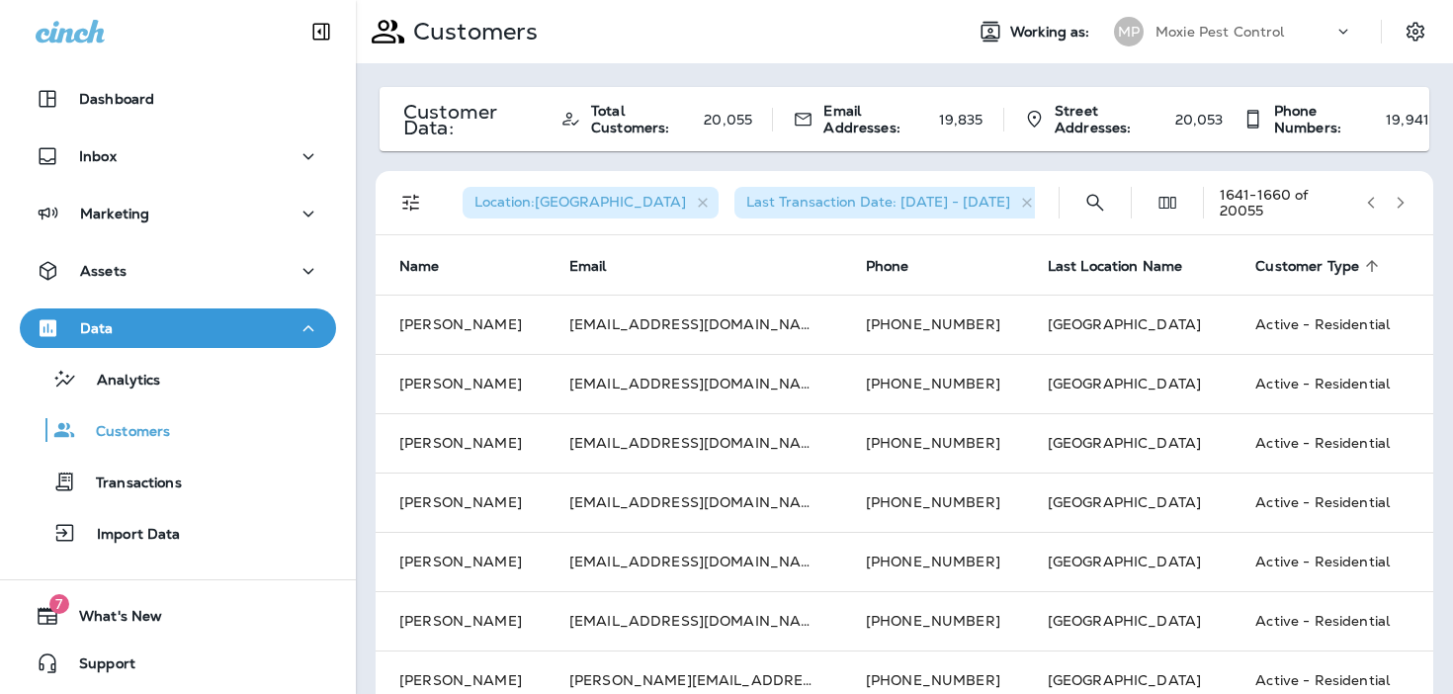
click at [1406, 201] on icon "button" at bounding box center [1400, 203] width 14 height 14
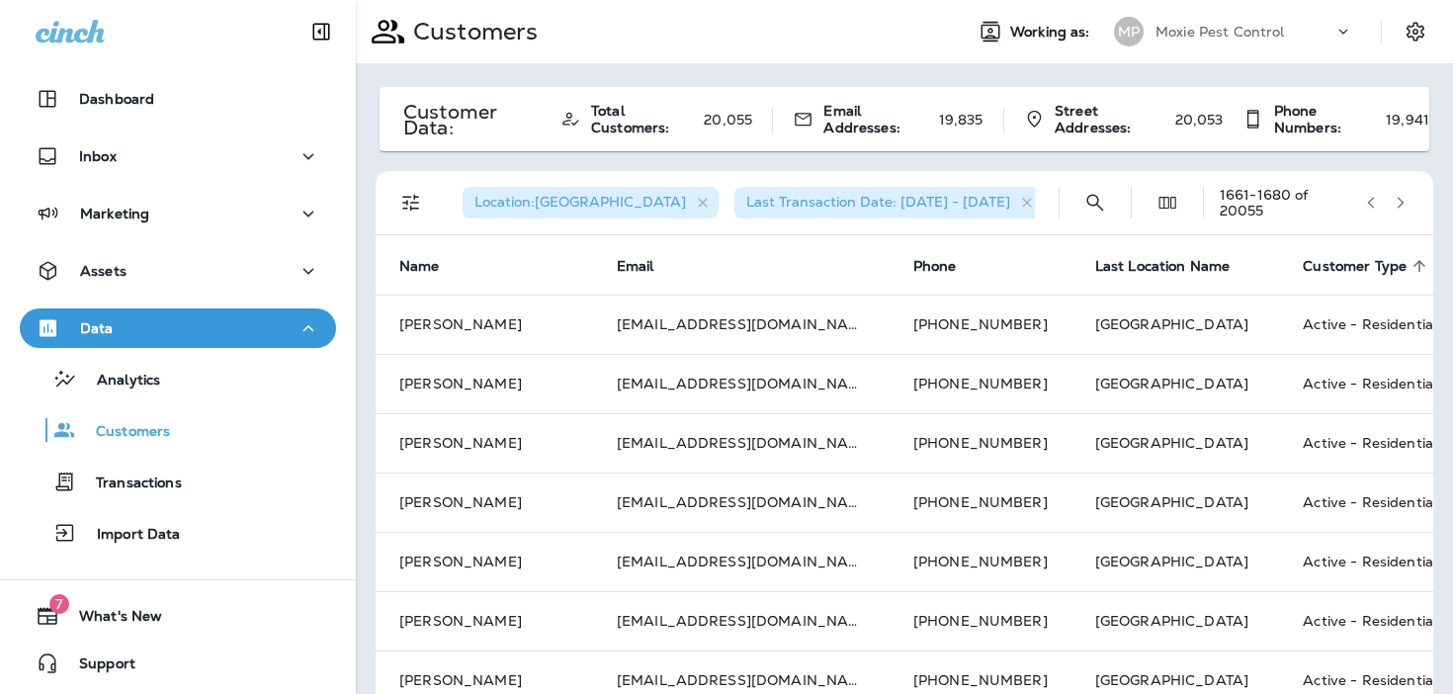
click at [1406, 201] on icon "button" at bounding box center [1400, 203] width 14 height 14
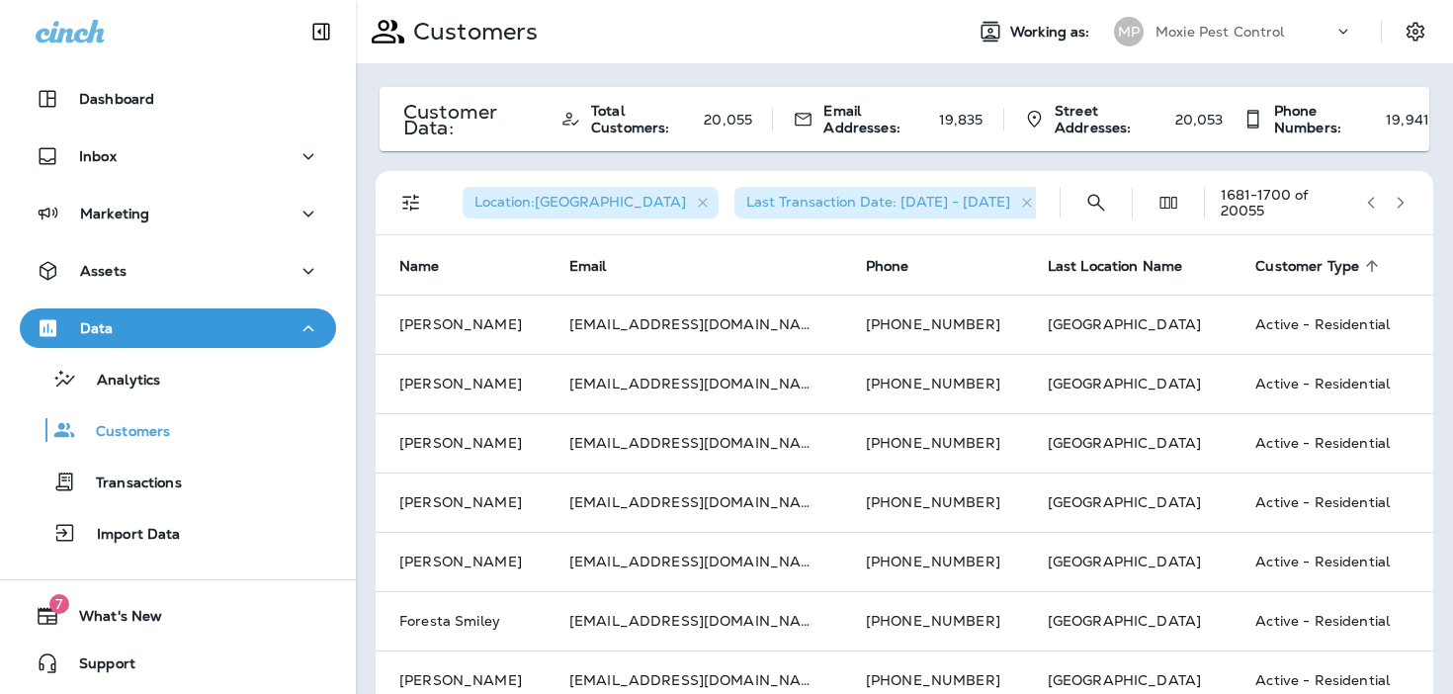
click at [1406, 201] on icon "button" at bounding box center [1400, 203] width 14 height 14
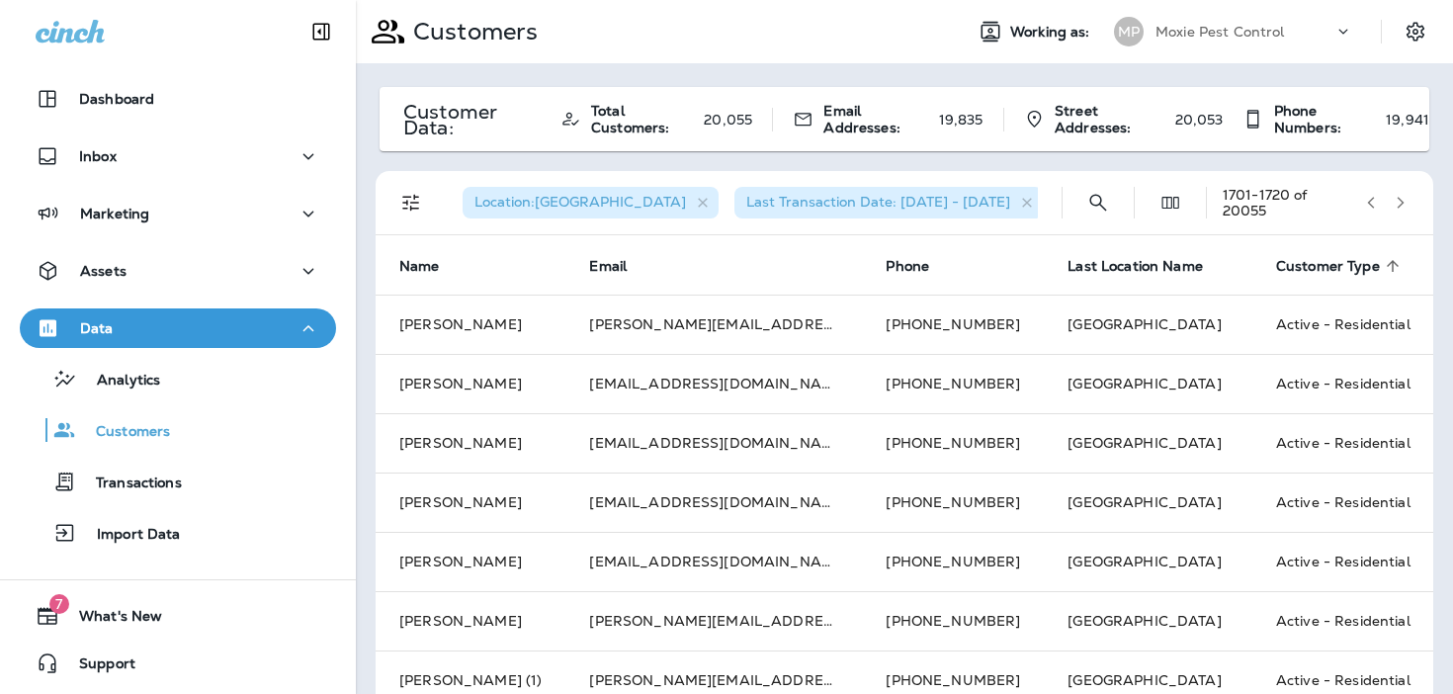
click at [1406, 201] on icon "button" at bounding box center [1400, 203] width 14 height 14
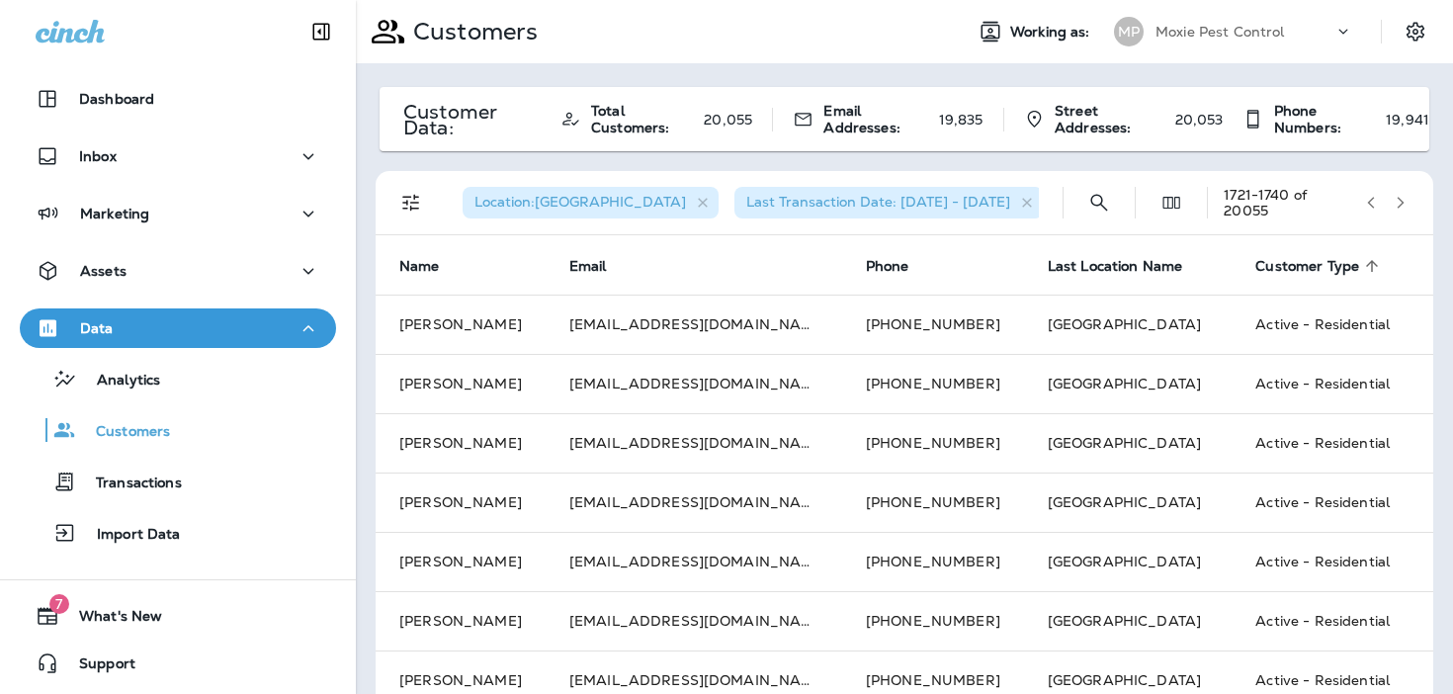
click at [1406, 201] on icon "button" at bounding box center [1400, 203] width 14 height 14
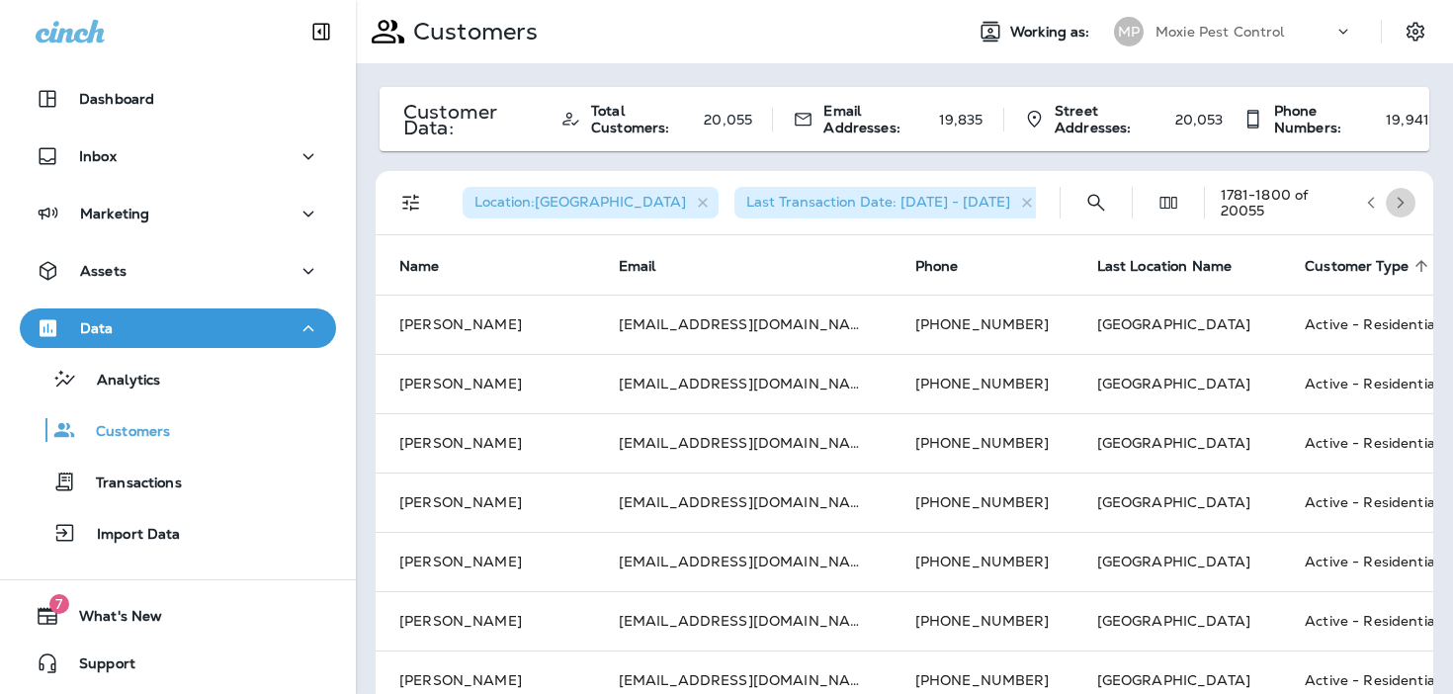
click at [1406, 201] on icon "button" at bounding box center [1400, 203] width 14 height 14
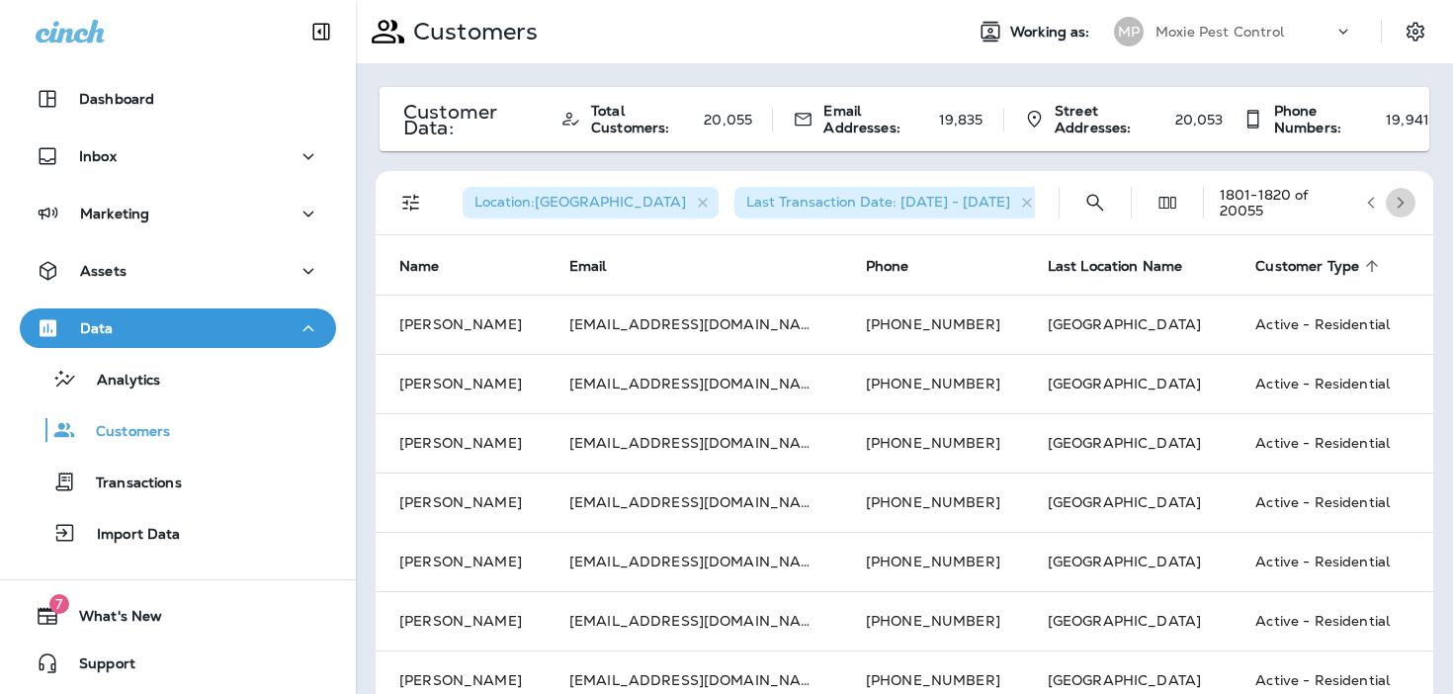
click at [1406, 201] on icon "button" at bounding box center [1400, 203] width 14 height 14
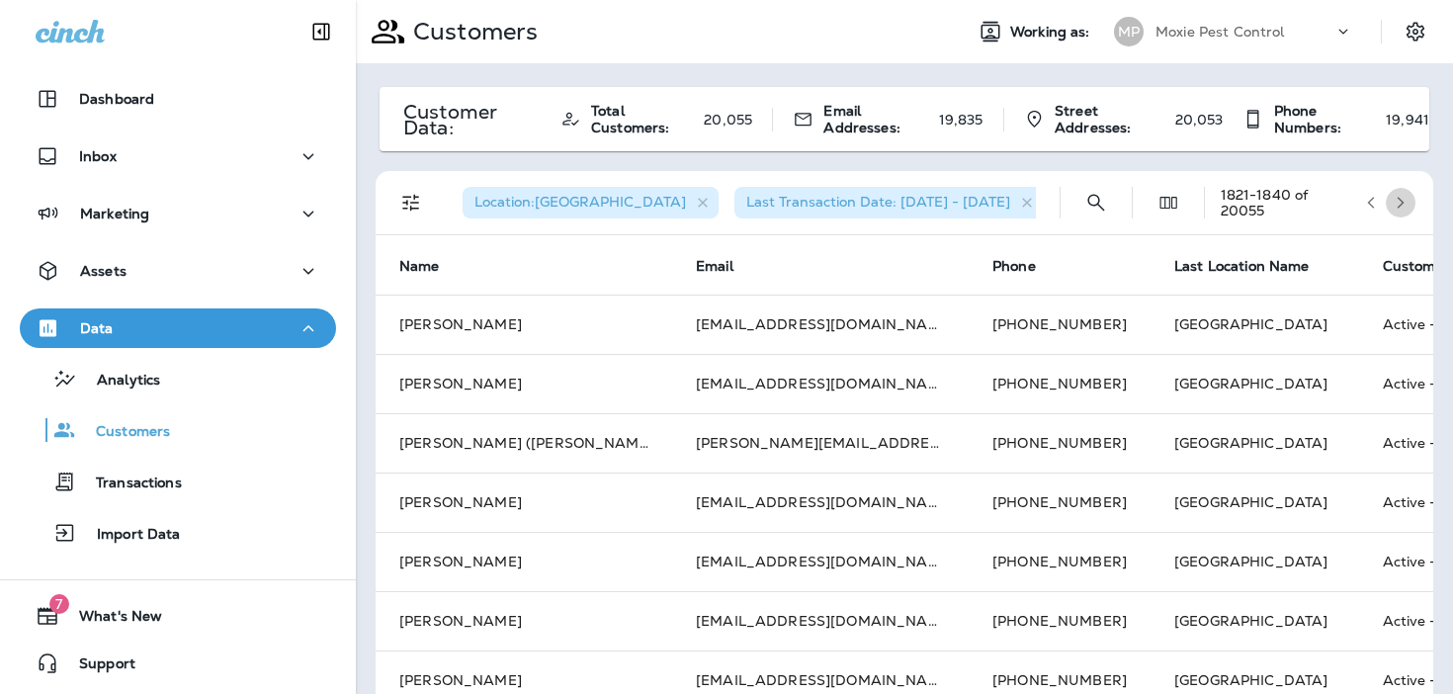
click at [1406, 201] on icon "button" at bounding box center [1400, 203] width 14 height 14
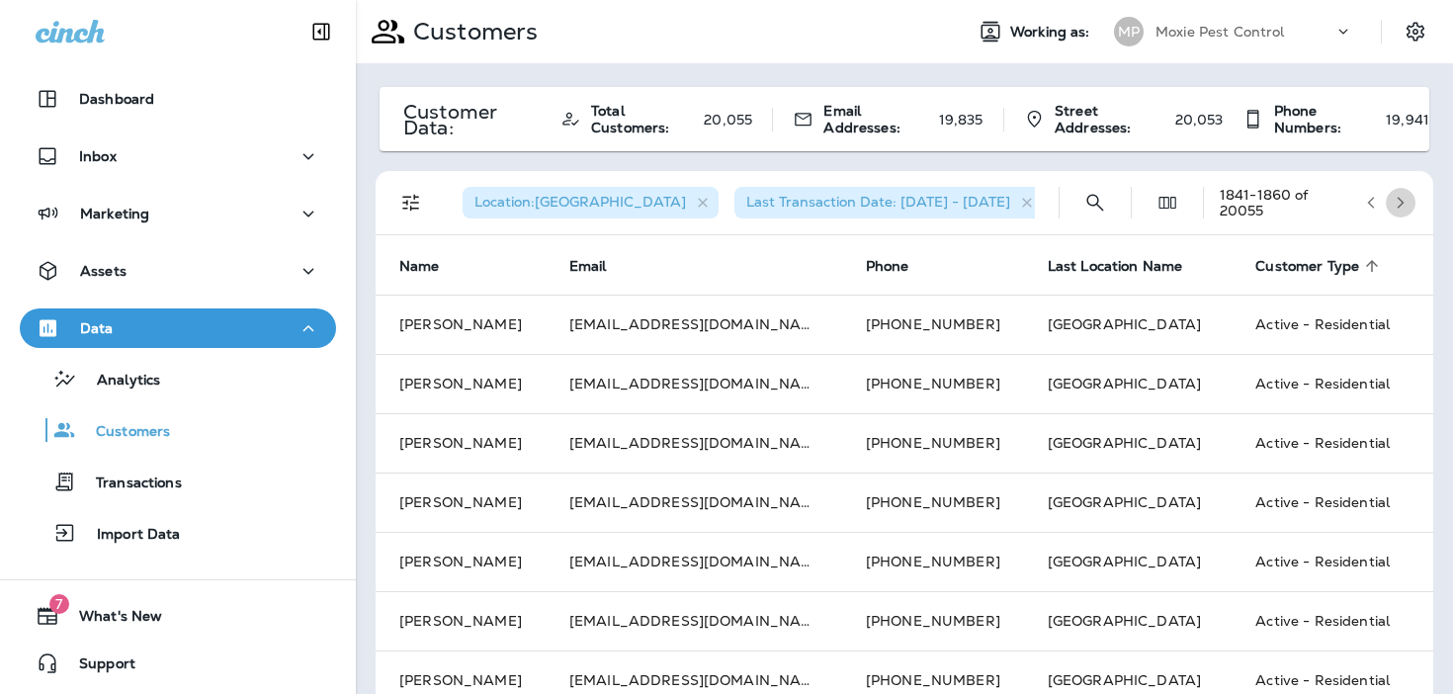
click at [1406, 201] on icon "button" at bounding box center [1400, 203] width 14 height 14
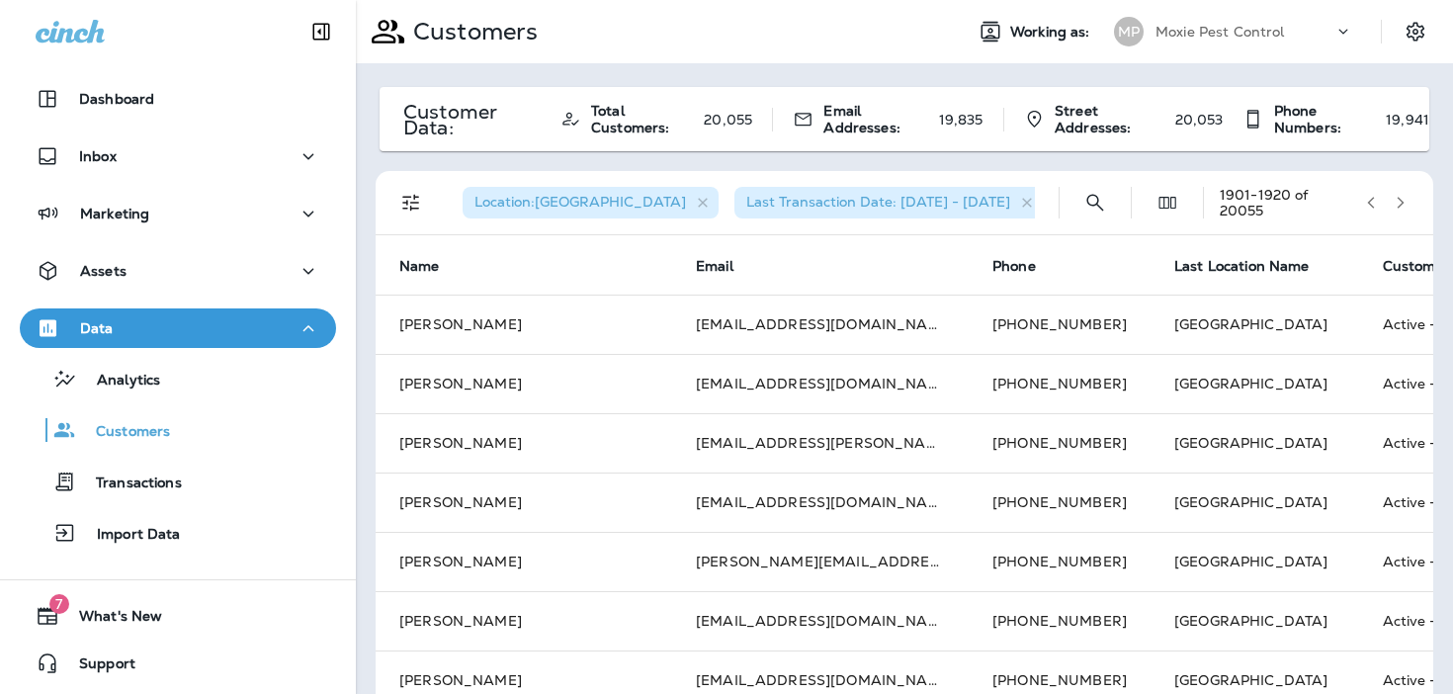
click at [1406, 201] on icon "button" at bounding box center [1400, 203] width 14 height 14
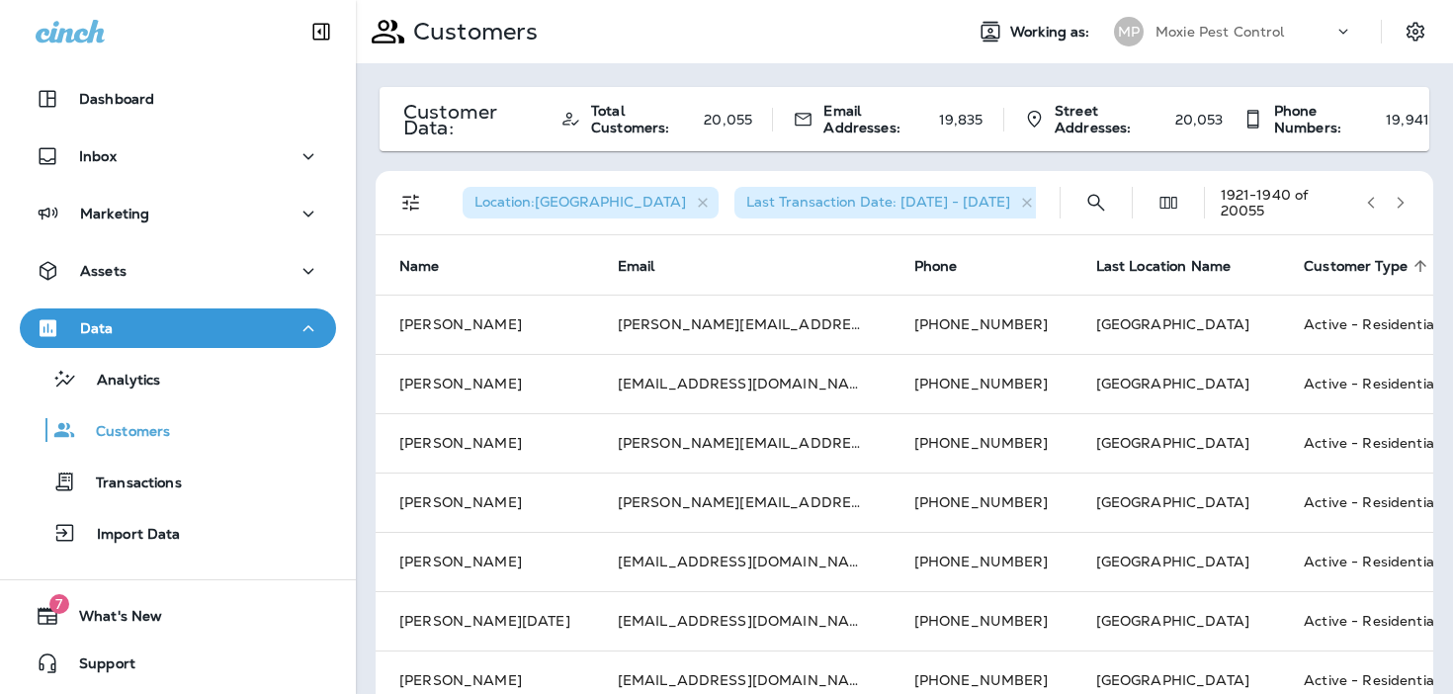
click at [1406, 201] on icon "button" at bounding box center [1400, 203] width 14 height 14
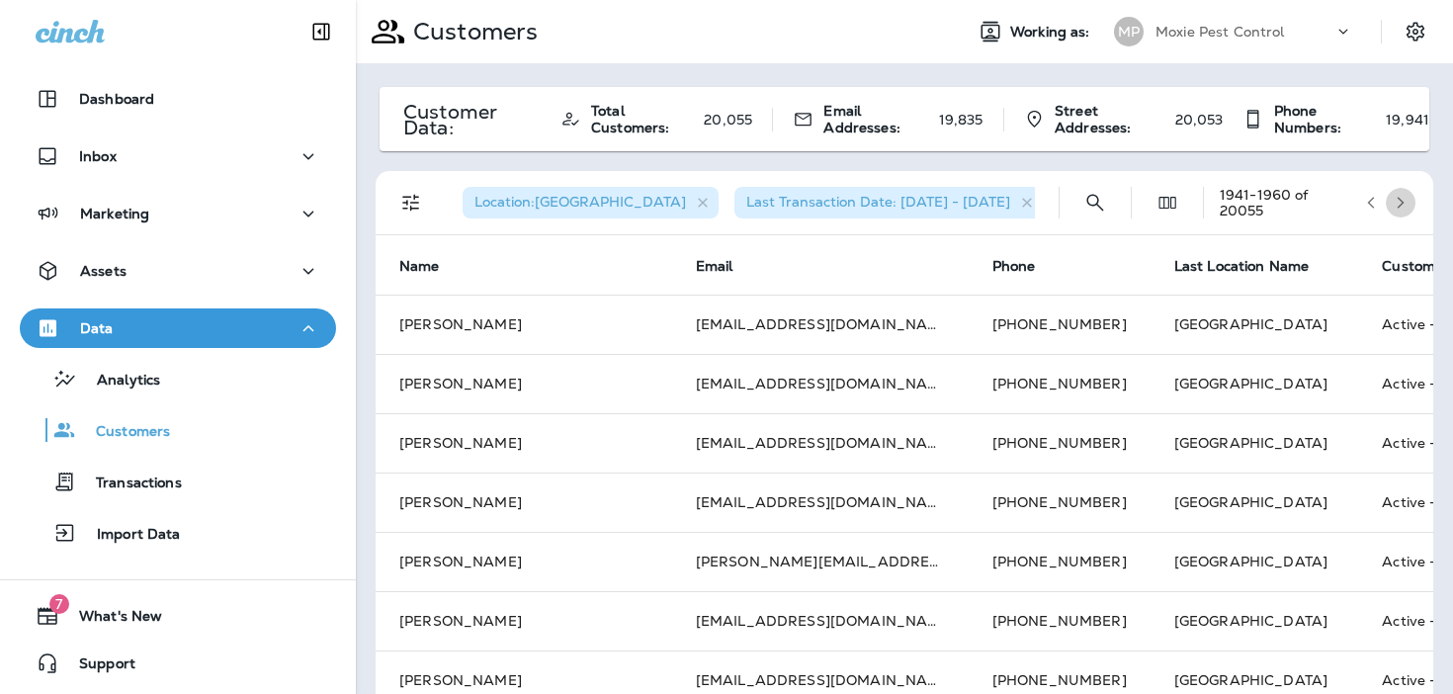
click at [1406, 201] on icon "button" at bounding box center [1400, 203] width 14 height 14
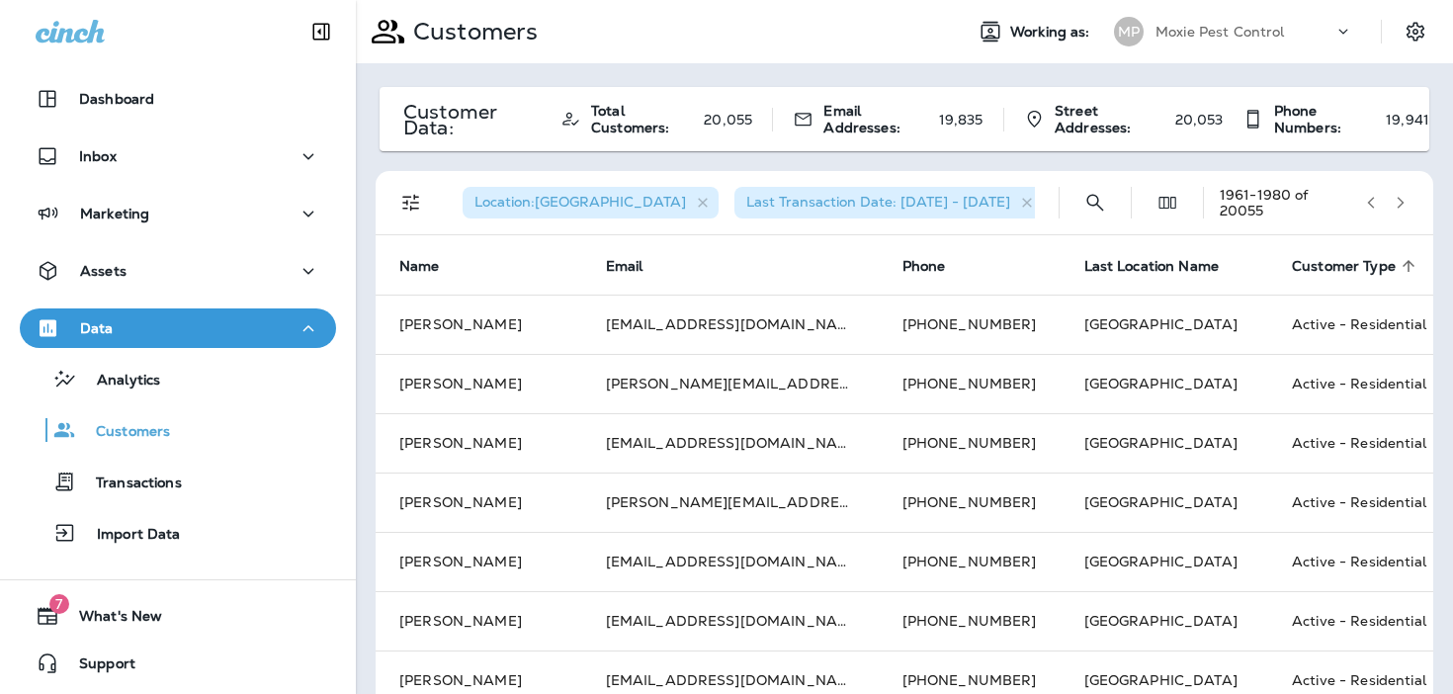
click at [1406, 201] on icon "button" at bounding box center [1400, 203] width 14 height 14
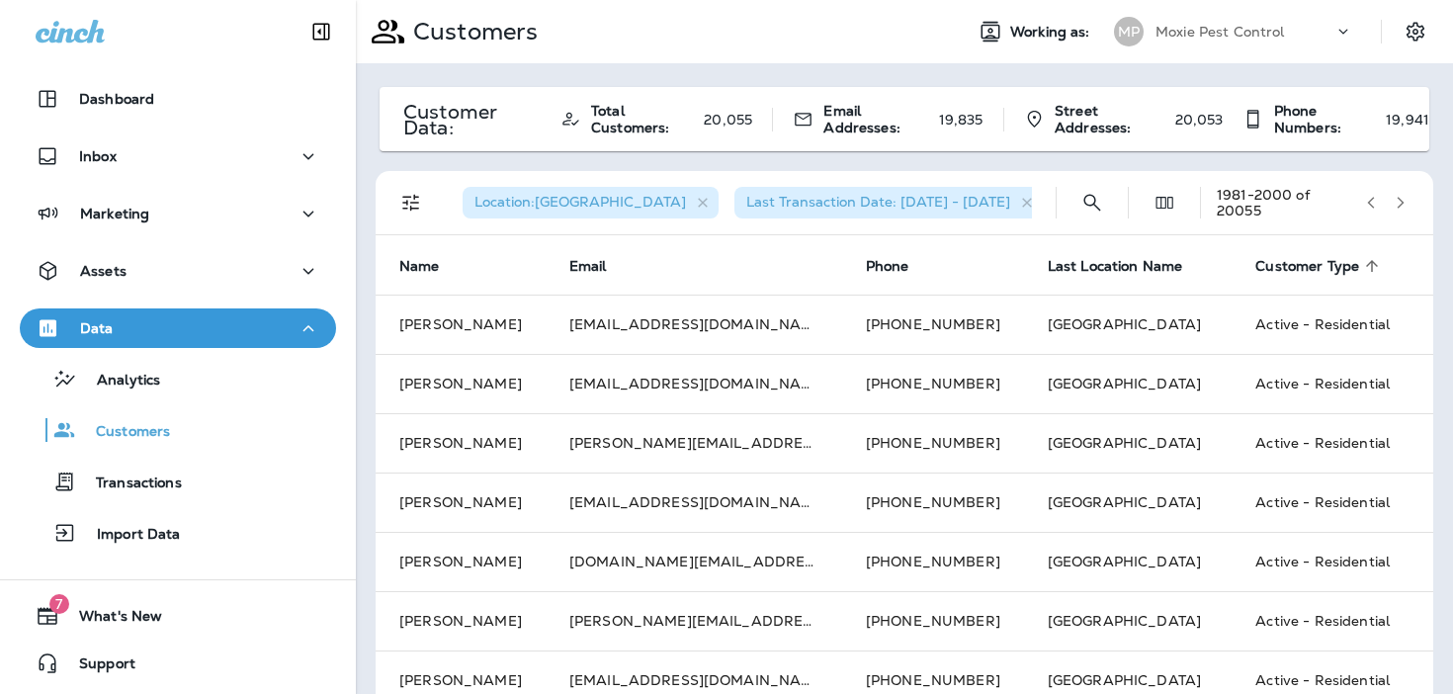
click at [1406, 201] on icon "button" at bounding box center [1400, 203] width 14 height 14
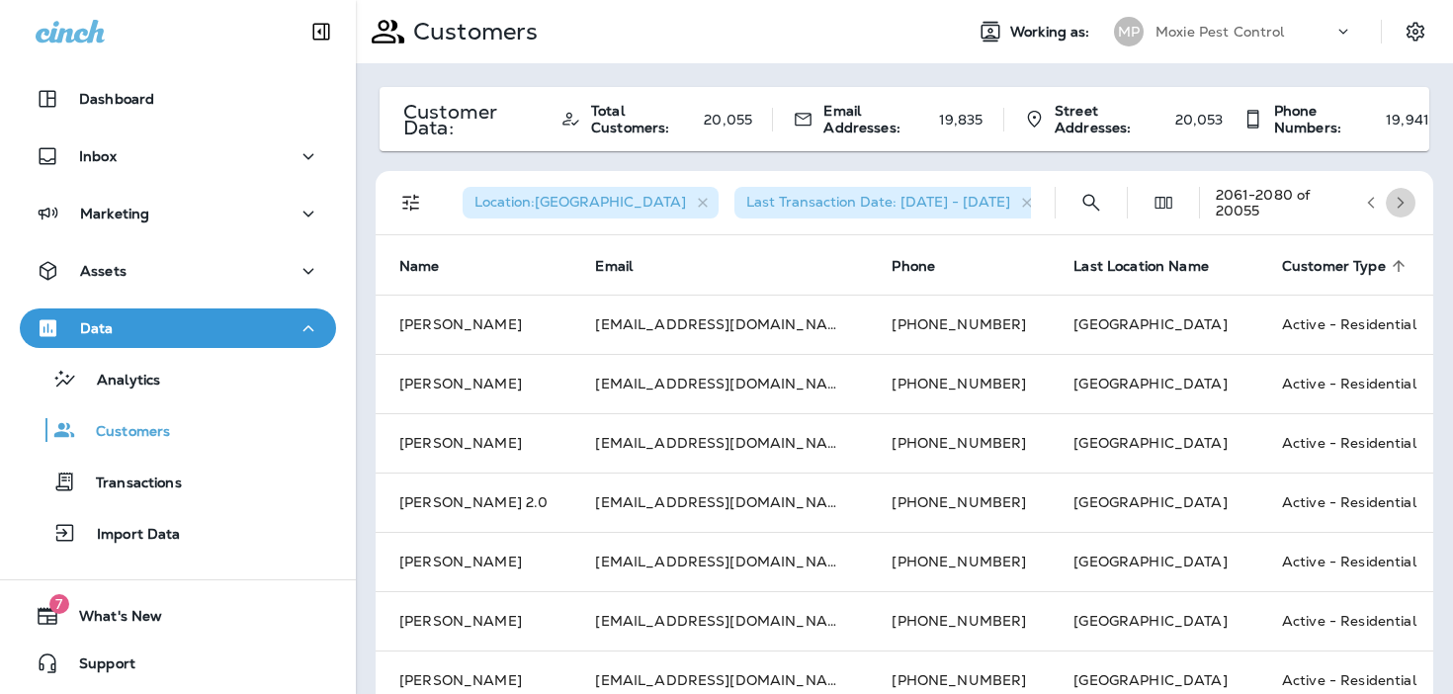
click at [1406, 201] on icon "button" at bounding box center [1400, 203] width 14 height 14
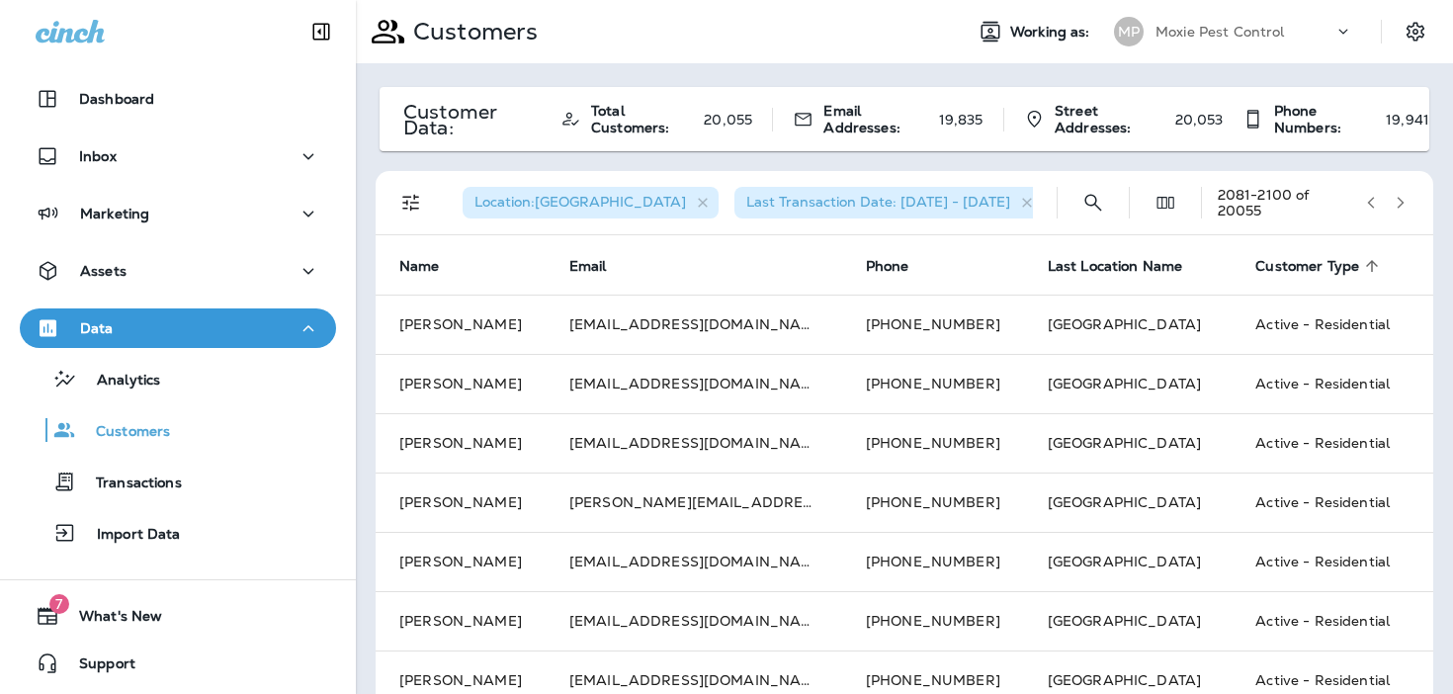
click at [1406, 201] on icon "button" at bounding box center [1400, 203] width 14 height 14
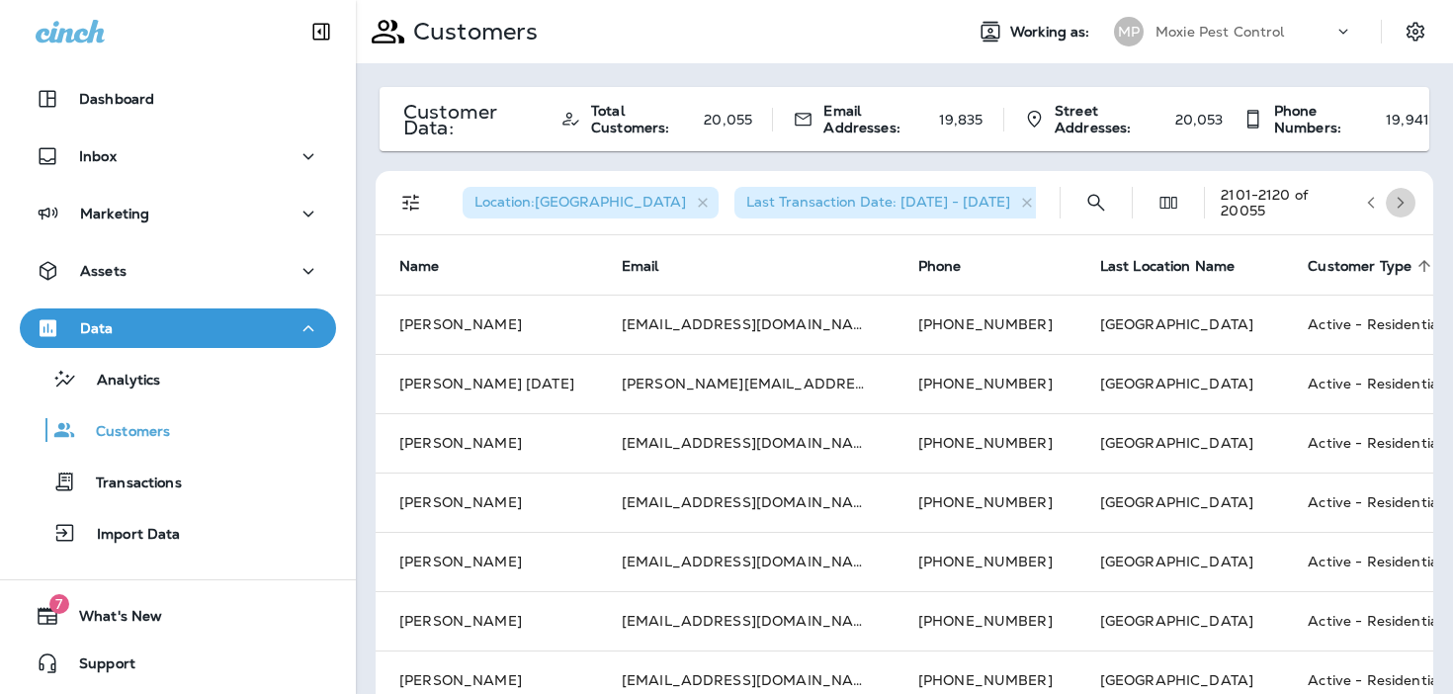
click at [1406, 201] on icon "button" at bounding box center [1400, 203] width 14 height 14
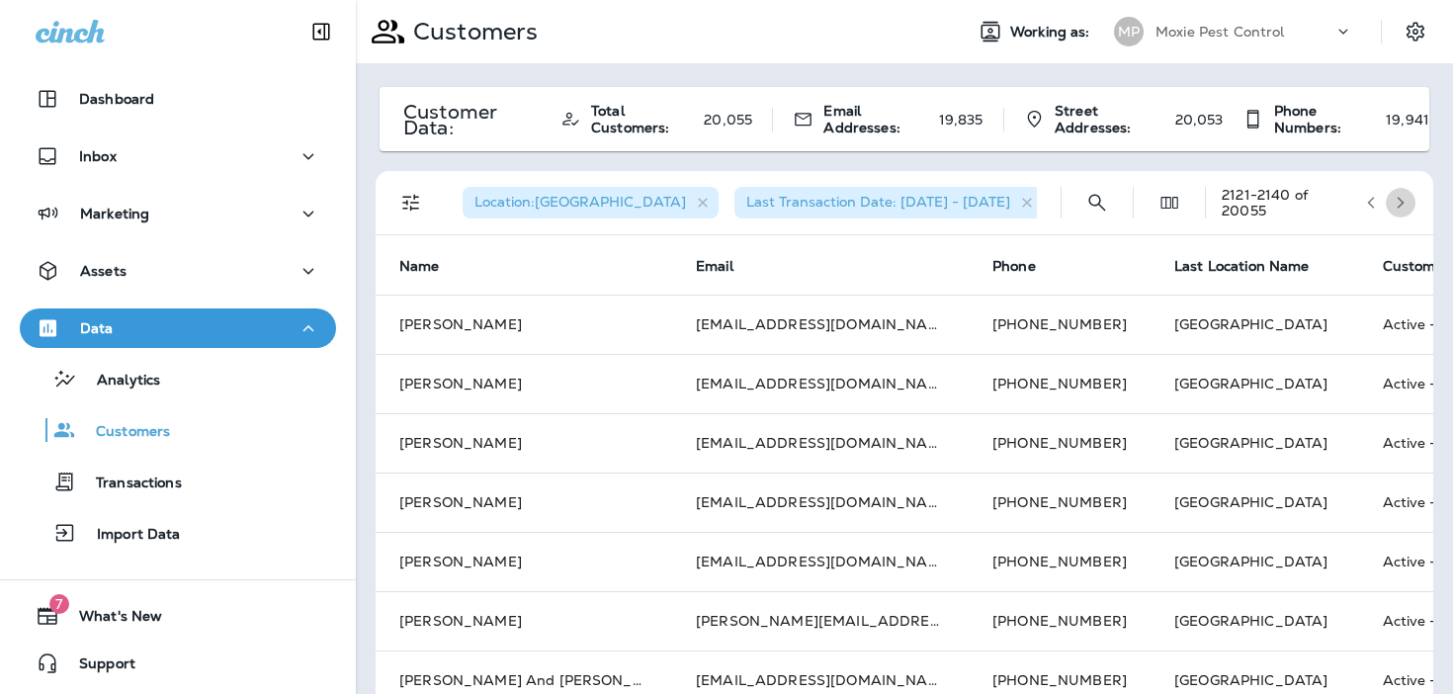
click at [1406, 201] on icon "button" at bounding box center [1400, 203] width 14 height 14
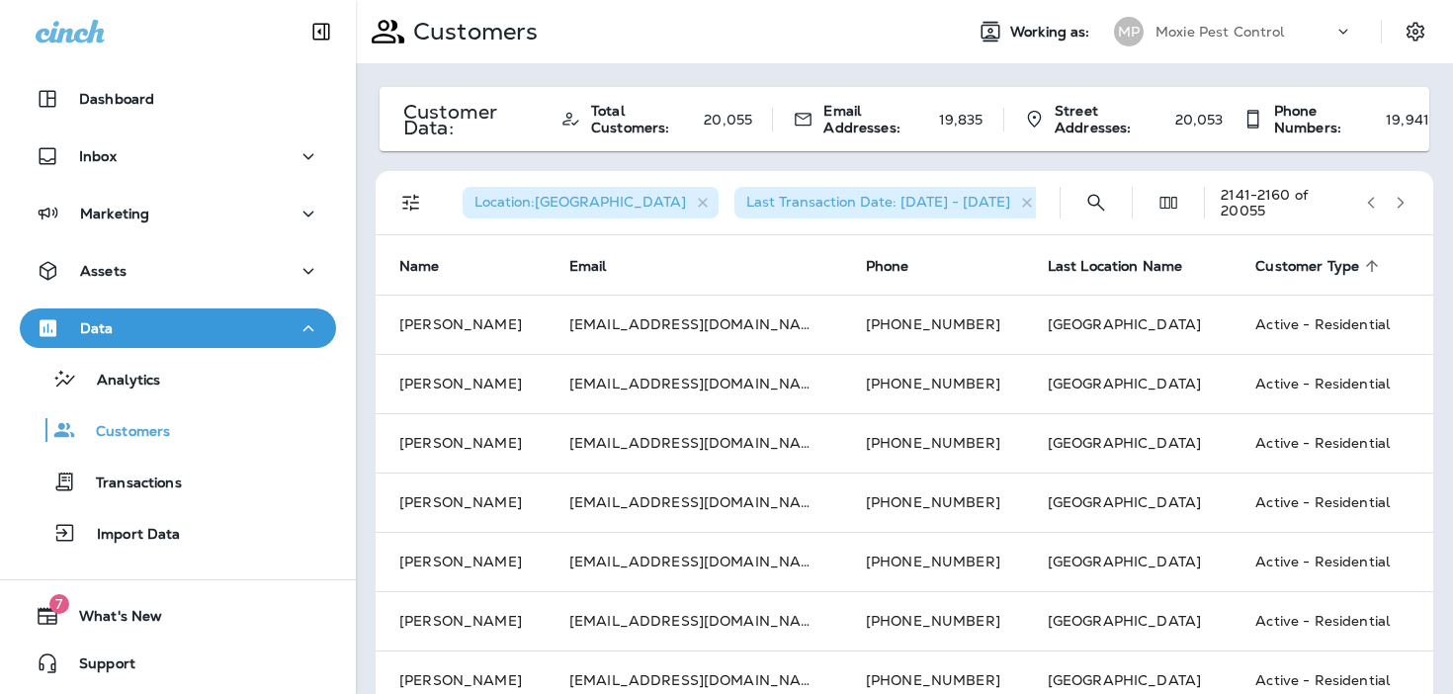
click at [1406, 201] on icon "button" at bounding box center [1400, 203] width 14 height 14
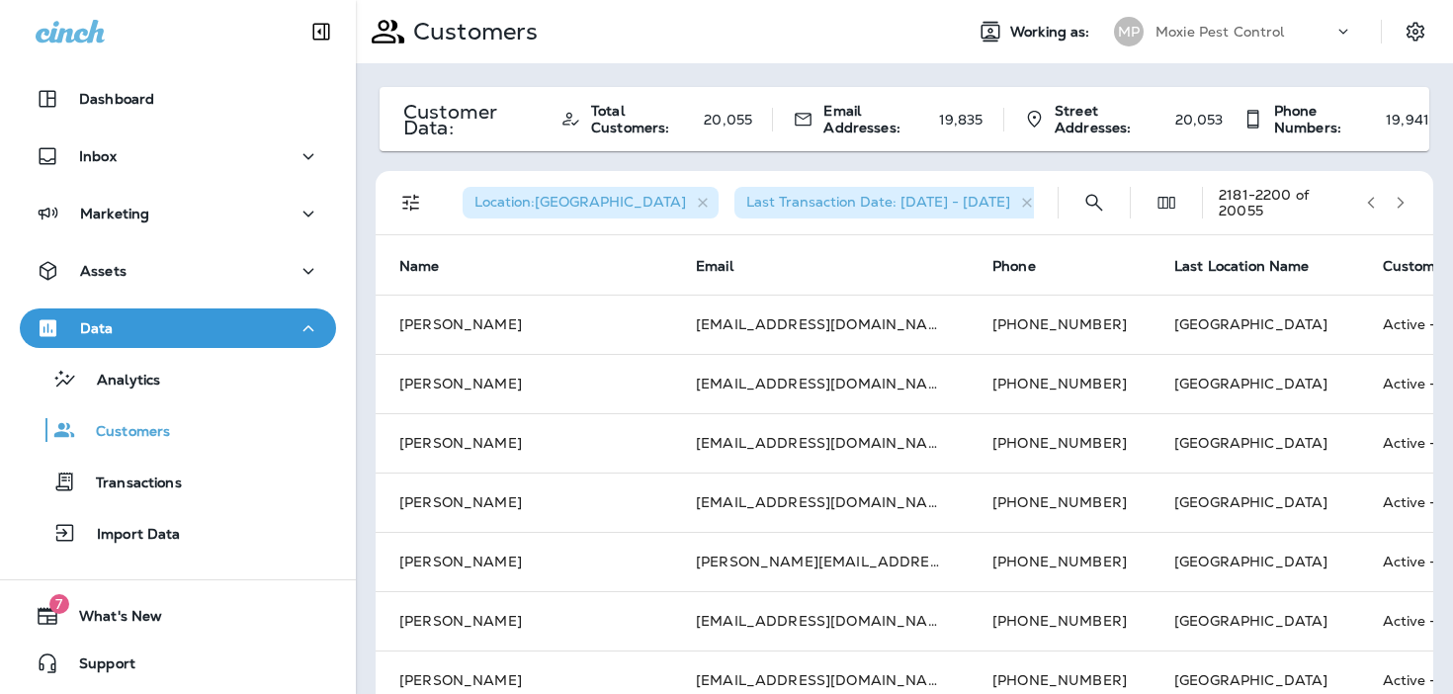
click at [1406, 201] on icon "button" at bounding box center [1400, 203] width 14 height 14
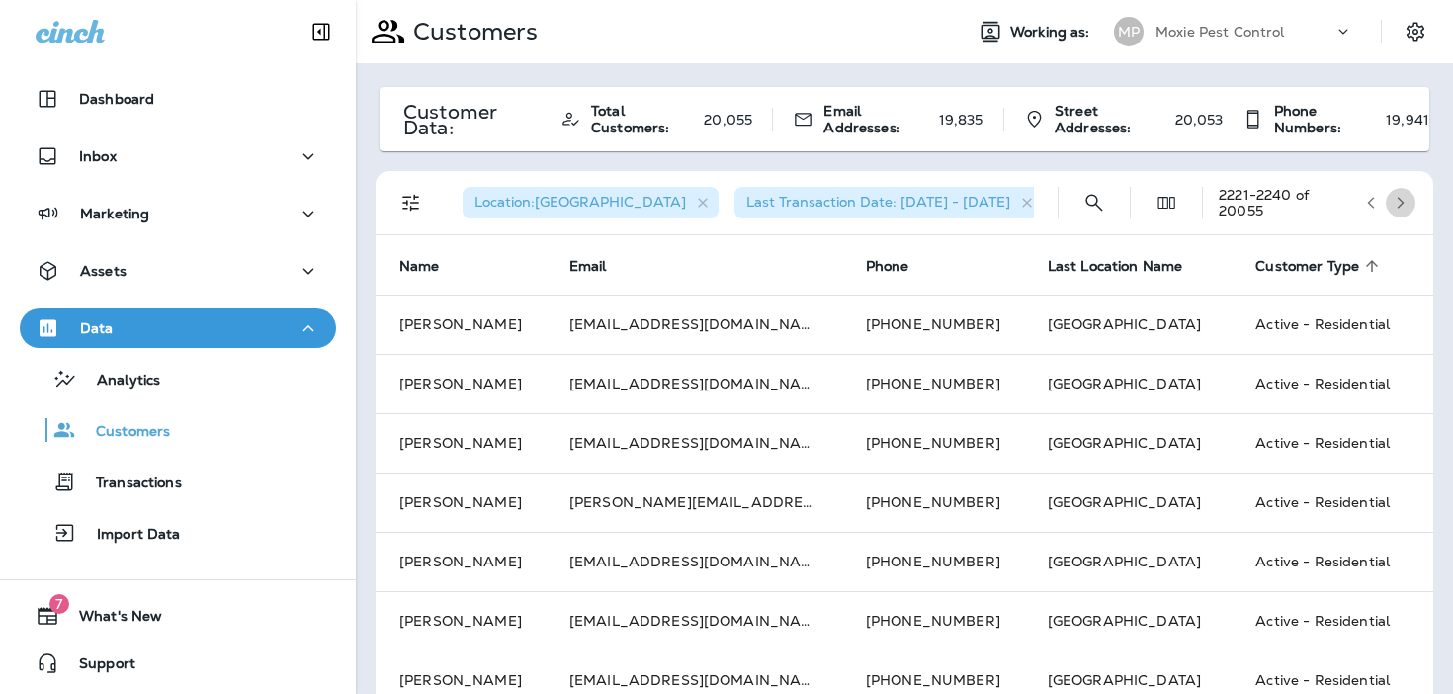
click at [1406, 201] on icon "button" at bounding box center [1400, 203] width 14 height 14
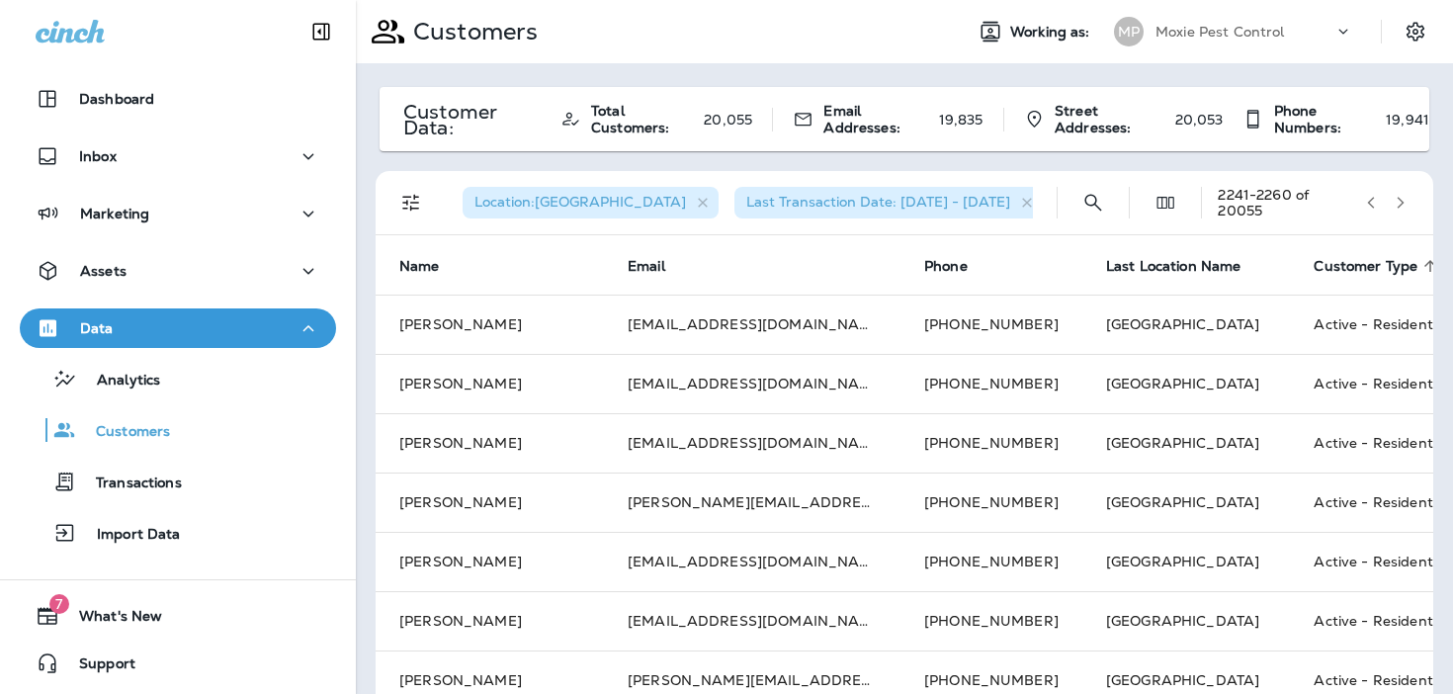
click at [1406, 201] on icon "button" at bounding box center [1400, 203] width 14 height 14
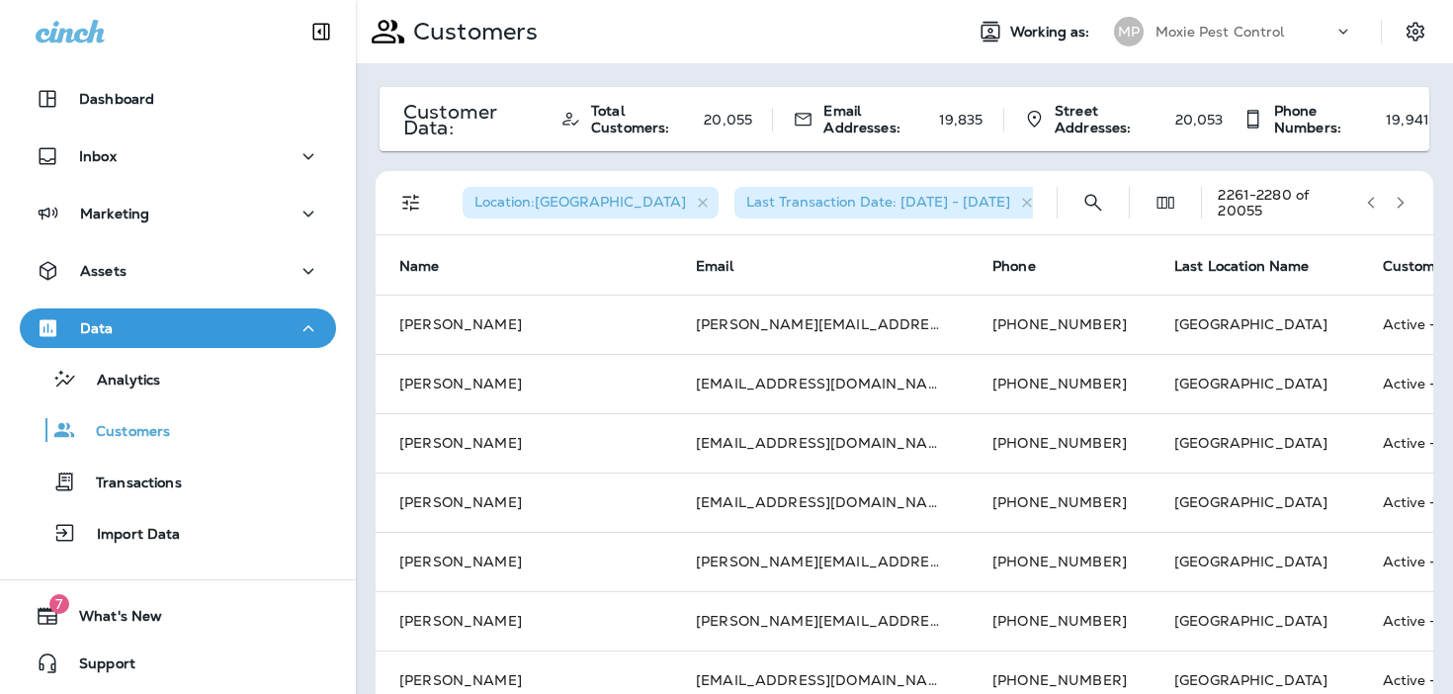
click at [1406, 201] on icon "button" at bounding box center [1400, 203] width 14 height 14
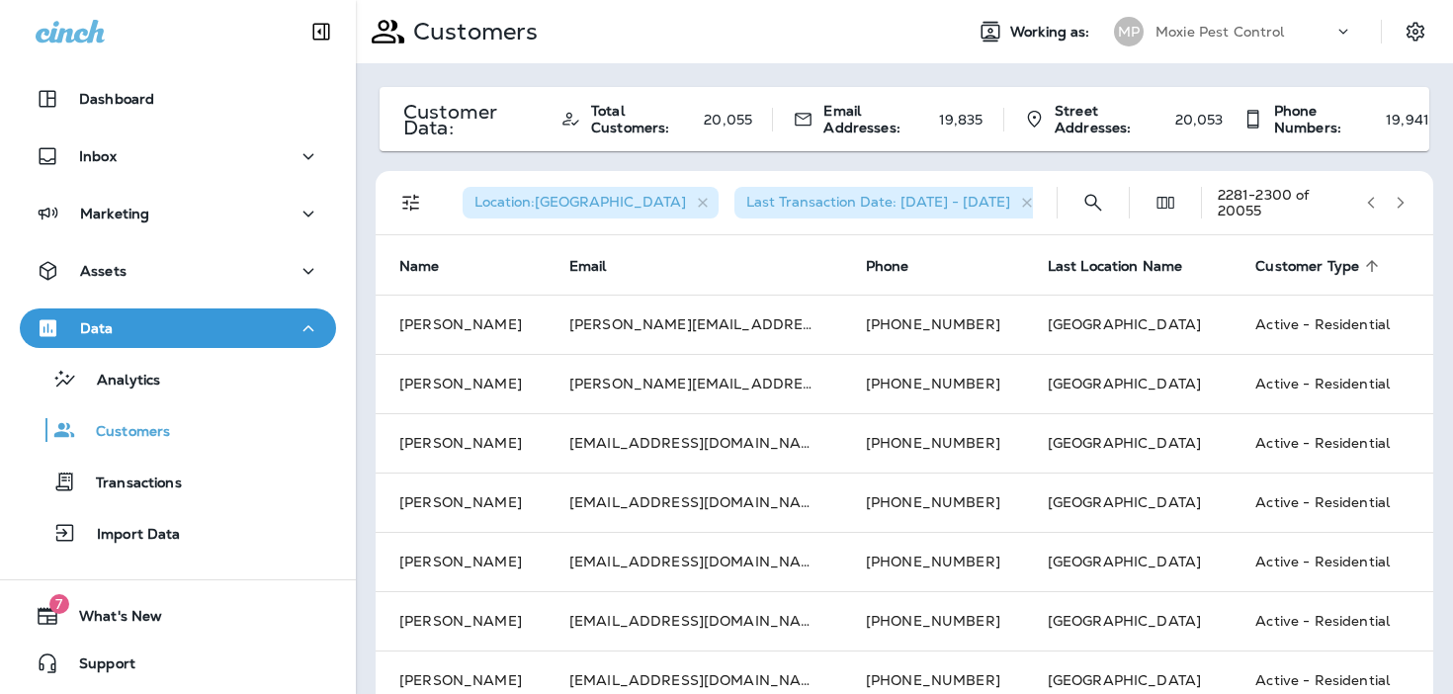
click at [1406, 201] on icon "button" at bounding box center [1400, 203] width 14 height 14
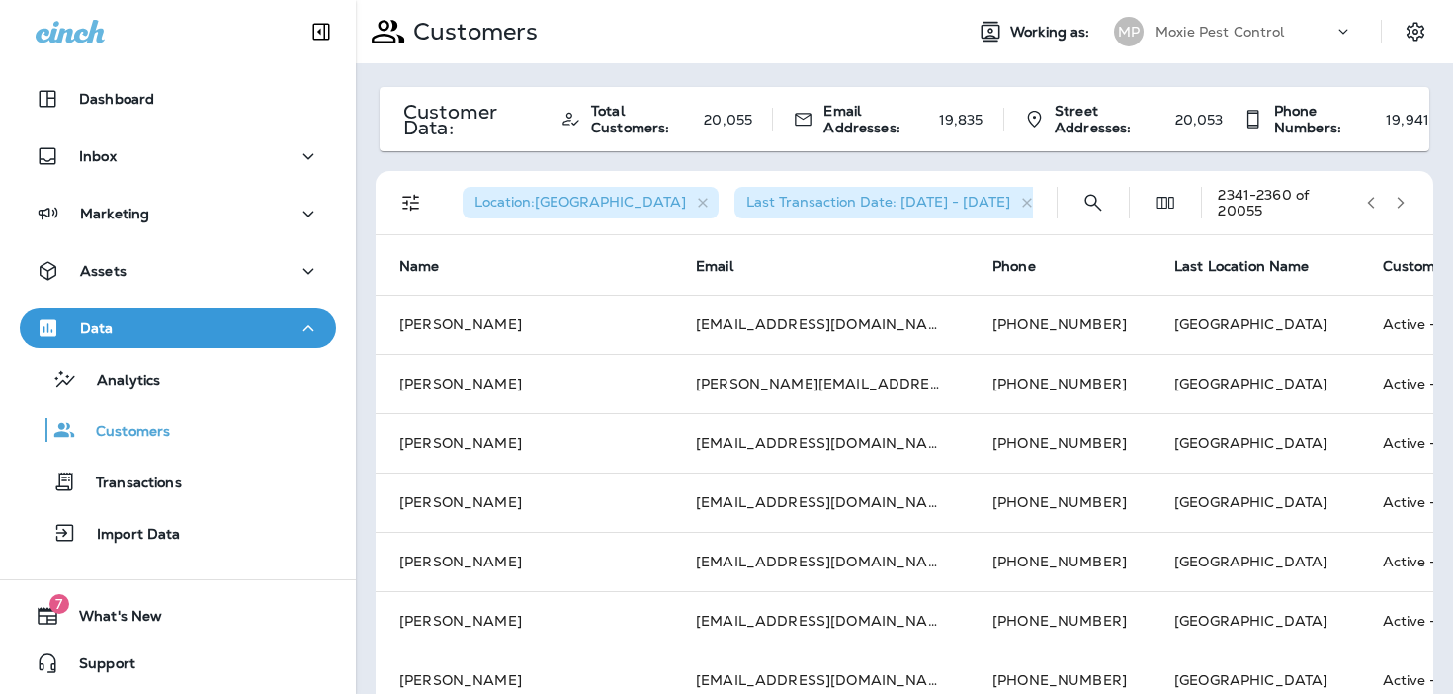
click at [1406, 201] on icon "button" at bounding box center [1400, 203] width 14 height 14
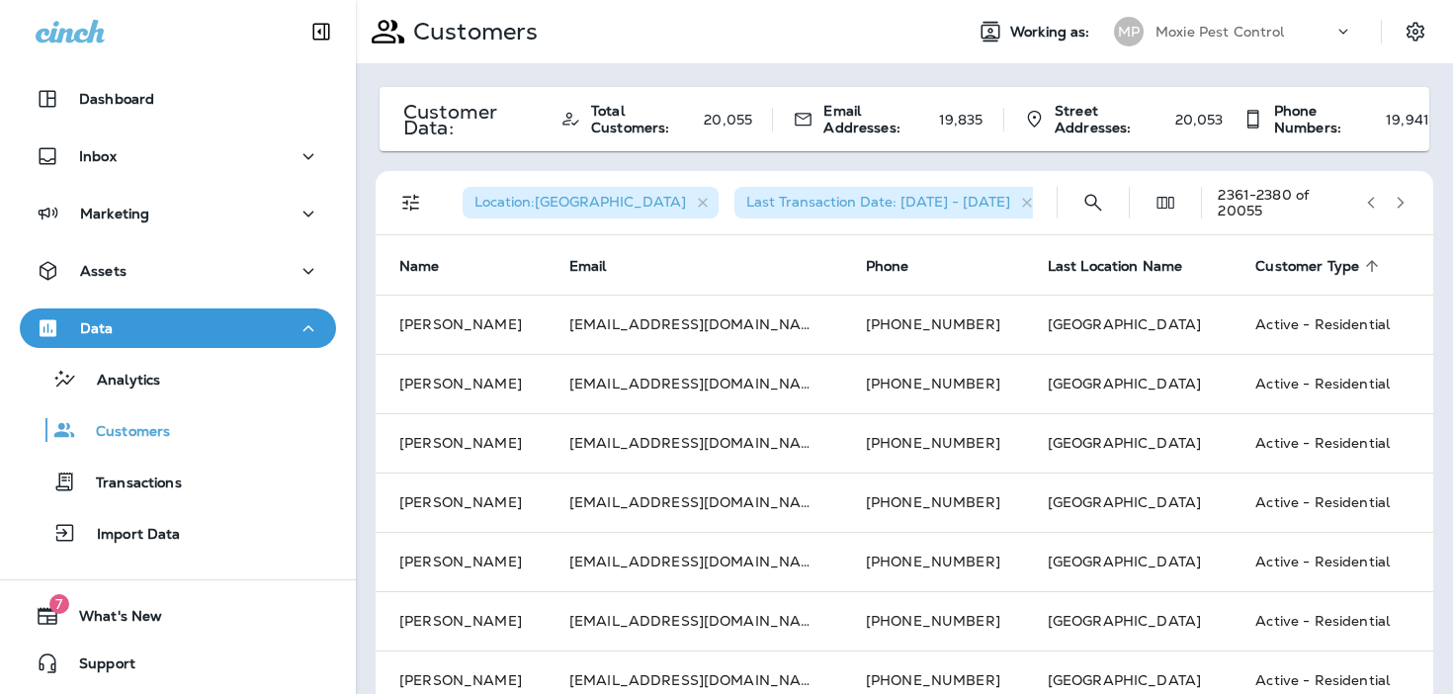
click at [1406, 201] on icon "button" at bounding box center [1400, 203] width 14 height 14
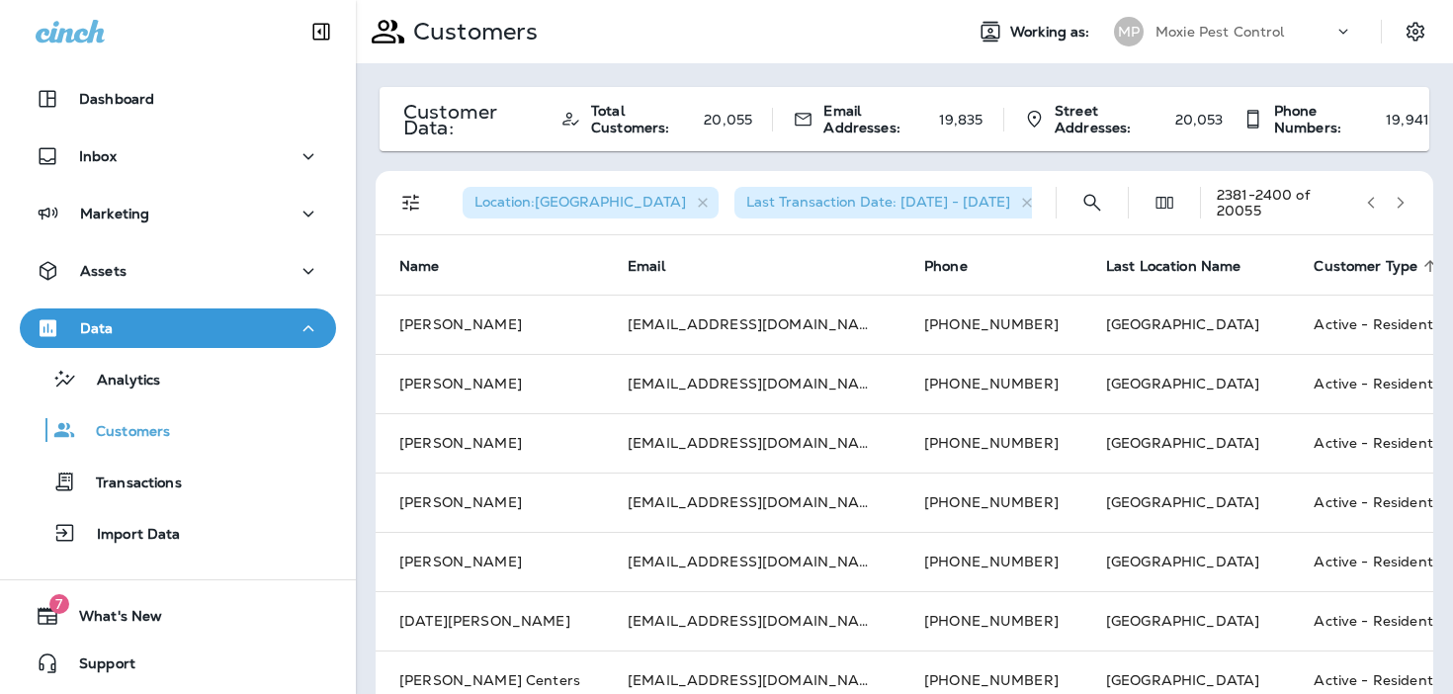
click at [1406, 201] on icon "button" at bounding box center [1400, 203] width 14 height 14
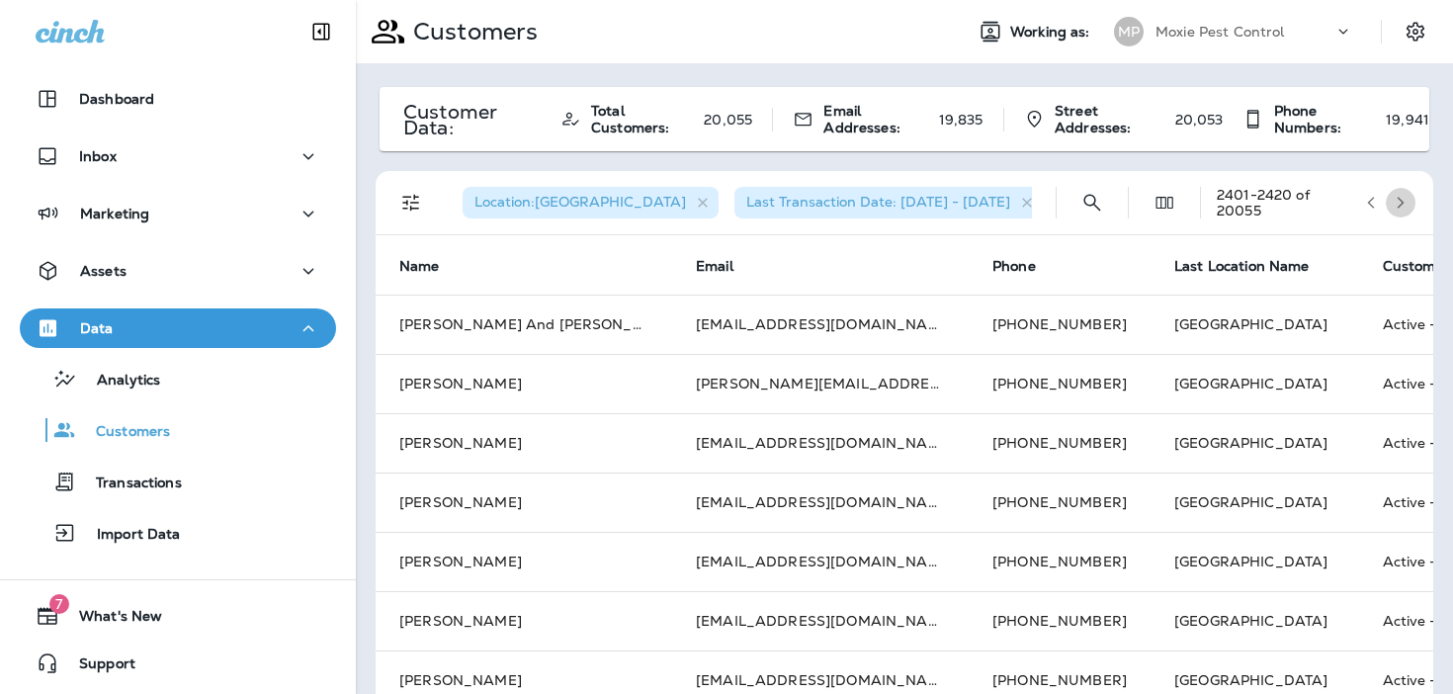
click at [1406, 201] on icon "button" at bounding box center [1400, 203] width 14 height 14
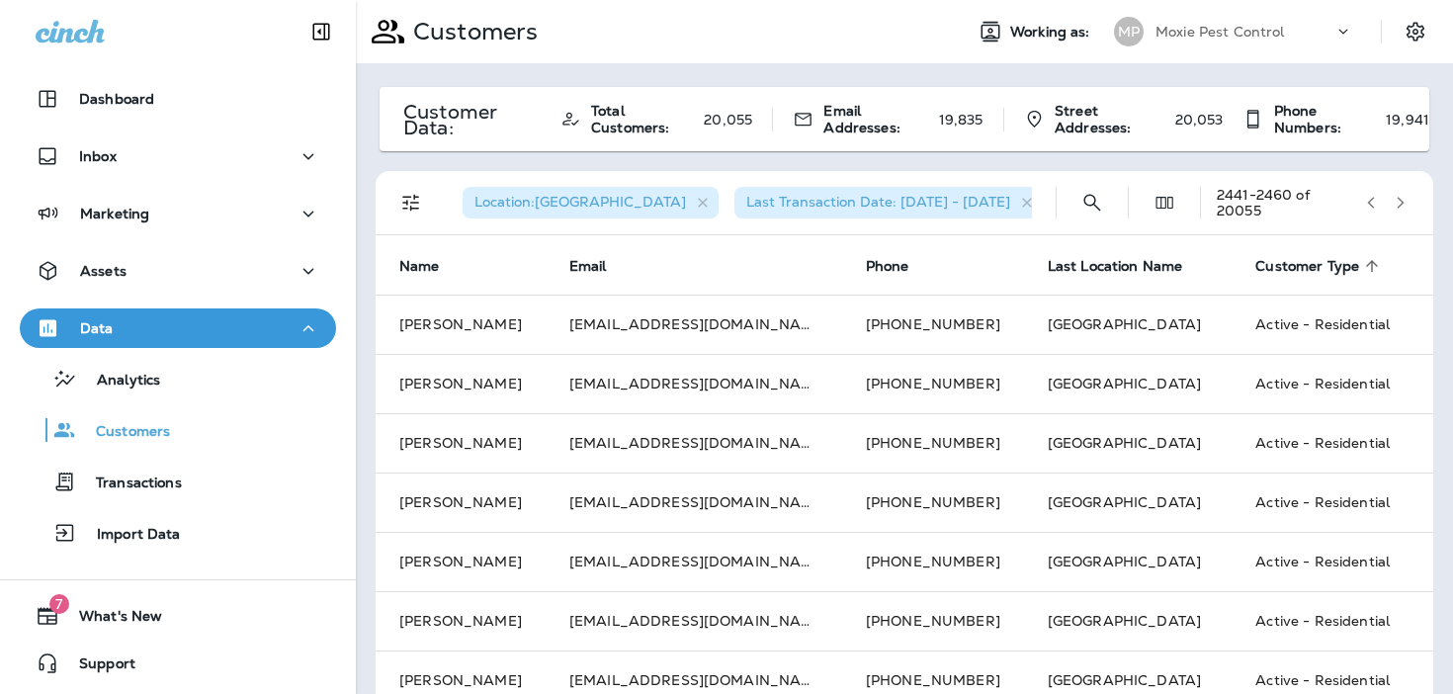
click at [1406, 201] on icon "button" at bounding box center [1400, 203] width 14 height 14
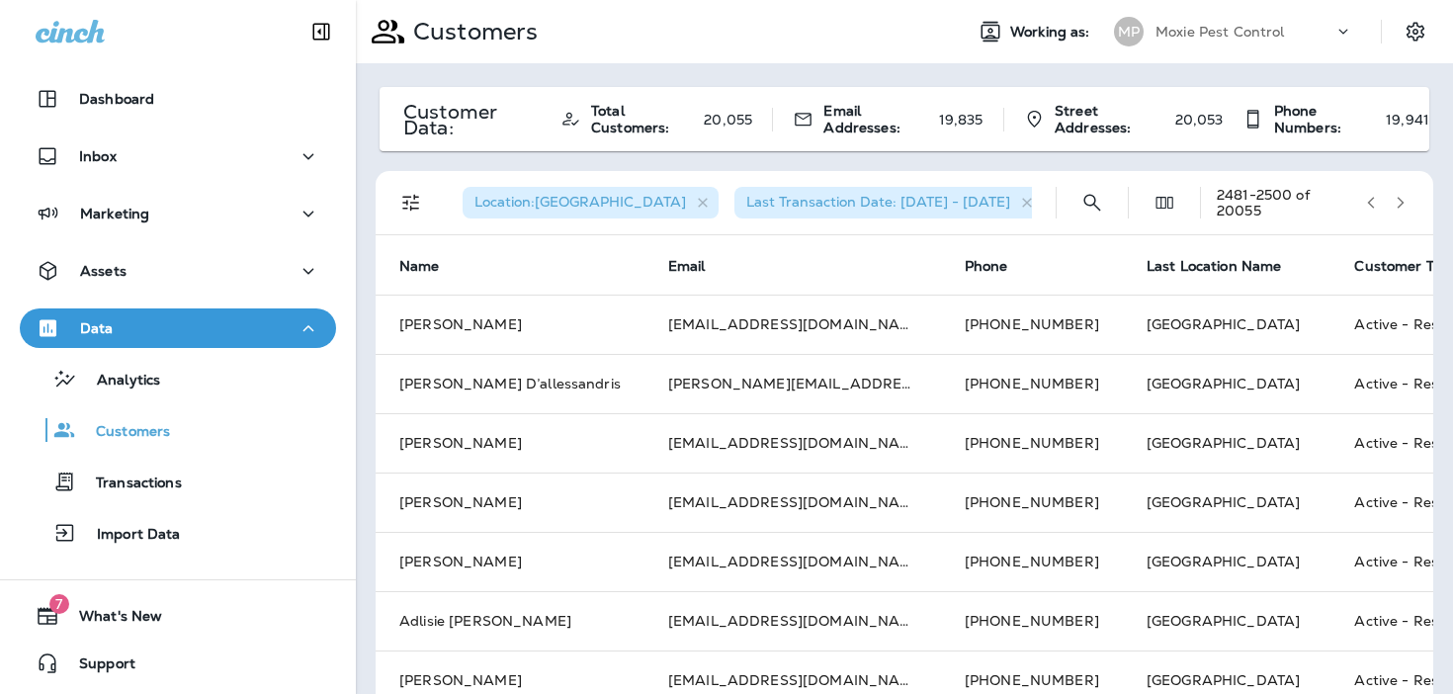
click at [1406, 201] on icon "button" at bounding box center [1400, 203] width 14 height 14
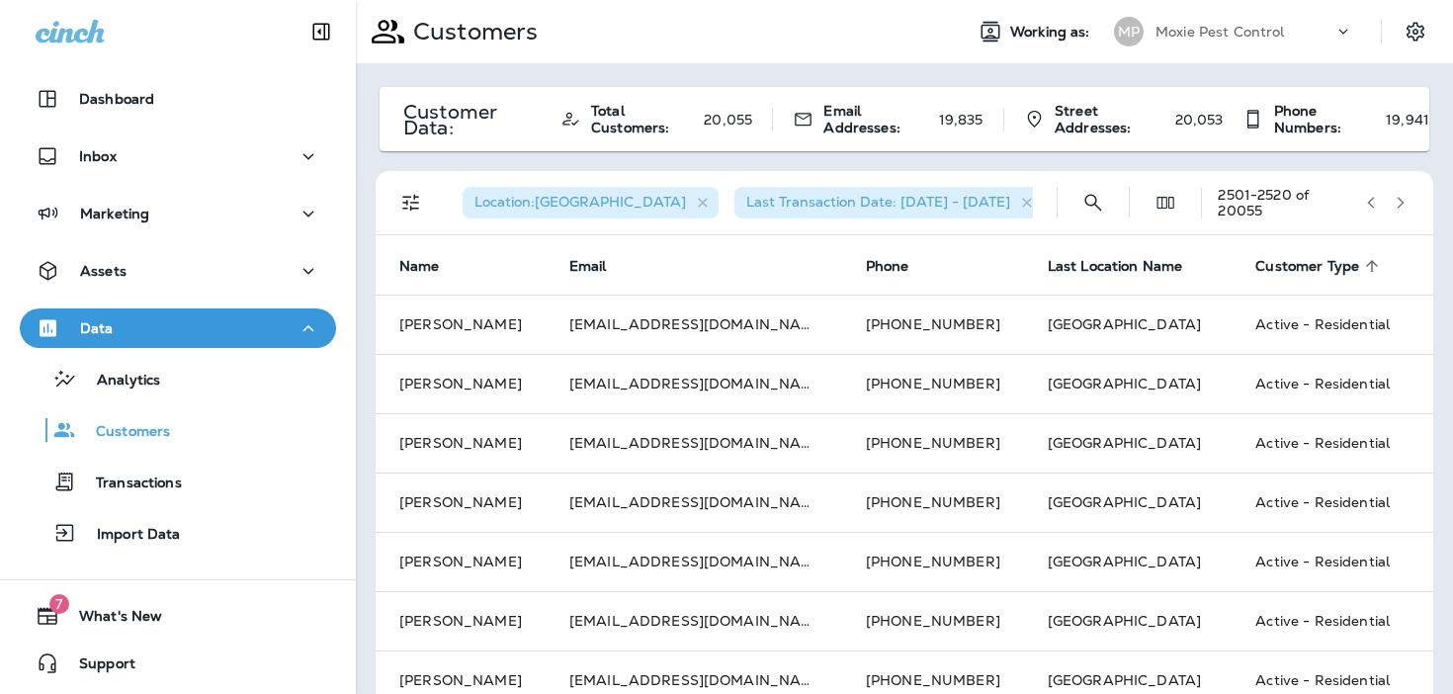
click at [1406, 201] on icon "button" at bounding box center [1400, 203] width 14 height 14
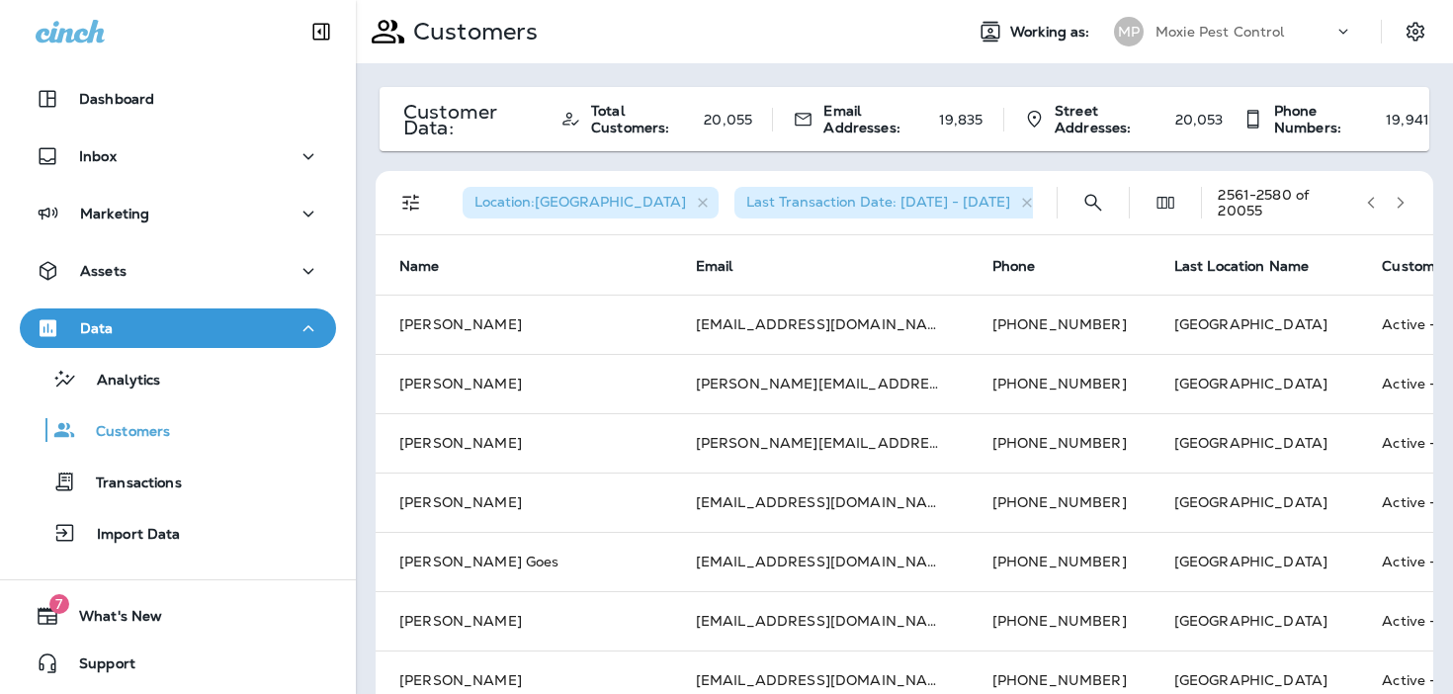
click at [1406, 201] on icon "button" at bounding box center [1400, 203] width 14 height 14
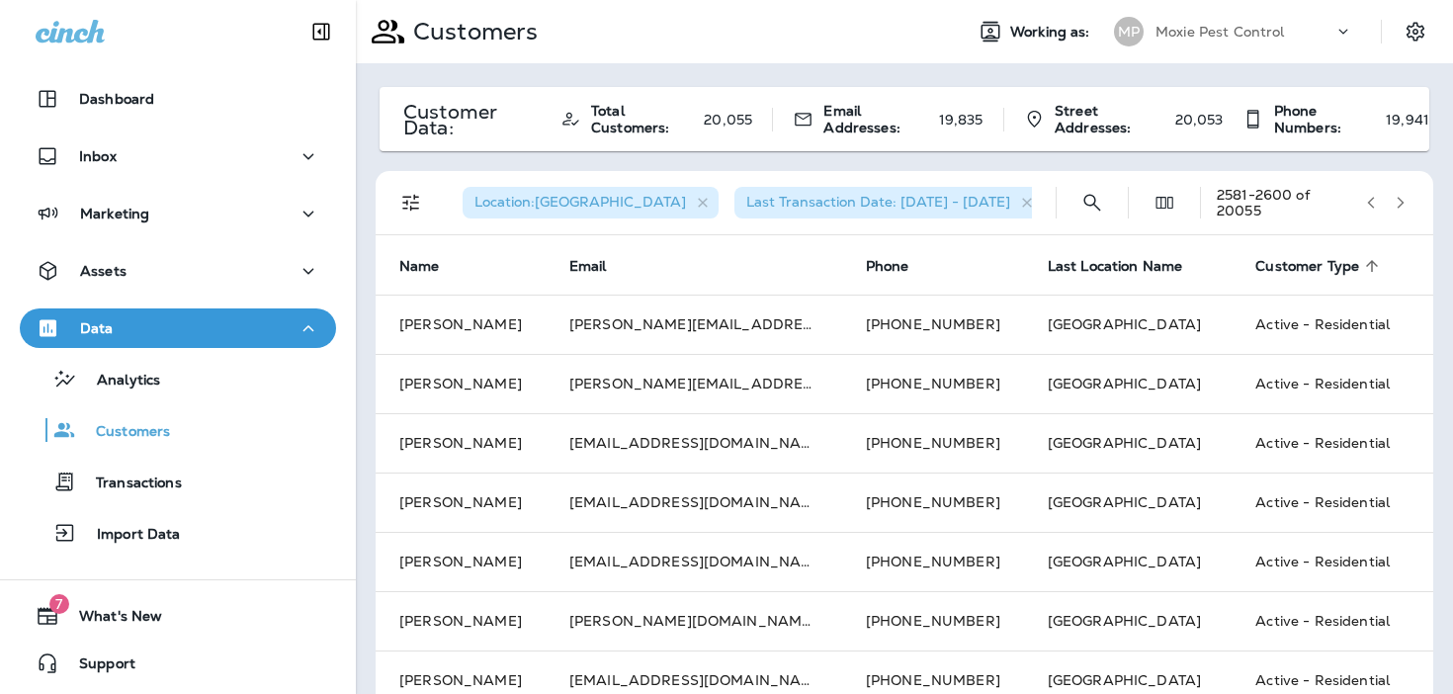
click at [1406, 201] on icon "button" at bounding box center [1400, 203] width 14 height 14
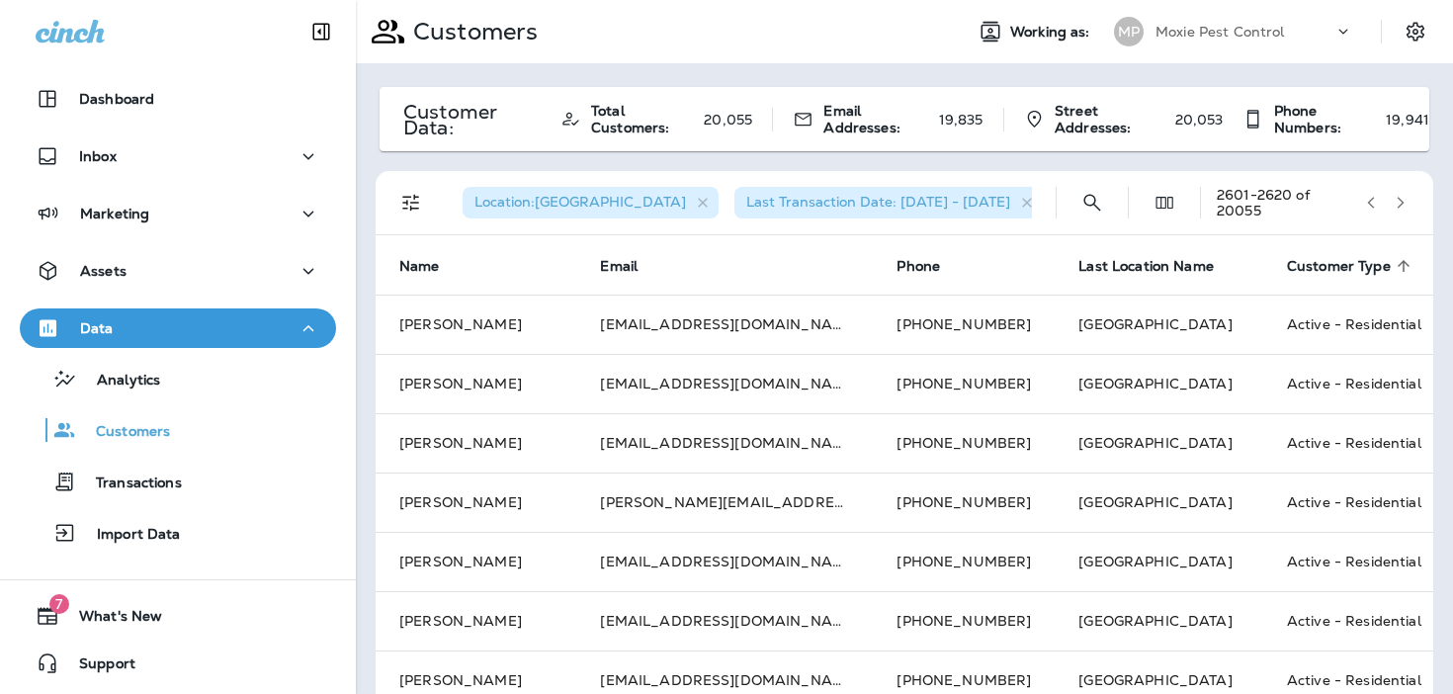
click at [1406, 201] on icon "button" at bounding box center [1400, 203] width 14 height 14
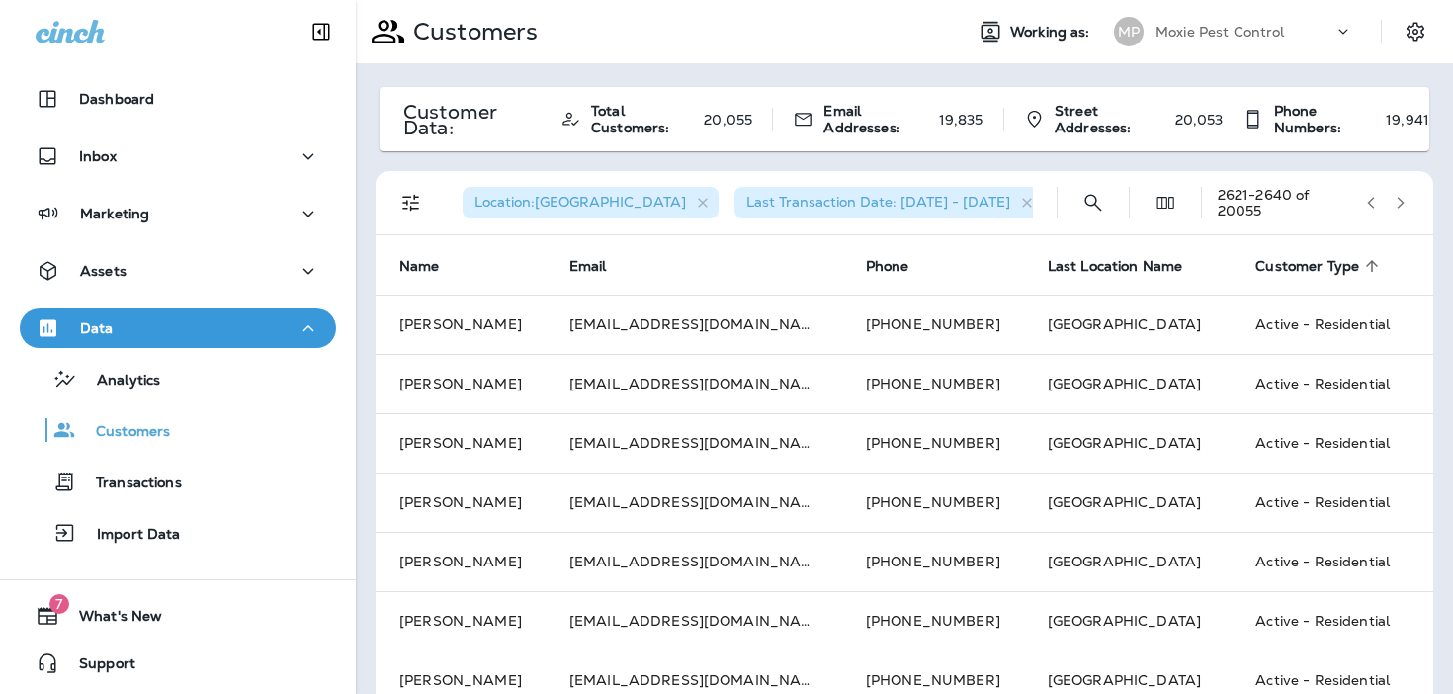
click at [1406, 201] on icon "button" at bounding box center [1400, 203] width 14 height 14
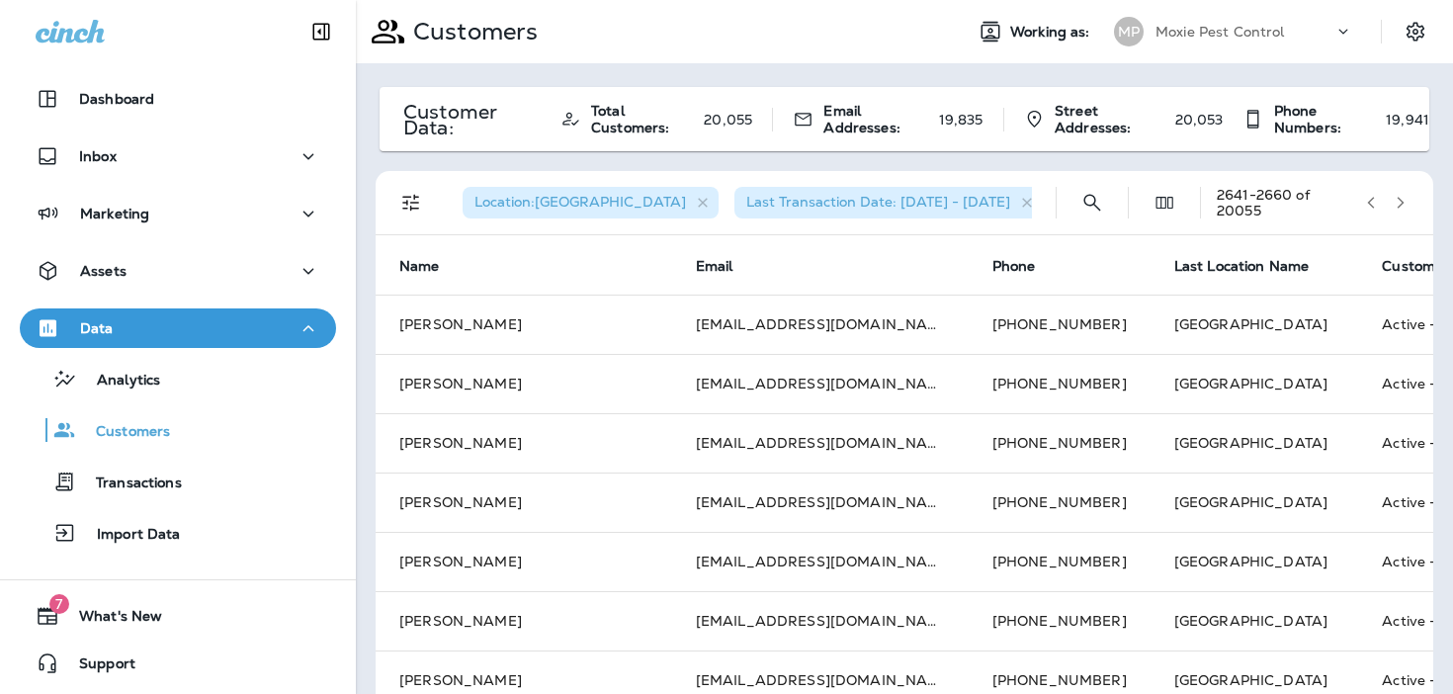
click at [1406, 201] on icon "button" at bounding box center [1400, 203] width 14 height 14
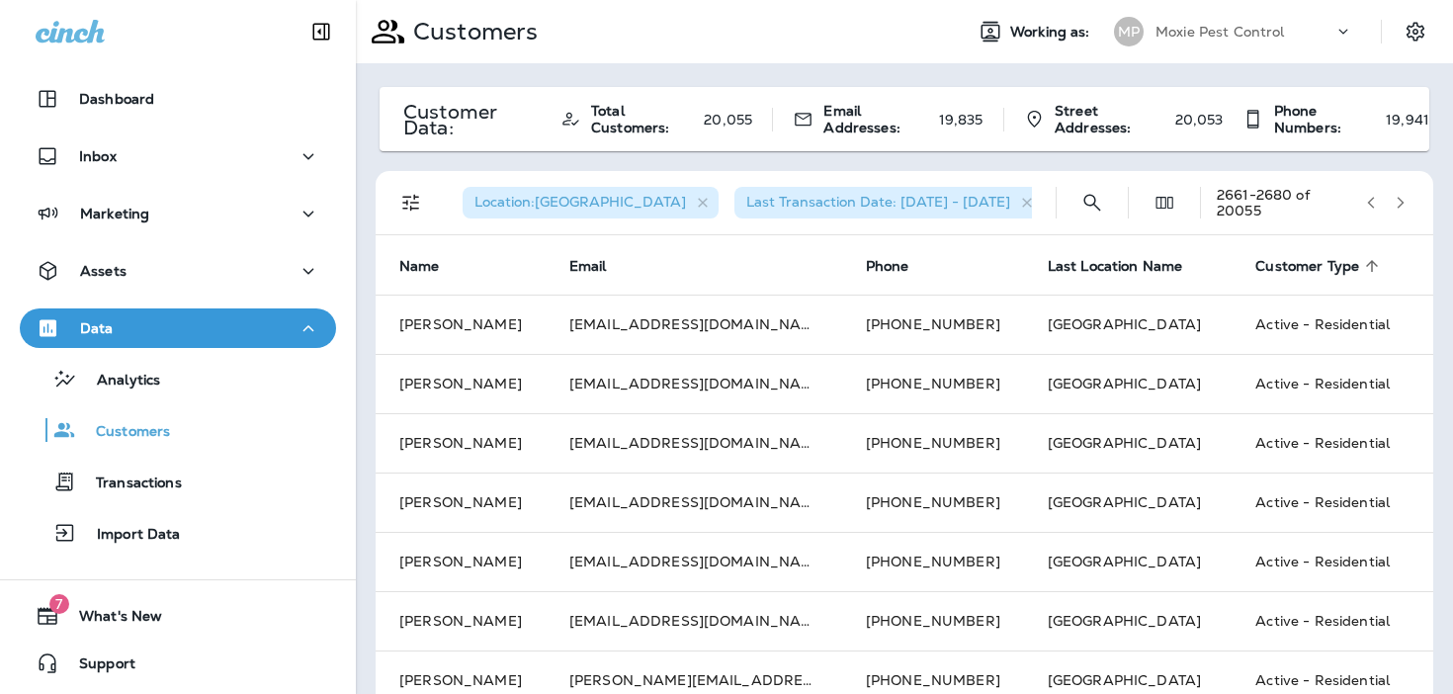
click at [1406, 201] on icon "button" at bounding box center [1400, 203] width 14 height 14
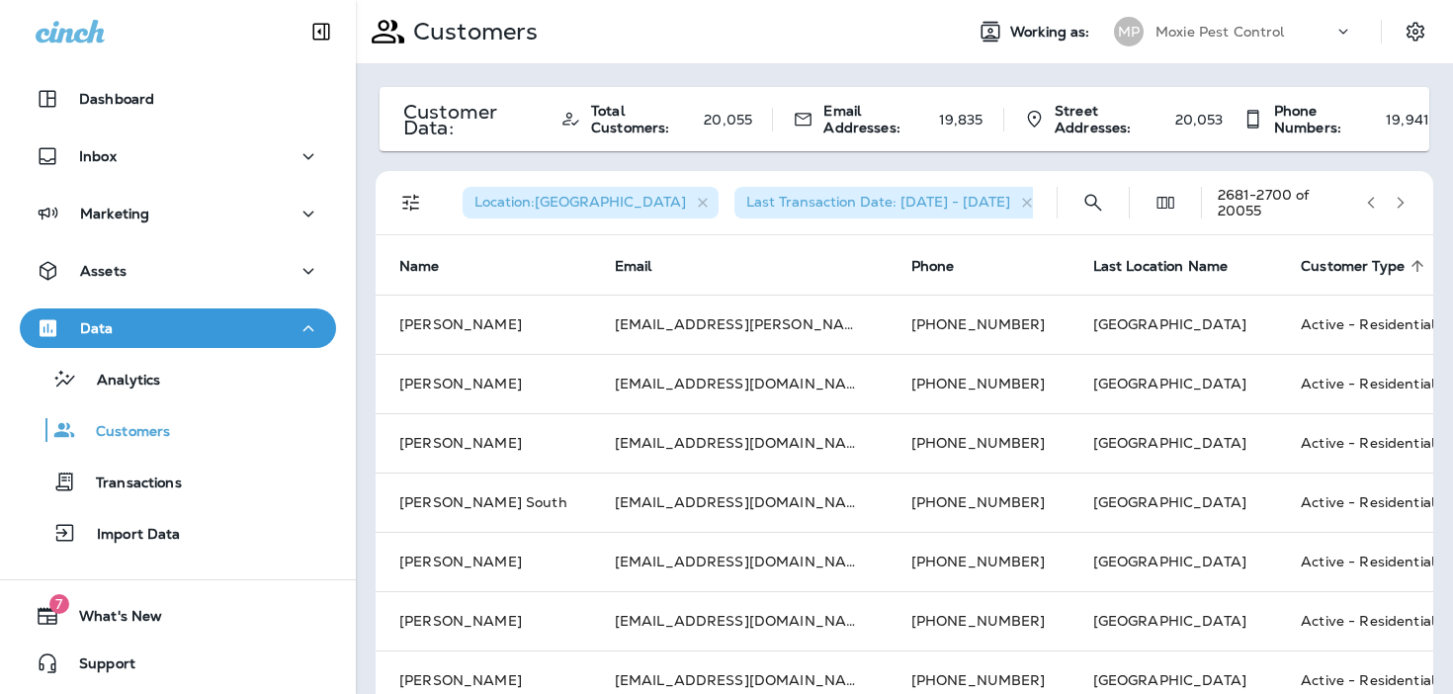
click at [1406, 201] on icon "button" at bounding box center [1400, 203] width 14 height 14
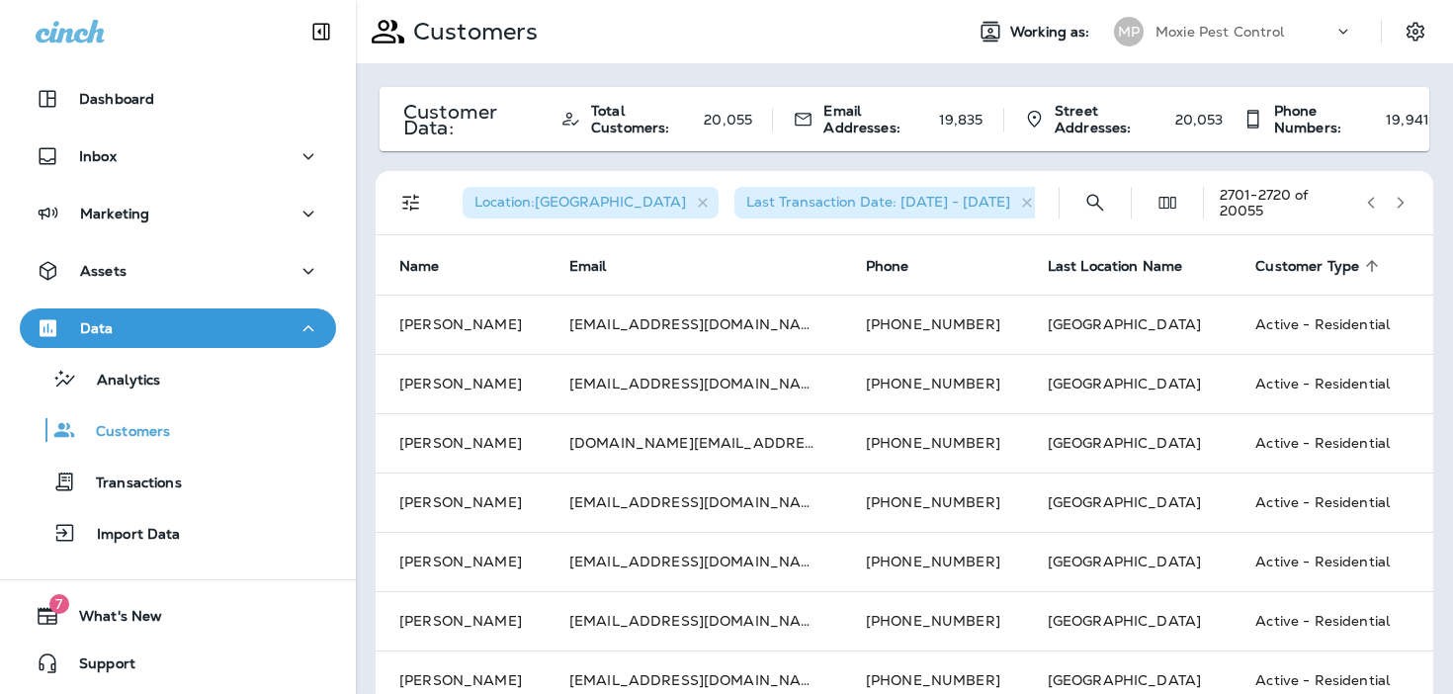
click at [1406, 201] on icon "button" at bounding box center [1400, 203] width 14 height 14
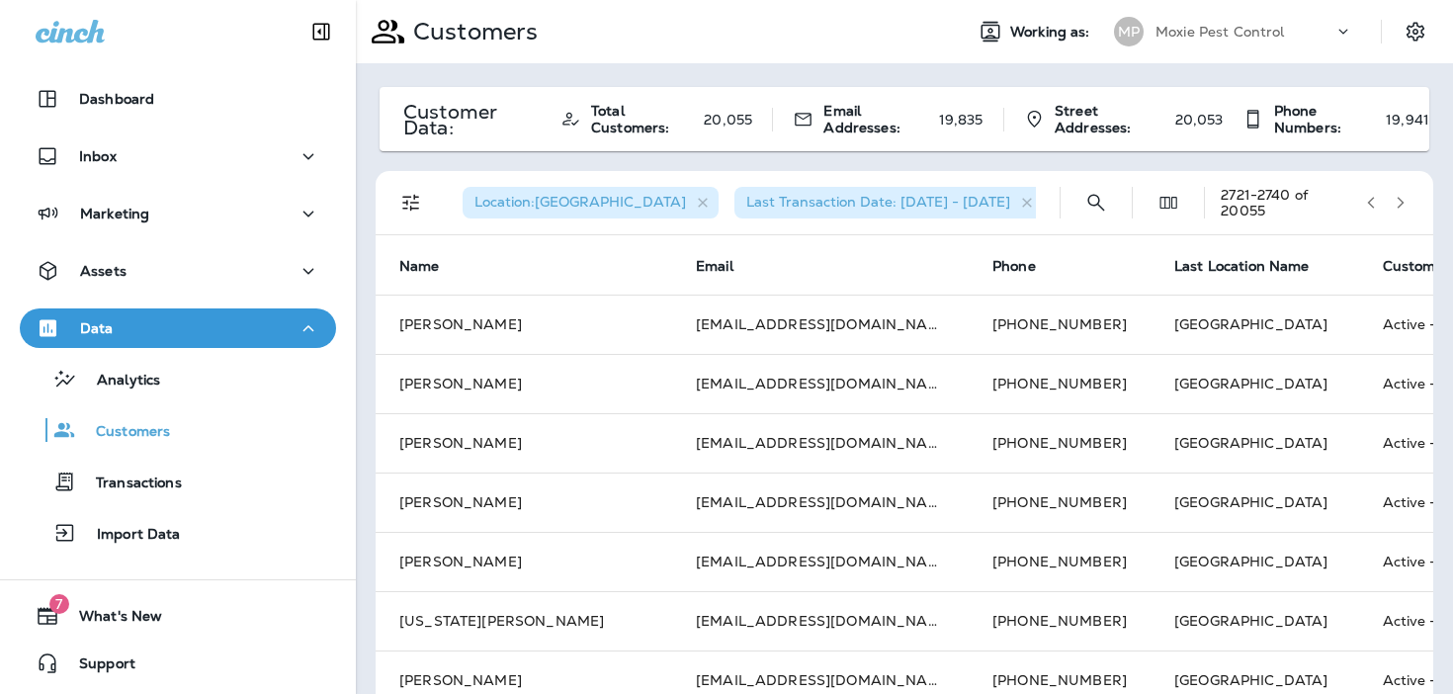
click at [1406, 201] on icon "button" at bounding box center [1400, 203] width 14 height 14
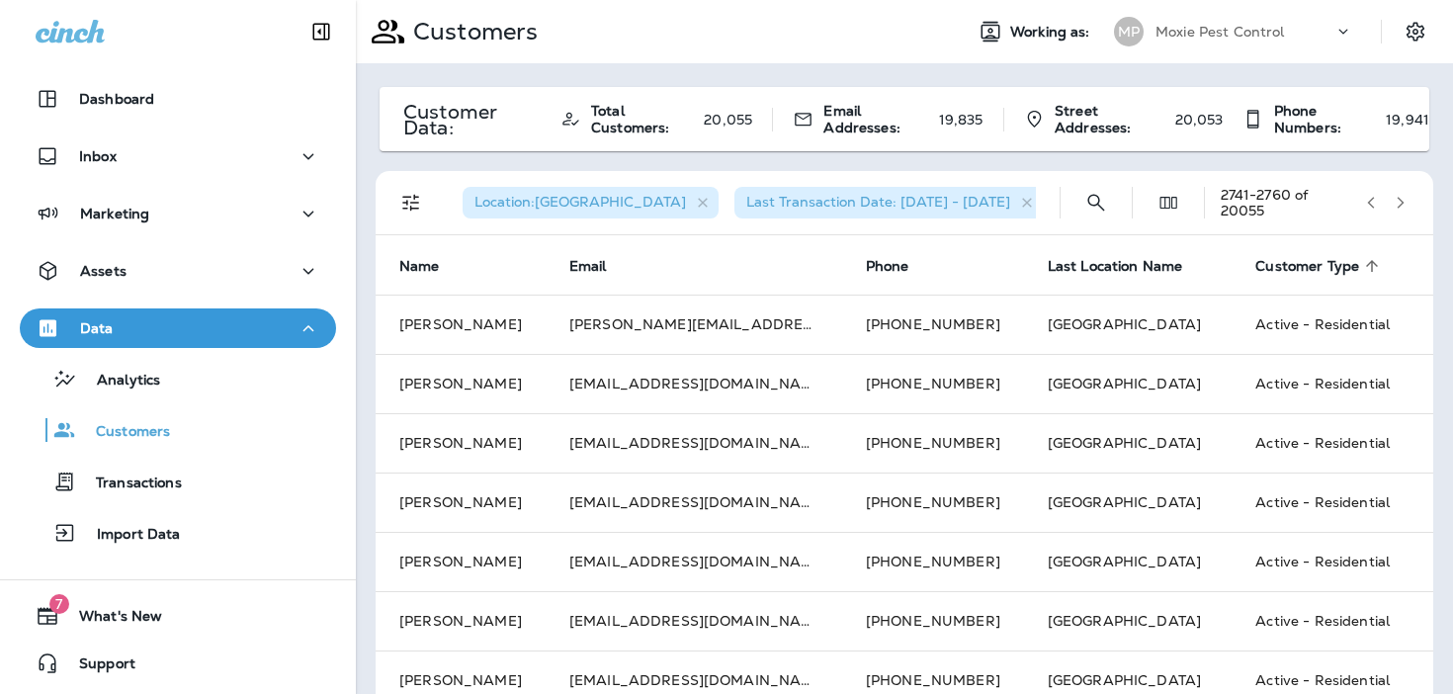
click at [1406, 201] on icon "button" at bounding box center [1400, 203] width 14 height 14
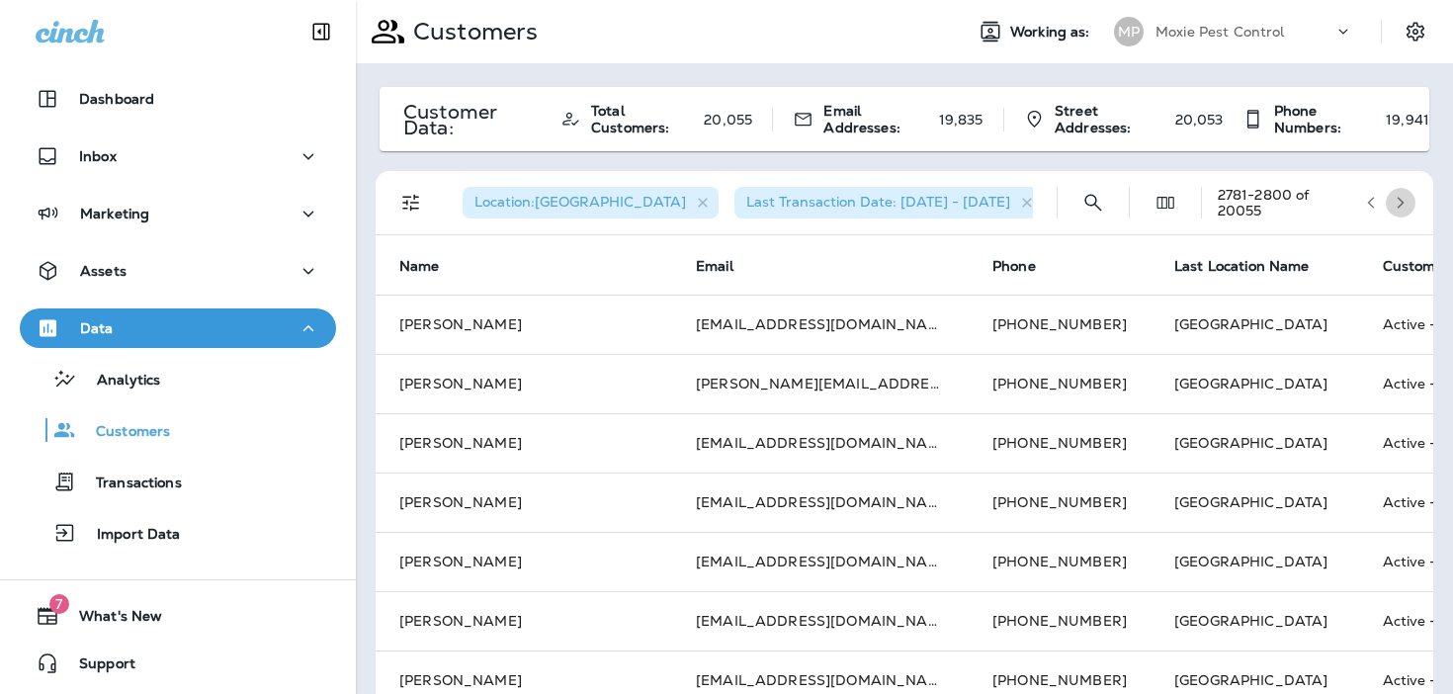
click at [1406, 201] on icon "button" at bounding box center [1400, 203] width 14 height 14
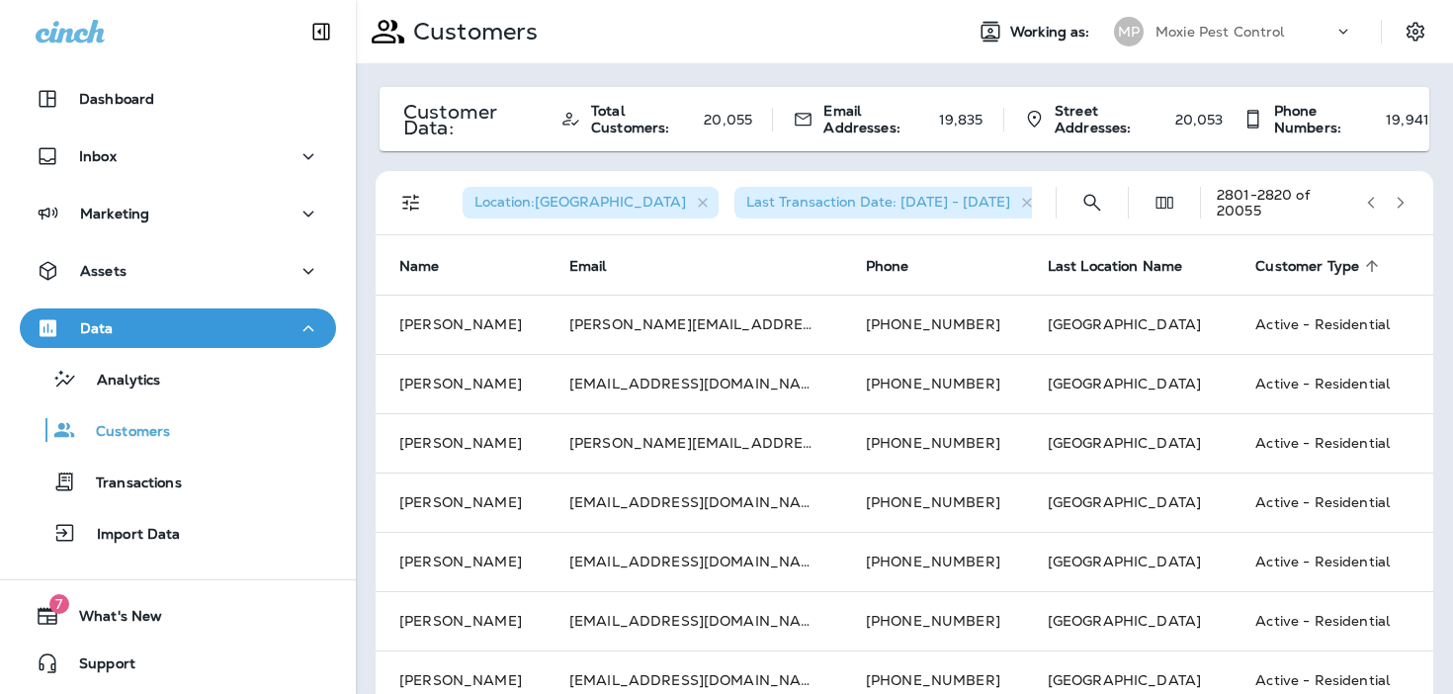
click at [1406, 201] on icon "button" at bounding box center [1400, 203] width 14 height 14
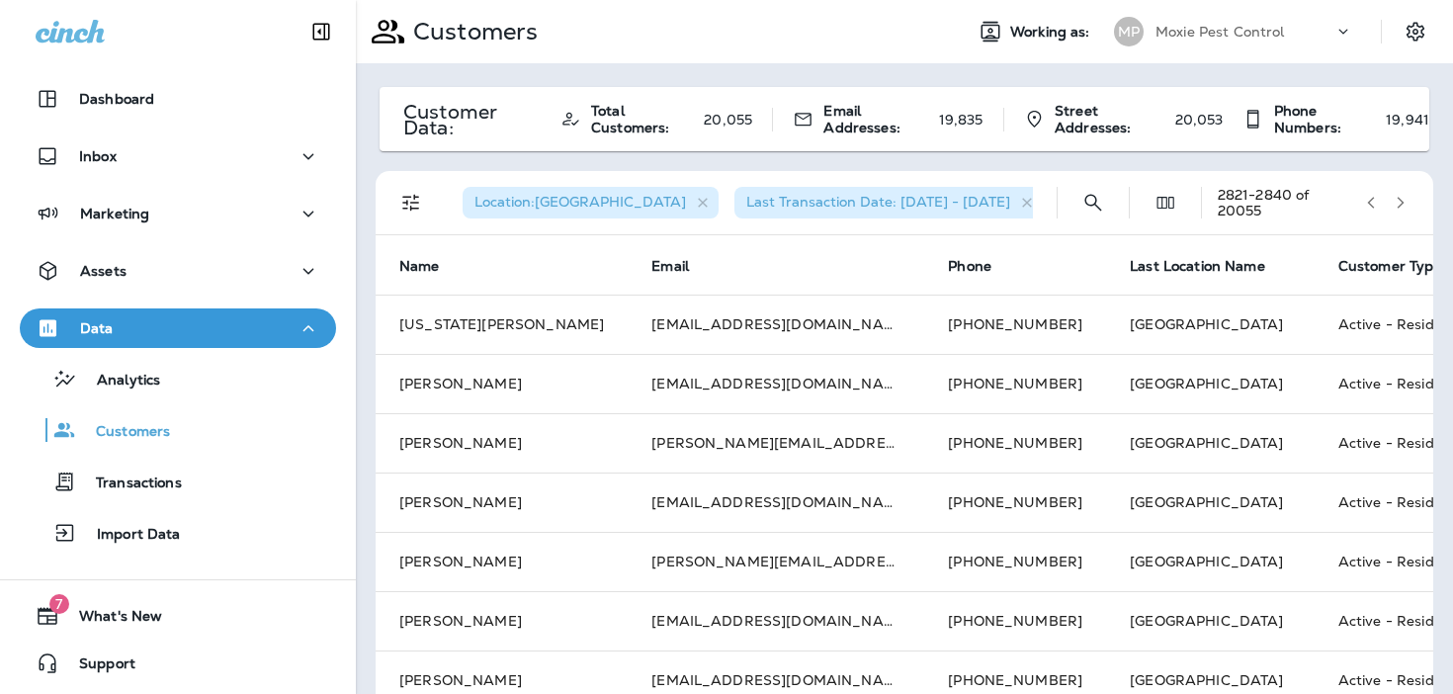
click at [1406, 201] on icon "button" at bounding box center [1400, 203] width 14 height 14
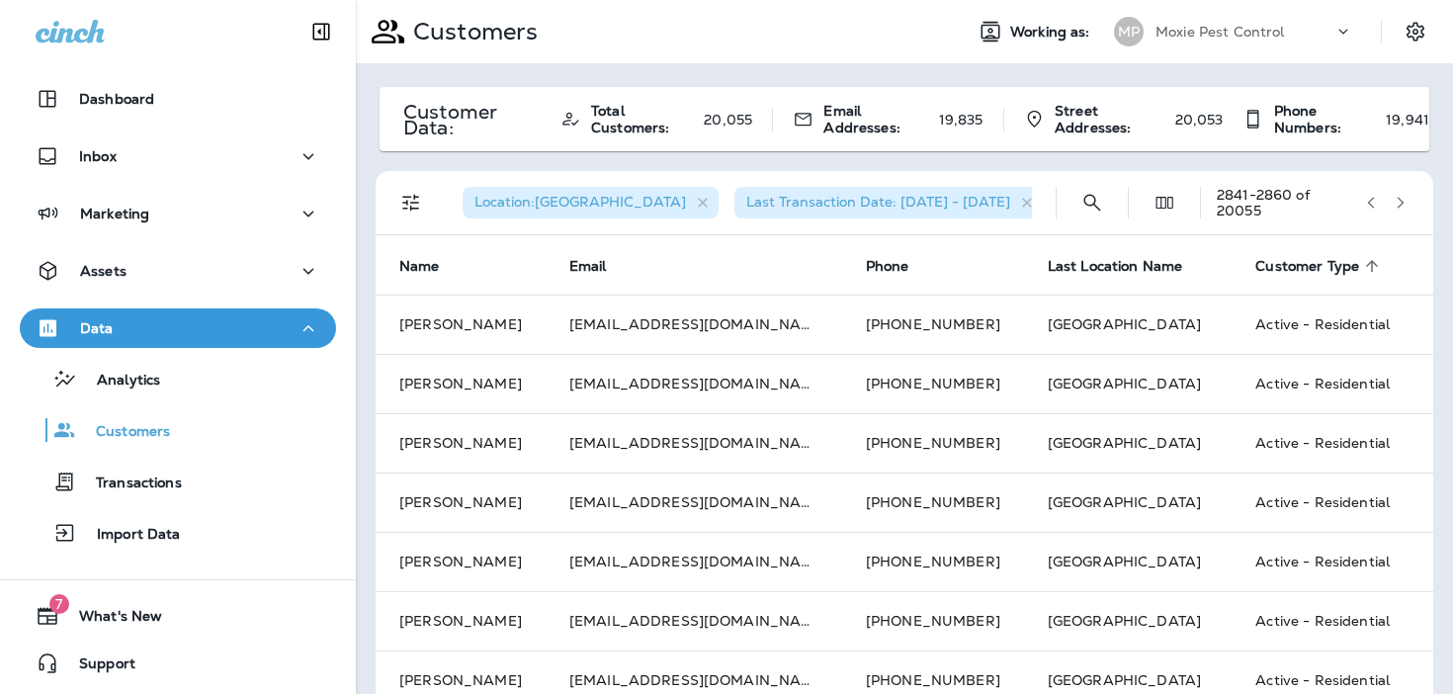
click at [1406, 201] on icon "button" at bounding box center [1400, 203] width 14 height 14
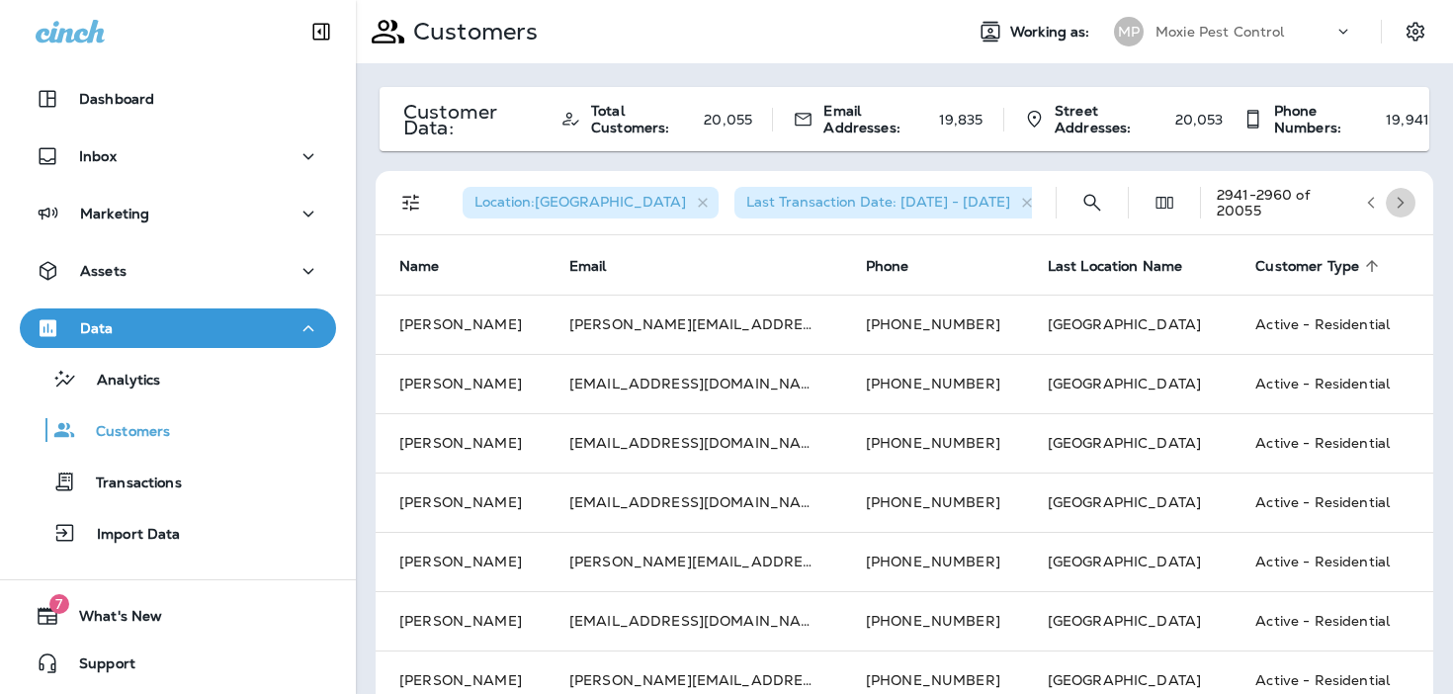
click at [1406, 201] on icon "button" at bounding box center [1400, 203] width 14 height 14
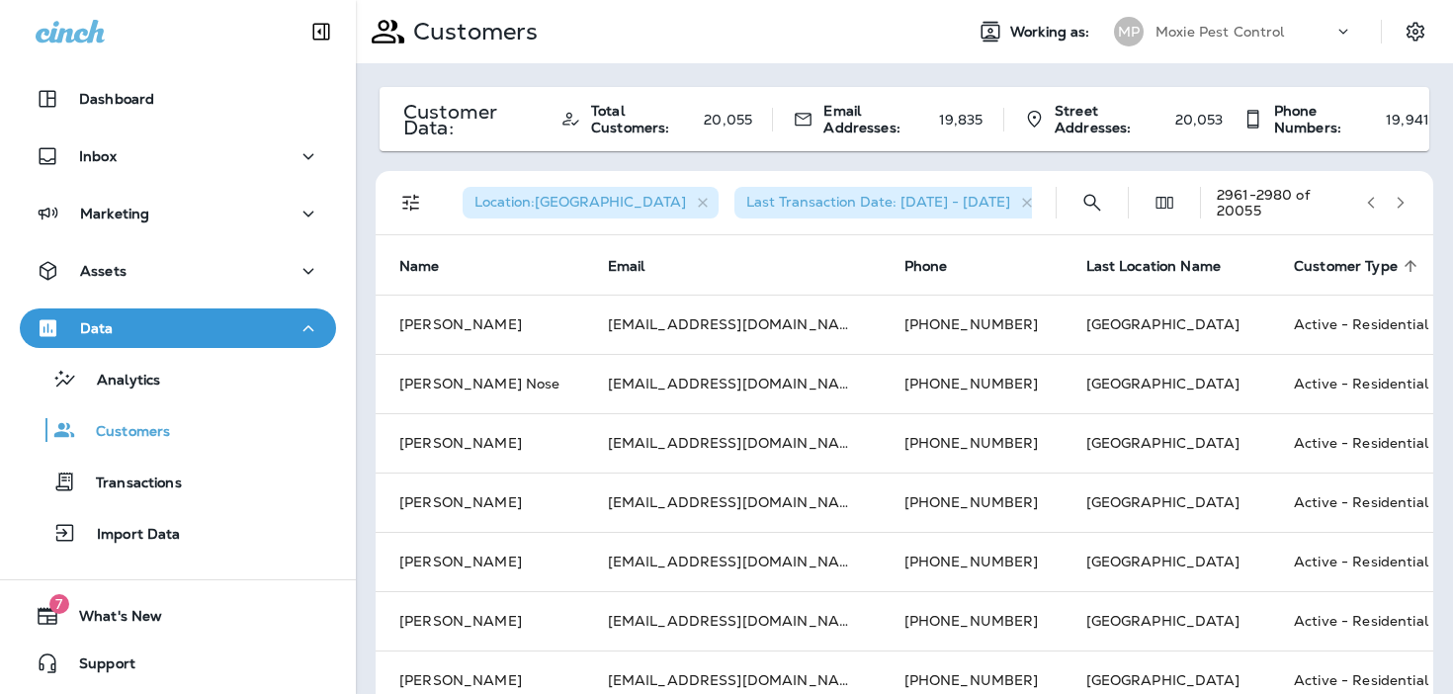
click at [1401, 261] on icon at bounding box center [1410, 266] width 18 height 18
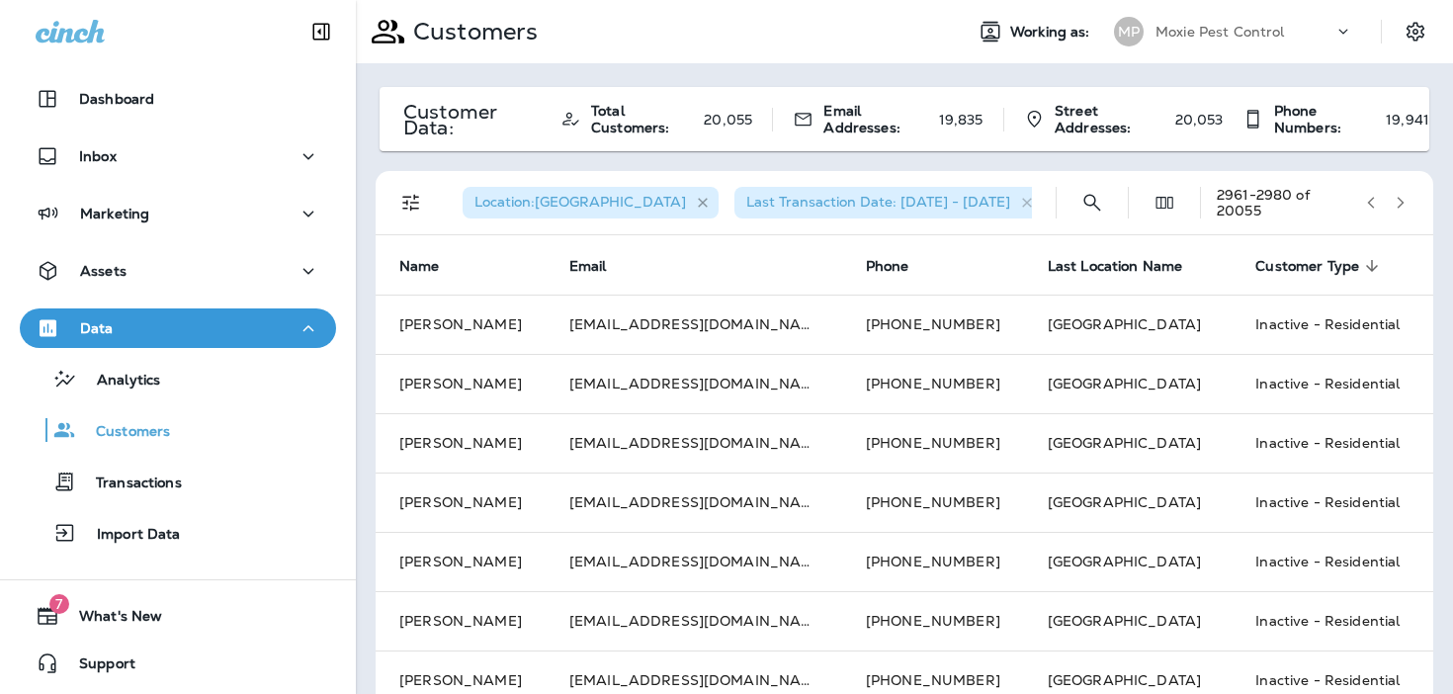
click at [698, 204] on icon "button" at bounding box center [703, 203] width 10 height 10
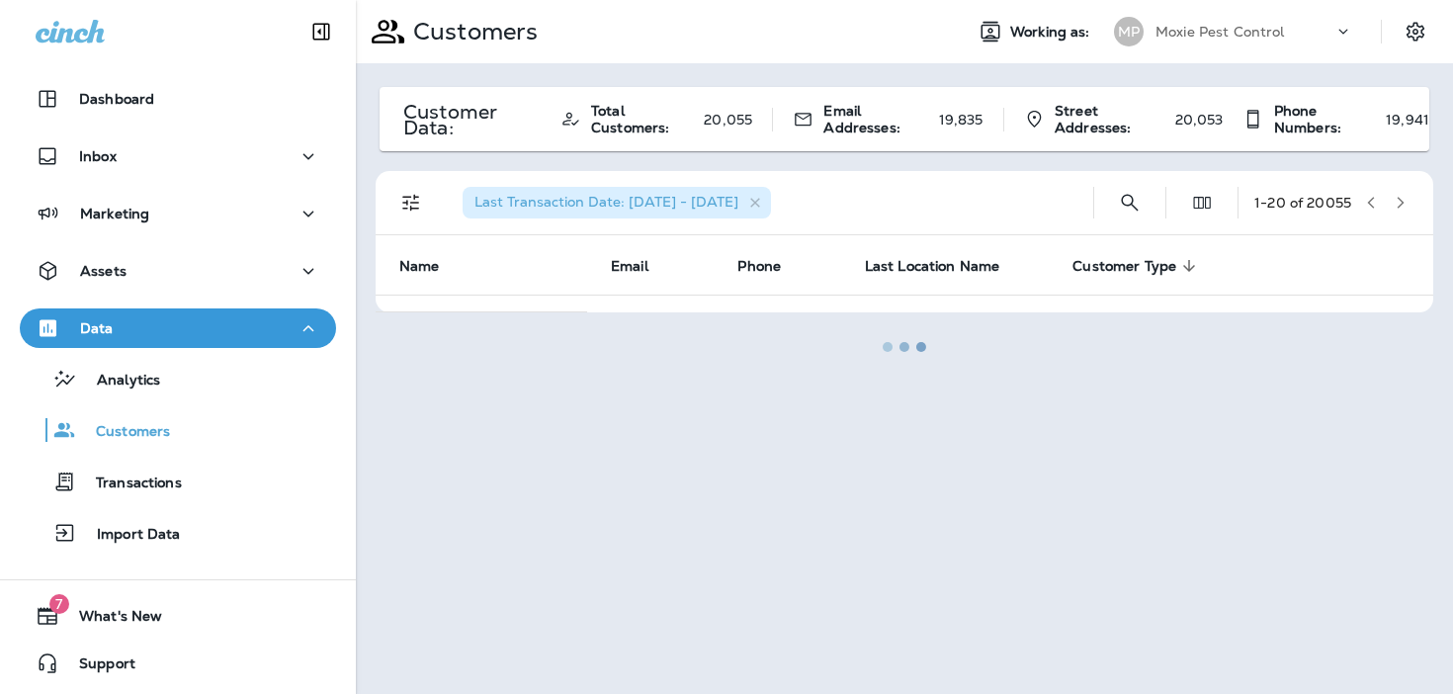
click at [419, 205] on div at bounding box center [904, 347] width 1093 height 690
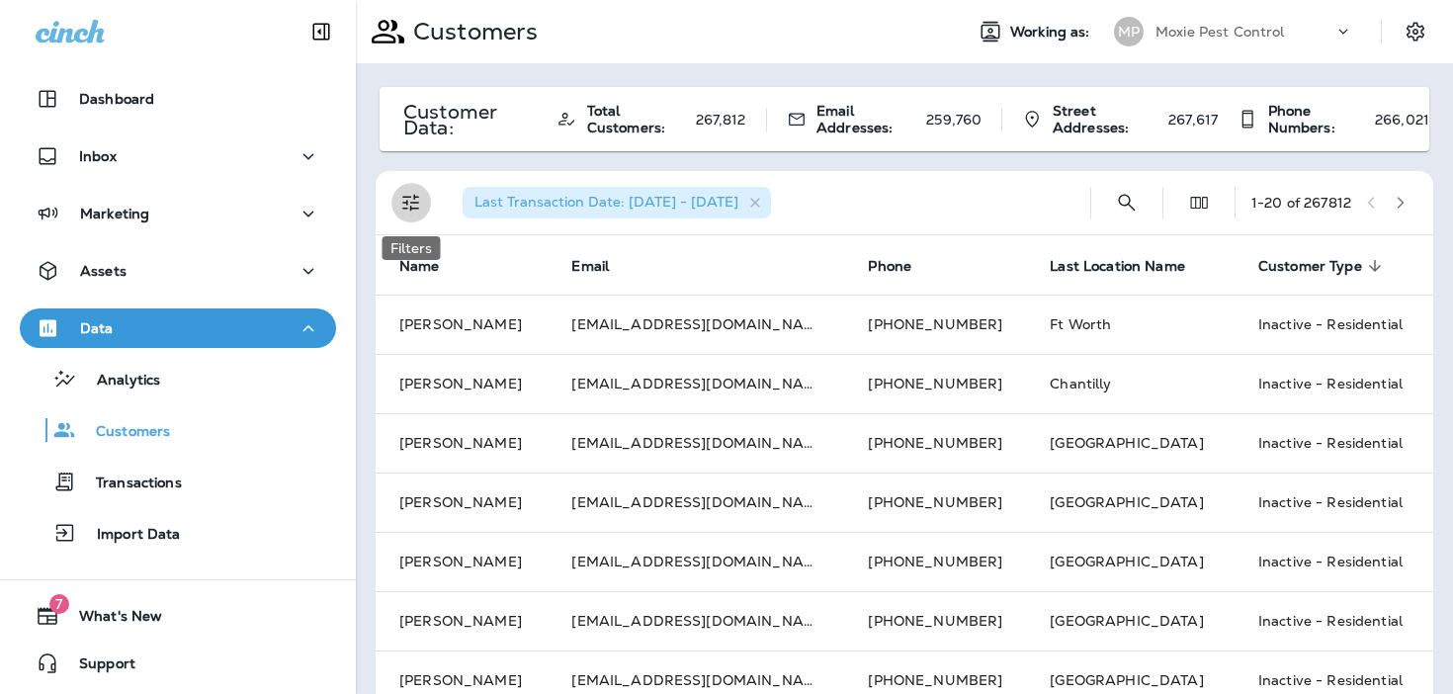
click at [408, 200] on icon "Filters" at bounding box center [411, 203] width 24 height 24
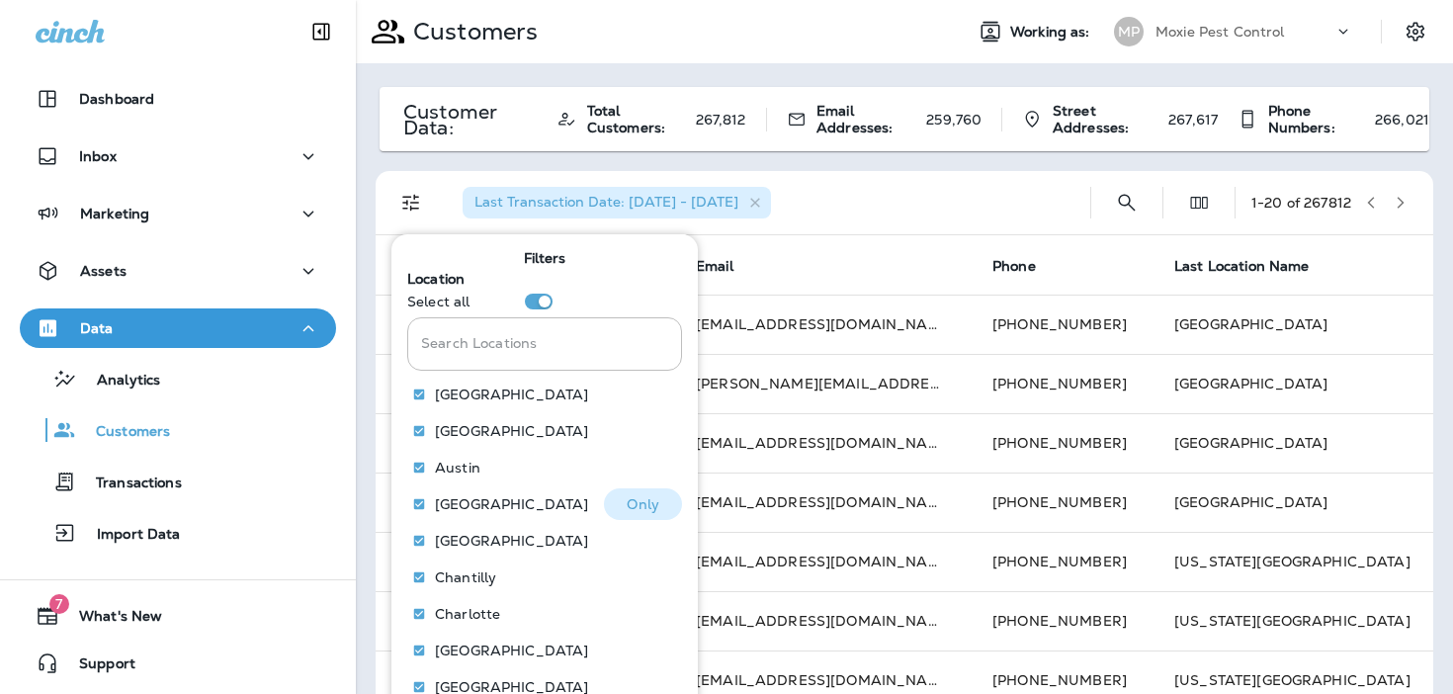
scroll to position [302, 0]
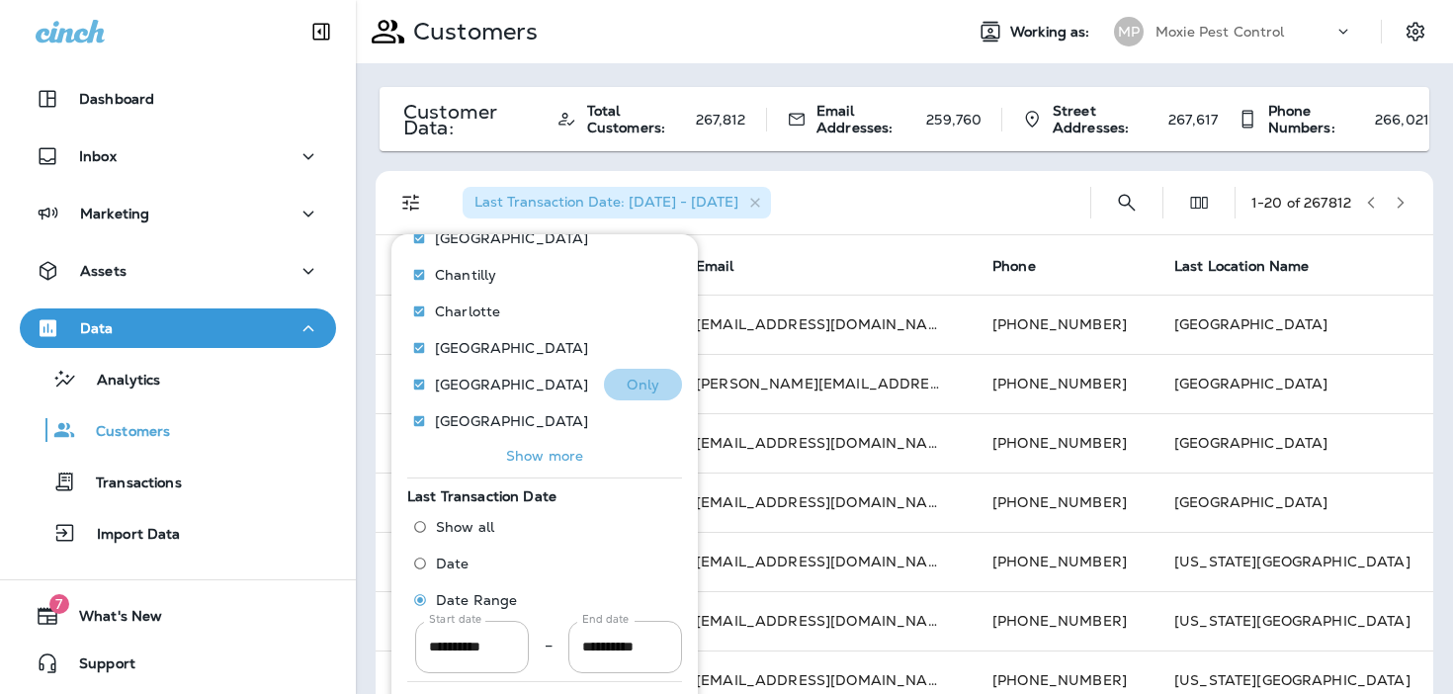
click at [649, 380] on p "Only" at bounding box center [642, 384] width 33 height 16
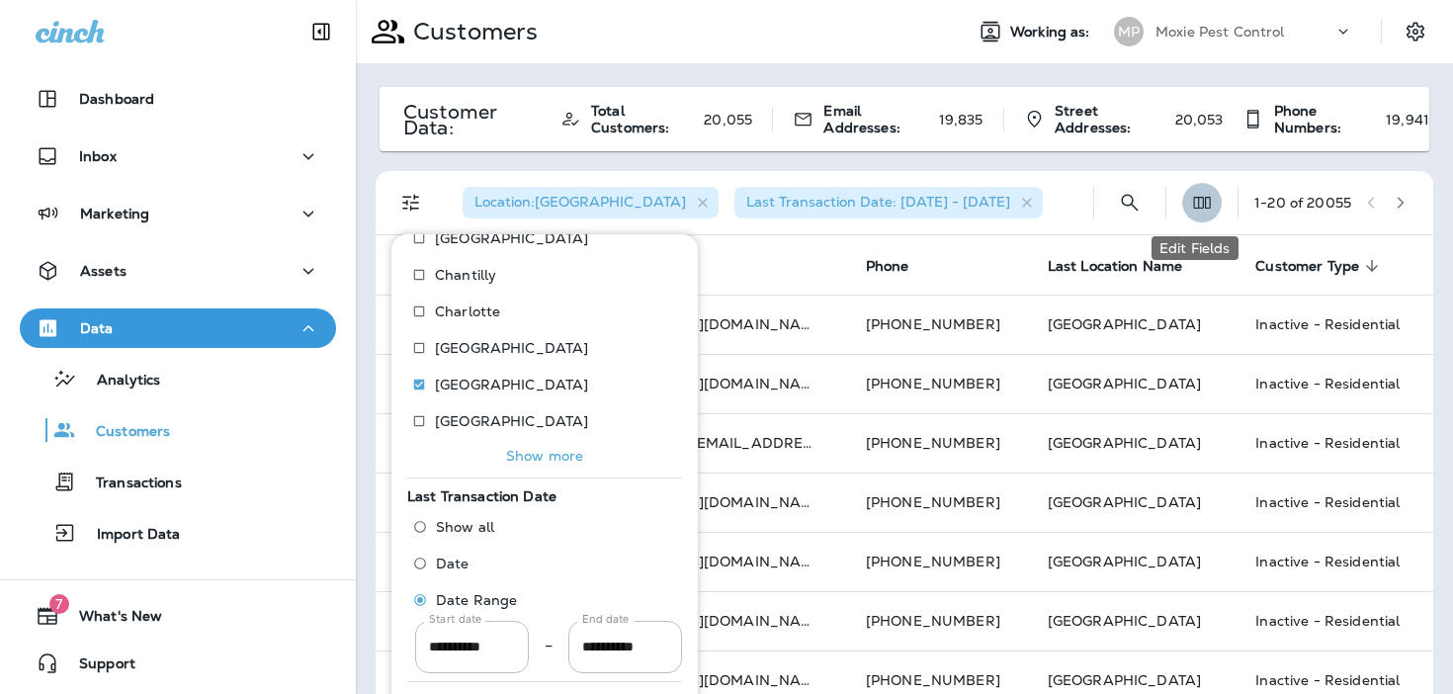
click at [1204, 206] on icon "Edit Fields" at bounding box center [1202, 203] width 20 height 20
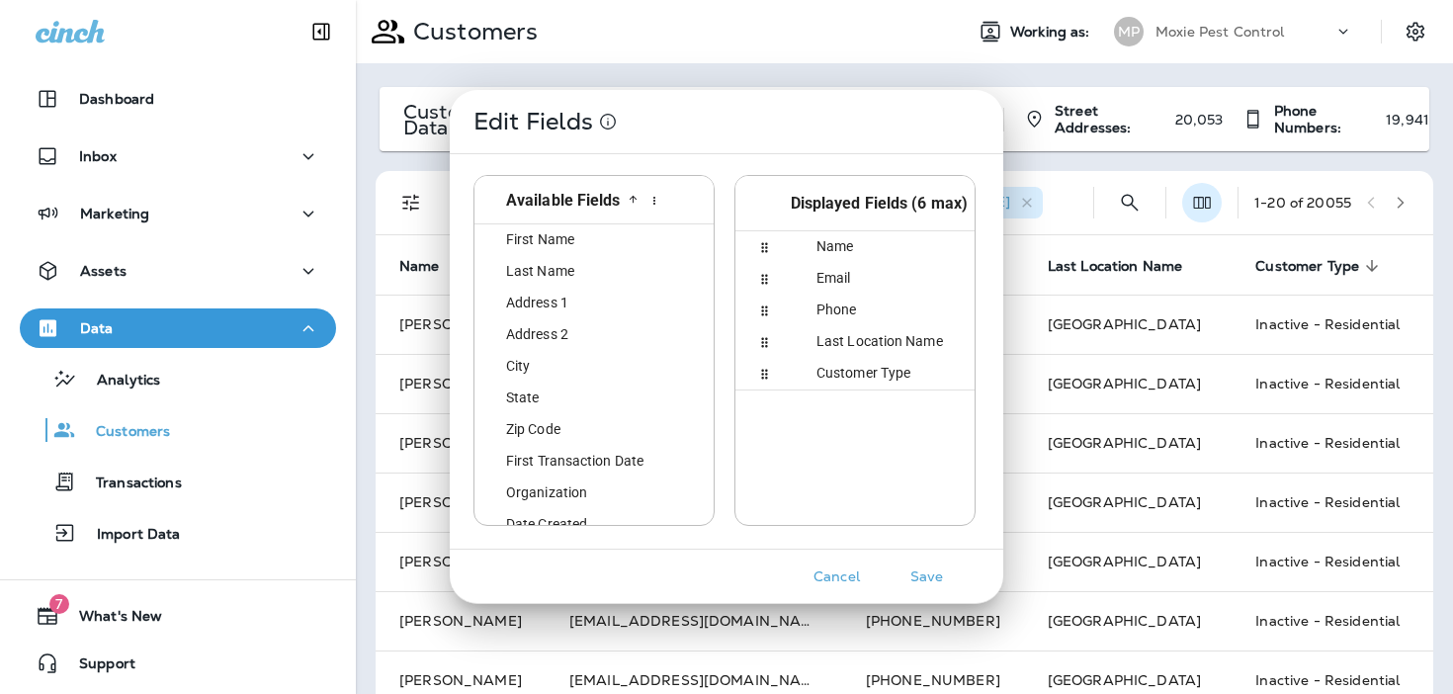
click at [1204, 206] on div "Edit Fields Available Fields id First Name first_name Last Name last_name Addre…" at bounding box center [726, 347] width 1453 height 694
click at [1257, 223] on div "Edit Fields Available Fields id First Name first_name Last Name last_name Addre…" at bounding box center [726, 347] width 1453 height 694
click at [1346, 227] on div "Edit Fields Available Fields id First Name first_name Last Name last_name Addre…" at bounding box center [726, 347] width 1453 height 694
click at [1330, 203] on div "Edit Fields Available Fields id First Name first_name Last Name last_name Addre…" at bounding box center [726, 347] width 1453 height 694
click at [1091, 204] on div "Edit Fields Available Fields id First Name first_name Last Name last_name Addre…" at bounding box center [726, 347] width 1453 height 694
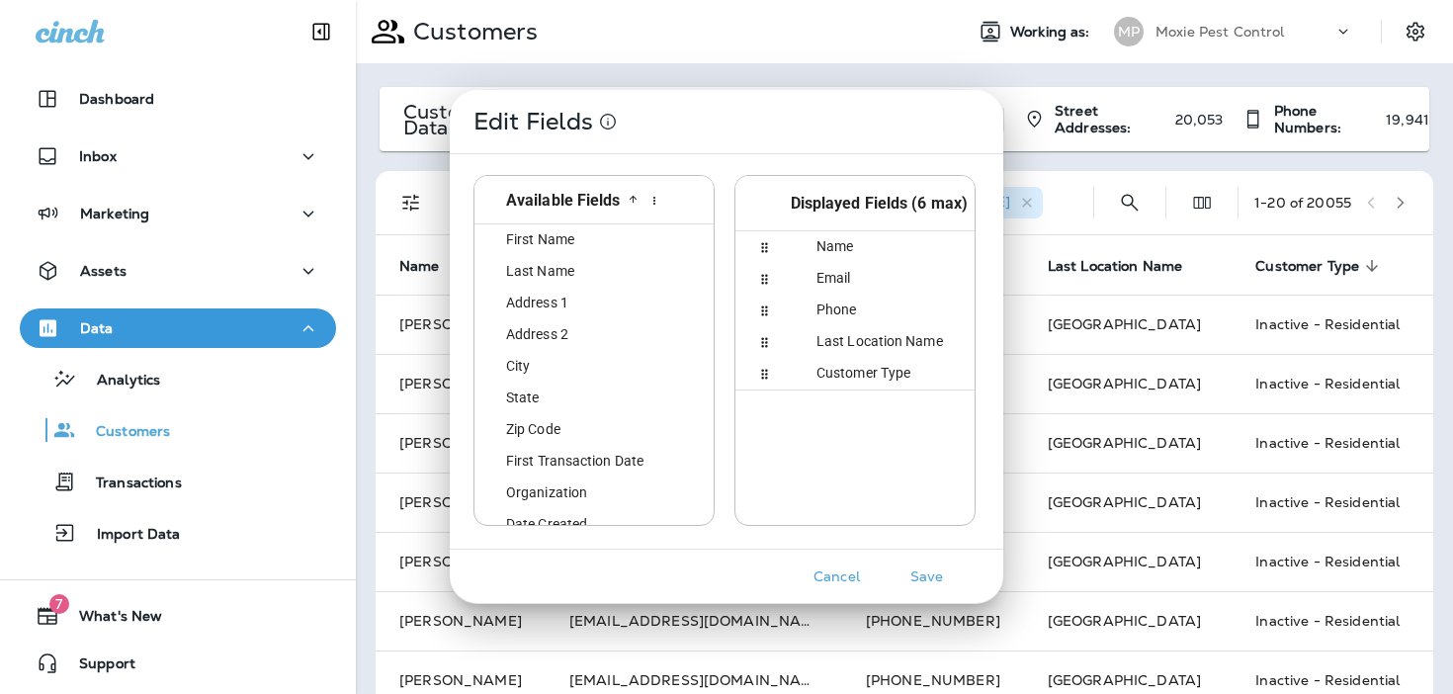
click at [844, 569] on button "Cancel" at bounding box center [836, 576] width 74 height 31
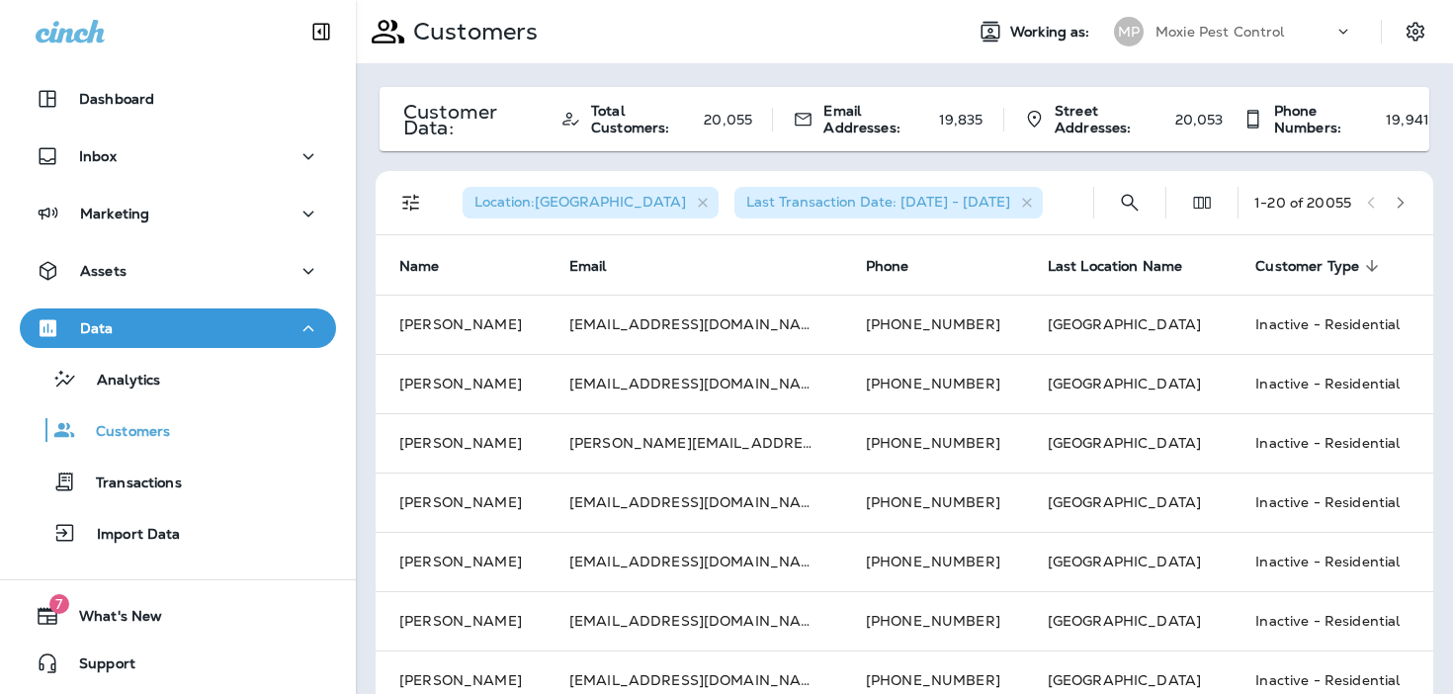
click at [1334, 200] on div "1 - 20 of 20055" at bounding box center [1302, 203] width 97 height 16
click at [1313, 211] on div "1 - 20 of 20055" at bounding box center [1334, 203] width 161 height 30
click at [1404, 191] on button "button" at bounding box center [1400, 203] width 30 height 30
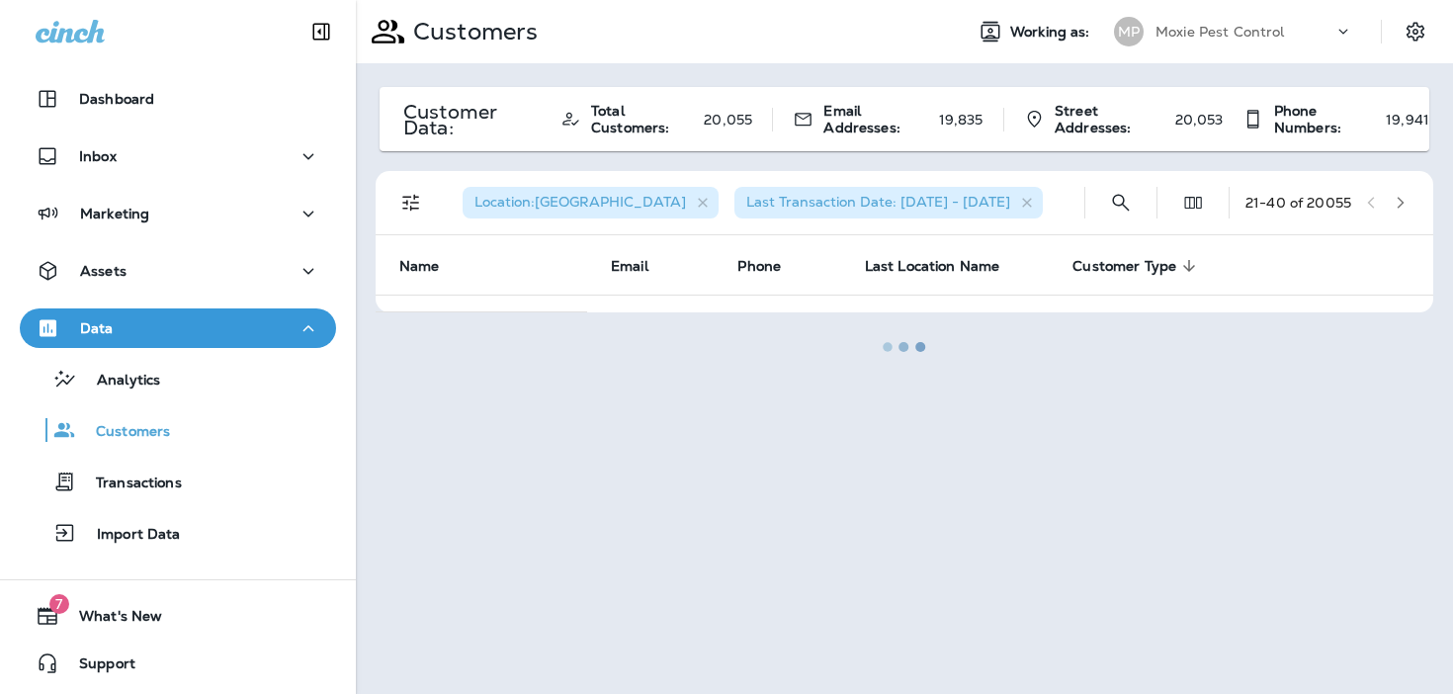
click at [1404, 198] on div at bounding box center [904, 347] width 1093 height 690
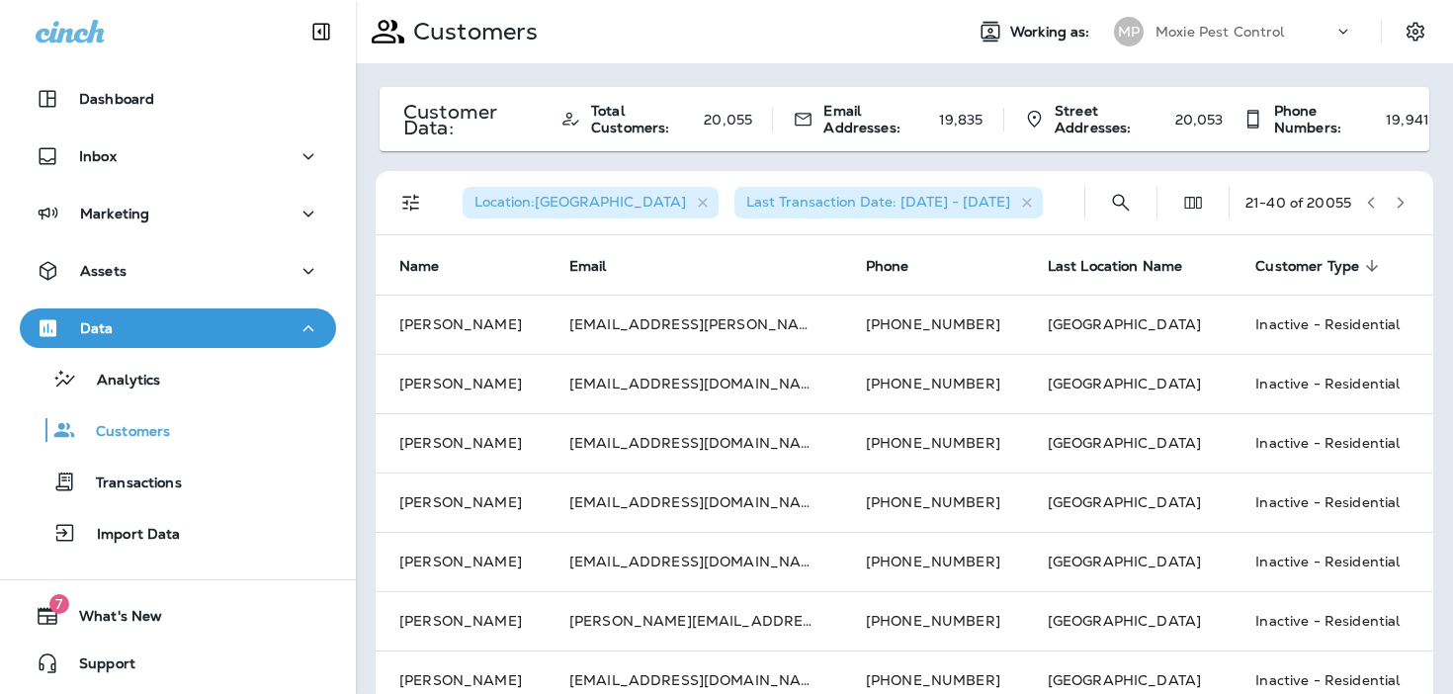
click at [1404, 198] on icon "button" at bounding box center [1400, 203] width 14 height 14
click at [1366, 260] on th "Customer Type sorted descending" at bounding box center [1319, 264] width 177 height 59
click at [1403, 200] on icon "button" at bounding box center [1400, 203] width 14 height 14
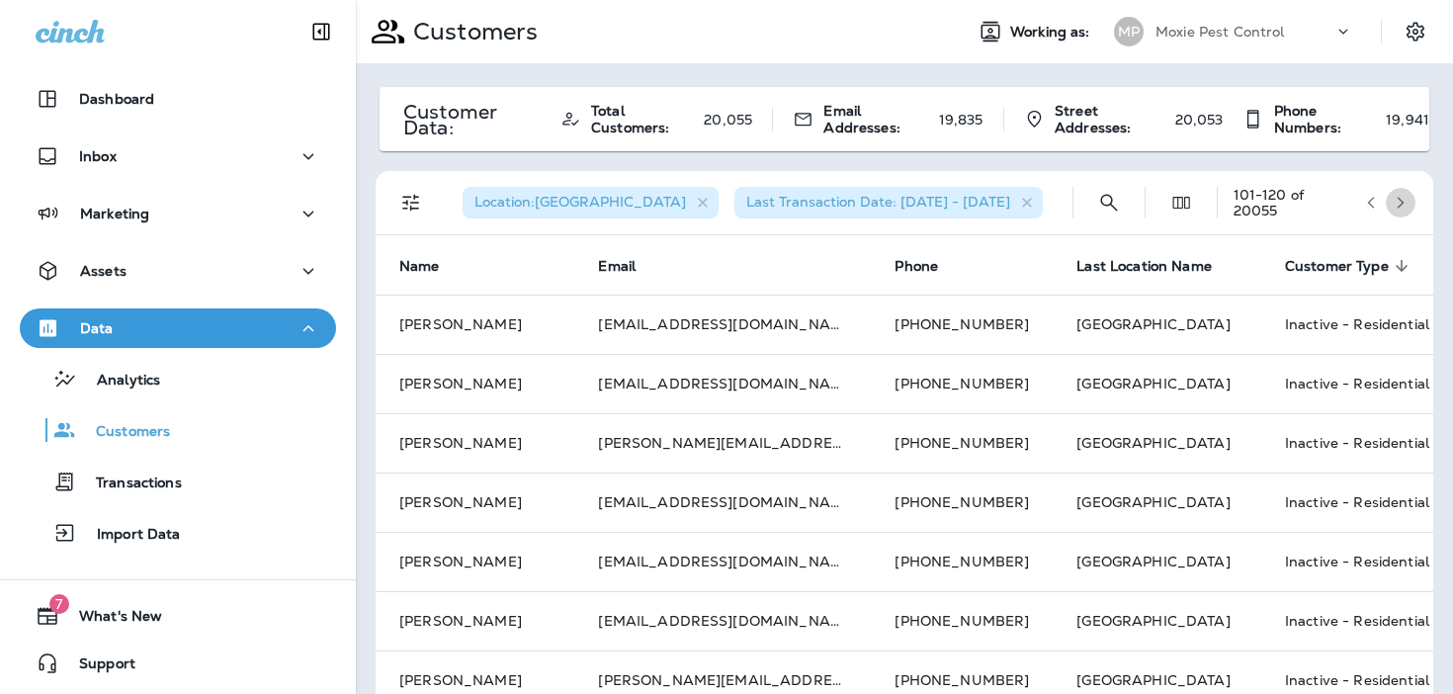
click at [1403, 200] on icon "button" at bounding box center [1400, 203] width 14 height 14
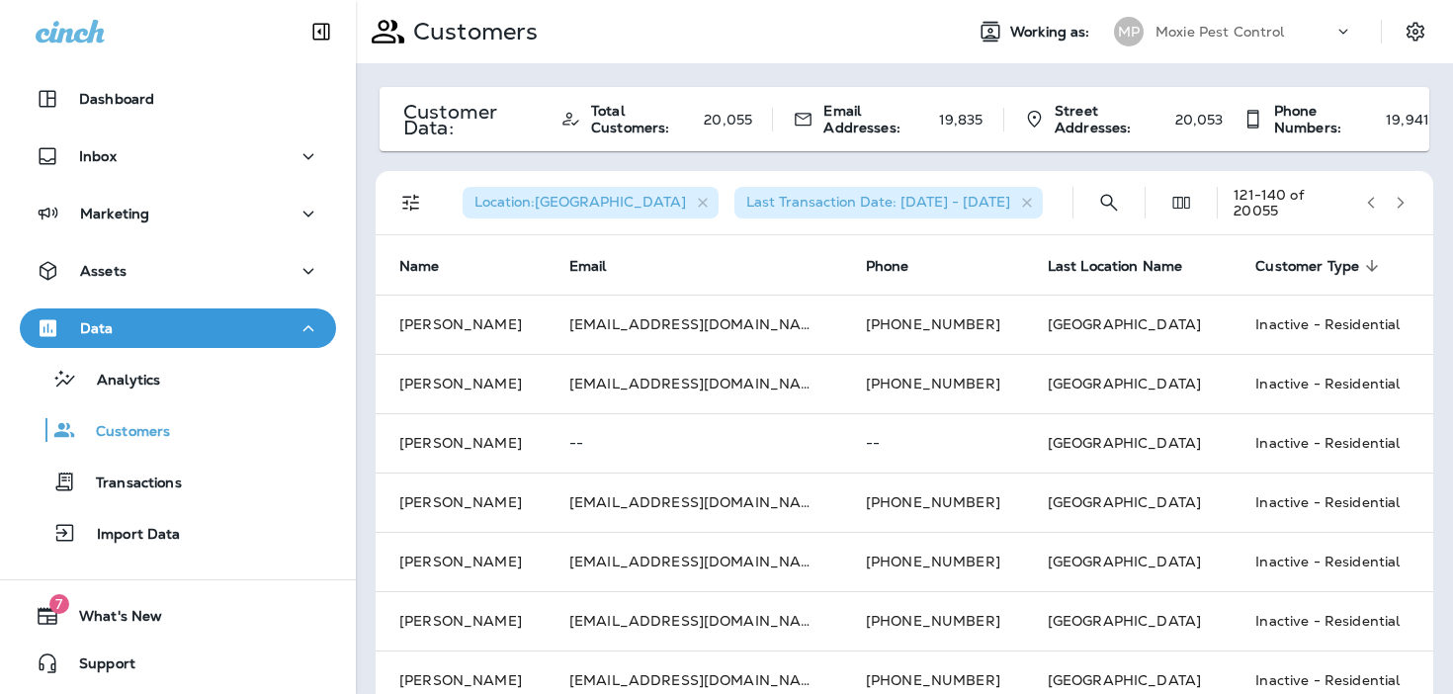
click at [1403, 200] on icon "button" at bounding box center [1400, 203] width 14 height 14
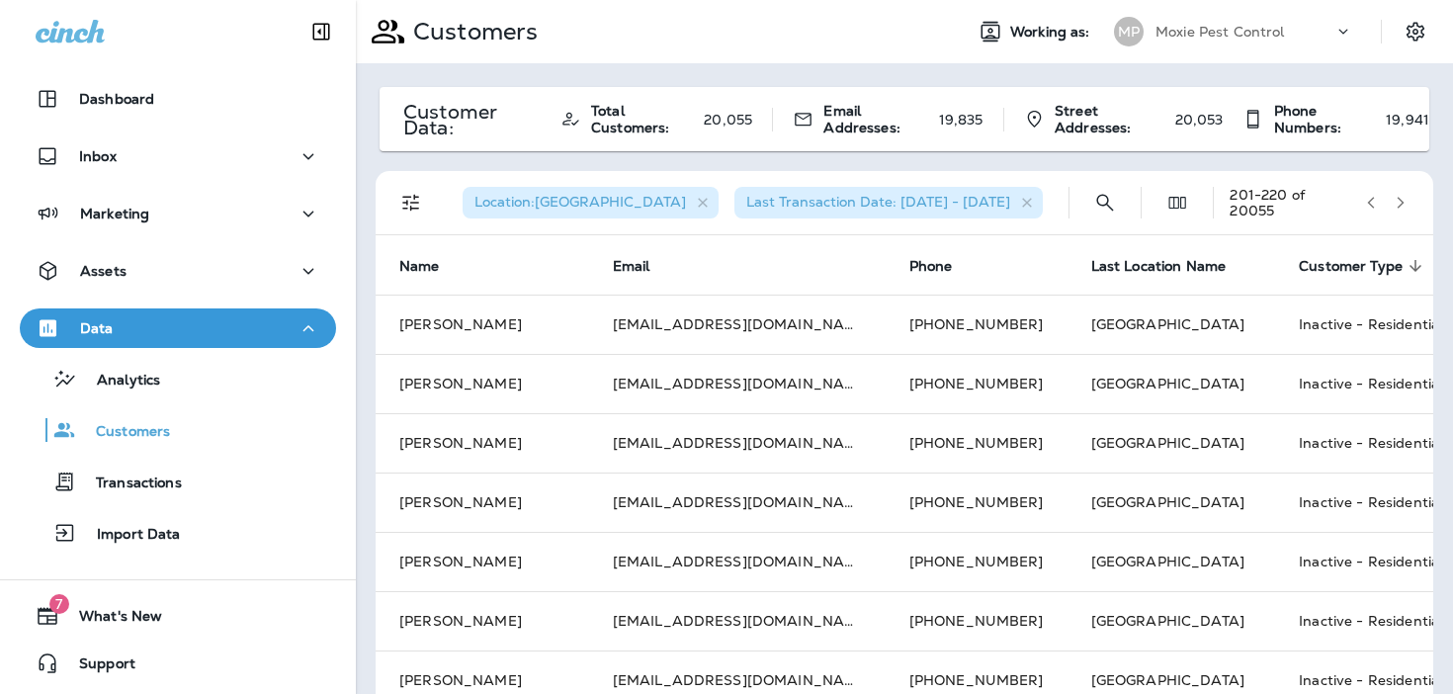
click at [1403, 200] on icon "button" at bounding box center [1400, 203] width 14 height 14
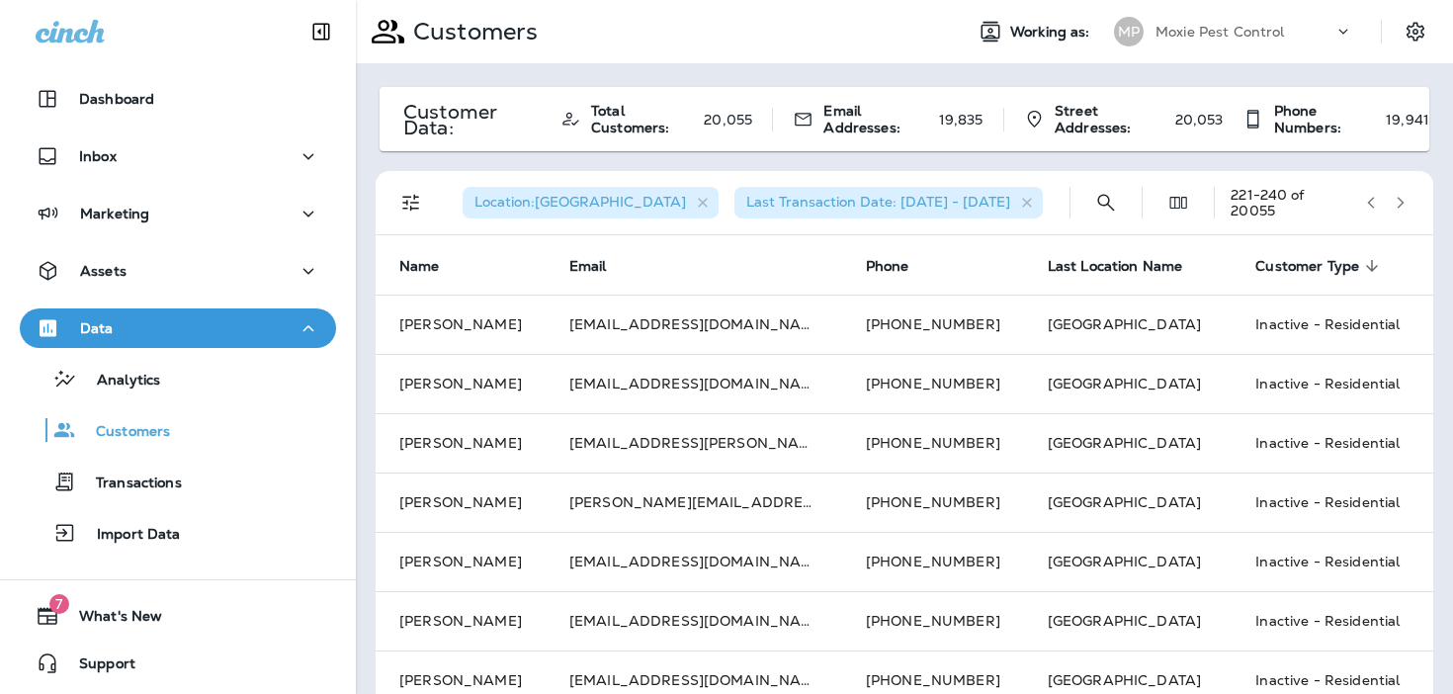
click at [1403, 200] on icon "button" at bounding box center [1400, 203] width 14 height 14
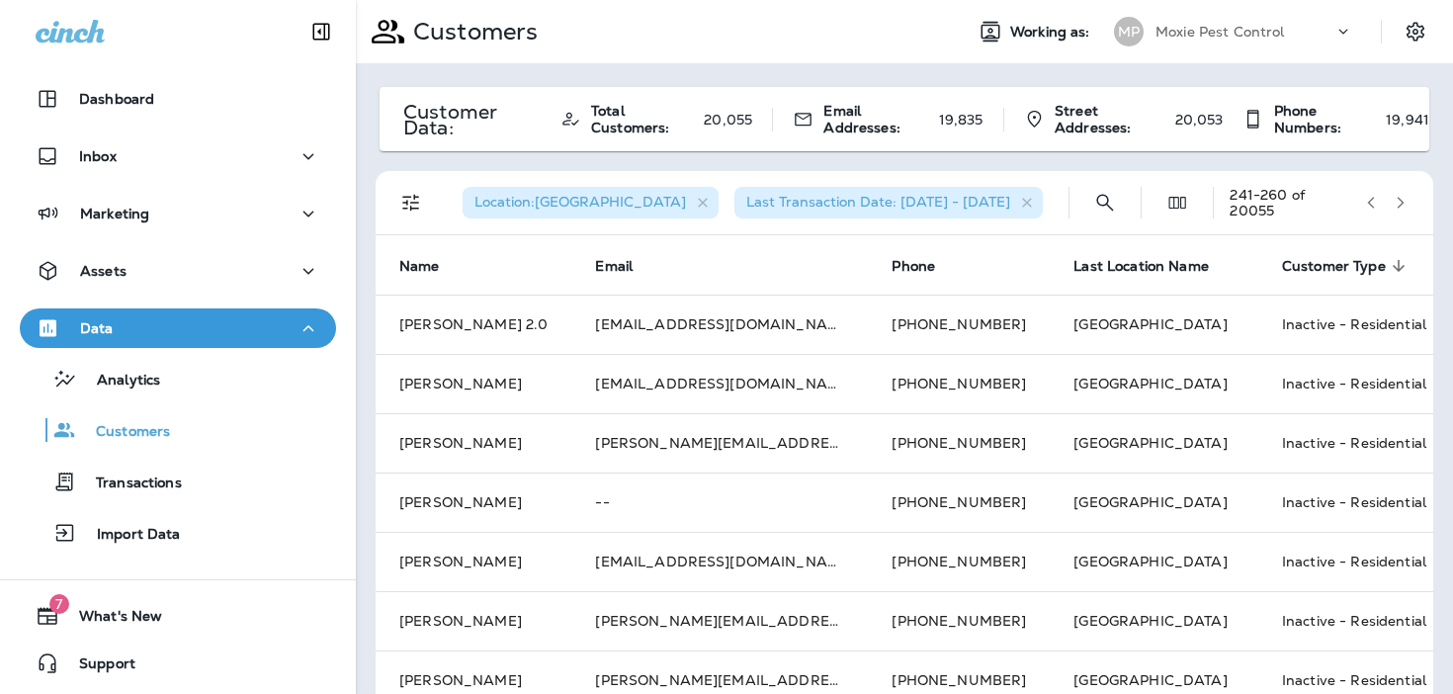
click at [1403, 200] on icon "button" at bounding box center [1400, 203] width 14 height 14
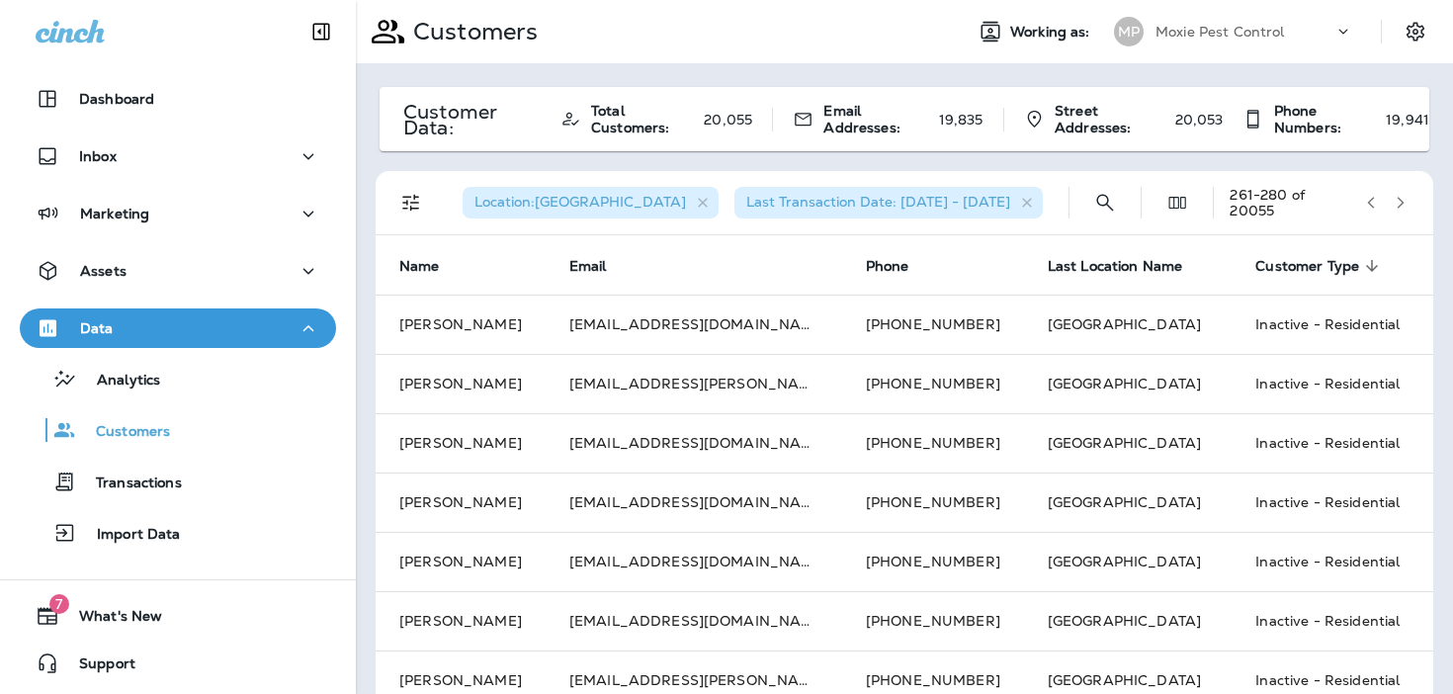
click at [1403, 200] on icon "button" at bounding box center [1400, 203] width 14 height 14
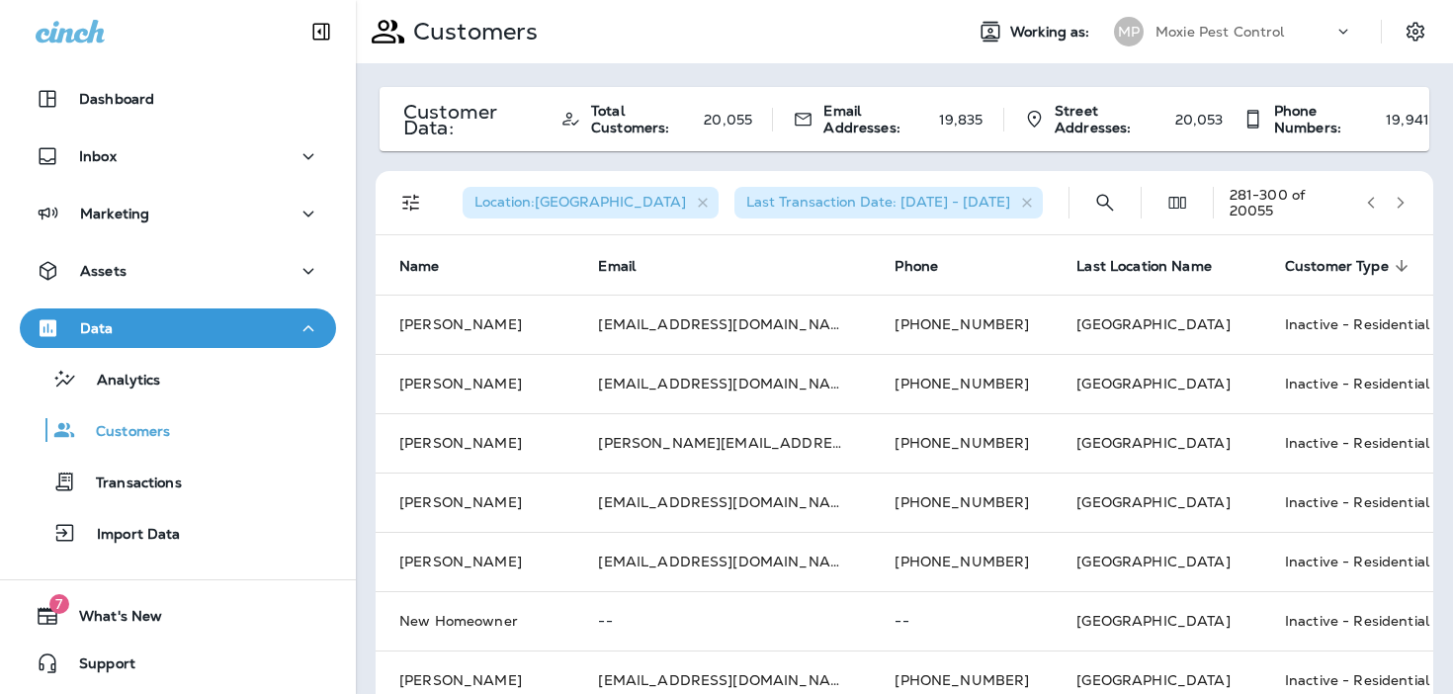
click at [1403, 200] on icon "button" at bounding box center [1400, 203] width 14 height 14
